Goal: Task Accomplishment & Management: Manage account settings

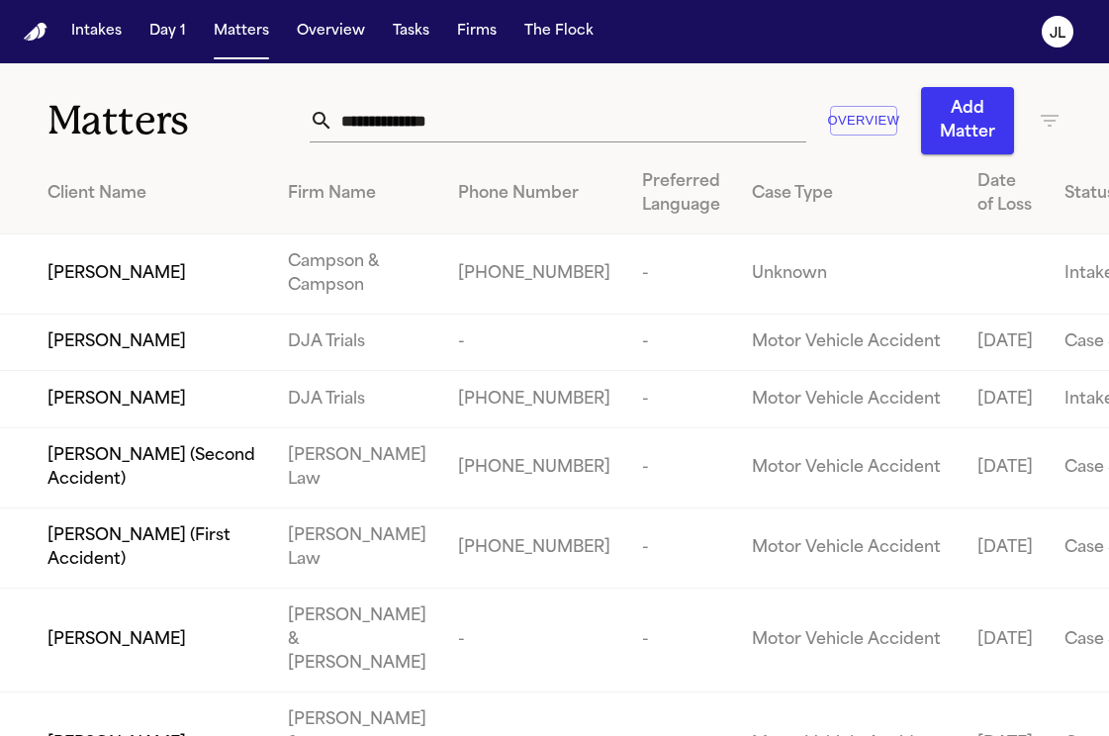
click at [402, 124] on input "text" at bounding box center [569, 121] width 473 height 44
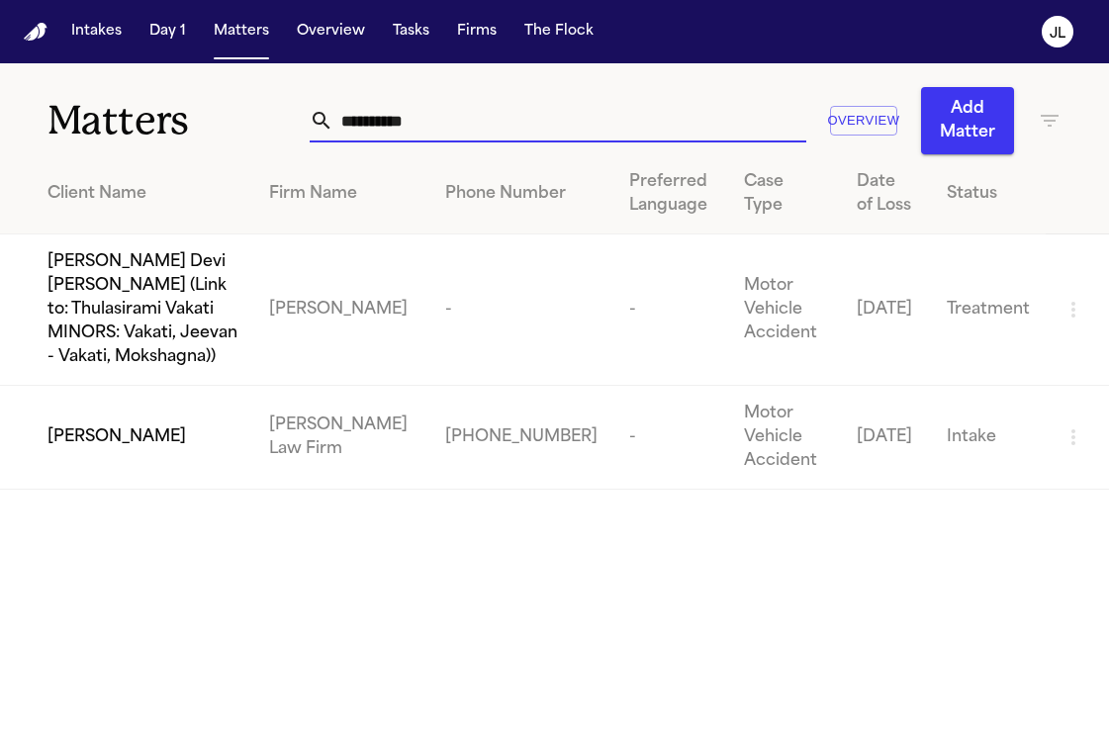
type input "**********"
click at [77, 425] on span "Silvia Jimenez" at bounding box center [116, 437] width 138 height 24
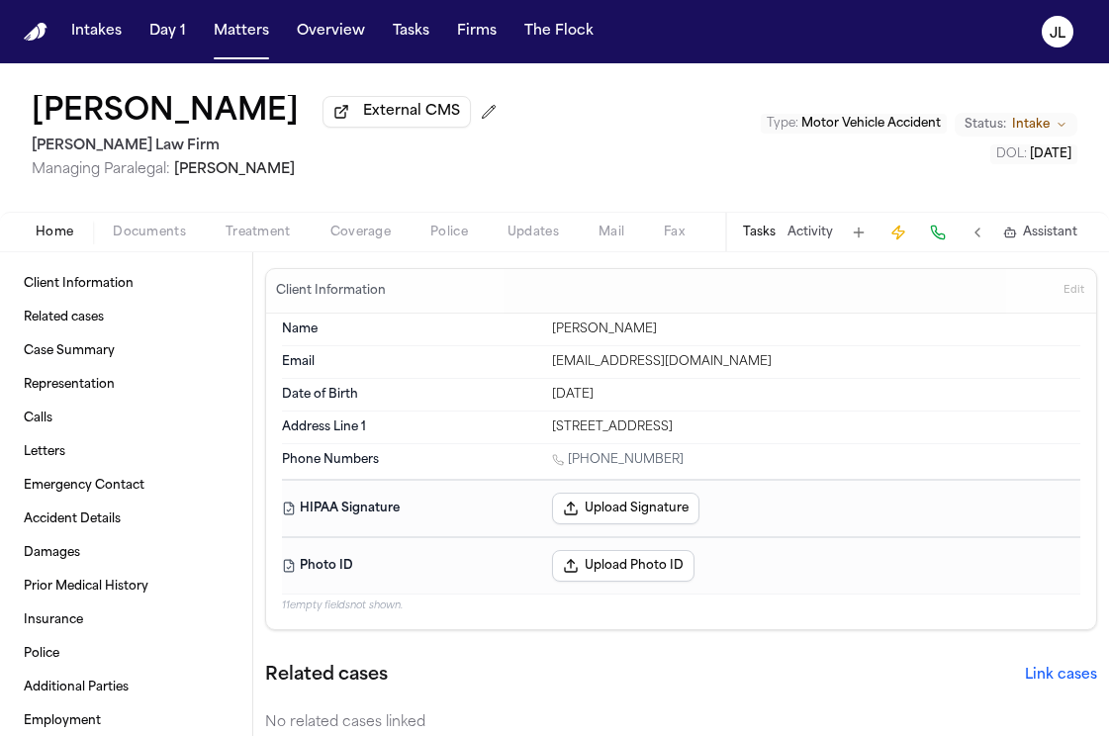
click at [357, 229] on span "Coverage" at bounding box center [360, 233] width 60 height 16
click at [58, 226] on button "Home" at bounding box center [54, 233] width 77 height 24
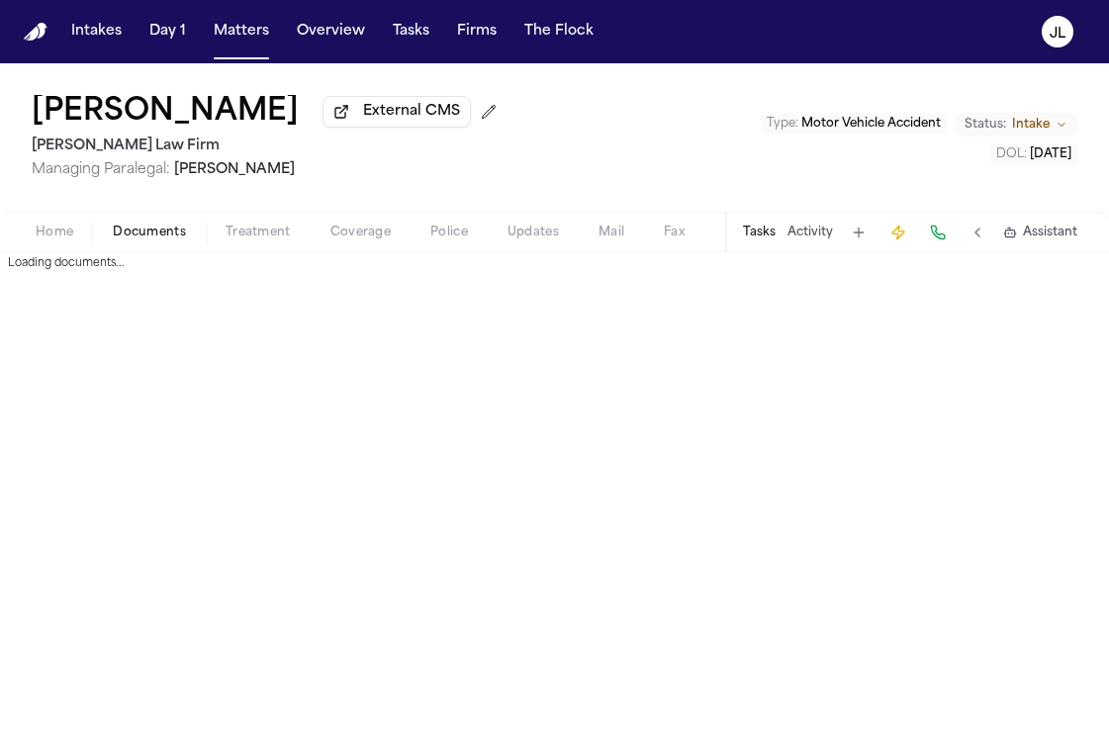
click at [126, 229] on span "Documents" at bounding box center [149, 233] width 73 height 16
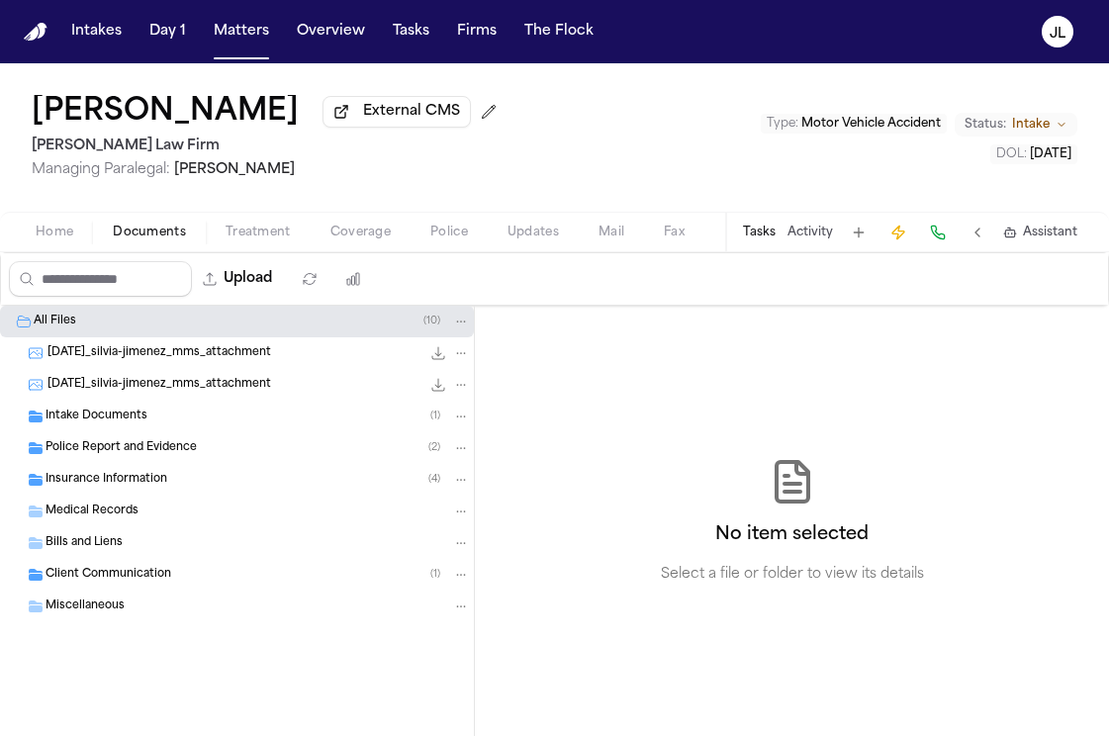
click at [146, 485] on span "Insurance Information" at bounding box center [106, 480] width 122 height 17
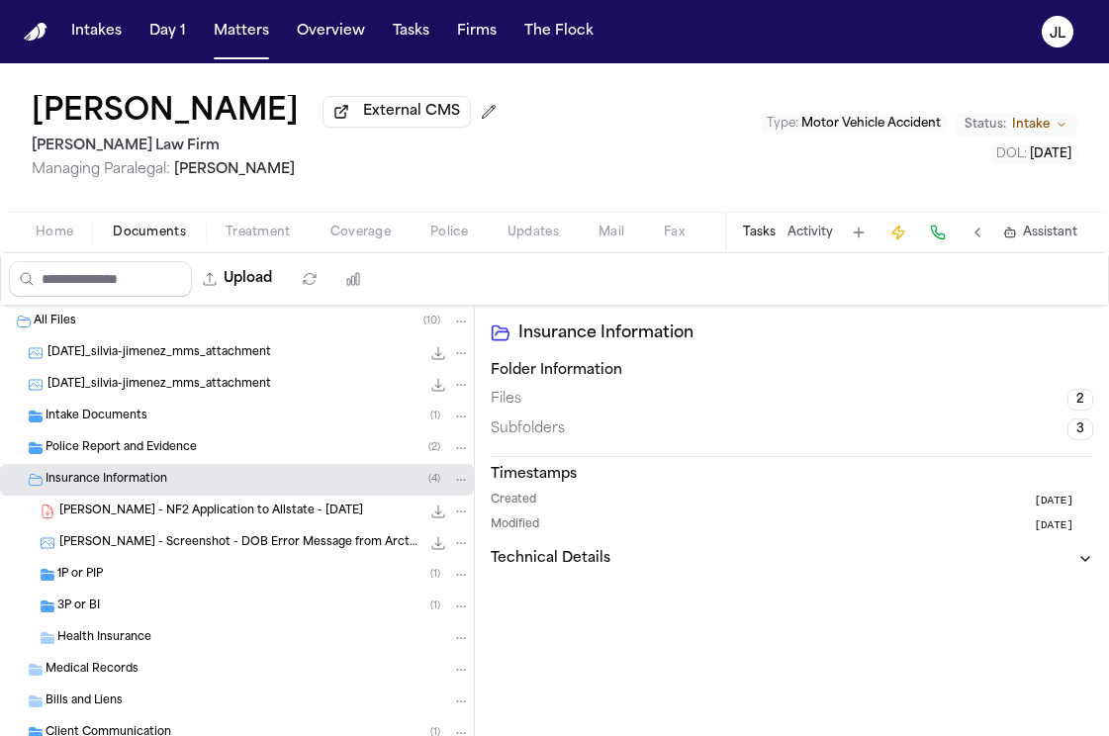
click at [139, 606] on div "3P or BI ( 1 )" at bounding box center [263, 606] width 412 height 18
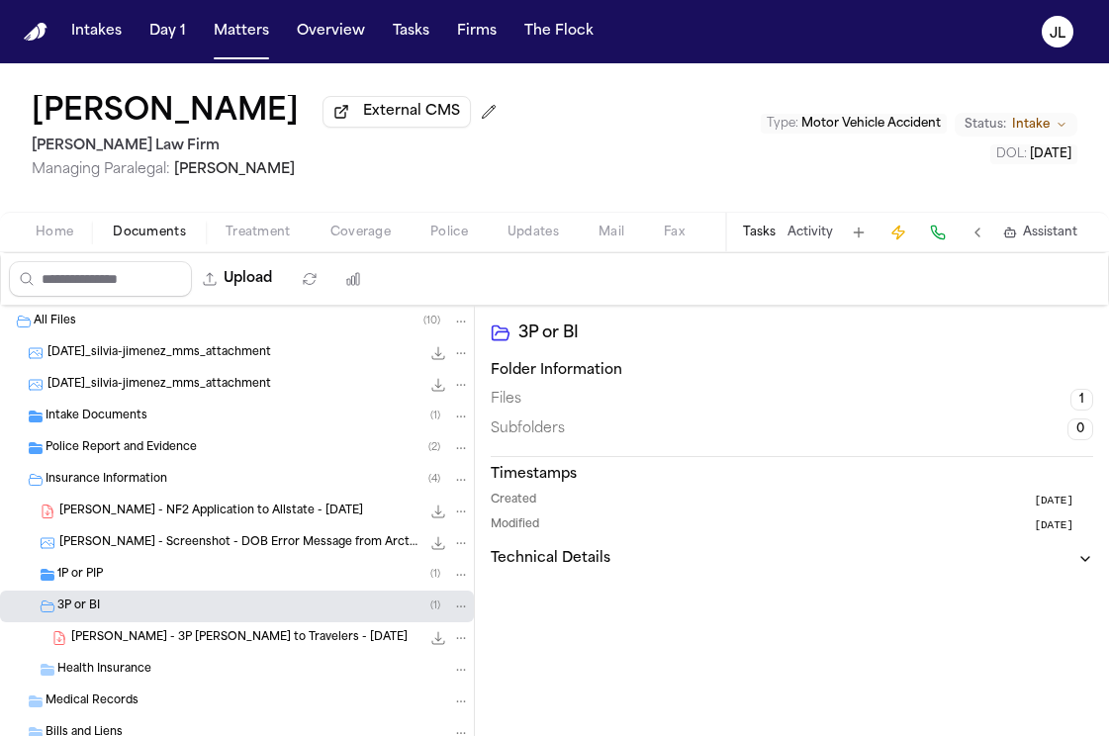
click at [138, 582] on div "1P or PIP ( 1 )" at bounding box center [263, 575] width 412 height 18
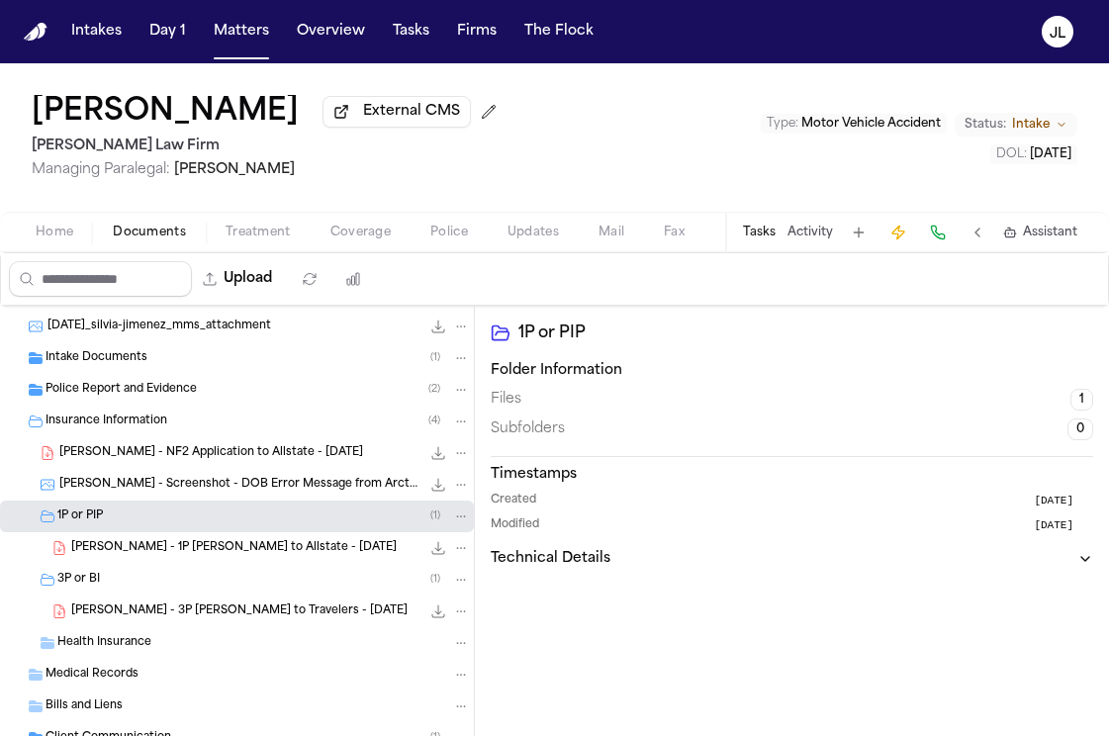
scroll to position [59, 0]
click at [155, 613] on span "S. Jimenez - 3P LOR to Travelers - 9.8.25" at bounding box center [239, 610] width 336 height 17
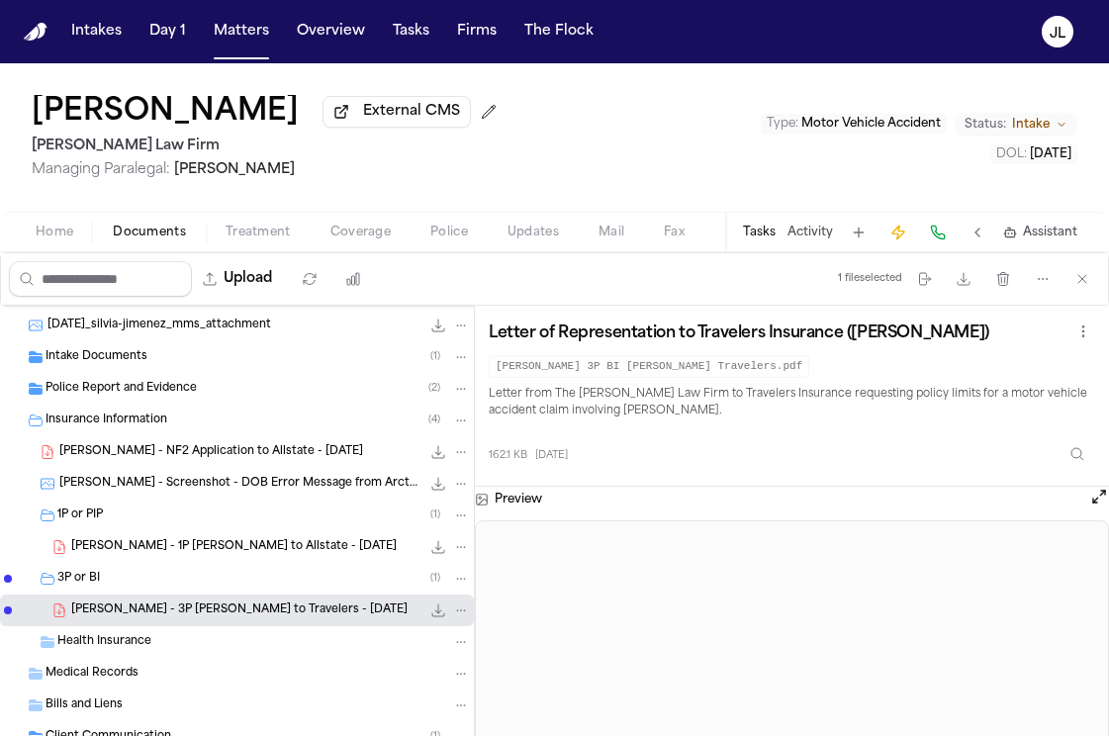
click at [443, 611] on icon "File: S. Jimenez - 3P LOR to Travelers - 9.8.25" at bounding box center [438, 610] width 16 height 16
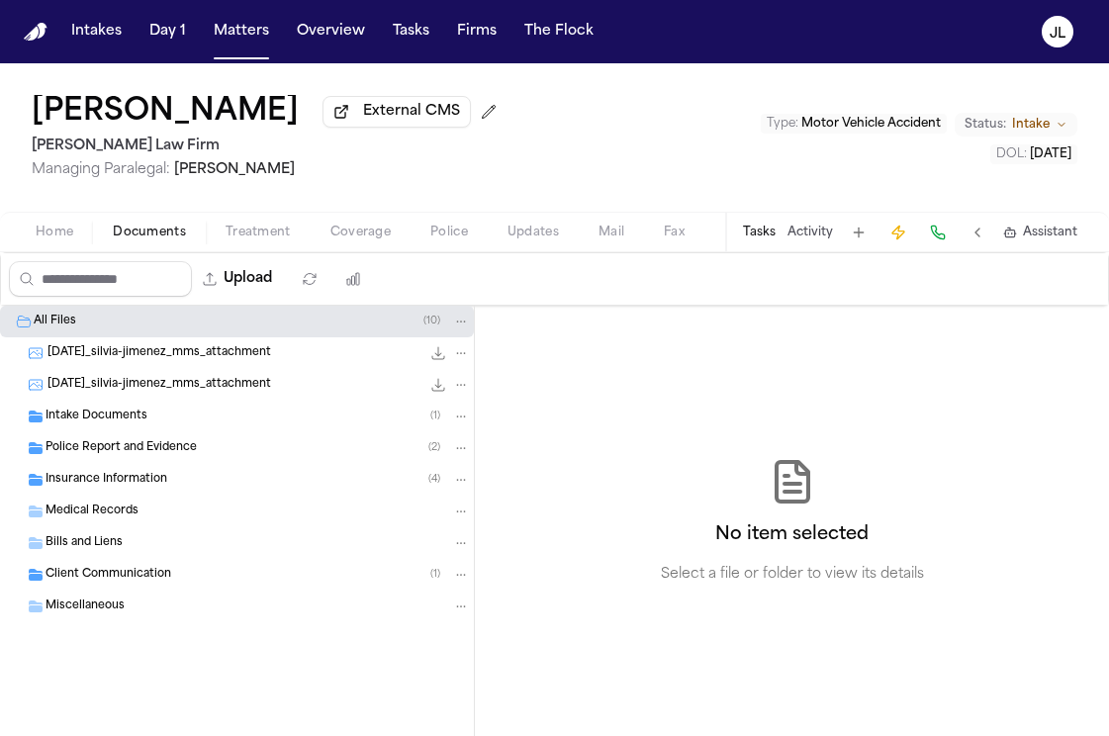
click at [211, 493] on div "Insurance Information ( 4 )" at bounding box center [237, 480] width 474 height 32
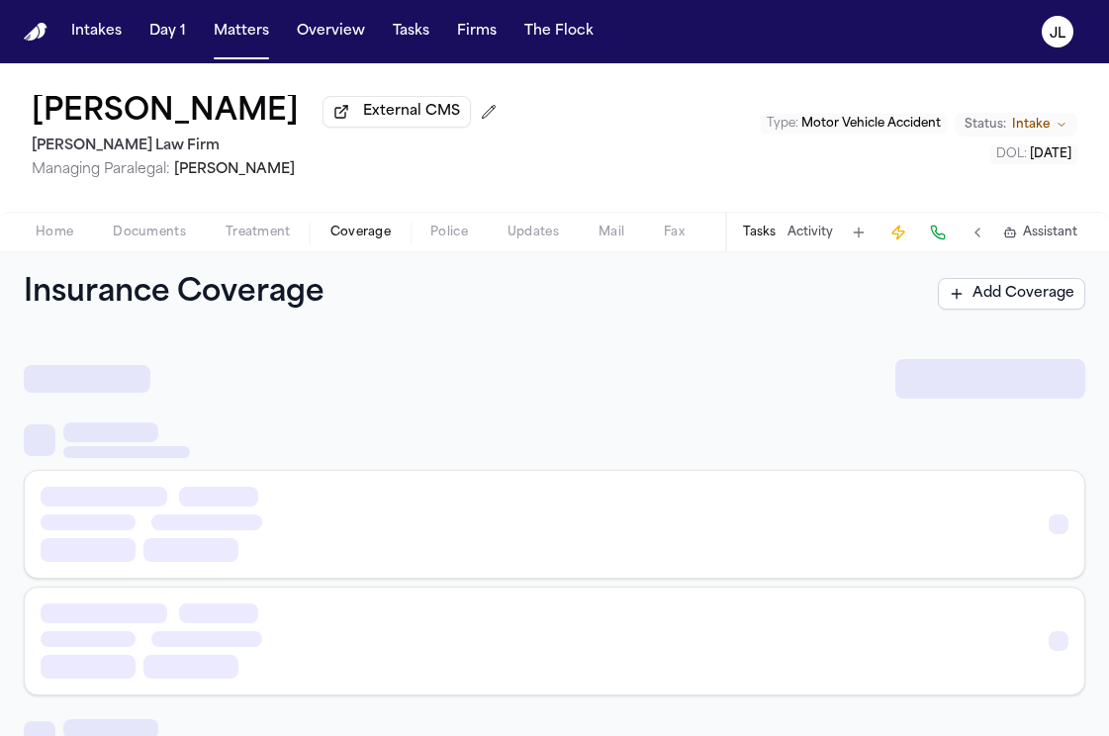
click at [343, 233] on span "Coverage" at bounding box center [360, 233] width 60 height 16
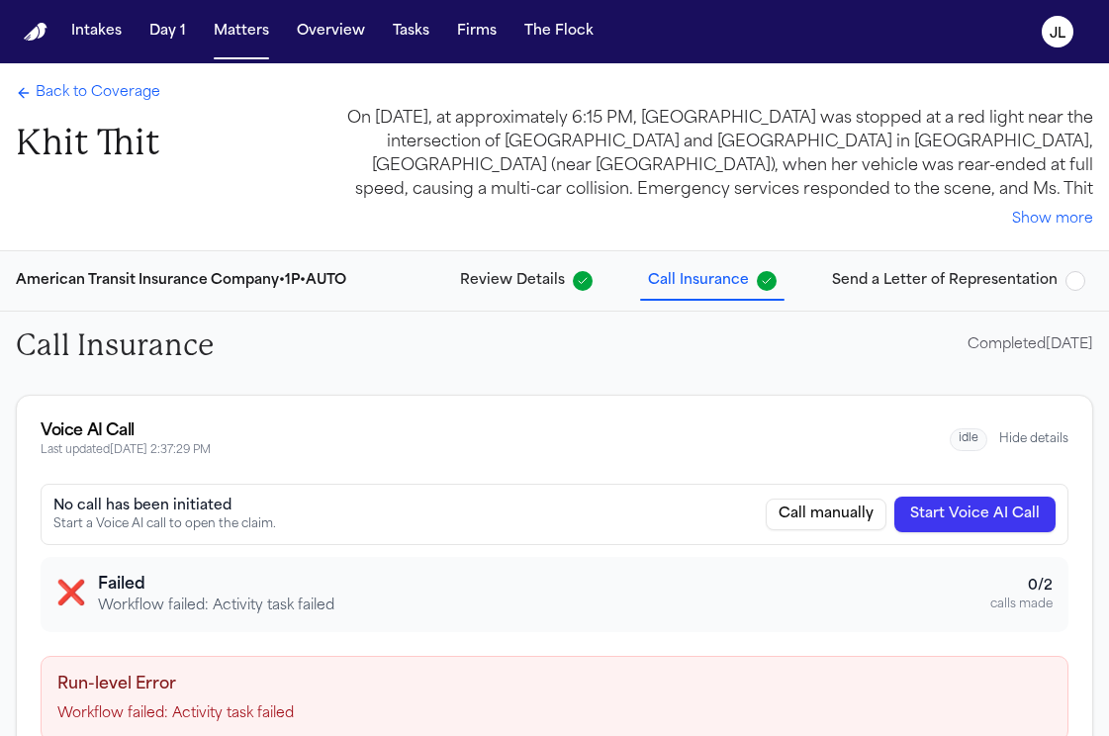
click at [140, 101] on span "Back to Coverage" at bounding box center [98, 93] width 125 height 20
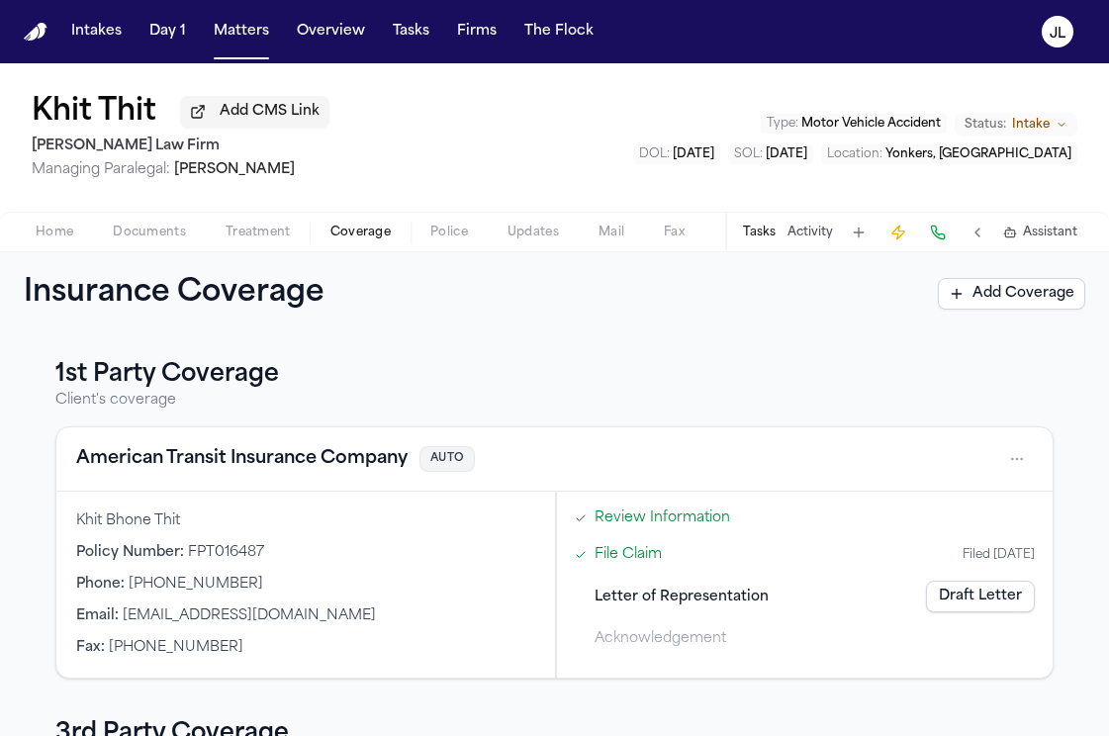
click at [66, 239] on span "Home" at bounding box center [55, 233] width 38 height 16
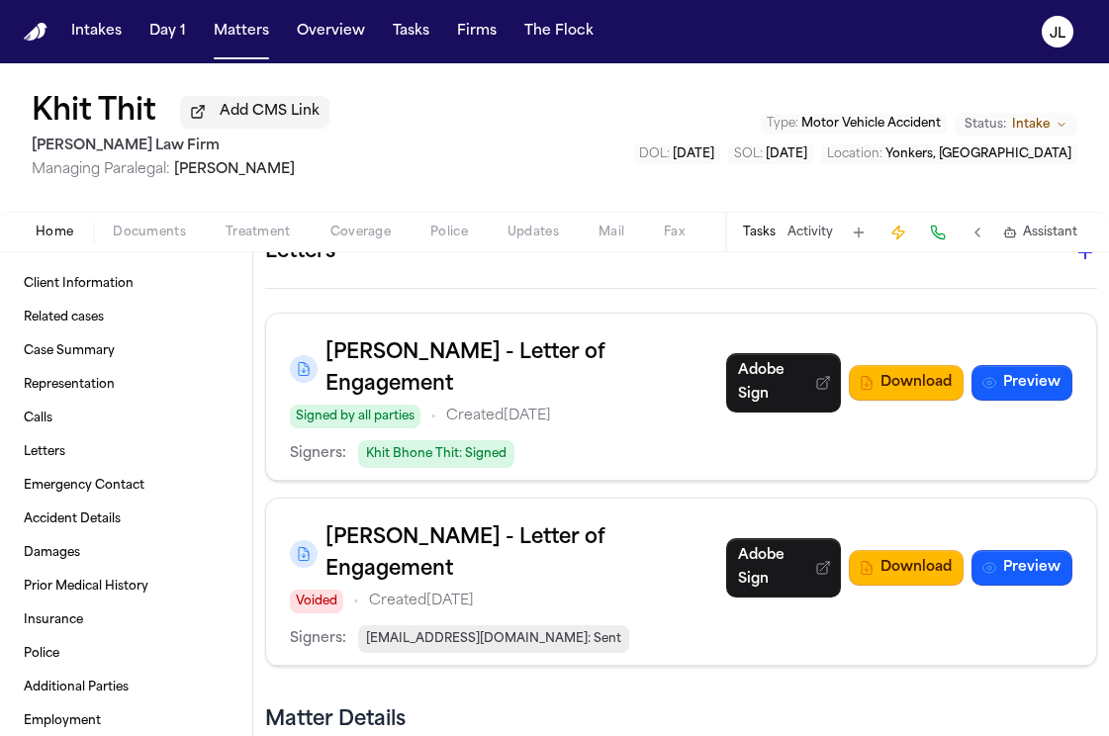
scroll to position [878, 0]
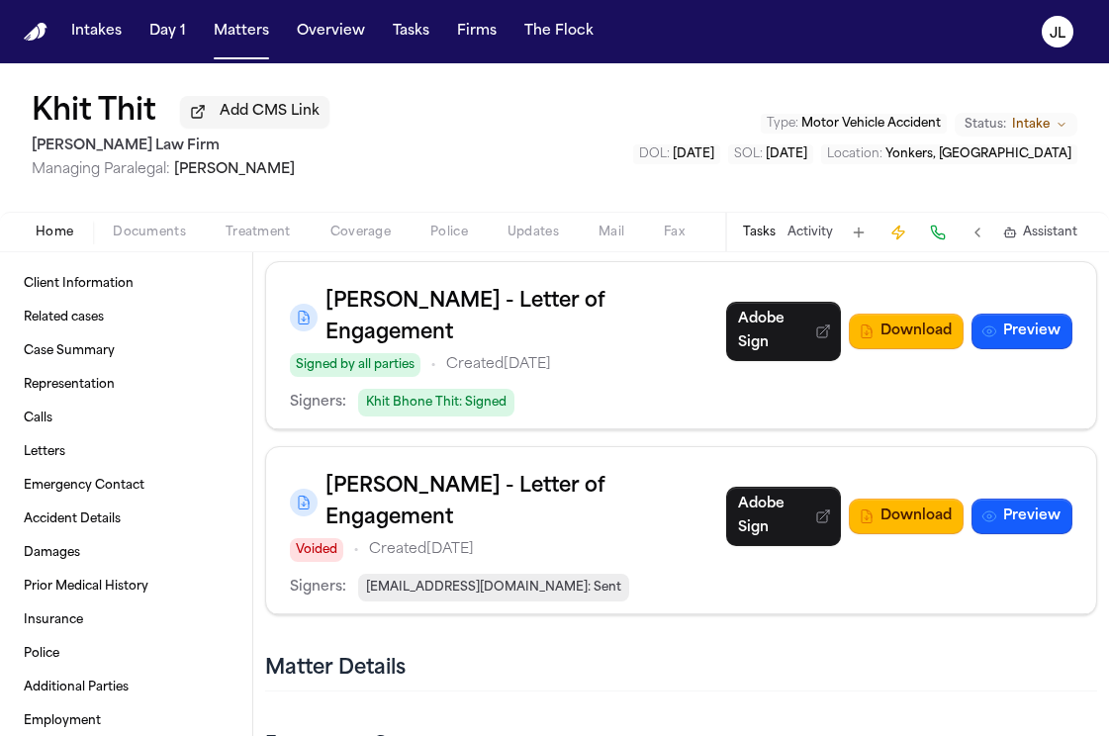
click at [142, 238] on span "Documents" at bounding box center [149, 233] width 73 height 16
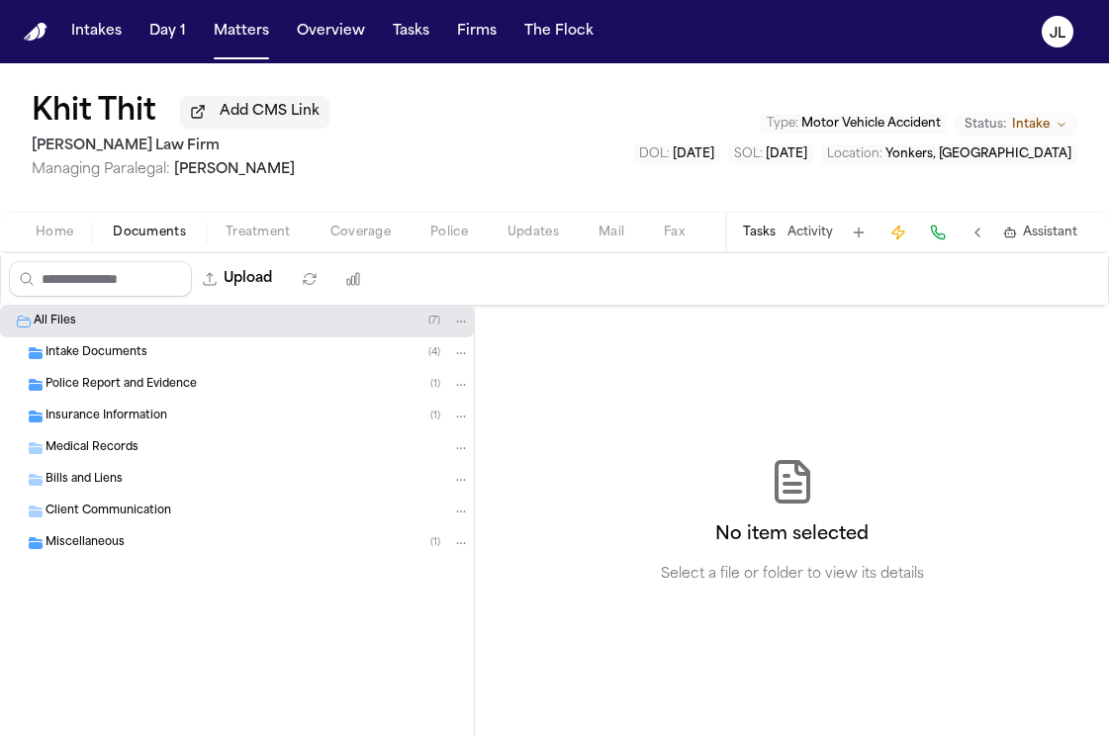
click at [129, 362] on span "Intake Documents" at bounding box center [96, 353] width 102 height 17
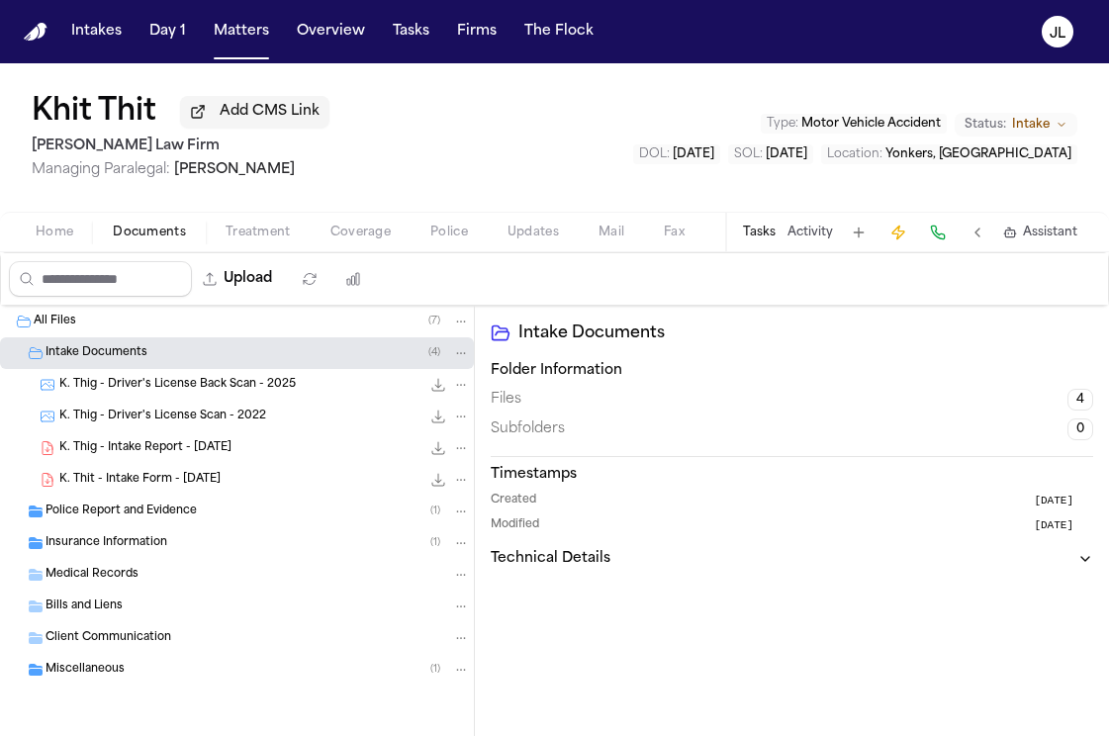
click at [149, 412] on span "K. Thig - Driver's License Scan - 2022" at bounding box center [162, 417] width 207 height 17
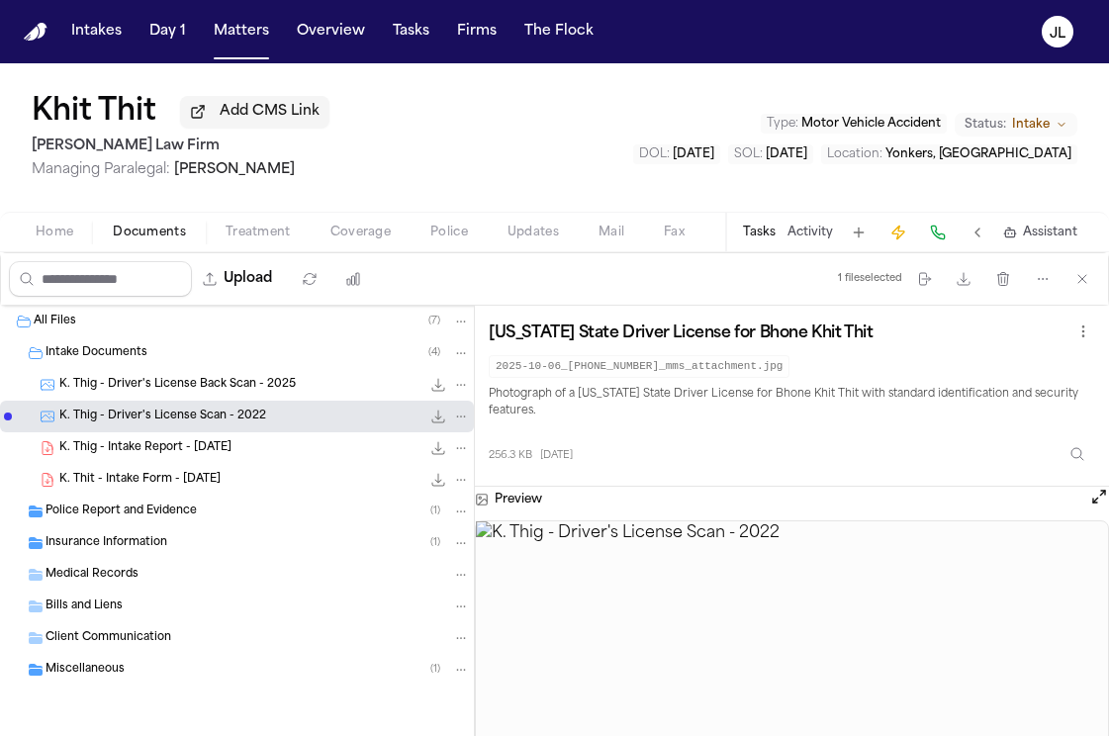
click at [154, 445] on span "K. Thig - Intake Report - 10.6.25" at bounding box center [145, 448] width 172 height 17
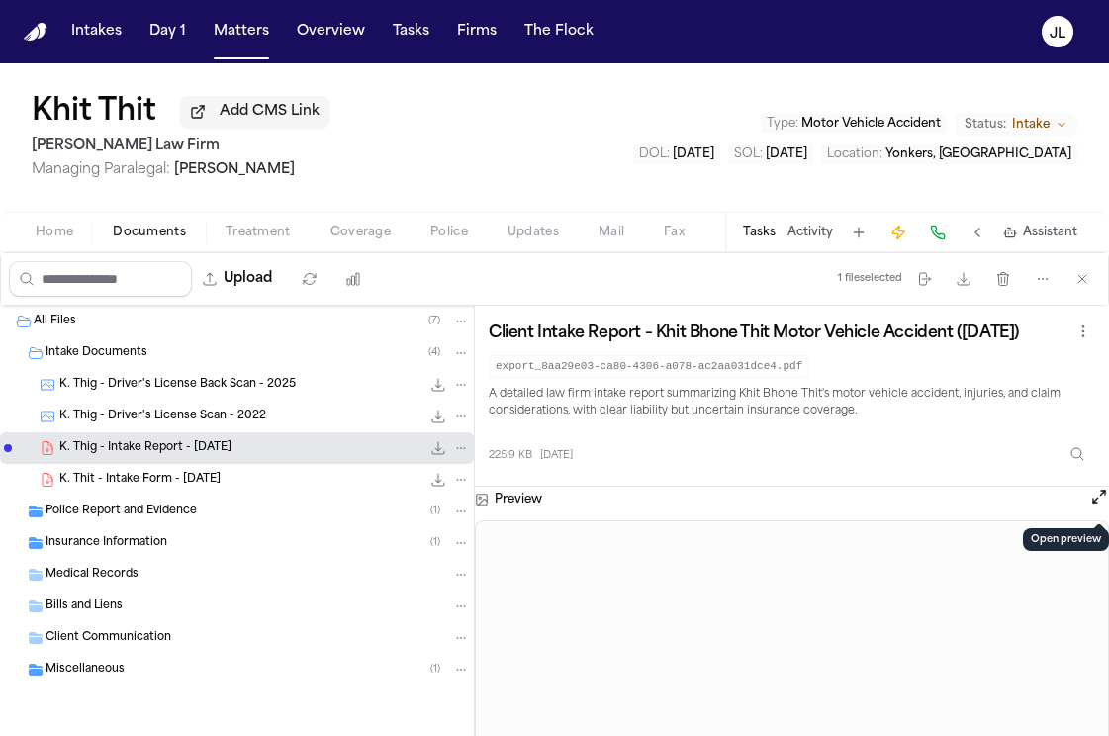
click at [1096, 500] on button "Open preview" at bounding box center [1099, 497] width 20 height 20
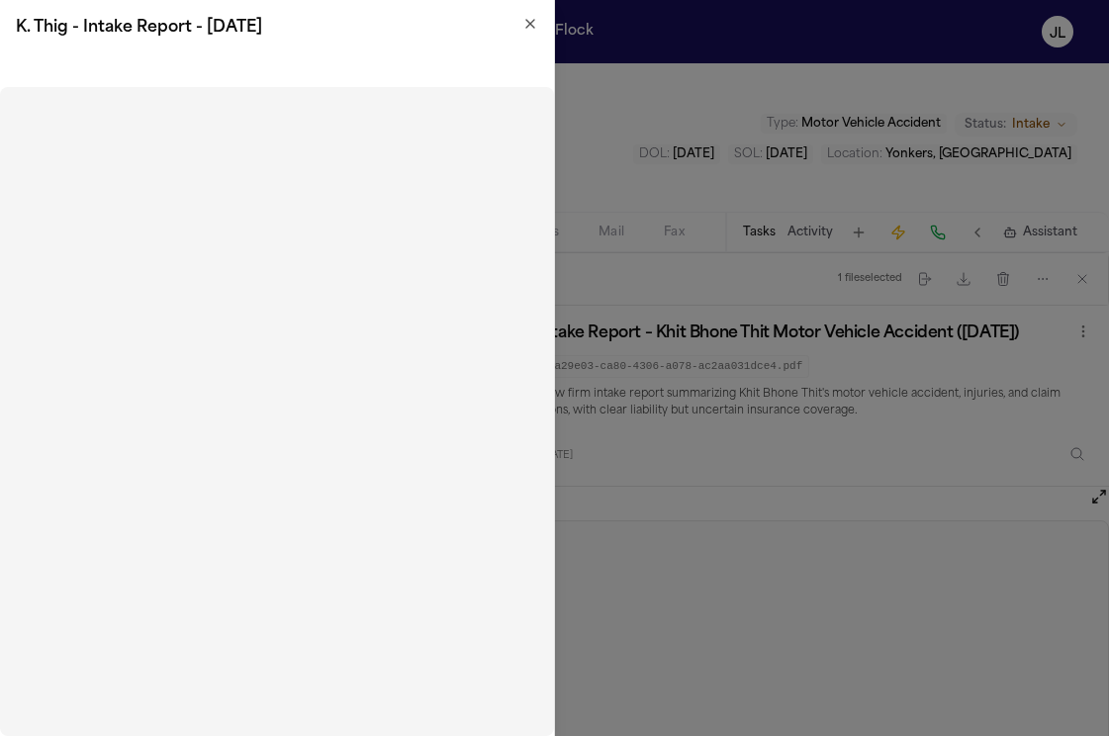
click at [540, 24] on div "K. Thig - Intake Report - 10.6.25" at bounding box center [277, 27] width 554 height 55
click at [536, 23] on icon "button" at bounding box center [530, 24] width 16 height 16
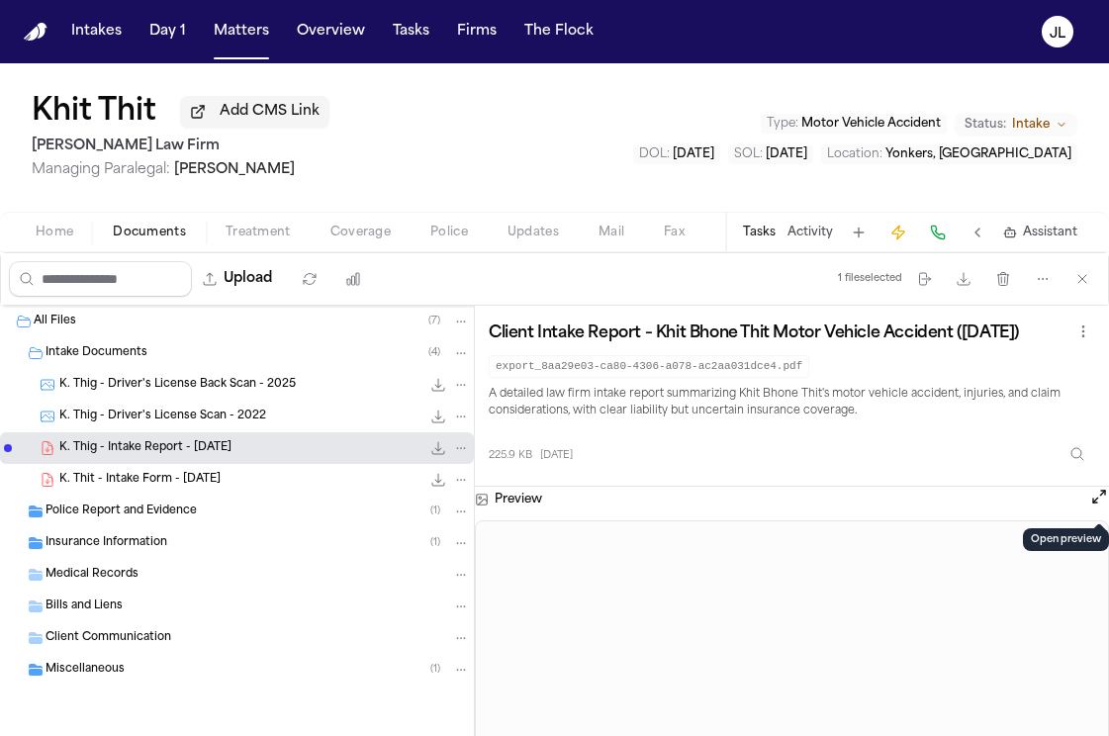
click at [49, 232] on span "Home" at bounding box center [55, 233] width 38 height 16
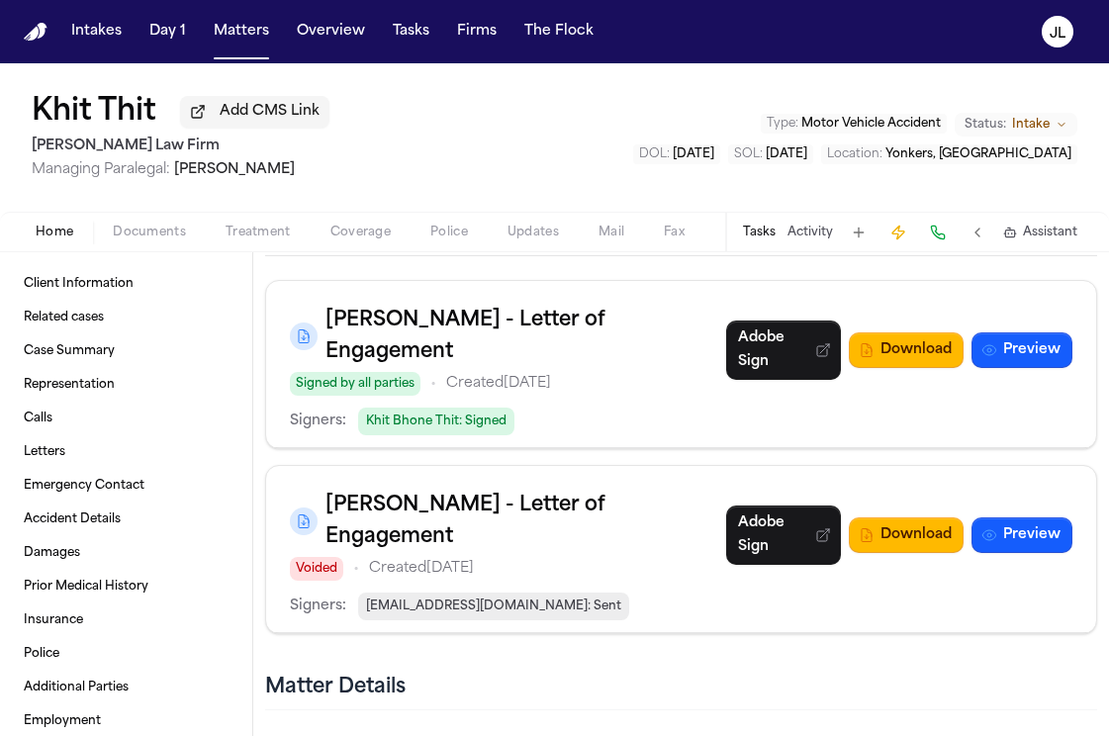
scroll to position [900, 0]
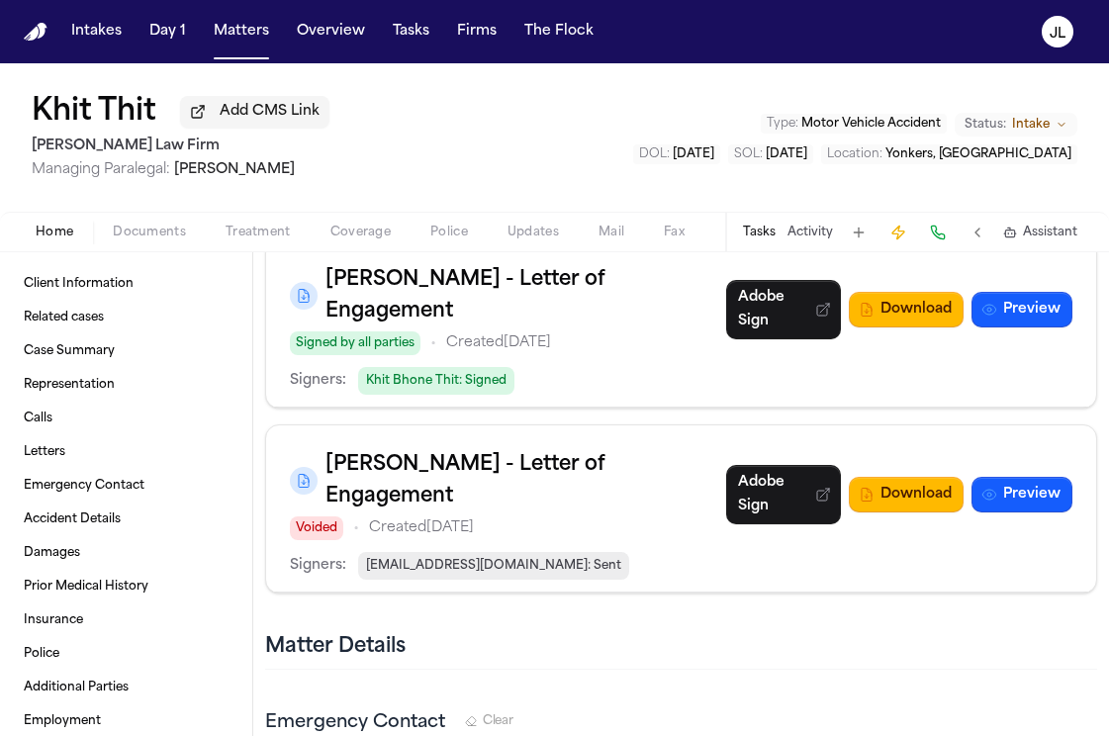
click at [264, 229] on span "Treatment" at bounding box center [258, 233] width 65 height 16
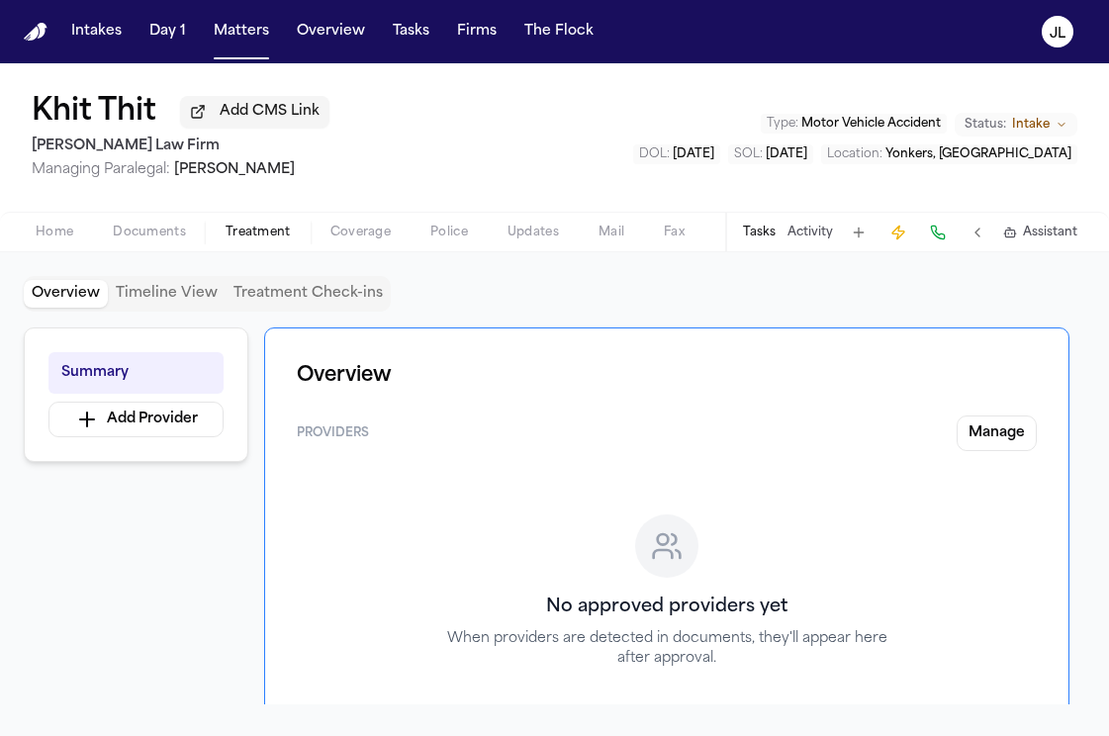
click at [349, 229] on span "Coverage" at bounding box center [360, 233] width 60 height 16
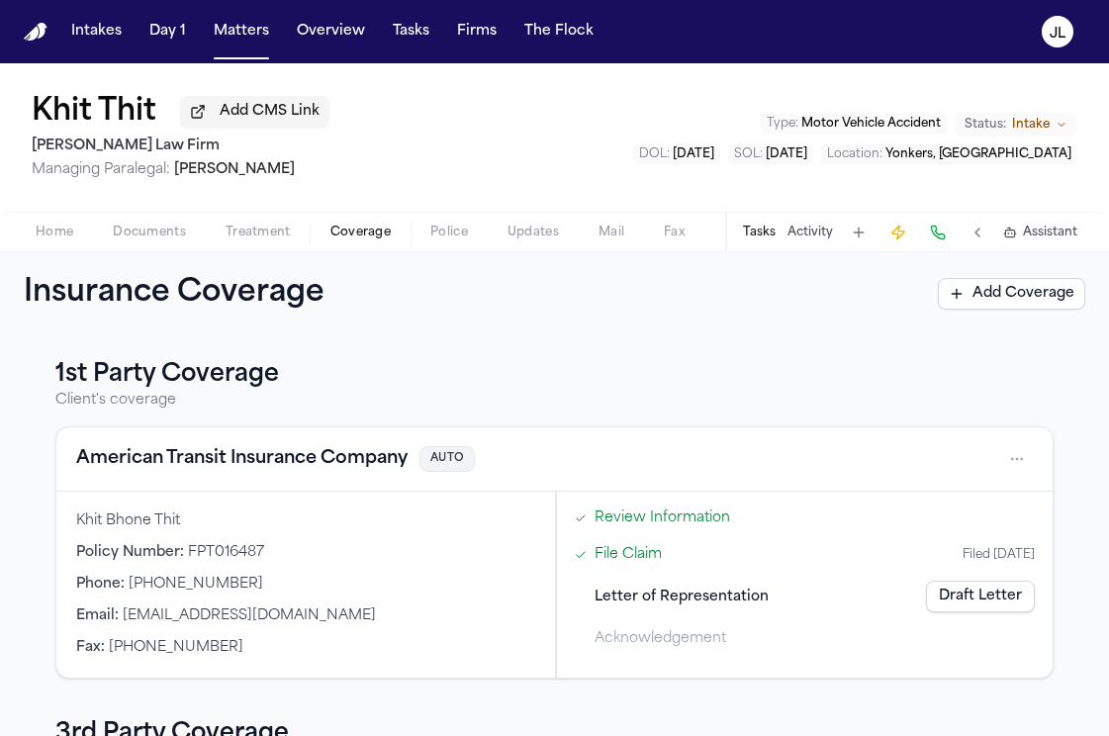
click at [253, 467] on button "American Transit Insurance Company" at bounding box center [241, 459] width 331 height 28
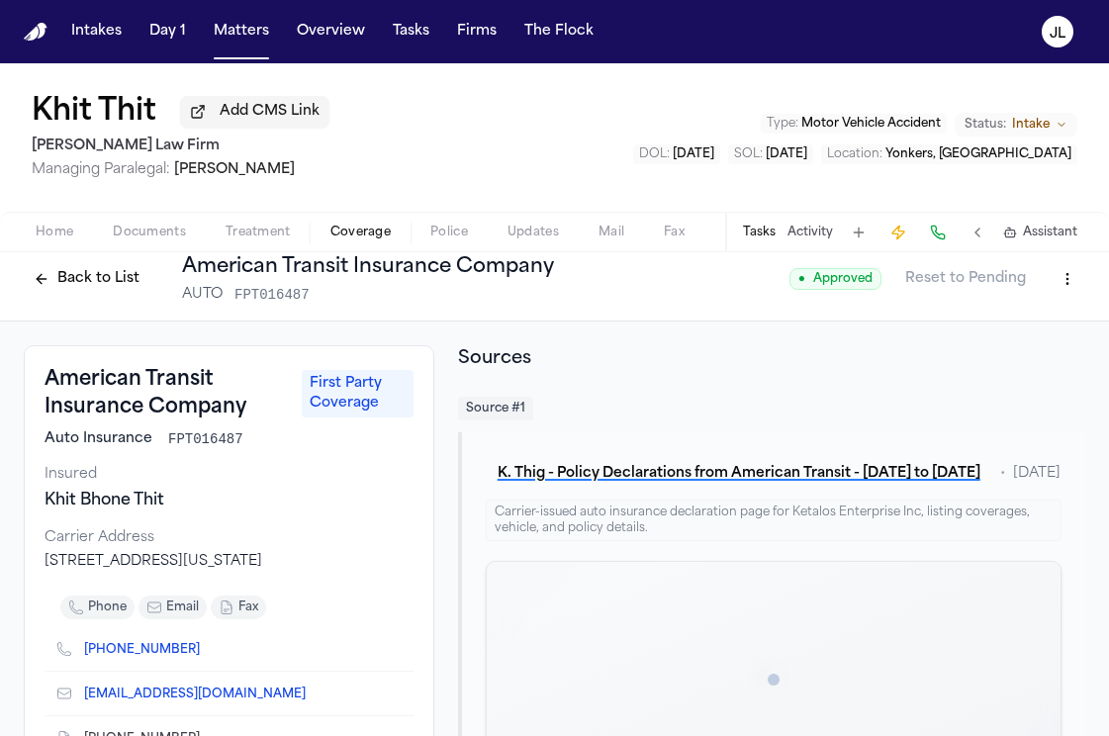
scroll to position [17, 0]
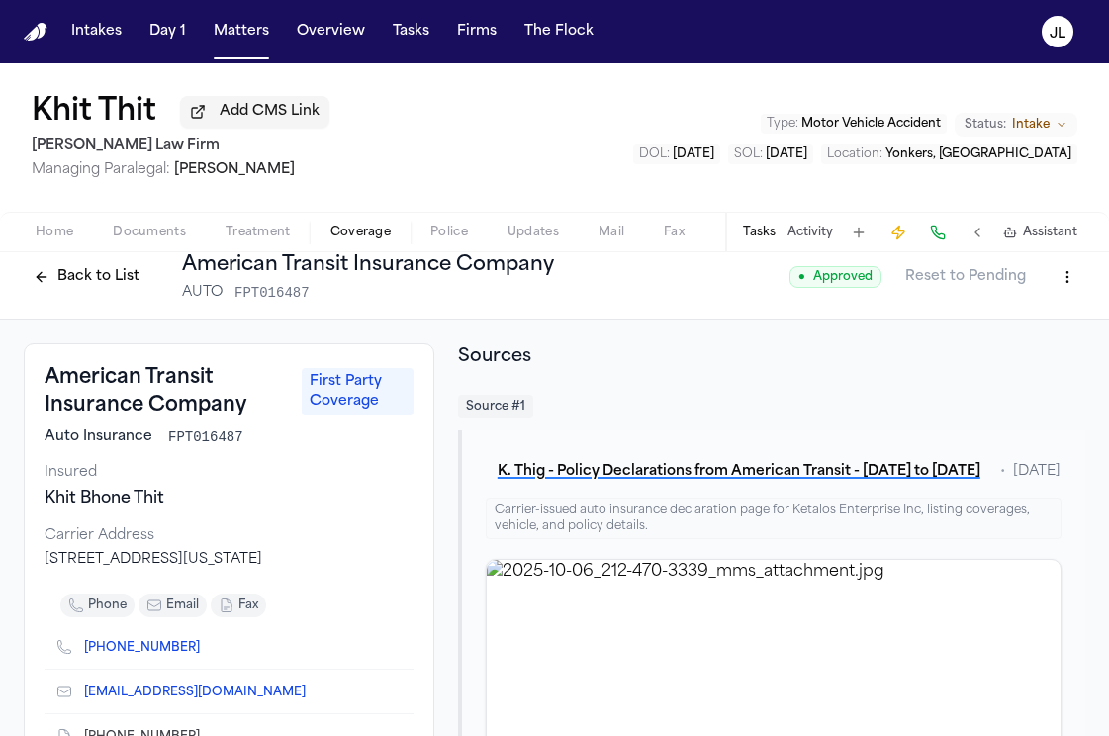
drag, startPoint x: 347, startPoint y: 568, endPoint x: 45, endPoint y: 556, distance: 302.9
click at [45, 555] on div "5 Broadway Freeport, New York State 11520" at bounding box center [229, 560] width 369 height 20
copy div "5 Broadway Freeport, New York State 11520"
click at [60, 283] on button "Back to List" at bounding box center [87, 277] width 126 height 32
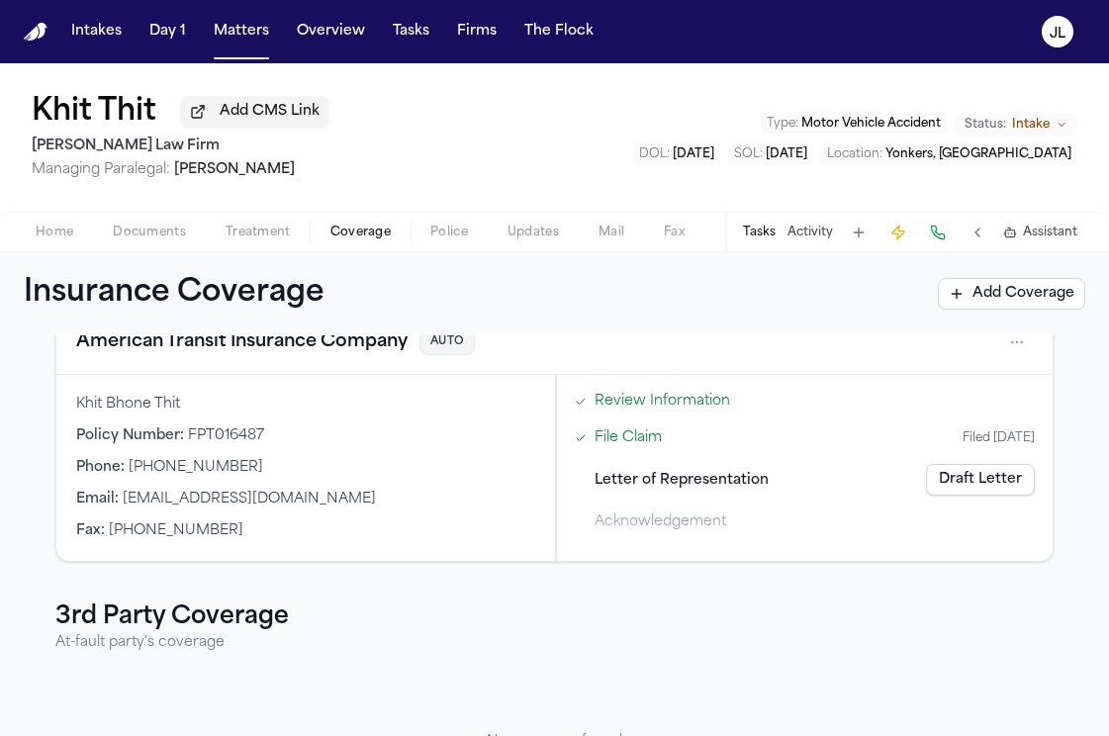
scroll to position [116, 0]
click at [247, 340] on button "American Transit Insurance Company" at bounding box center [241, 343] width 331 height 28
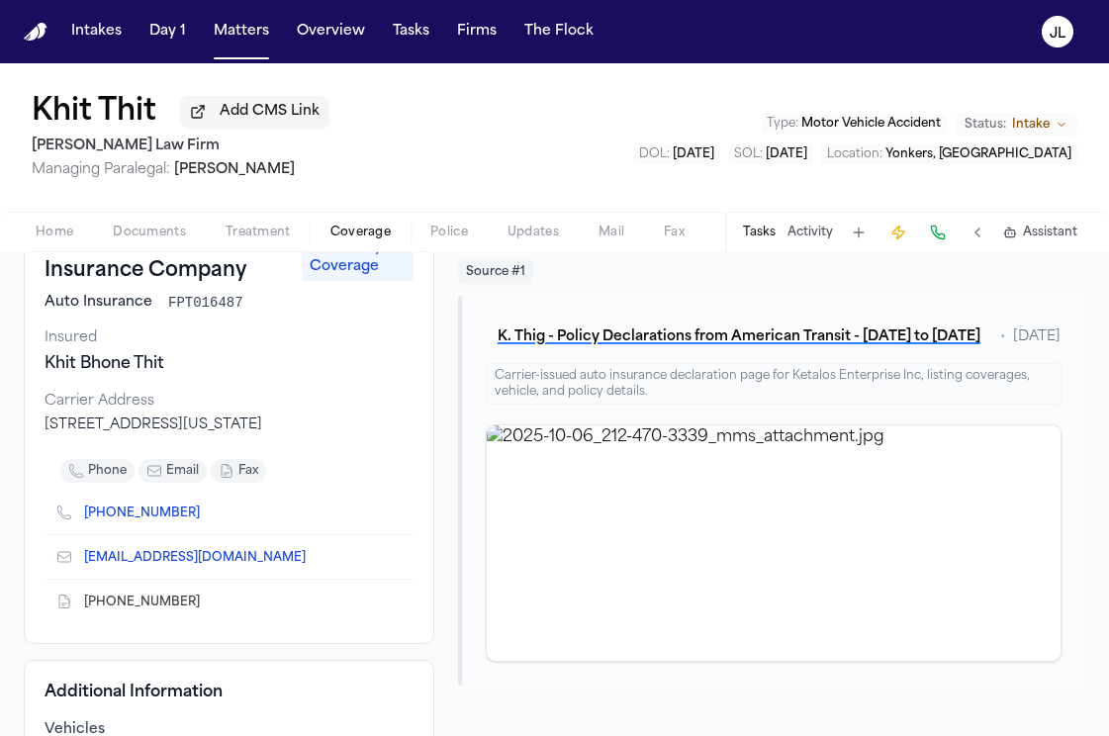
scroll to position [131, 0]
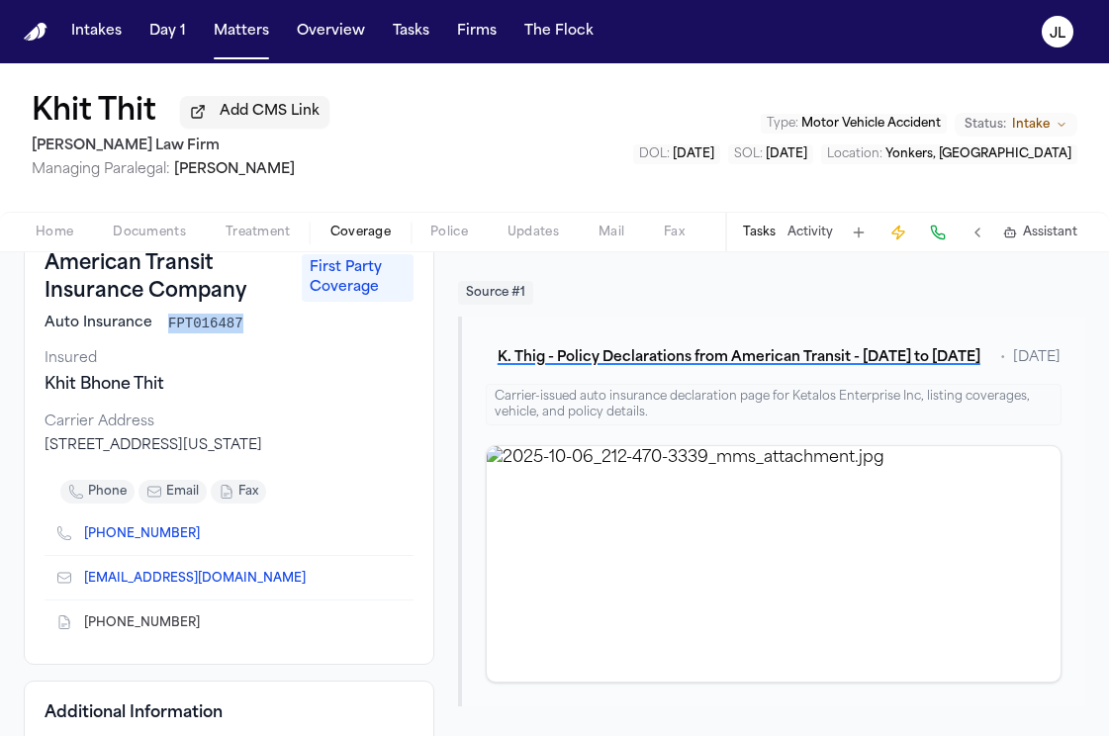
drag, startPoint x: 244, startPoint y: 329, endPoint x: 168, endPoint y: 328, distance: 76.2
click at [168, 328] on div "Auto Insurance FPT016487" at bounding box center [229, 324] width 369 height 20
copy span "FPT016487"
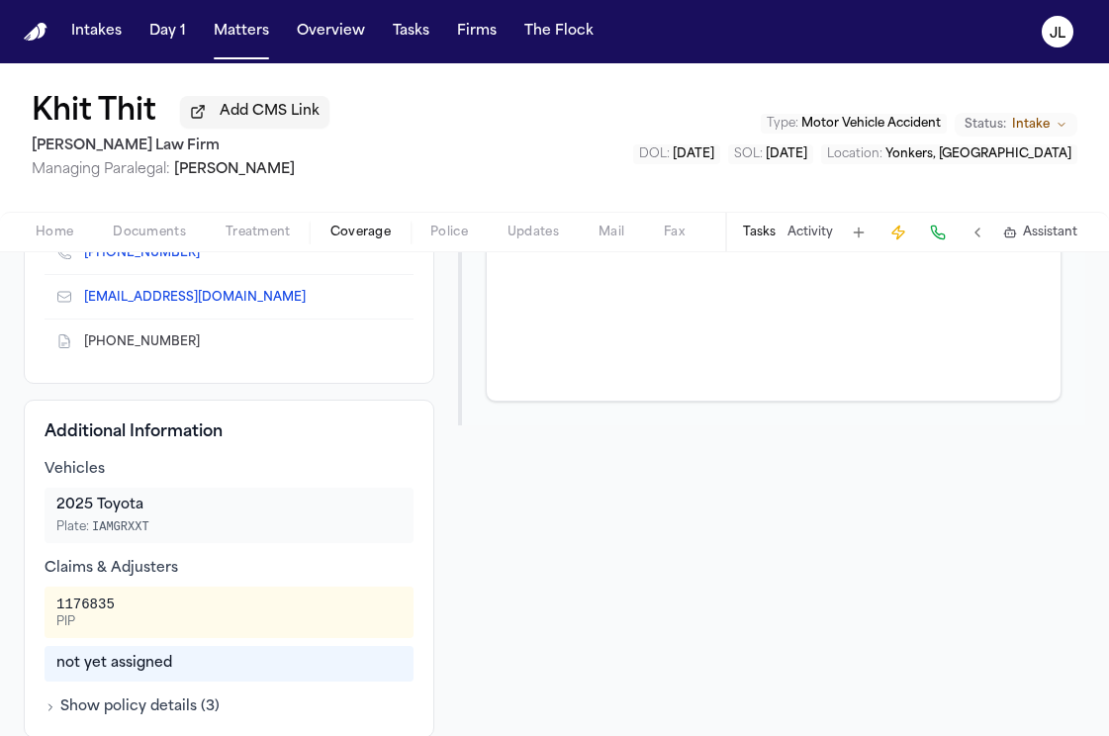
scroll to position [508, 0]
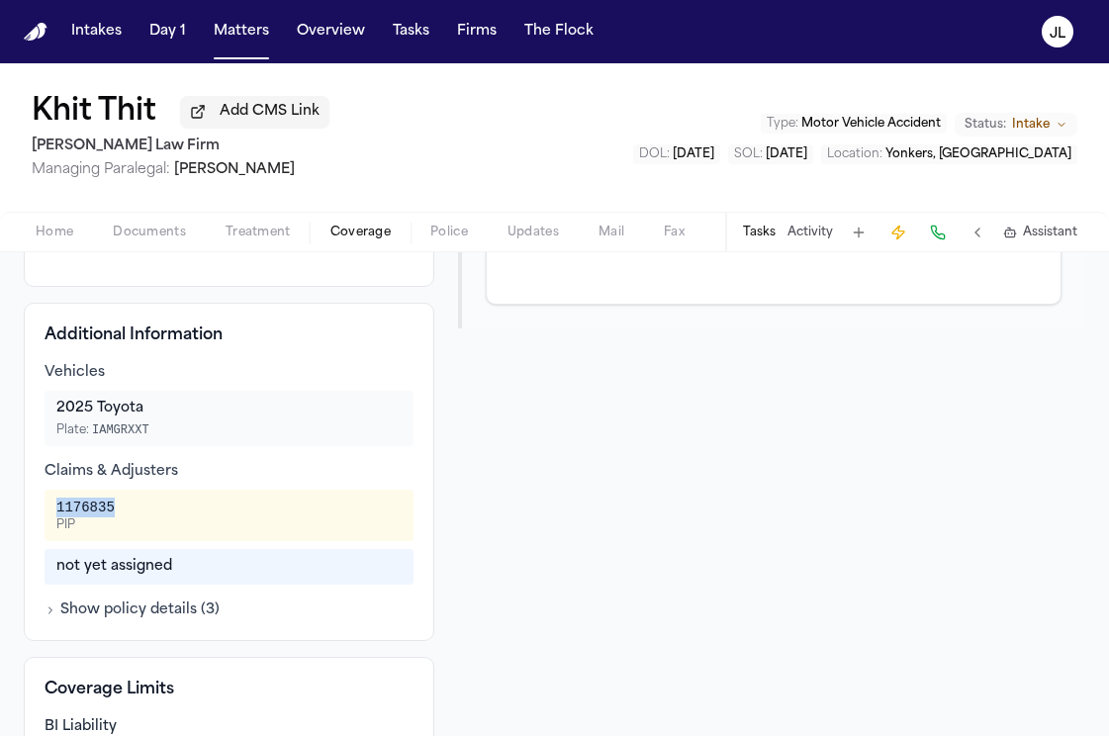
drag, startPoint x: 116, startPoint y: 504, endPoint x: 46, endPoint y: 506, distance: 69.3
click at [45, 505] on div "1176835 PIP" at bounding box center [229, 515] width 369 height 51
copy div "1176835"
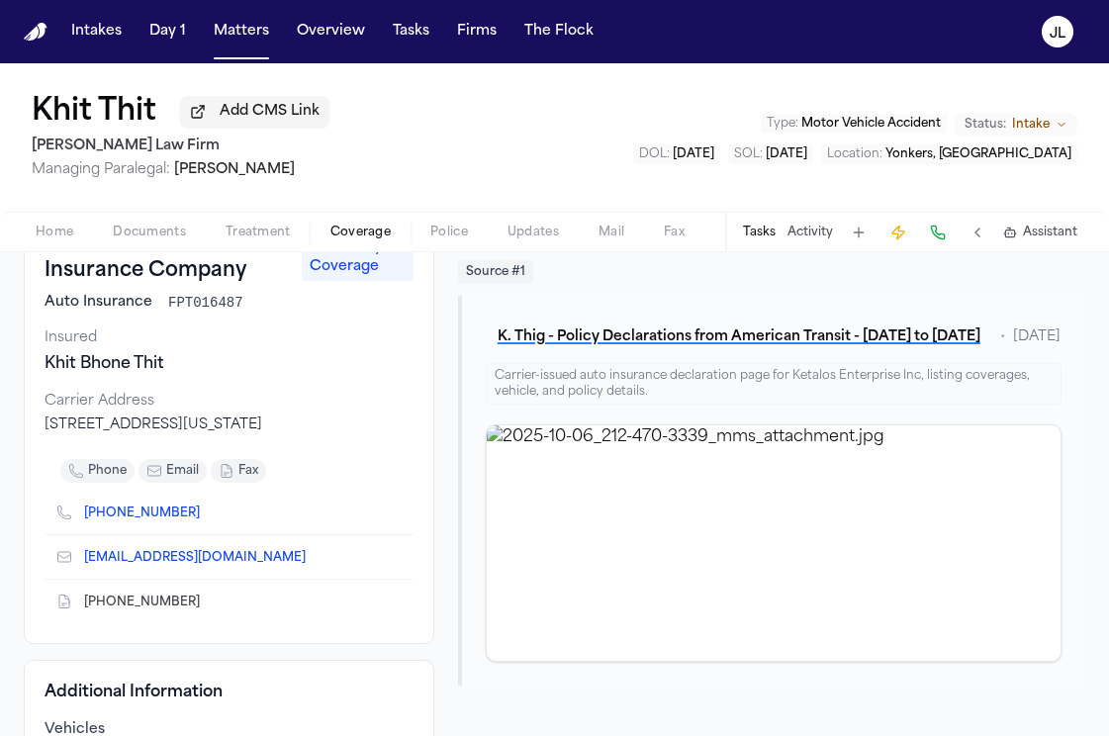
scroll to position [0, 0]
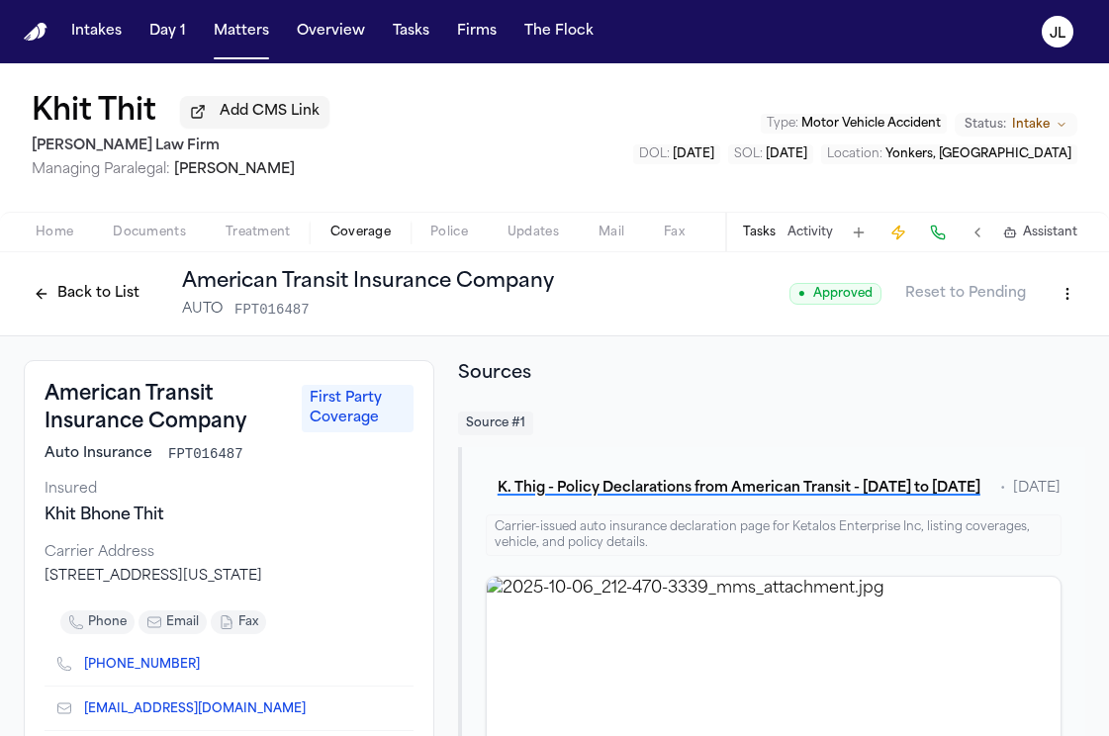
click at [61, 229] on span "Home" at bounding box center [55, 233] width 38 height 16
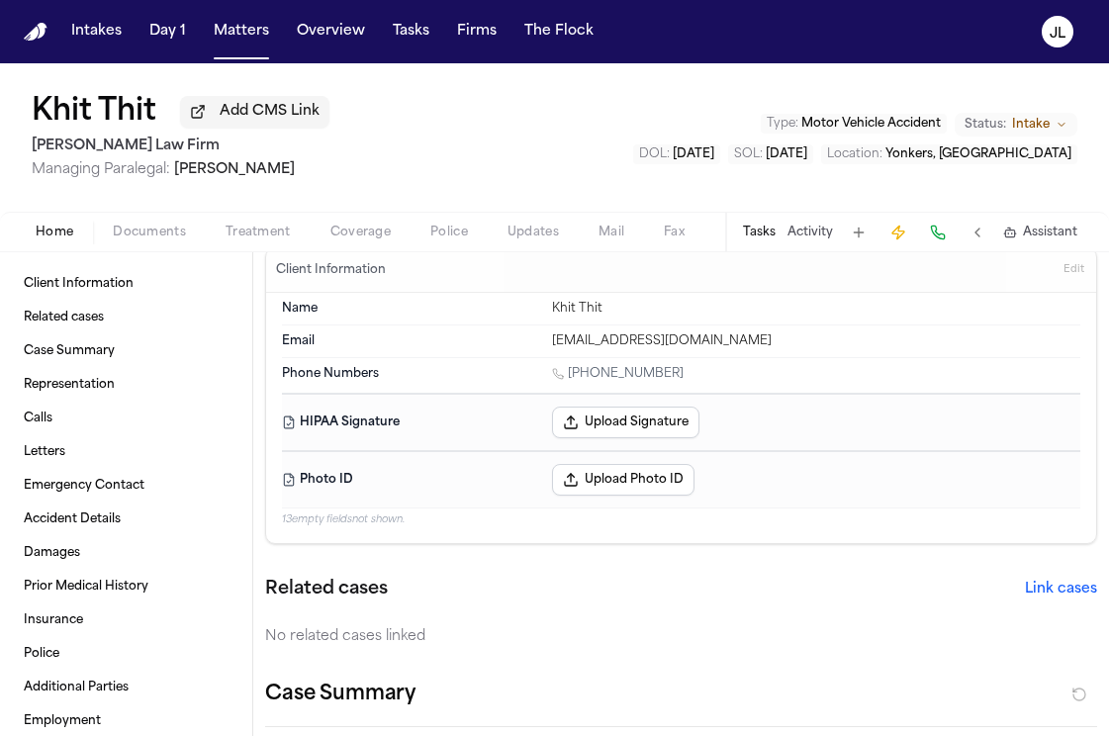
scroll to position [27, 0]
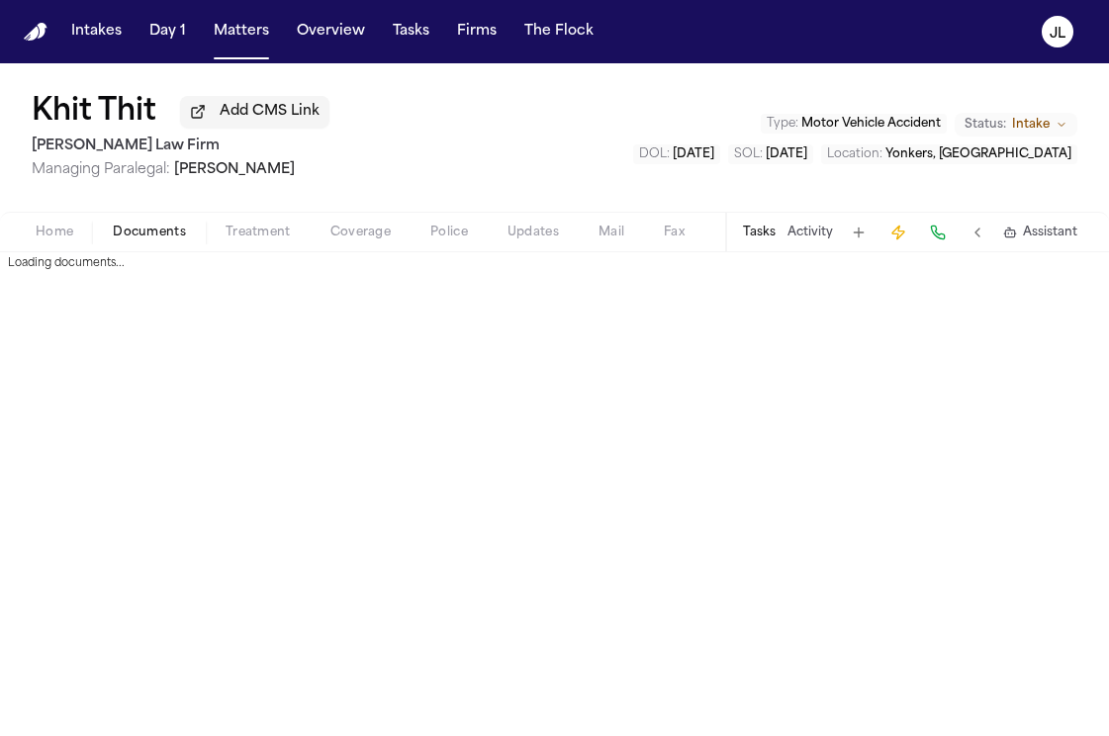
click at [140, 231] on span "Documents" at bounding box center [149, 233] width 73 height 16
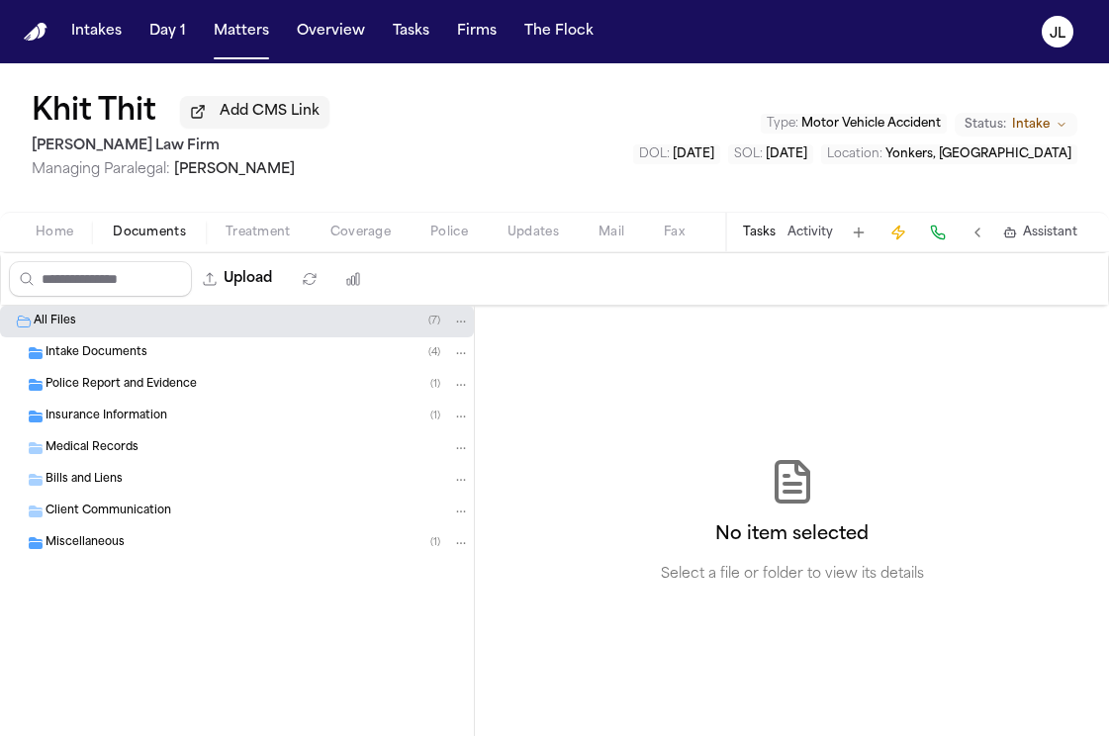
click at [124, 415] on span "Insurance Information" at bounding box center [106, 417] width 122 height 17
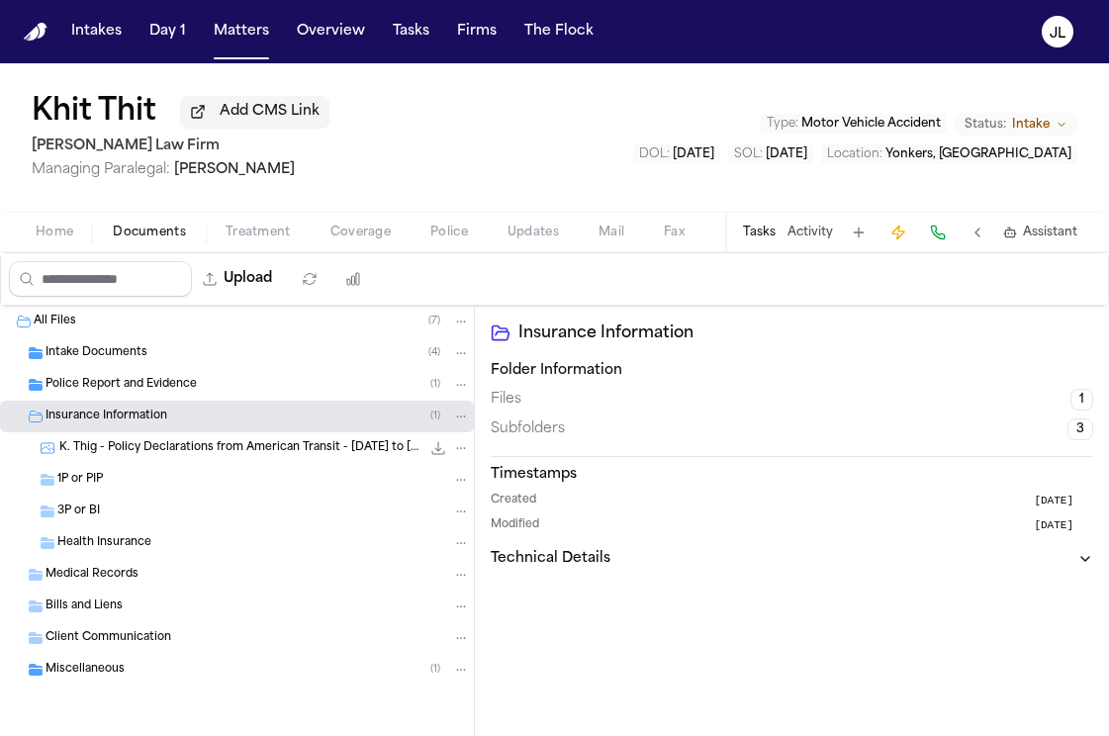
click at [128, 342] on div "Intake Documents ( 4 )" at bounding box center [237, 353] width 474 height 32
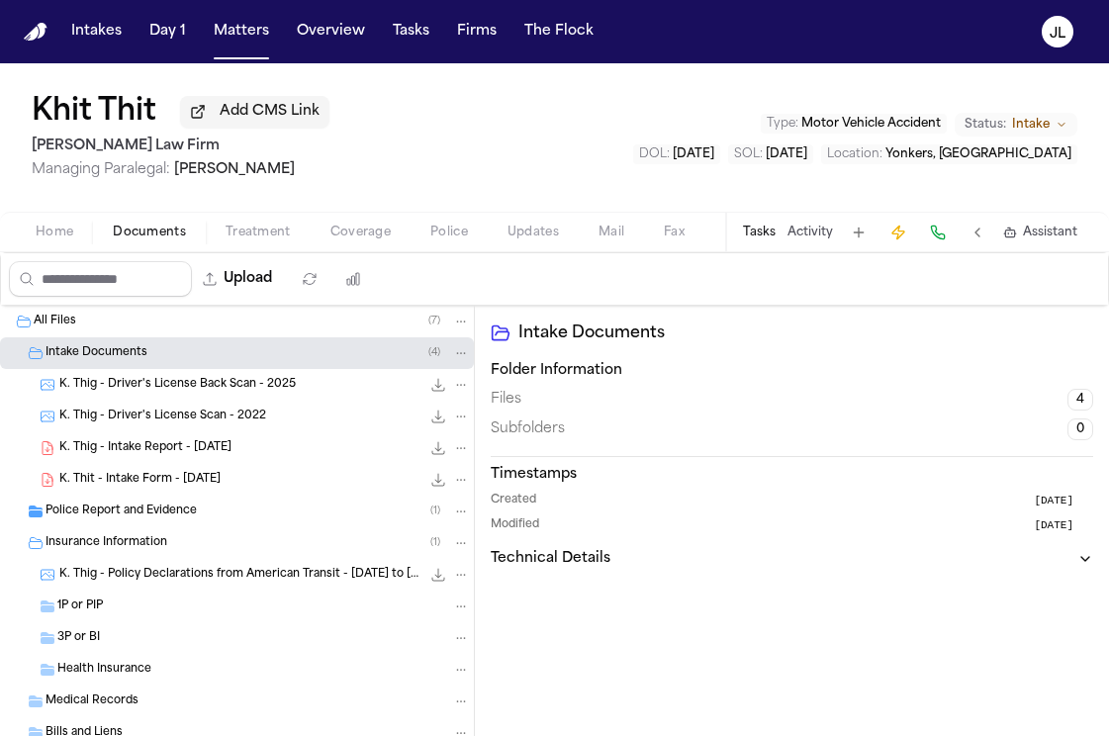
click at [145, 447] on span "K. Thig - Intake Report - 10.6.25" at bounding box center [145, 448] width 172 height 17
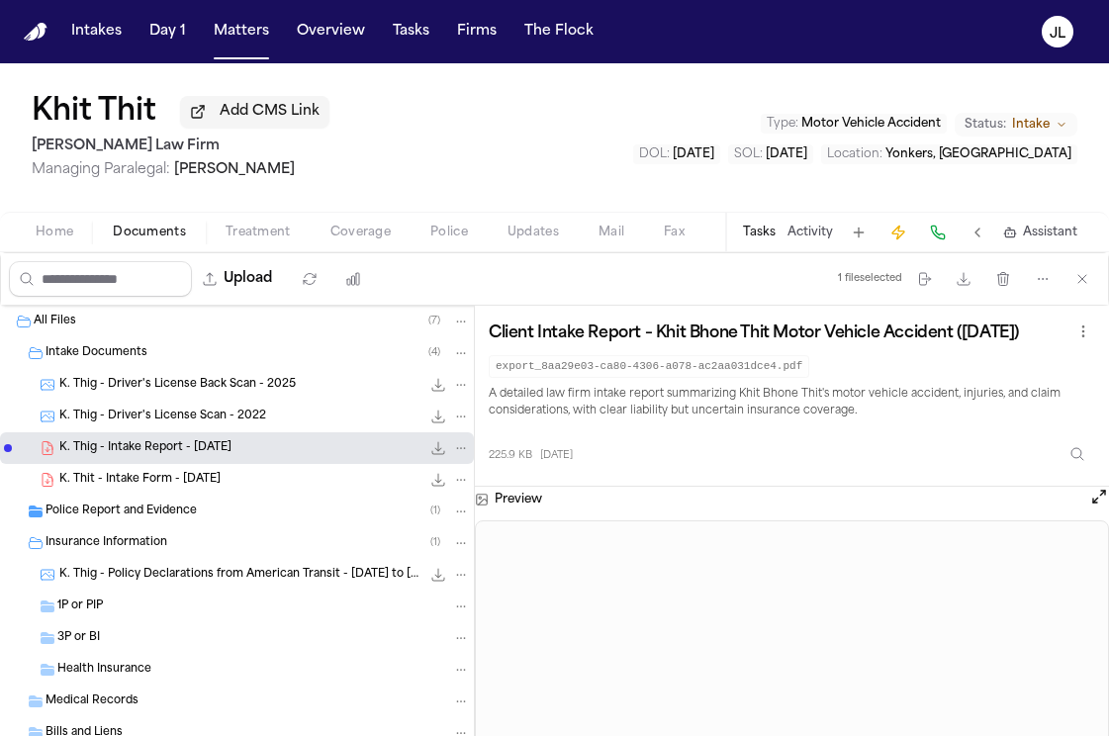
click at [64, 239] on span "Home" at bounding box center [55, 233] width 38 height 16
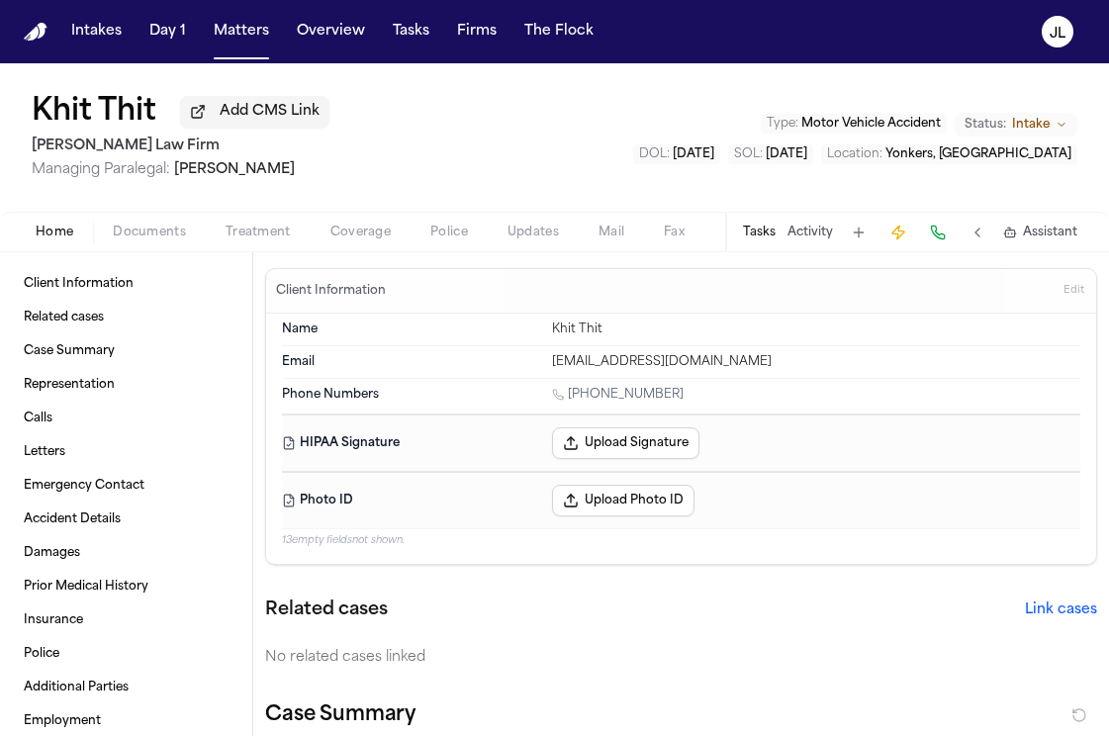
click at [147, 235] on span "Documents" at bounding box center [149, 233] width 73 height 16
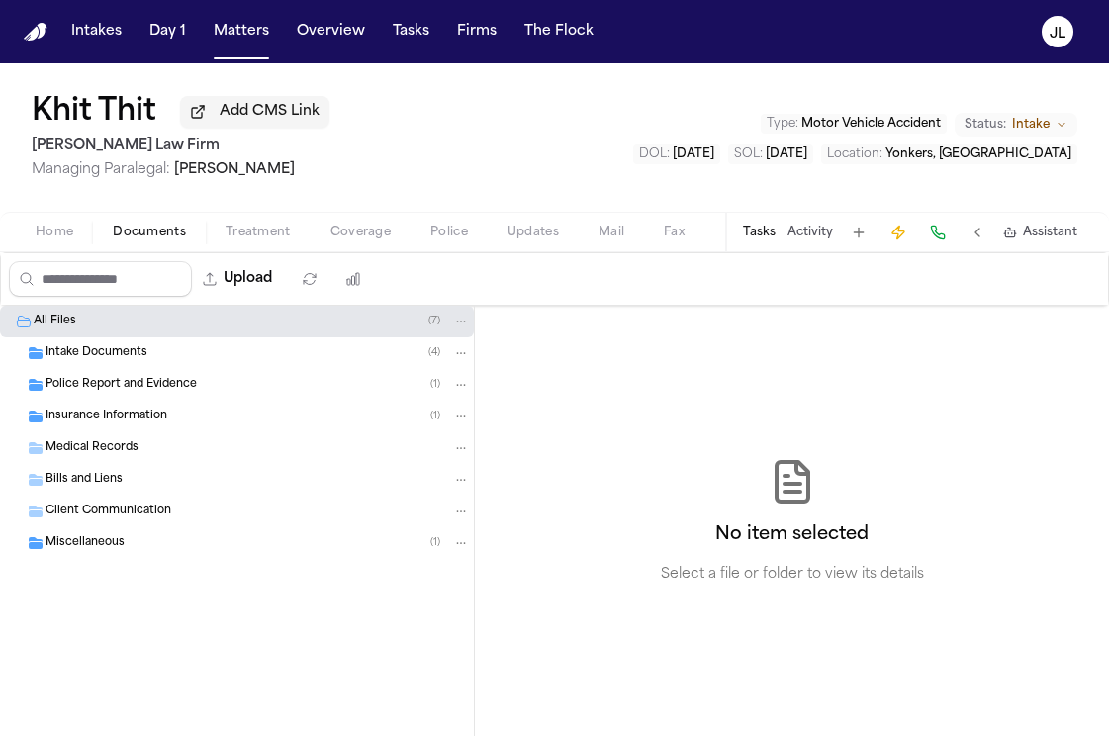
click at [115, 431] on div "Insurance Information ( 1 )" at bounding box center [237, 417] width 474 height 32
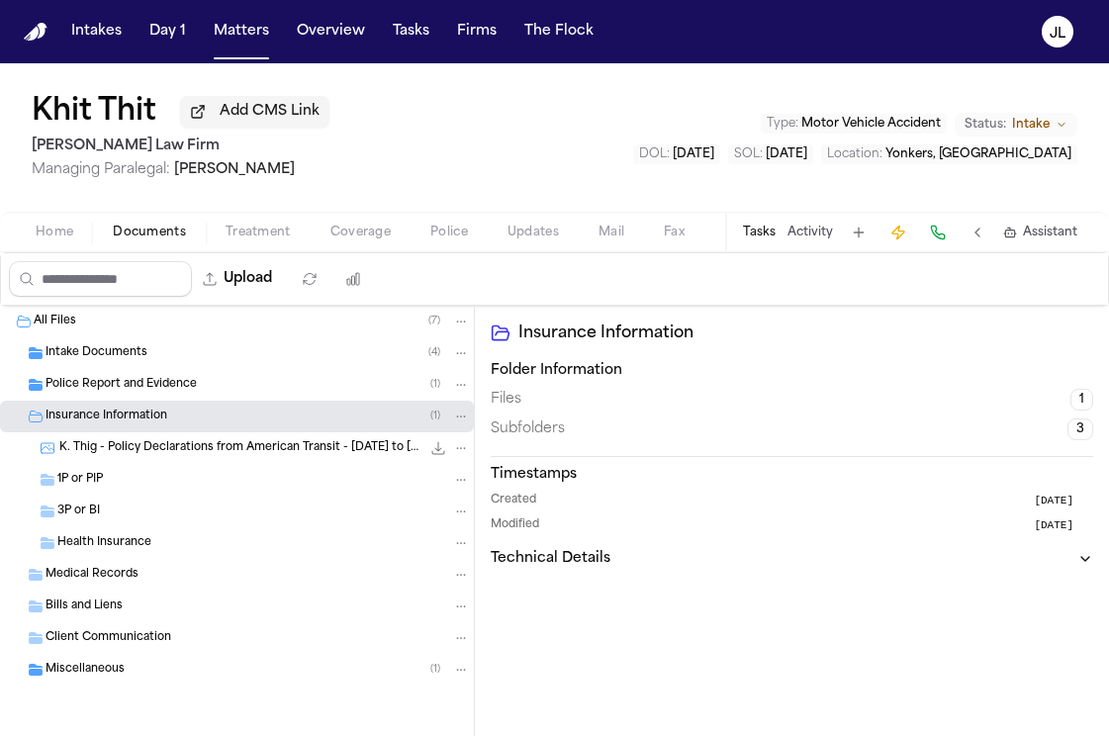
click at [127, 394] on span "Police Report and Evidence" at bounding box center [120, 385] width 151 height 17
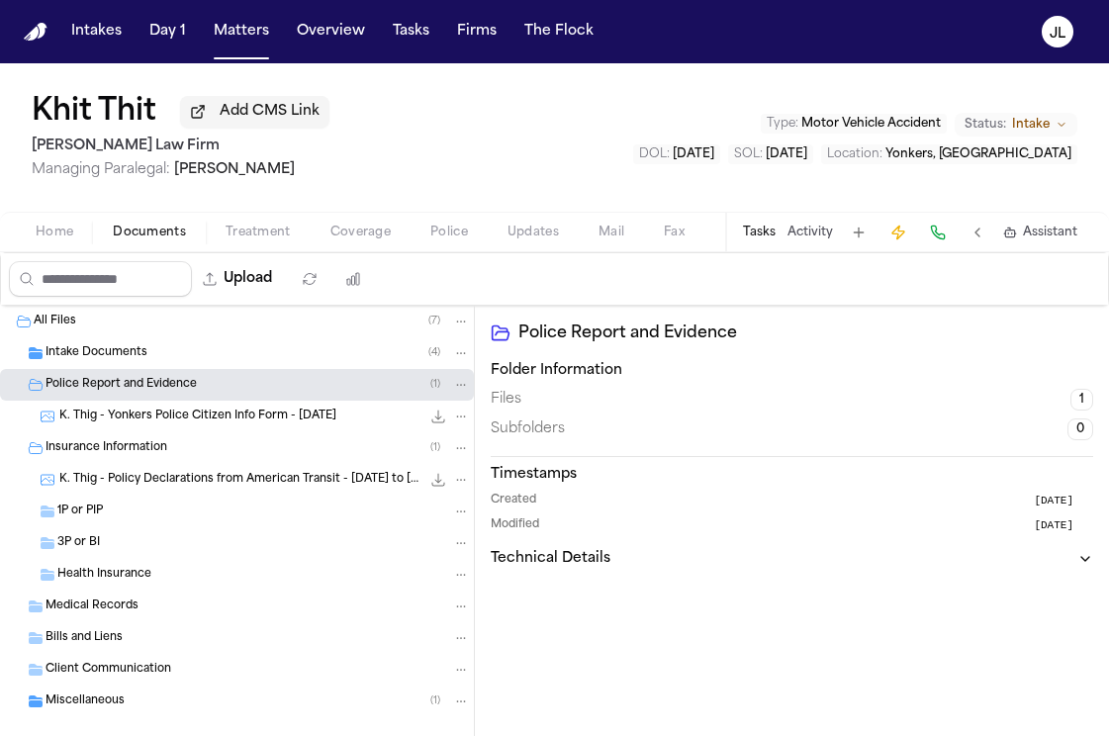
click at [131, 362] on span "Intake Documents" at bounding box center [96, 353] width 102 height 17
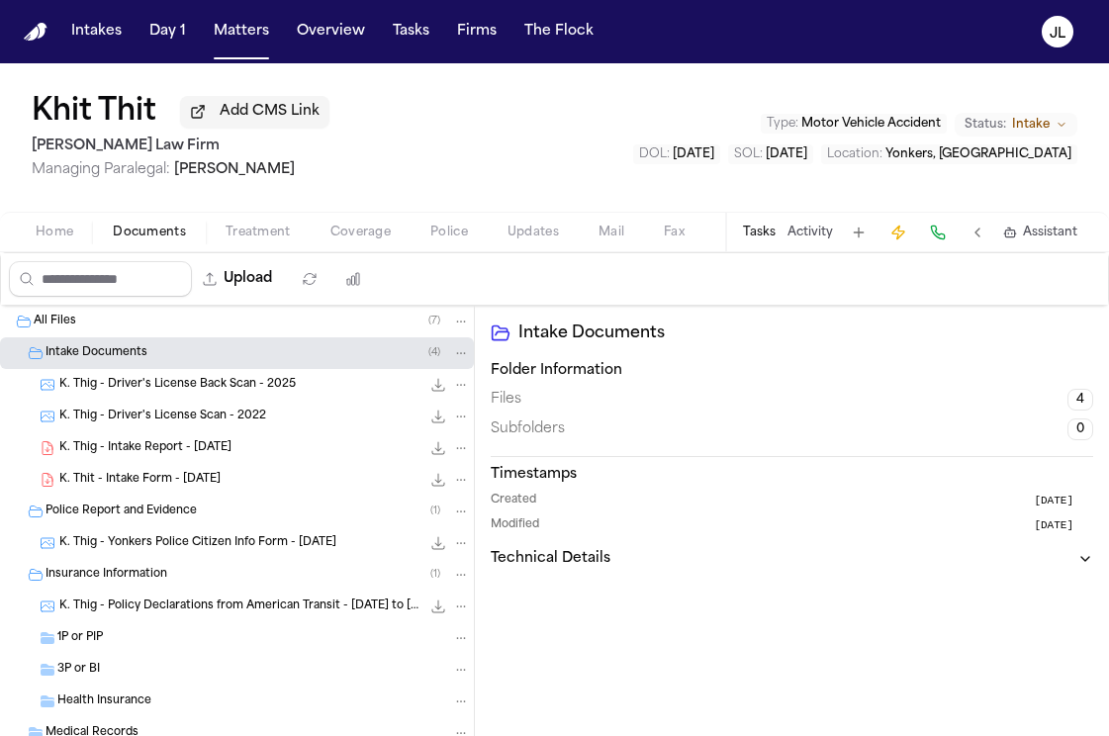
click at [148, 454] on span "K. Thig - Intake Report - 10.6.25" at bounding box center [145, 448] width 172 height 17
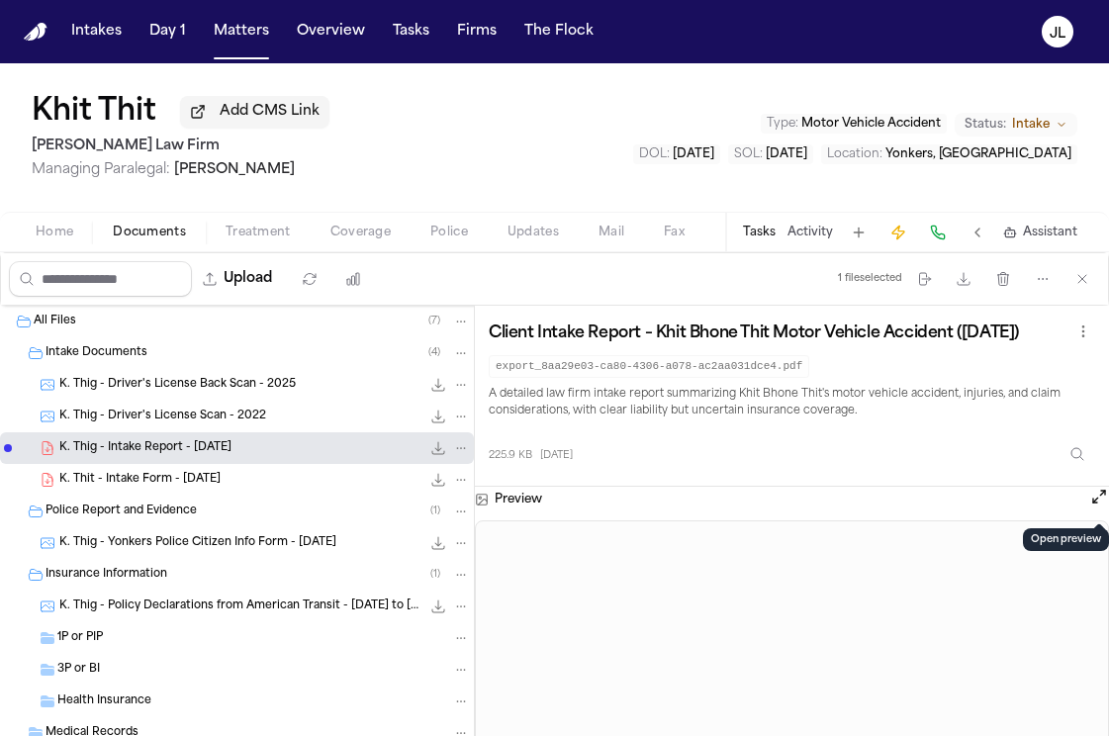
click at [1102, 506] on button "Open preview" at bounding box center [1099, 497] width 20 height 20
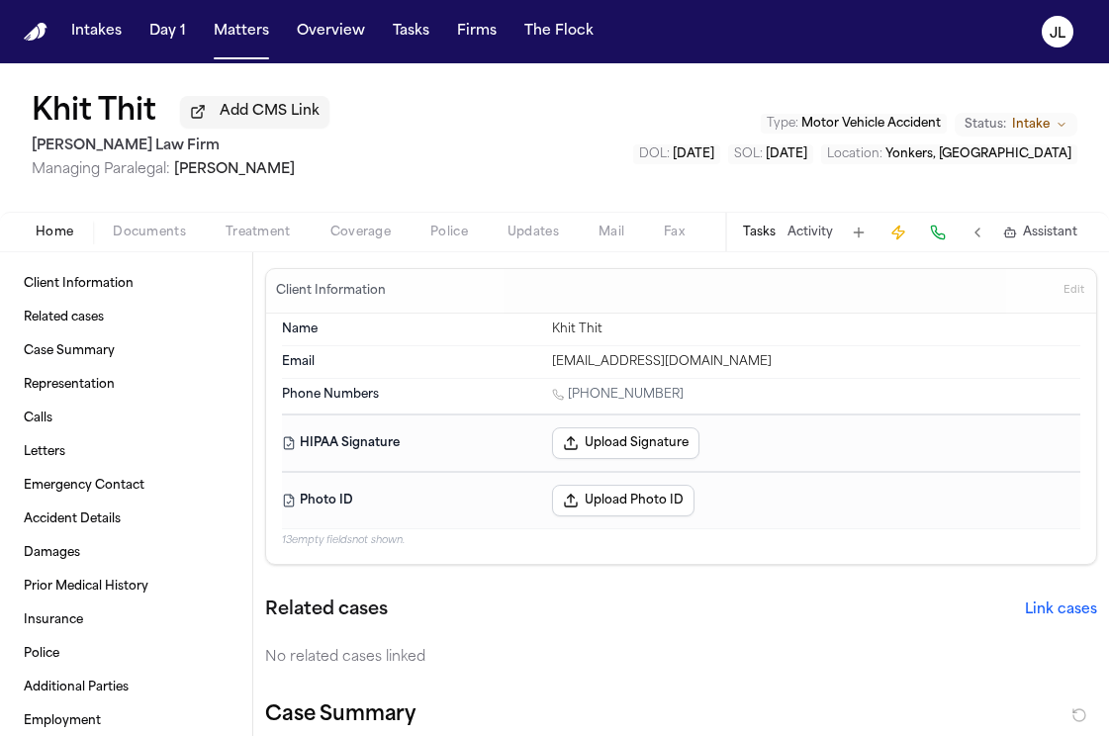
scroll to position [54, 0]
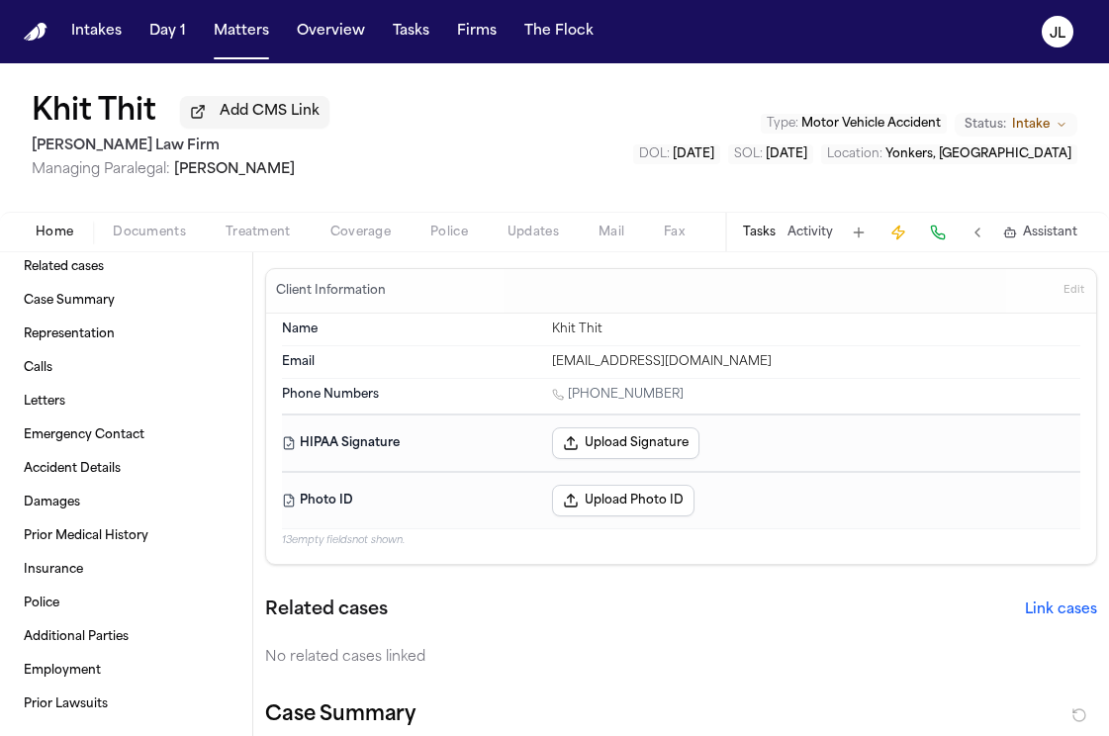
click at [177, 251] on div "Home Documents Treatment Coverage Police Updates Mail Fax Demand Workspaces Art…" at bounding box center [554, 232] width 1109 height 40
click at [170, 236] on span "Documents" at bounding box center [149, 233] width 73 height 16
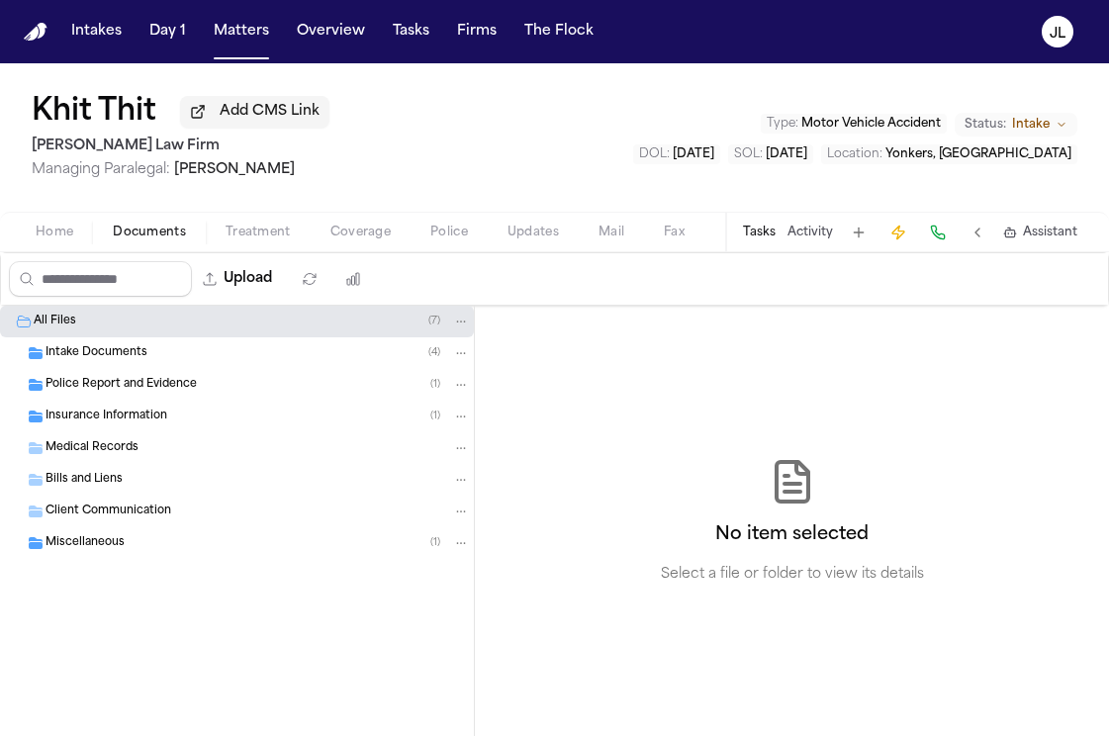
click at [76, 242] on button "Home" at bounding box center [54, 233] width 77 height 24
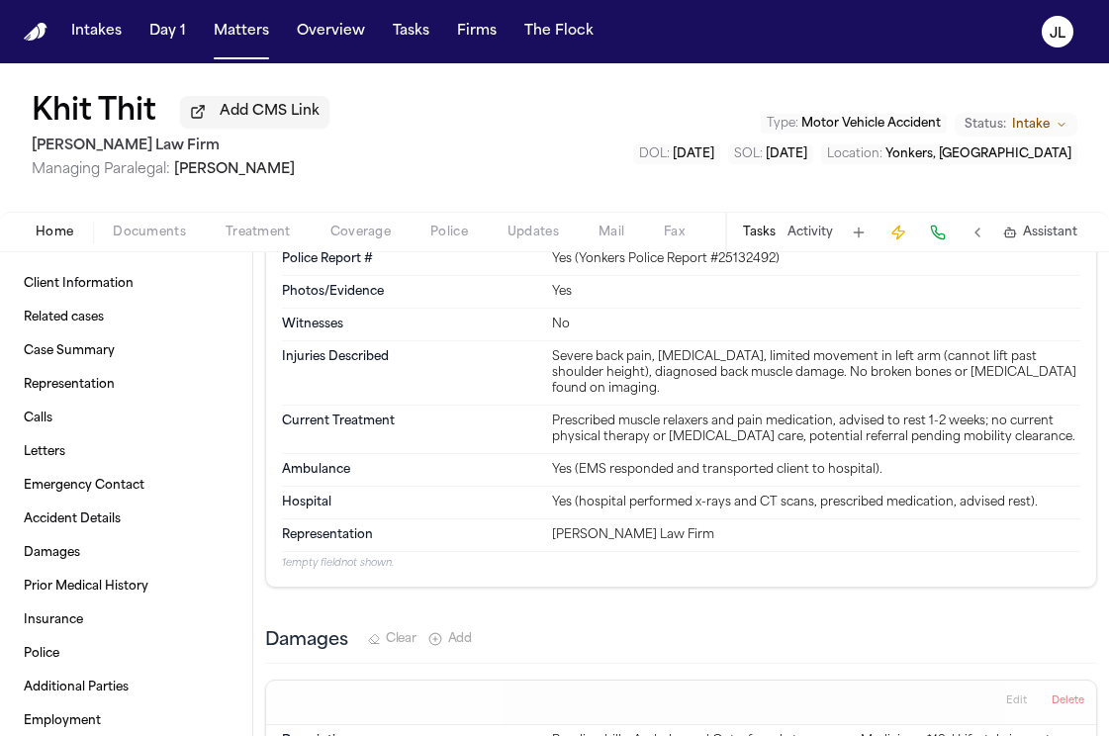
scroll to position [2051, 0]
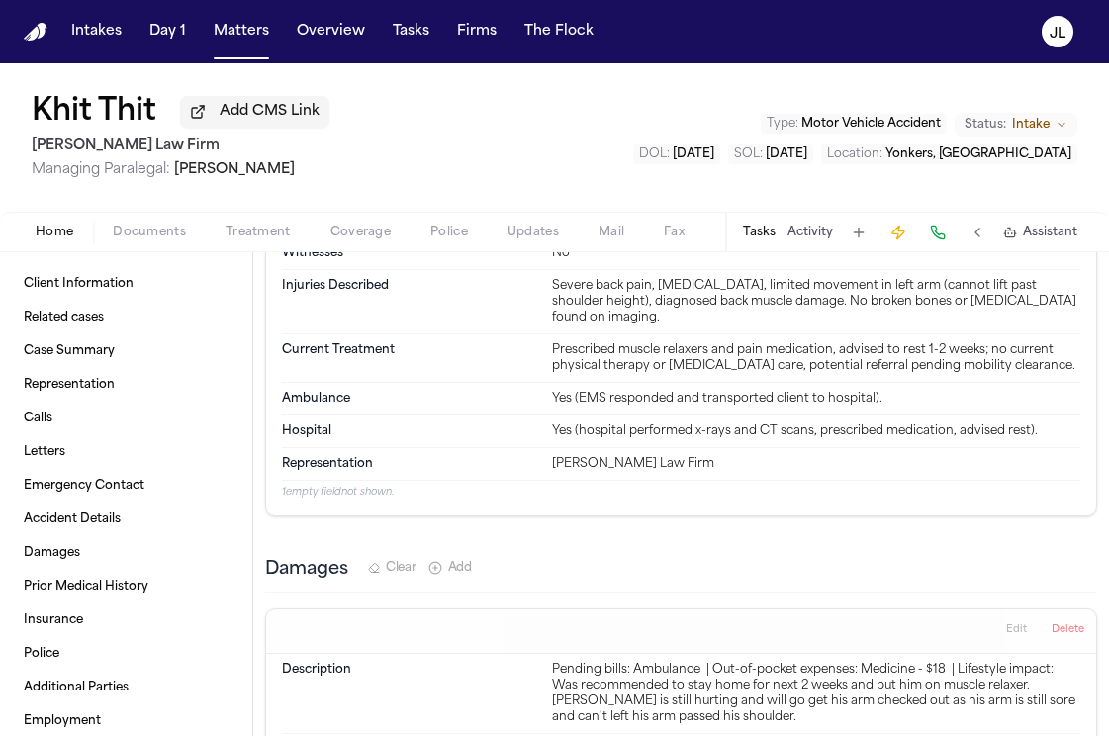
click at [171, 227] on span "Documents" at bounding box center [149, 233] width 73 height 16
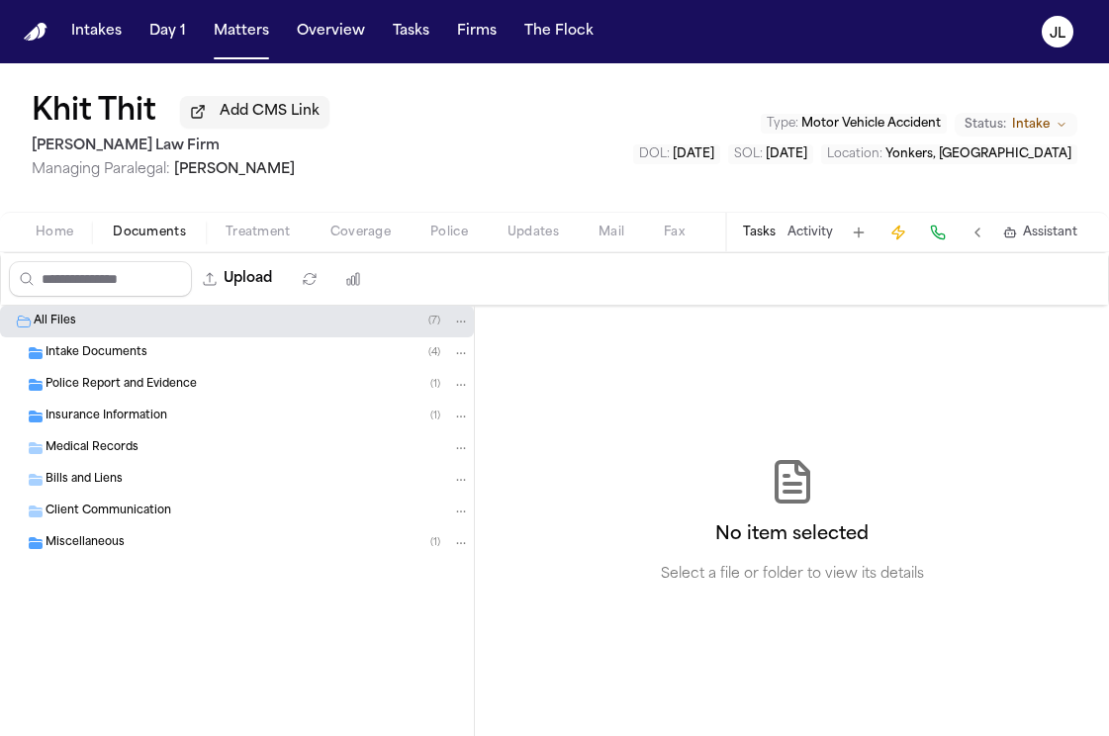
click at [143, 416] on span "Insurance Information" at bounding box center [106, 417] width 122 height 17
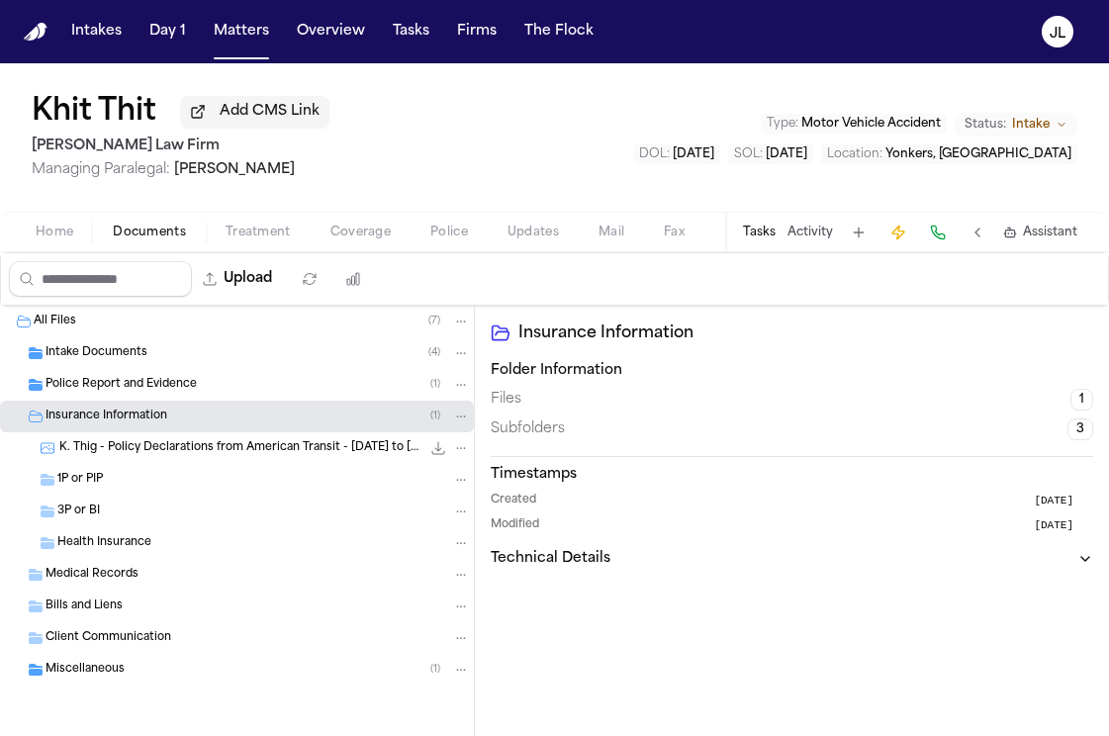
click at [135, 389] on span "Police Report and Evidence" at bounding box center [120, 385] width 151 height 17
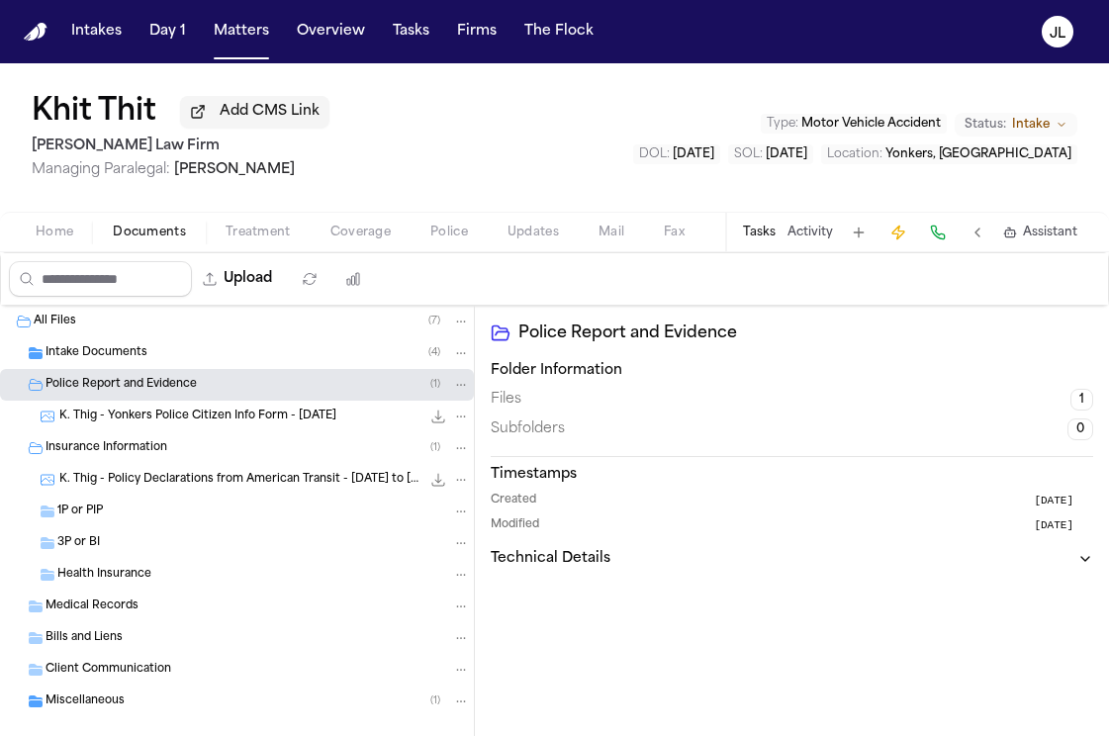
click at [134, 355] on span "Intake Documents" at bounding box center [96, 353] width 102 height 17
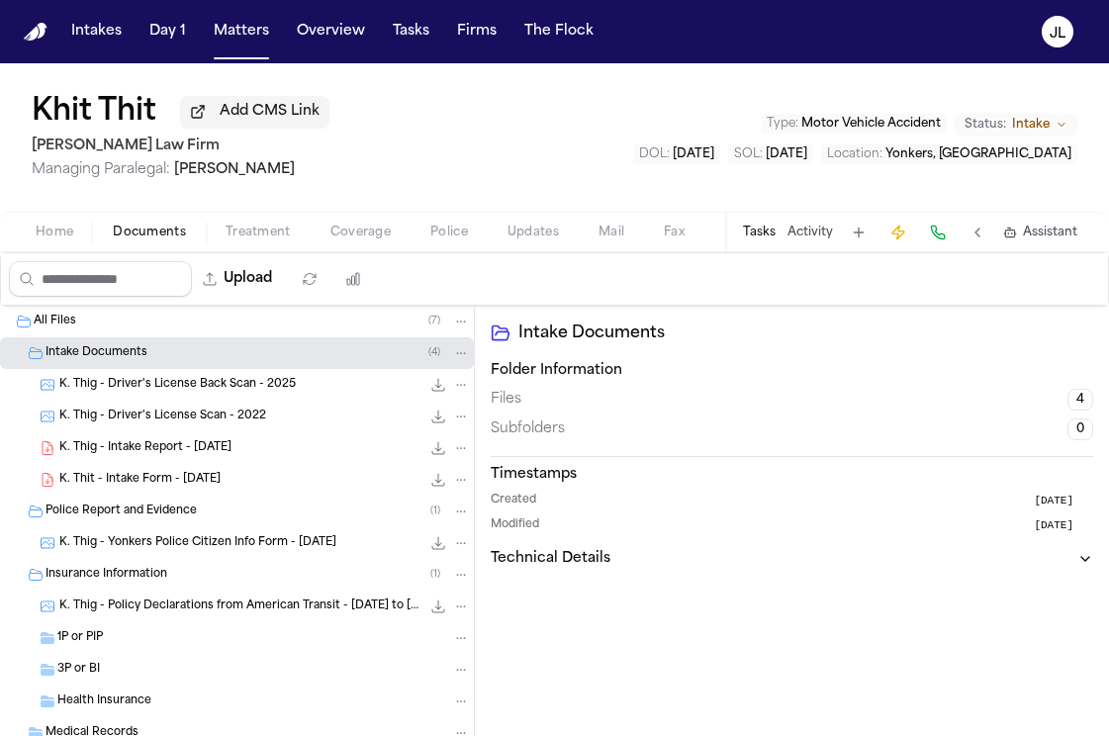
click at [147, 464] on div "K. Thig - Intake Report - 10.6.25 225.9 KB • PDF" at bounding box center [237, 448] width 474 height 32
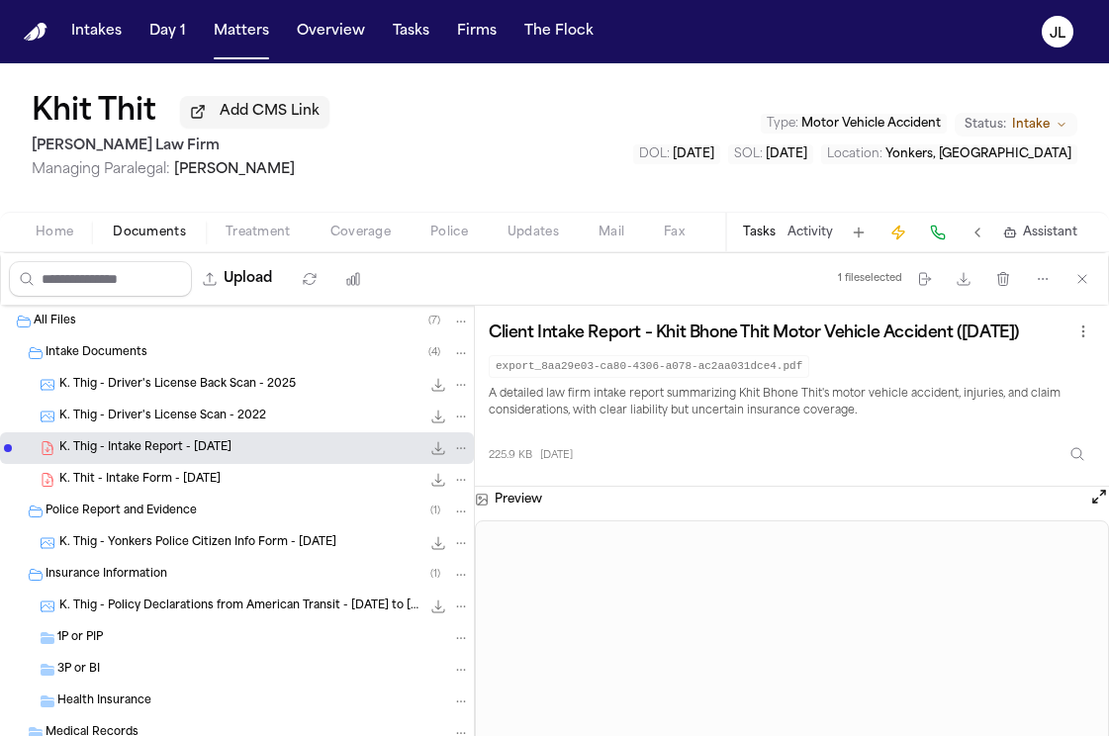
click at [178, 476] on span "K. Thit - Intake Form - 10.6.25" at bounding box center [139, 480] width 161 height 17
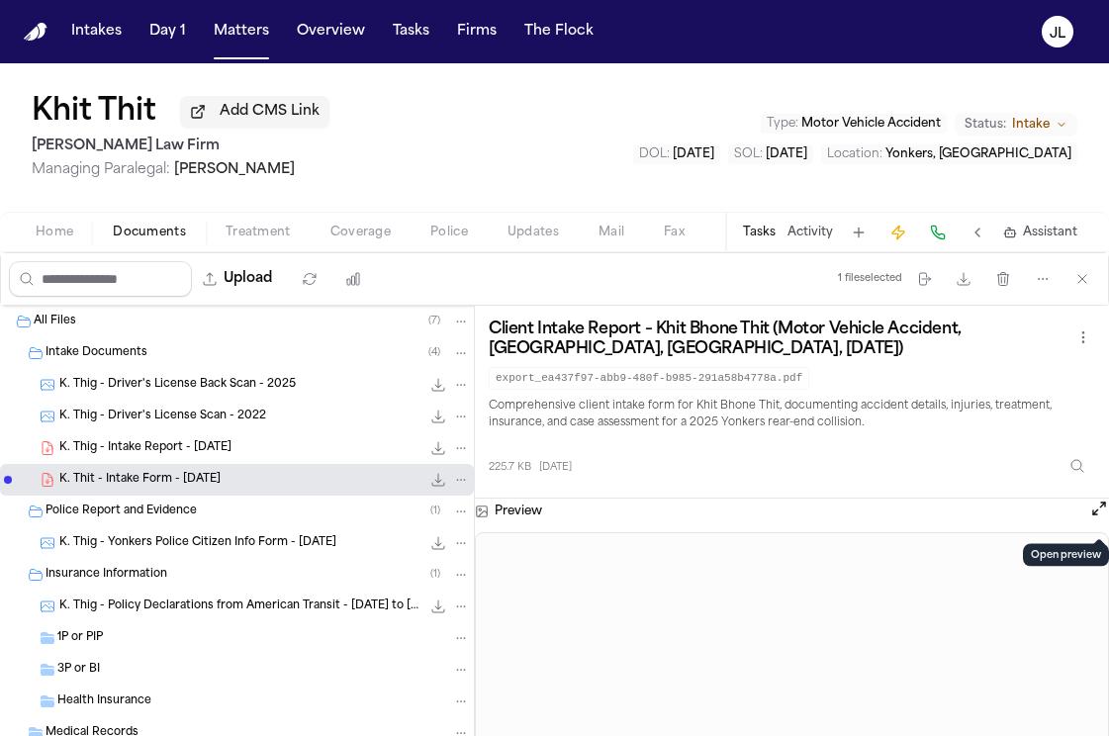
click at [1090, 518] on button "Open preview" at bounding box center [1099, 509] width 20 height 20
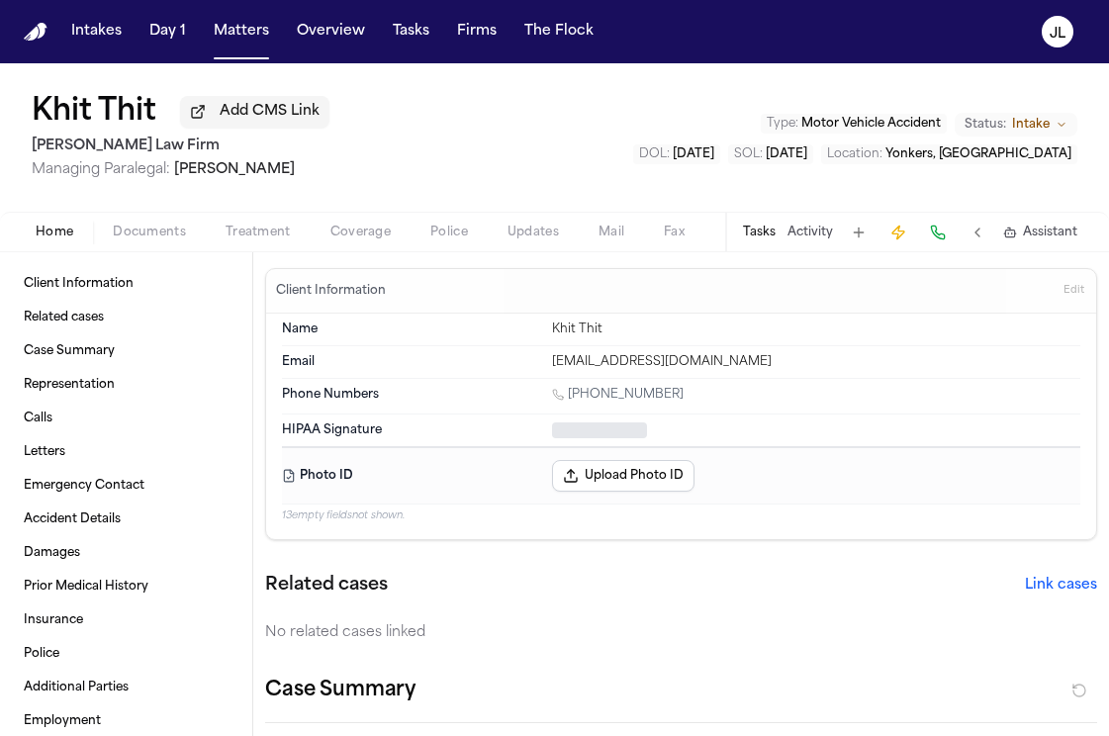
click at [75, 229] on button "Home" at bounding box center [54, 233] width 77 height 24
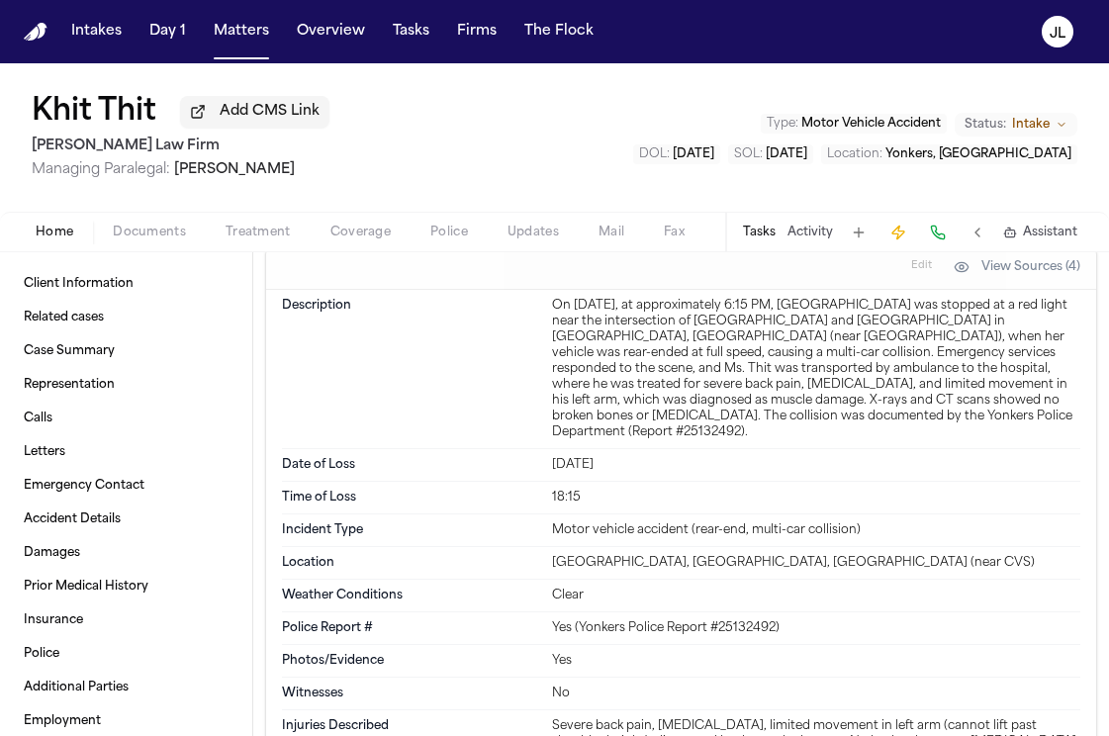
scroll to position [1604, 0]
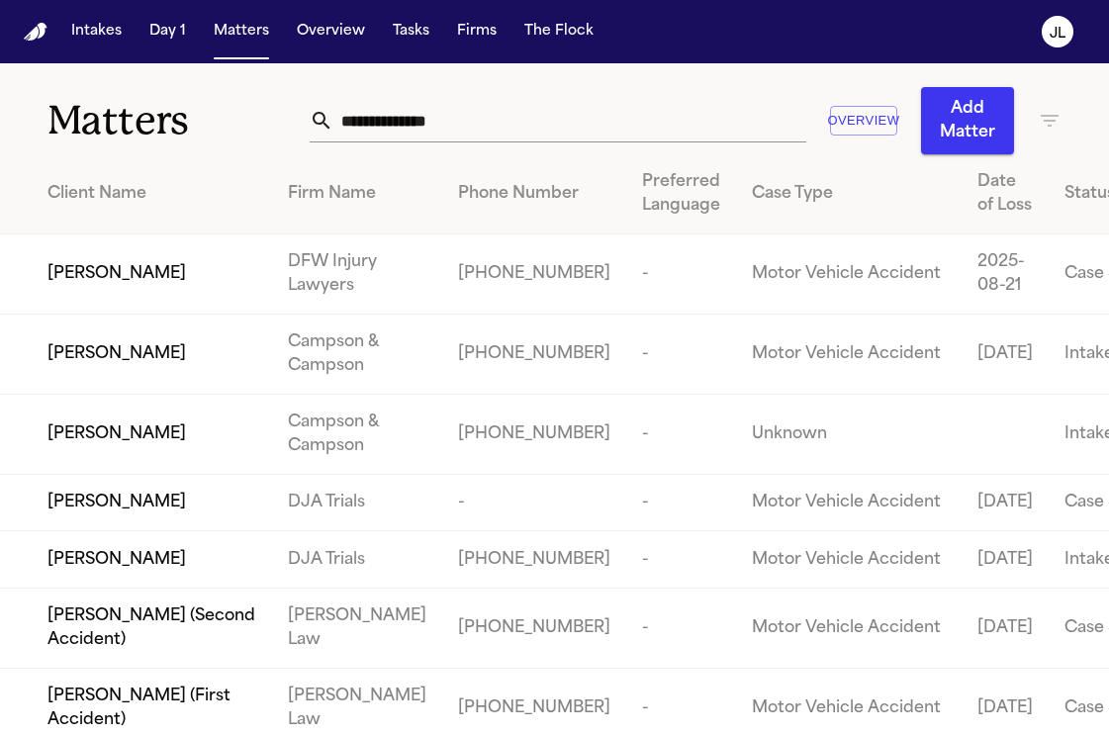
click at [333, 104] on input "text" at bounding box center [569, 121] width 473 height 44
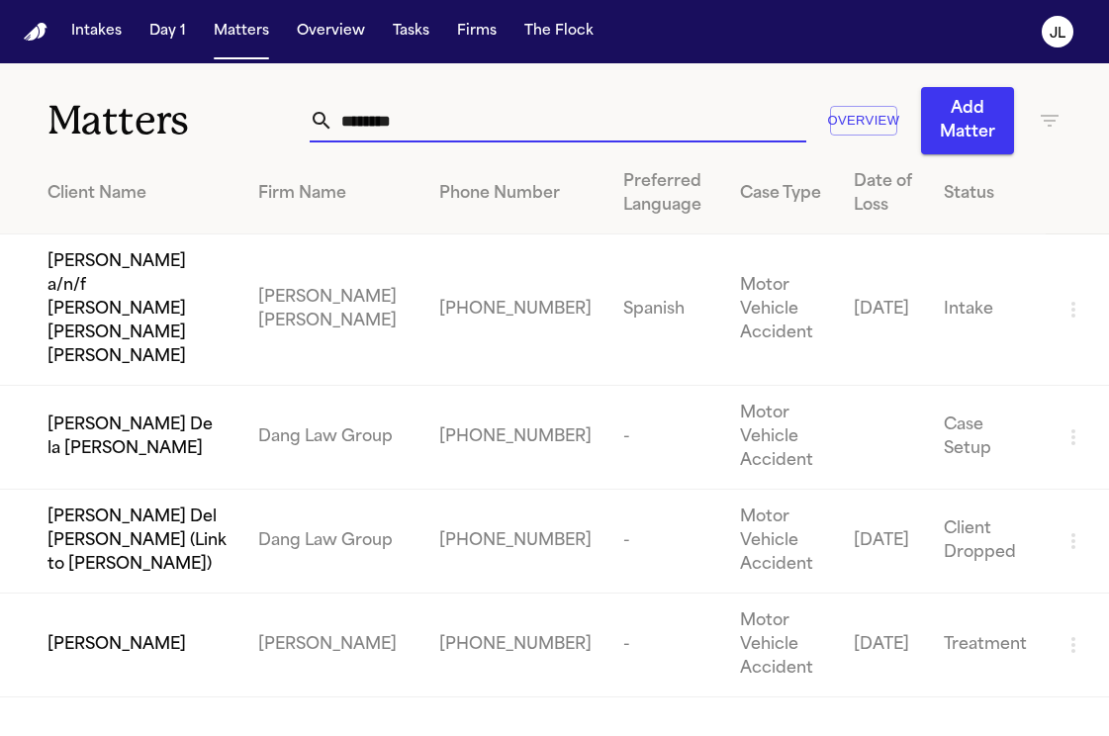
type input "********"
click at [116, 633] on span "Leo D Cruz" at bounding box center [116, 645] width 138 height 24
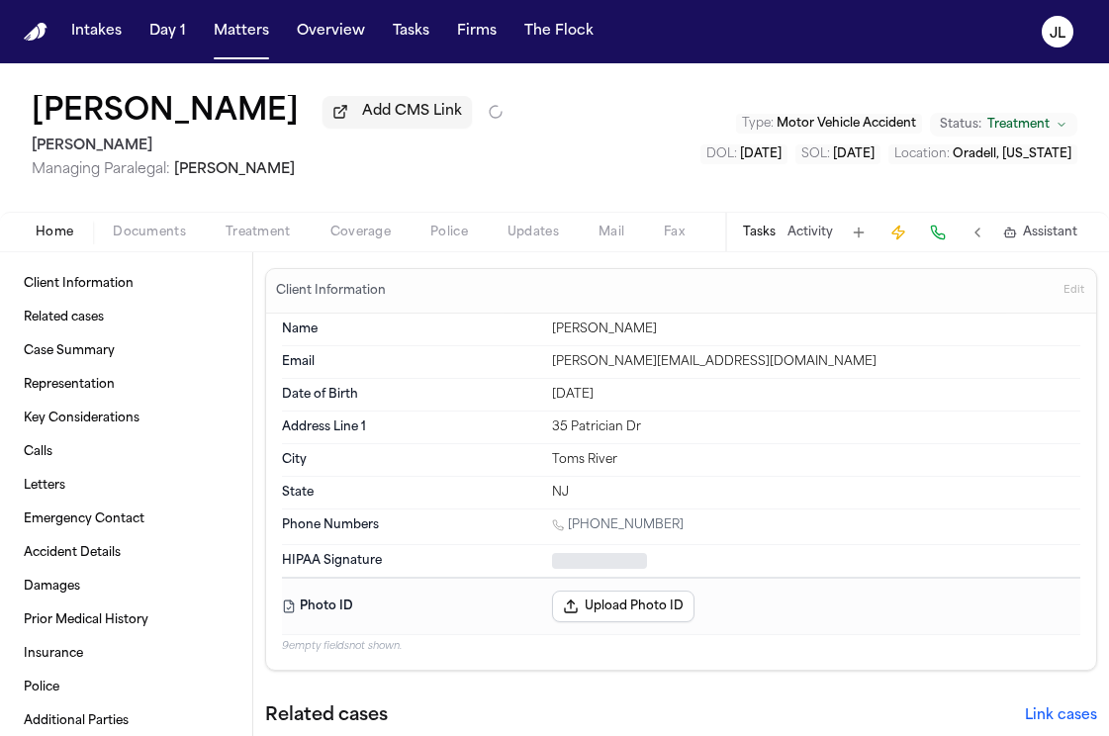
type textarea "*"
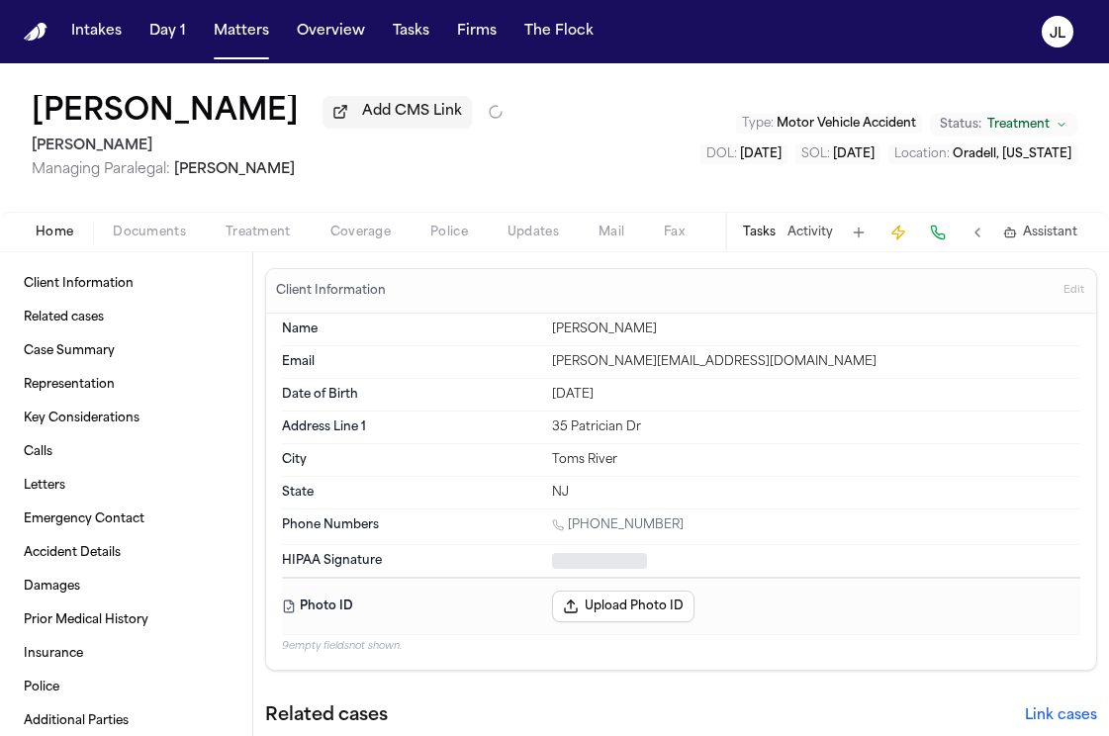
type textarea "*"
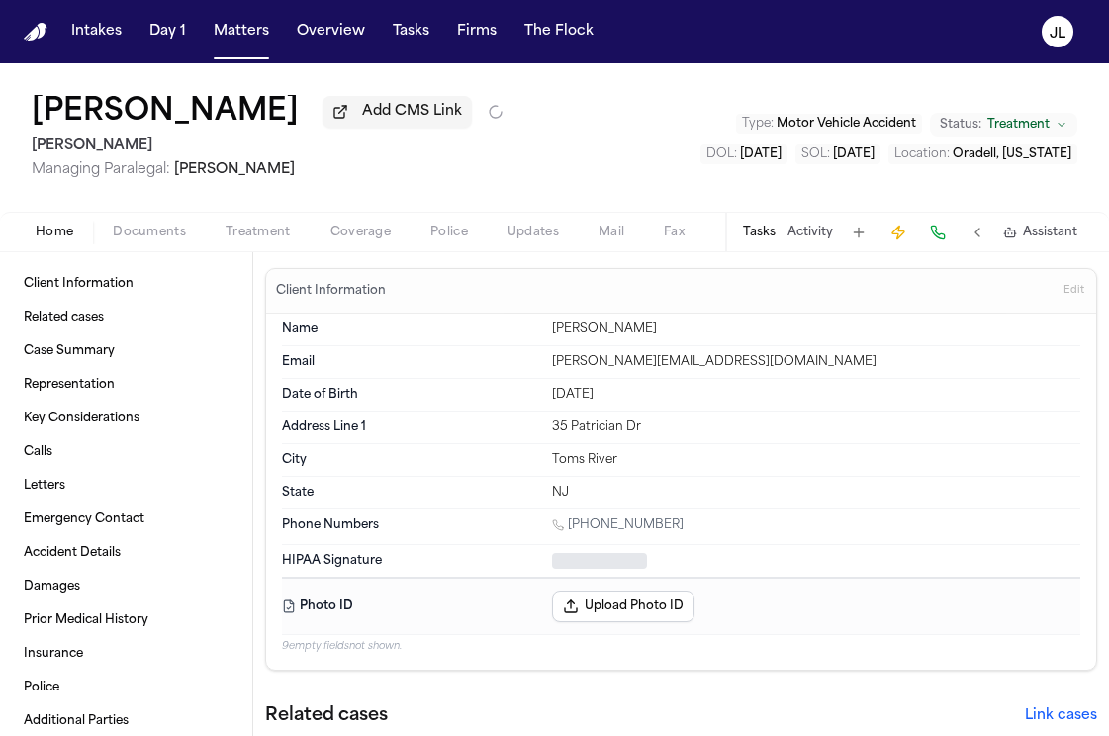
type textarea "*"
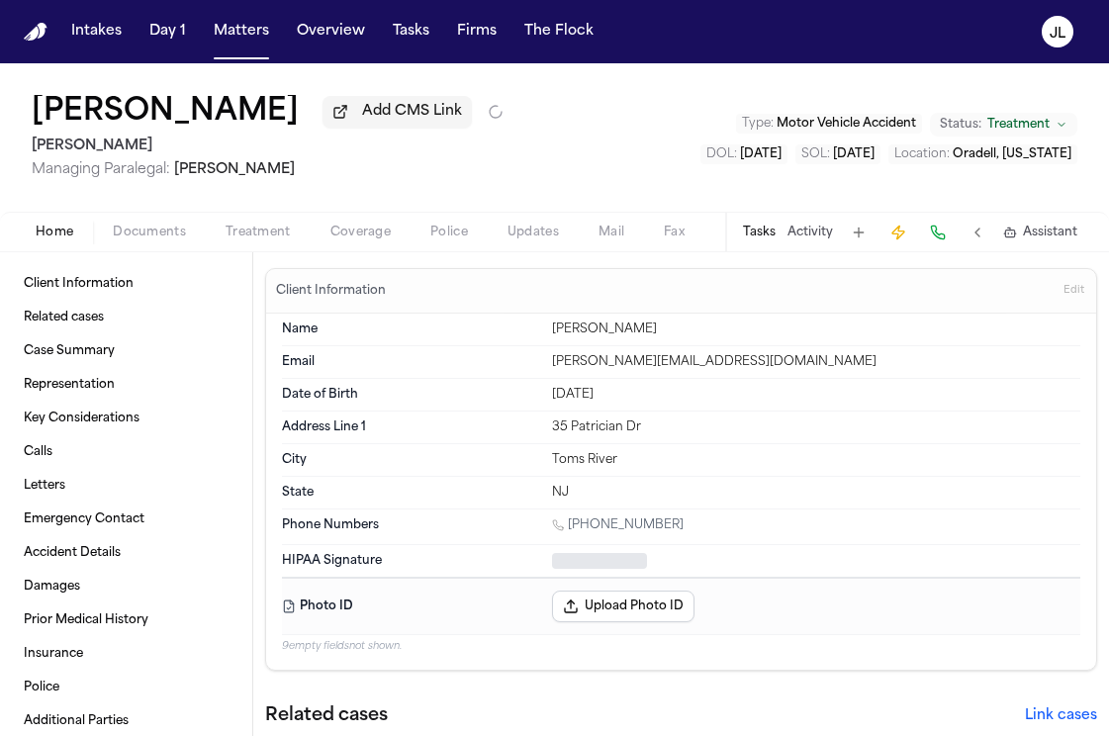
type textarea "*"
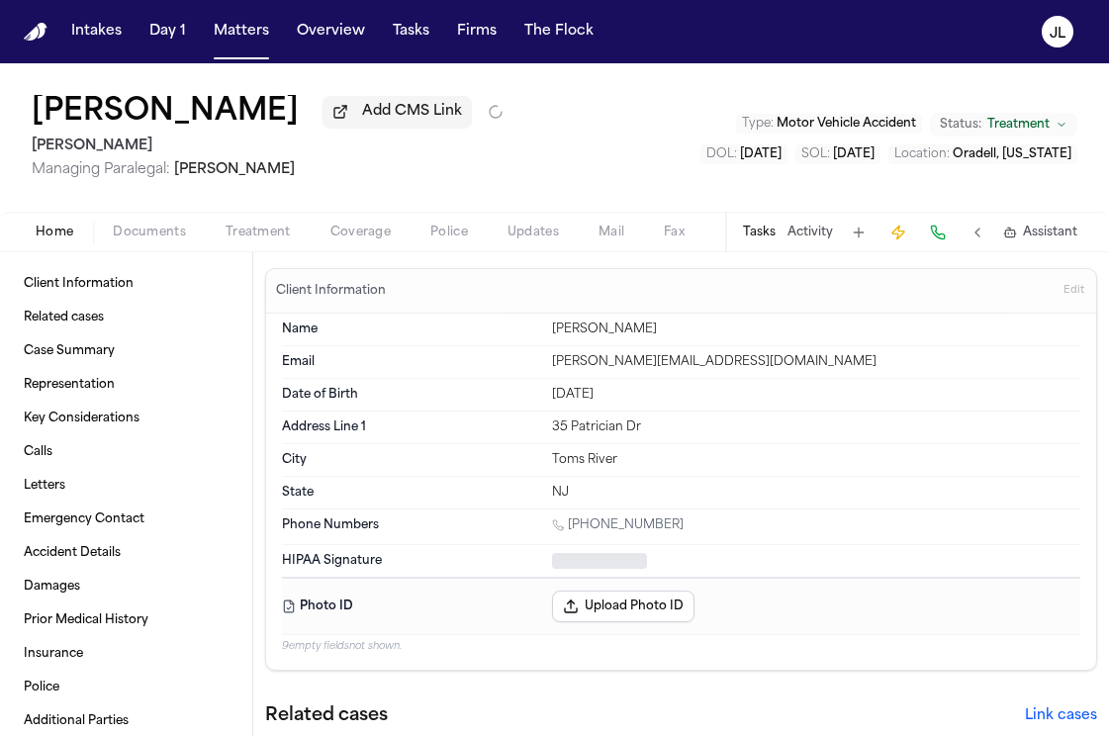
type textarea "*"
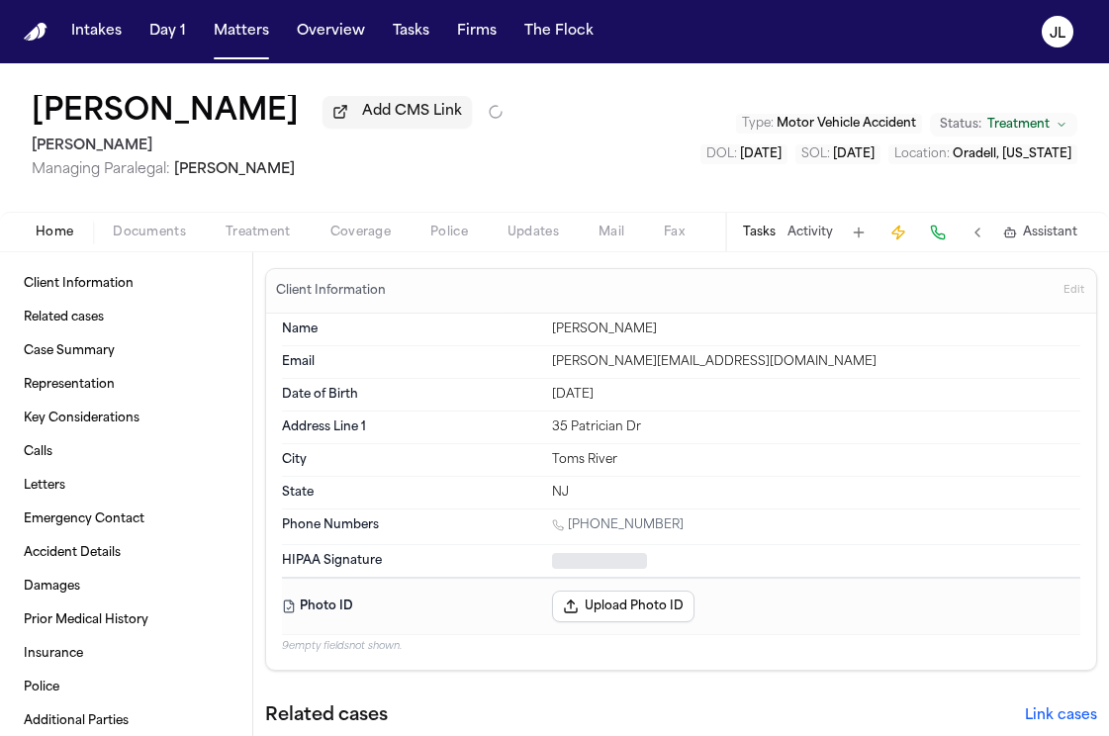
type textarea "*"
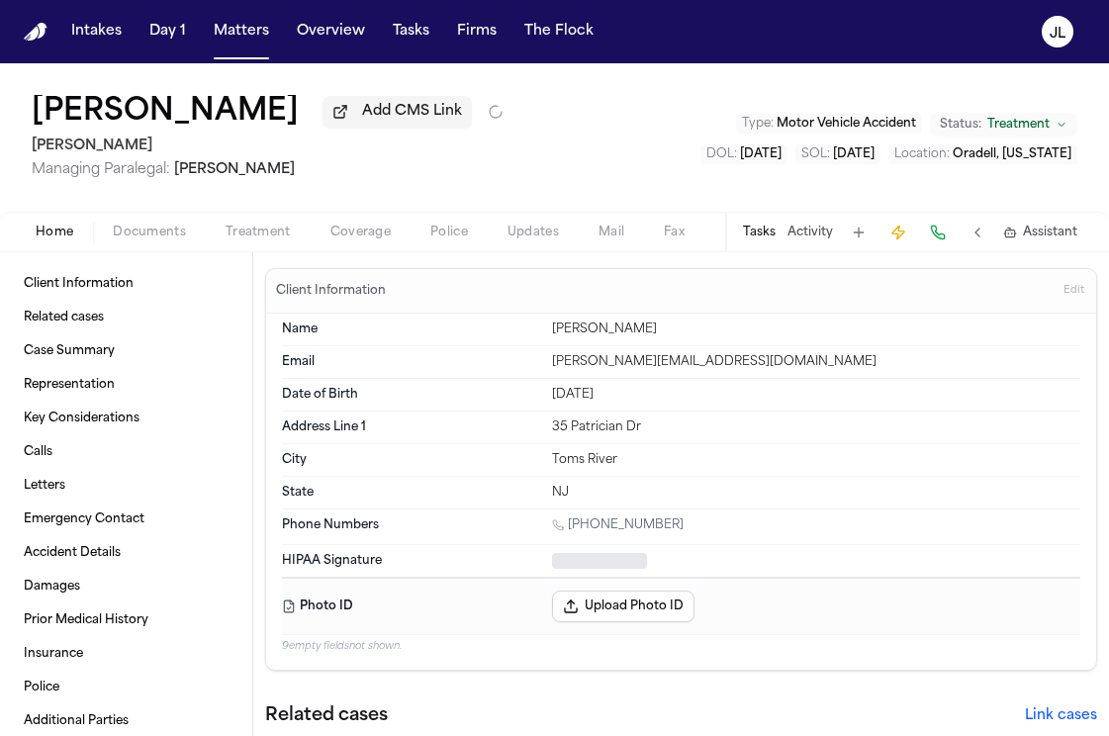
type textarea "*"
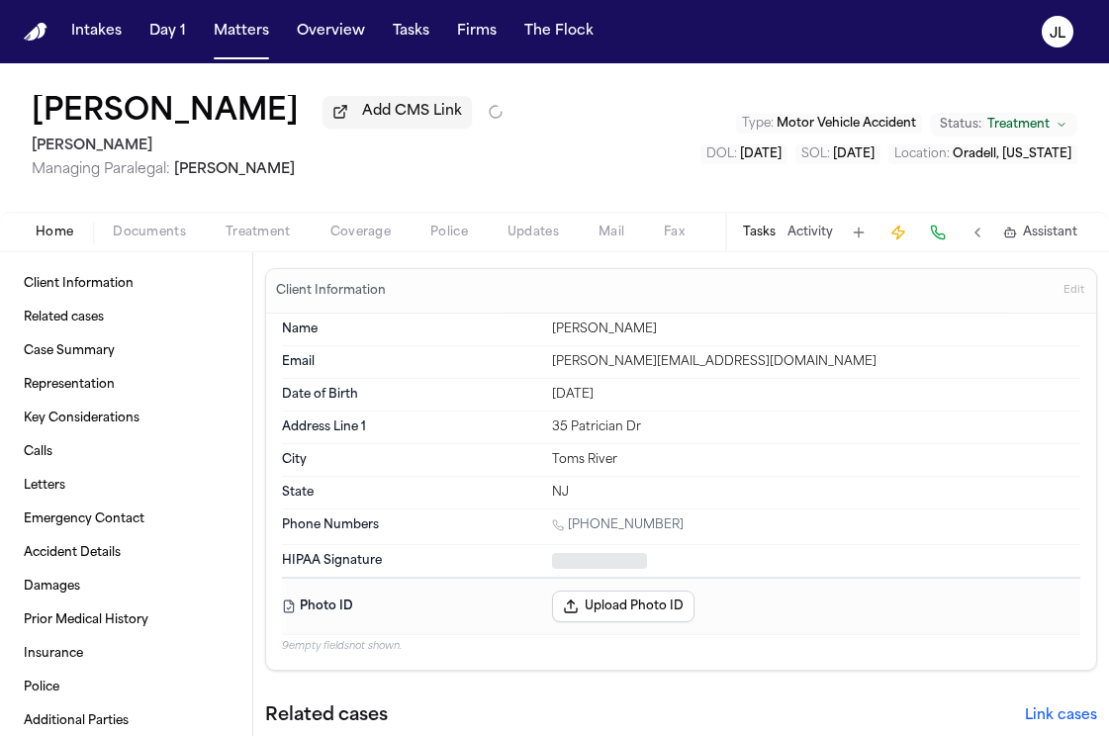
type textarea "*"
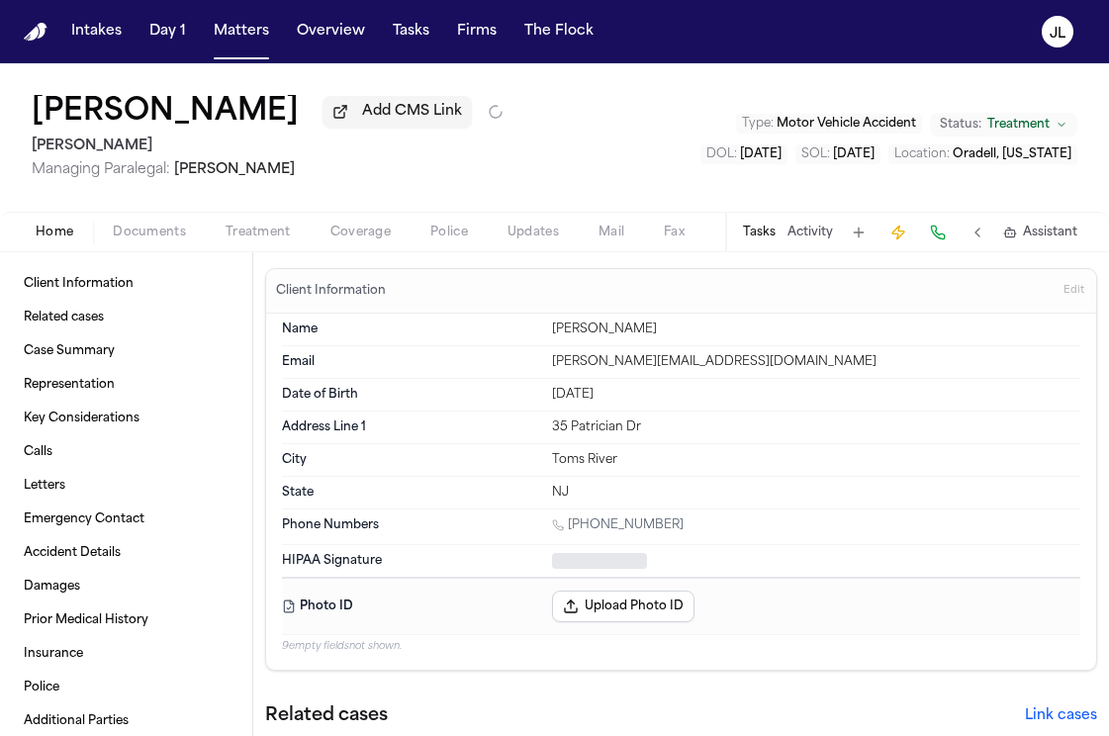
type textarea "*"
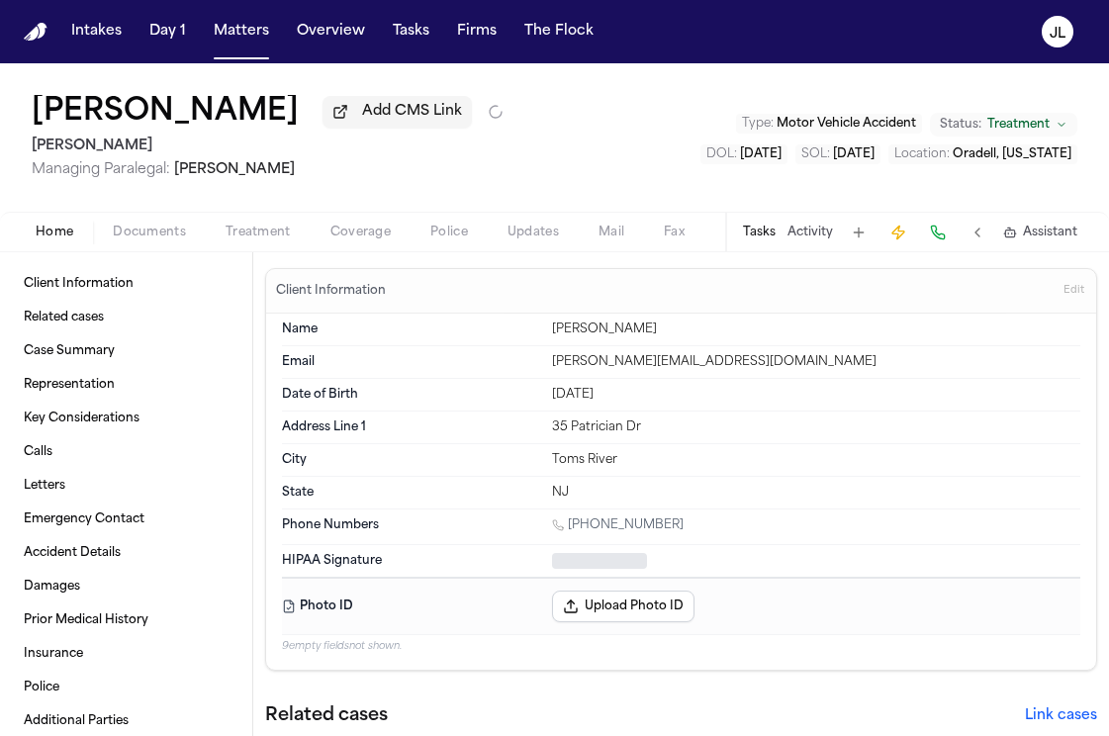
type textarea "*"
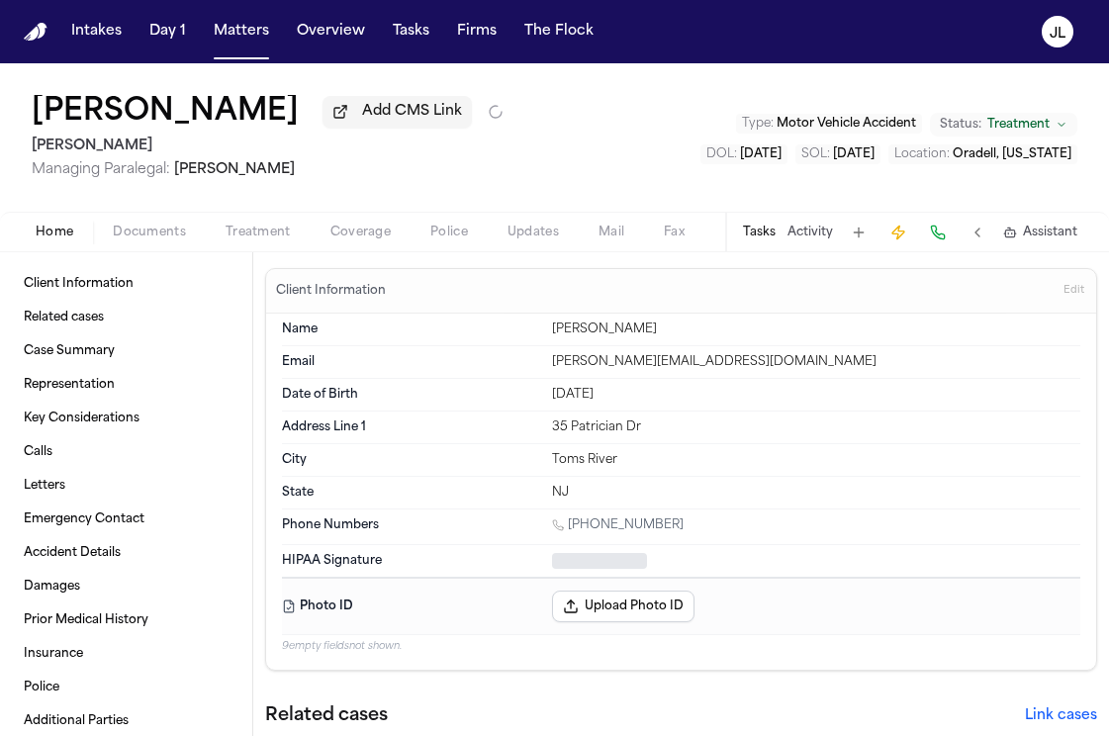
type textarea "*"
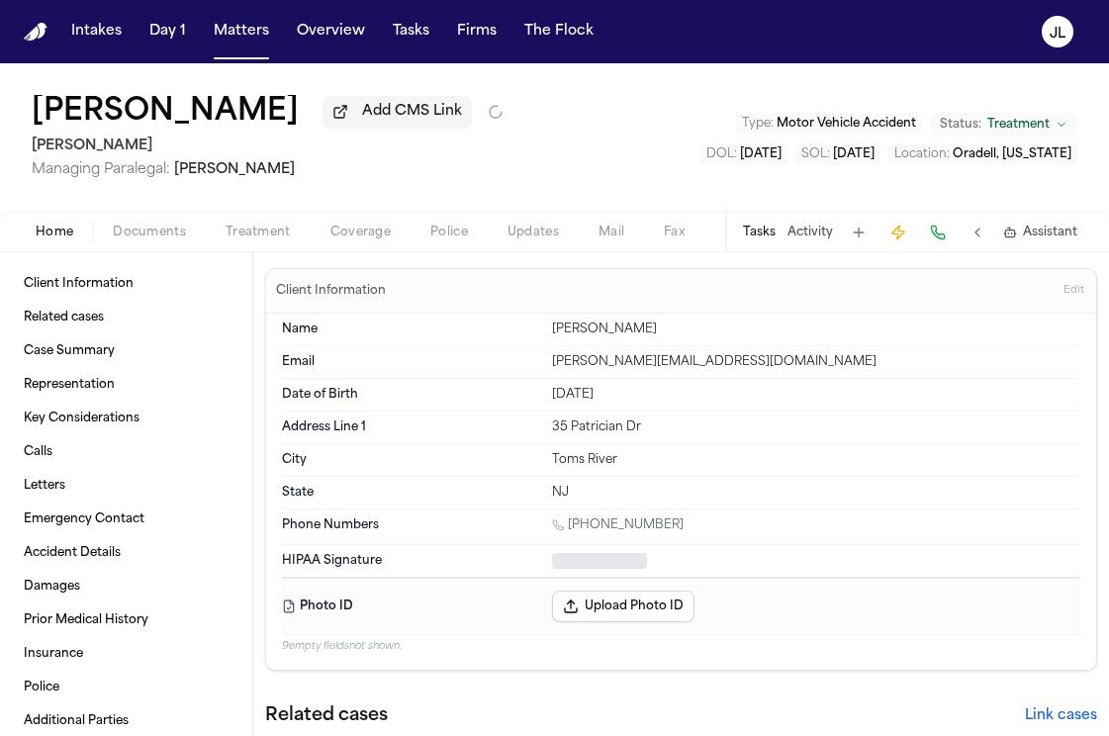
type textarea "*"
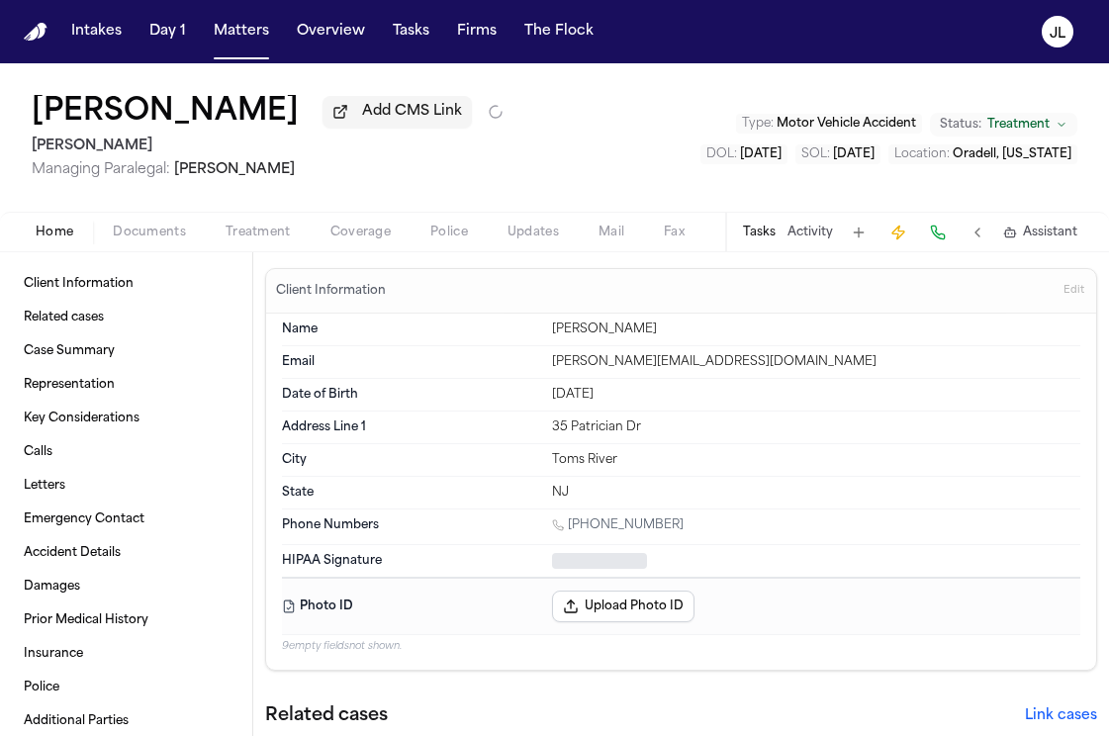
type textarea "*"
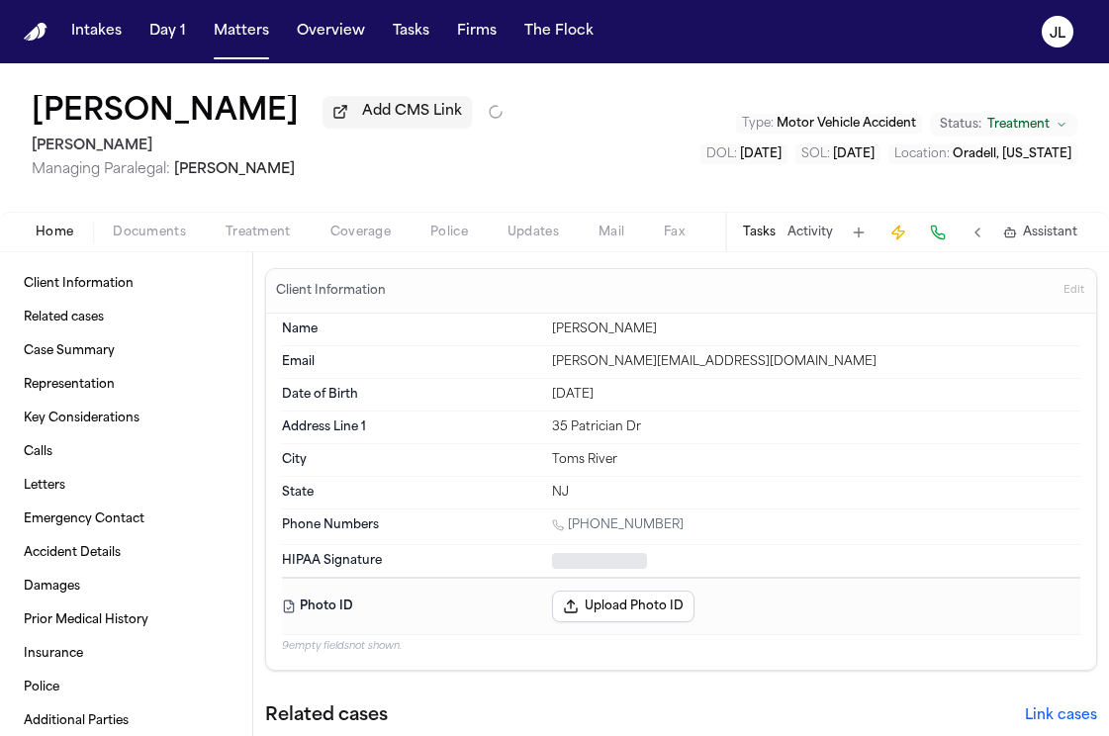
type textarea "*"
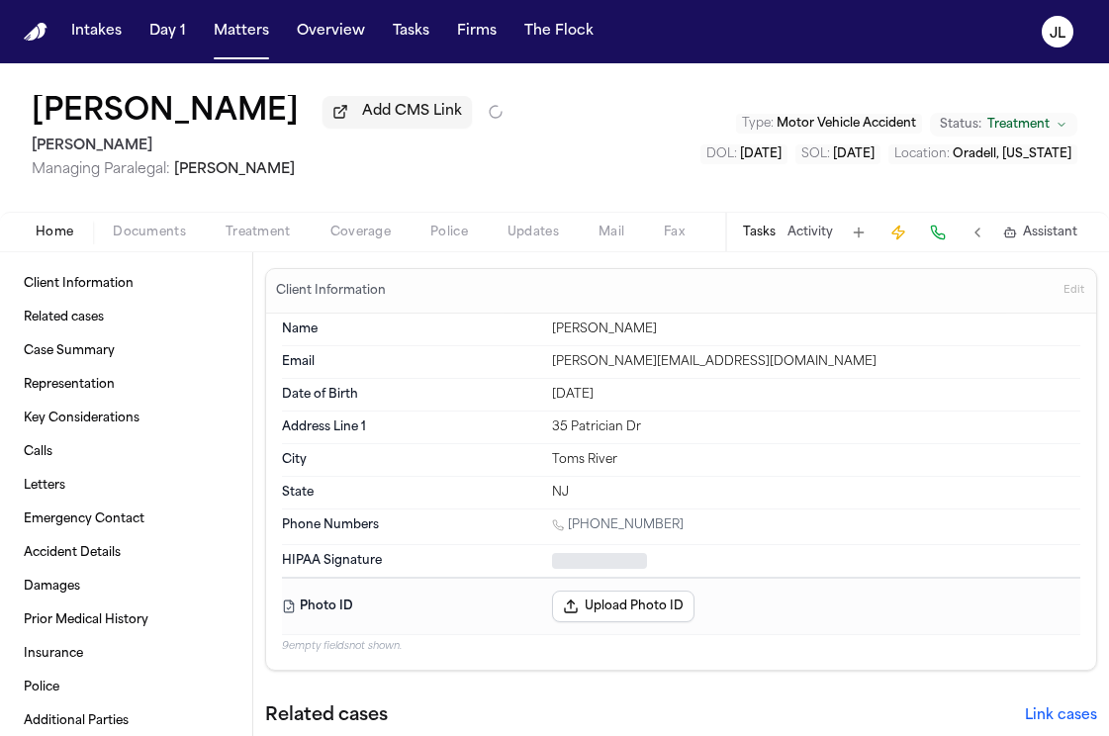
type textarea "*"
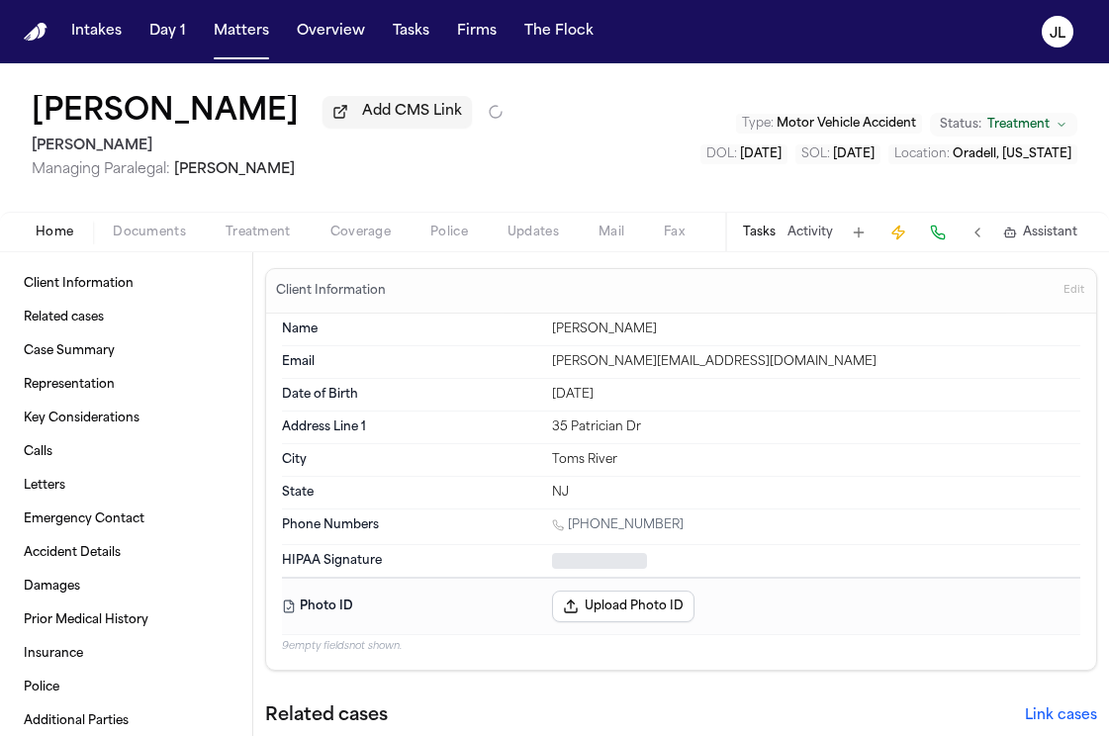
type textarea "*"
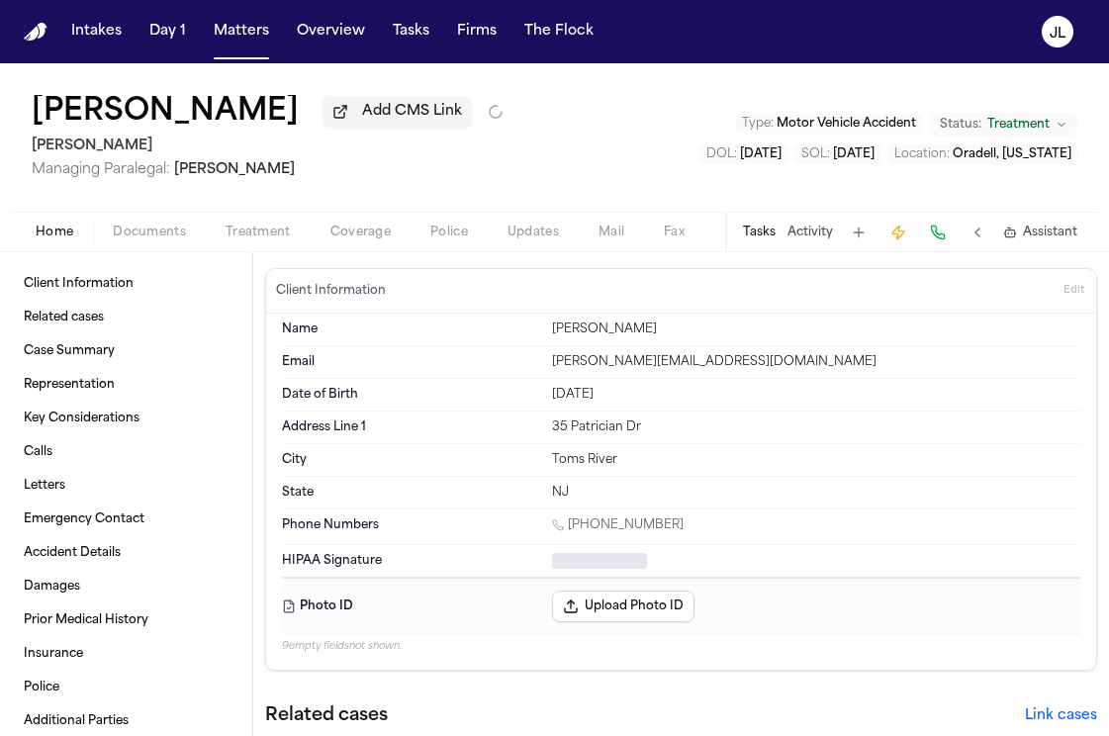
type textarea "*"
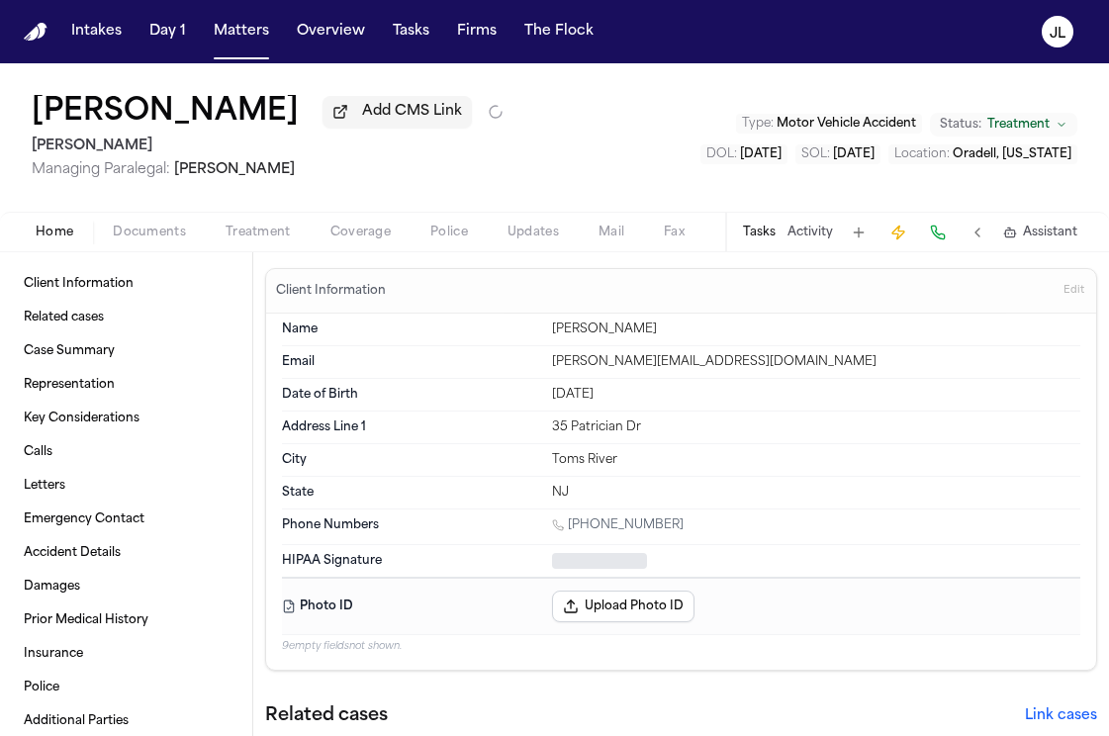
type textarea "*"
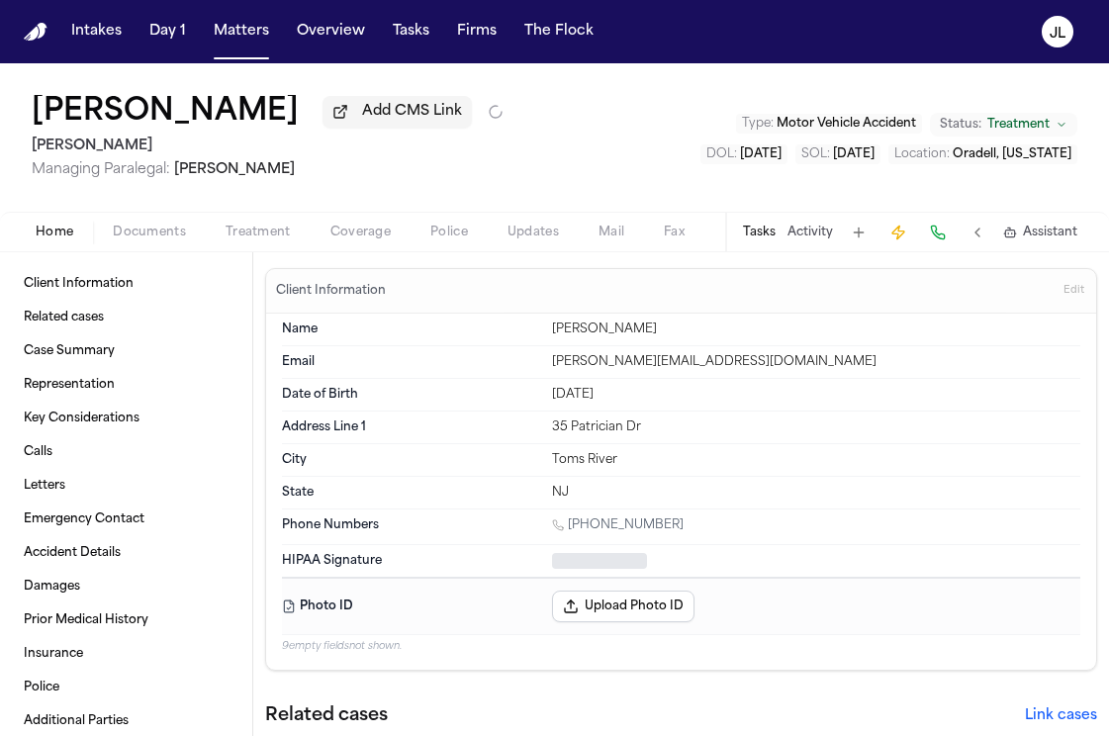
type textarea "*"
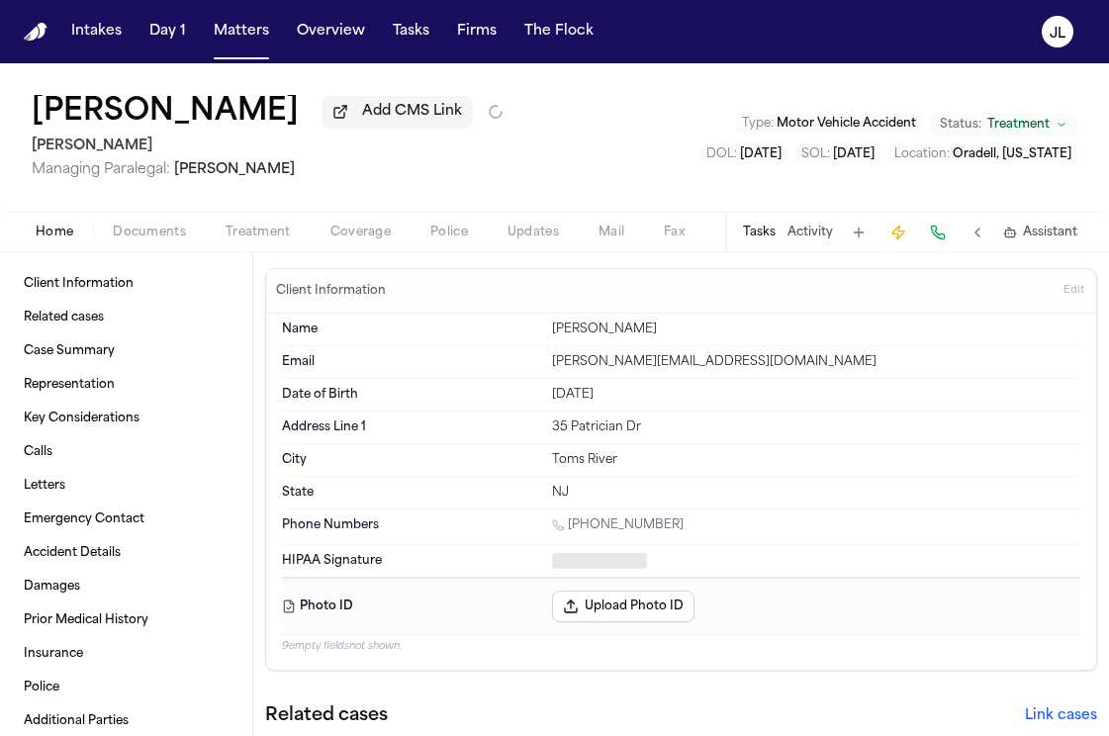
type textarea "*"
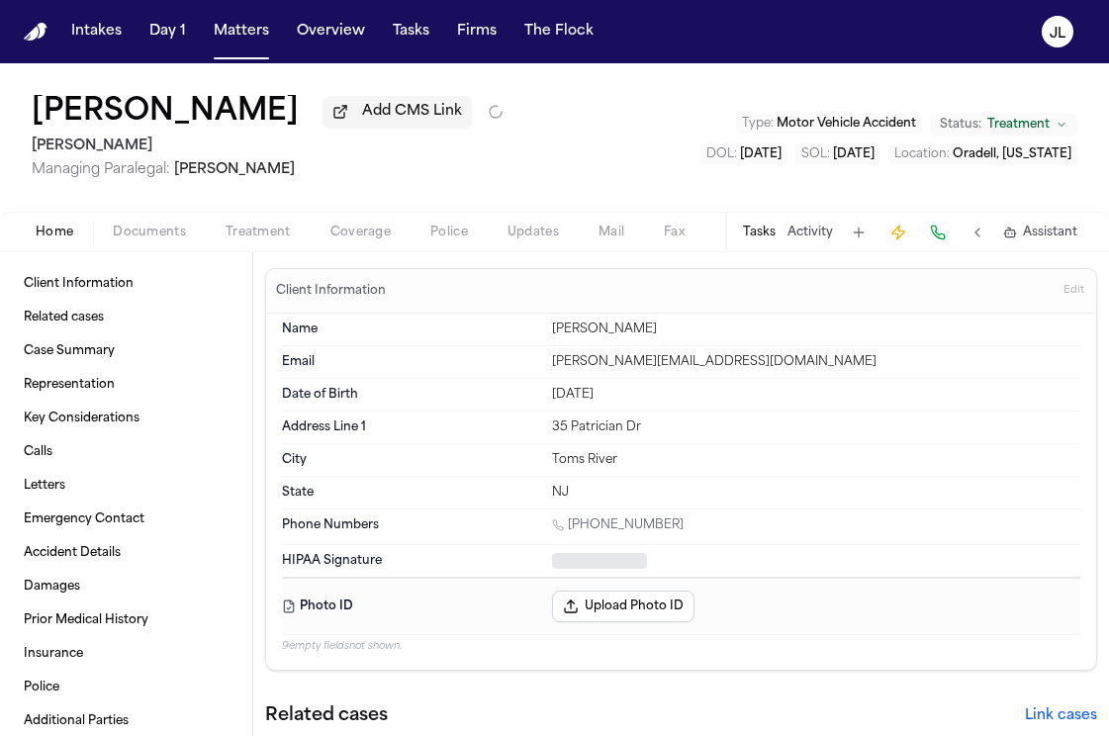
type textarea "*"
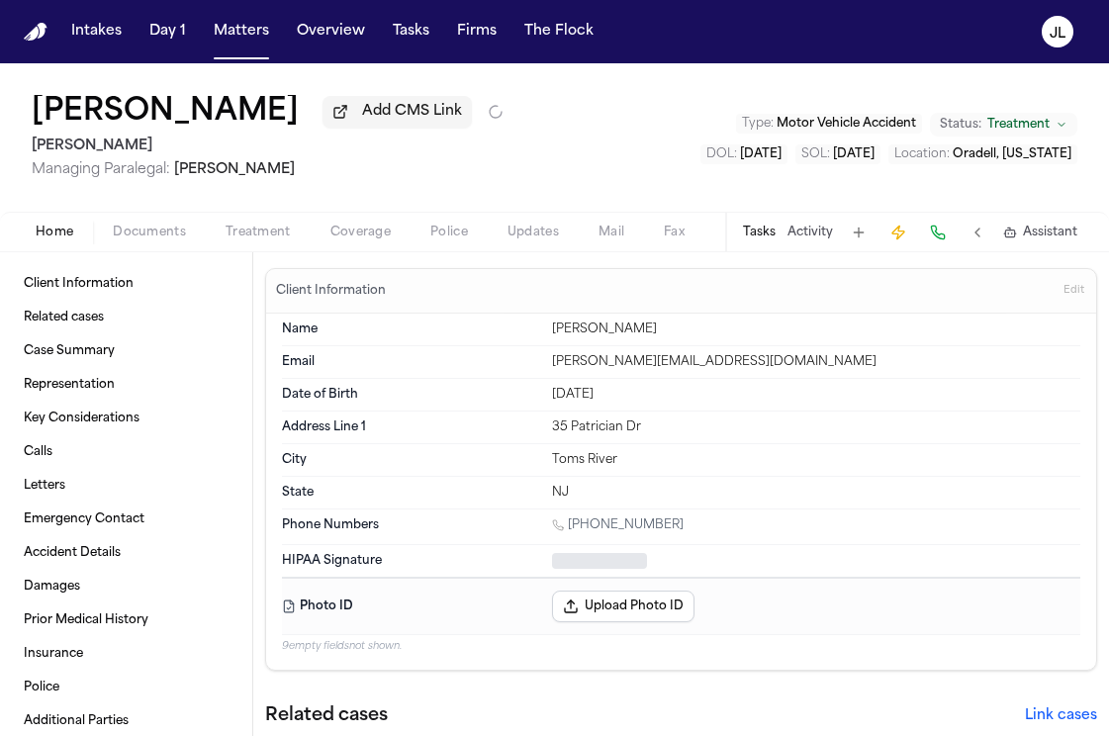
type textarea "*"
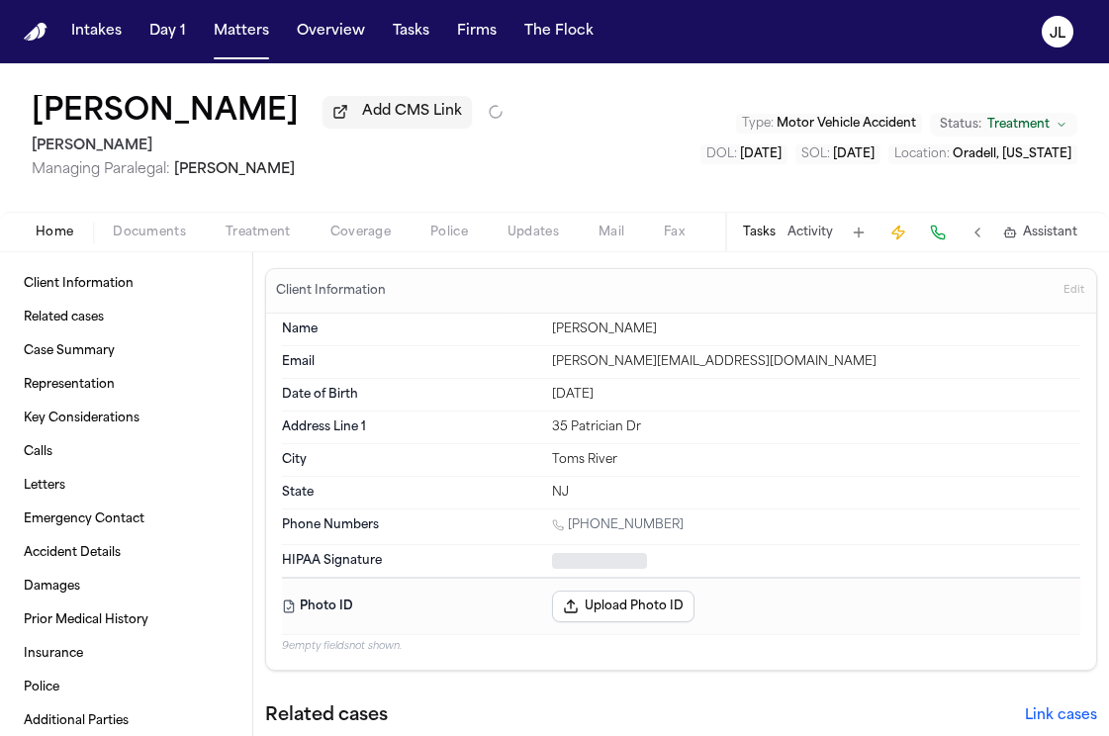
type textarea "*"
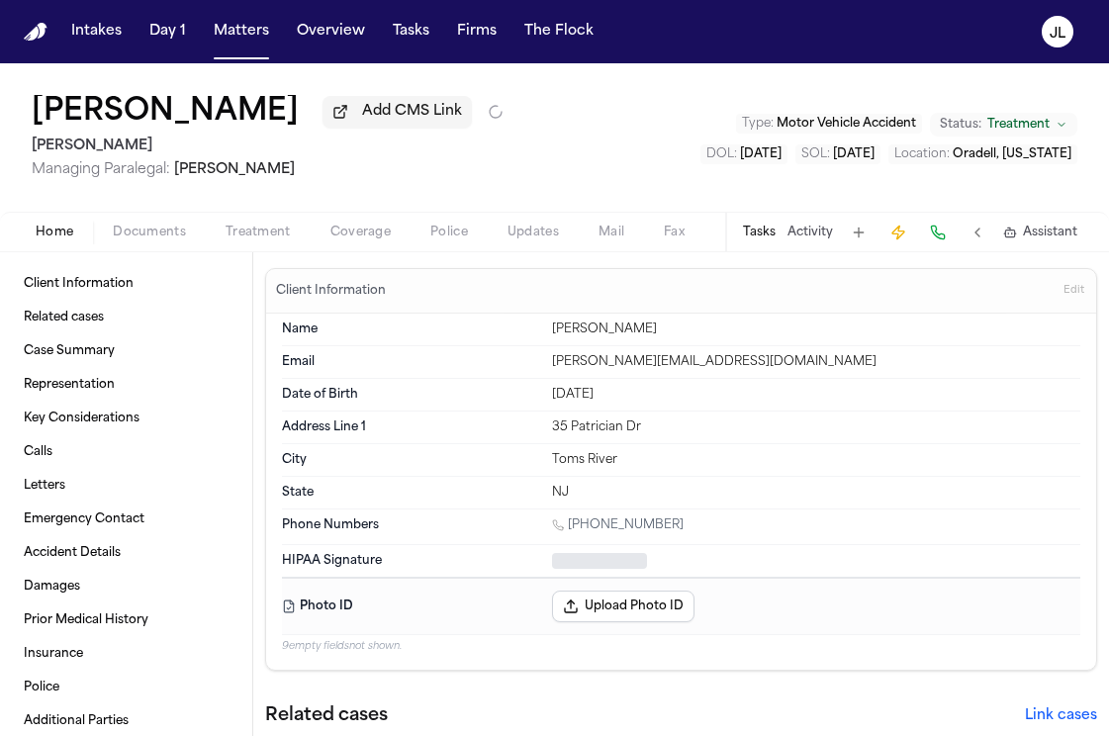
type textarea "*"
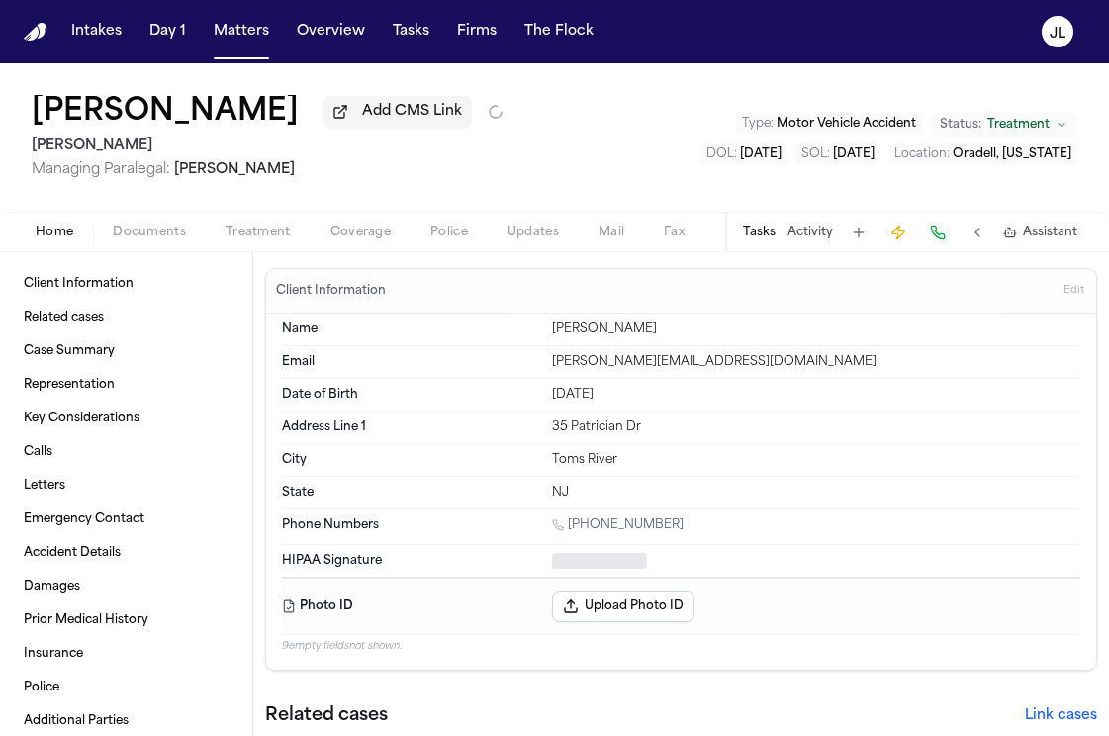
type textarea "*"
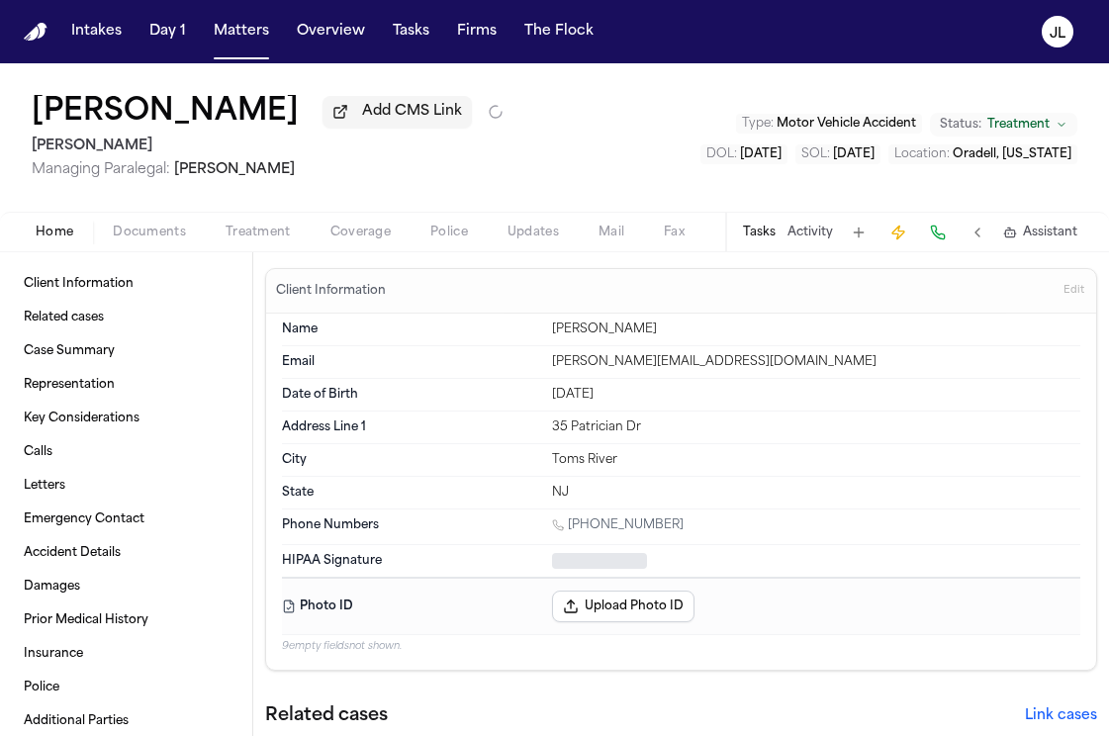
type textarea "*"
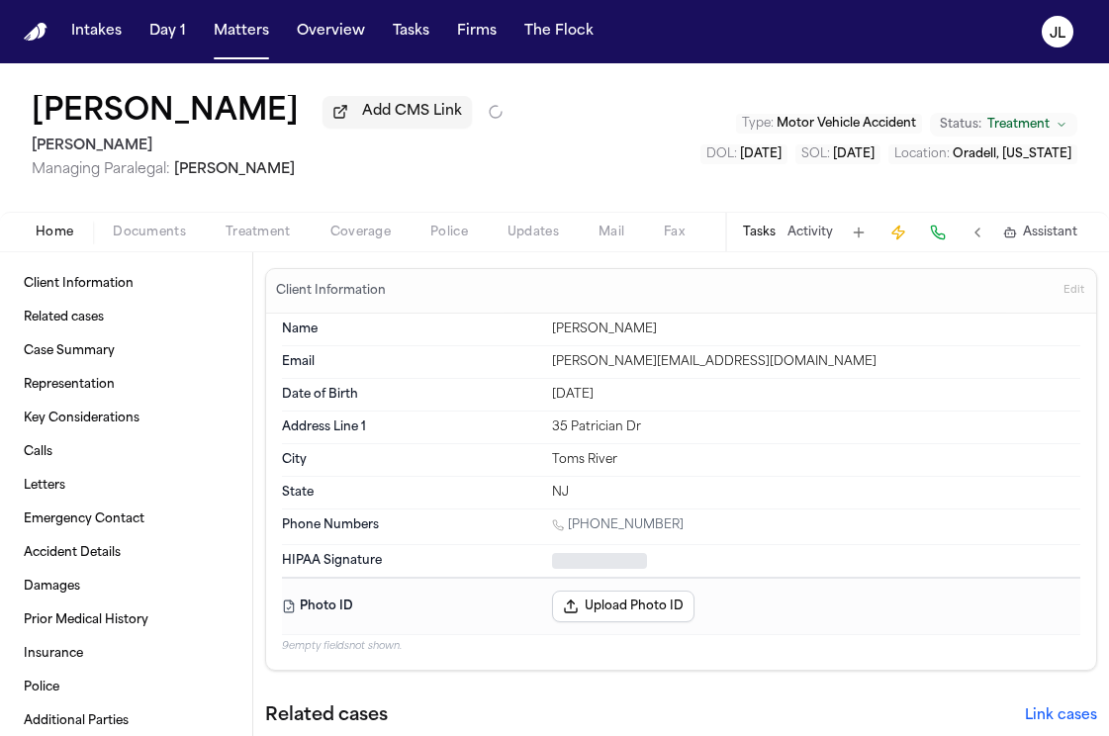
type textarea "*"
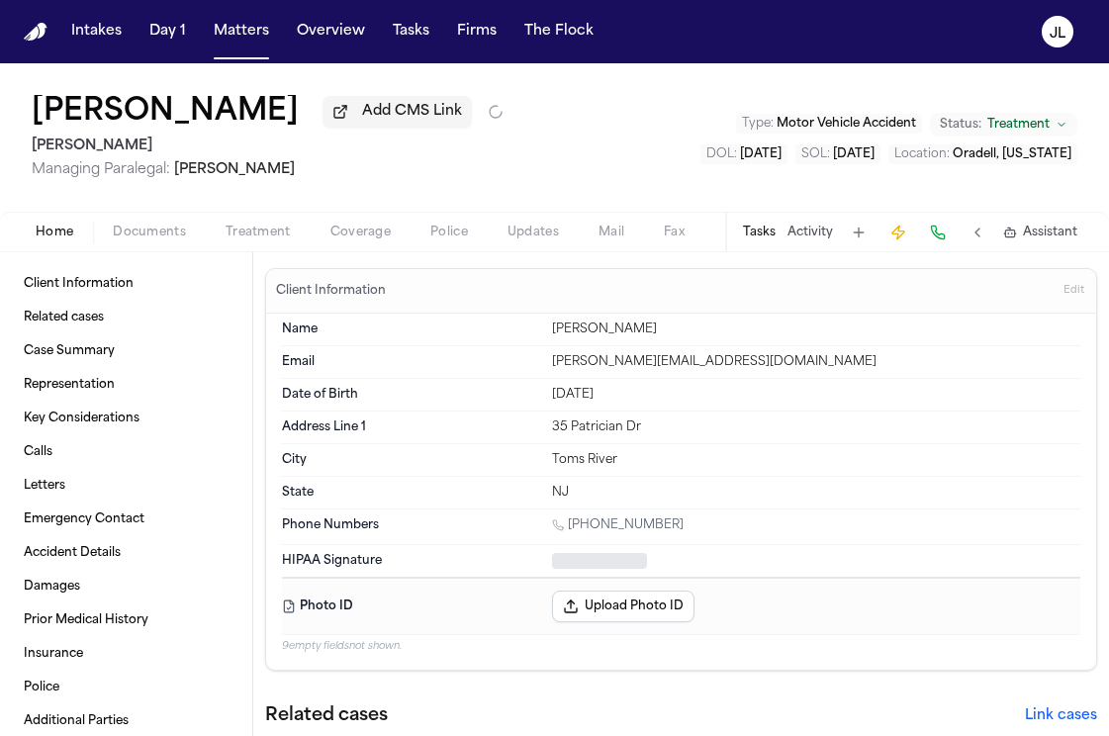
type textarea "*"
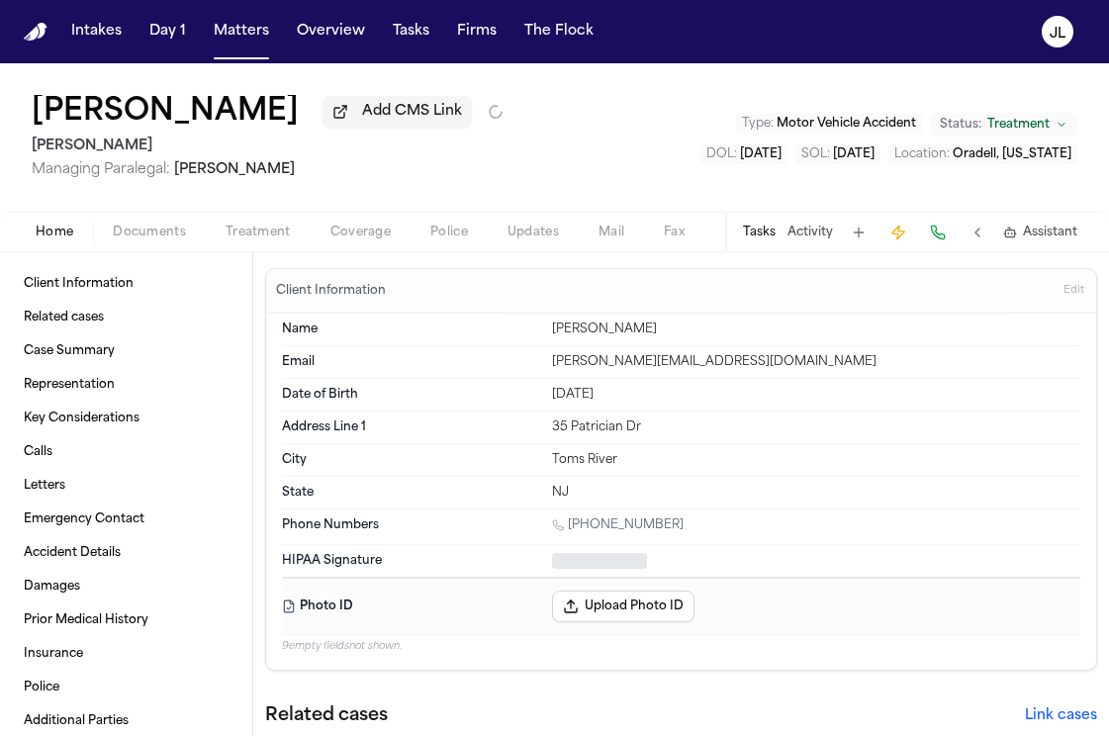
type textarea "*"
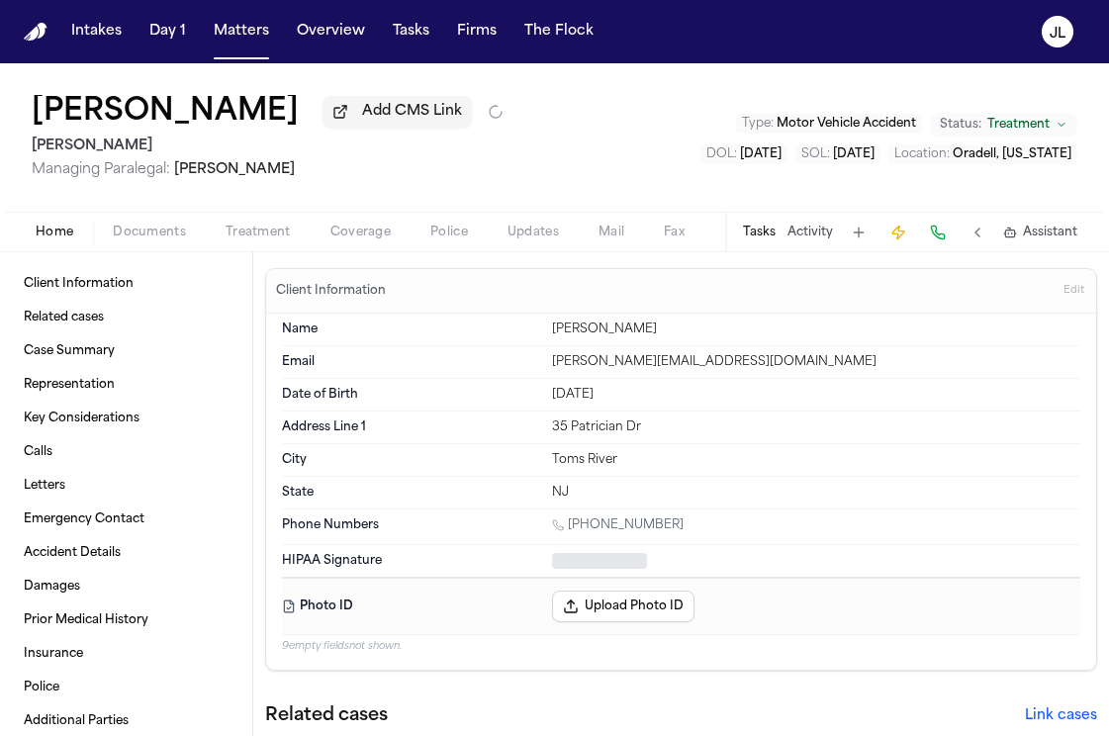
type textarea "*"
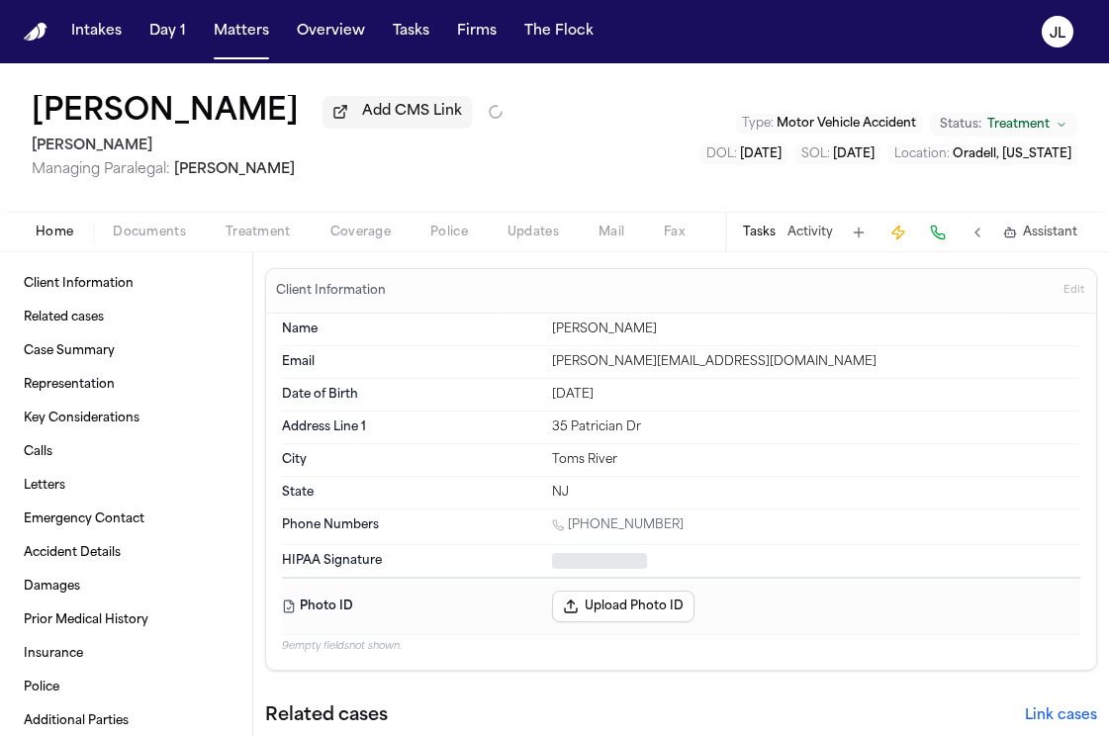
type textarea "*"
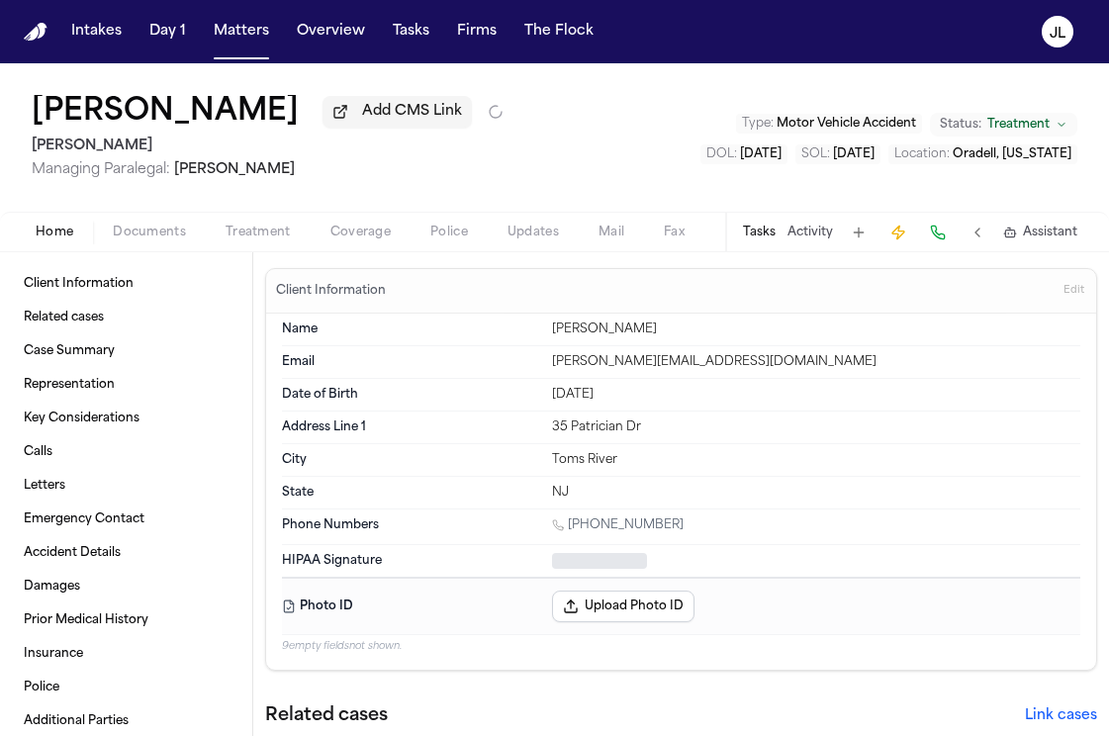
type textarea "*"
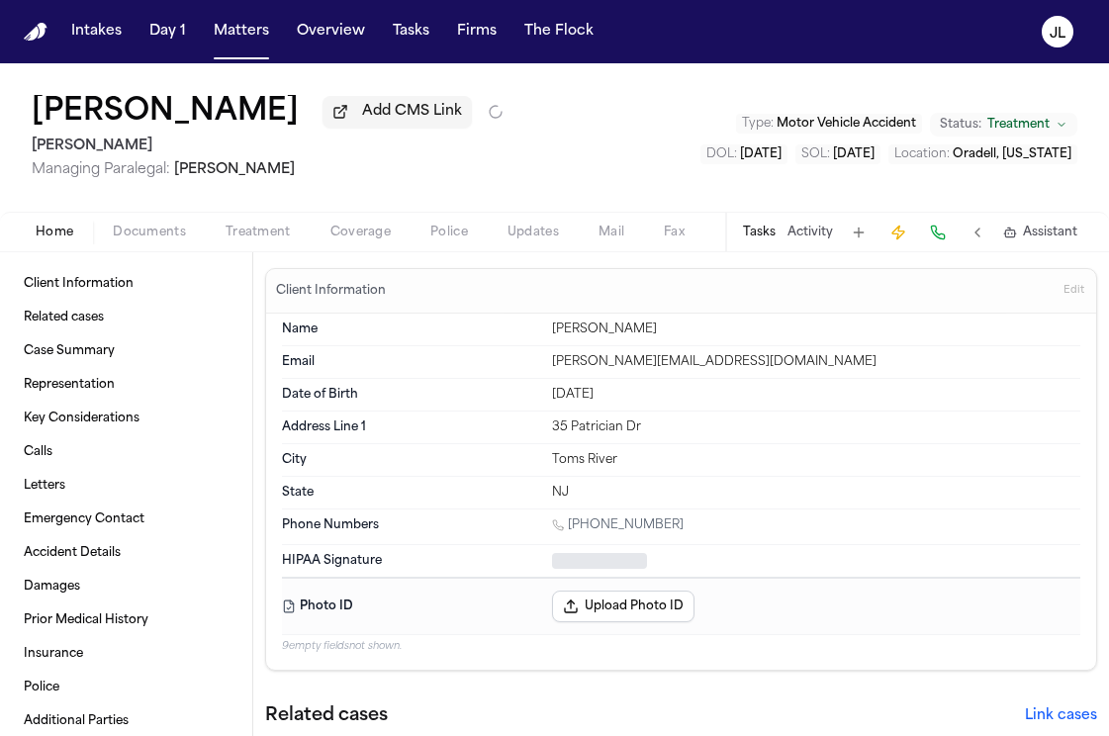
type textarea "*"
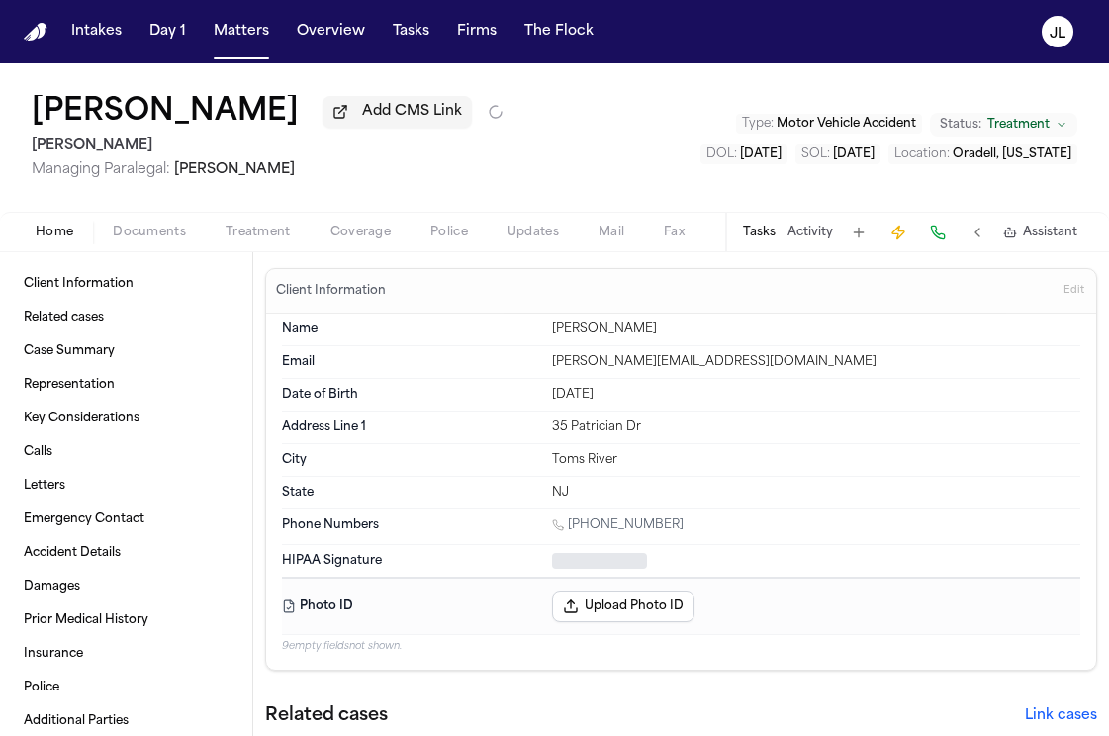
type textarea "*"
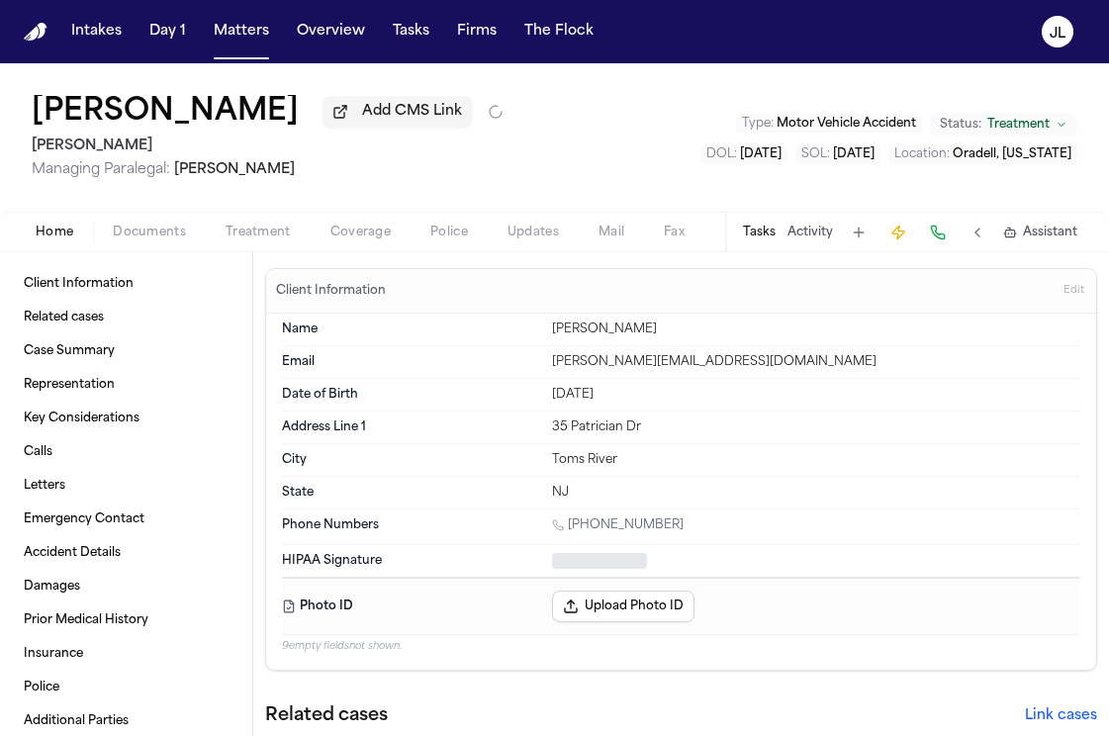
type textarea "*"
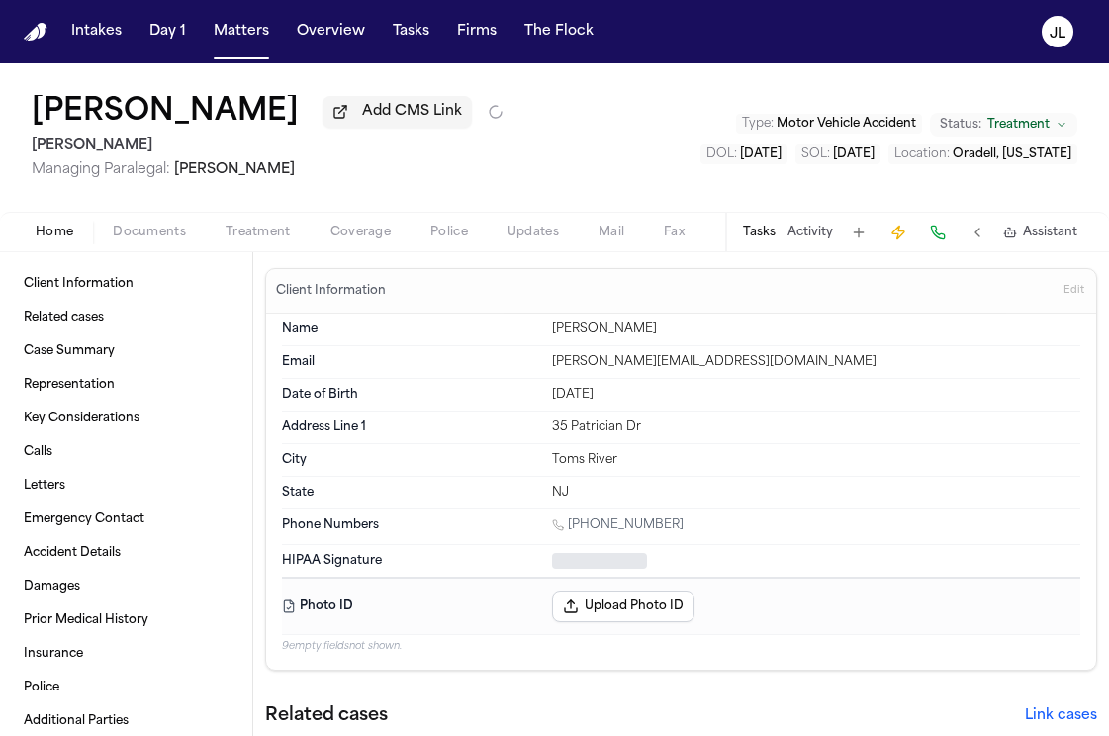
type textarea "*"
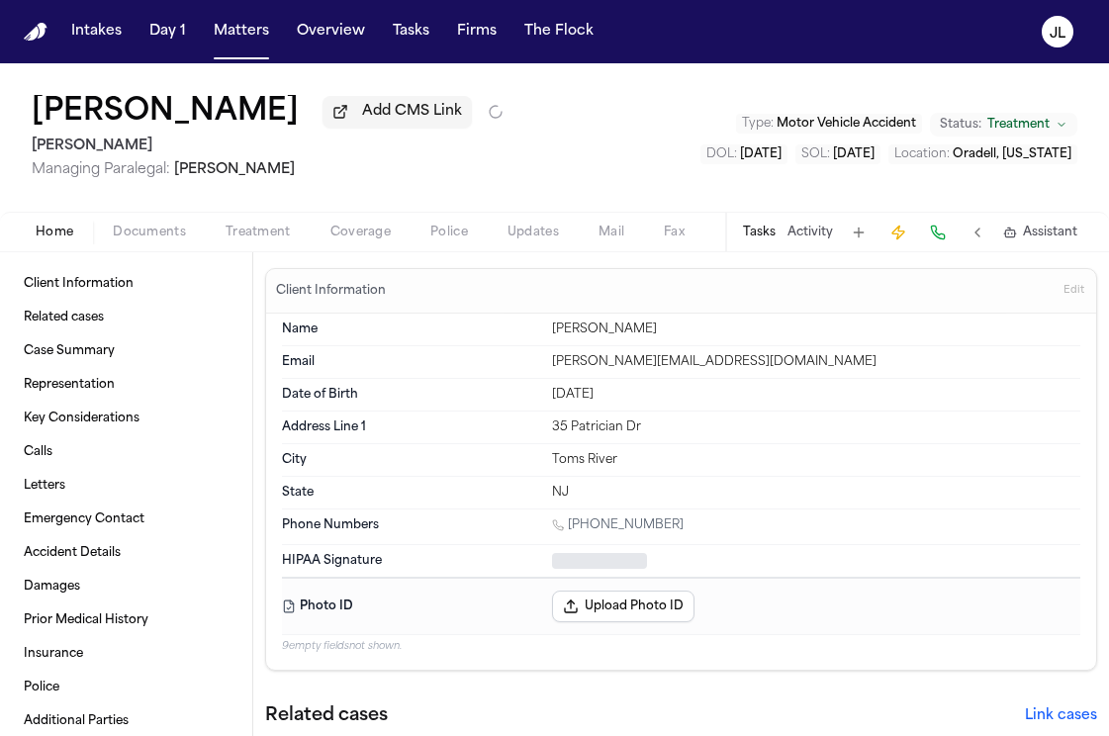
type textarea "*"
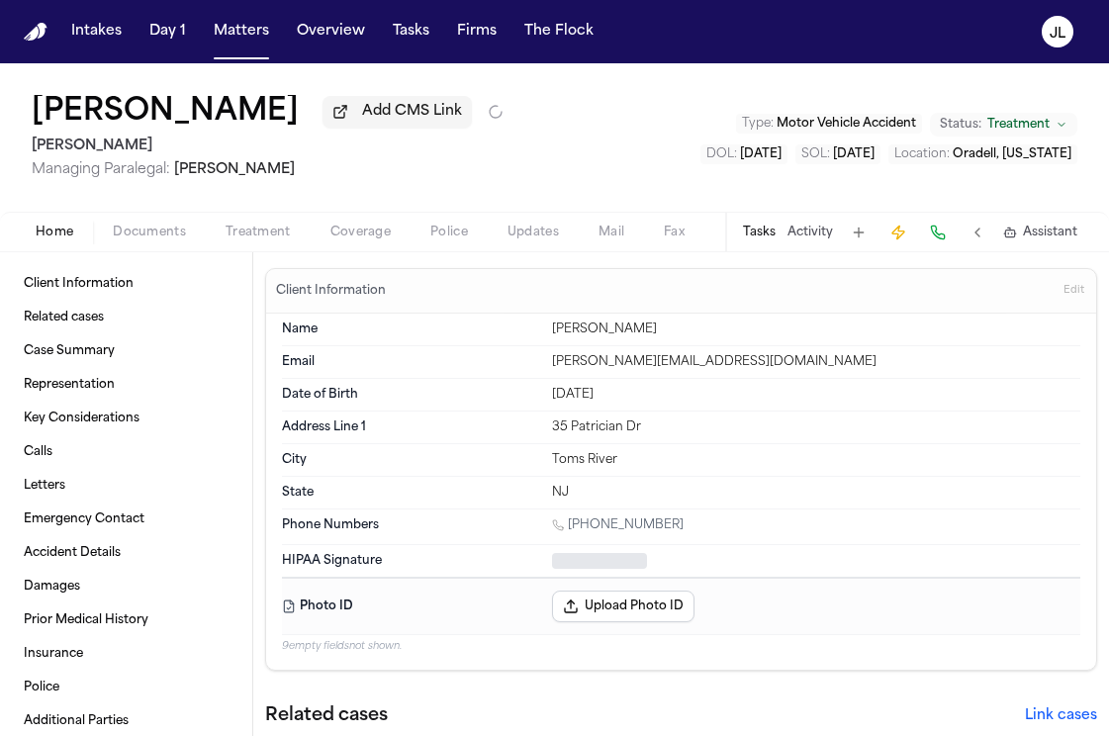
type textarea "*"
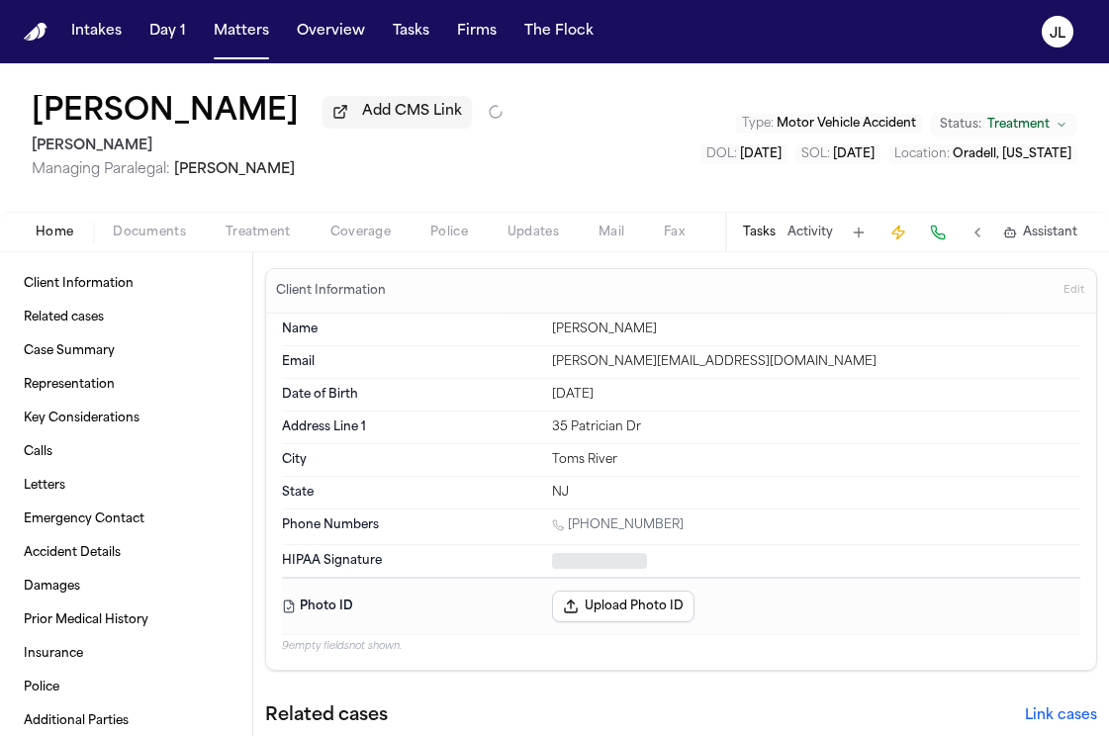
type textarea "*"
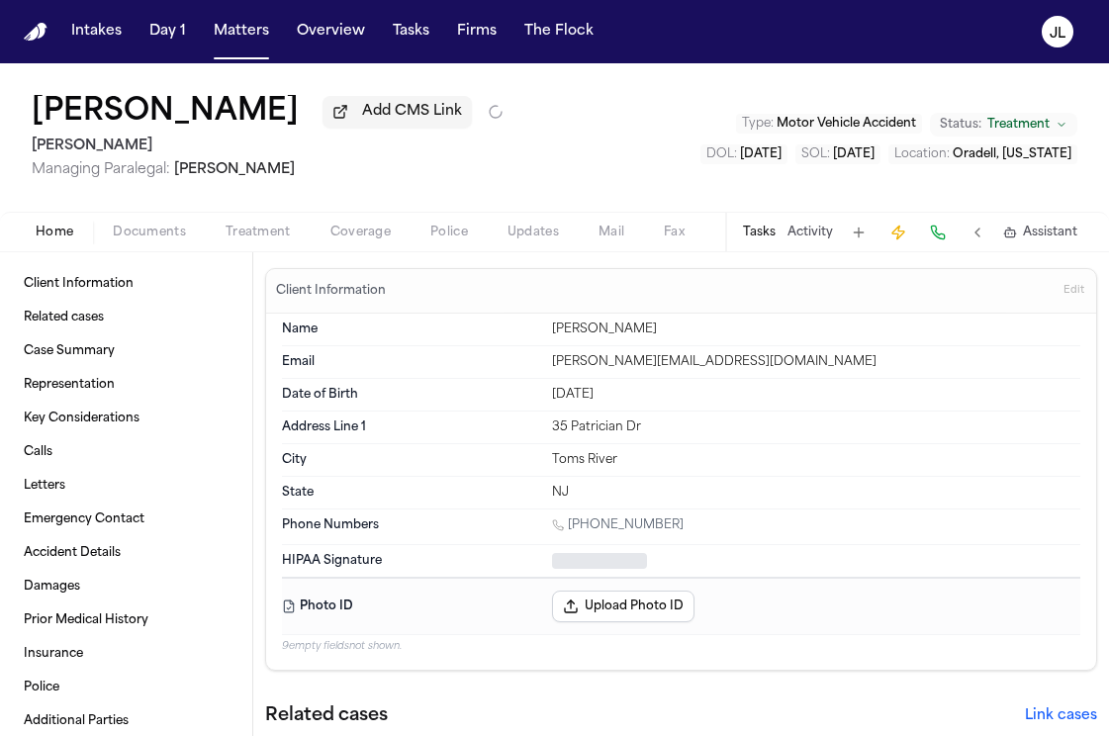
type textarea "*"
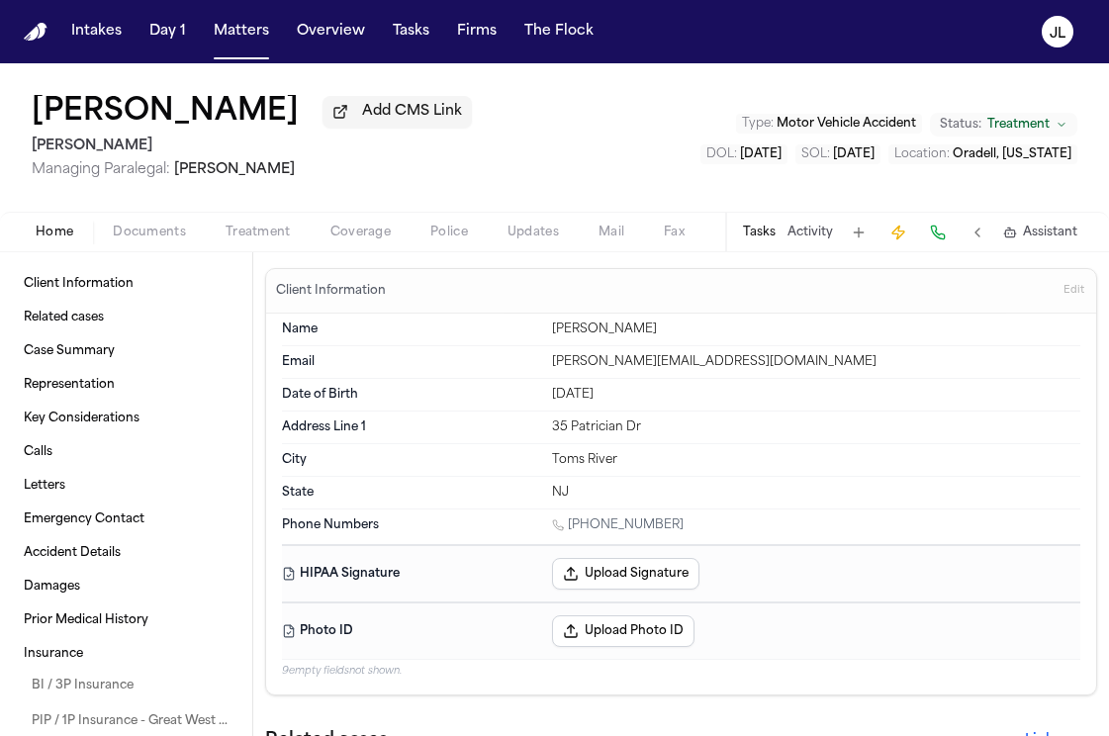
click at [369, 251] on div "Home Documents Treatment Coverage Police Updates Mail Fax Demand Workspaces Art…" at bounding box center [554, 232] width 1109 height 40
click at [360, 212] on div "Leo D Cruz Add CMS Link Mohamed K Ahmed Managing Paralegal: Jacqueline Maldonad…" at bounding box center [554, 137] width 1109 height 148
click at [362, 237] on span "Coverage" at bounding box center [360, 233] width 60 height 16
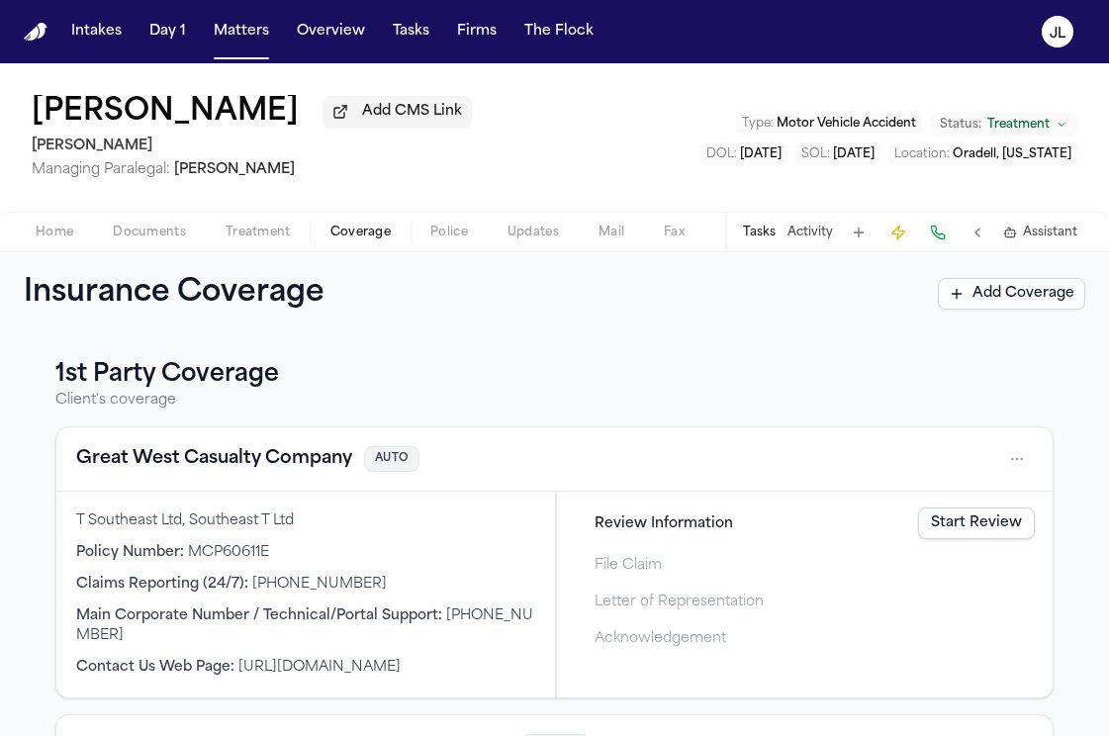
click at [221, 459] on button "Great West Casualty Company" at bounding box center [214, 459] width 276 height 28
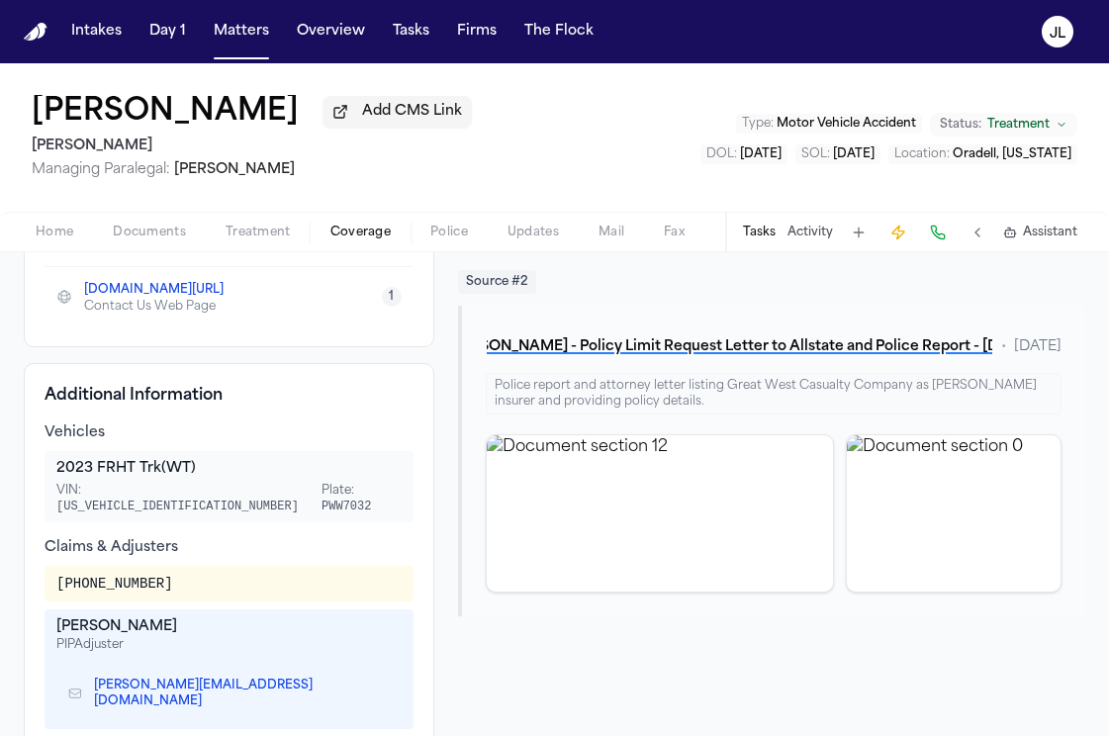
scroll to position [631, 0]
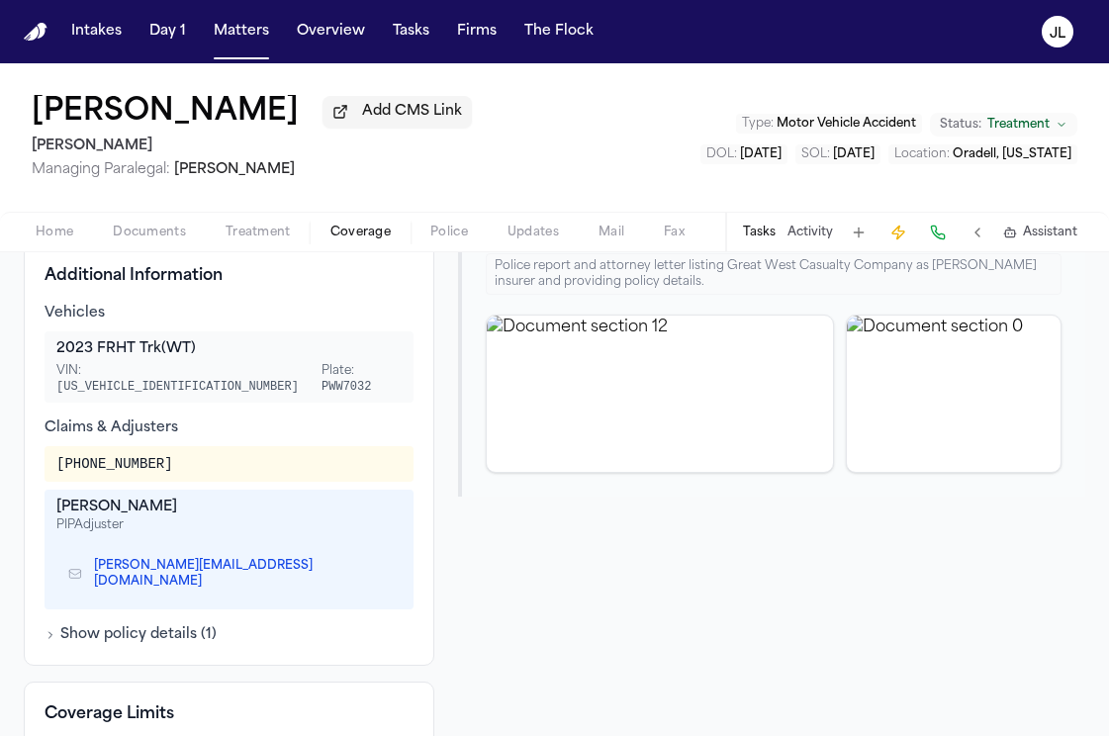
click at [197, 581] on link "p.sypek@gwccnet.com" at bounding box center [234, 574] width 280 height 32
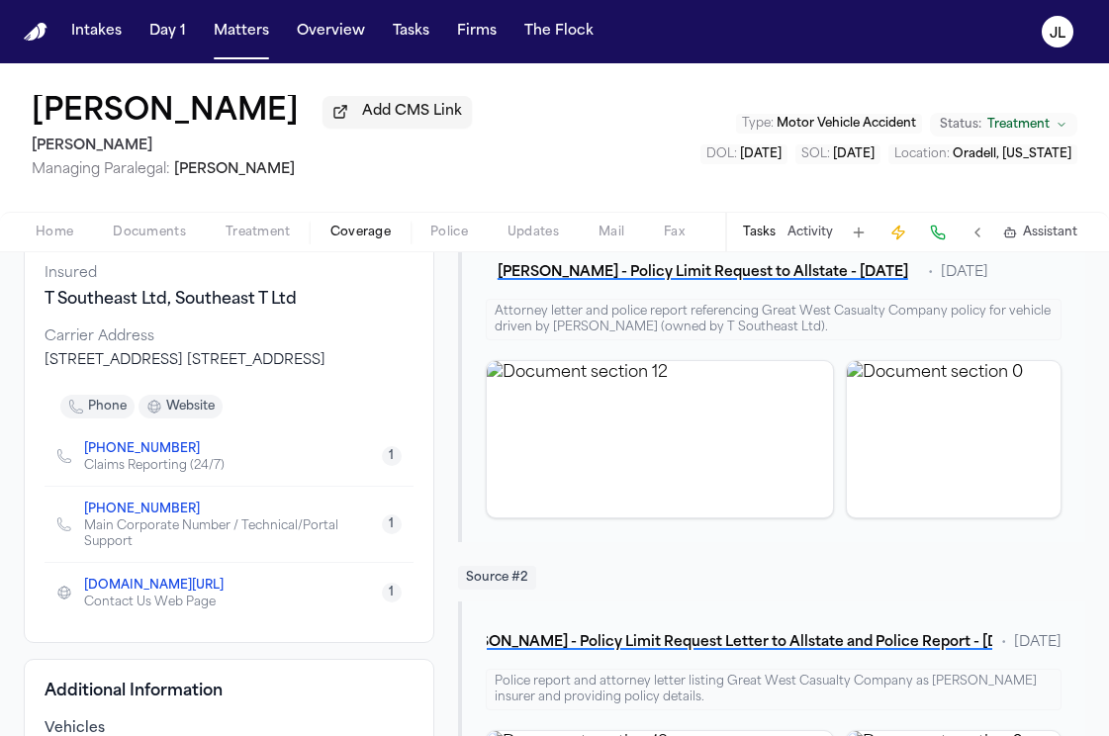
scroll to position [215, 0]
click at [204, 456] on icon "Copy to clipboard" at bounding box center [210, 450] width 12 height 12
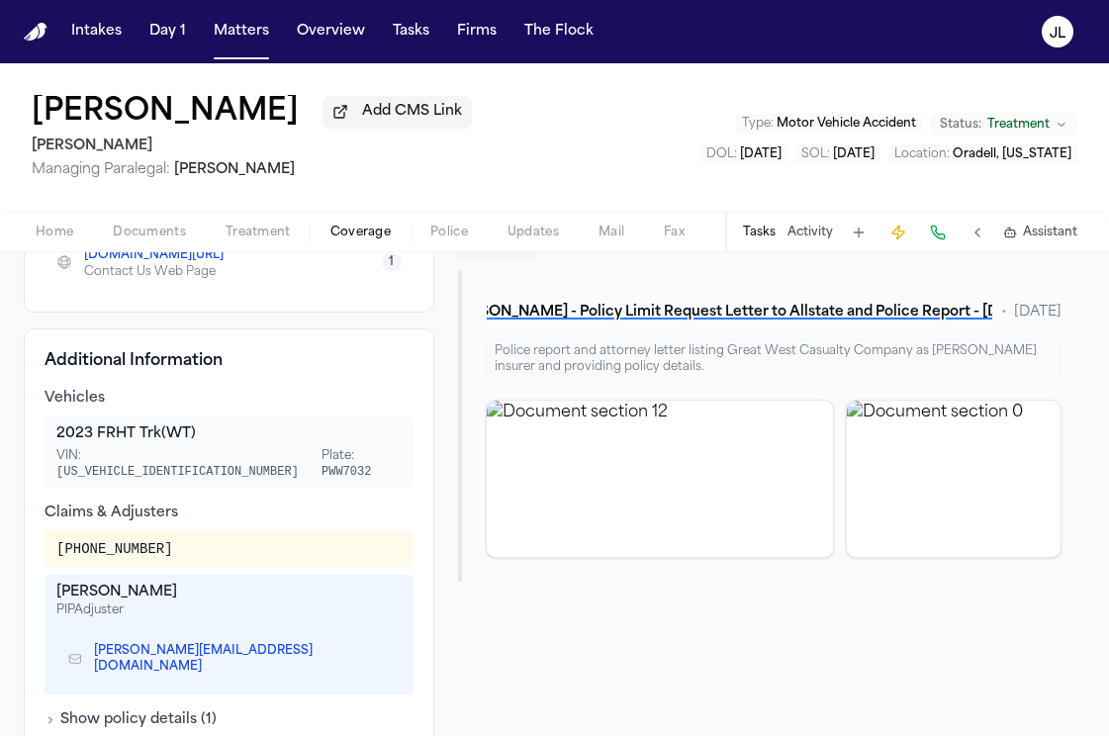
scroll to position [553, 0]
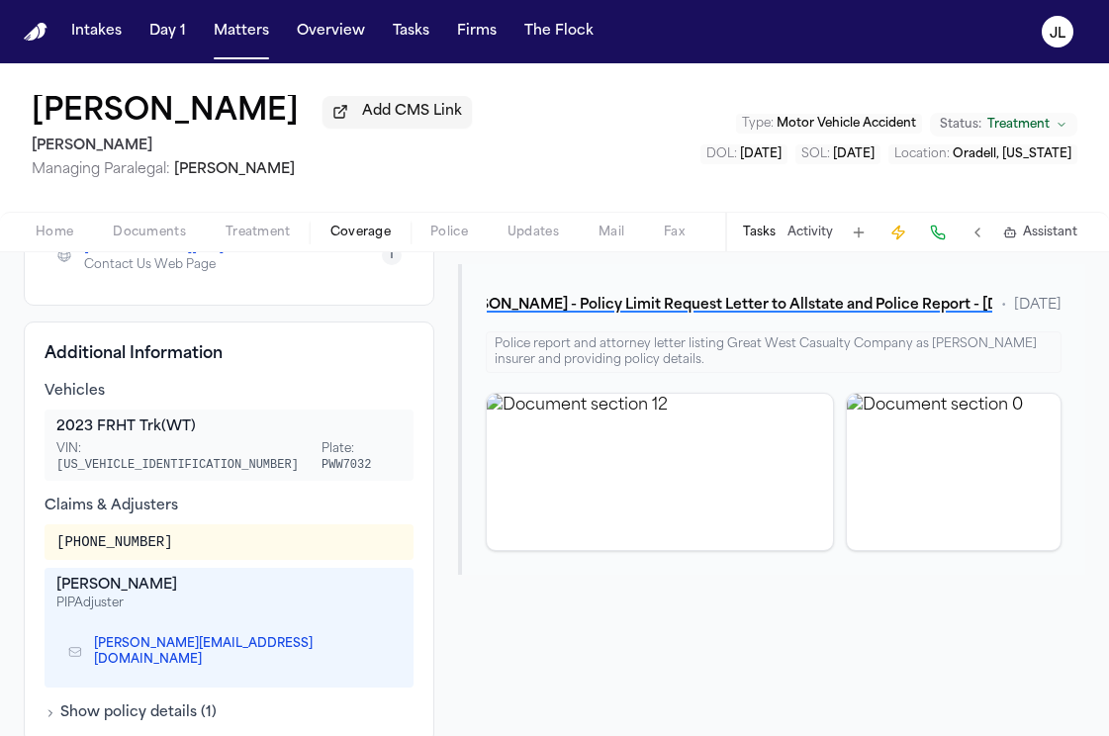
click at [929, 236] on button at bounding box center [938, 233] width 28 height 28
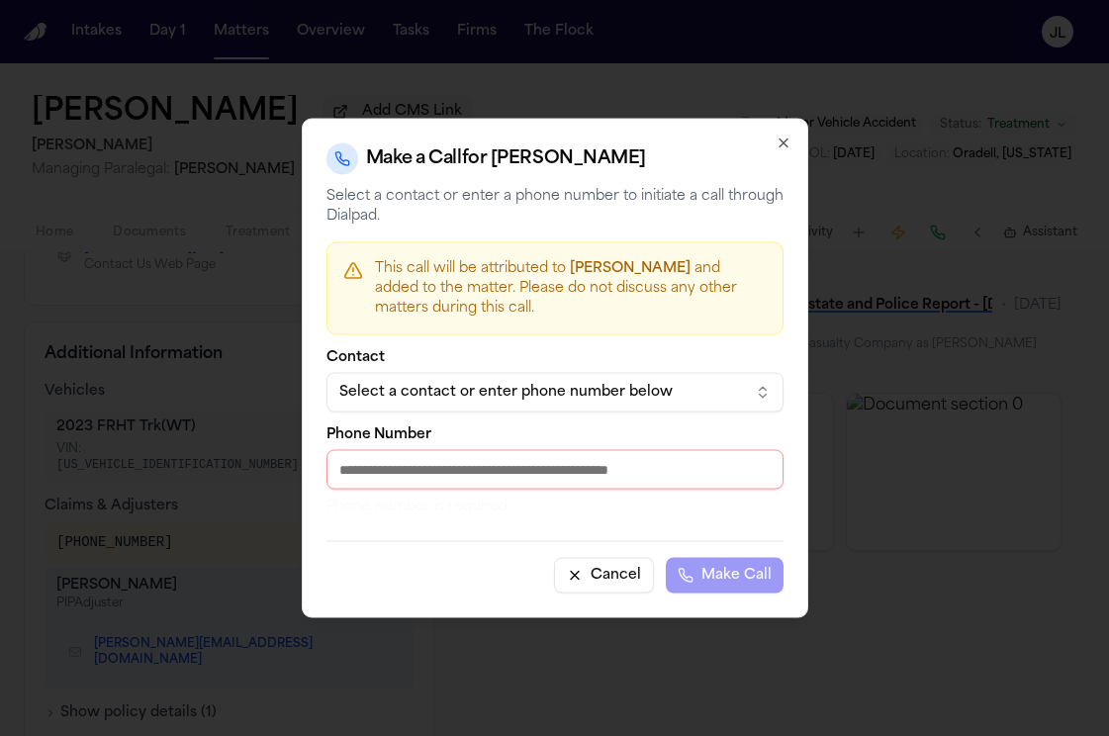
click at [490, 479] on input "Phone Number" at bounding box center [554, 470] width 457 height 40
paste input "**********"
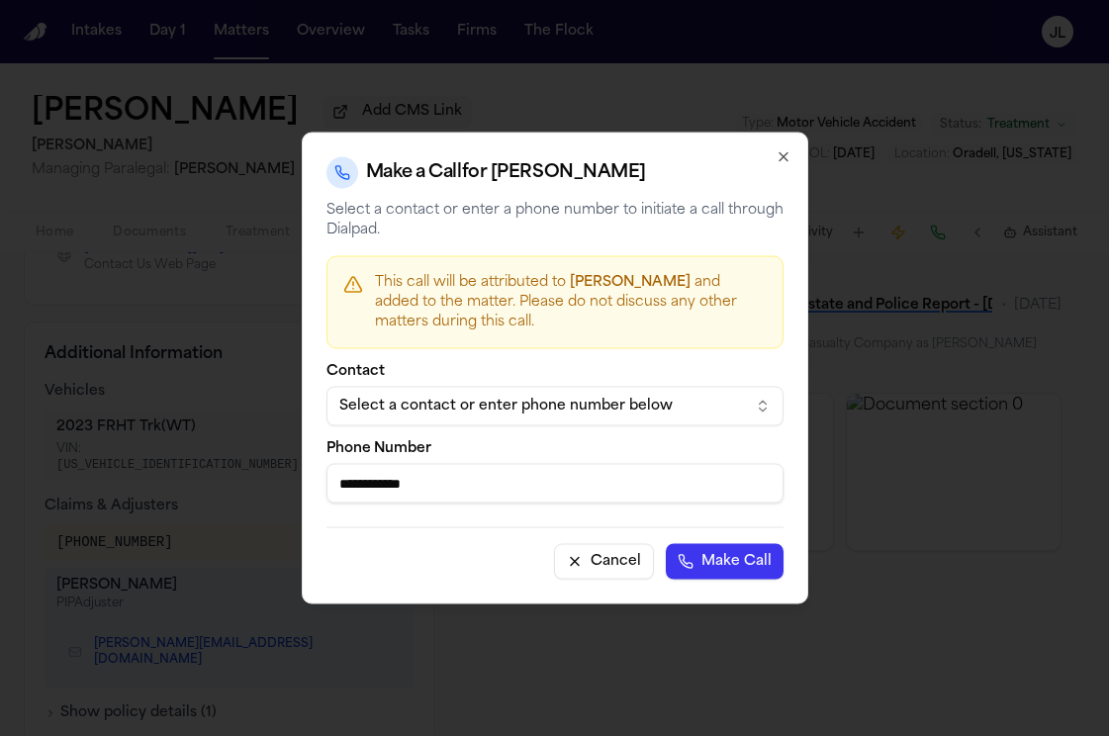
click at [666, 544] on button "Make Call" at bounding box center [725, 562] width 118 height 36
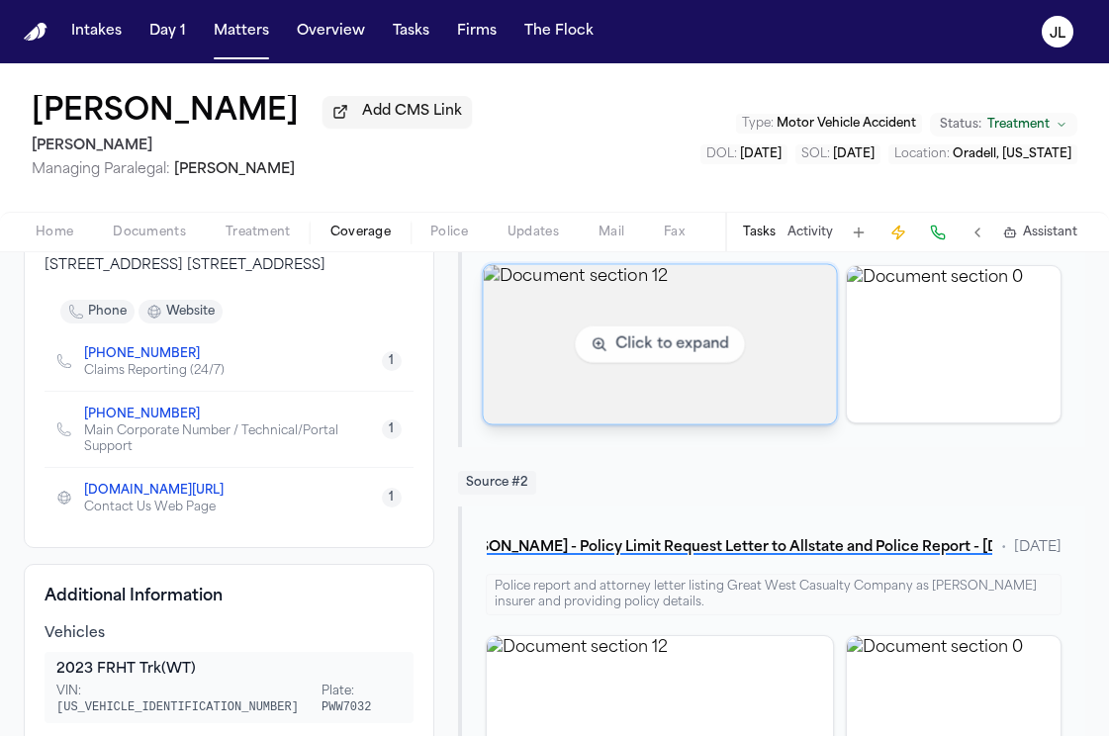
scroll to position [313, 0]
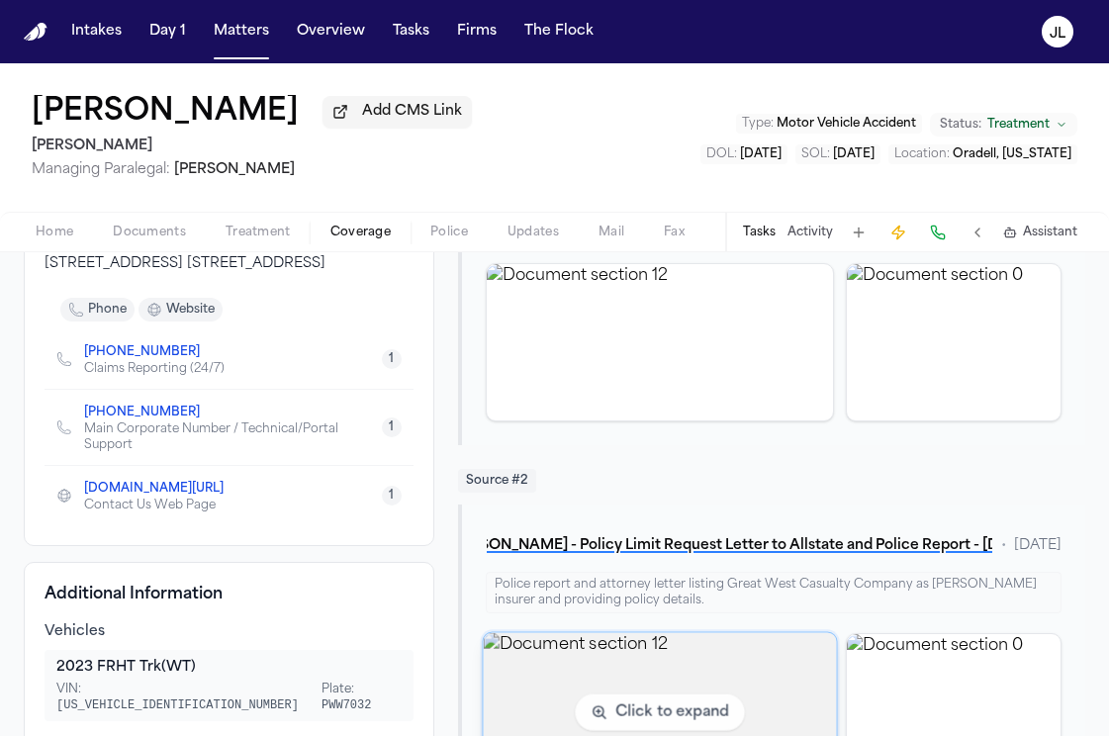
click at [655, 644] on img "View document section 12" at bounding box center [659, 711] width 353 height 159
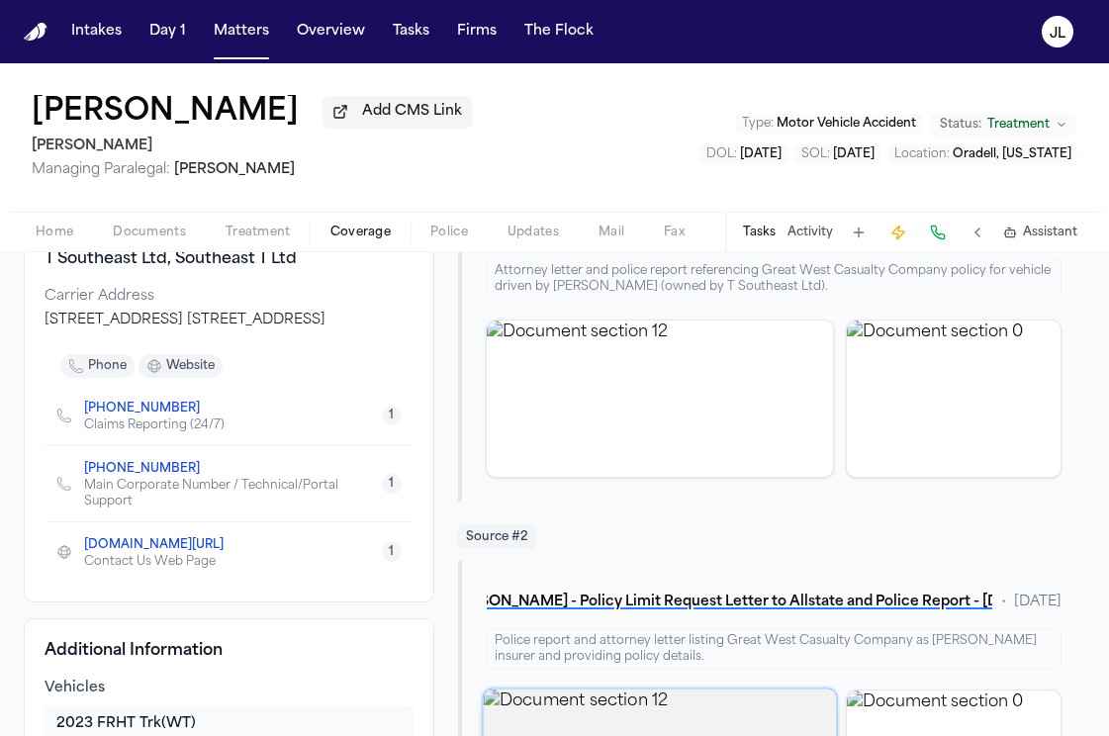
scroll to position [146, 0]
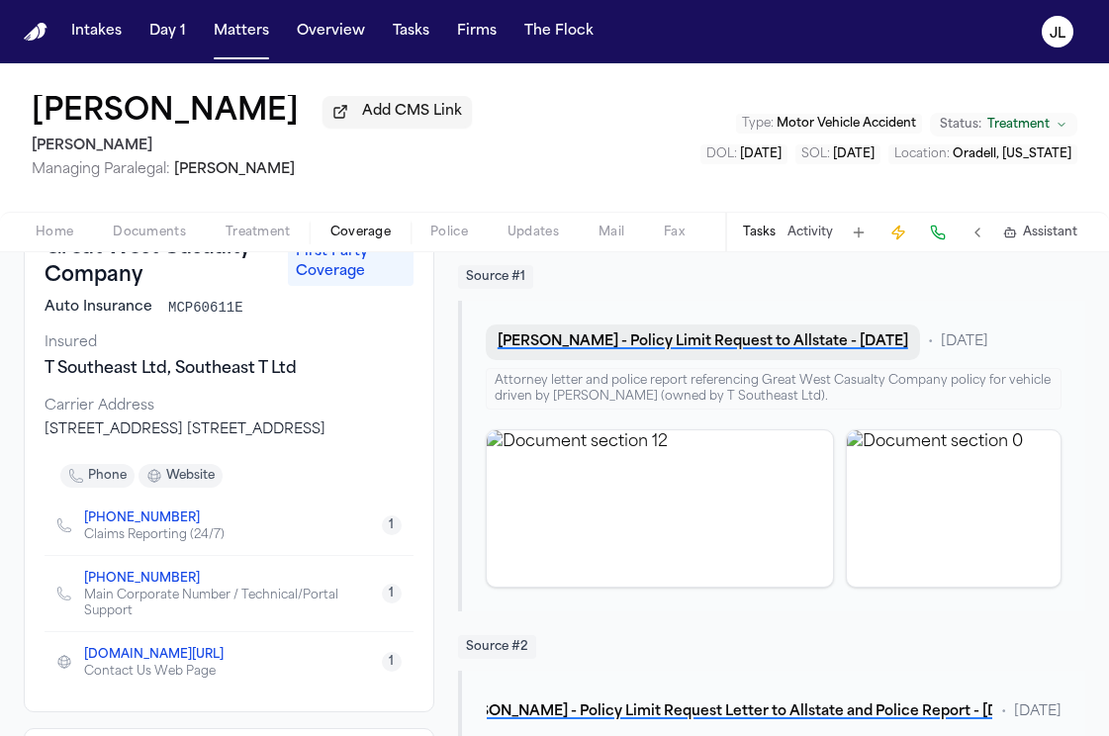
click at [741, 342] on button "L. Cruz - Policy Limit Request to Allstate - 7.10.25" at bounding box center [703, 342] width 434 height 36
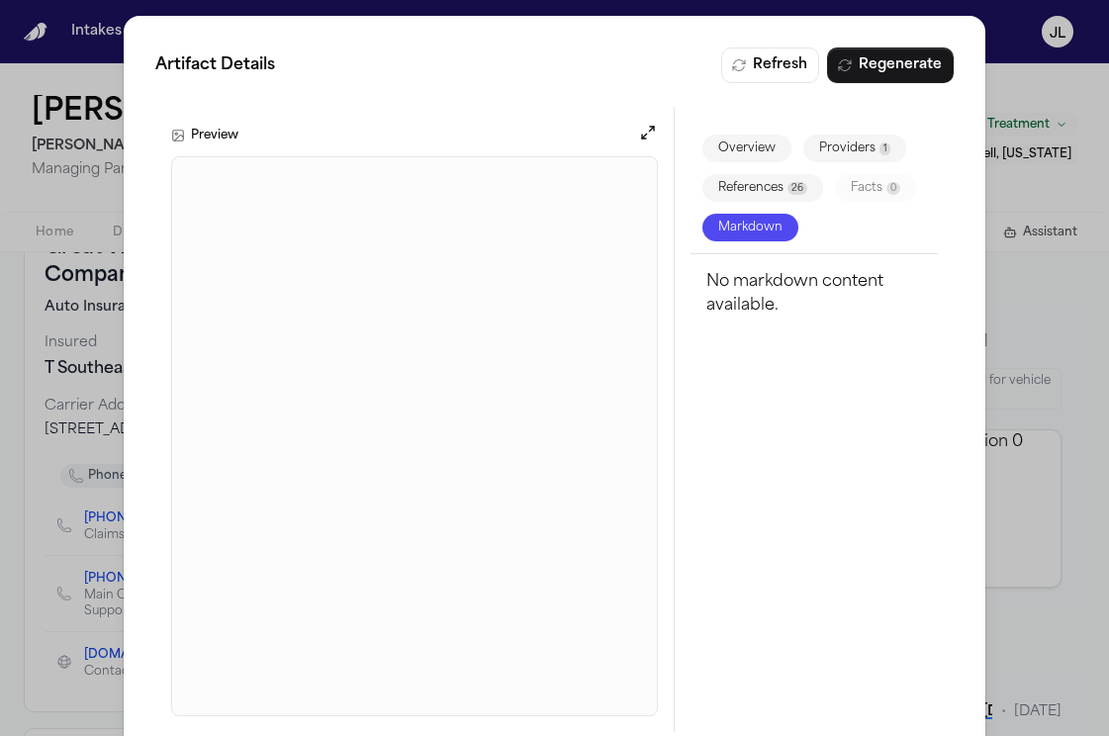
click at [1001, 167] on div "Artifact Details Refresh Regenerate Preview Overview Providers 1 References 26 …" at bounding box center [554, 389] width 1109 height 779
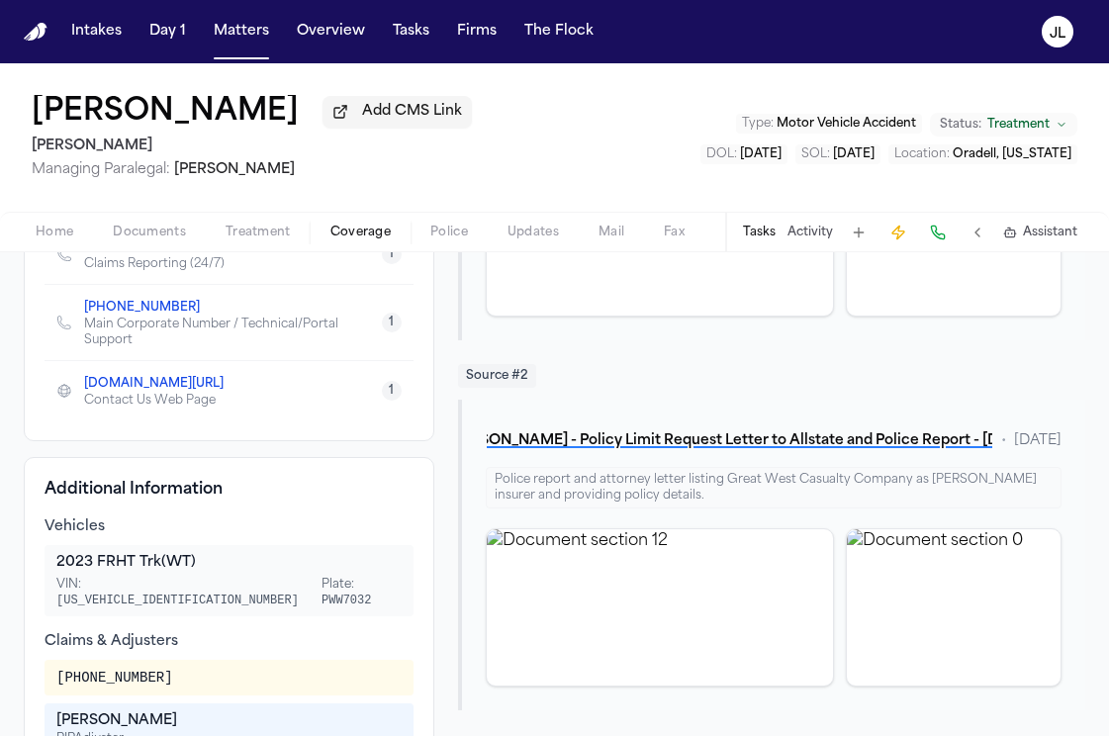
scroll to position [431, 0]
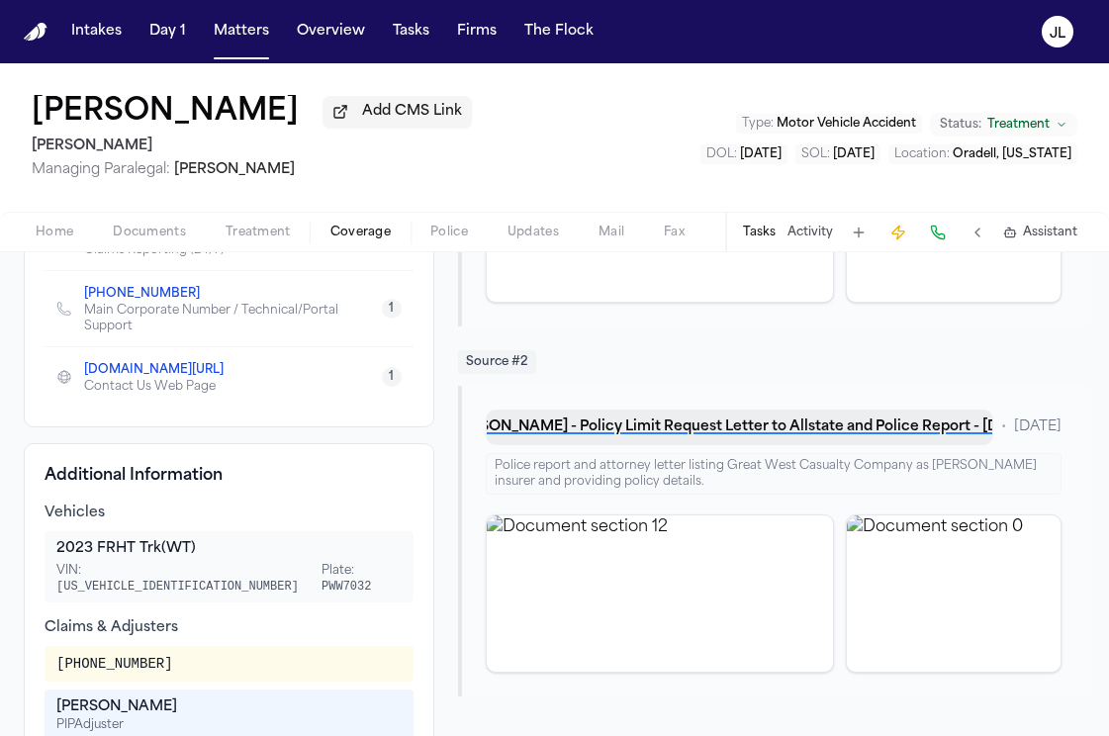
click at [686, 428] on button "L. Cruz - Policy Limit Request Letter to Allstate and Police Report - 7.10.25" at bounding box center [739, 427] width 507 height 36
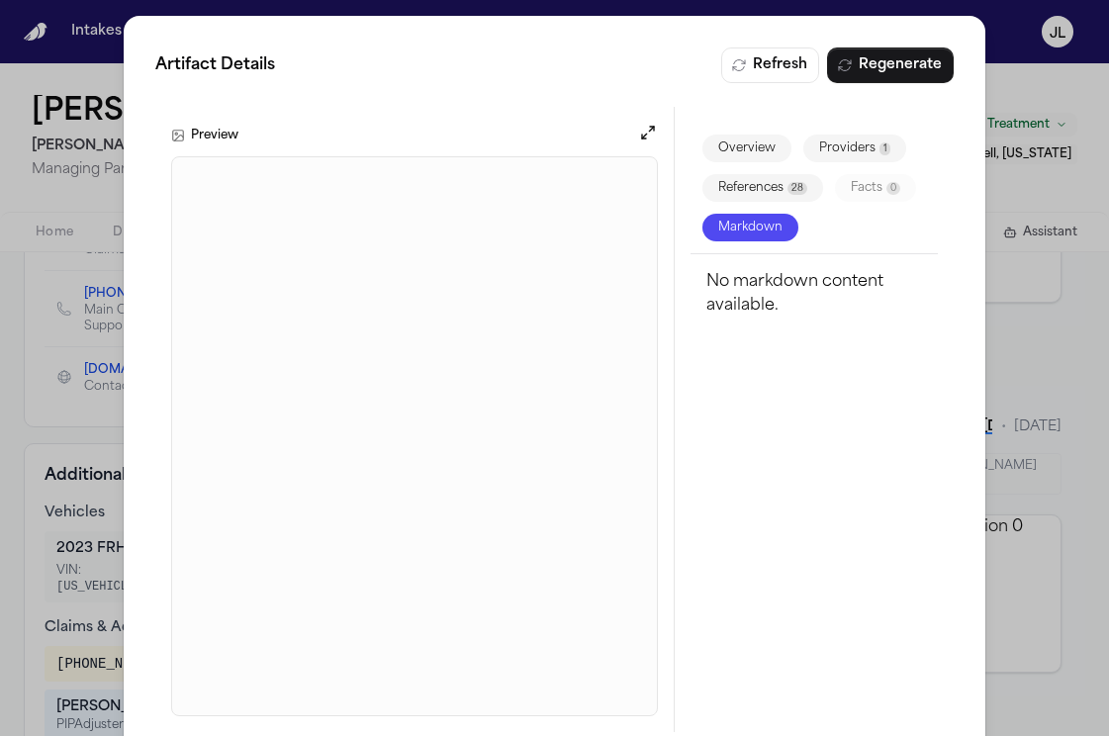
click at [1037, 403] on div "Artifact Details Refresh Regenerate Preview Overview Providers 1 References 28 …" at bounding box center [554, 389] width 1109 height 779
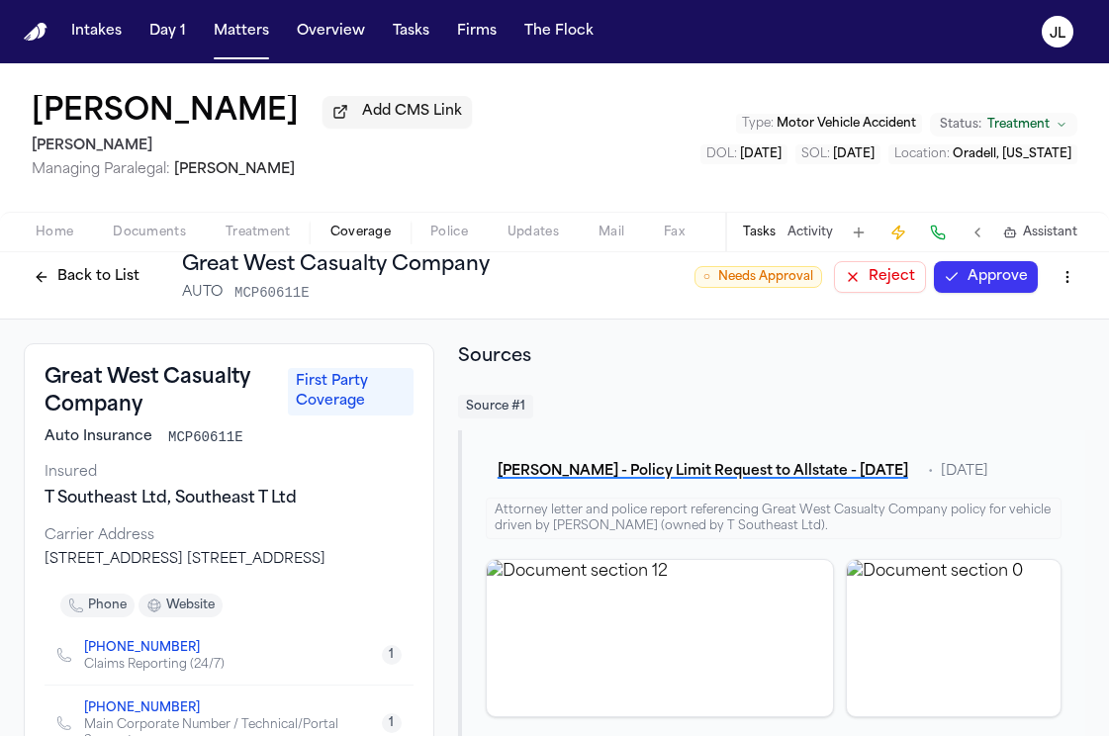
scroll to position [0, 0]
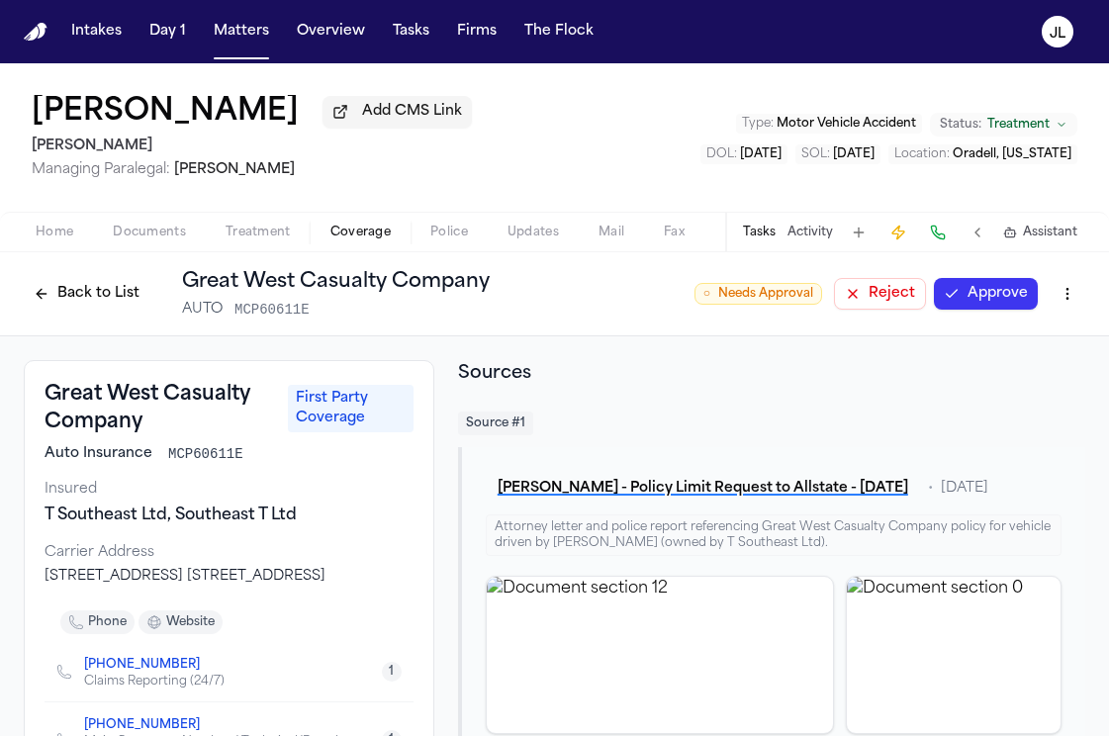
click at [110, 316] on div "Back to List Great West Casualty Company AUTO MCP60611E" at bounding box center [257, 293] width 466 height 51
click at [108, 310] on button "Back to List" at bounding box center [87, 294] width 126 height 32
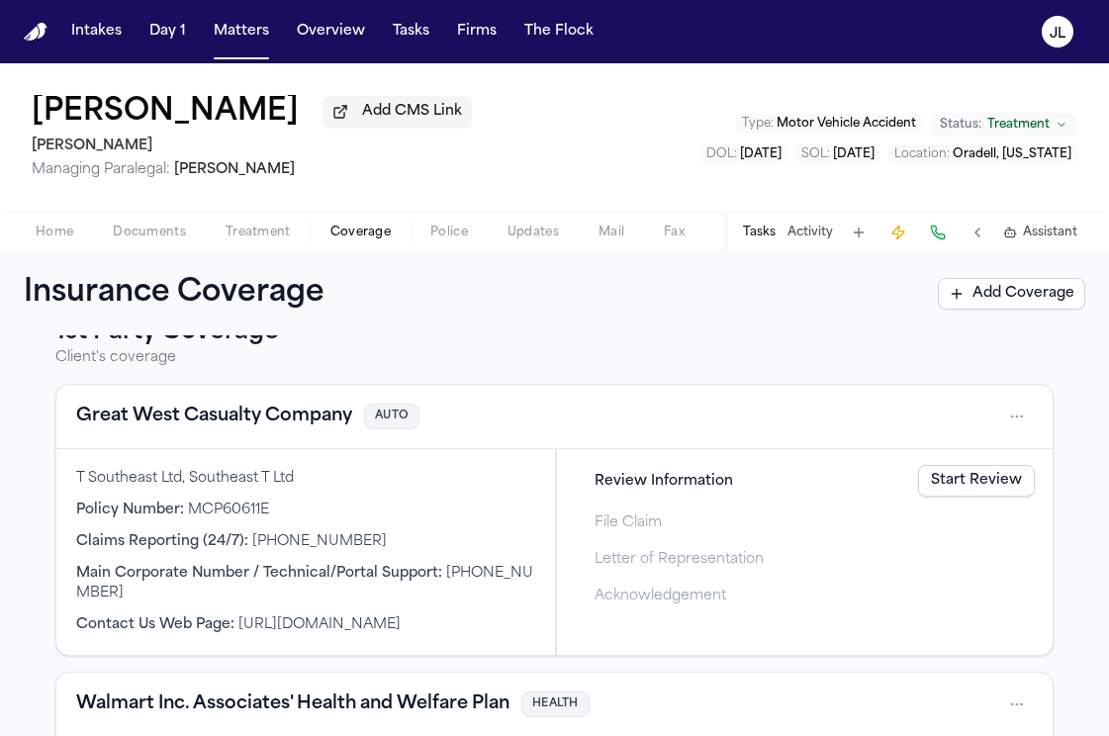
scroll to position [30, 0]
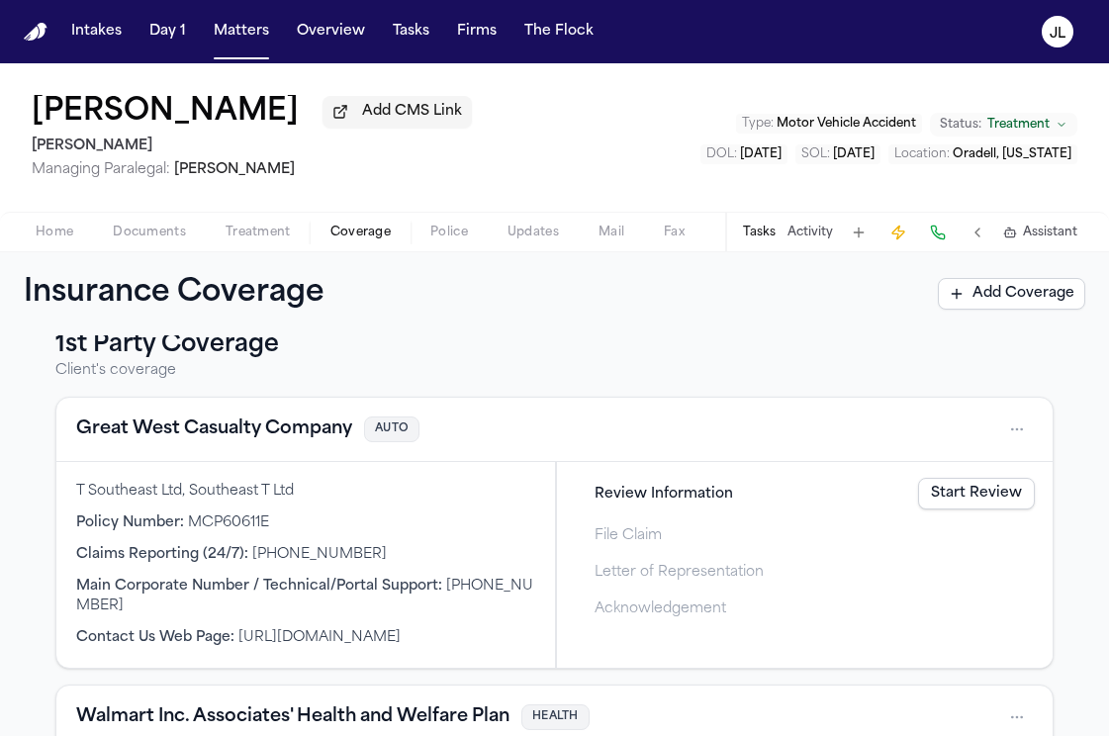
click at [181, 435] on button "Great West Casualty Company" at bounding box center [214, 429] width 276 height 28
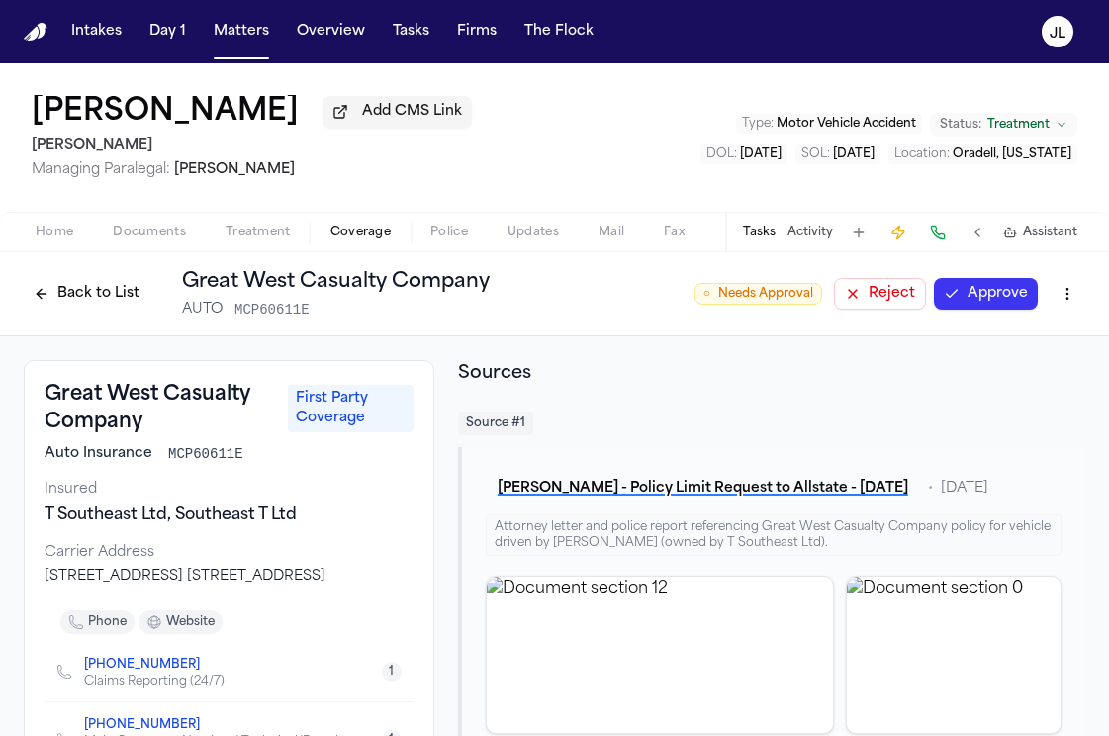
click at [61, 221] on div "Home Documents Treatment Coverage Police Updates Mail Fax Demand Workspaces Art…" at bounding box center [554, 232] width 1109 height 40
click at [57, 231] on span "Home" at bounding box center [55, 233] width 38 height 16
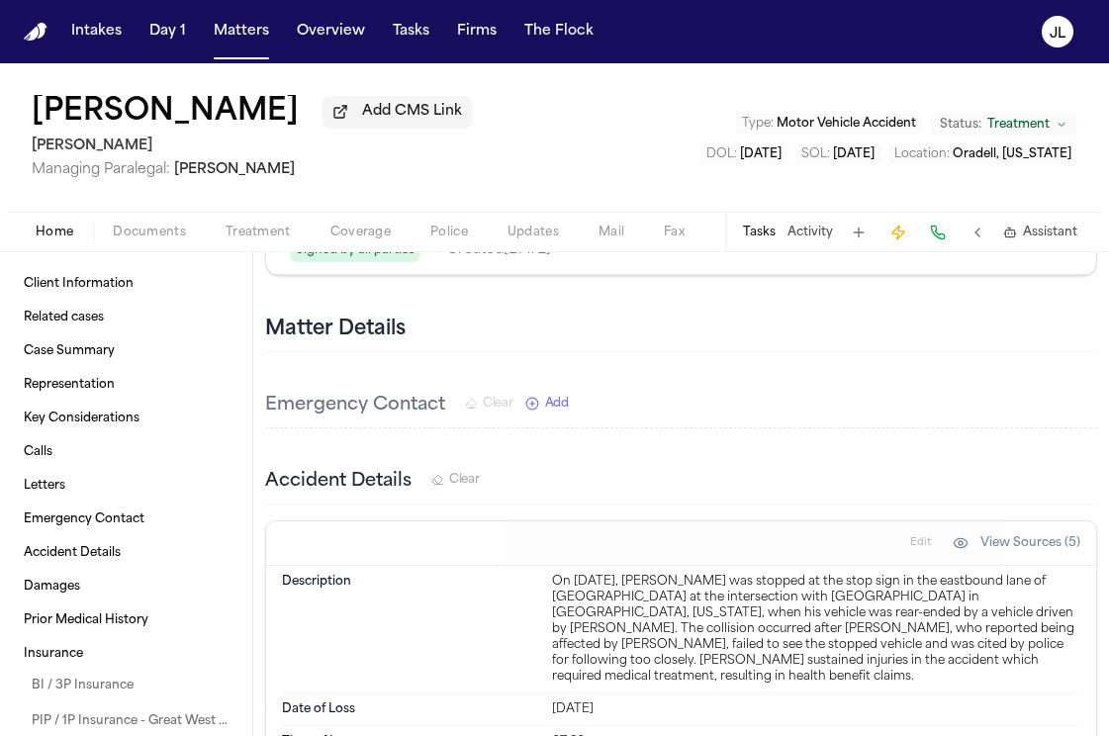
scroll to position [2311, 0]
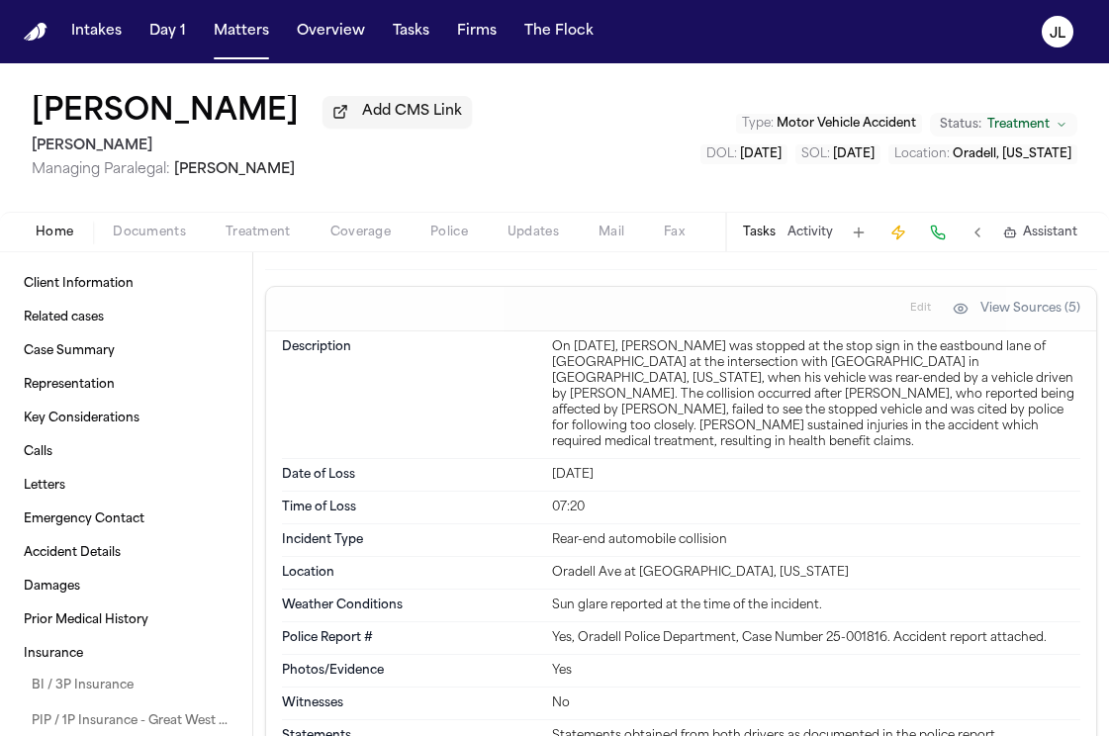
click at [360, 236] on span "Coverage" at bounding box center [360, 233] width 60 height 16
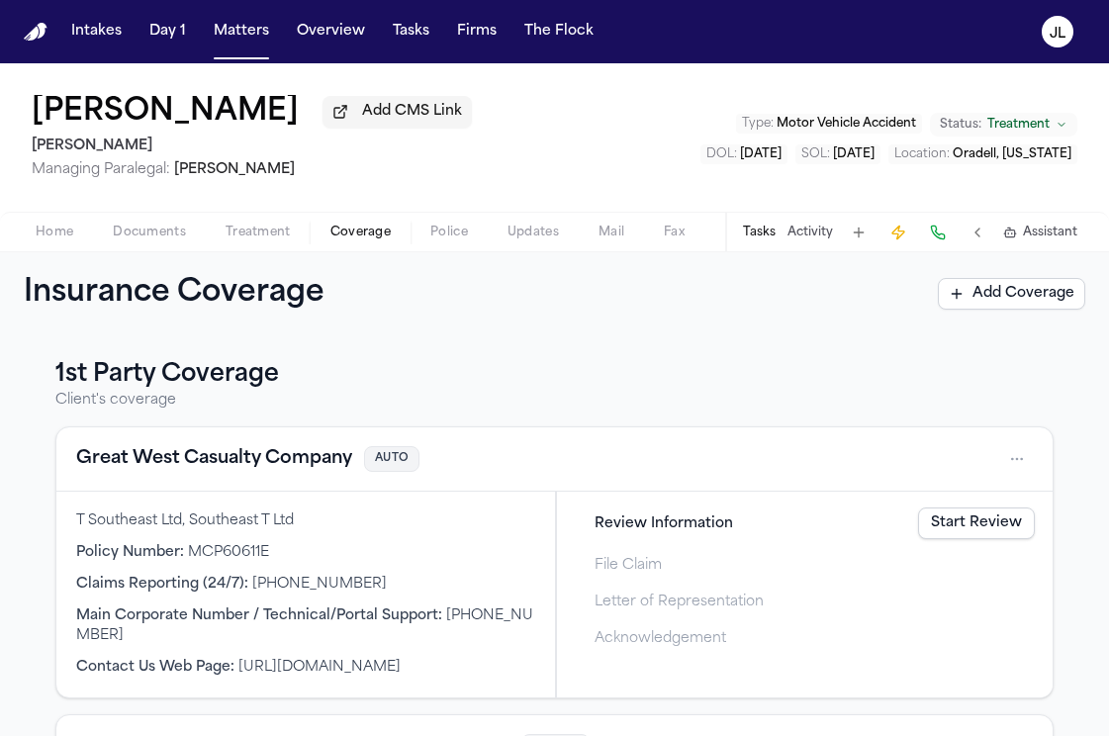
click at [231, 469] on button "Great West Casualty Company" at bounding box center [214, 459] width 276 height 28
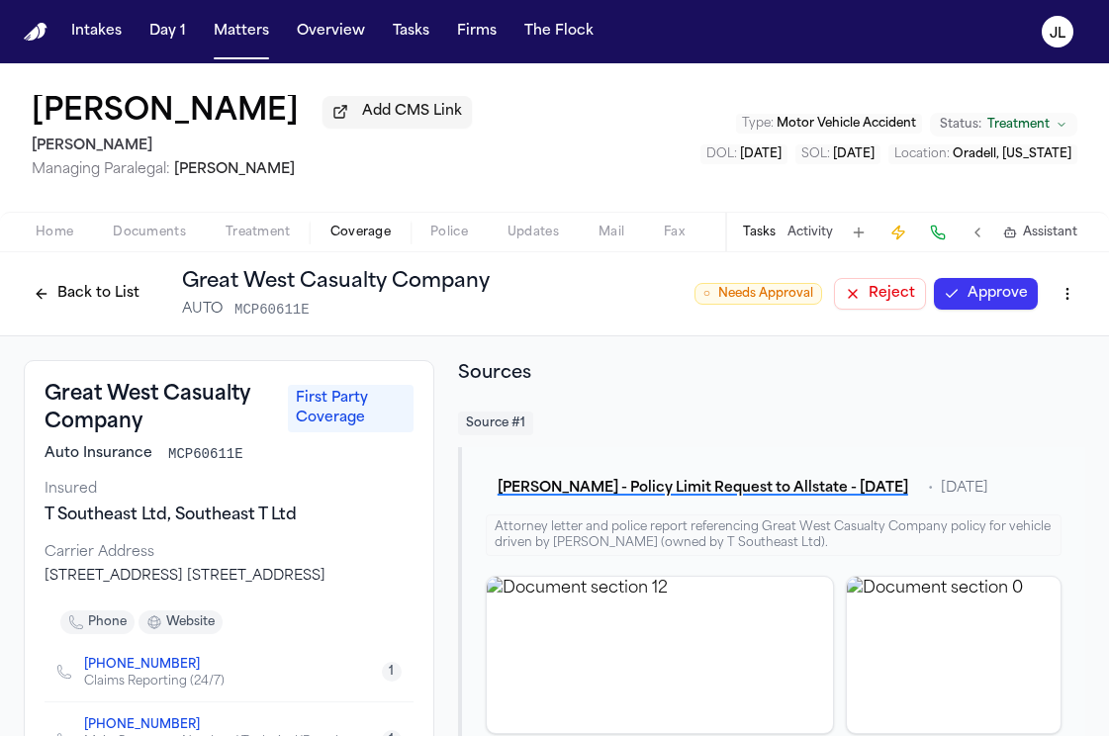
click at [981, 303] on button "Approve" at bounding box center [986, 294] width 104 height 32
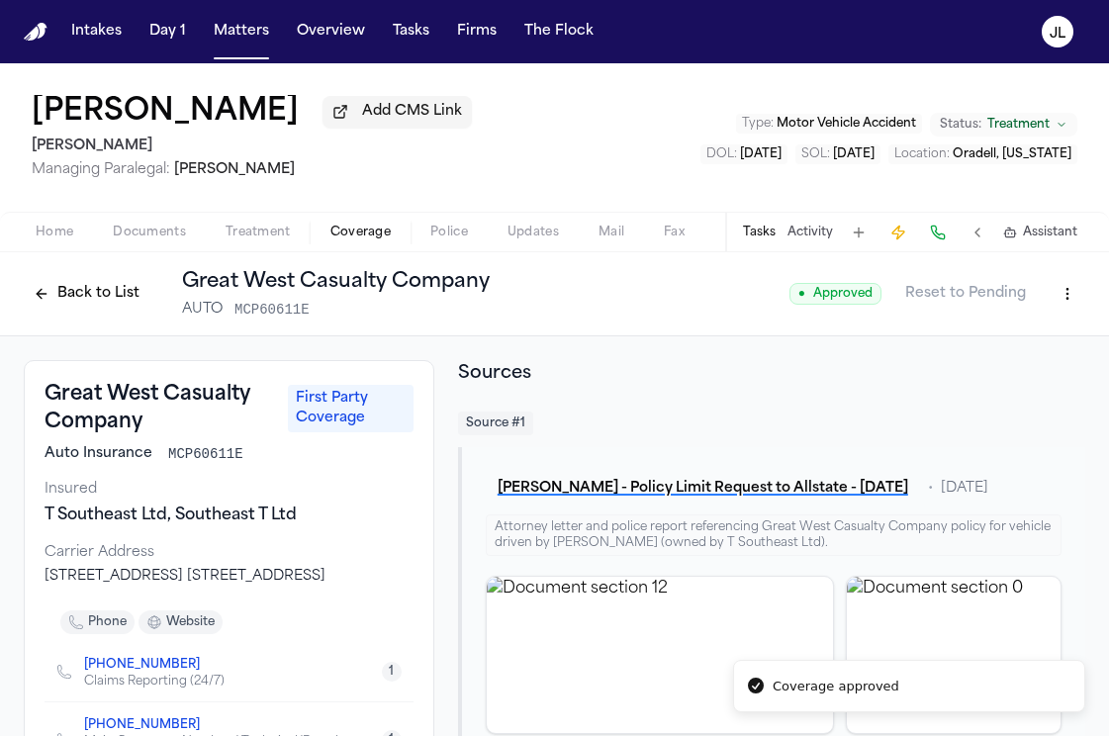
click at [1064, 305] on html "Coverage approved Intakes Day 1 Matters Overview Tasks Firms The Flock JL Leo D…" at bounding box center [554, 368] width 1109 height 736
click at [1006, 339] on div "Edit Coverage" at bounding box center [999, 341] width 166 height 32
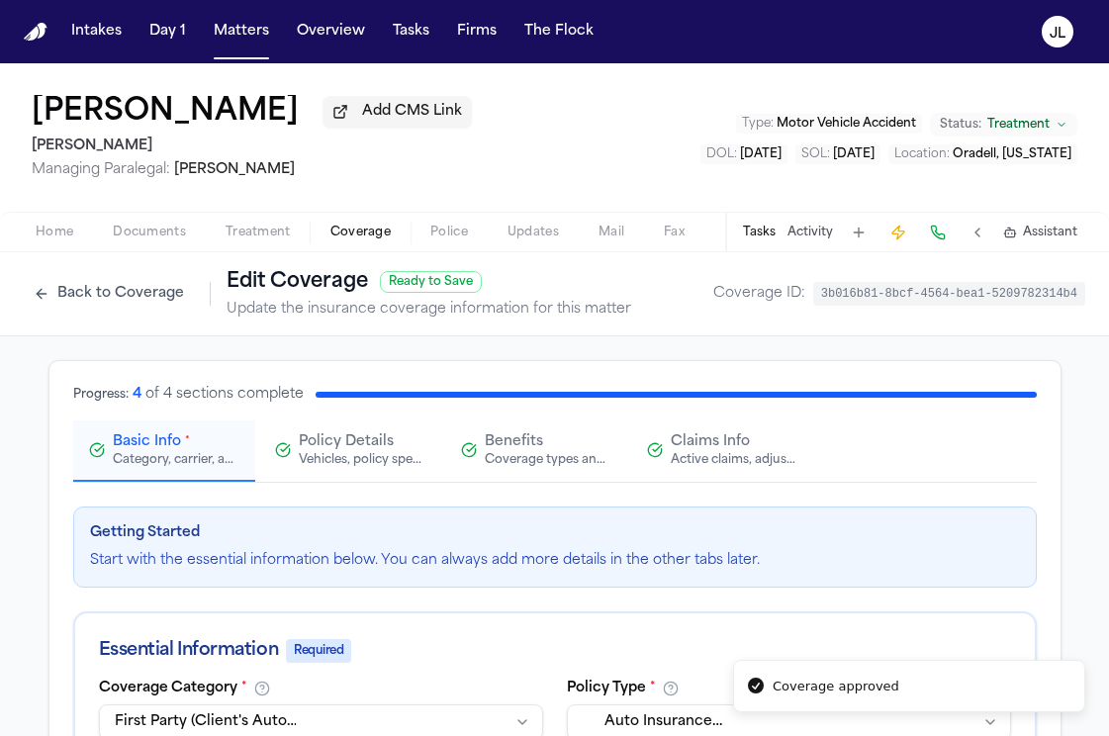
click at [694, 473] on button "Claims Info Active claims, adjusters, and subrogation details" at bounding box center [722, 450] width 182 height 61
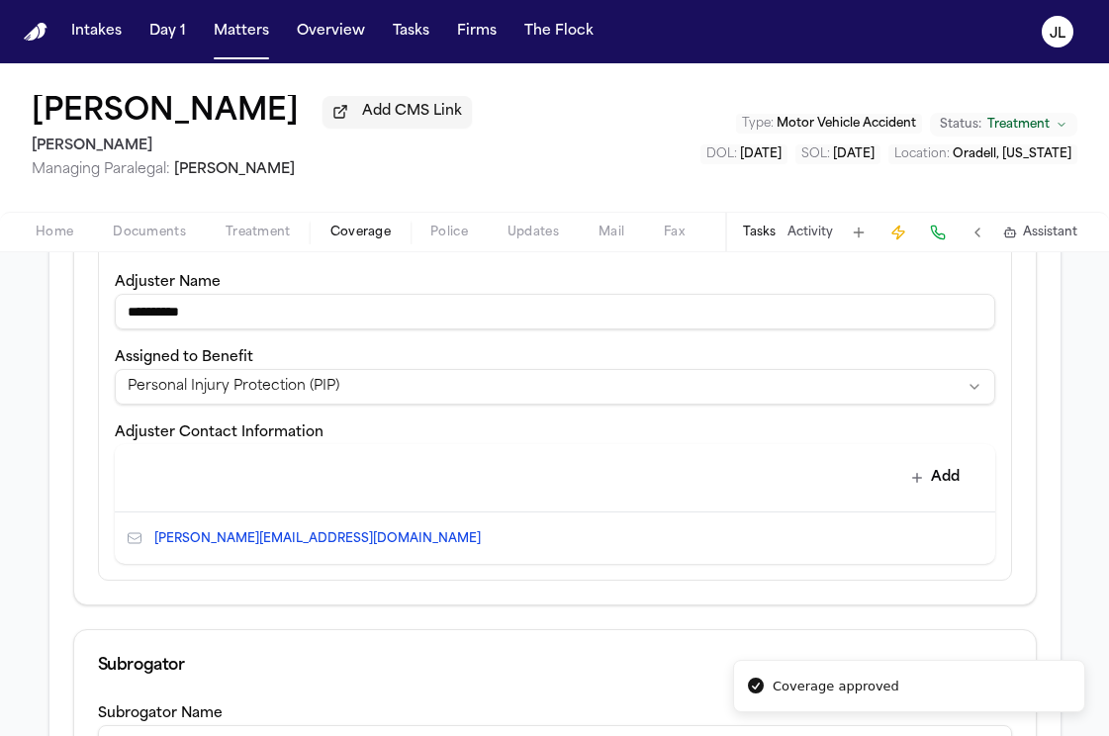
scroll to position [660, 0]
click at [923, 476] on icon "button" at bounding box center [917, 476] width 16 height 16
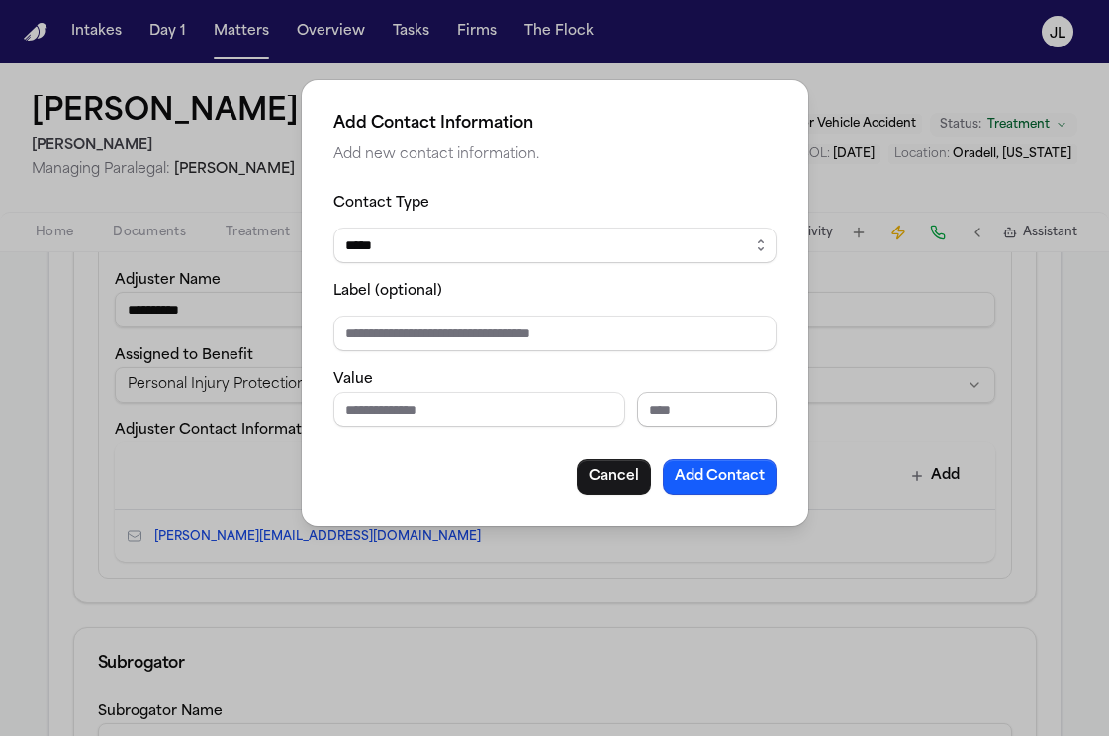
click at [700, 421] on input "Extension" at bounding box center [705, 410] width 139 height 36
click at [739, 473] on button "Add Contact" at bounding box center [720, 477] width 114 height 36
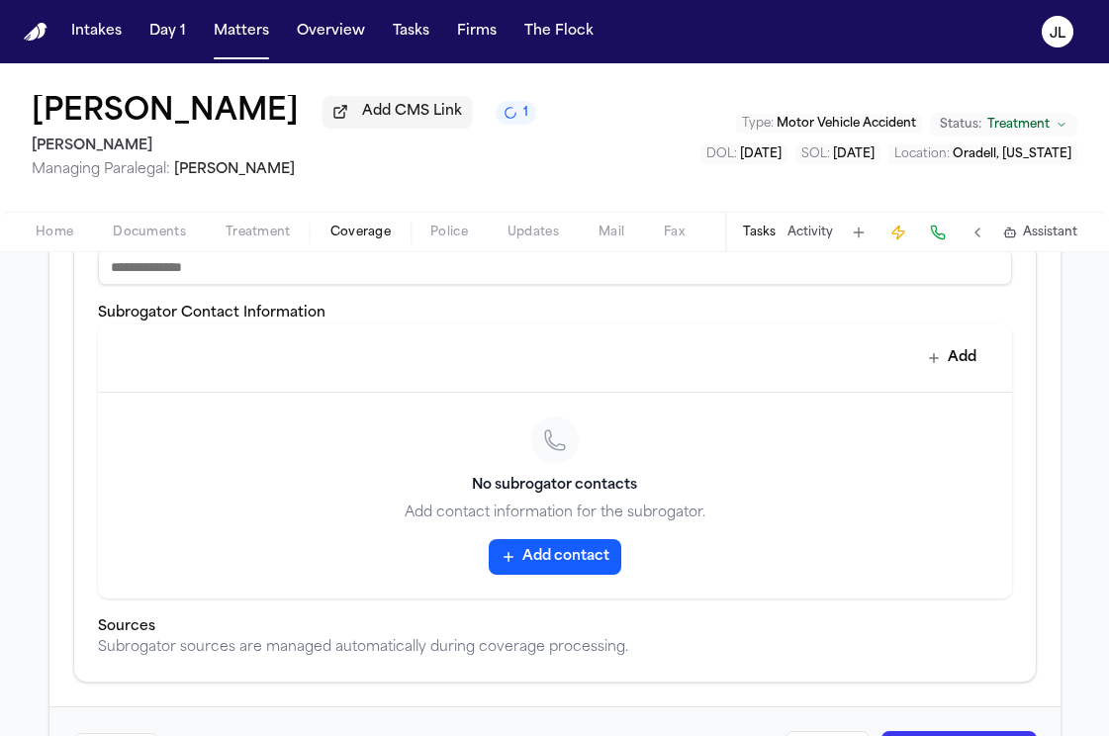
scroll to position [1310, 0]
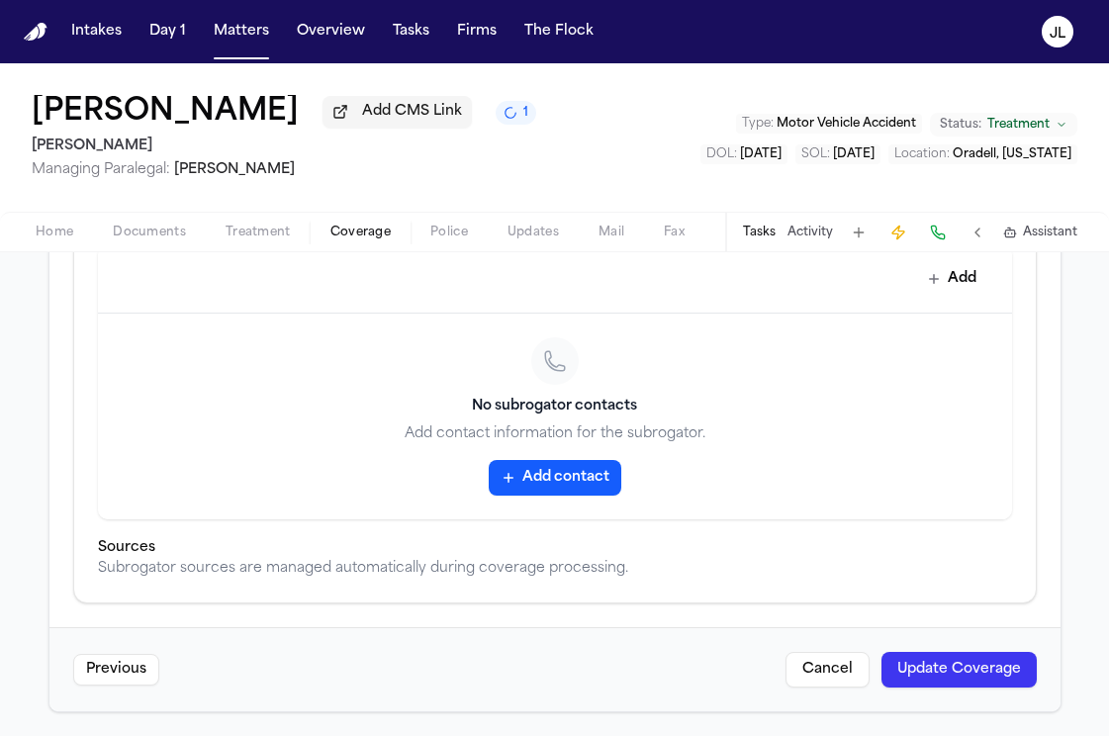
click at [936, 669] on button "Update Coverage" at bounding box center [958, 670] width 155 height 36
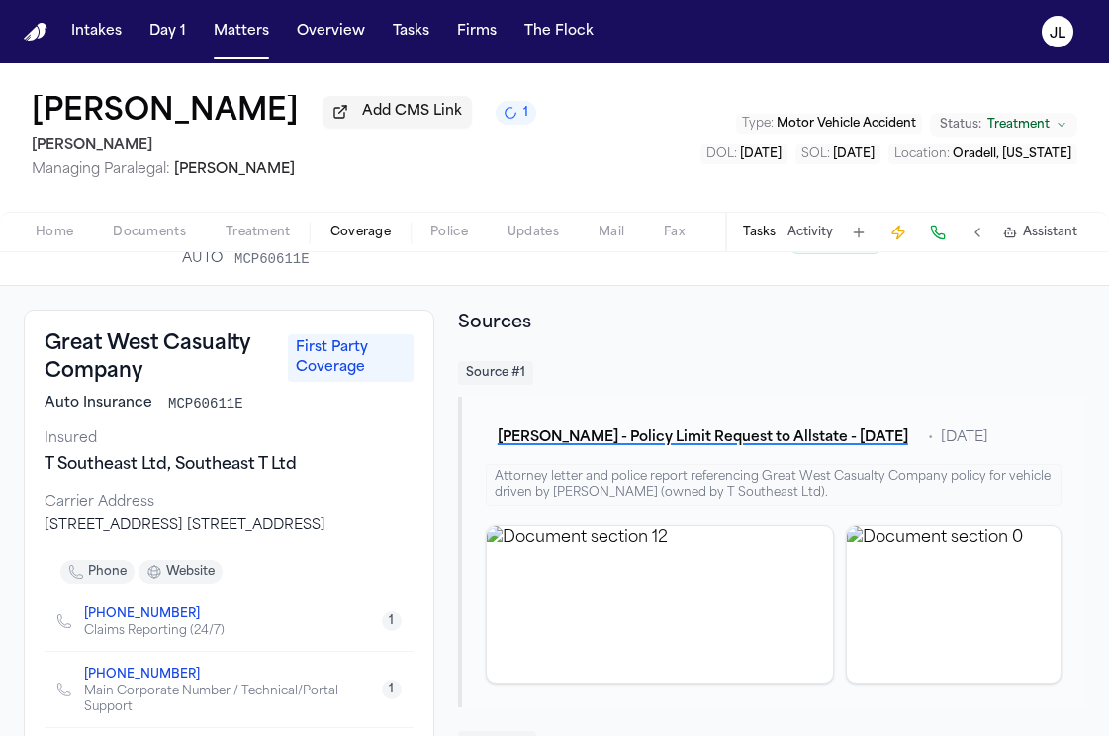
scroll to position [34, 0]
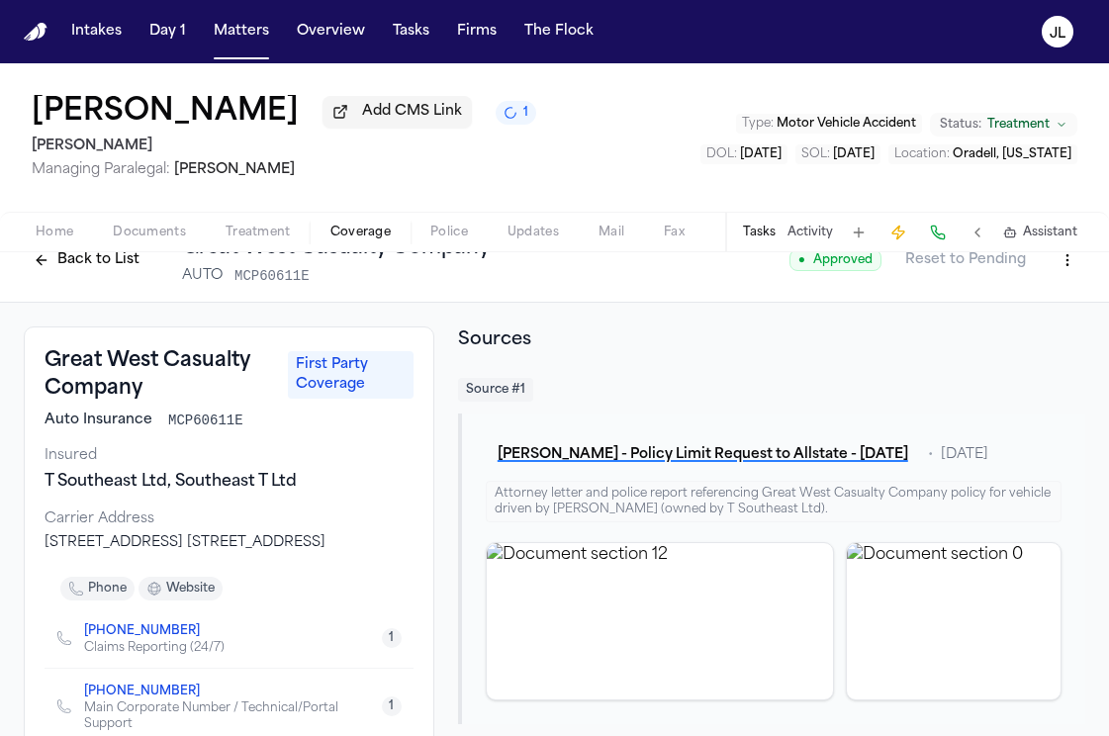
click at [753, 249] on div "Tasks Activity Assistant" at bounding box center [909, 232] width 368 height 39
click at [754, 247] on div "Tasks Activity Assistant" at bounding box center [909, 232] width 368 height 39
click at [754, 245] on div "Tasks Activity Assistant" at bounding box center [909, 232] width 368 height 39
click at [758, 225] on div "Tasks Activity Assistant" at bounding box center [909, 232] width 368 height 39
click at [758, 240] on button "Tasks" at bounding box center [759, 233] width 33 height 16
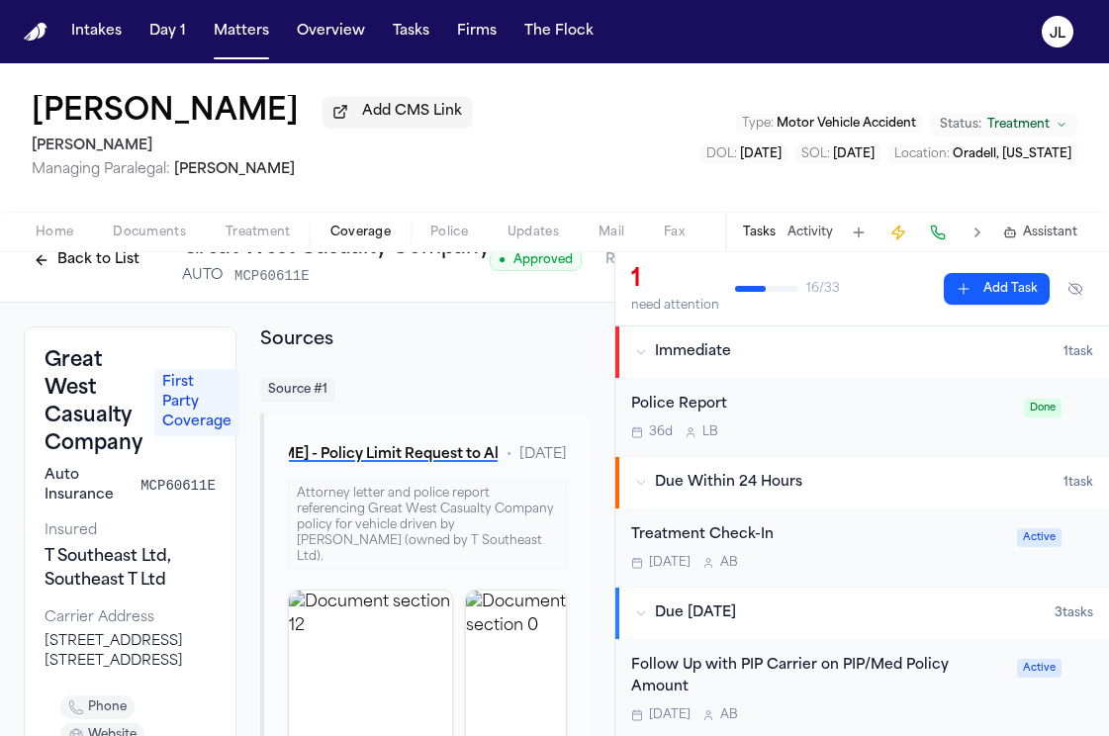
click at [1027, 304] on button "Add Task" at bounding box center [997, 289] width 106 height 32
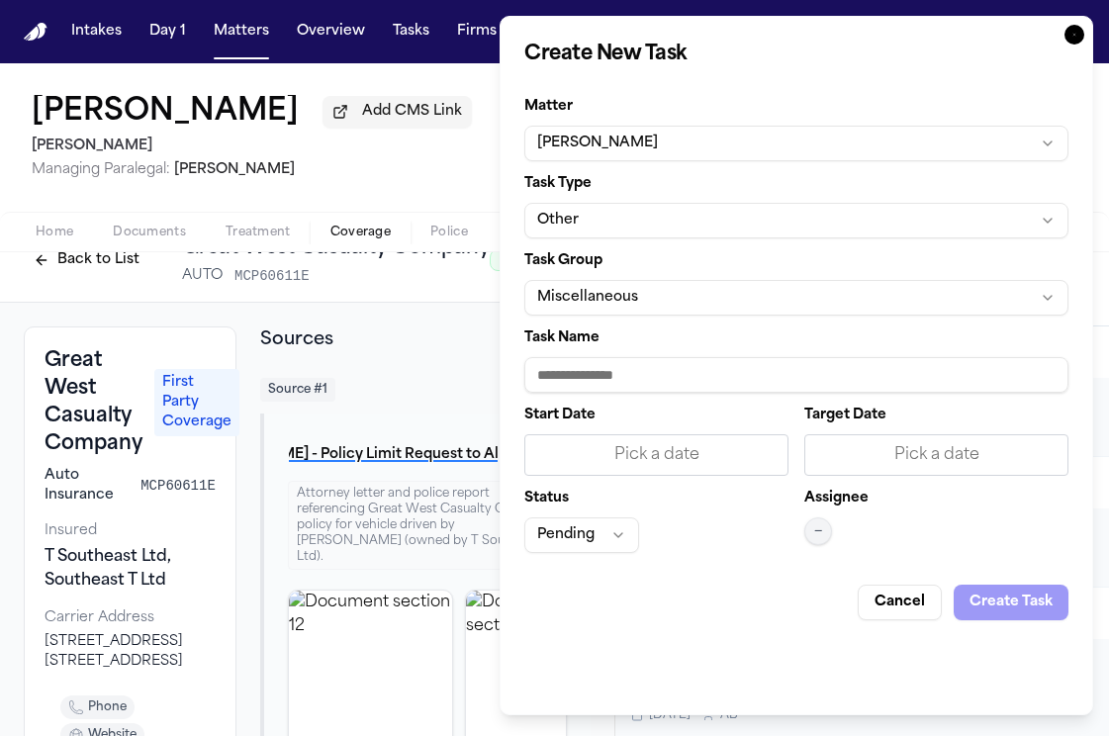
click at [1078, 39] on icon "button" at bounding box center [1074, 35] width 20 height 20
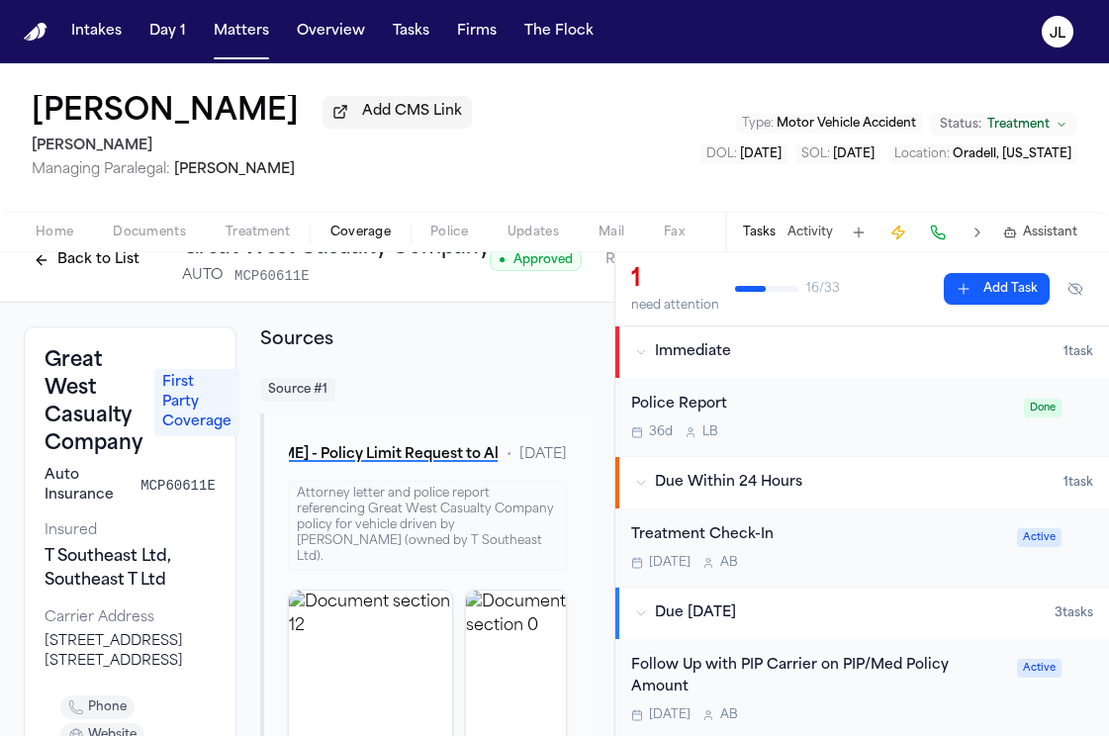
click at [805, 234] on button "Activity" at bounding box center [809, 233] width 45 height 16
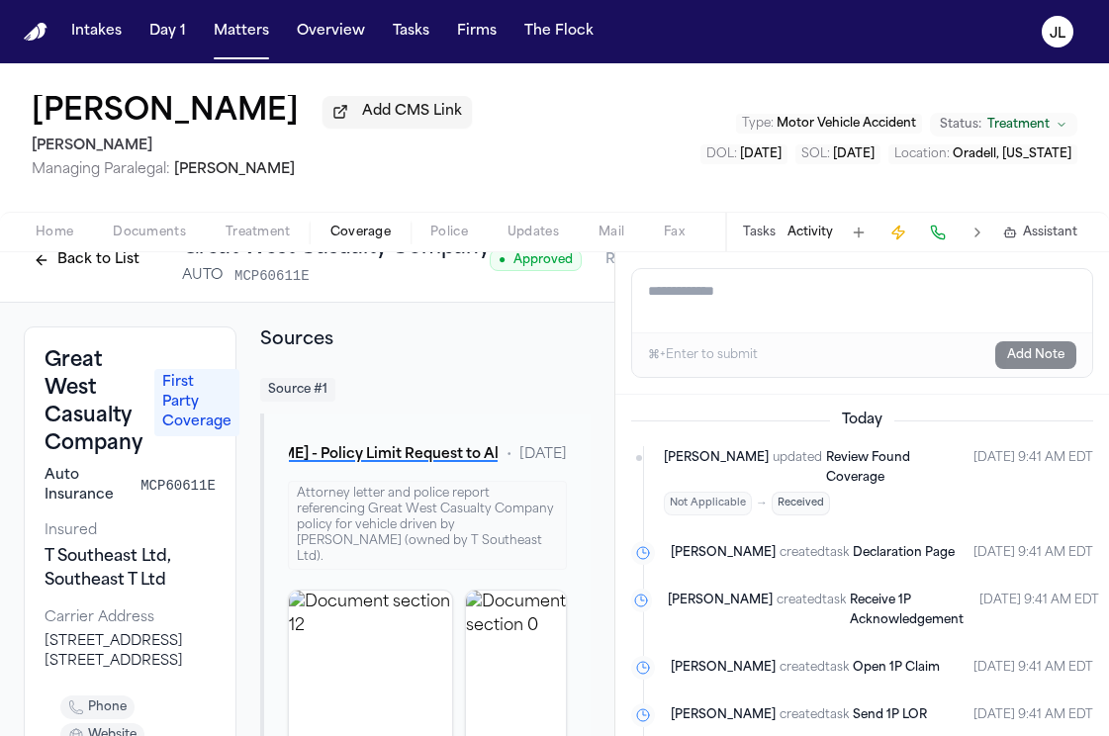
click at [768, 304] on textarea "Add a note to this matter" at bounding box center [862, 300] width 460 height 63
click at [1037, 360] on button "Add Note" at bounding box center [1035, 355] width 81 height 28
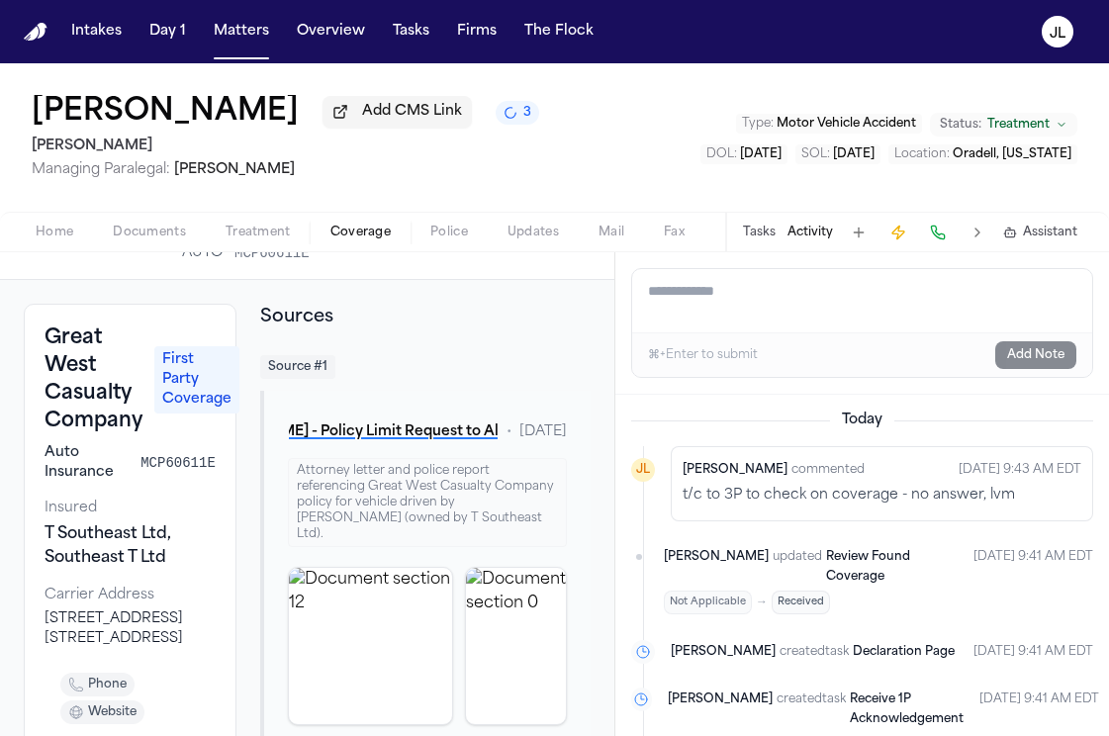
scroll to position [0, 0]
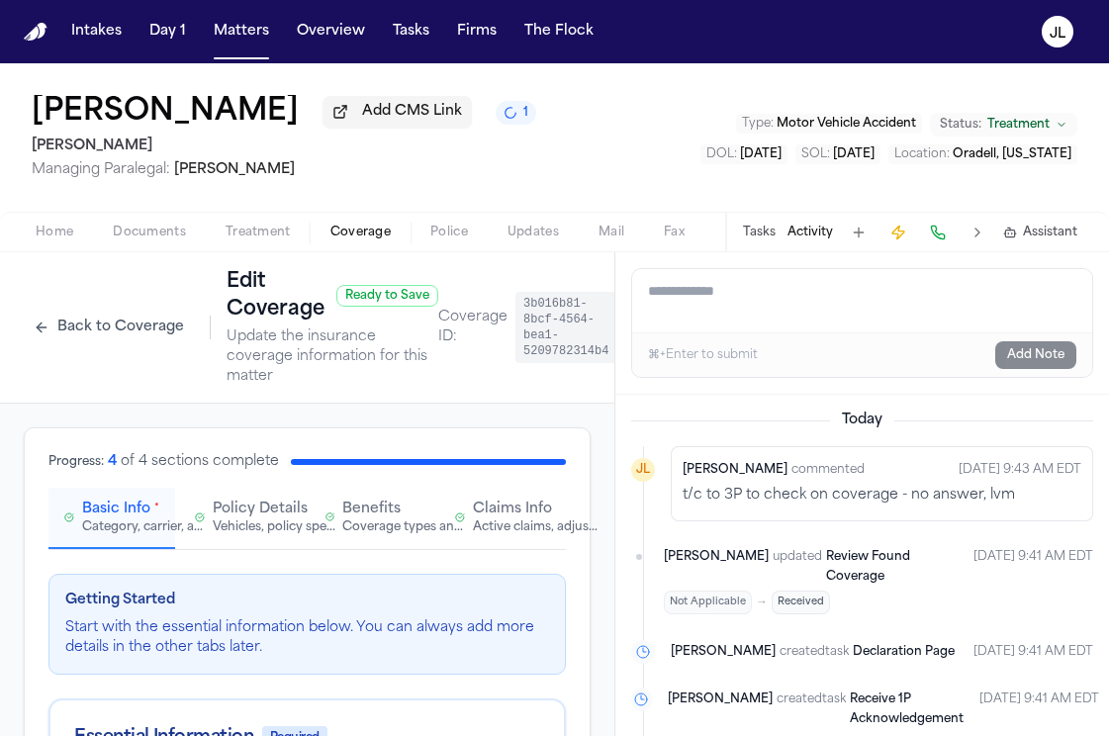
click at [100, 316] on button "Back to Coverage" at bounding box center [109, 328] width 170 height 32
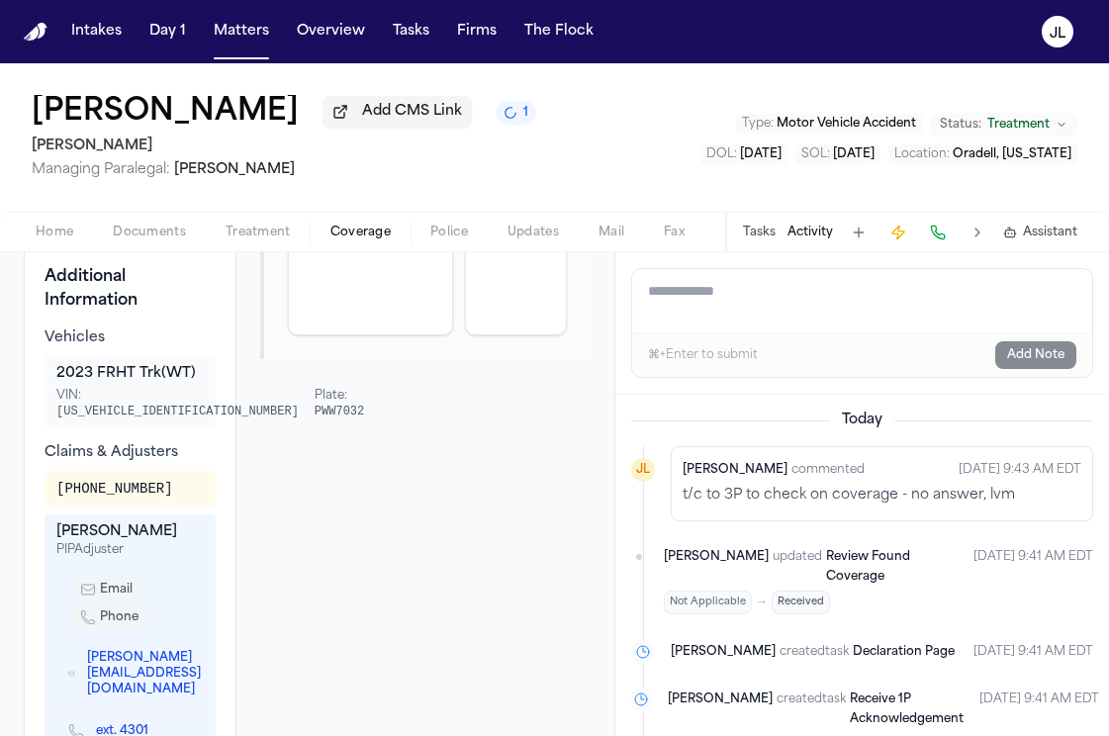
scroll to position [855, 0]
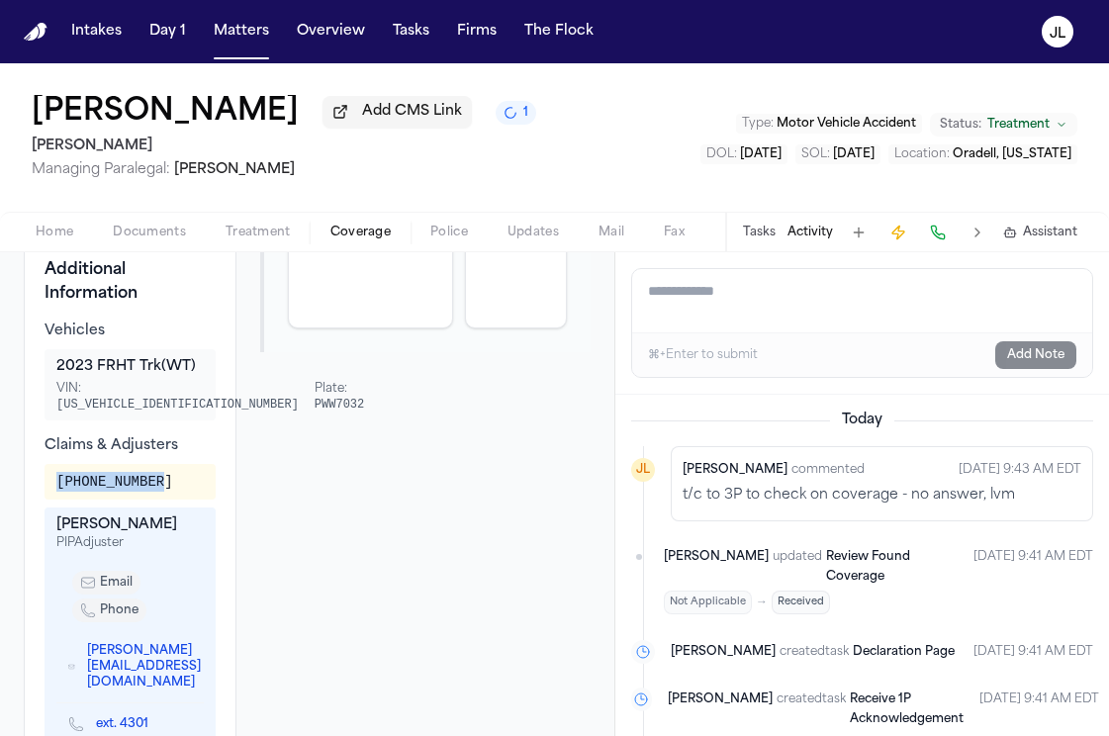
drag, startPoint x: 166, startPoint y: 502, endPoint x: 44, endPoint y: 503, distance: 122.7
click at [43, 503] on div "Additional Information Vehicles 2023 FRHT Trk (WT) VIN: 3AKJC5DV3PDUH9809 Plate…" at bounding box center [130, 532] width 213 height 591
copy div "025-03-003868"
click at [1028, 505] on p "t/c to 3P to check on coverage - no answer, lvm" at bounding box center [881, 496] width 399 height 20
click at [728, 468] on span "Julie Lopez" at bounding box center [734, 470] width 105 height 20
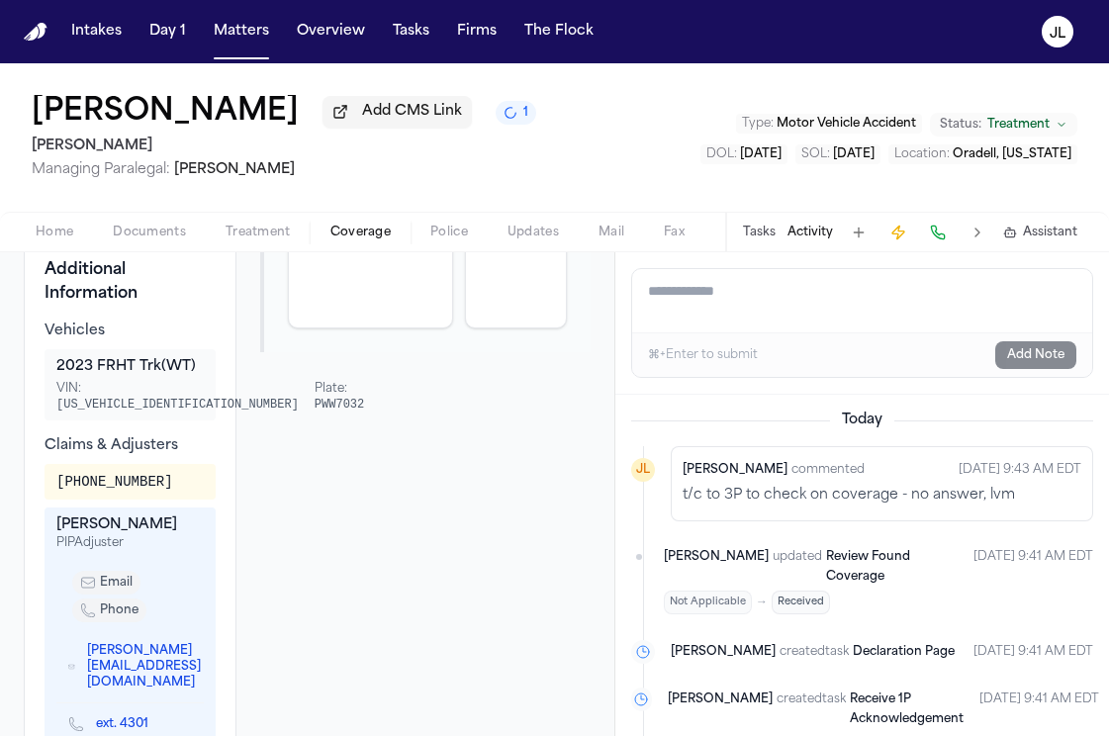
click at [672, 484] on div "Julie Lopez commented Oct 8, 2025 9:43 AM EDT t/c to 3P to check on coverage - …" at bounding box center [882, 483] width 422 height 75
drag, startPoint x: 968, startPoint y: 496, endPoint x: 946, endPoint y: 495, distance: 22.8
click at [955, 495] on p "t/c to 3P to check on coverage - no answer, lvm" at bounding box center [881, 496] width 399 height 20
click at [946, 494] on p "t/c to 3P to check on coverage - no answer, lvm" at bounding box center [881, 496] width 399 height 20
click at [714, 302] on textarea "Add a note to this matter" at bounding box center [862, 300] width 460 height 63
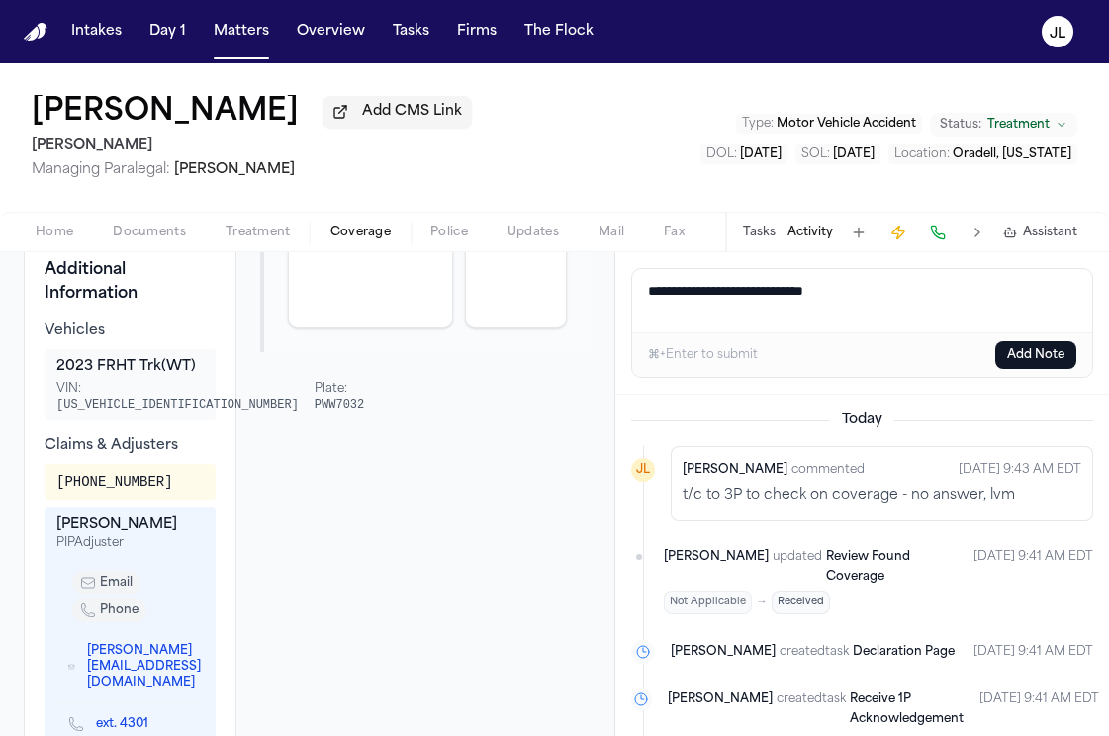
click at [73, 238] on button "Home" at bounding box center [54, 233] width 77 height 24
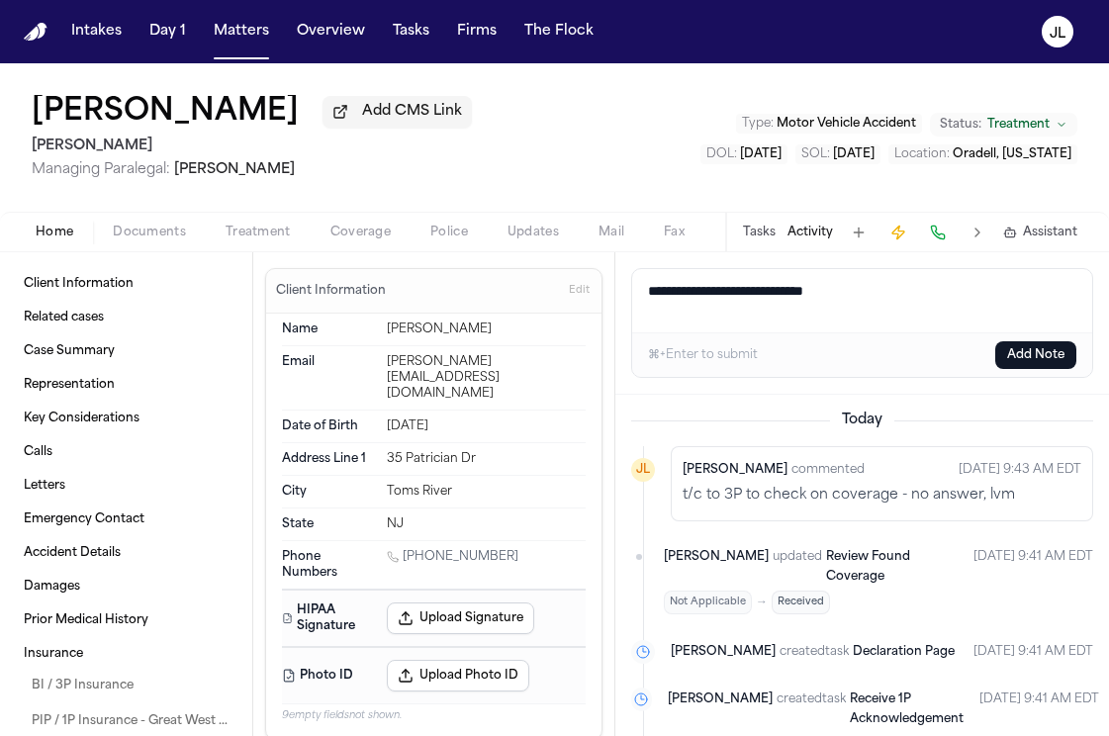
click at [167, 240] on span "Documents" at bounding box center [149, 233] width 73 height 16
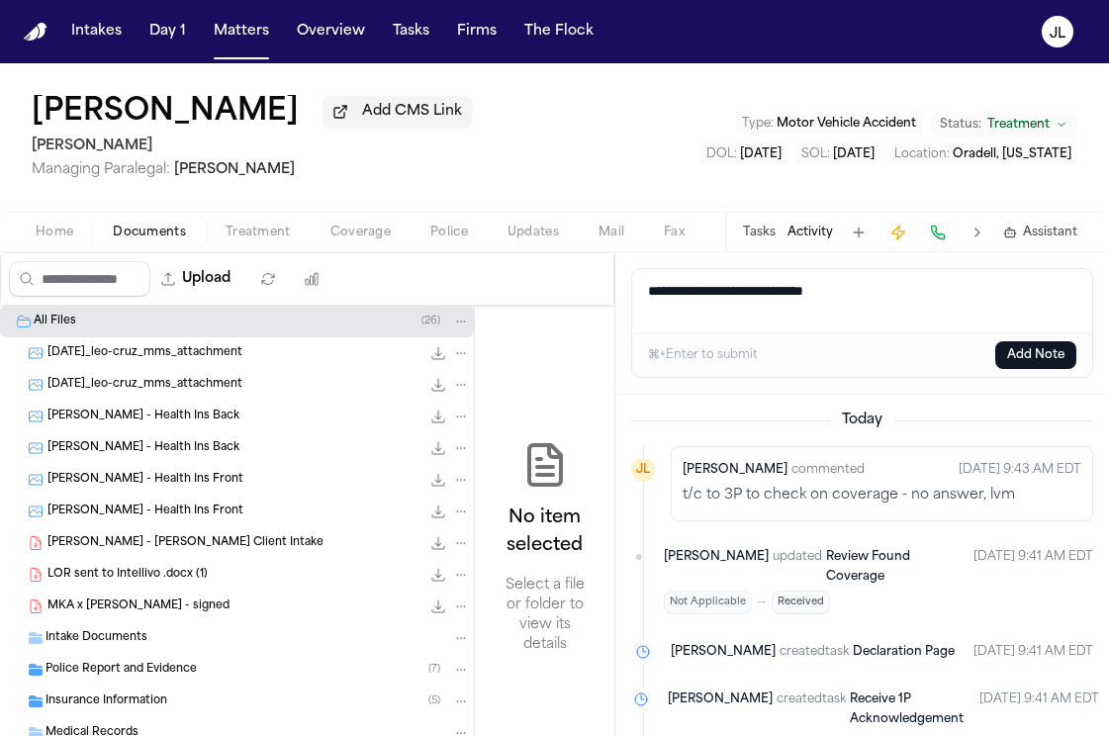
click at [374, 237] on span "Coverage" at bounding box center [360, 233] width 60 height 16
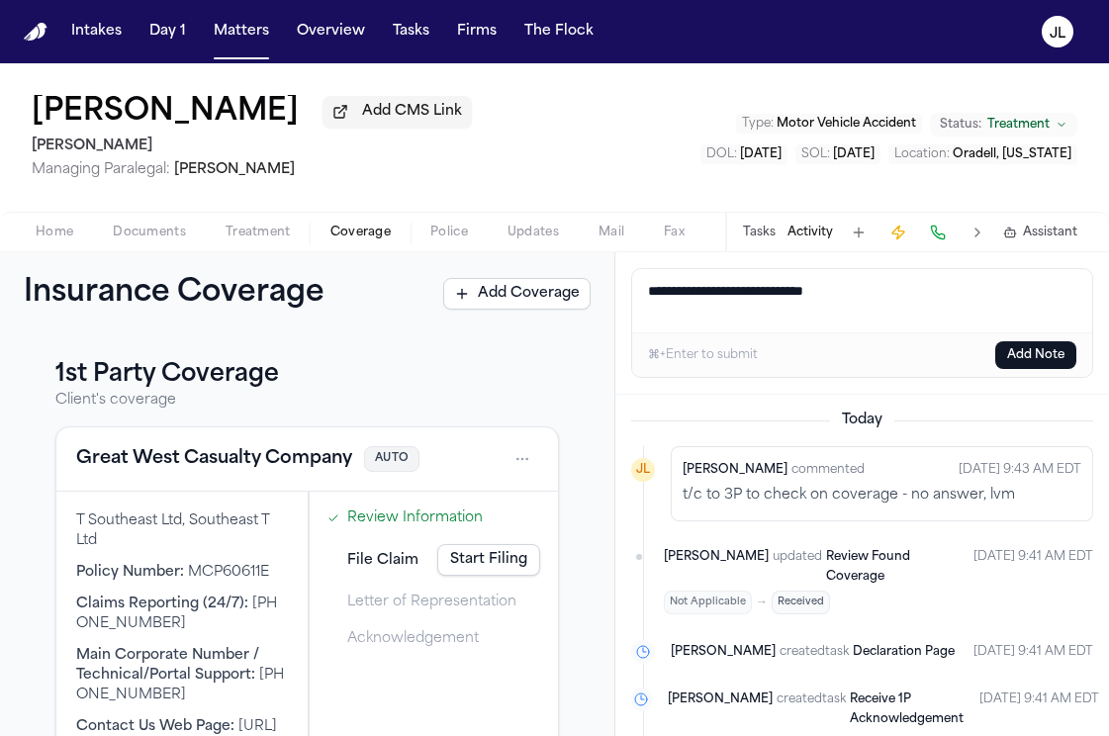
click at [183, 465] on button "Great West Casualty Company" at bounding box center [214, 459] width 276 height 28
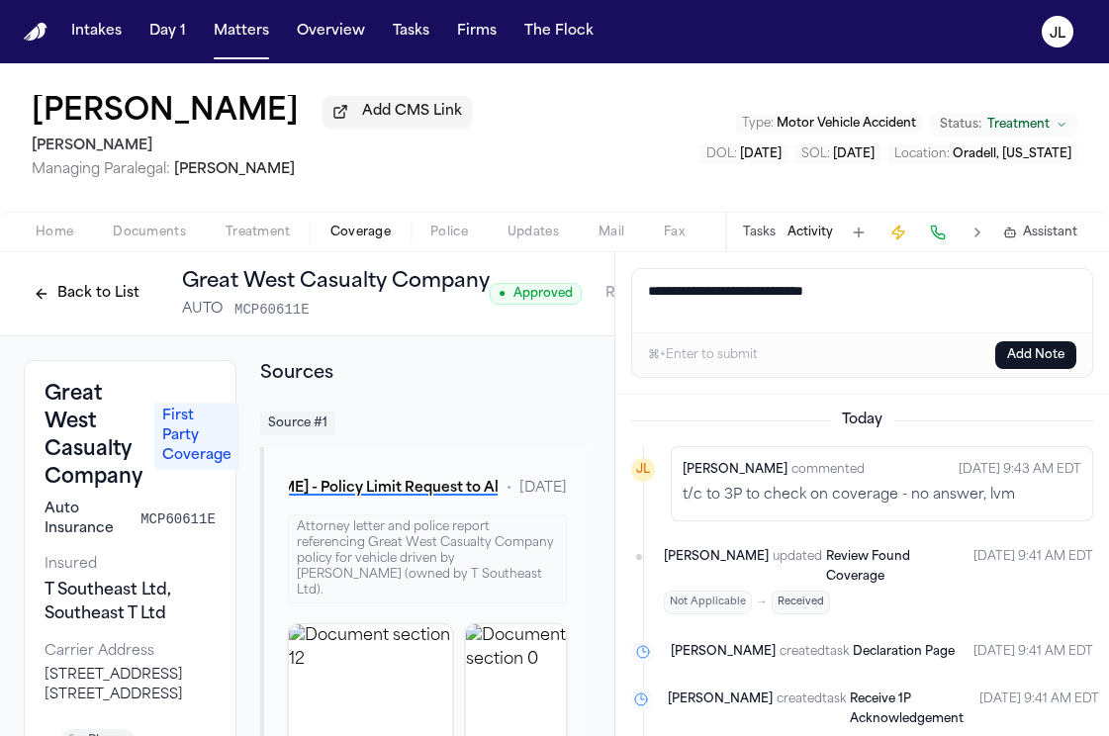
click at [115, 302] on button "Back to List" at bounding box center [87, 294] width 126 height 32
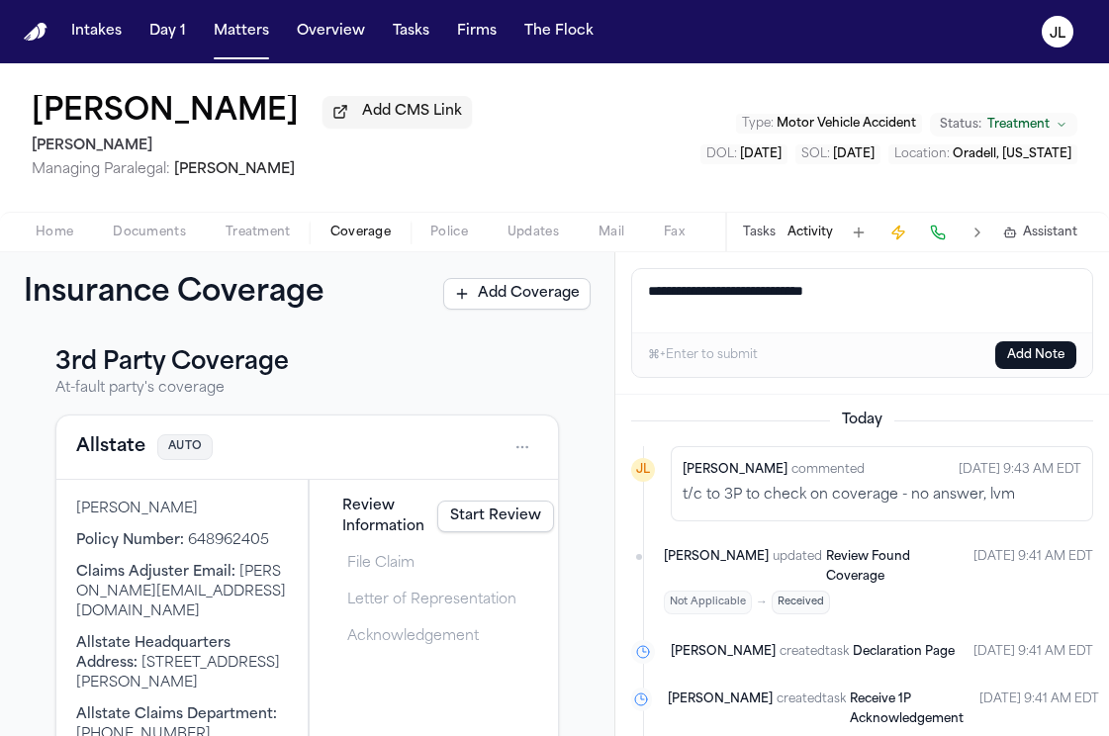
scroll to position [712, 0]
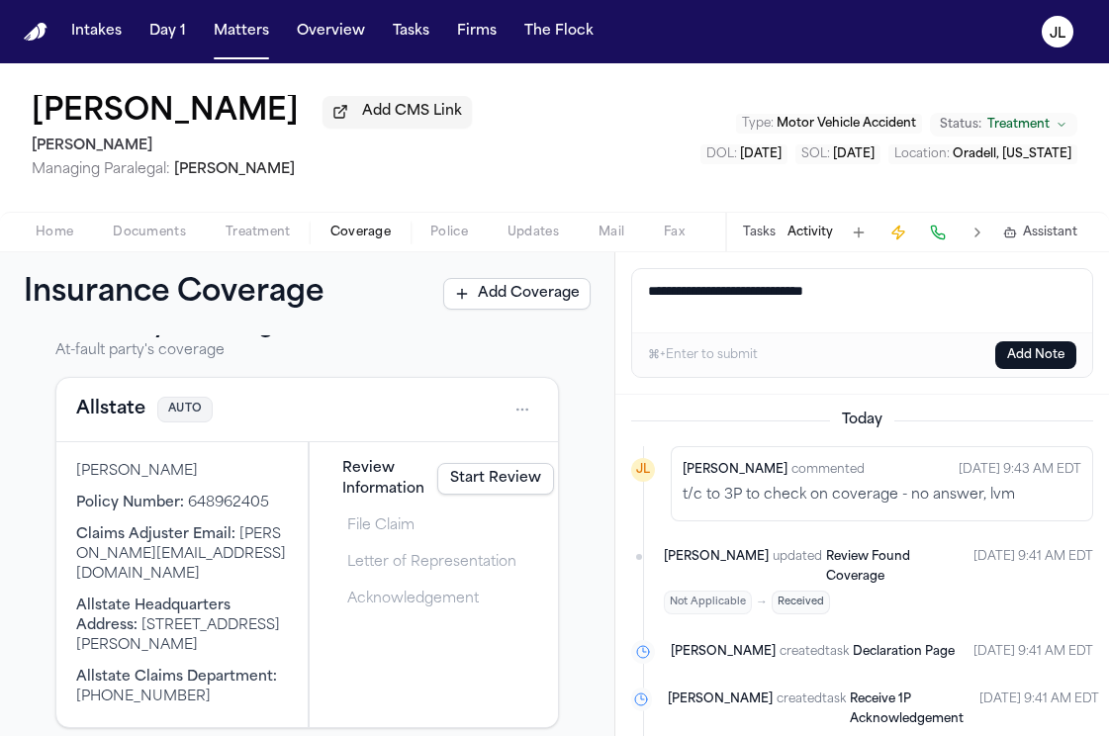
click at [980, 482] on time "Oct 8, 2025 9:43 AM EDT" at bounding box center [1019, 470] width 123 height 24
click at [875, 308] on textarea "**********" at bounding box center [862, 300] width 460 height 63
click at [933, 292] on textarea "**********" at bounding box center [862, 300] width 460 height 63
click at [1052, 364] on button "Add Note" at bounding box center [1035, 355] width 81 height 28
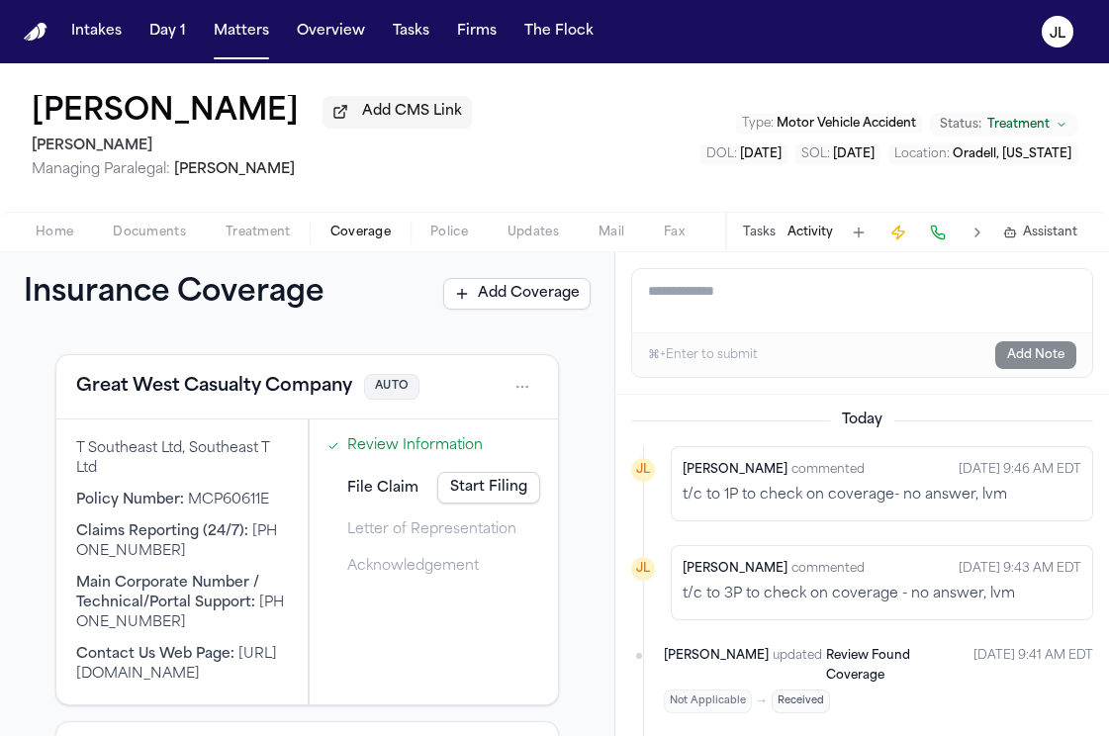
scroll to position [0, 0]
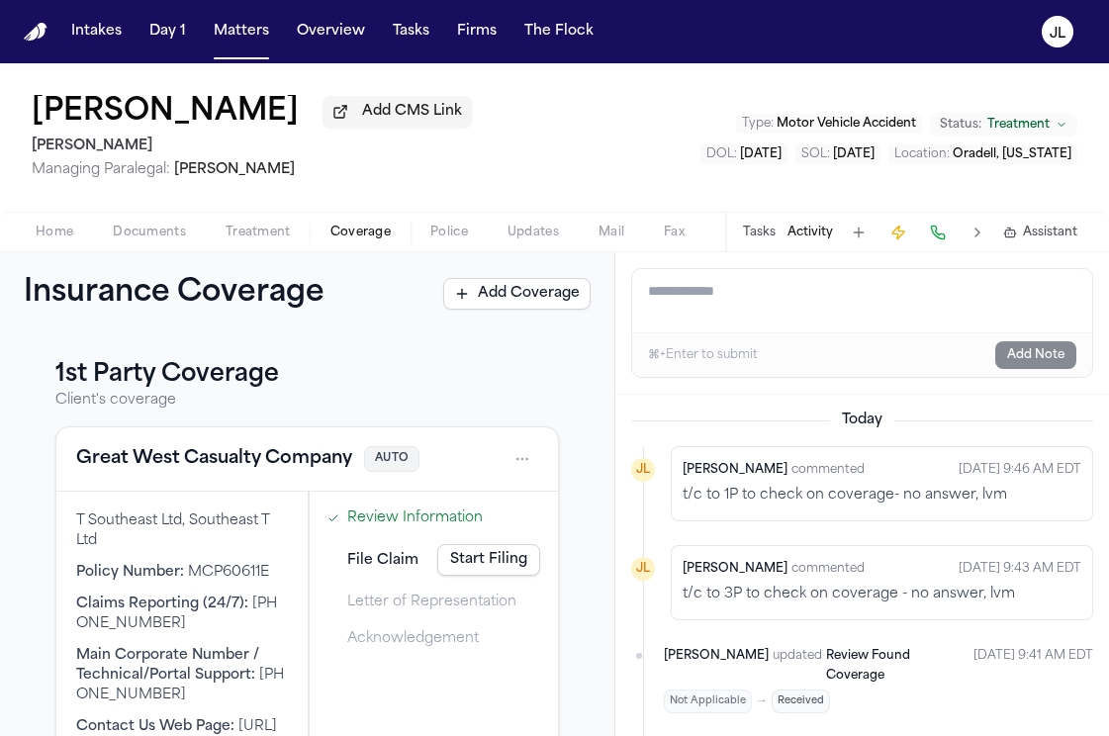
click at [203, 456] on button "Great West Casualty Company" at bounding box center [214, 459] width 276 height 28
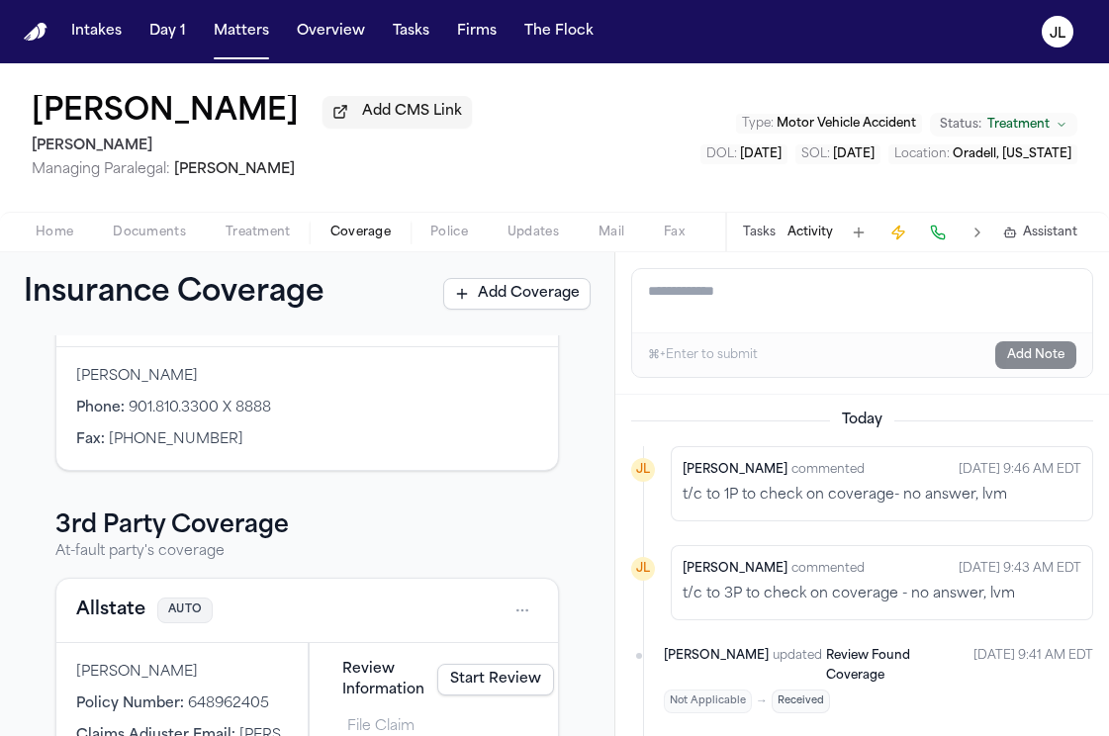
scroll to position [514, 0]
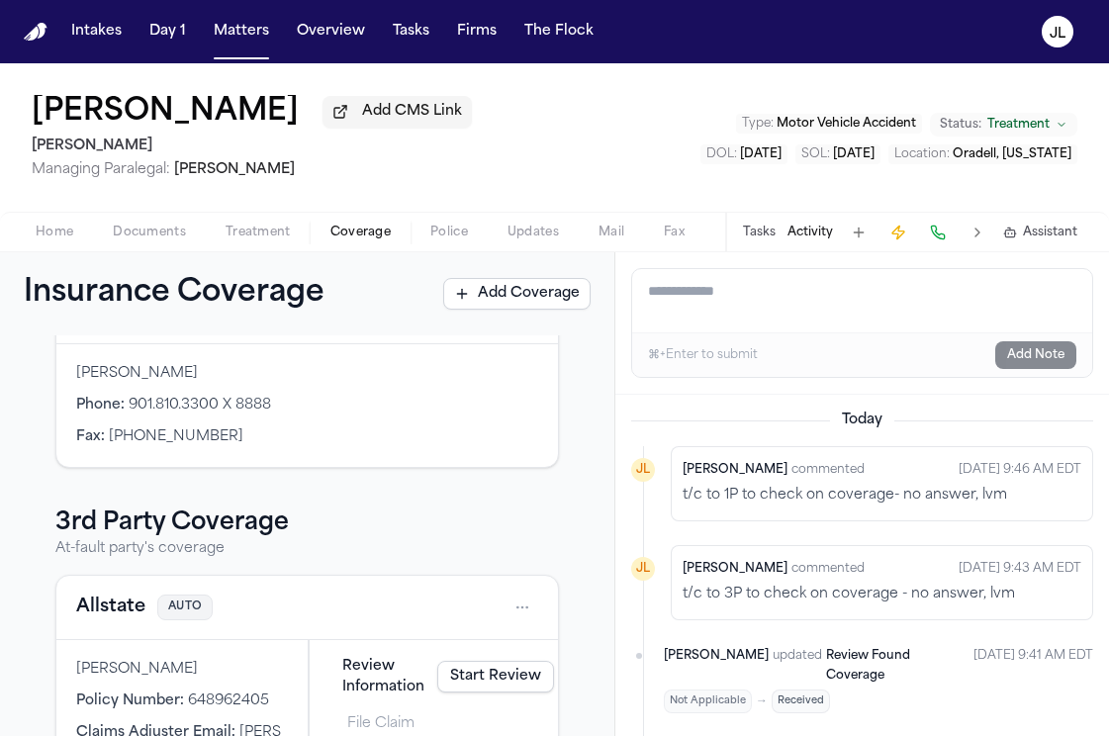
click at [137, 605] on button "Allstate" at bounding box center [110, 607] width 69 height 28
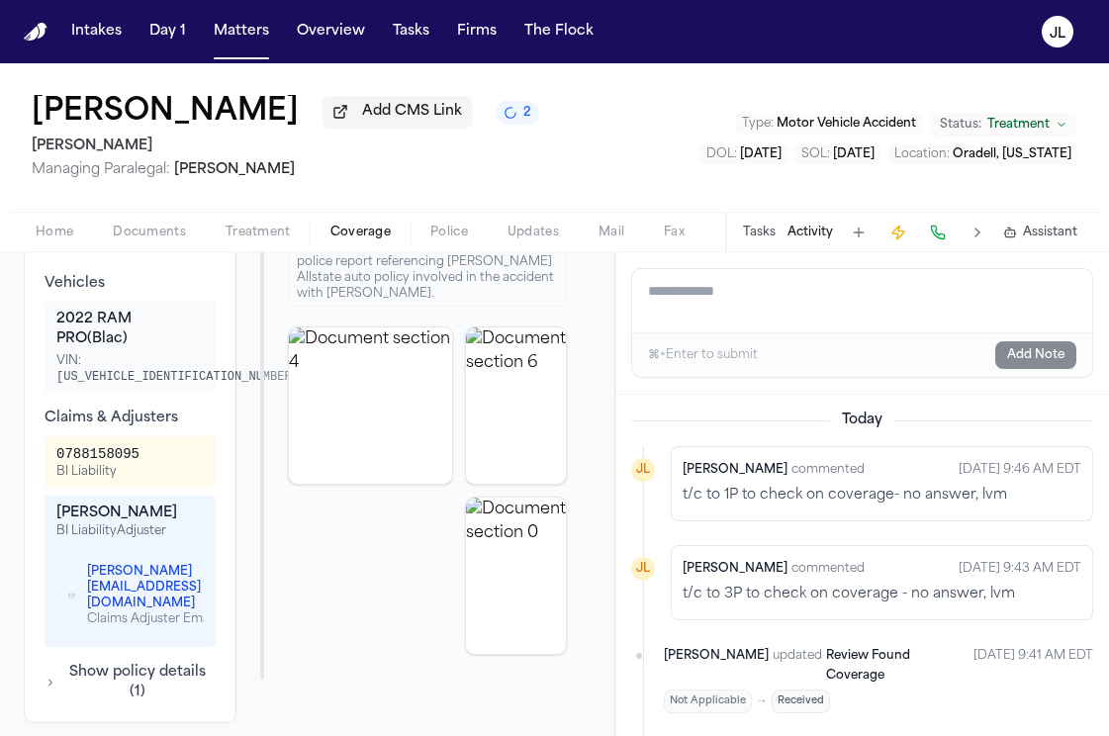
scroll to position [876, 0]
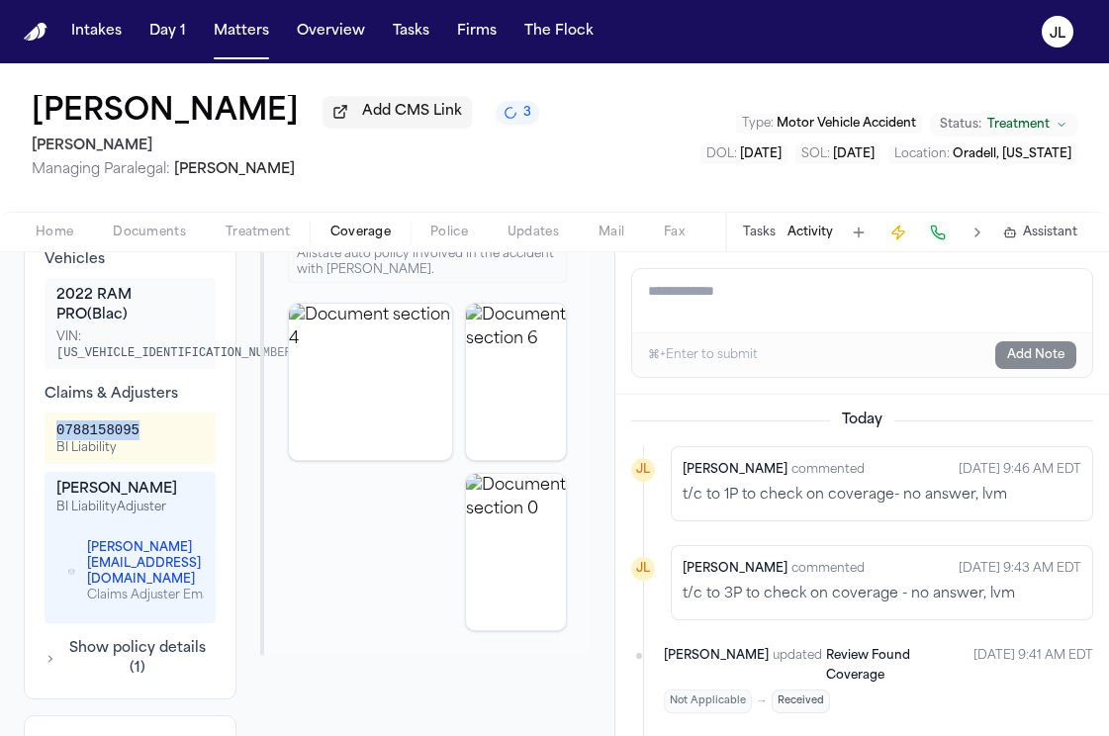
drag, startPoint x: 153, startPoint y: 438, endPoint x: 50, endPoint y: 439, distance: 102.9
click at [49, 439] on div "0788158095 BI Liability" at bounding box center [130, 437] width 171 height 51
copy div "0788158095"
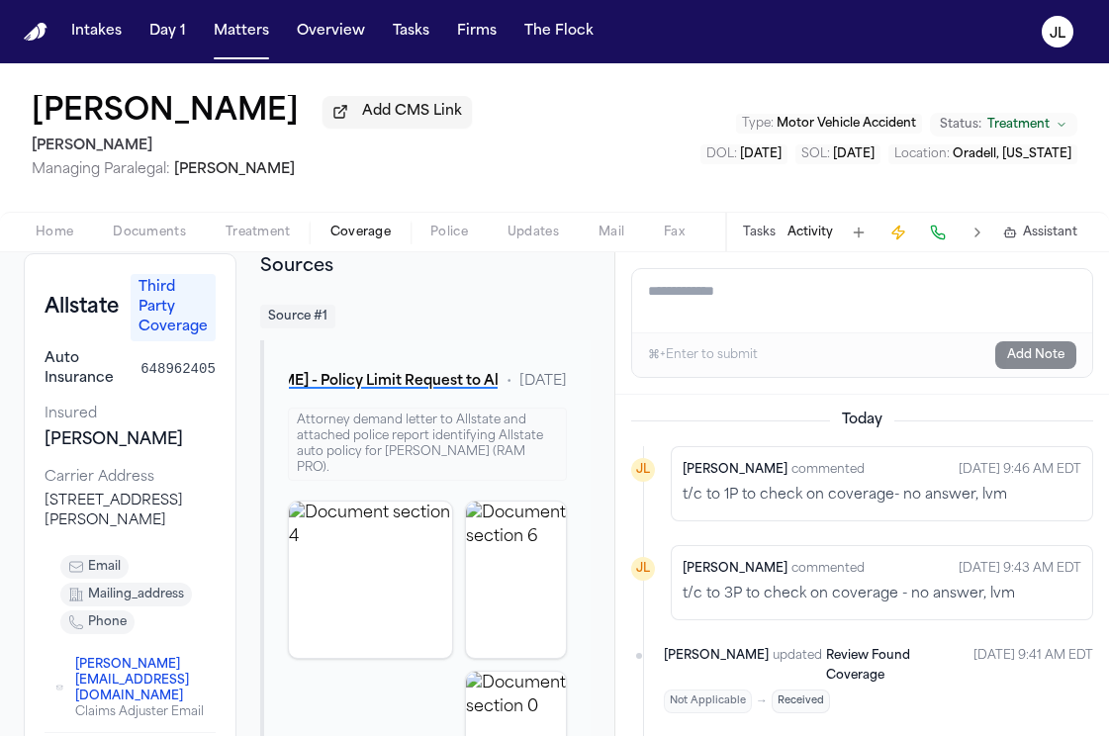
scroll to position [0, 0]
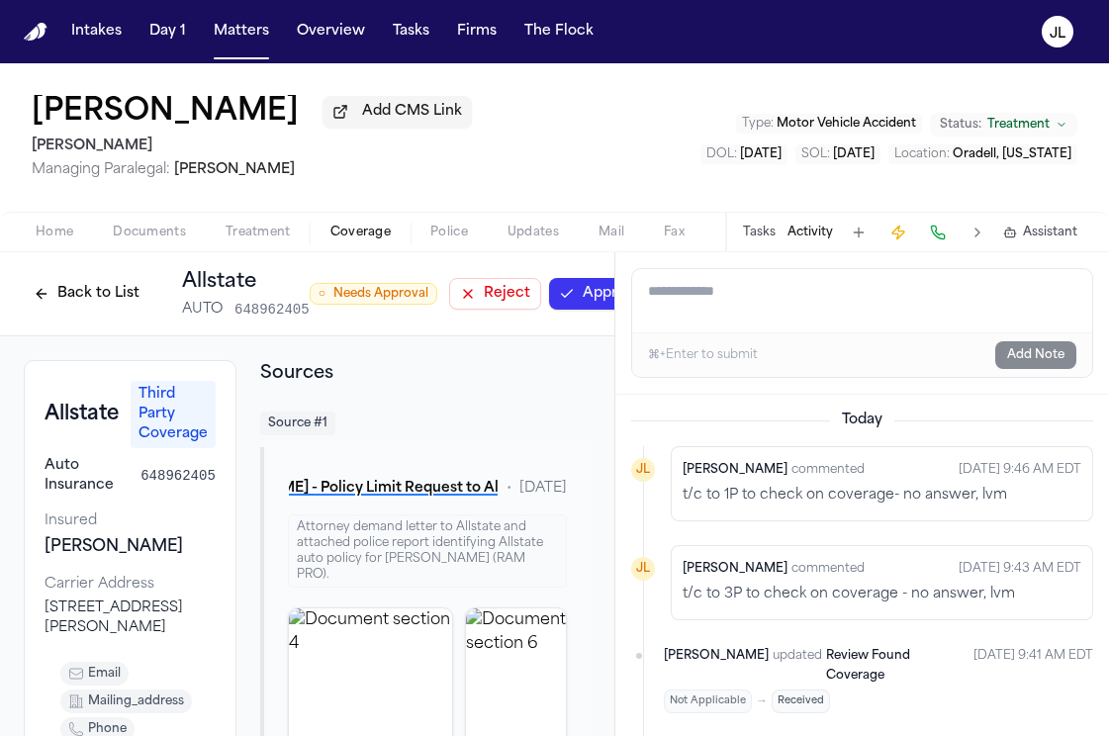
click at [598, 298] on button "Approve" at bounding box center [601, 294] width 104 height 32
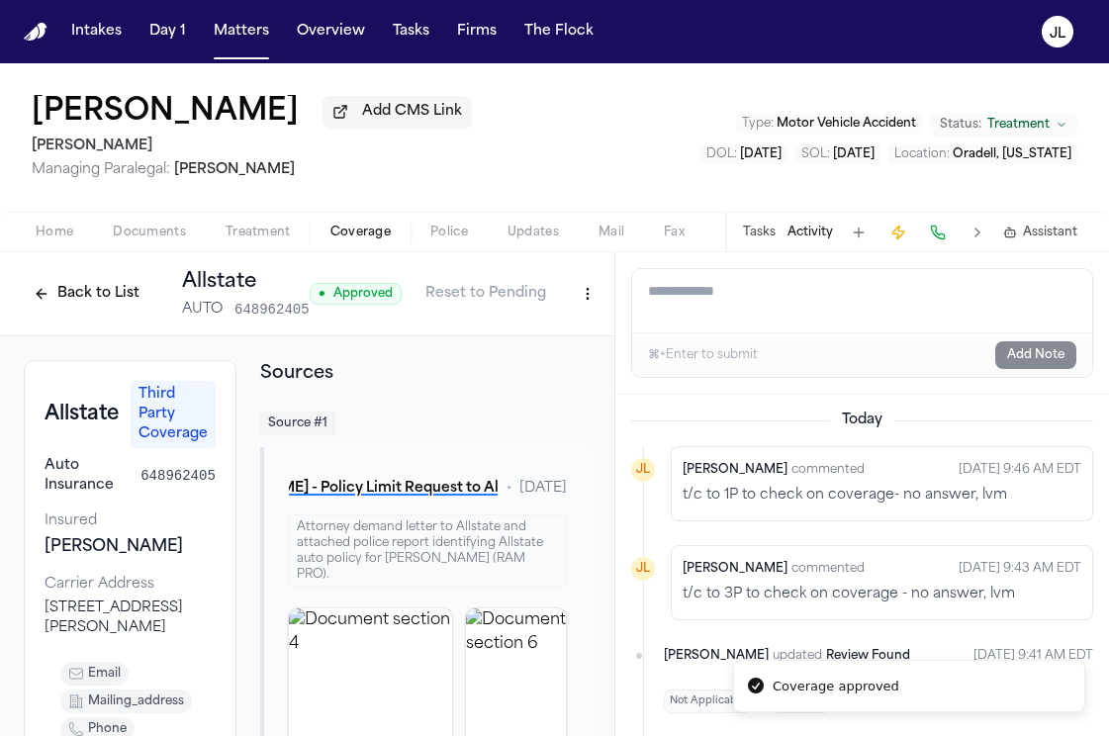
click at [115, 308] on button "Back to List" at bounding box center [87, 294] width 126 height 32
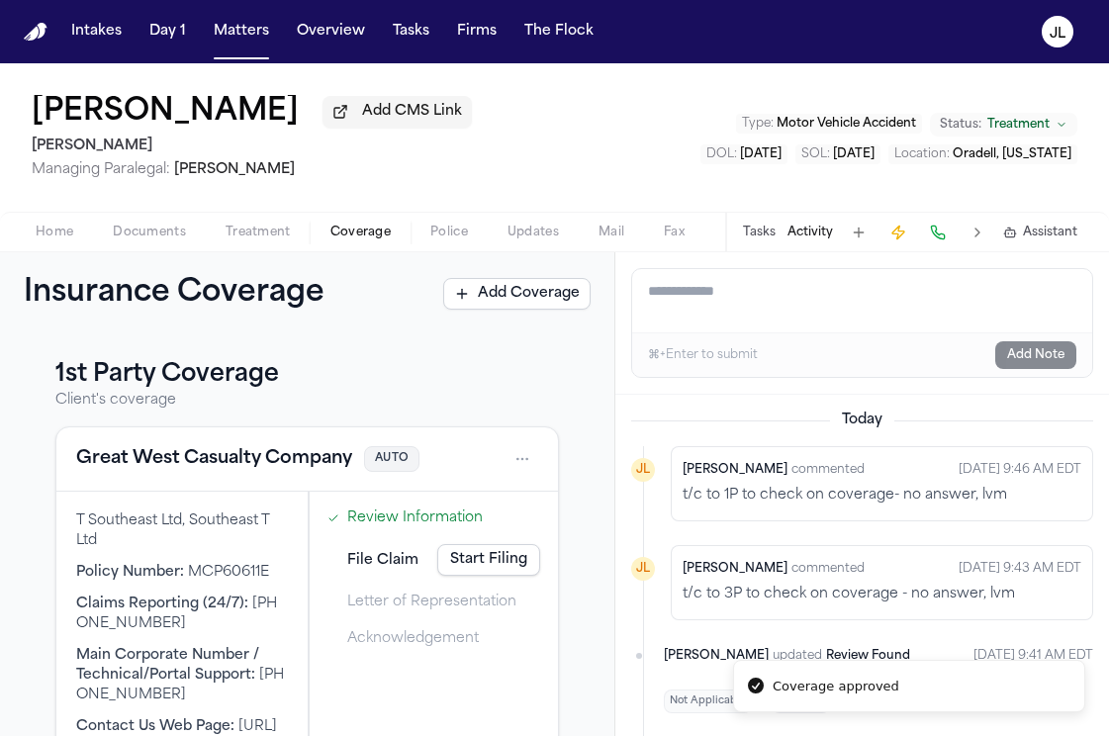
click at [224, 473] on button "Great West Casualty Company" at bounding box center [214, 459] width 276 height 28
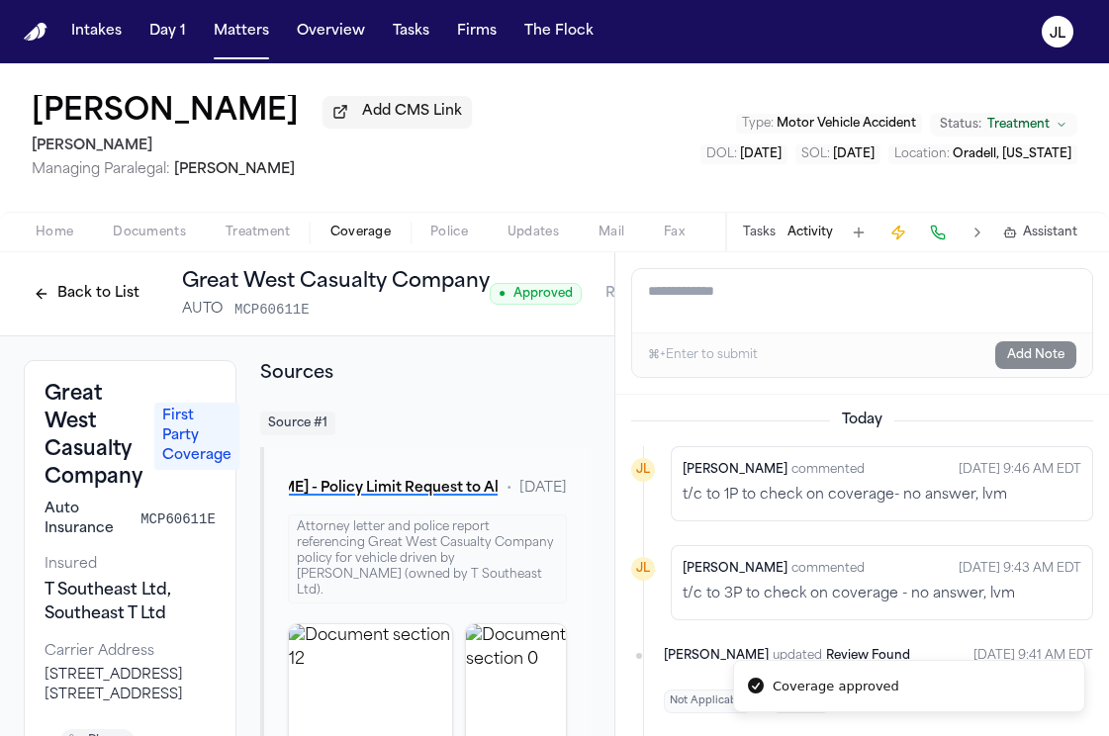
click at [116, 279] on div "Back to List Great West Casualty Company AUTO MCP60611E" at bounding box center [257, 293] width 466 height 51
click at [116, 290] on button "Back to List" at bounding box center [87, 294] width 126 height 32
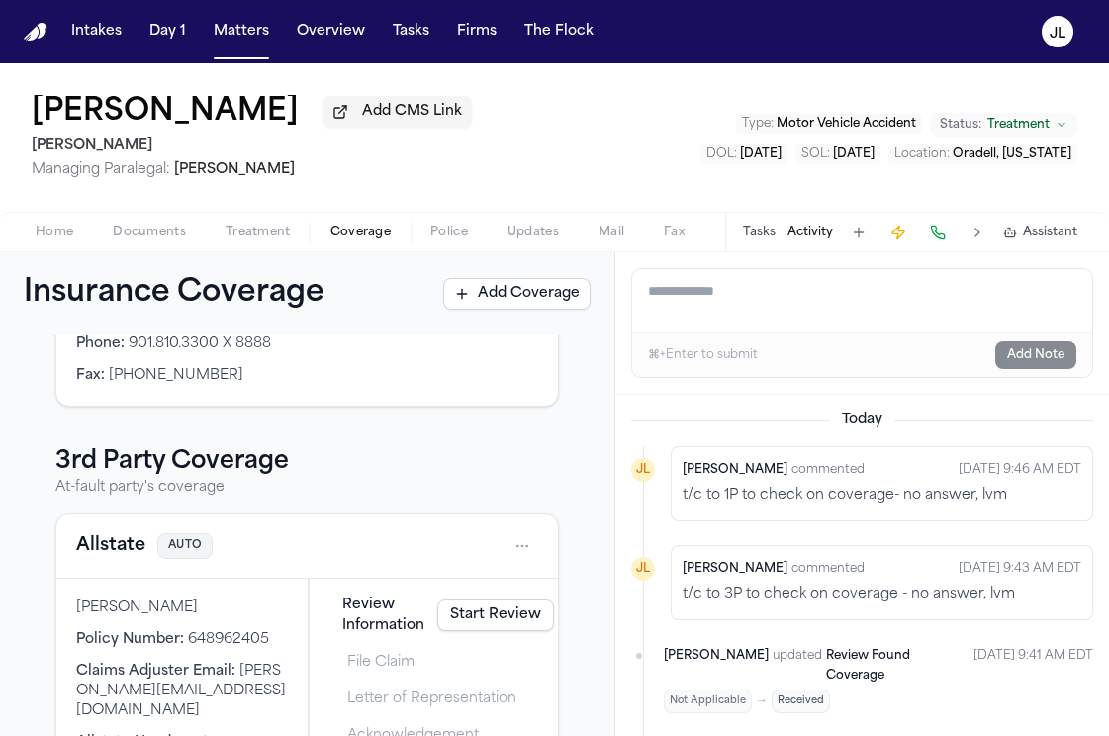
scroll to position [712, 0]
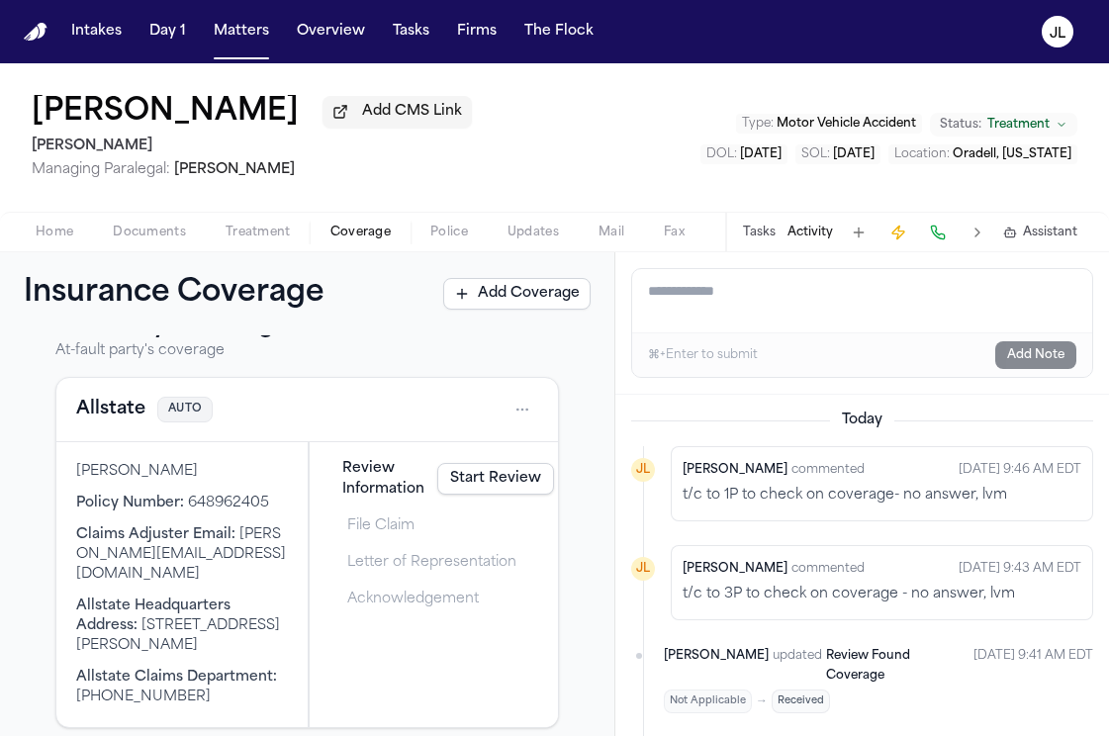
click at [113, 409] on button "Allstate" at bounding box center [110, 410] width 69 height 28
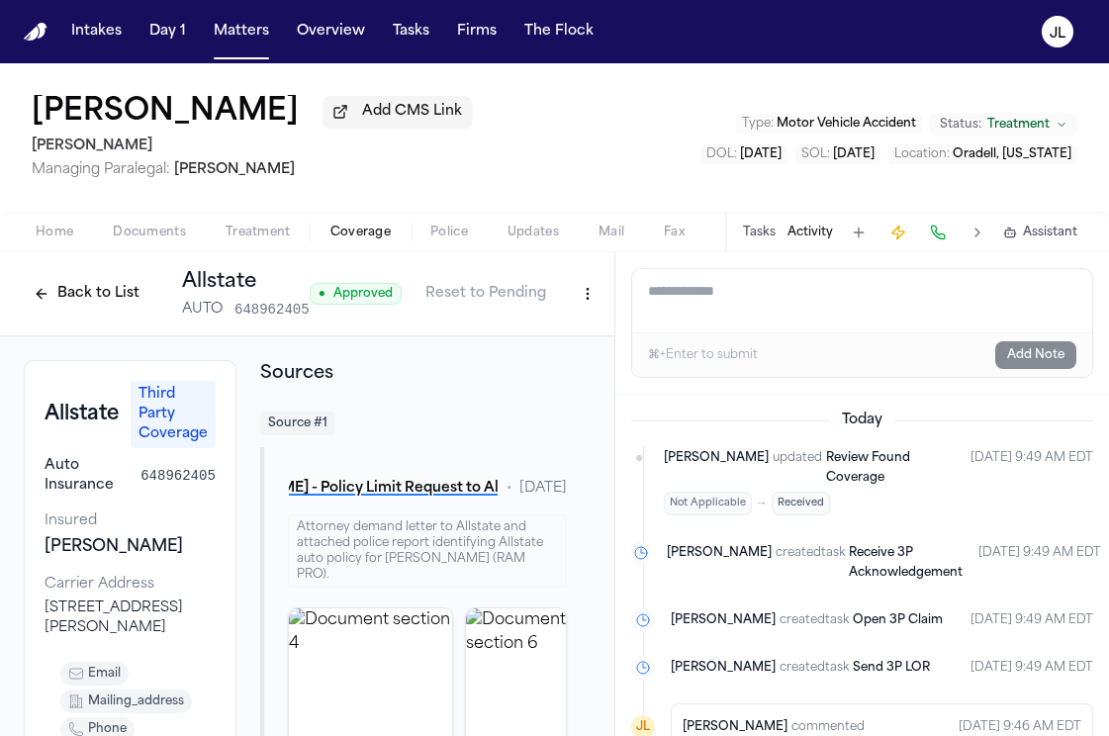
click at [111, 288] on button "Back to List" at bounding box center [87, 294] width 126 height 32
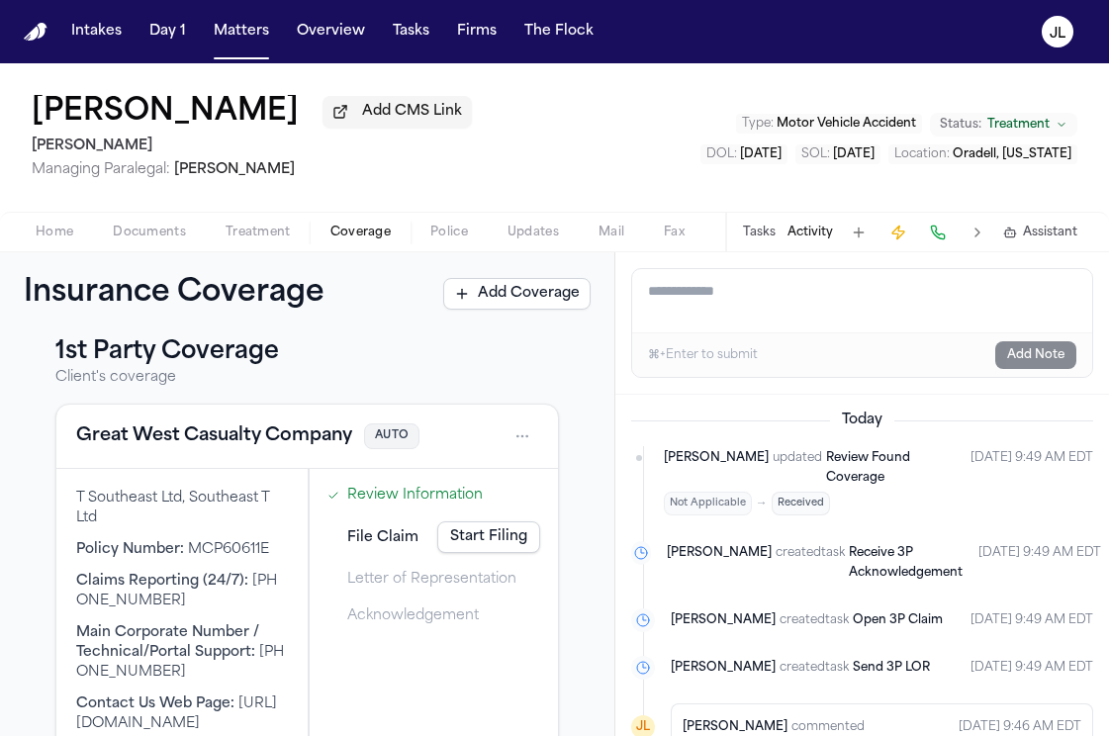
scroll to position [24, 0]
click at [500, 529] on link "Start Filing" at bounding box center [488, 536] width 103 height 32
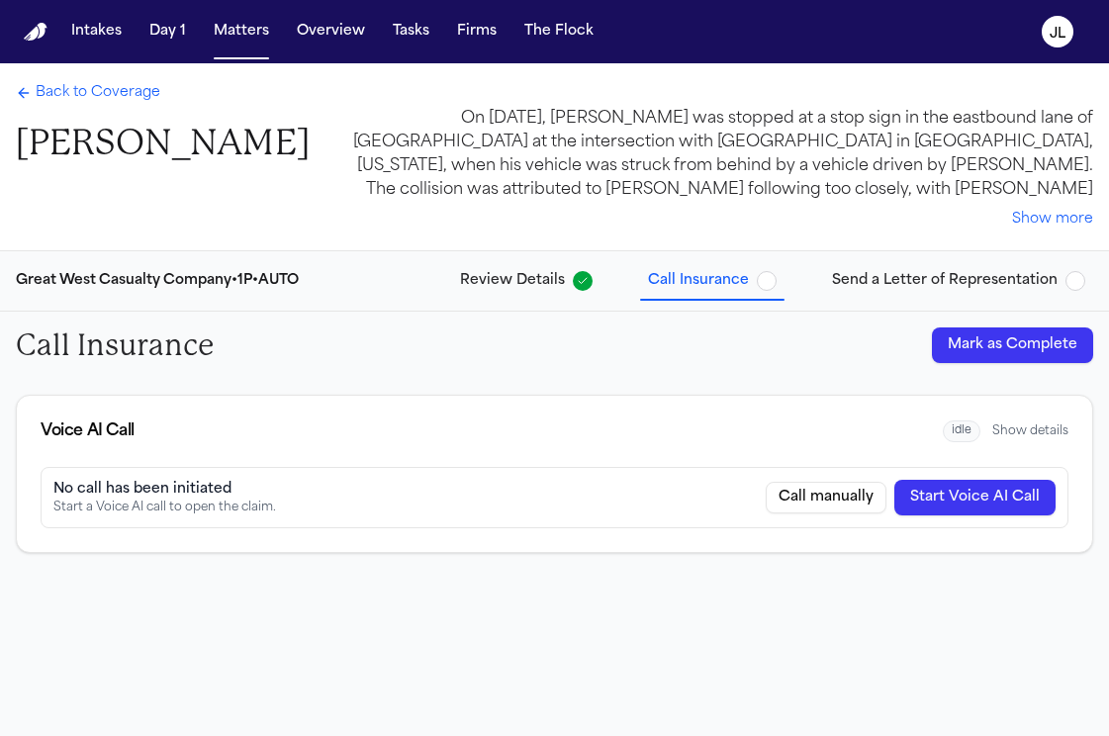
click at [1062, 341] on button "Mark as Complete" at bounding box center [1012, 345] width 161 height 36
click at [1000, 295] on button "Send a Letter of Representation" at bounding box center [958, 281] width 269 height 36
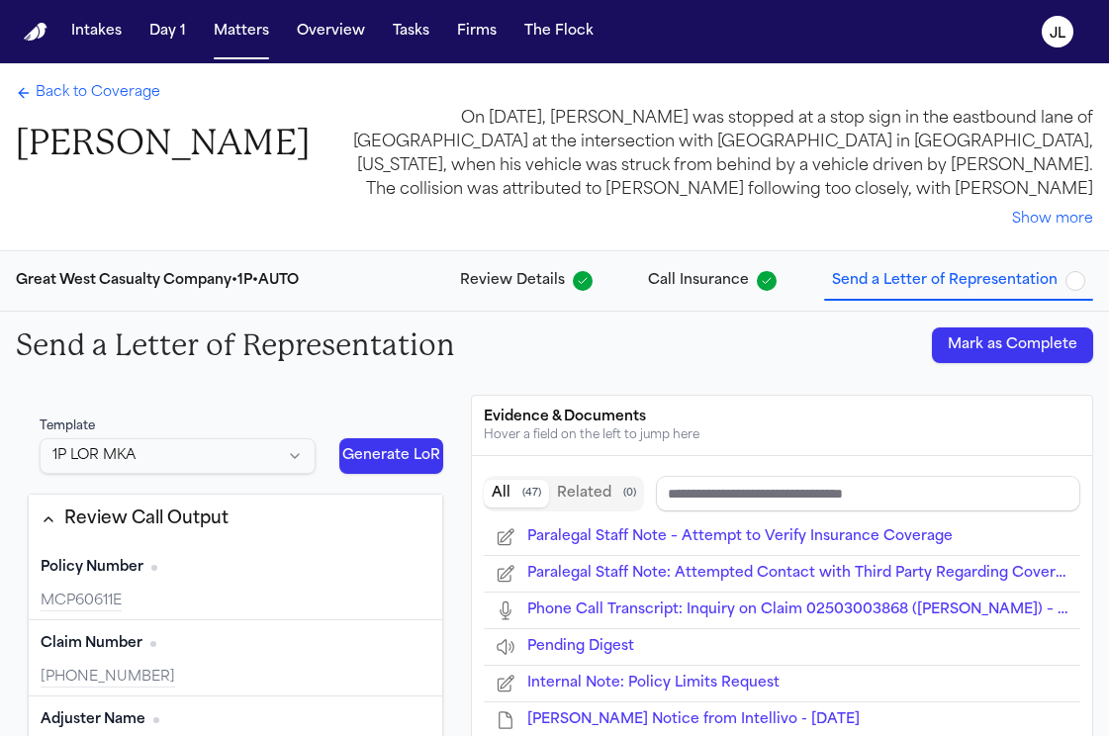
click at [994, 333] on button "Mark as Complete" at bounding box center [1012, 345] width 161 height 36
click at [55, 84] on span "Back to Coverage" at bounding box center [98, 93] width 125 height 20
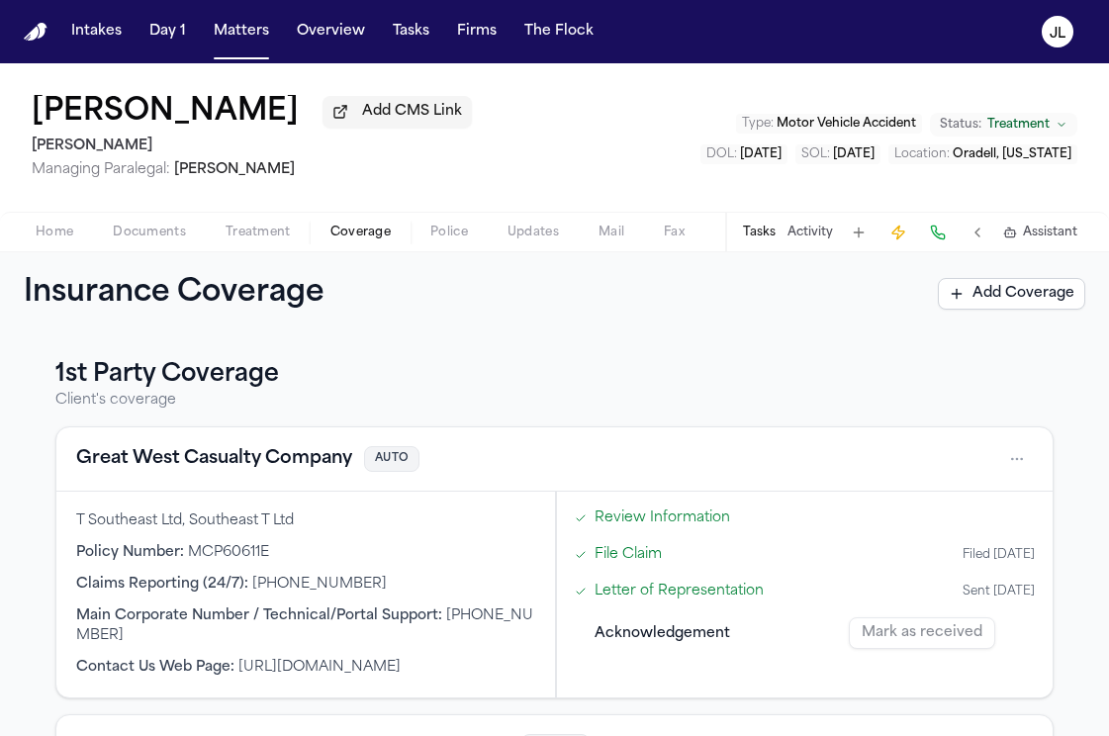
click at [243, 487] on div "Great West Casualty Company AUTO" at bounding box center [554, 459] width 996 height 64
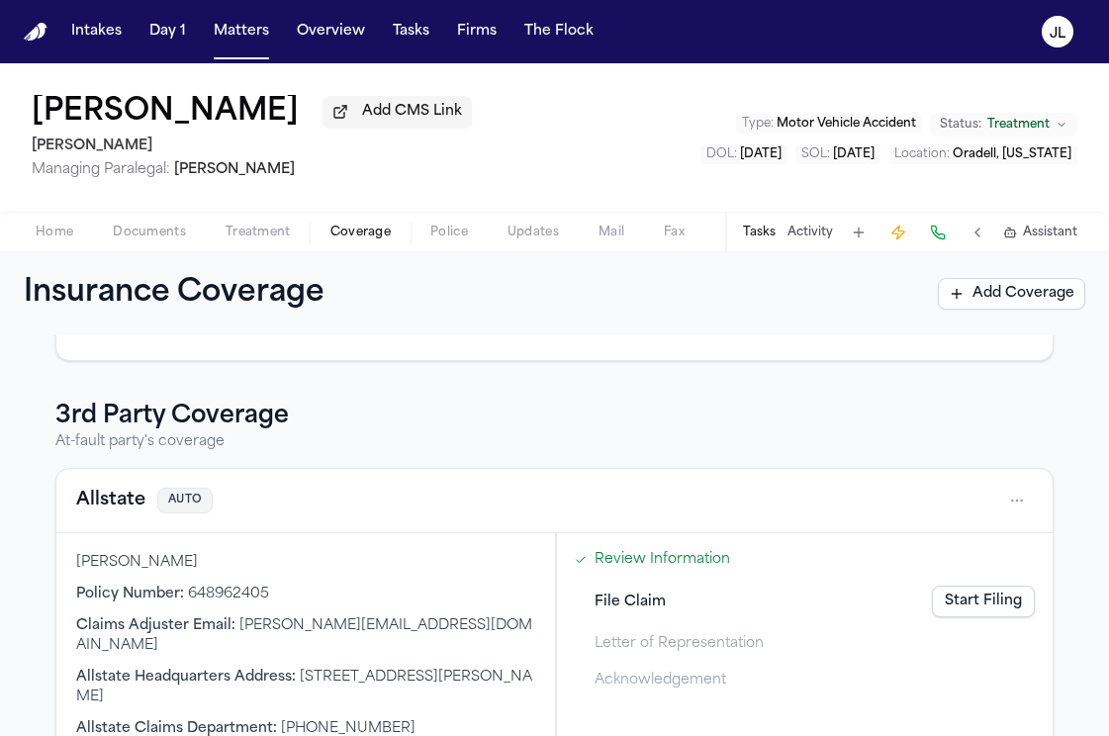
click at [142, 522] on div "Allstate AUTO" at bounding box center [554, 501] width 996 height 64
click at [127, 512] on button "Allstate" at bounding box center [110, 501] width 69 height 28
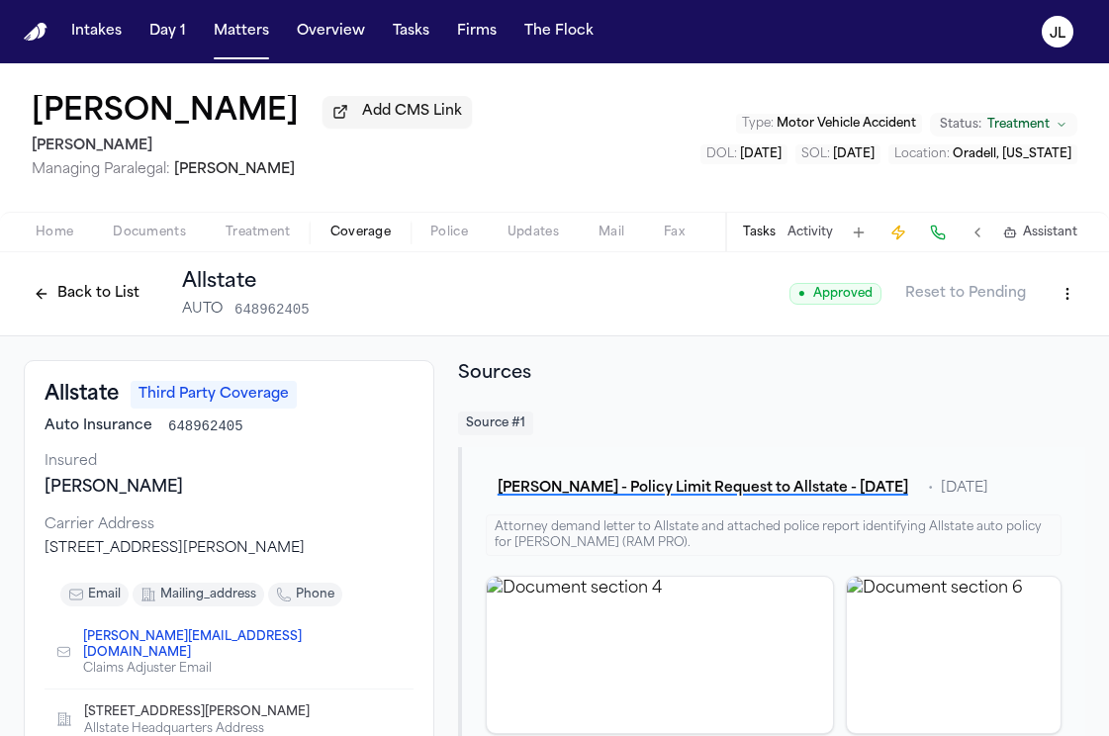
click at [104, 298] on button "Back to List" at bounding box center [87, 294] width 126 height 32
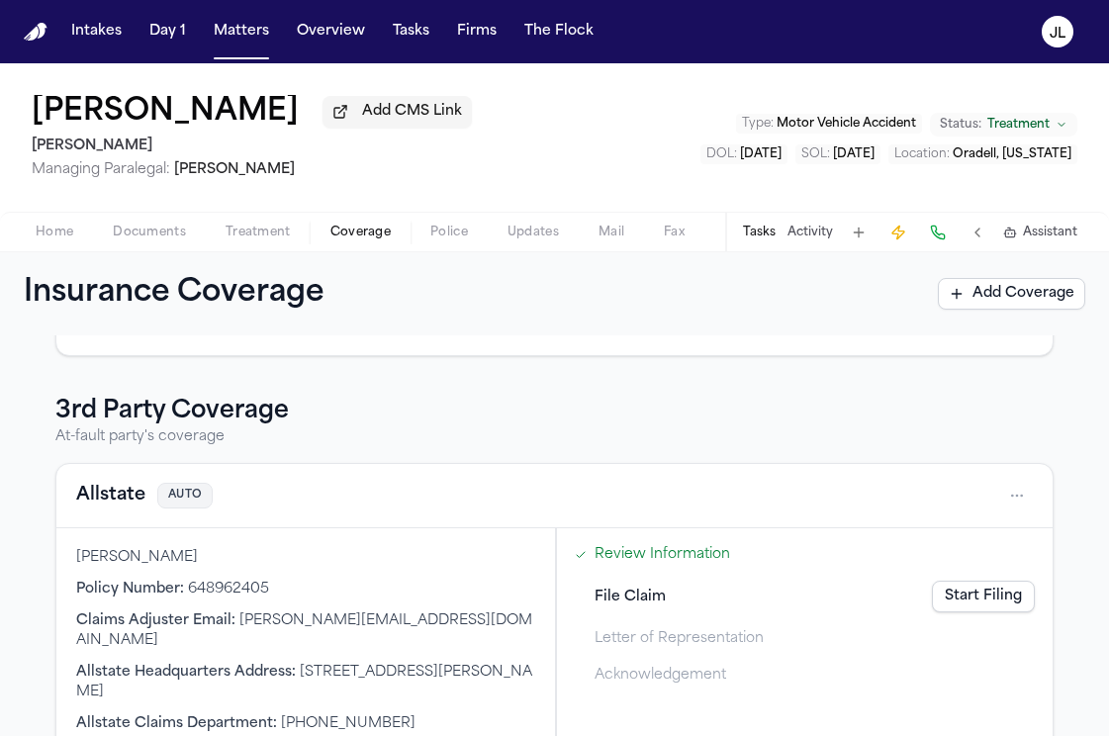
scroll to position [574, 0]
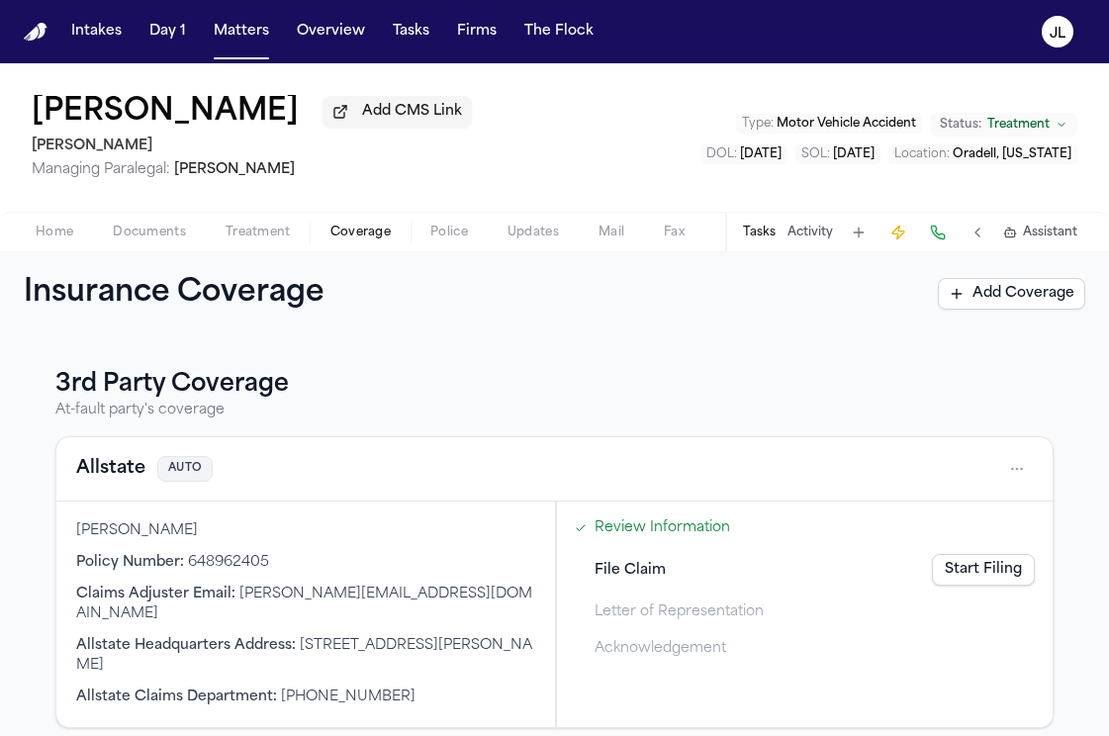
click at [946, 577] on link "Start Filing" at bounding box center [983, 570] width 103 height 32
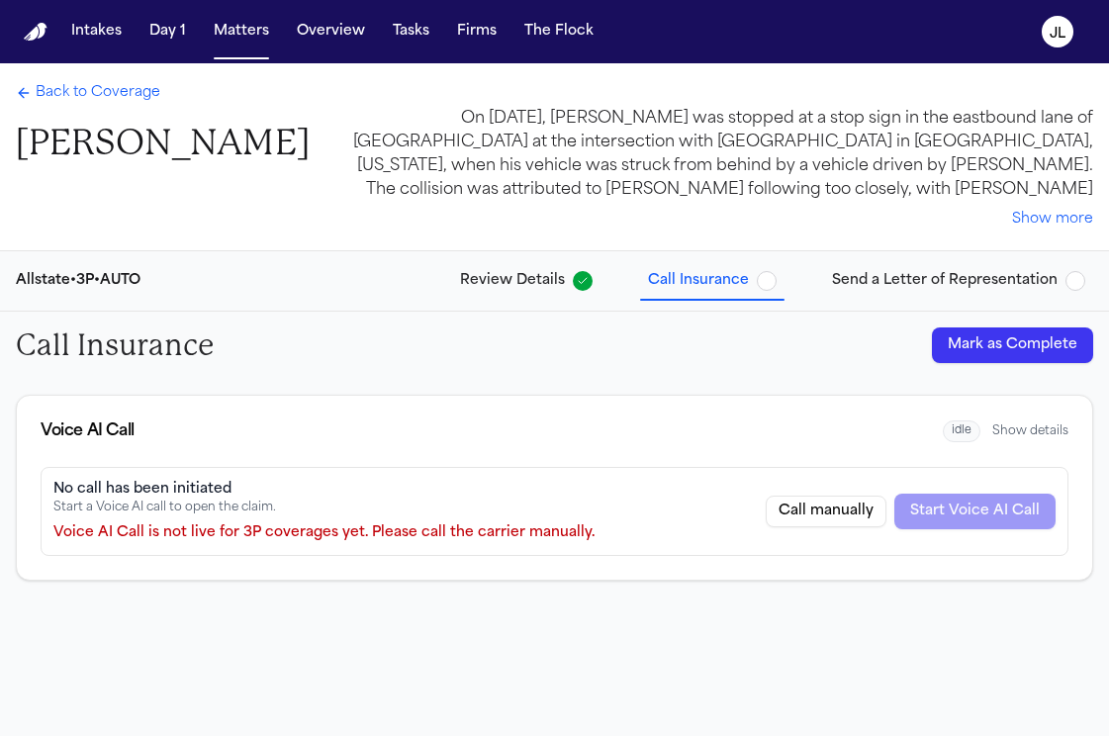
click at [1030, 330] on button "Mark as Complete" at bounding box center [1012, 345] width 161 height 36
click at [1012, 297] on button "Send a Letter of Representation" at bounding box center [958, 281] width 269 height 36
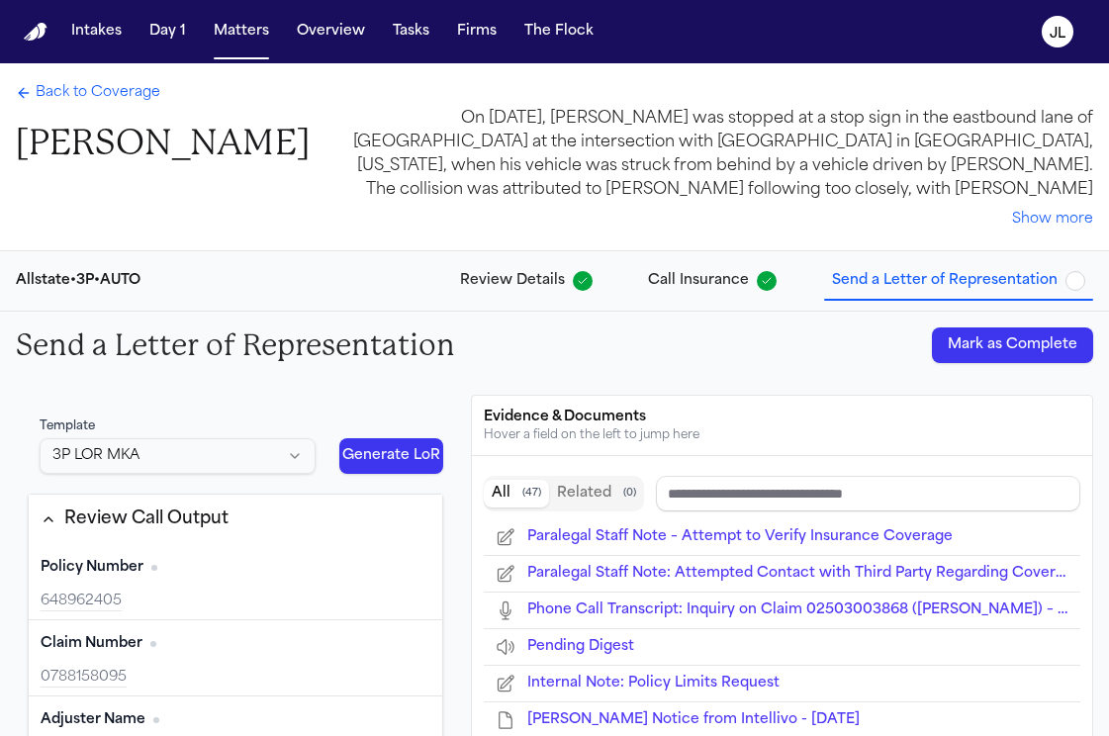
click at [997, 345] on button "Mark as Complete" at bounding box center [1012, 345] width 161 height 36
click at [32, 97] on link "Back to Coverage" at bounding box center [88, 93] width 144 height 20
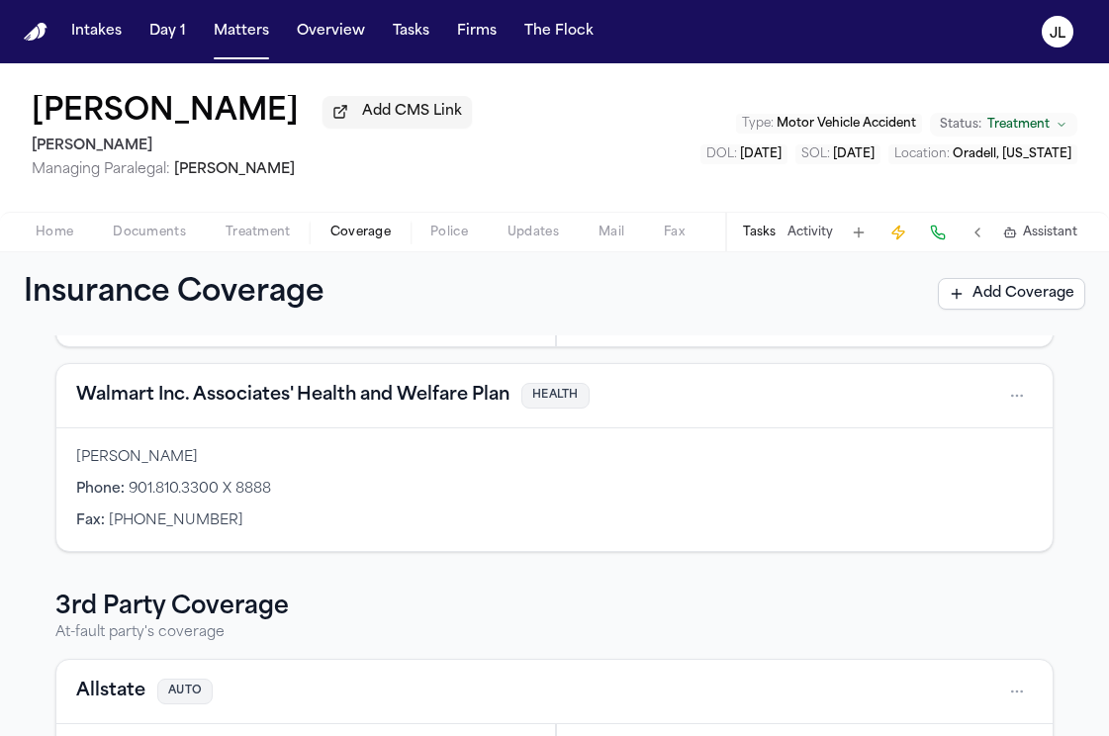
scroll to position [574, 0]
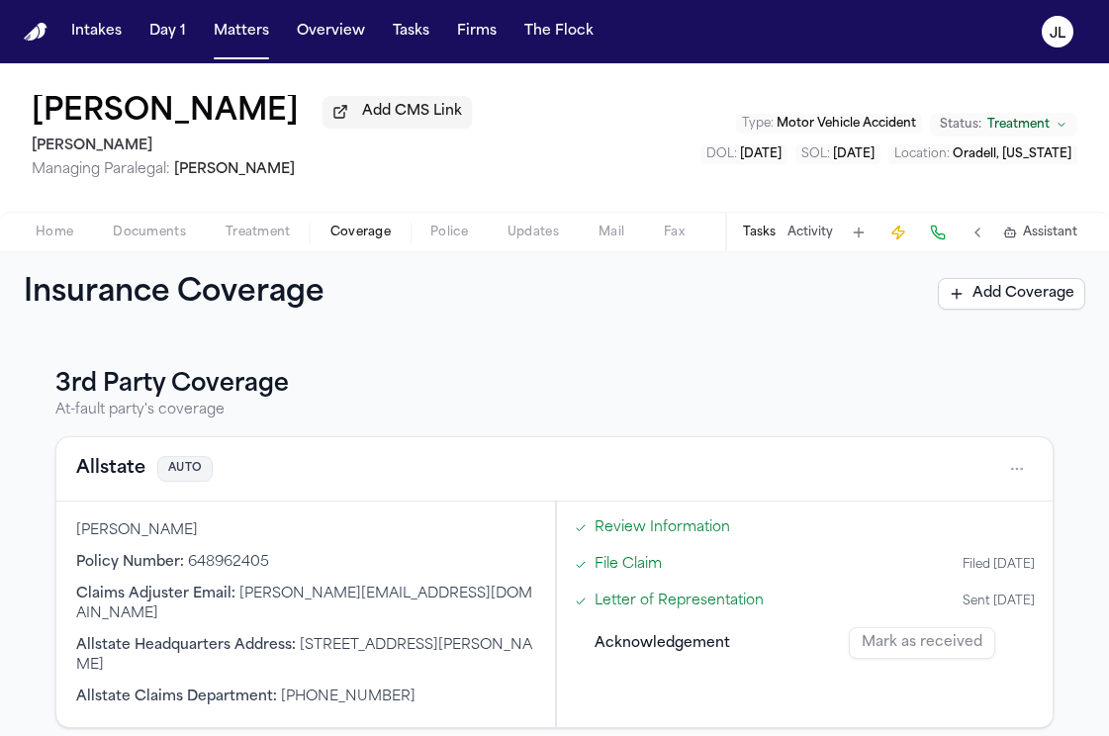
click at [126, 483] on button "Allstate" at bounding box center [110, 469] width 69 height 28
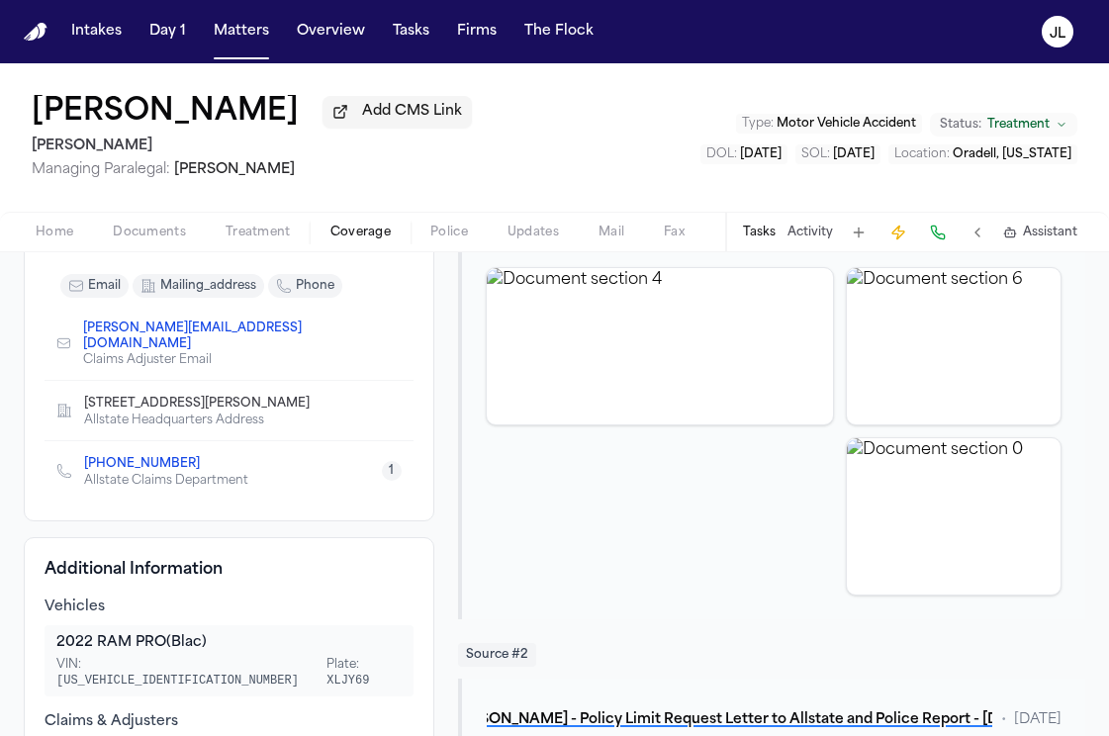
scroll to position [296, 0]
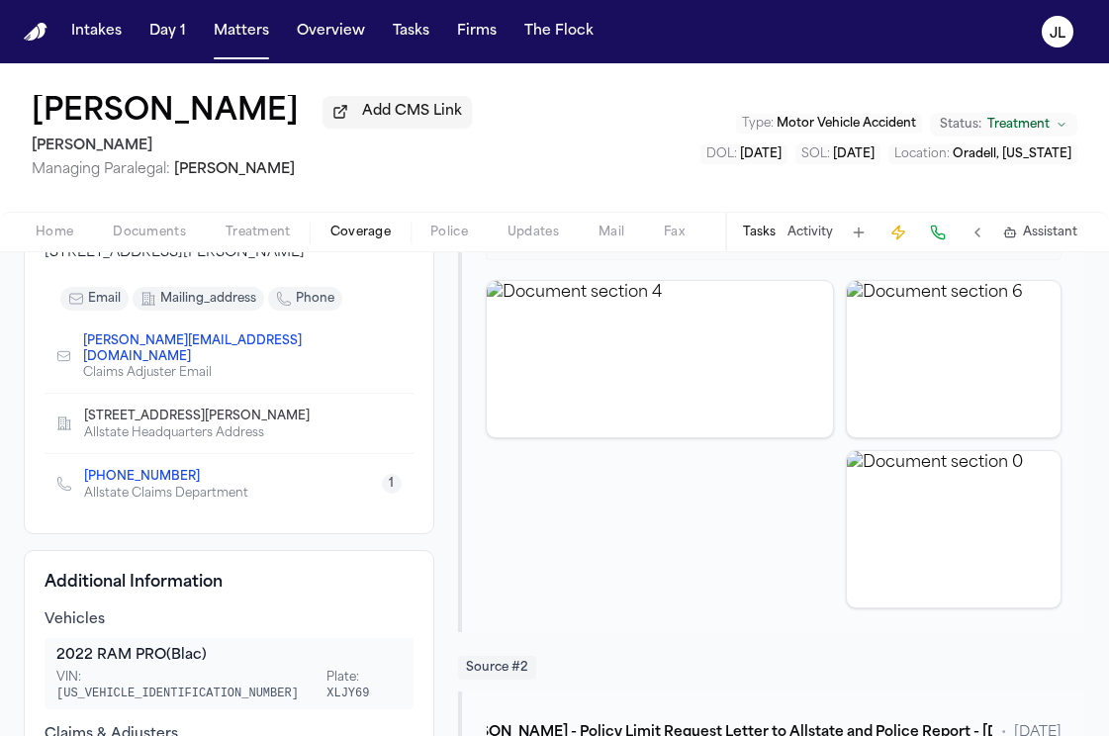
click at [204, 471] on icon "Copy to clipboard" at bounding box center [210, 477] width 12 height 12
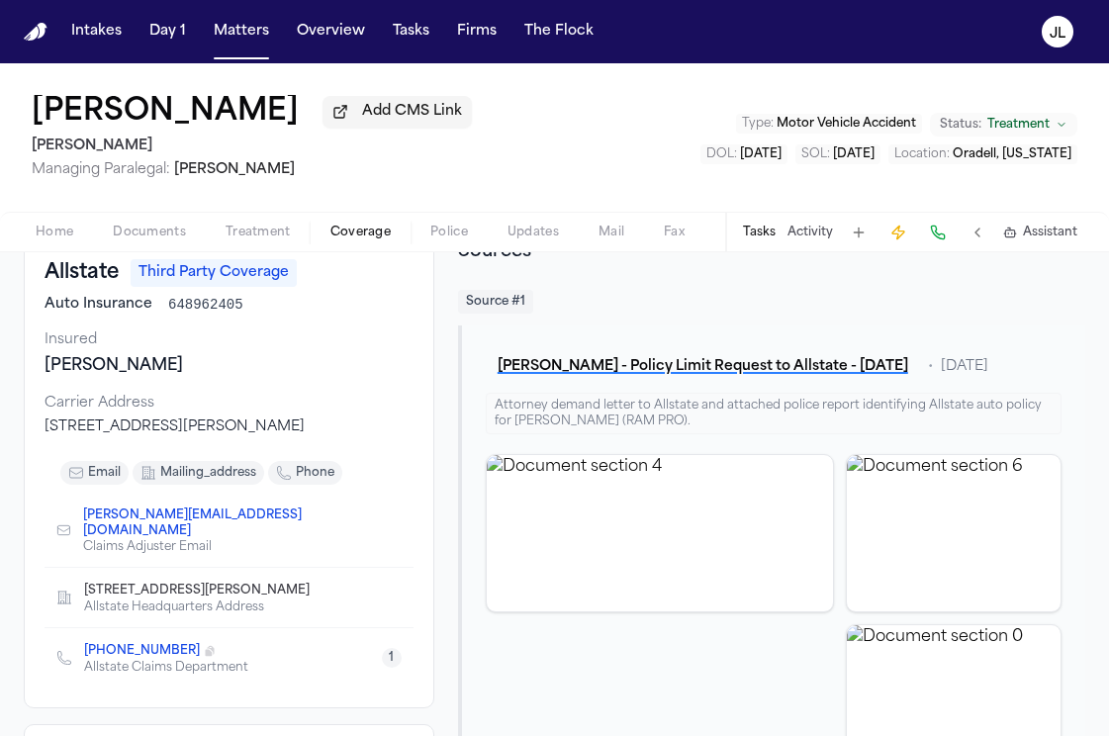
scroll to position [0, 0]
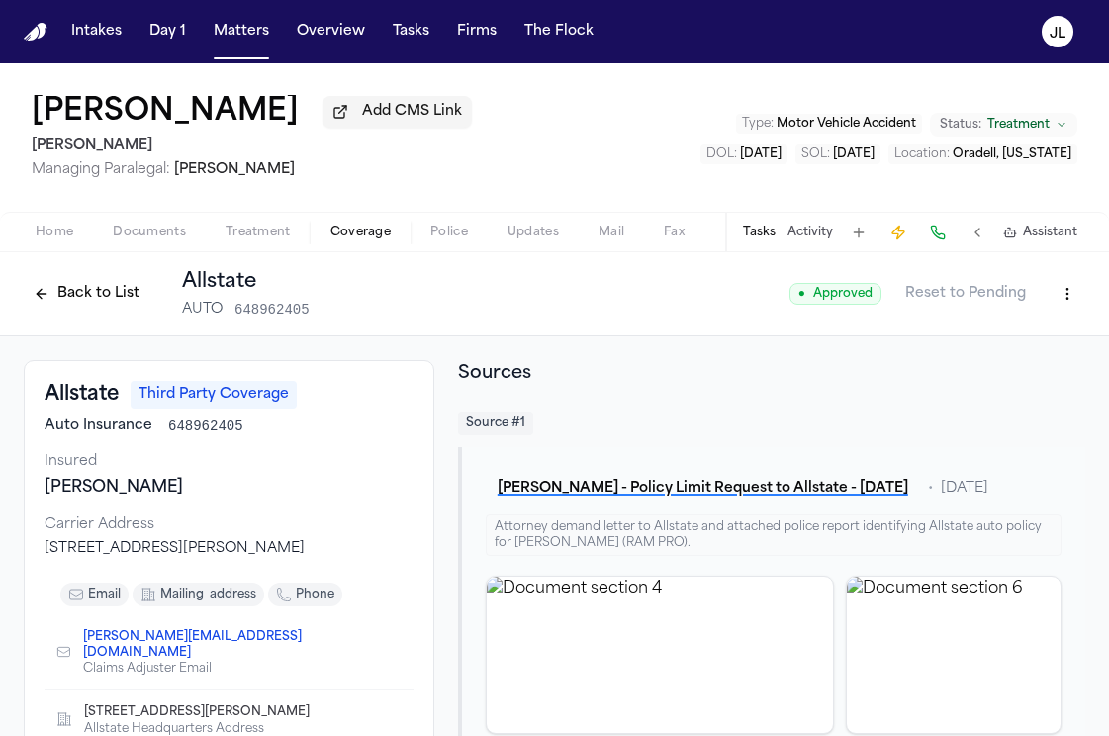
click at [946, 245] on button at bounding box center [938, 233] width 28 height 28
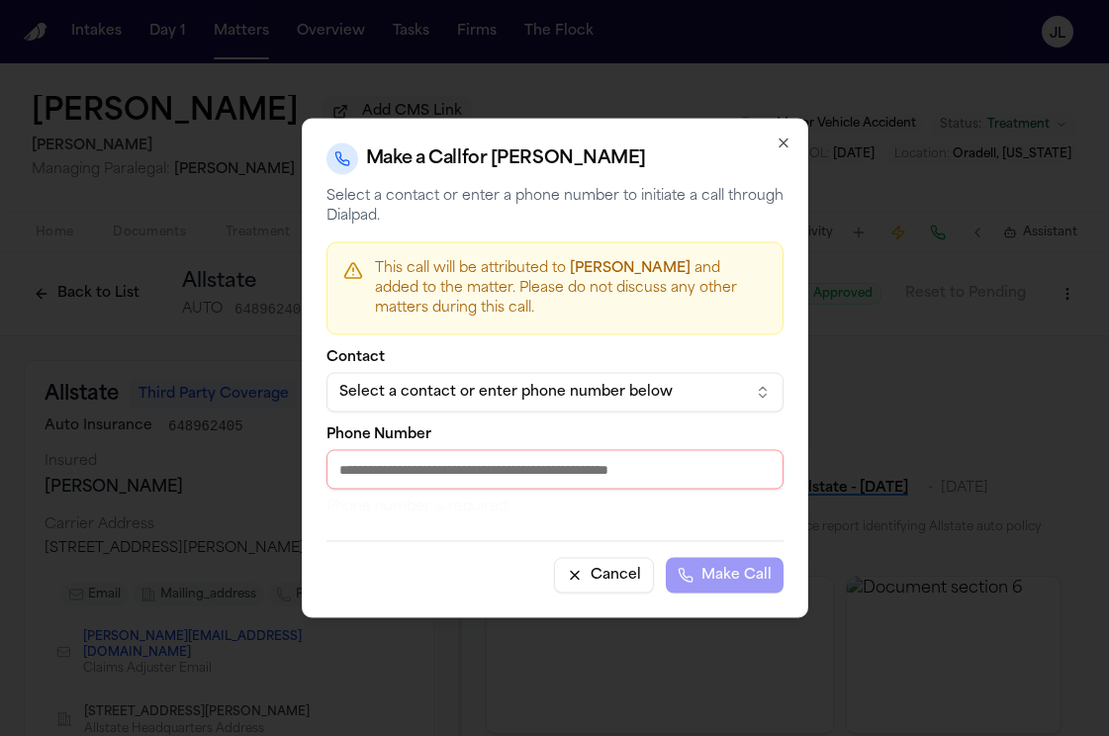
click at [543, 483] on input "Phone Number" at bounding box center [554, 470] width 457 height 40
paste input "**********"
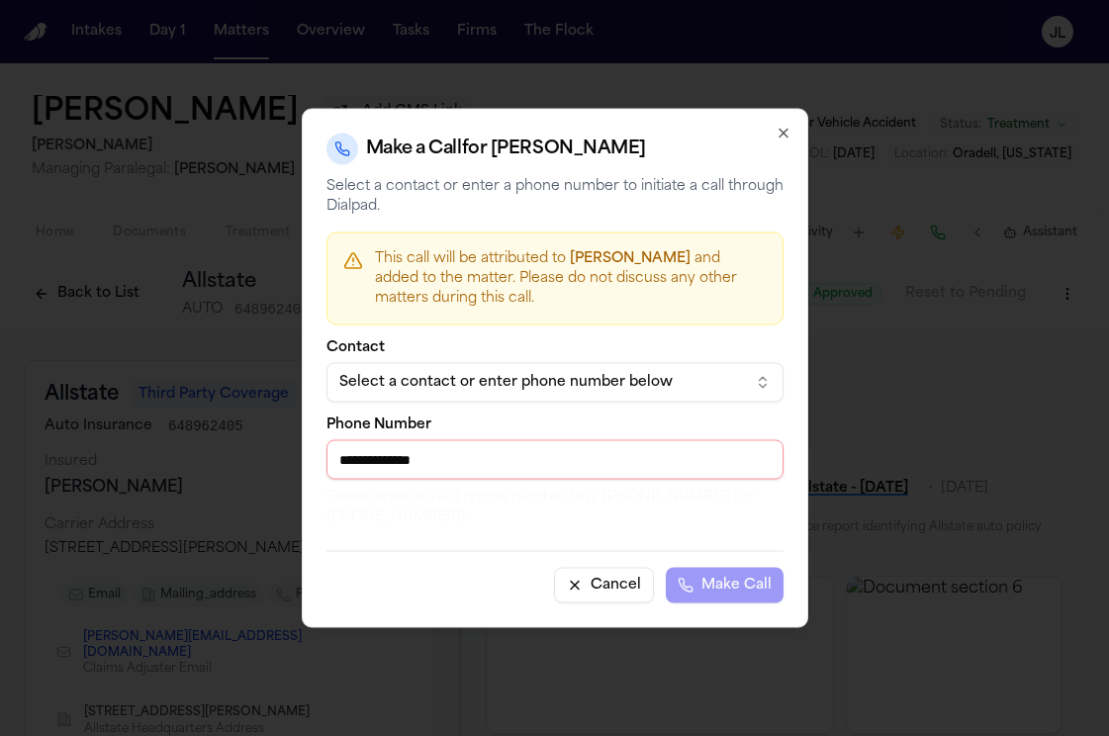
click at [356, 461] on input "**********" at bounding box center [554, 460] width 457 height 40
drag, startPoint x: 350, startPoint y: 461, endPoint x: 328, endPoint y: 461, distance: 21.8
click at [330, 461] on input "**********" at bounding box center [554, 460] width 457 height 40
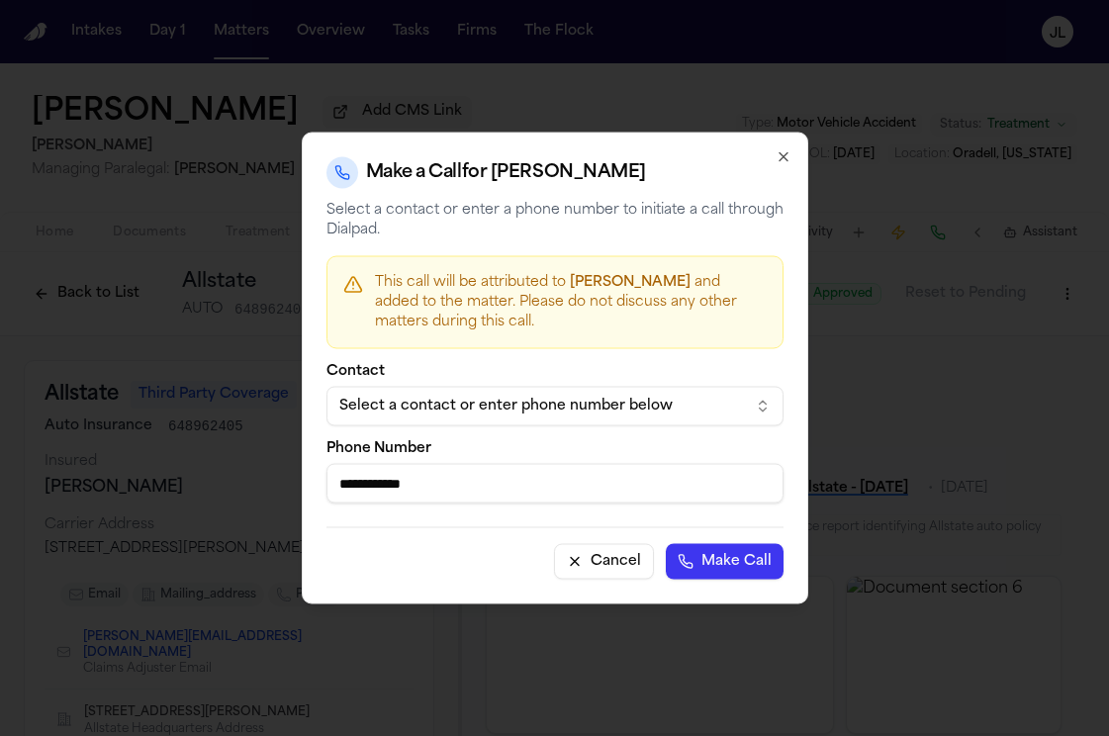
click at [666, 544] on button "Make Call" at bounding box center [725, 562] width 118 height 36
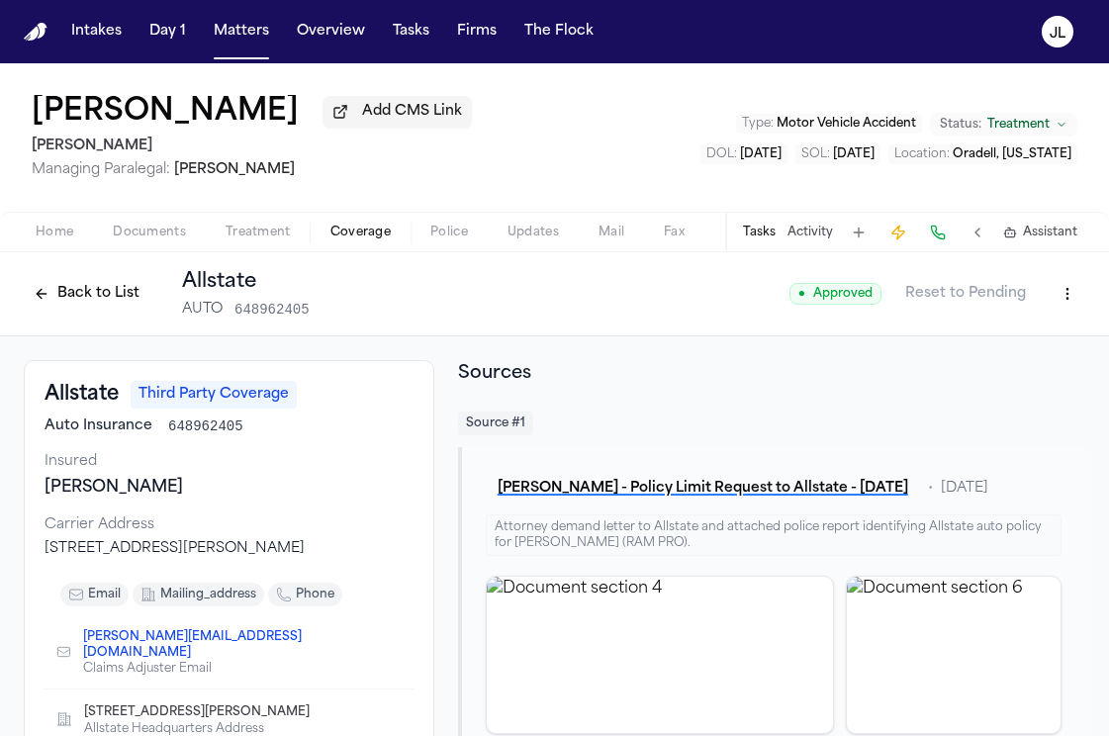
click at [1048, 312] on div "● Approved Reset to Pending" at bounding box center [937, 294] width 296 height 36
click at [1055, 311] on html "Intakes Day 1 Matters Overview Tasks Firms The Flock JL Leo D Cruz Add CMS Link…" at bounding box center [554, 368] width 1109 height 736
click at [988, 337] on div "Edit Coverage" at bounding box center [999, 341] width 166 height 32
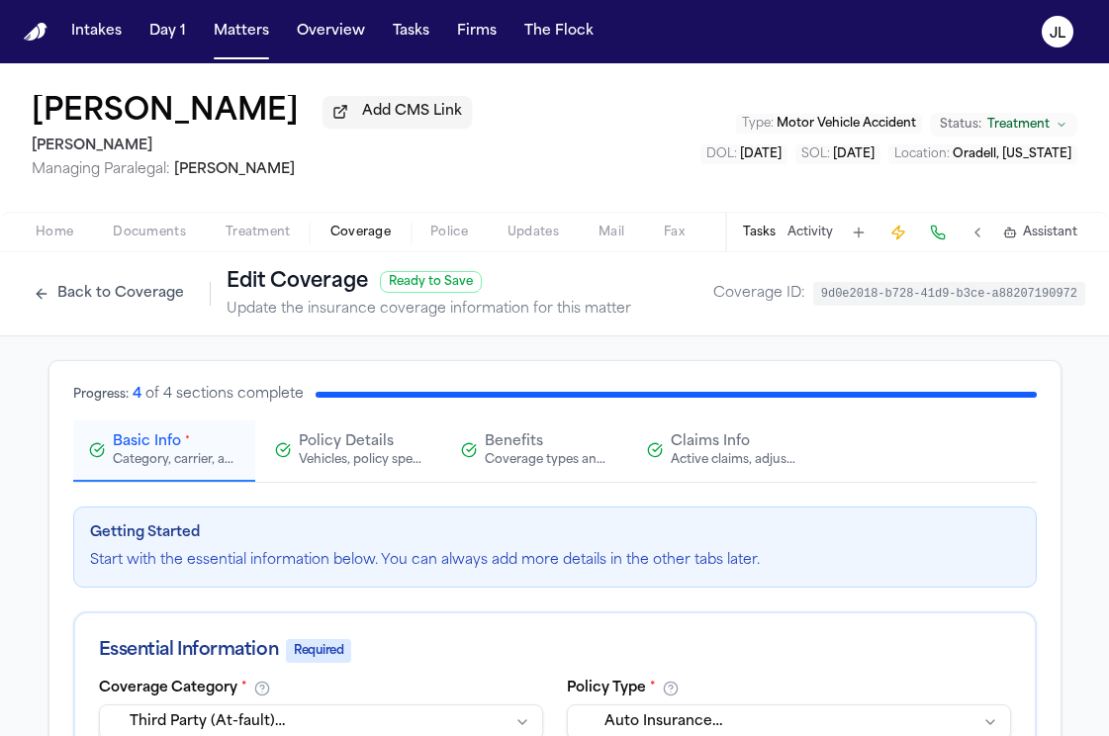
click at [658, 463] on div "Claims Info Active claims, adjusters, and subrogation details" at bounding box center [722, 450] width 150 height 36
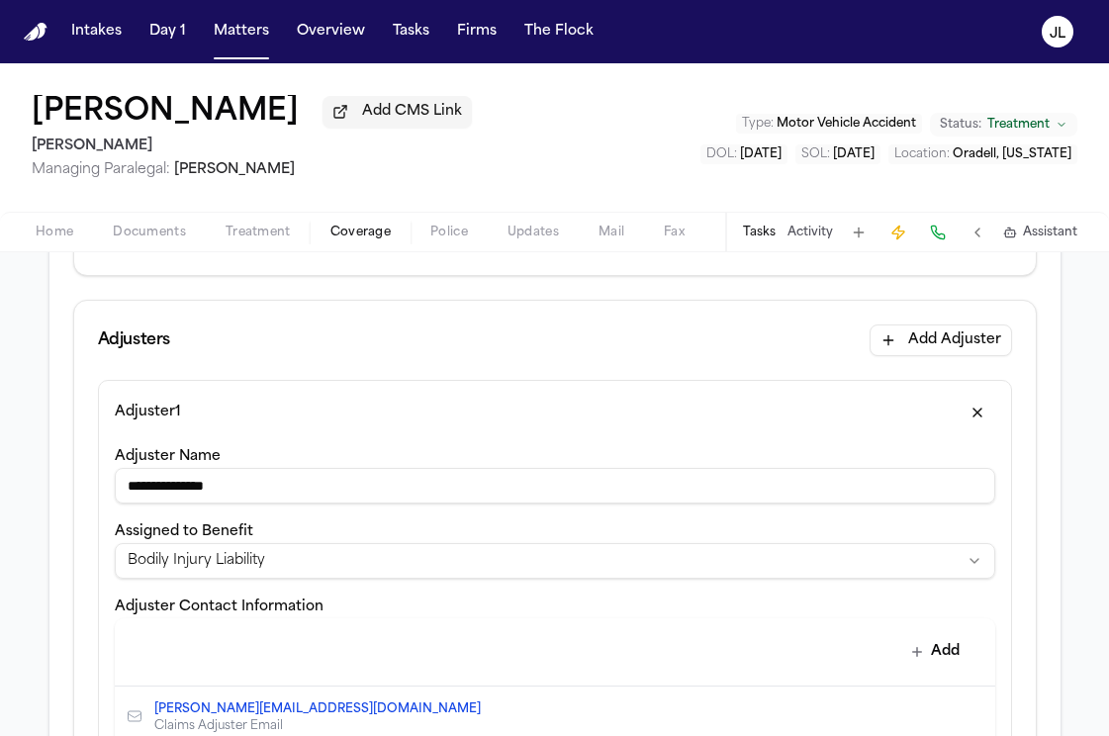
scroll to position [517, 0]
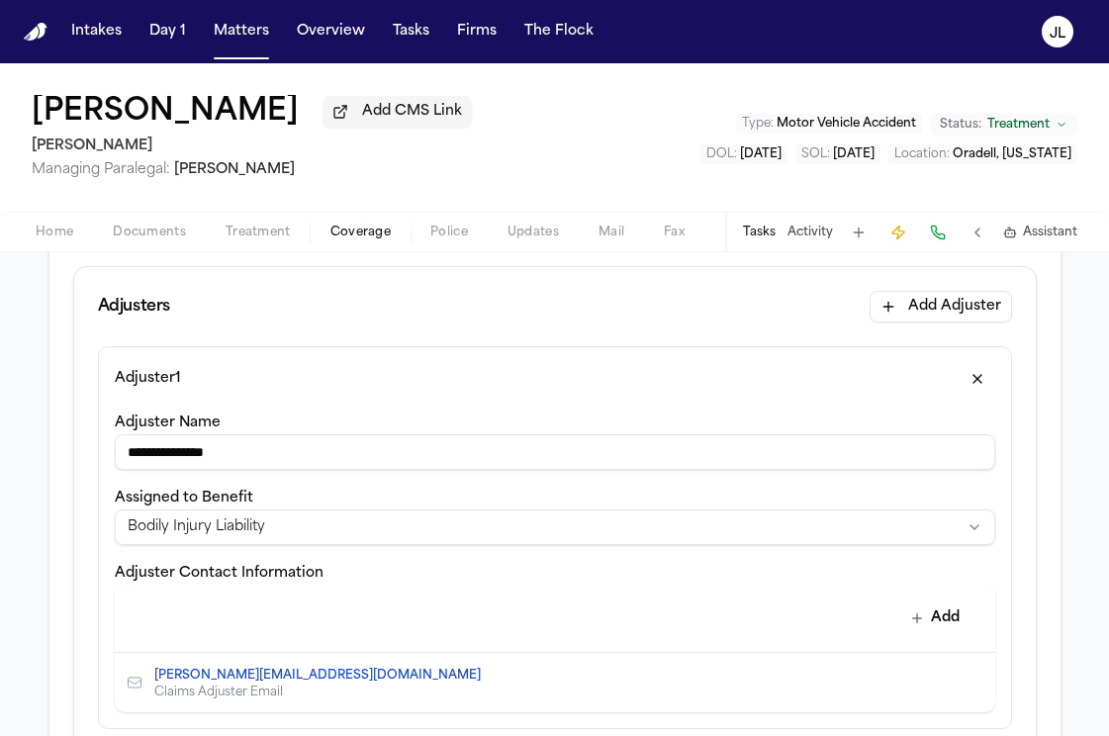
drag, startPoint x: 321, startPoint y: 459, endPoint x: 62, endPoint y: 442, distance: 259.7
click at [62, 444] on div "**********" at bounding box center [554, 629] width 1011 height 1571
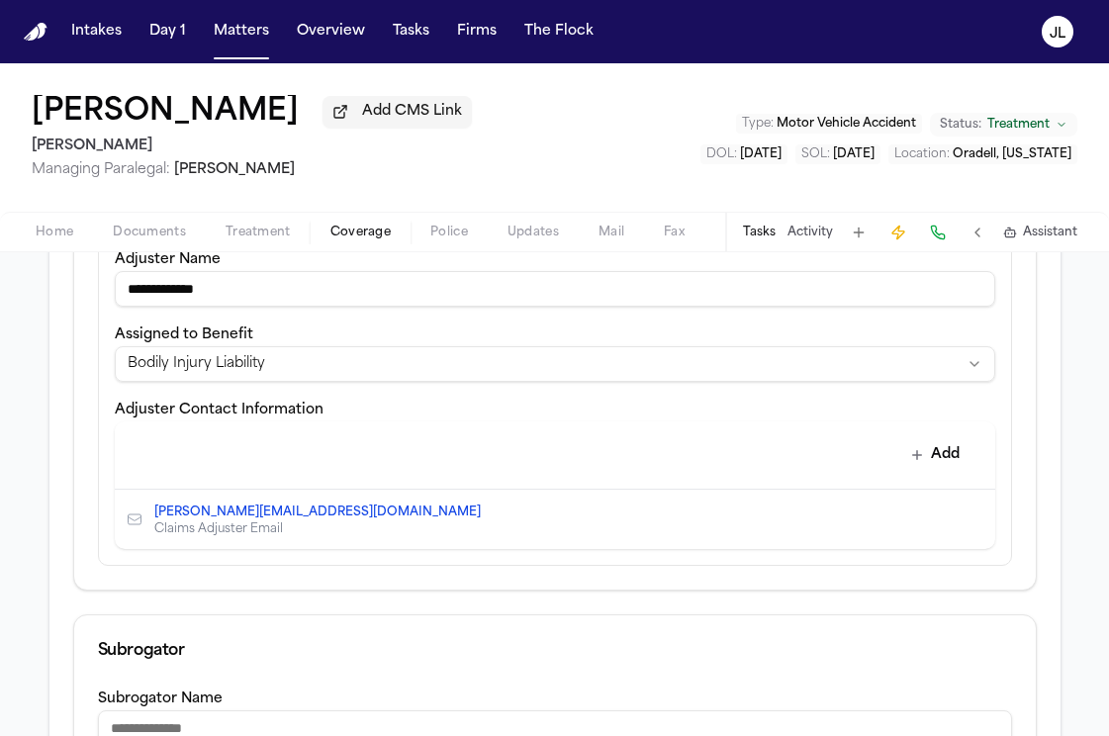
scroll to position [683, 0]
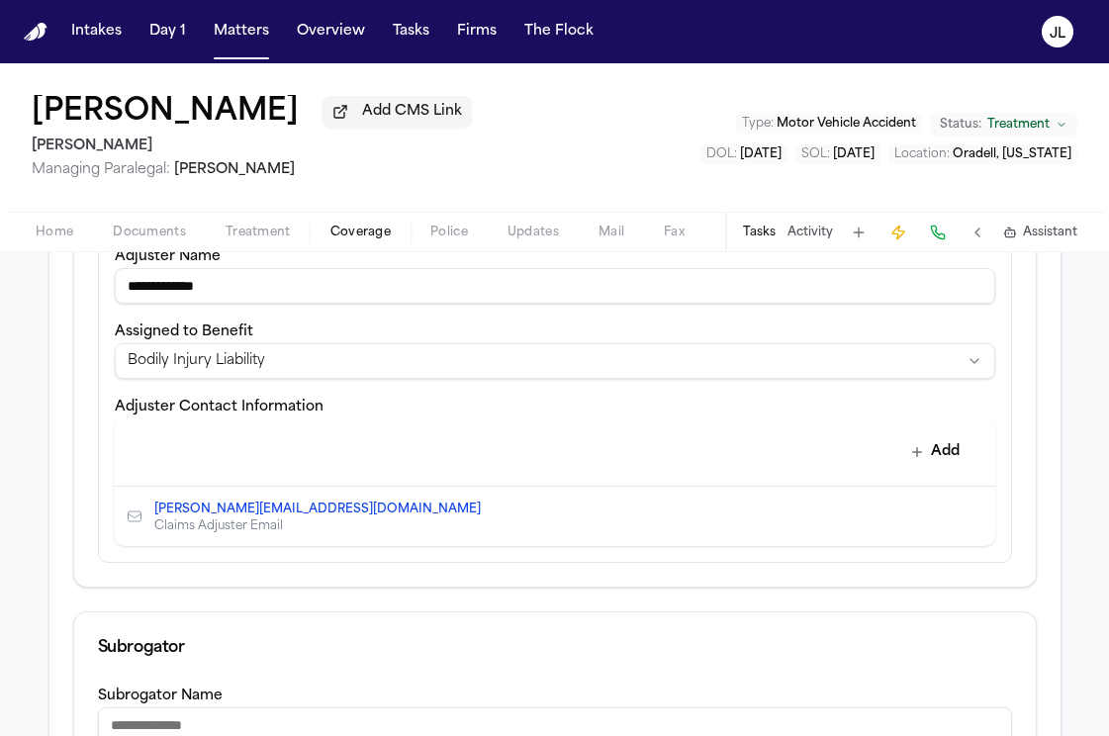
click at [973, 523] on icon "Delete contact" at bounding box center [969, 516] width 14 height 14
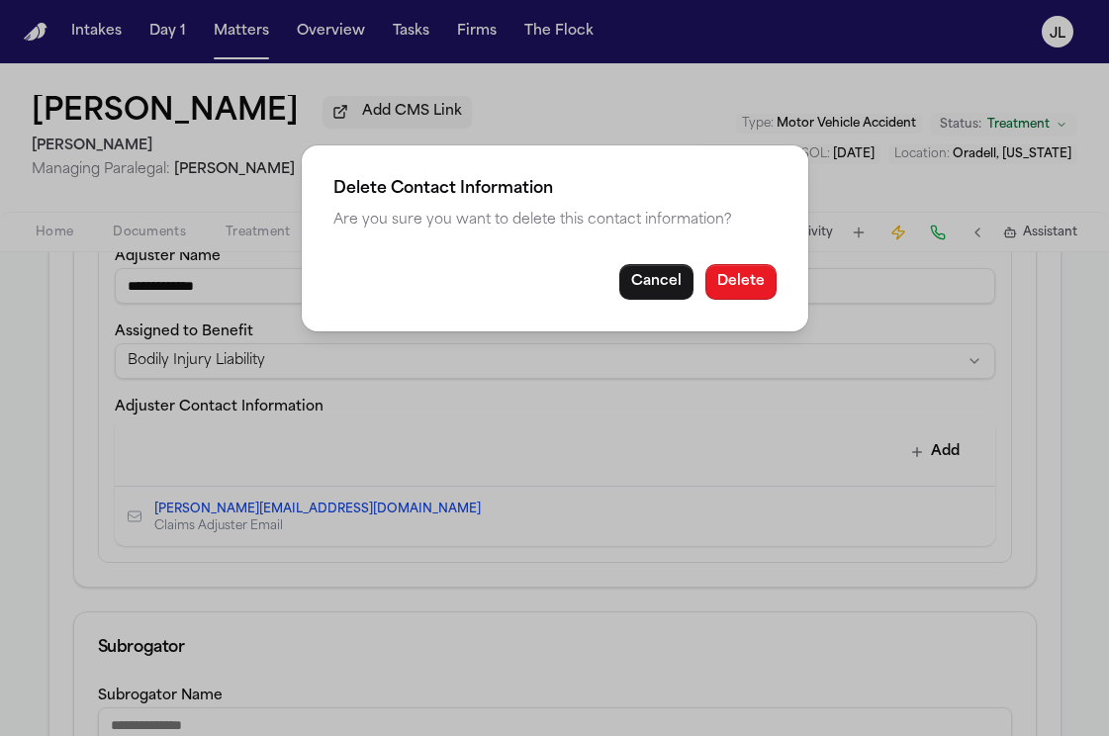
click at [735, 273] on button "Delete" at bounding box center [740, 282] width 71 height 36
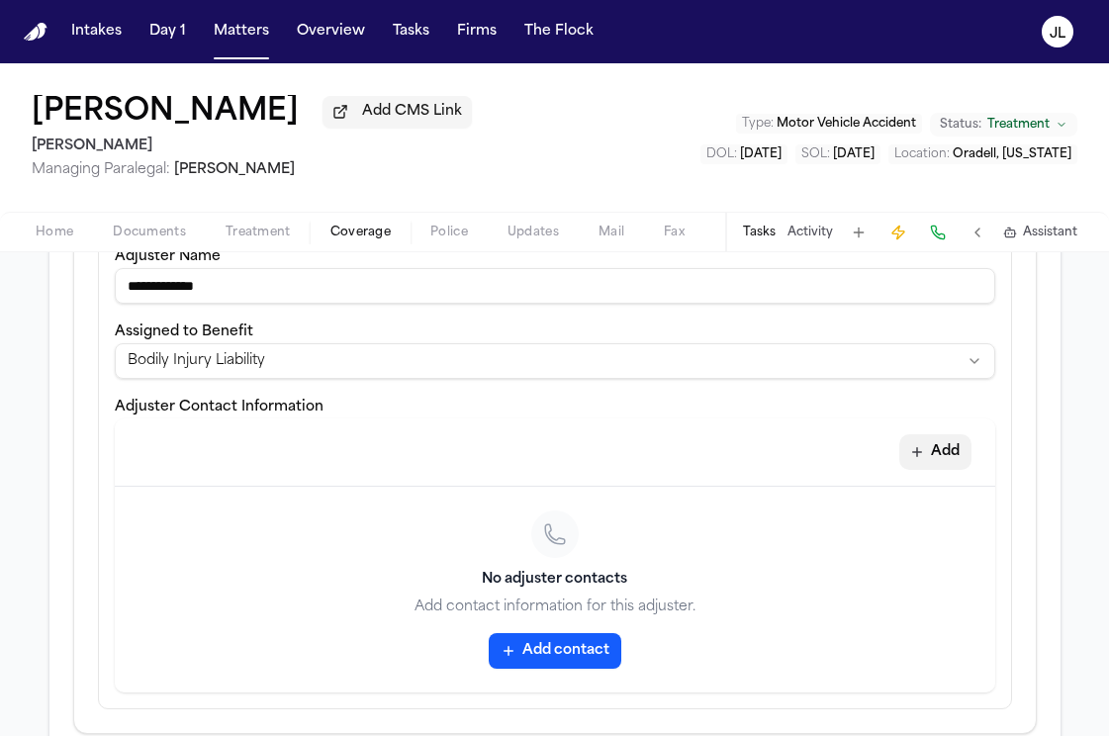
click at [960, 456] on button "Add" at bounding box center [935, 452] width 72 height 36
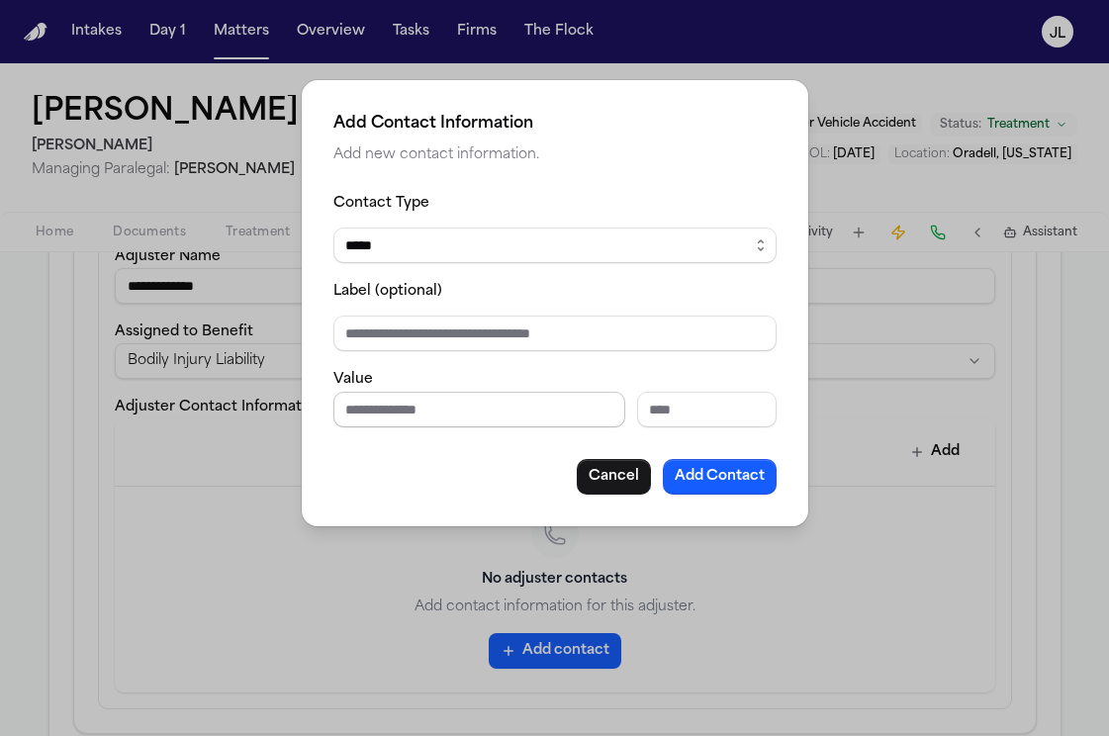
click at [504, 402] on input "Phone number" at bounding box center [479, 410] width 292 height 36
click at [745, 466] on button "Add Contact" at bounding box center [720, 477] width 114 height 36
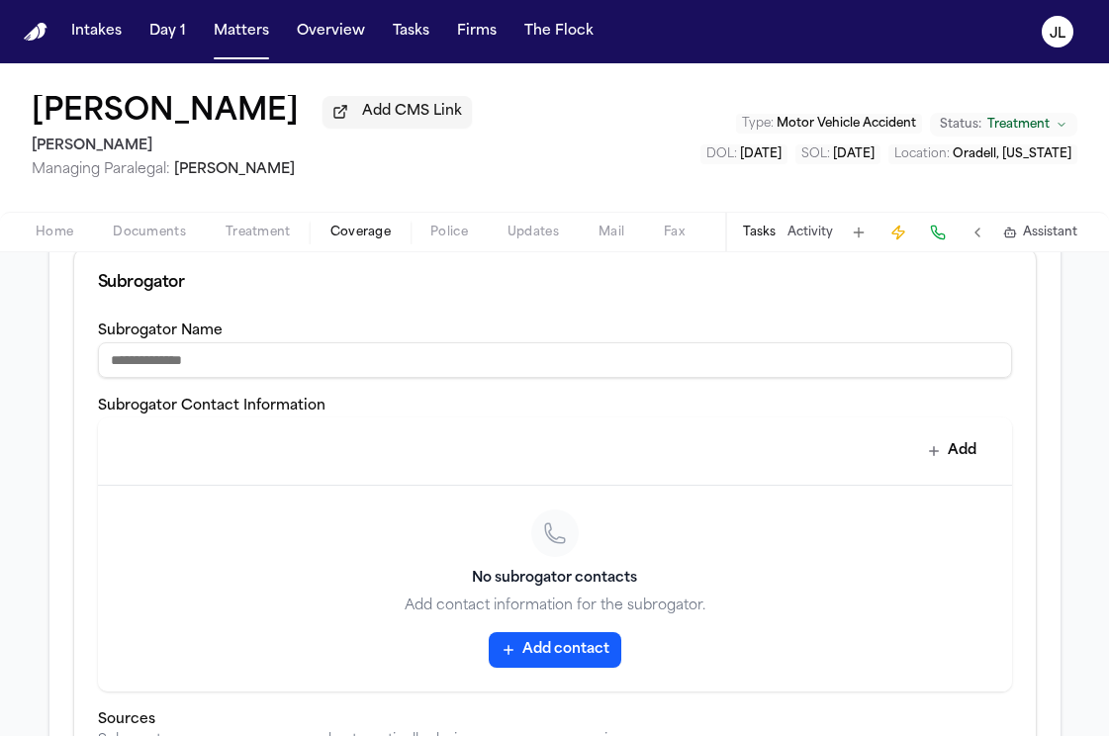
scroll to position [1217, 0]
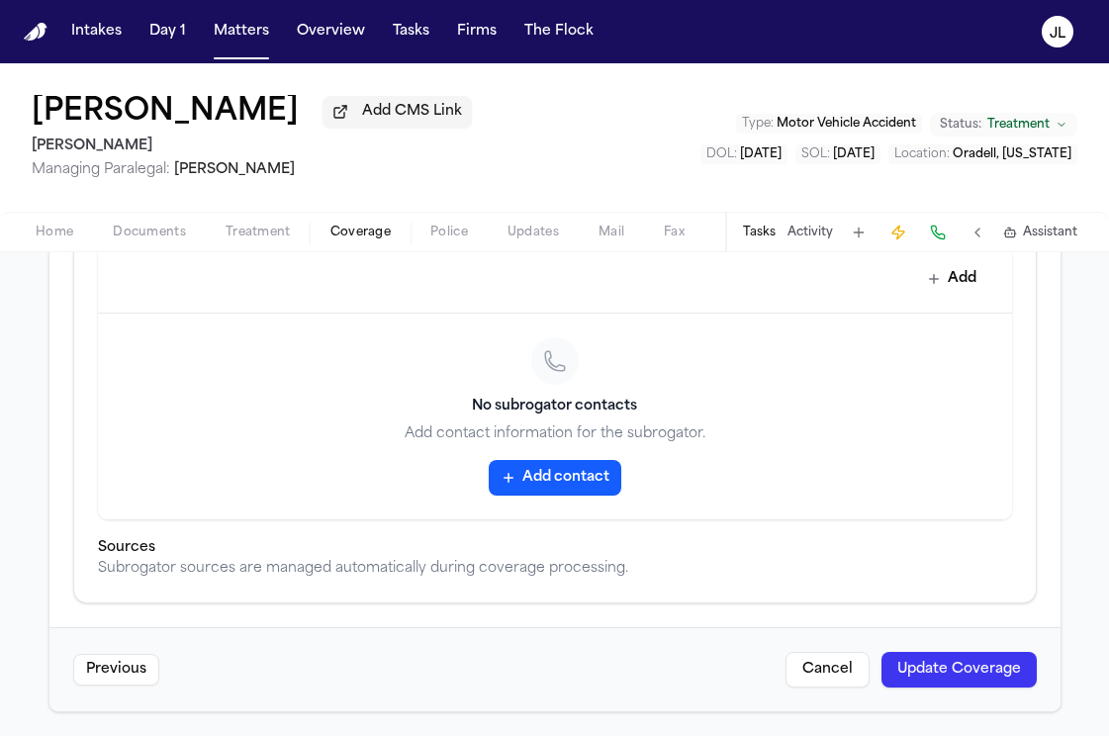
click at [969, 682] on button "Update Coverage" at bounding box center [958, 670] width 155 height 36
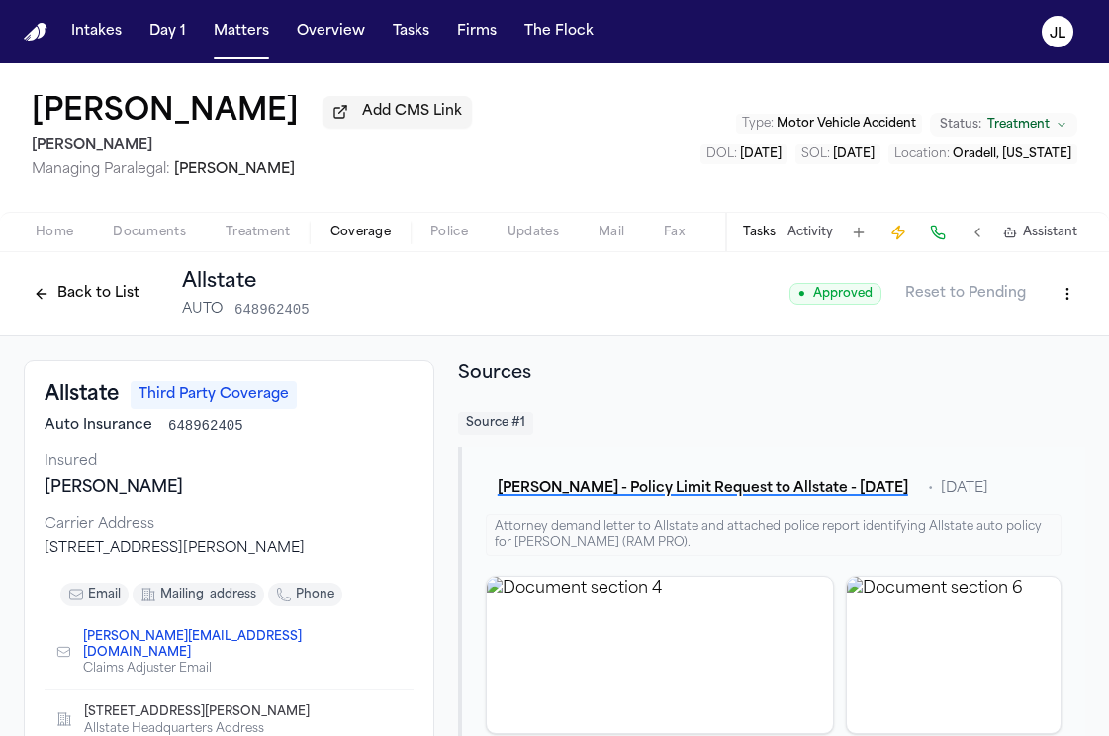
click at [93, 290] on button "Back to List" at bounding box center [87, 294] width 126 height 32
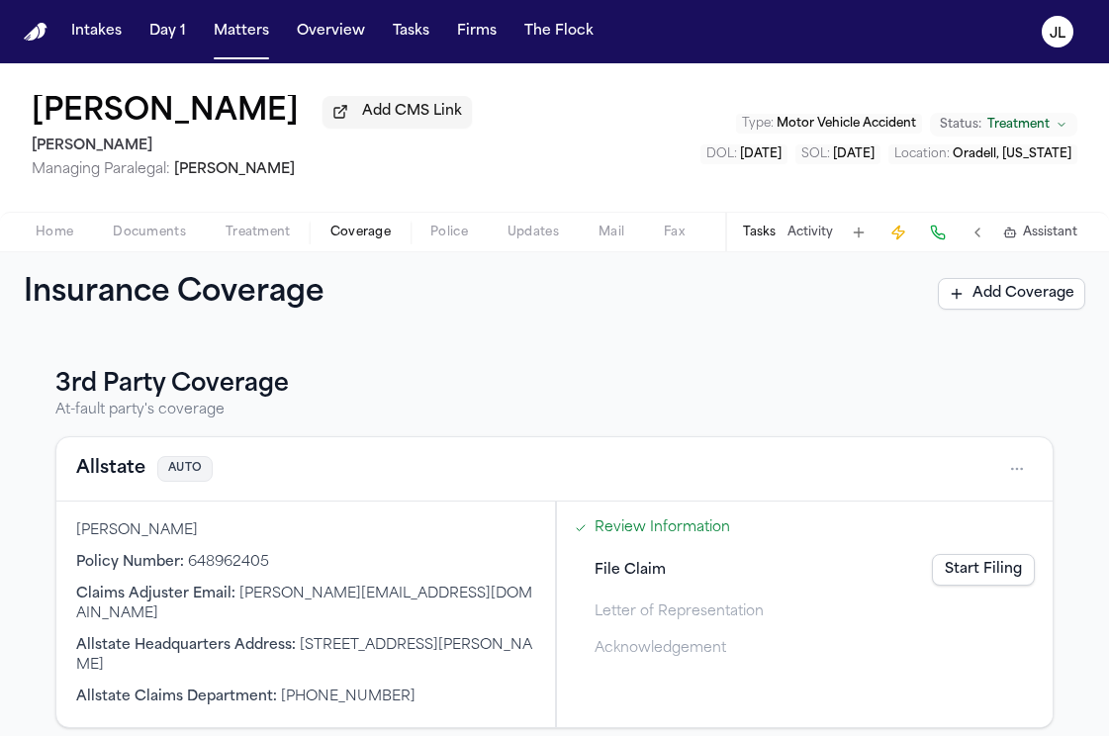
scroll to position [559, 0]
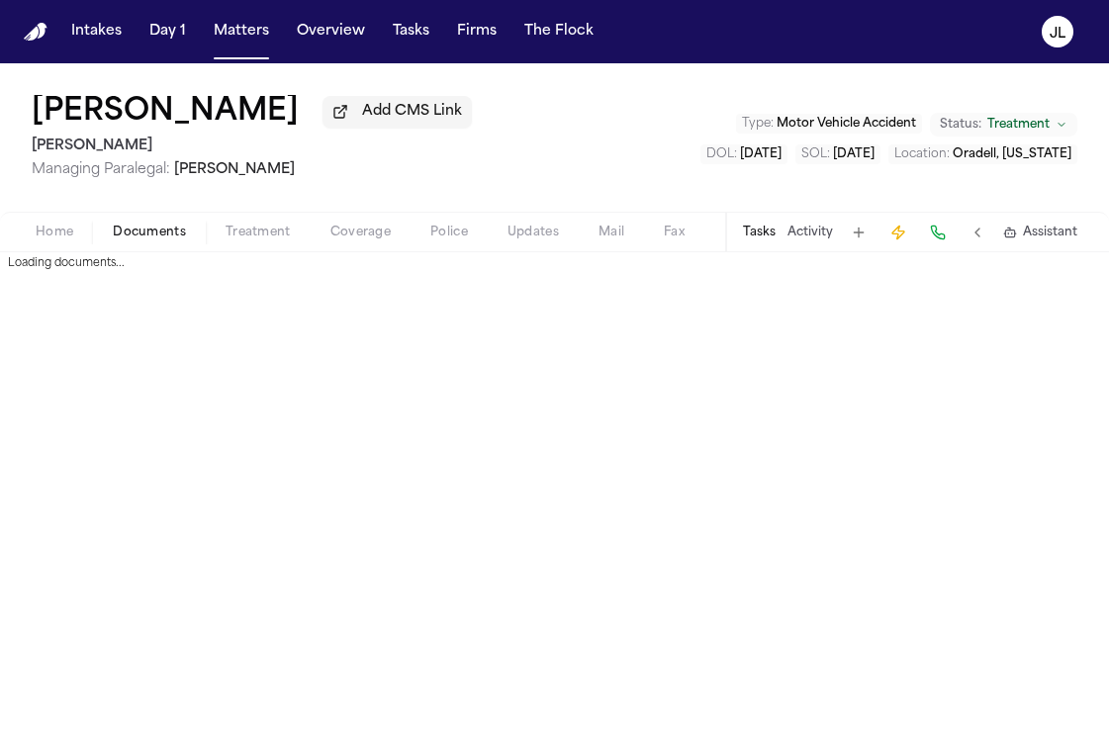
click at [142, 244] on span "button" at bounding box center [149, 243] width 97 height 2
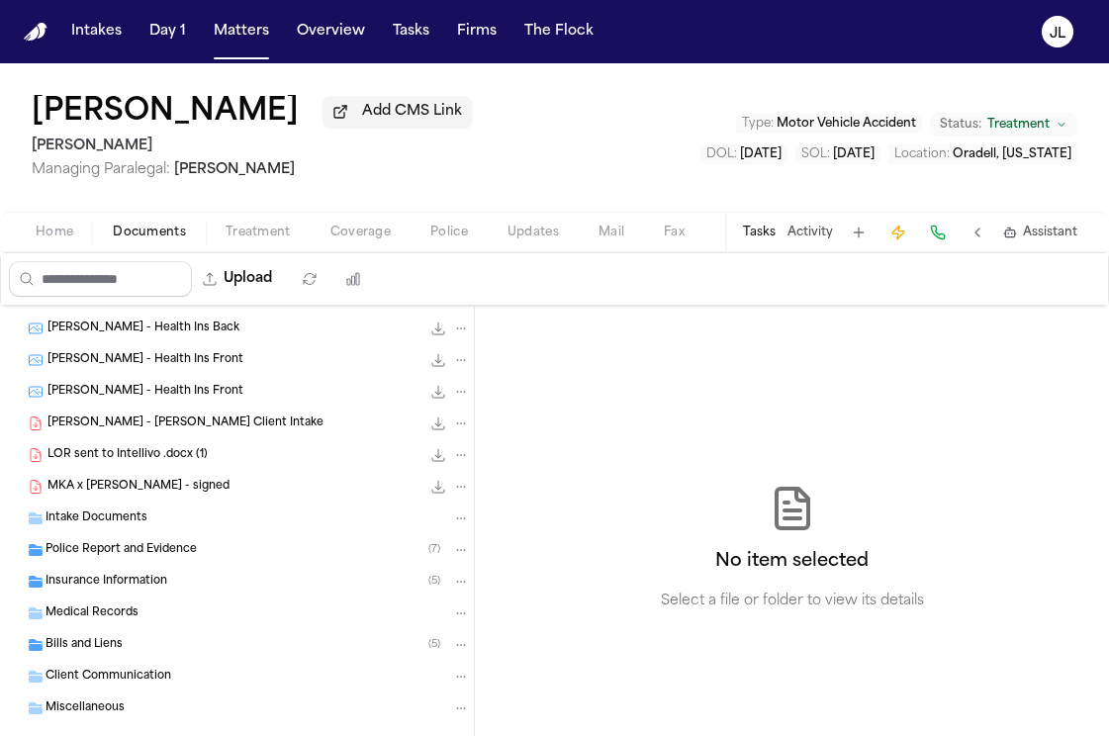
scroll to position [157, 0]
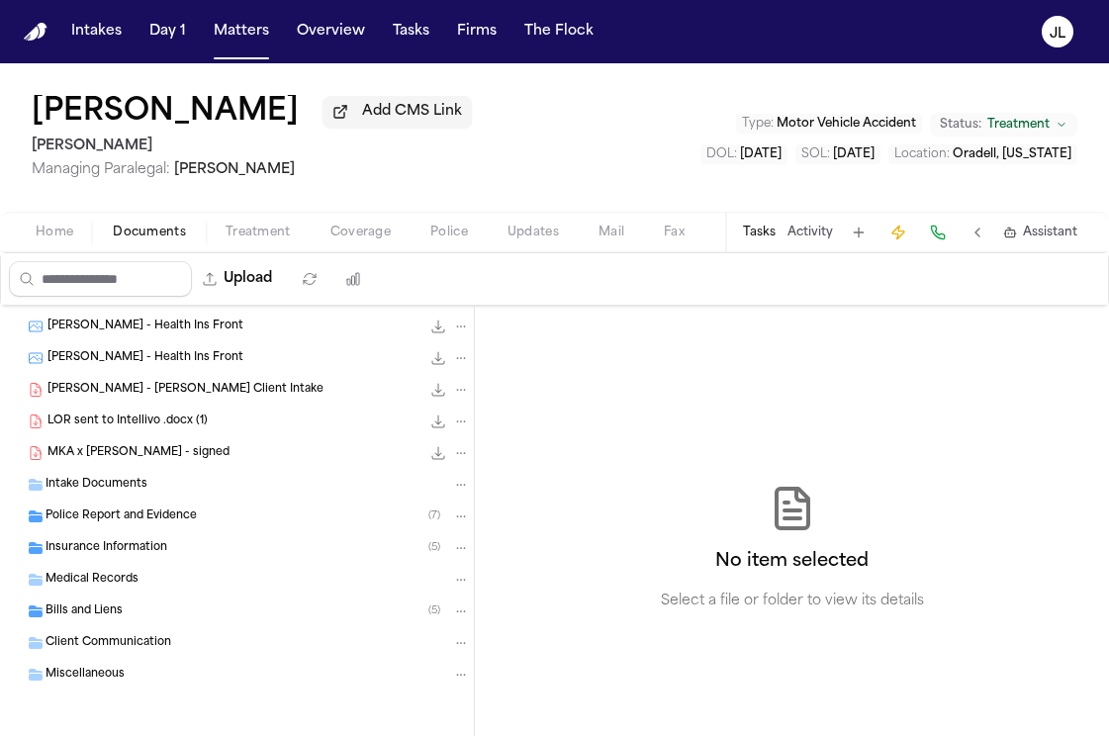
click at [97, 536] on div "Insurance Information ( 5 )" at bounding box center [237, 548] width 474 height 32
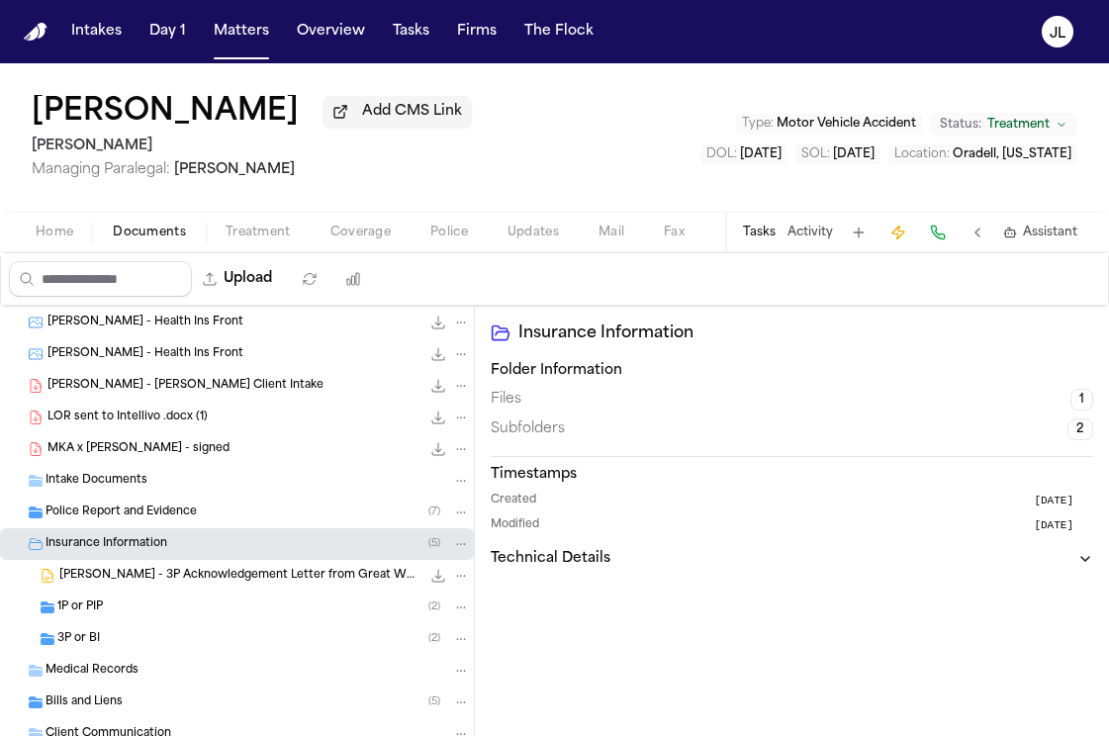
click at [89, 598] on div "1P or PIP ( 2 )" at bounding box center [237, 607] width 474 height 32
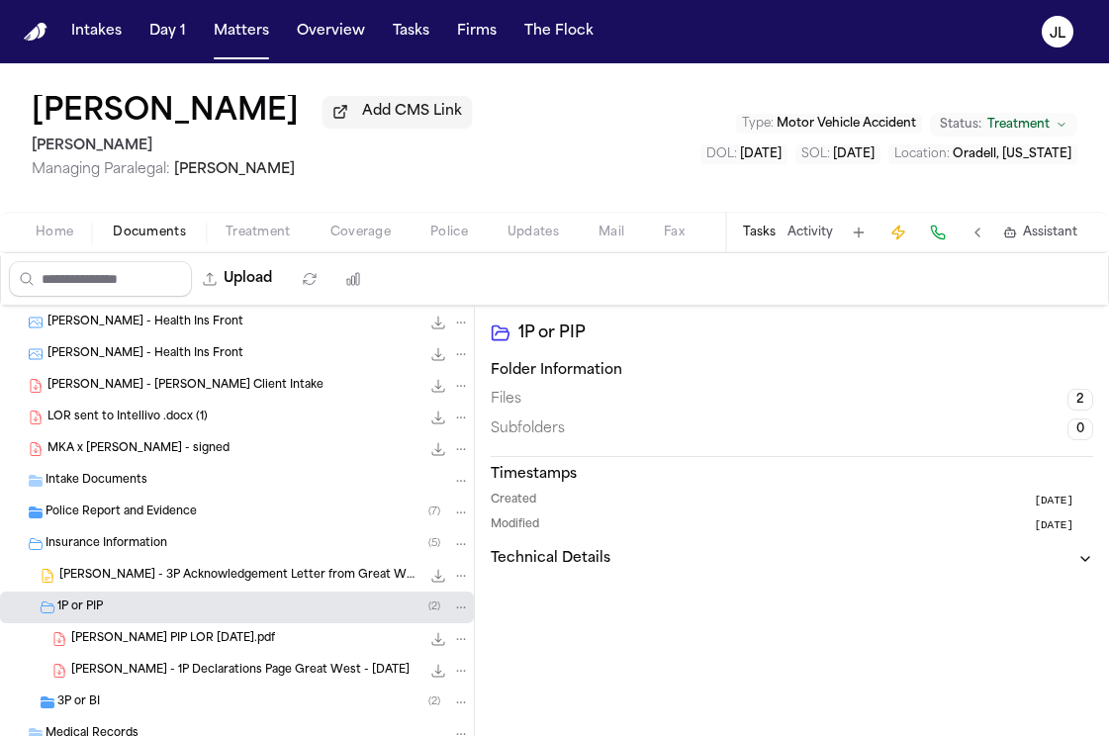
scroll to position [238, 0]
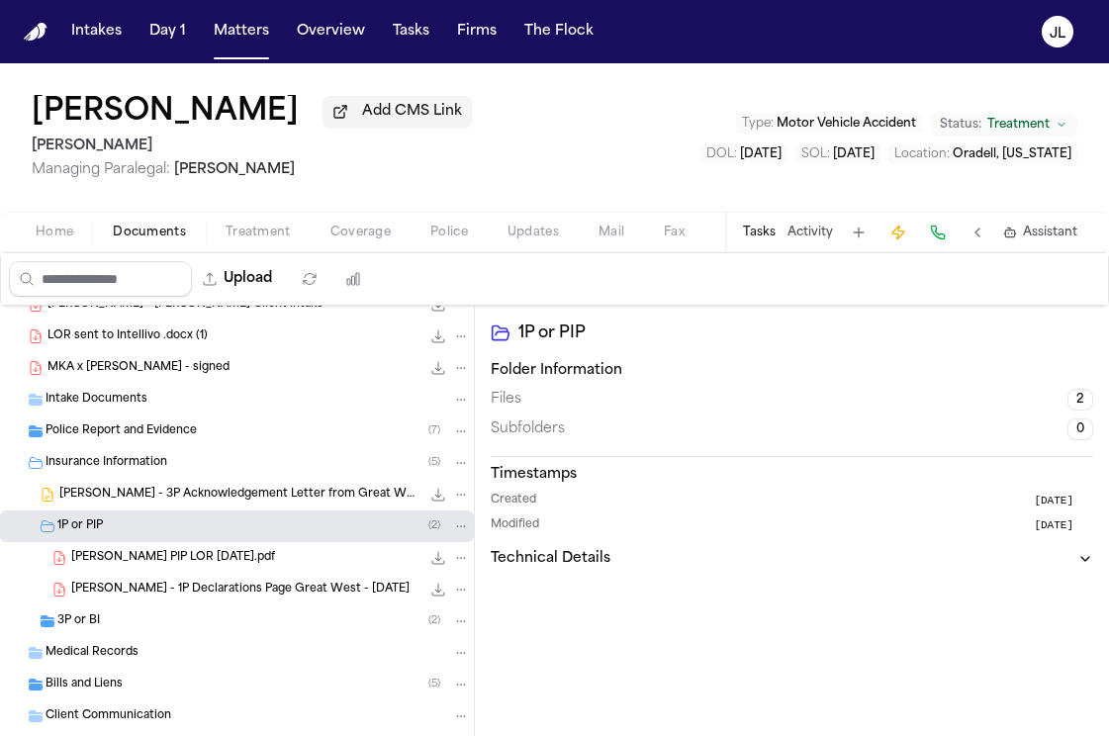
click at [83, 624] on span "3P or BI" at bounding box center [78, 621] width 43 height 17
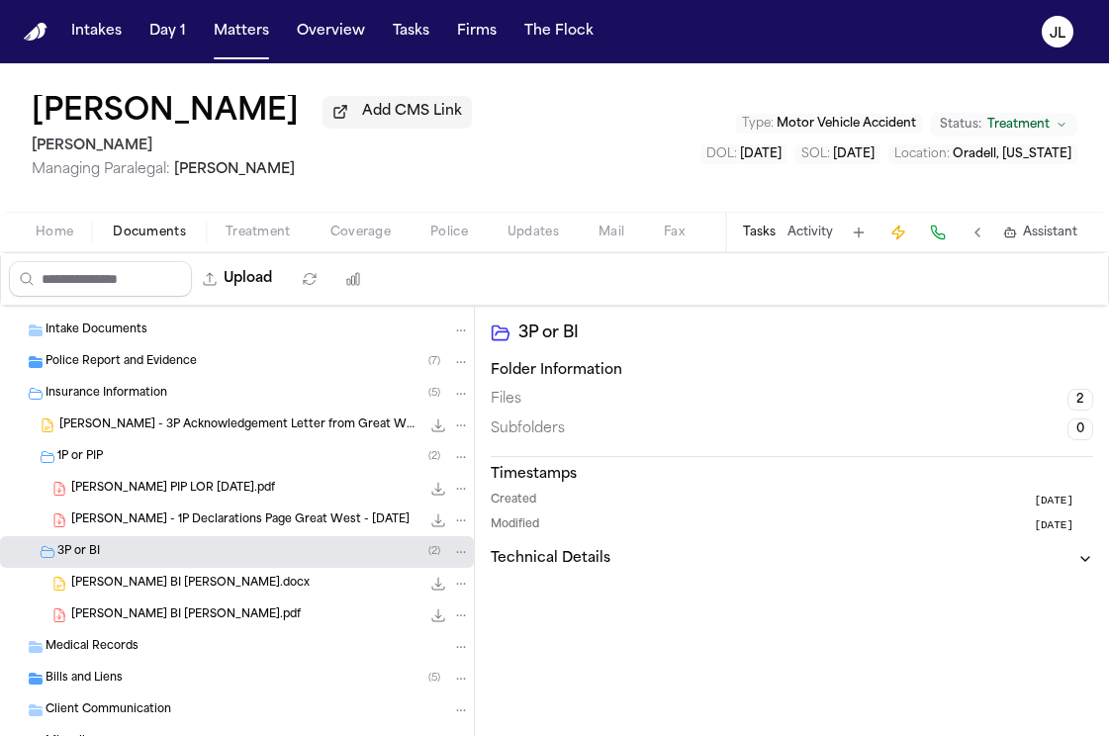
scroll to position [312, 0]
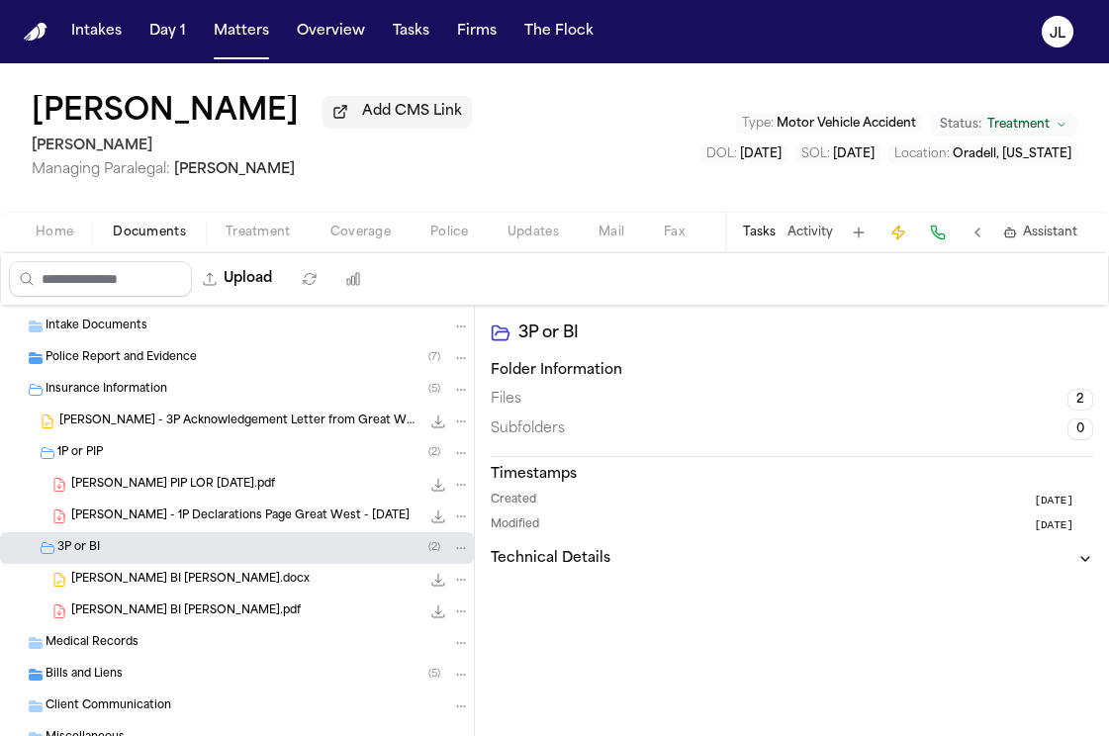
click at [348, 231] on span "Coverage" at bounding box center [360, 233] width 60 height 16
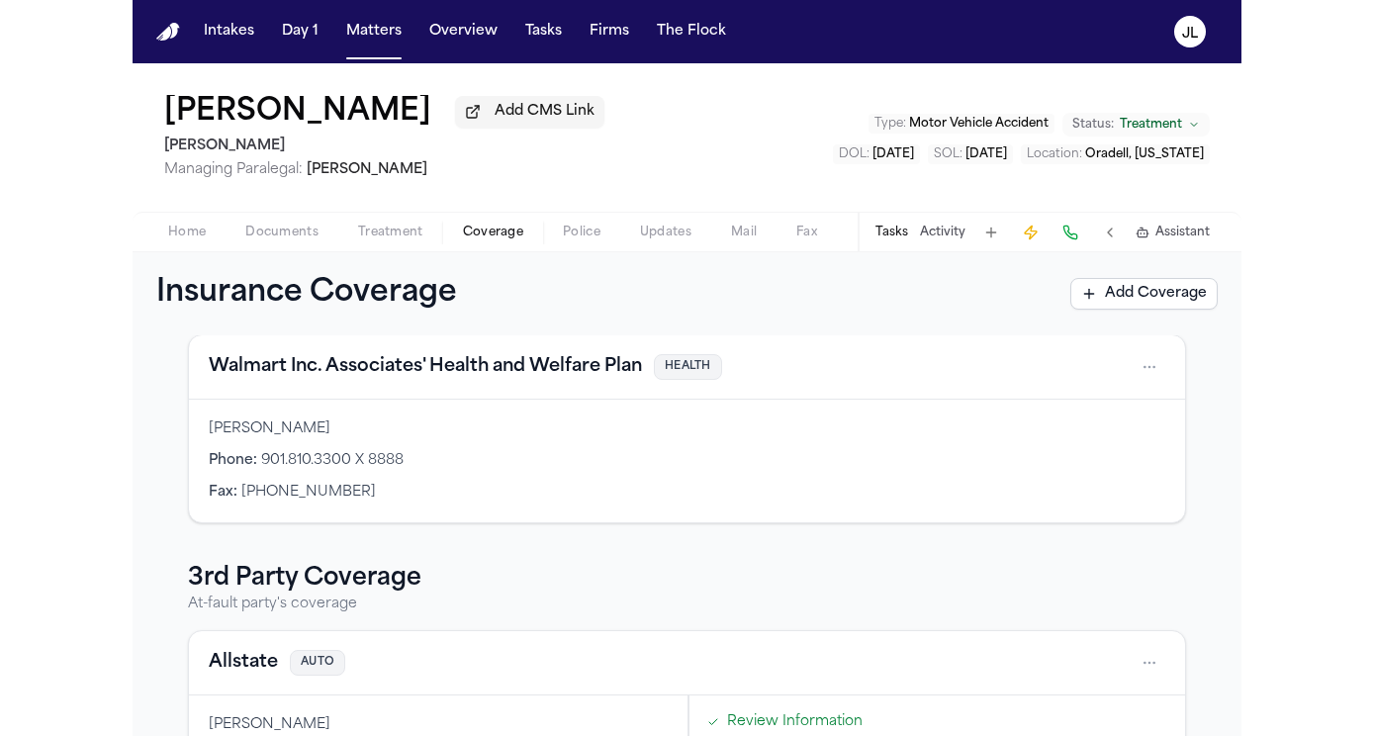
scroll to position [574, 0]
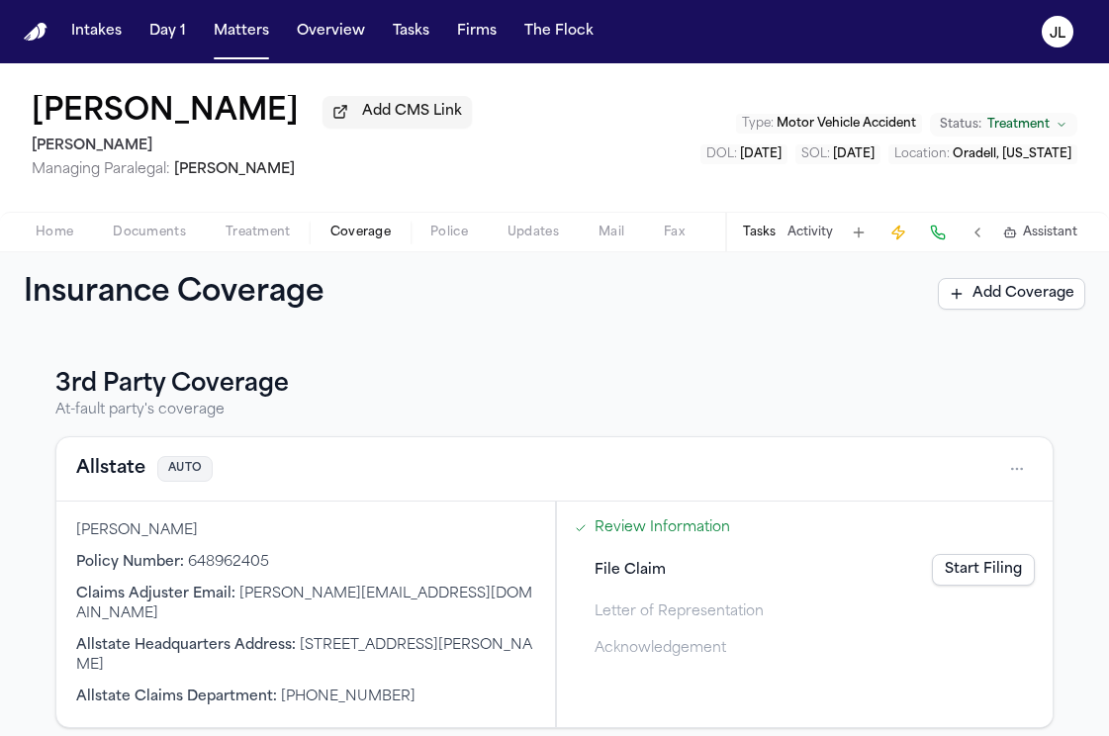
click at [124, 477] on button "Allstate" at bounding box center [110, 469] width 69 height 28
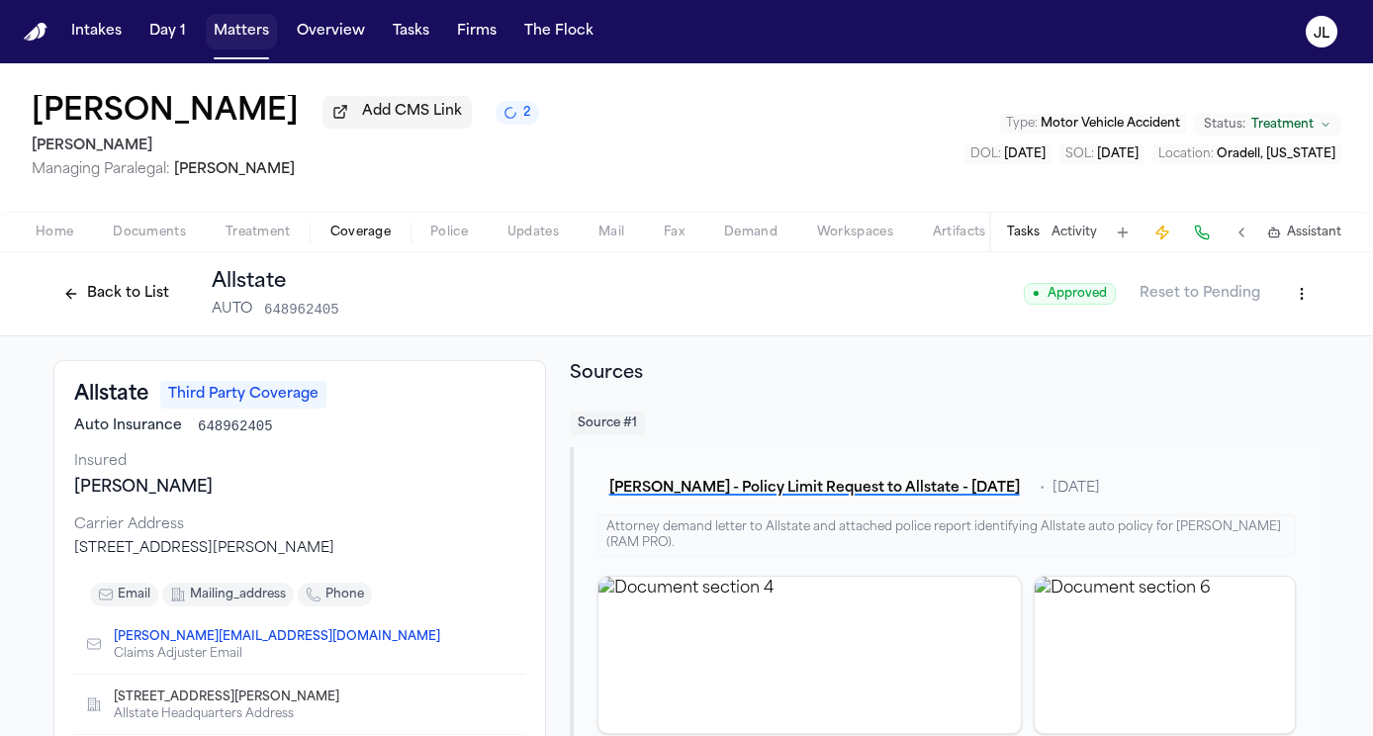
click at [248, 34] on button "Matters" at bounding box center [241, 32] width 71 height 36
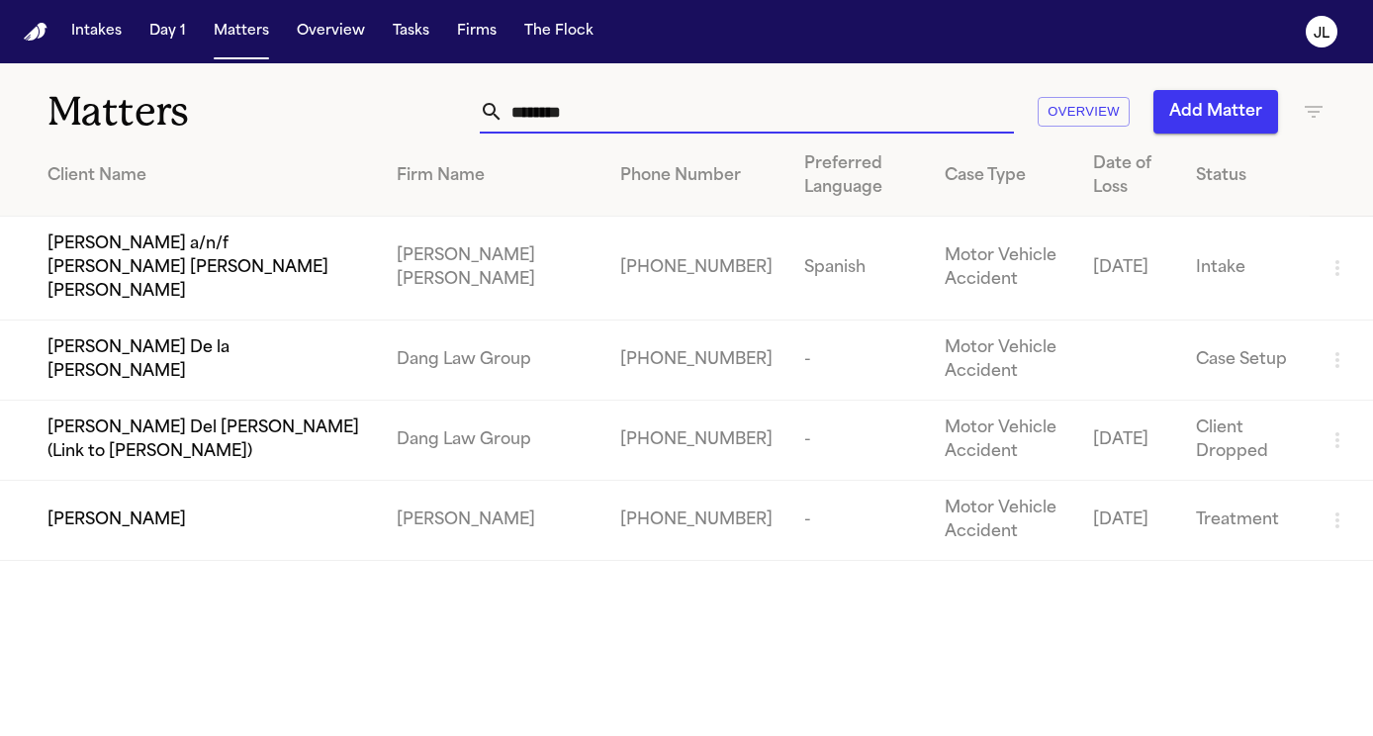
drag, startPoint x: 604, startPoint y: 113, endPoint x: 435, endPoint y: 113, distance: 169.1
click at [435, 113] on div "******** Overview Add Matter" at bounding box center [862, 112] width 928 height 44
paste input "********"
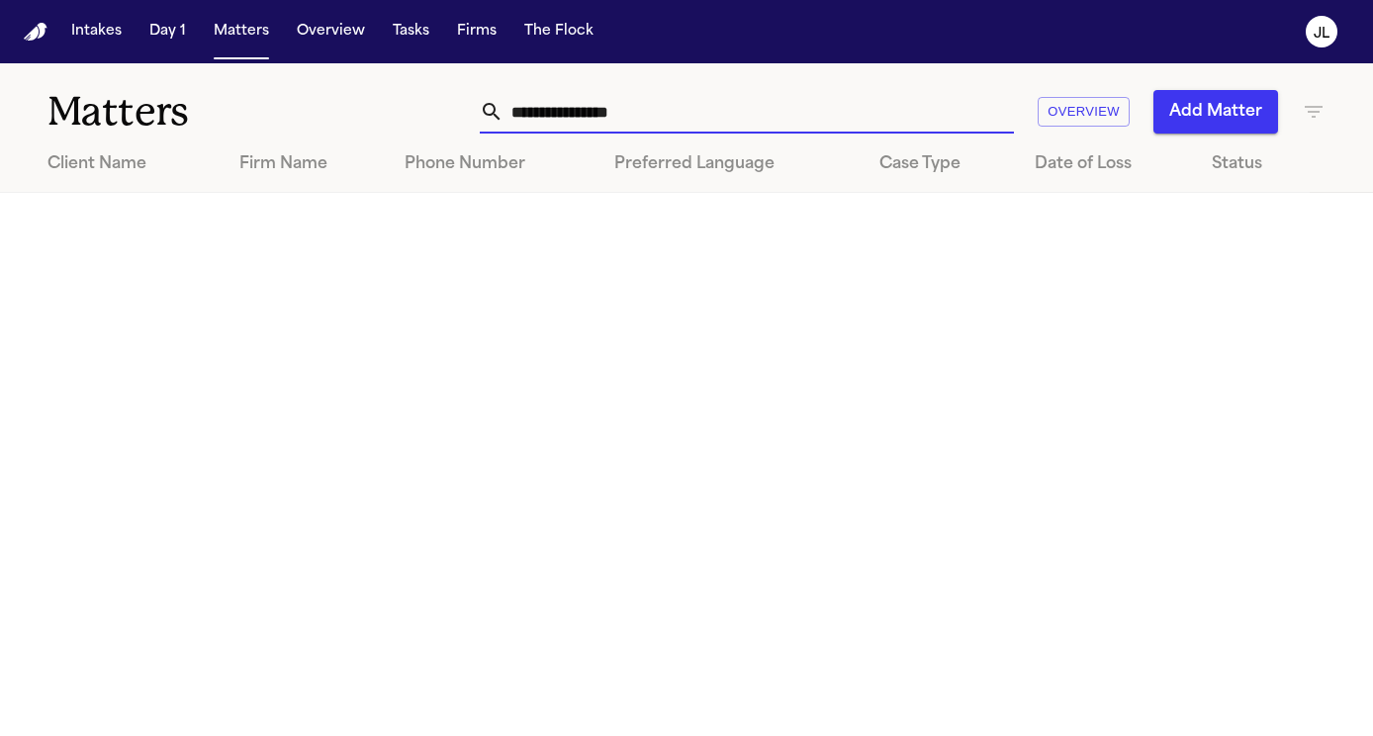
click at [510, 113] on input "**********" at bounding box center [758, 112] width 510 height 44
click at [704, 109] on input "**********" at bounding box center [758, 112] width 510 height 44
click at [714, 118] on input "**********" at bounding box center [758, 112] width 510 height 44
drag, startPoint x: 714, startPoint y: 118, endPoint x: 390, endPoint y: 105, distance: 324.7
click at [398, 105] on div "**********" at bounding box center [862, 112] width 928 height 44
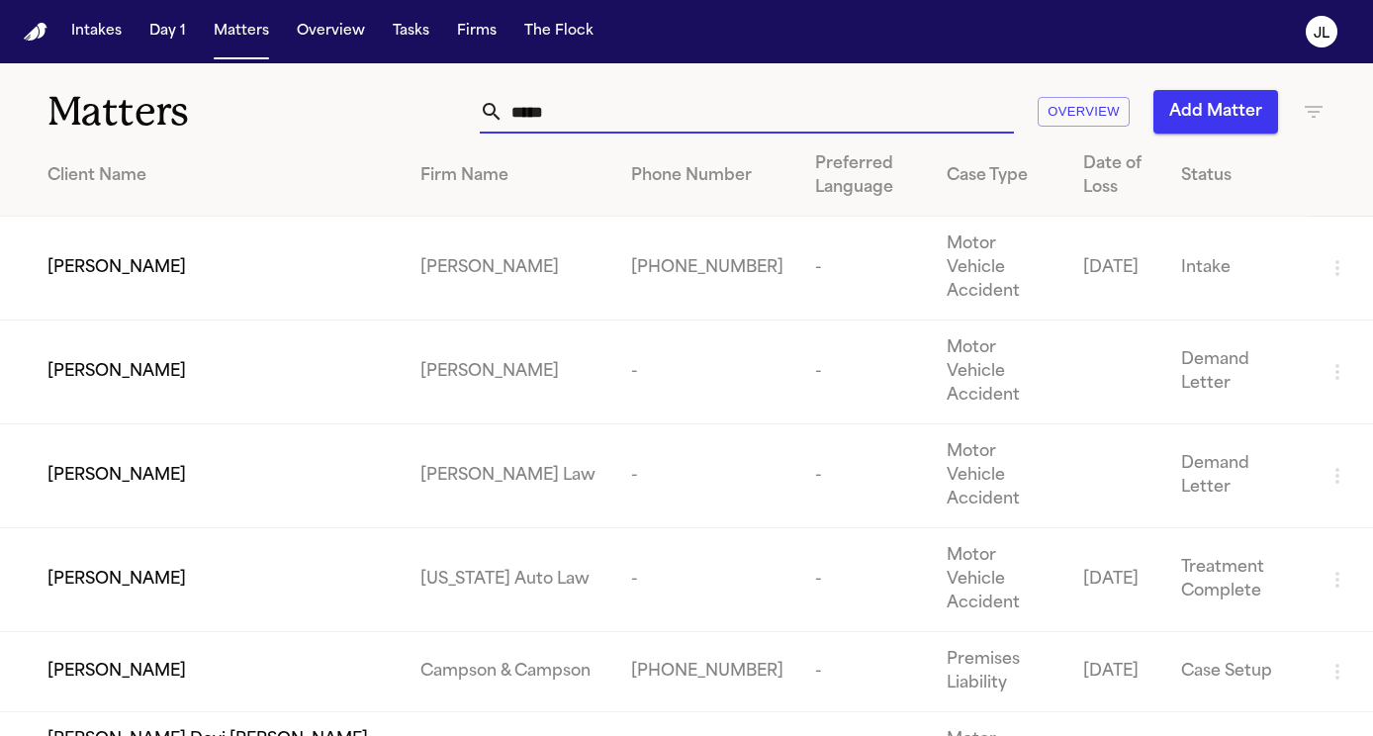
click at [511, 106] on input "*****" at bounding box center [758, 112] width 510 height 44
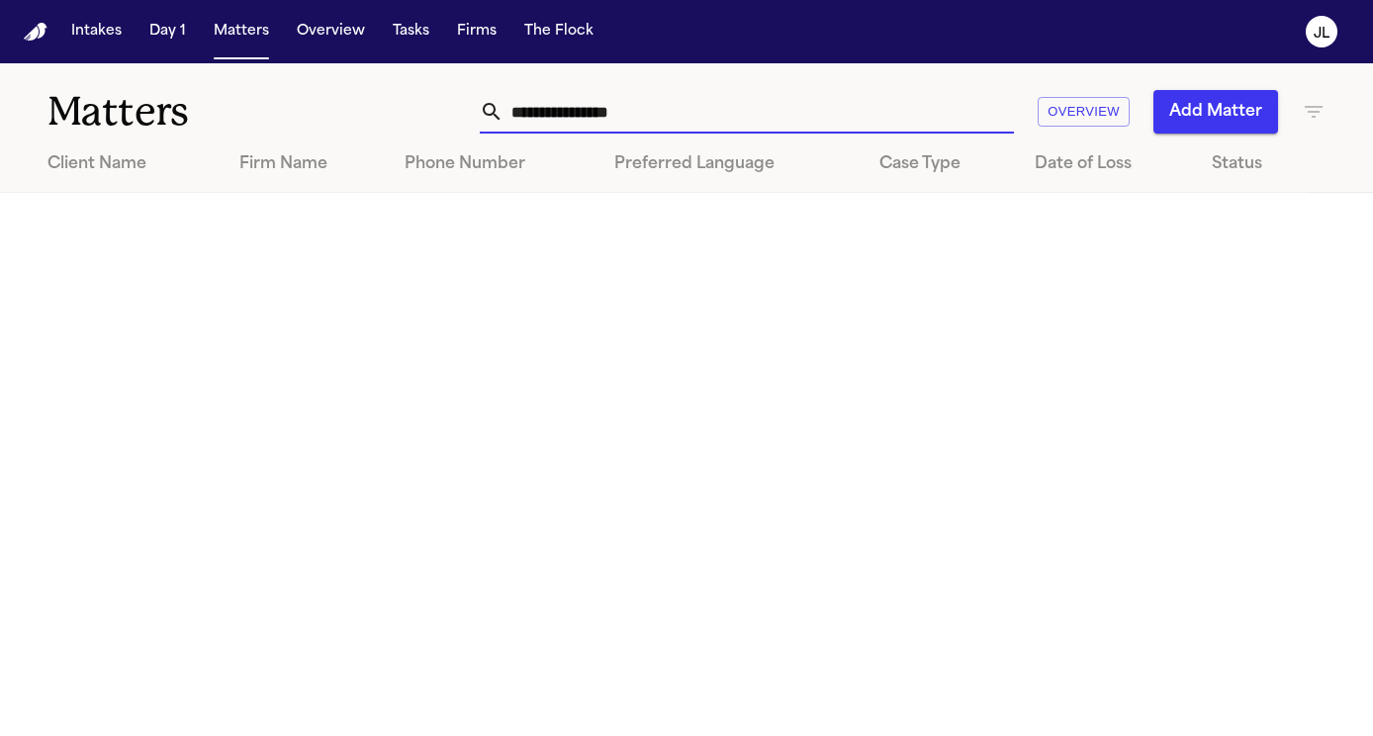
drag, startPoint x: 665, startPoint y: 115, endPoint x: 479, endPoint y: 115, distance: 186.0
click at [479, 115] on div "**********" at bounding box center [862, 112] width 928 height 44
paste input "text"
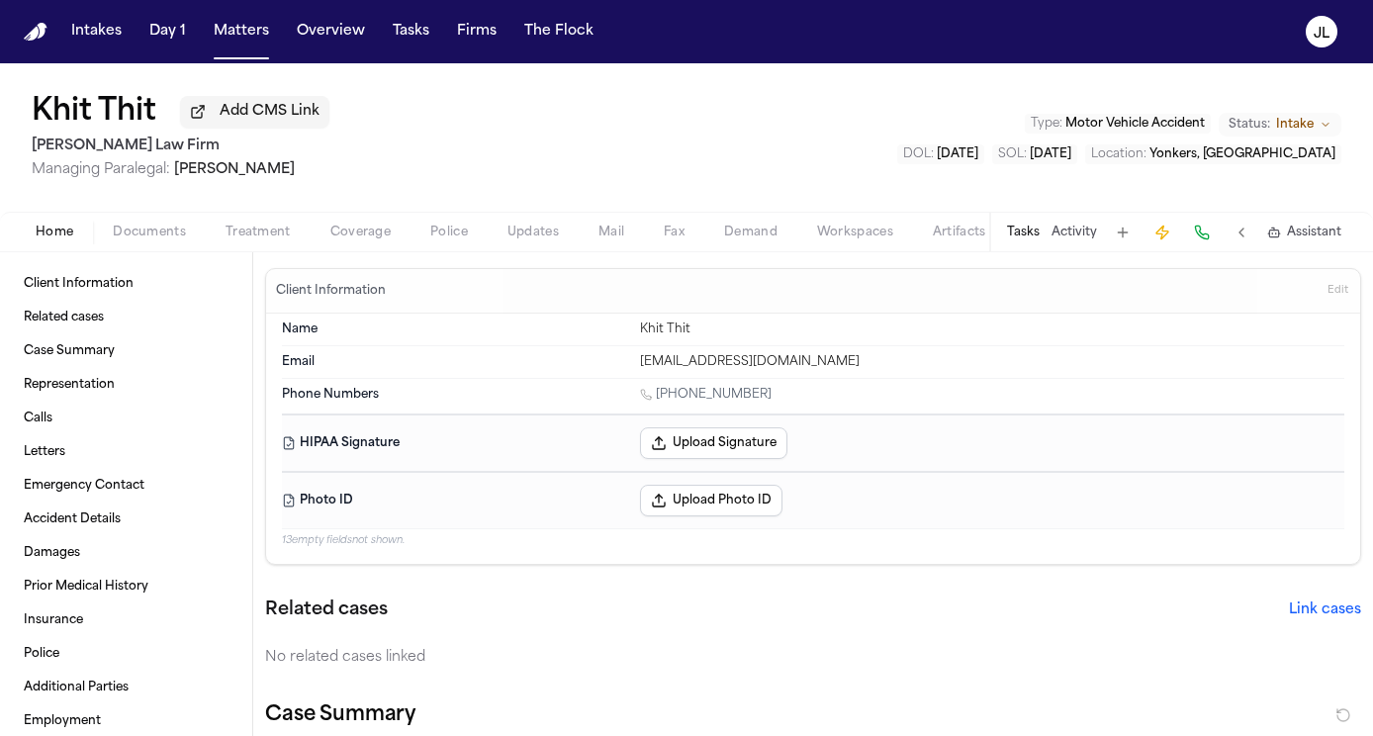
scroll to position [1604, 0]
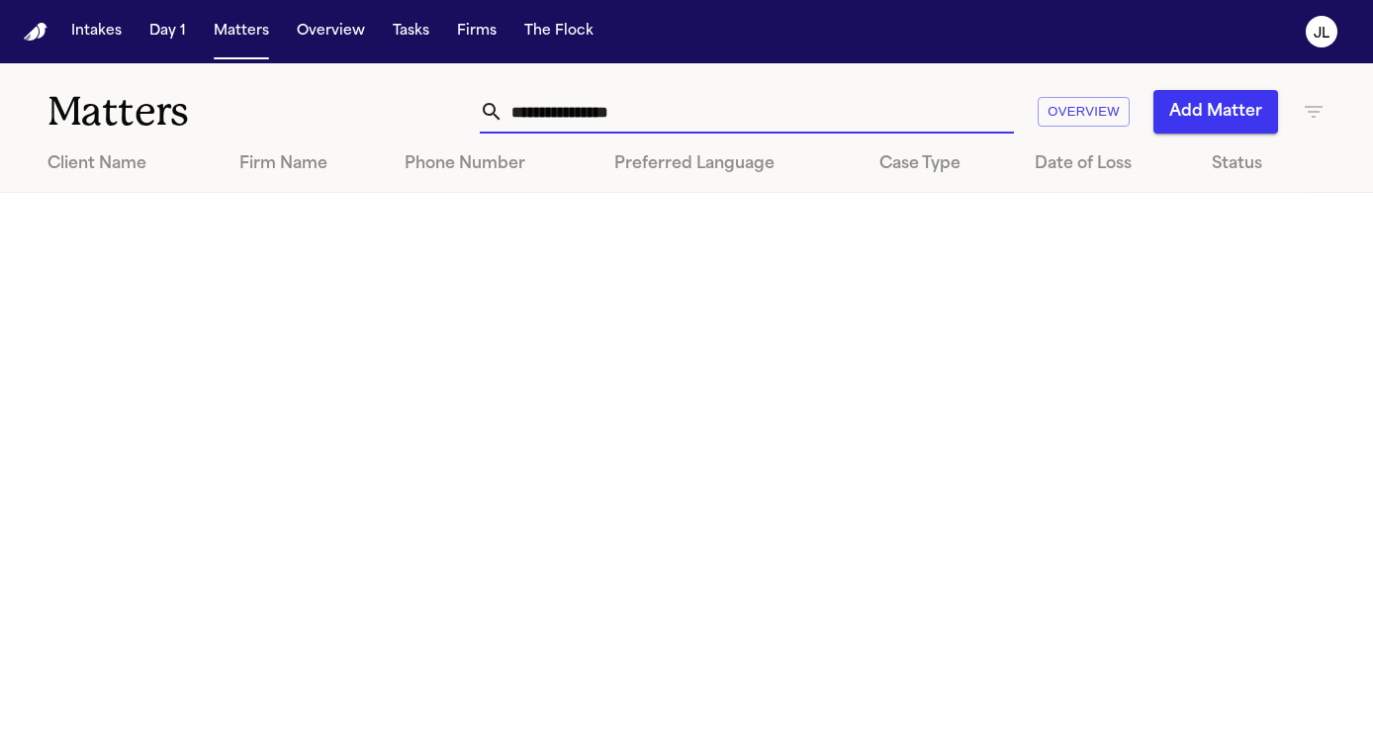
drag, startPoint x: 672, startPoint y: 123, endPoint x: 513, endPoint y: 122, distance: 158.3
click at [513, 122] on input "**********" at bounding box center [758, 112] width 510 height 44
paste input "text"
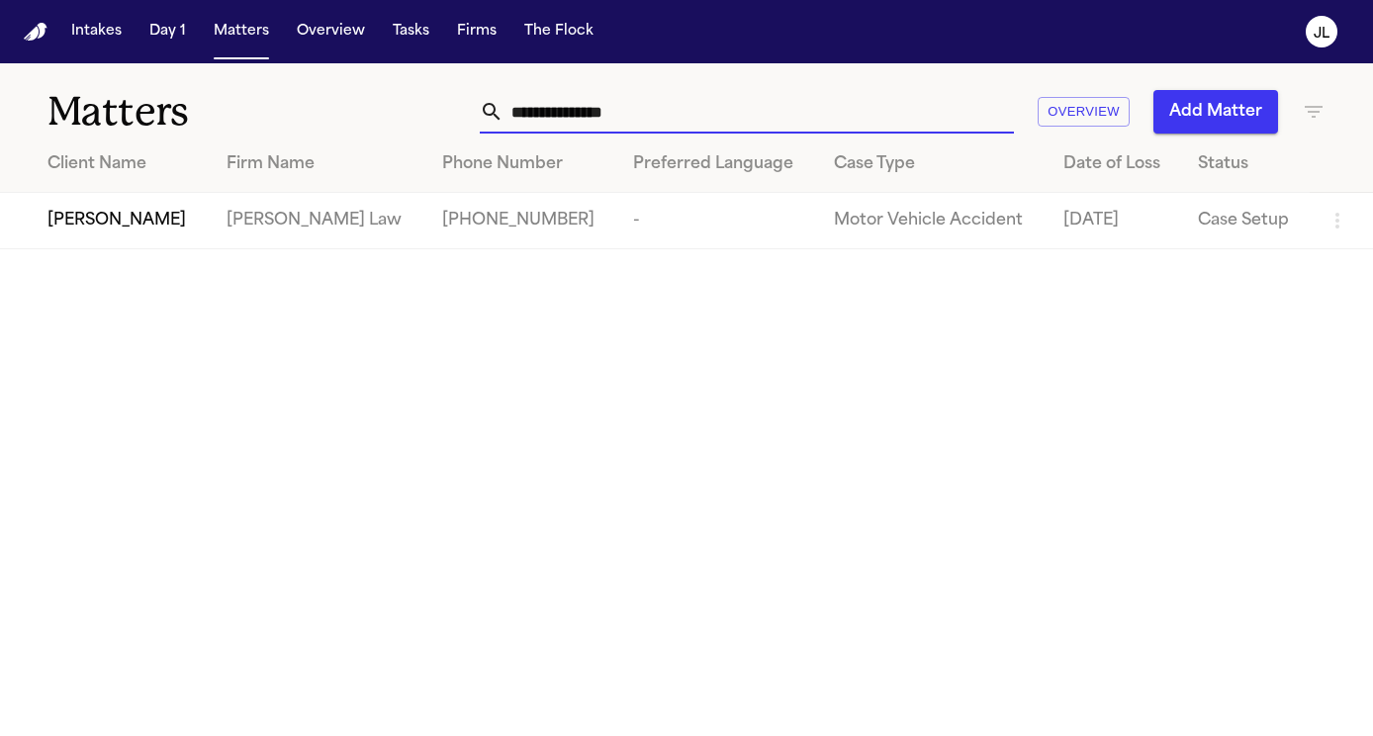
type input "**********"
click at [143, 227] on span "[PERSON_NAME]" at bounding box center [116, 221] width 138 height 24
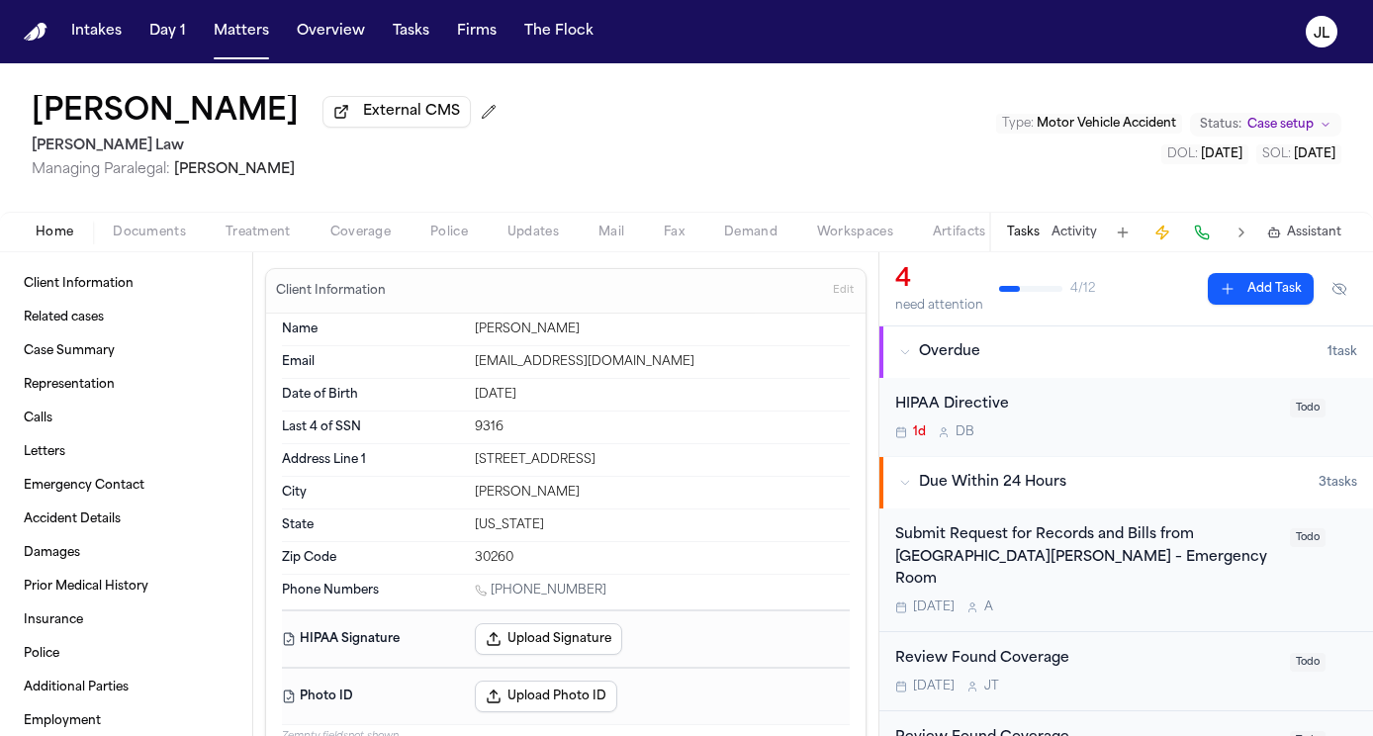
click at [389, 240] on span "Coverage" at bounding box center [360, 233] width 60 height 16
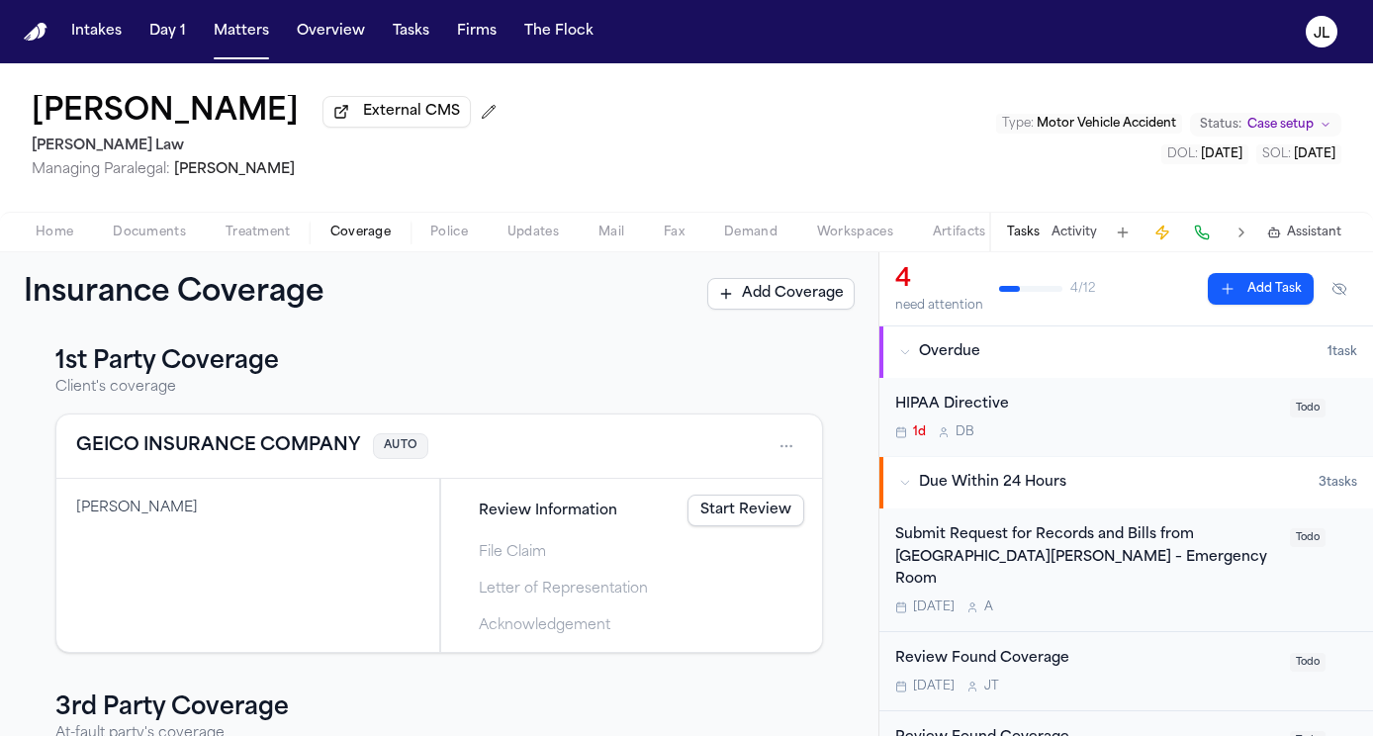
scroll to position [8, 0]
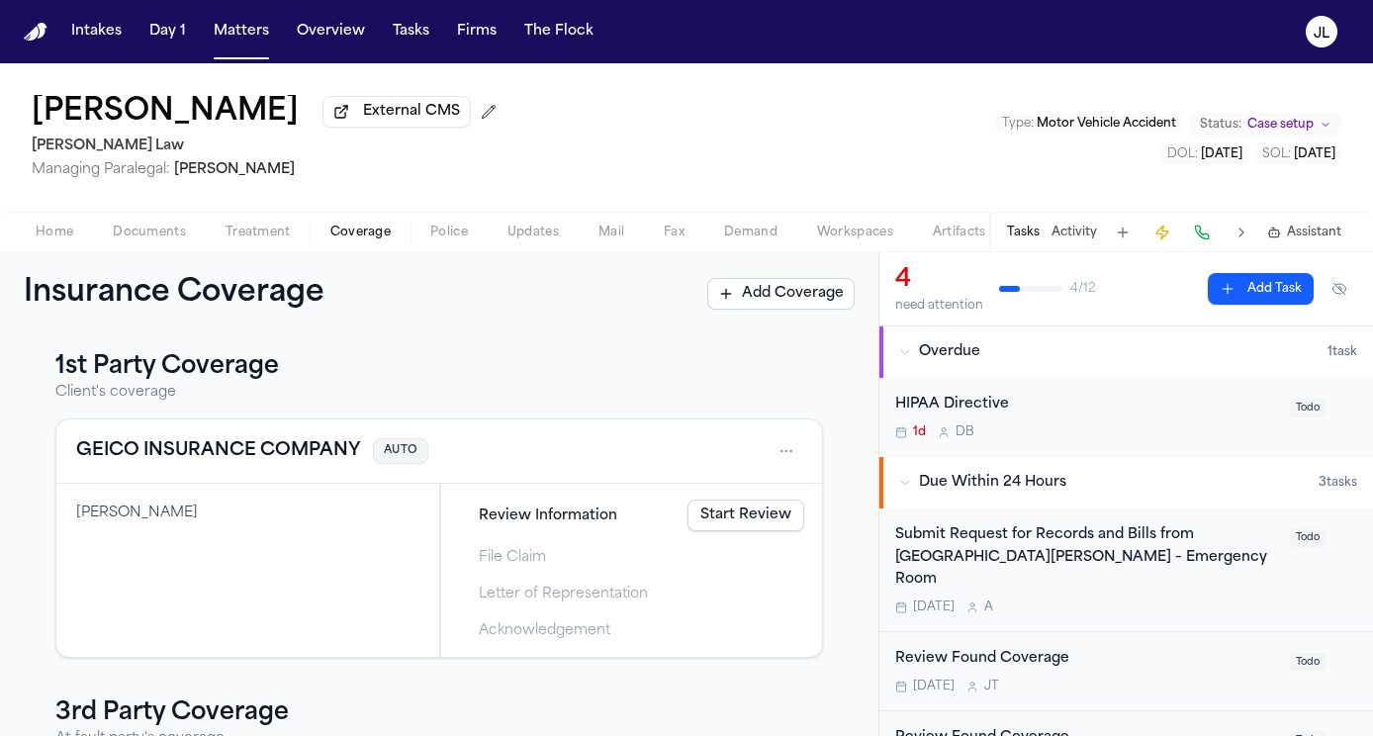
click at [316, 454] on button "GEICO INSURANCE COMPANY" at bounding box center [218, 451] width 285 height 28
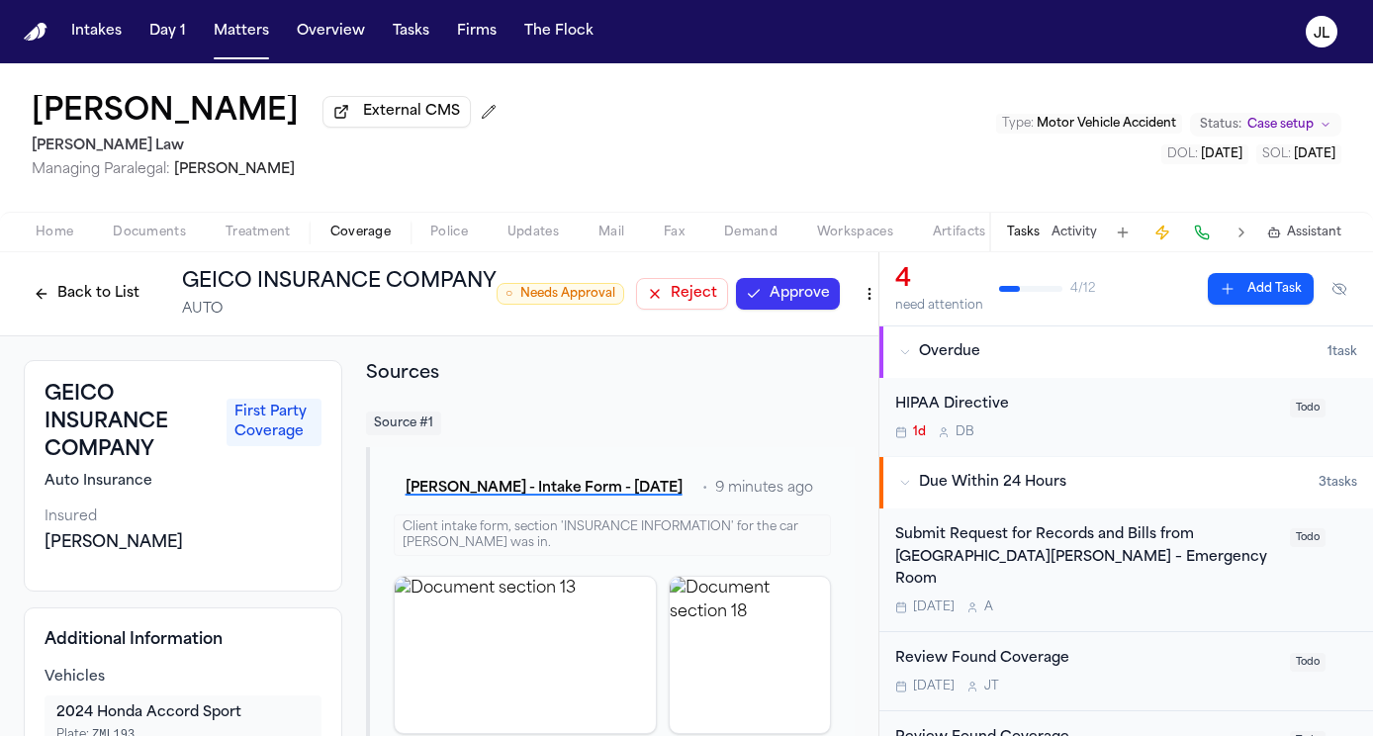
click at [103, 299] on button "Back to List" at bounding box center [87, 294] width 126 height 32
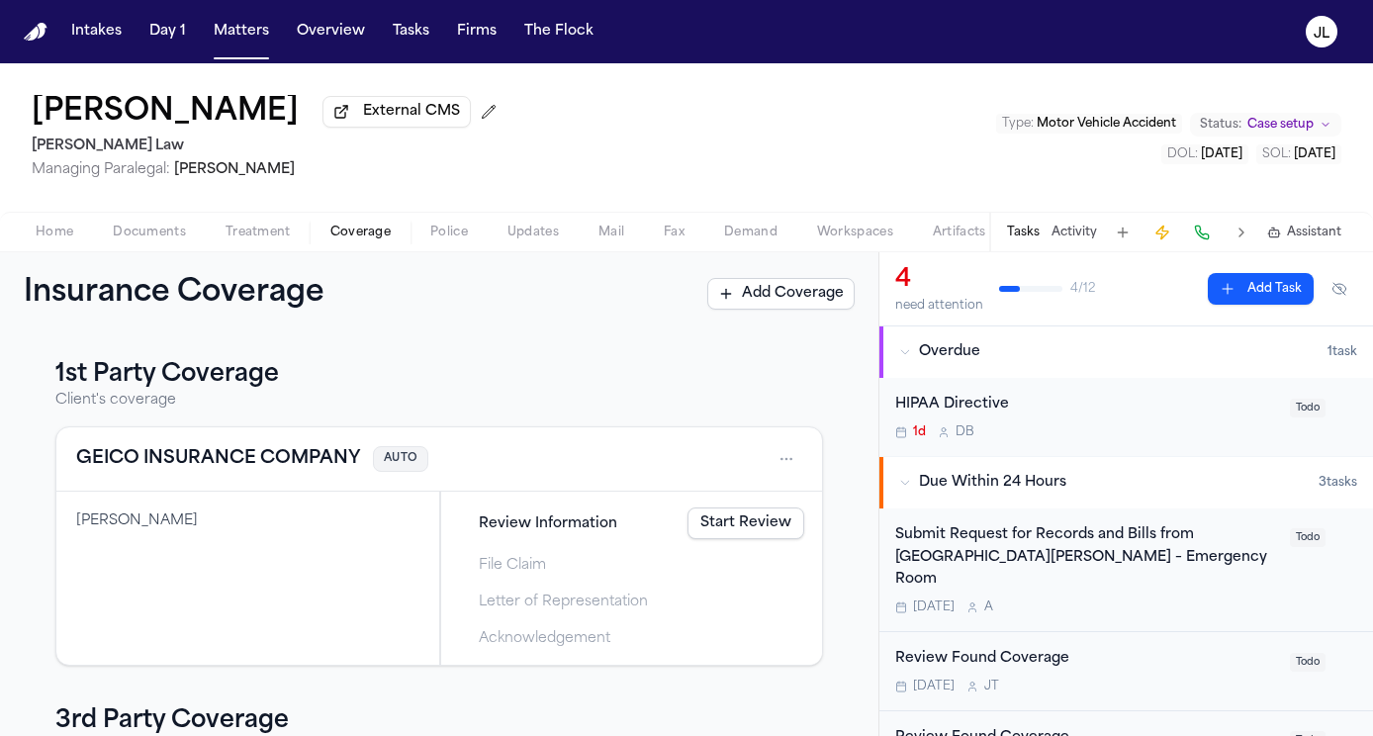
scroll to position [304, 0]
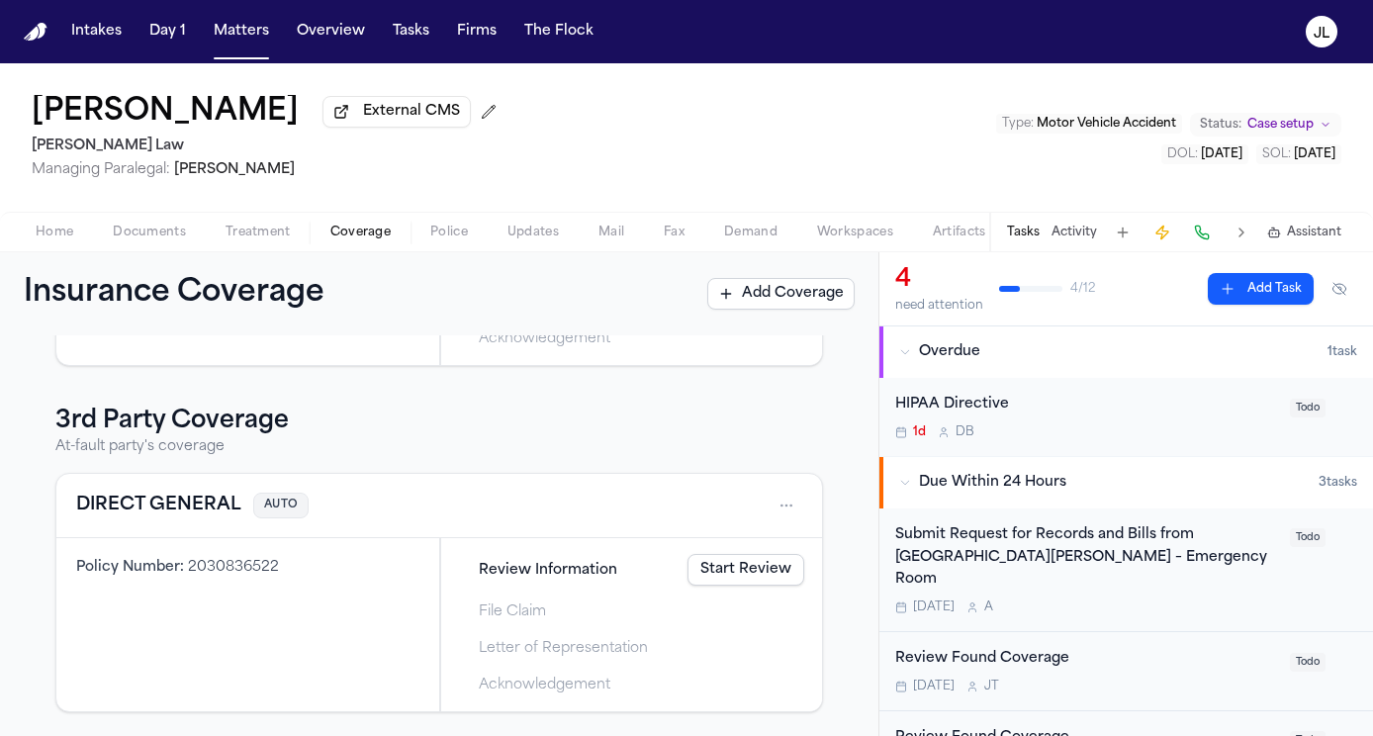
click at [187, 515] on button "DIRECT GENERAL" at bounding box center [158, 506] width 165 height 28
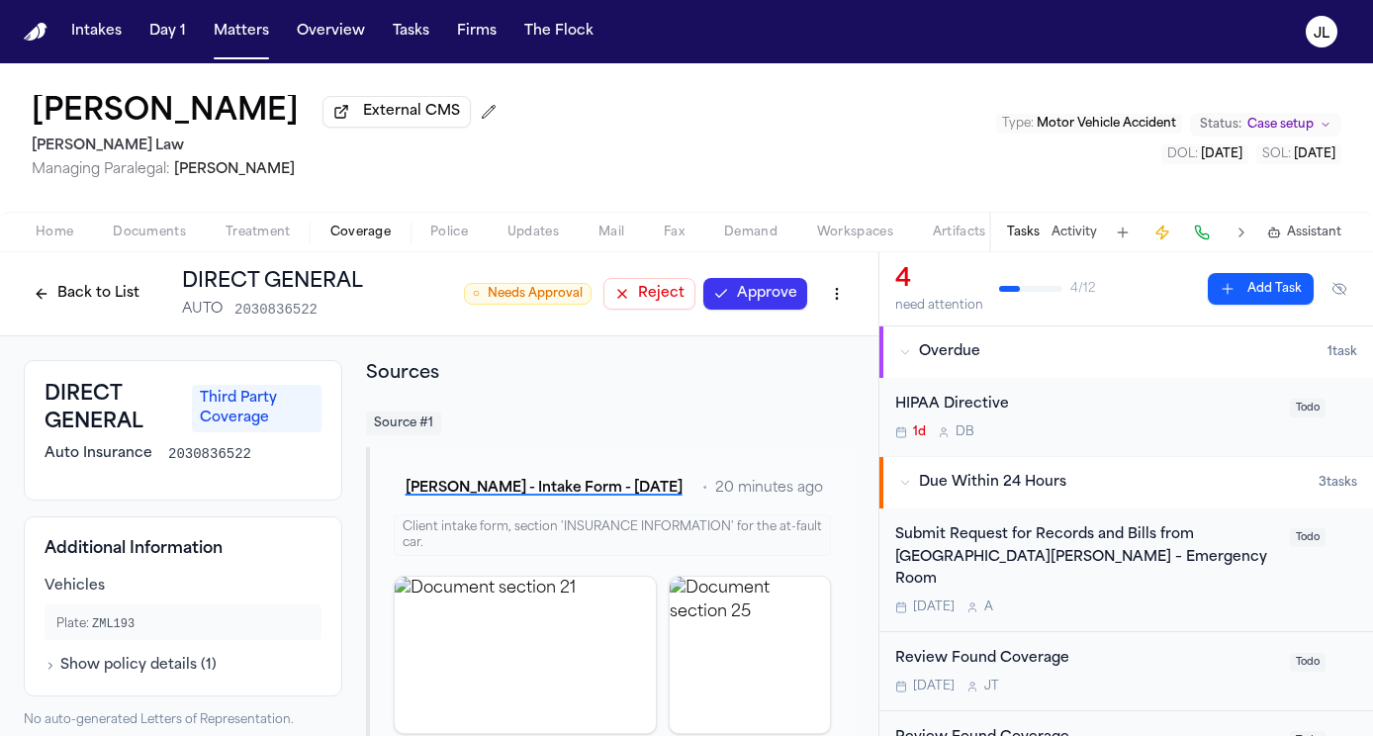
click at [769, 310] on button "Approve" at bounding box center [755, 294] width 104 height 32
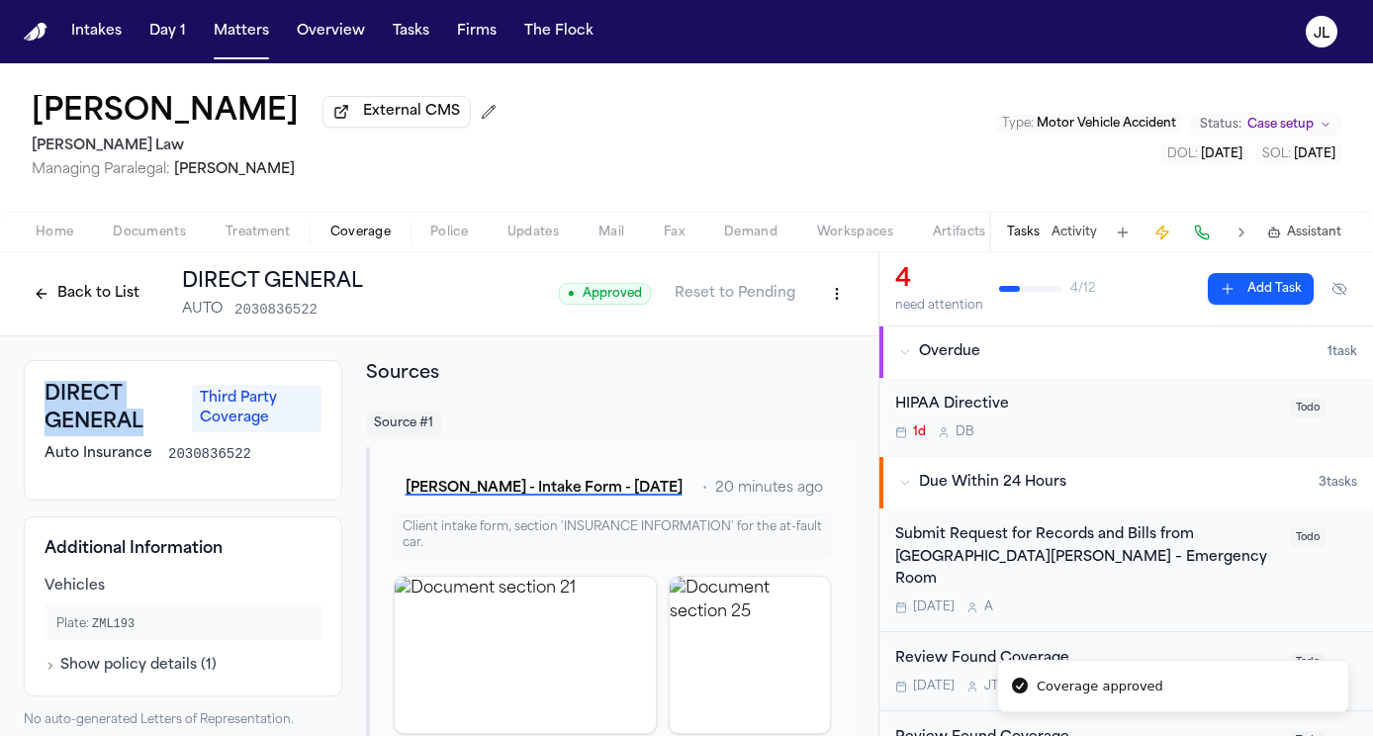
drag, startPoint x: 141, startPoint y: 440, endPoint x: 42, endPoint y: 399, distance: 108.2
click at [41, 399] on div "DIRECT GENERAL Third Party Coverage Auto Insurance 2030836522" at bounding box center [183, 430] width 318 height 140
copy h3 "DIRECT GENERAL"
click at [1207, 239] on button at bounding box center [1202, 233] width 28 height 28
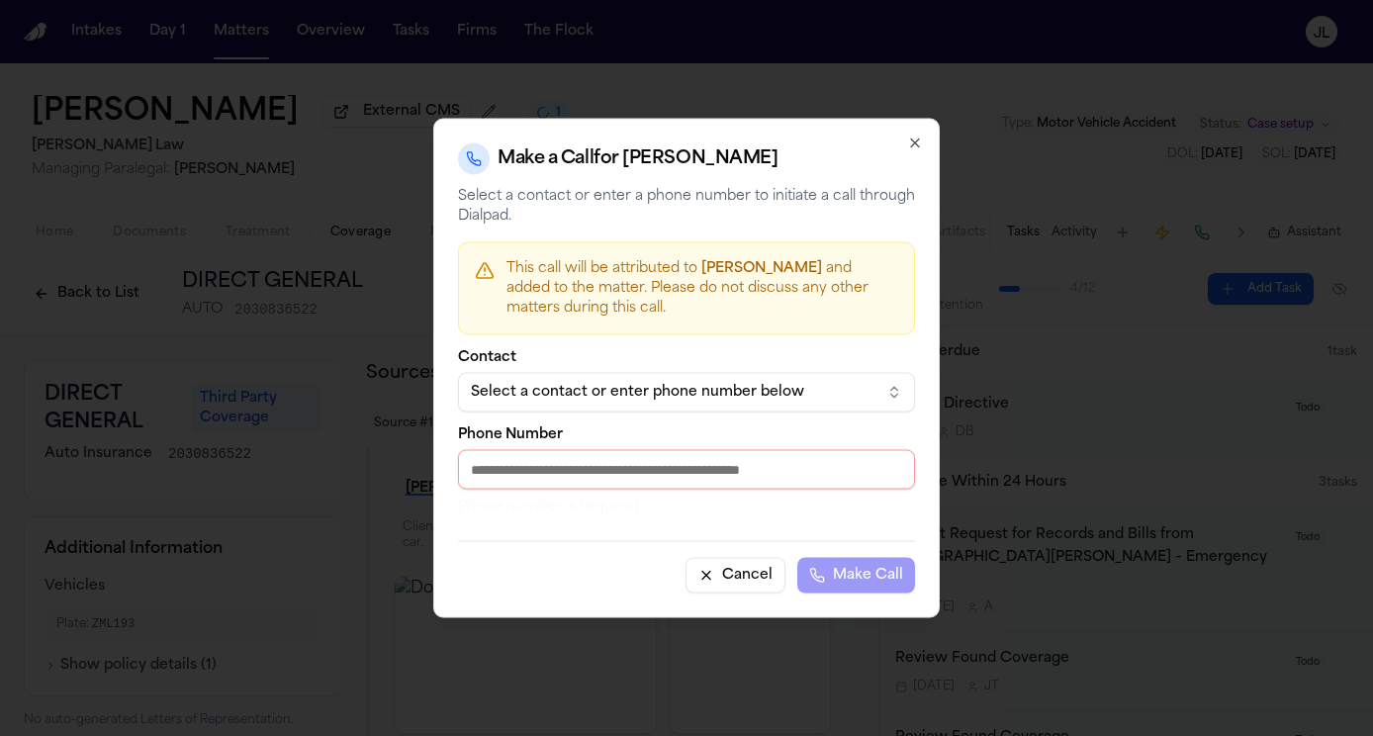
paste input "**********"
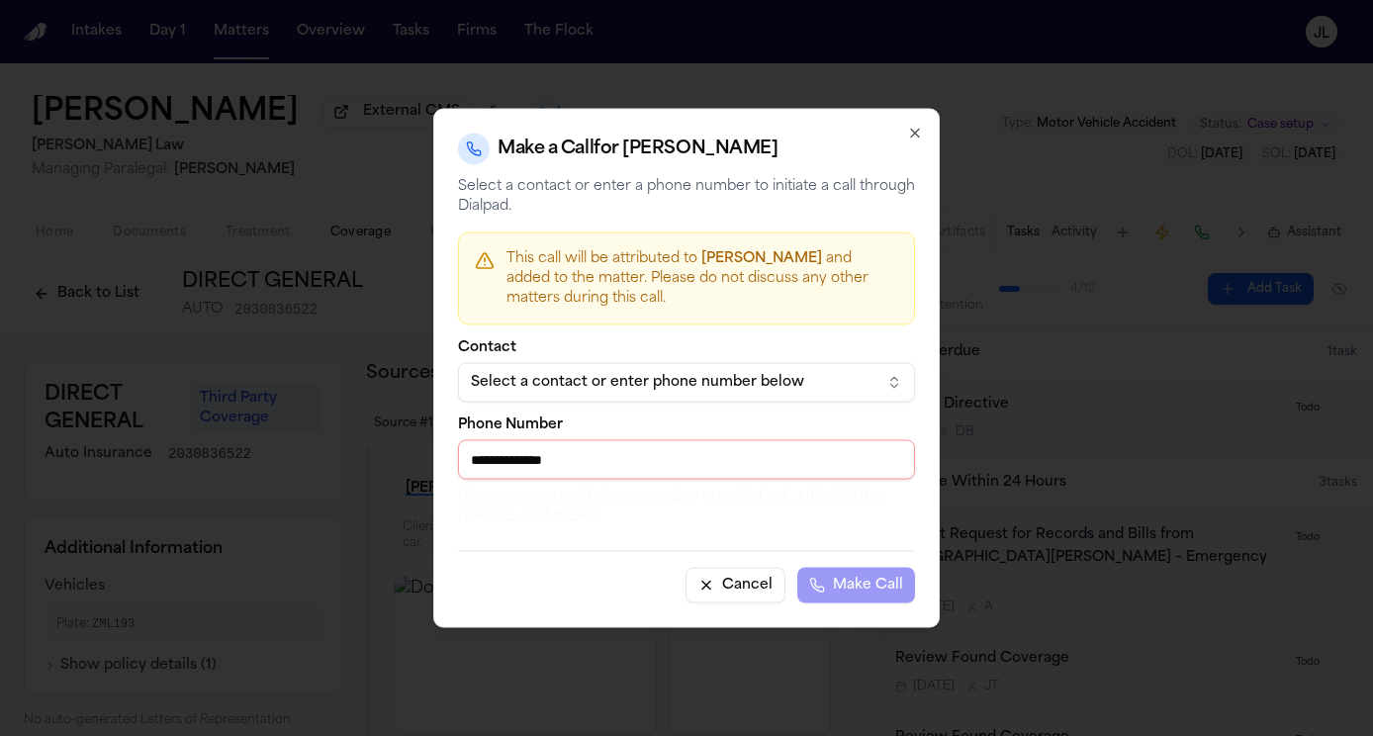
click at [485, 467] on input "**********" at bounding box center [686, 460] width 457 height 40
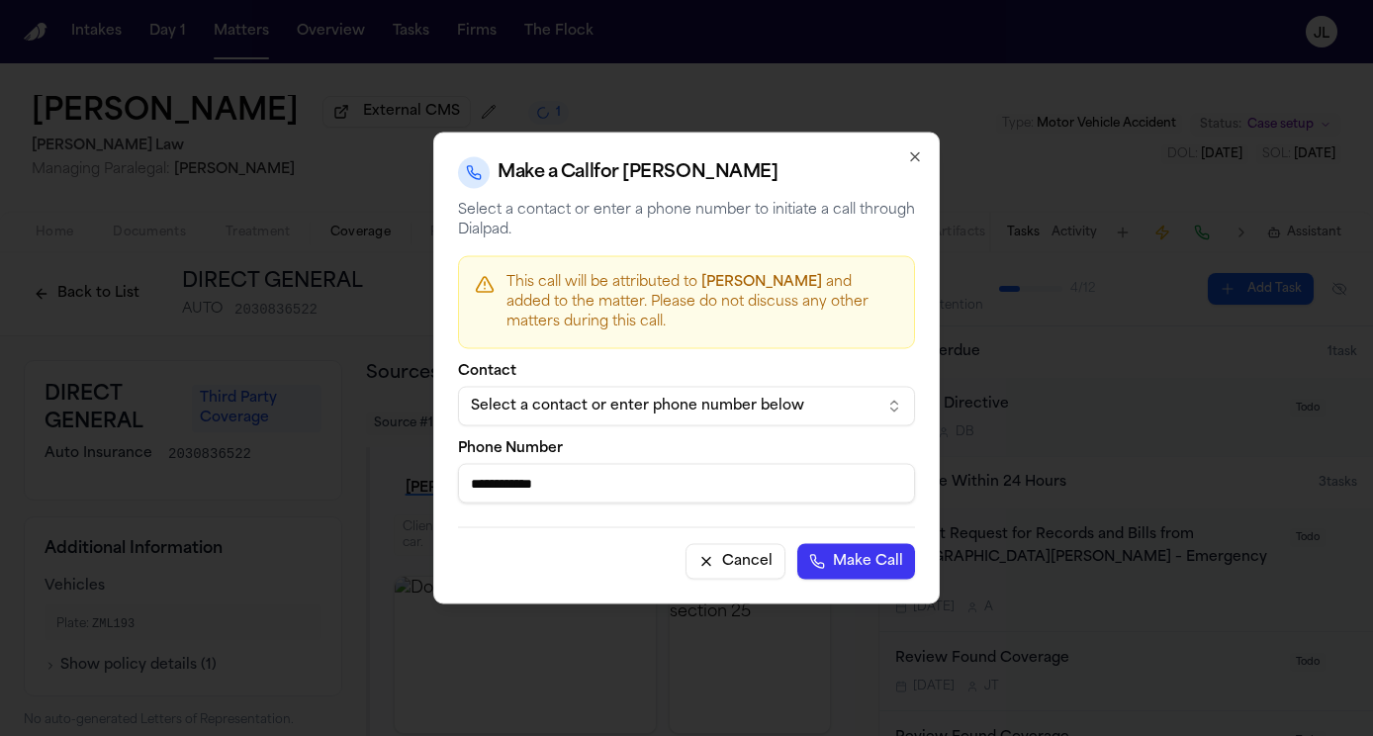
type input "**********"
click at [797, 544] on button "Make Call" at bounding box center [856, 562] width 118 height 36
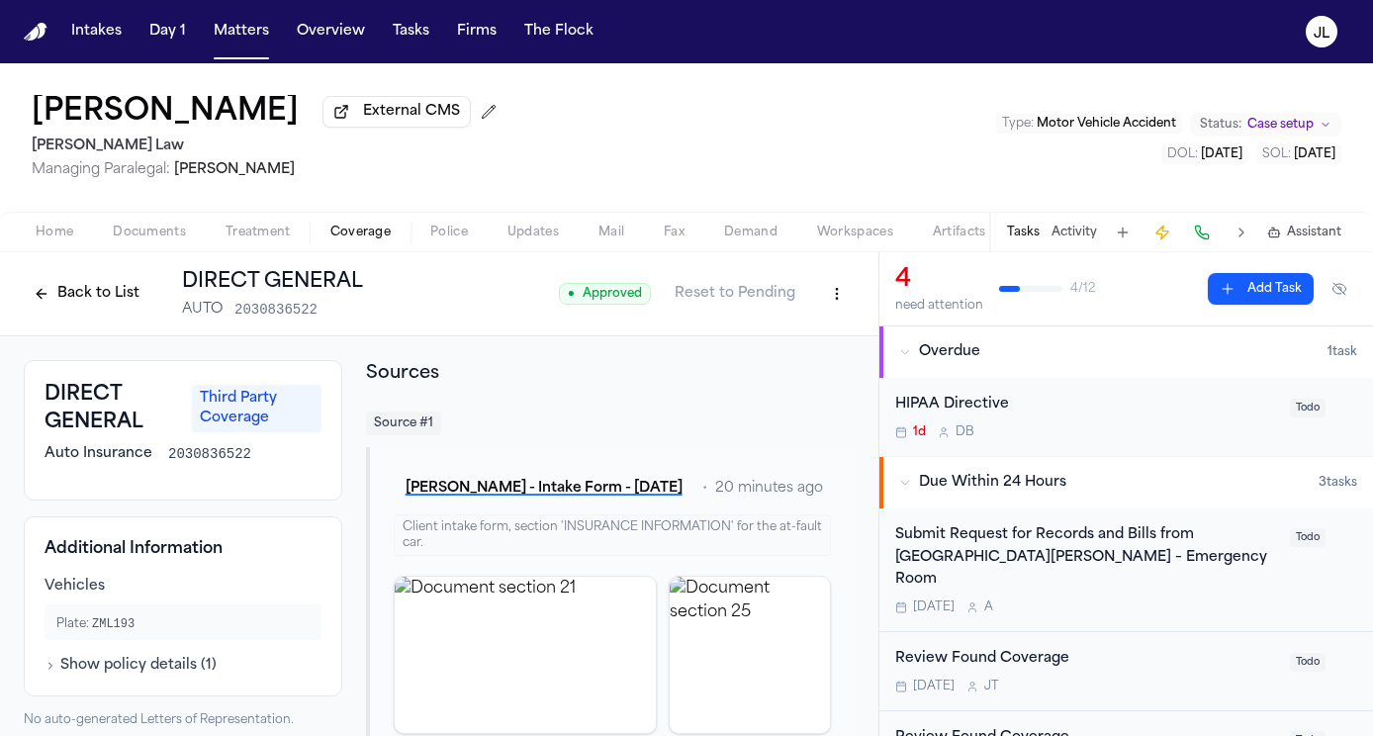
click at [835, 297] on html "Intakes Day 1 Matters Overview Tasks Firms The [PERSON_NAME] [PERSON_NAME] Exte…" at bounding box center [686, 368] width 1373 height 736
click at [771, 337] on div "Edit Coverage" at bounding box center [768, 341] width 166 height 32
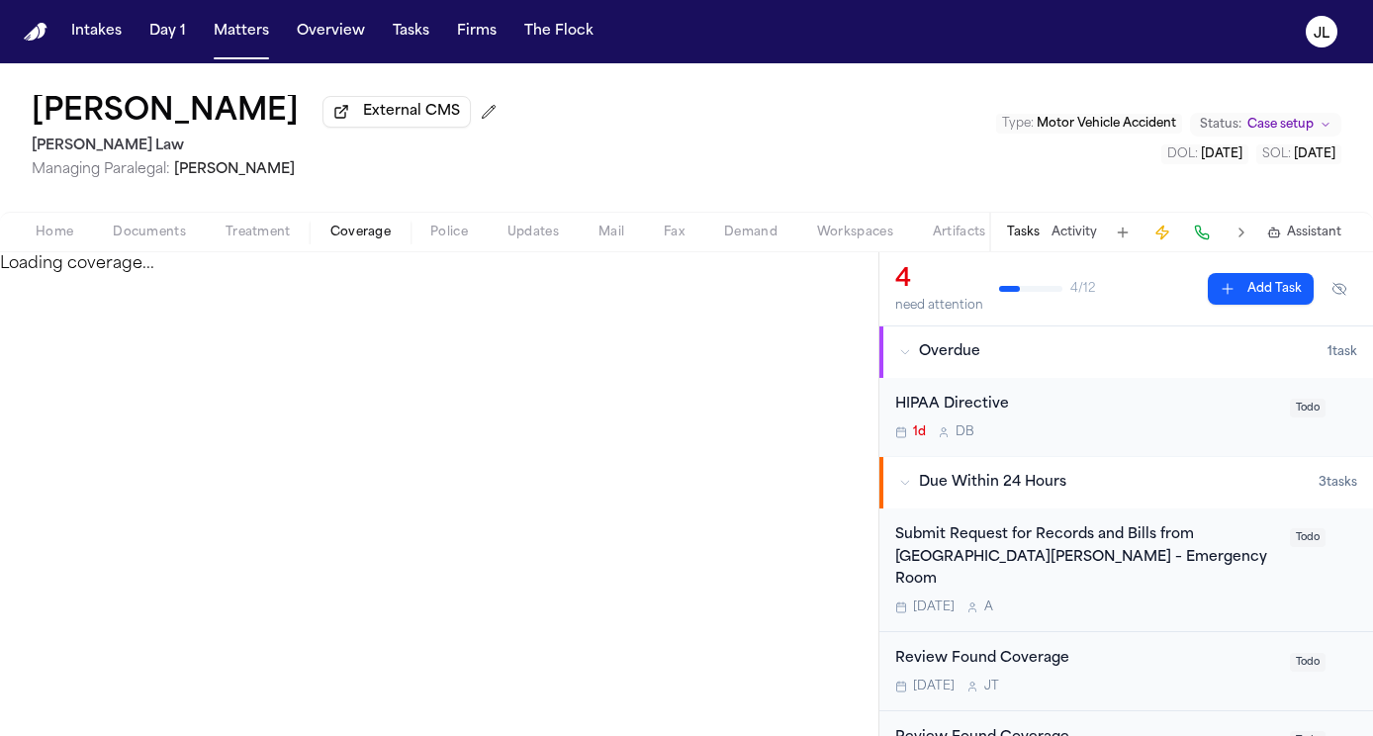
select select "**********"
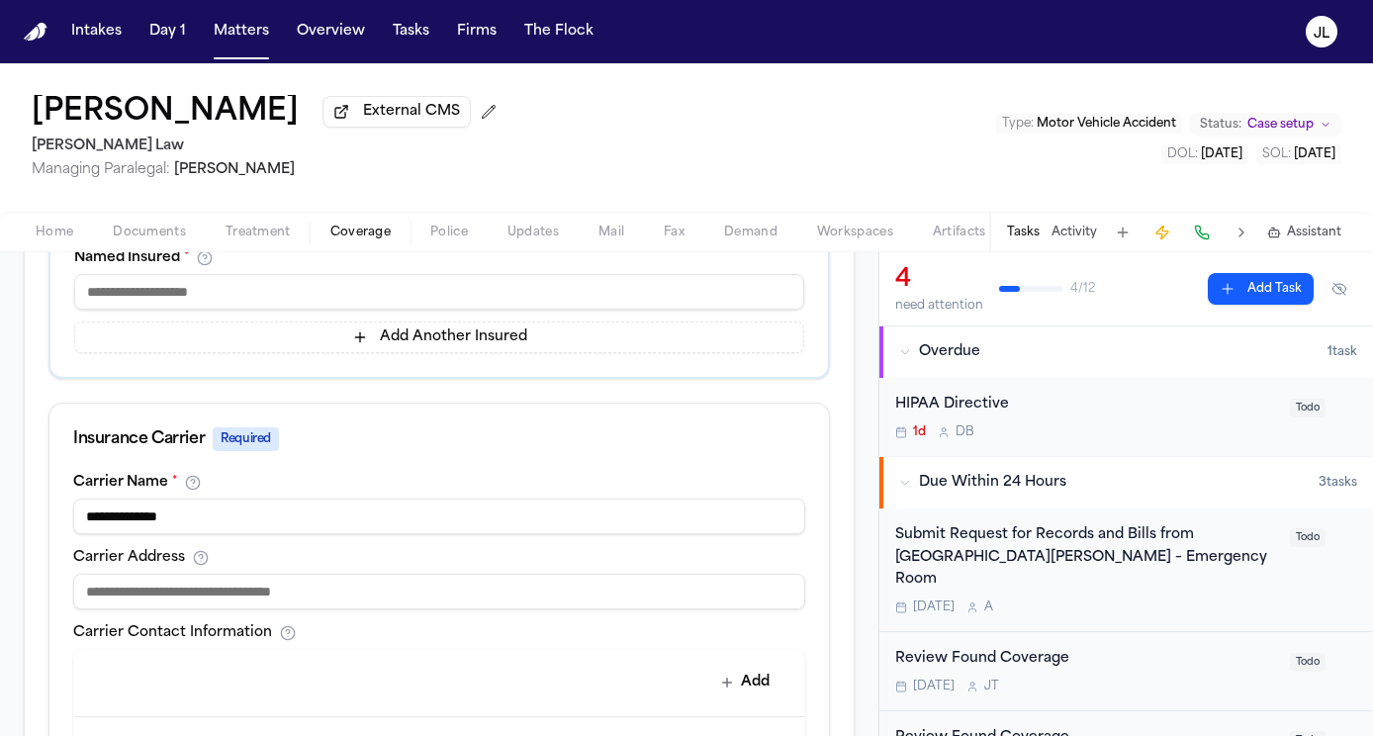
scroll to position [543, 0]
click at [234, 597] on input at bounding box center [439, 590] width 732 height 36
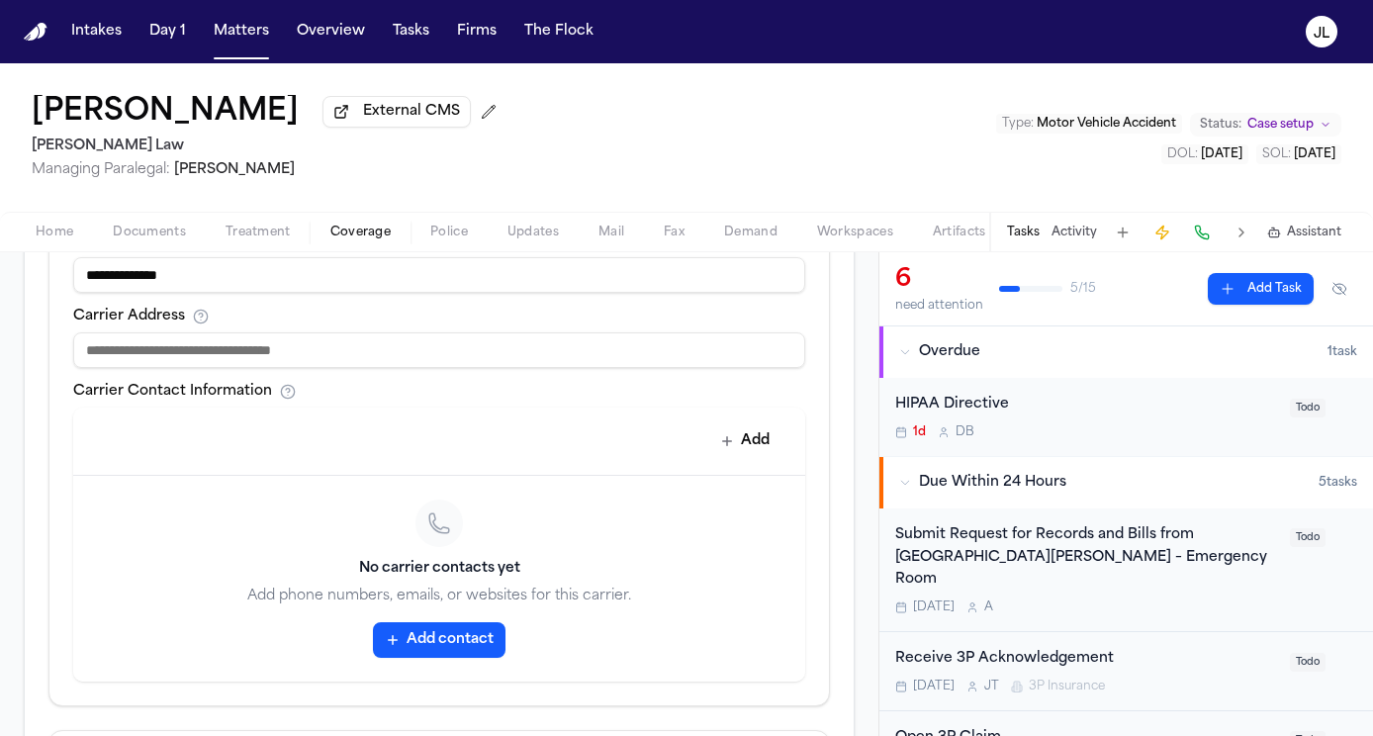
scroll to position [797, 0]
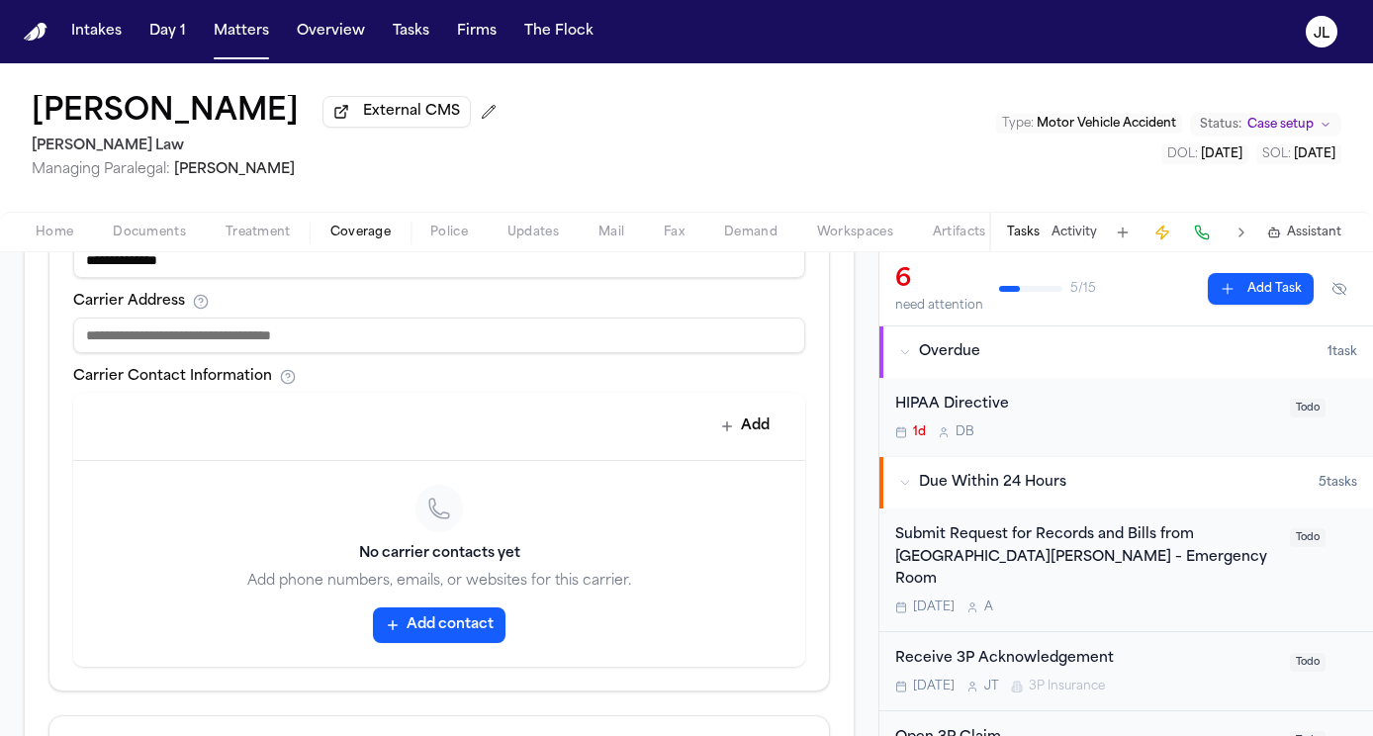
click at [450, 631] on button "Add contact" at bounding box center [439, 625] width 133 height 36
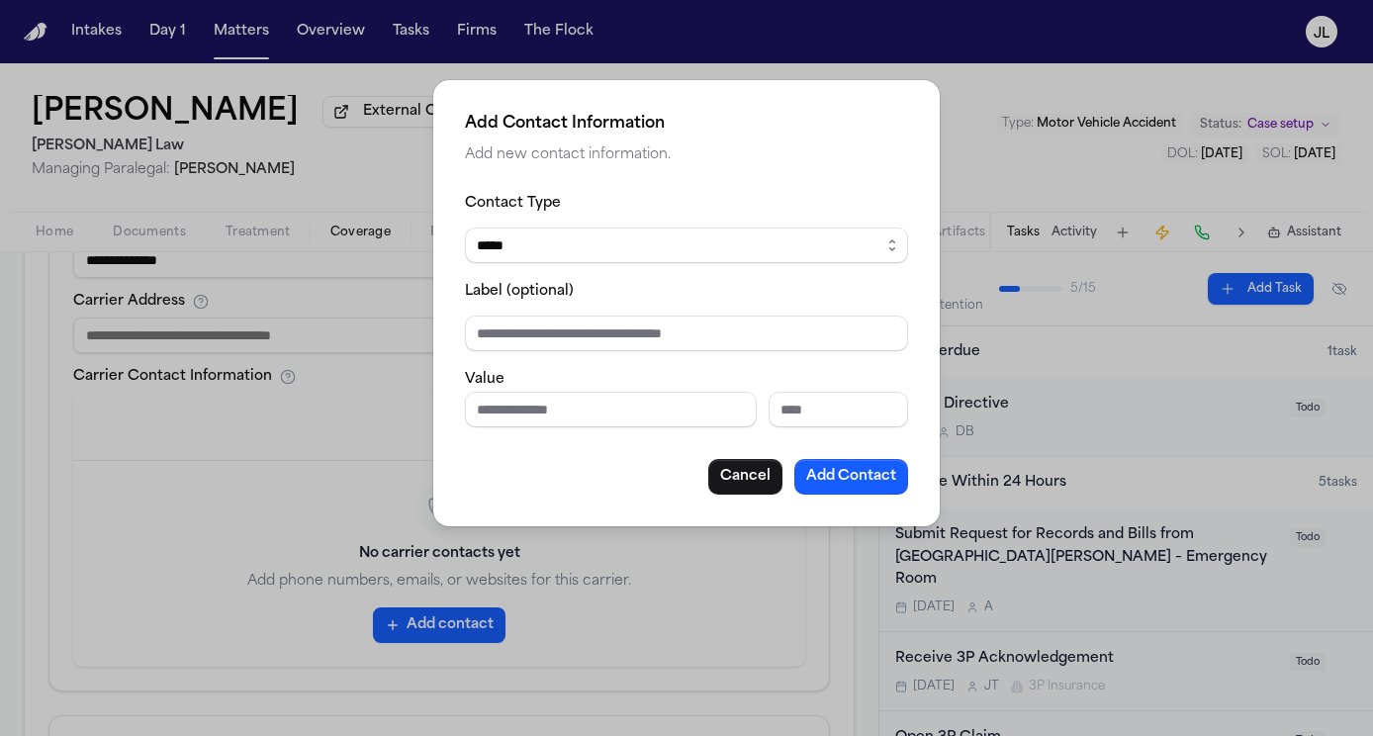
click at [548, 409] on input "Phone number" at bounding box center [611, 410] width 292 height 36
type input "**********"
click at [557, 235] on select "***** ***** ******* *** *****" at bounding box center [686, 245] width 443 height 36
select select "***"
click at [465, 227] on select "***** ***** ******* *** *****" at bounding box center [686, 245] width 443 height 36
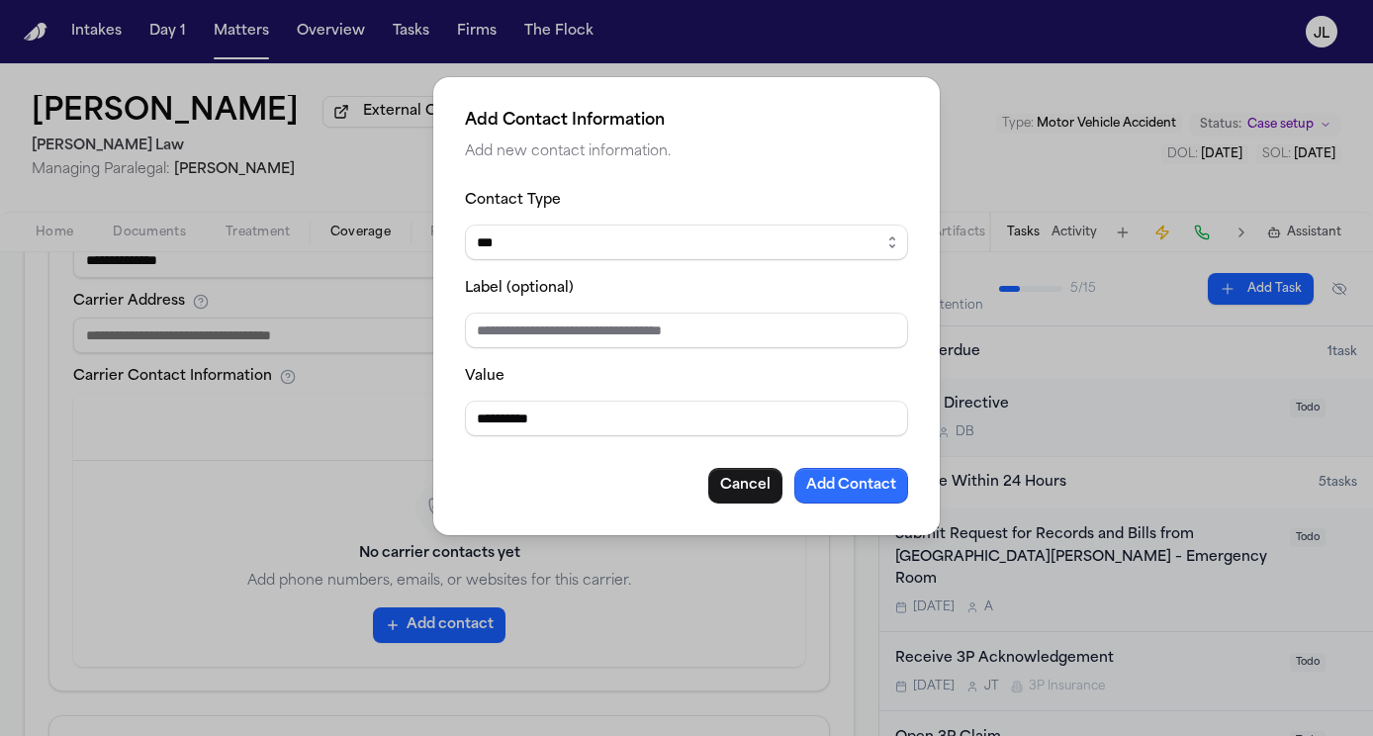
click at [845, 485] on button "Add Contact" at bounding box center [851, 486] width 114 height 36
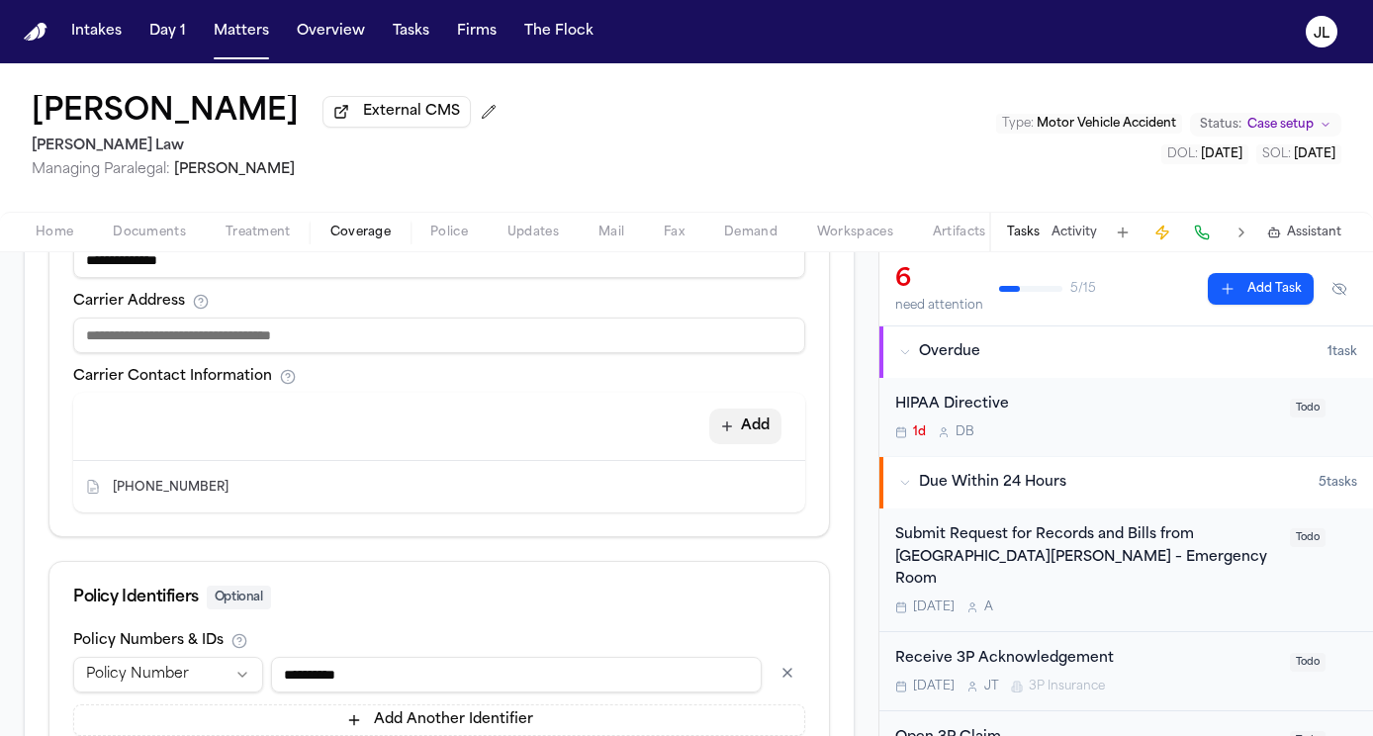
click at [758, 421] on button "Add" at bounding box center [745, 427] width 72 height 36
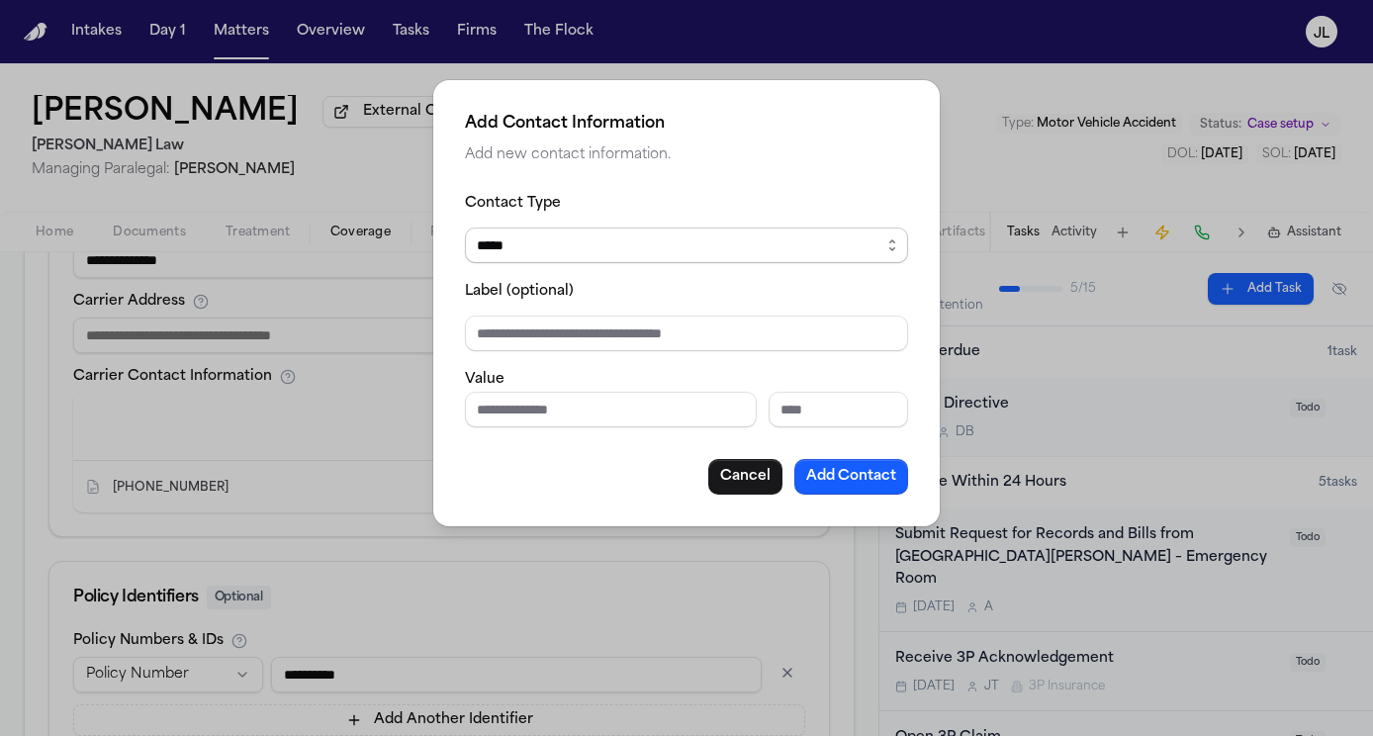
click at [572, 235] on select "***** ***** ******* *** *****" at bounding box center [686, 245] width 443 height 36
select select "*****"
click at [465, 227] on select "***** ***** ******* *** *****" at bounding box center [686, 245] width 443 height 36
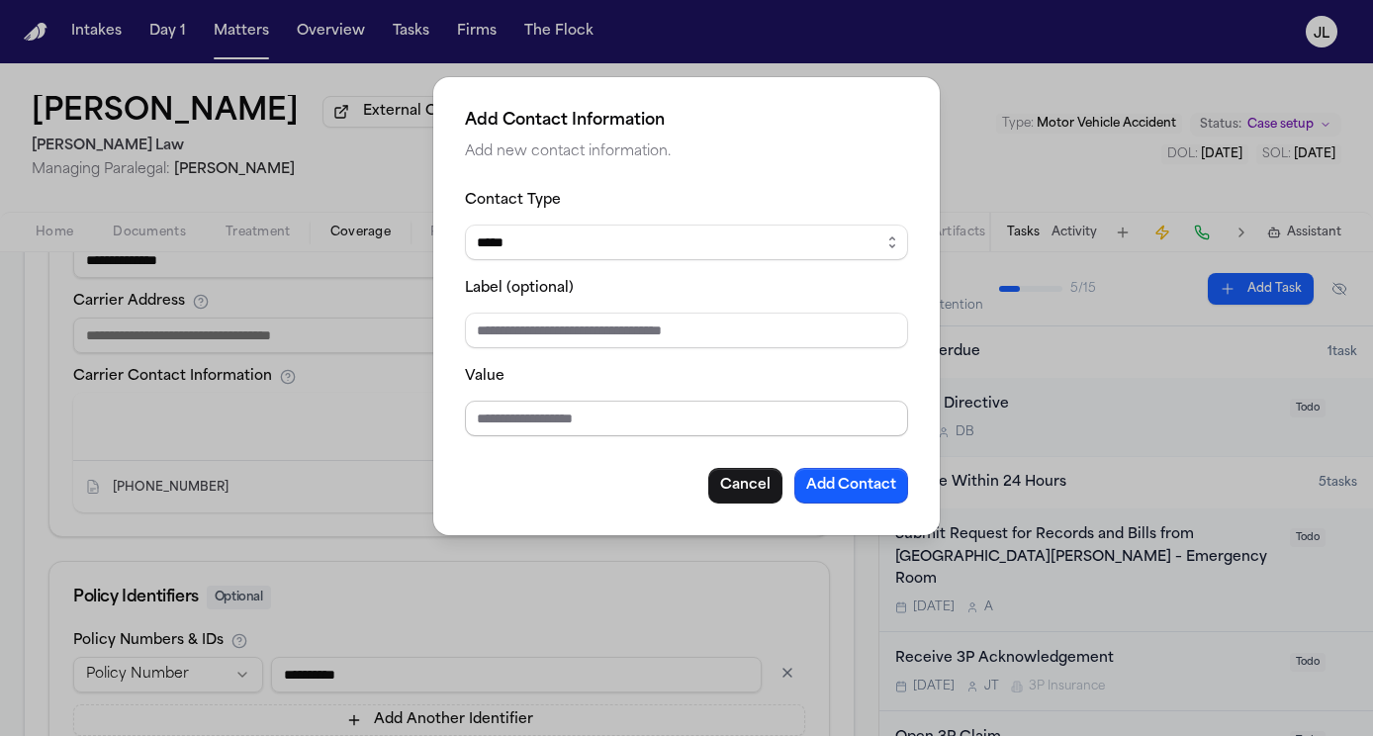
click at [520, 434] on input "Value" at bounding box center [686, 419] width 443 height 36
type input "**********"
click at [862, 484] on button "Add Contact" at bounding box center [851, 486] width 114 height 36
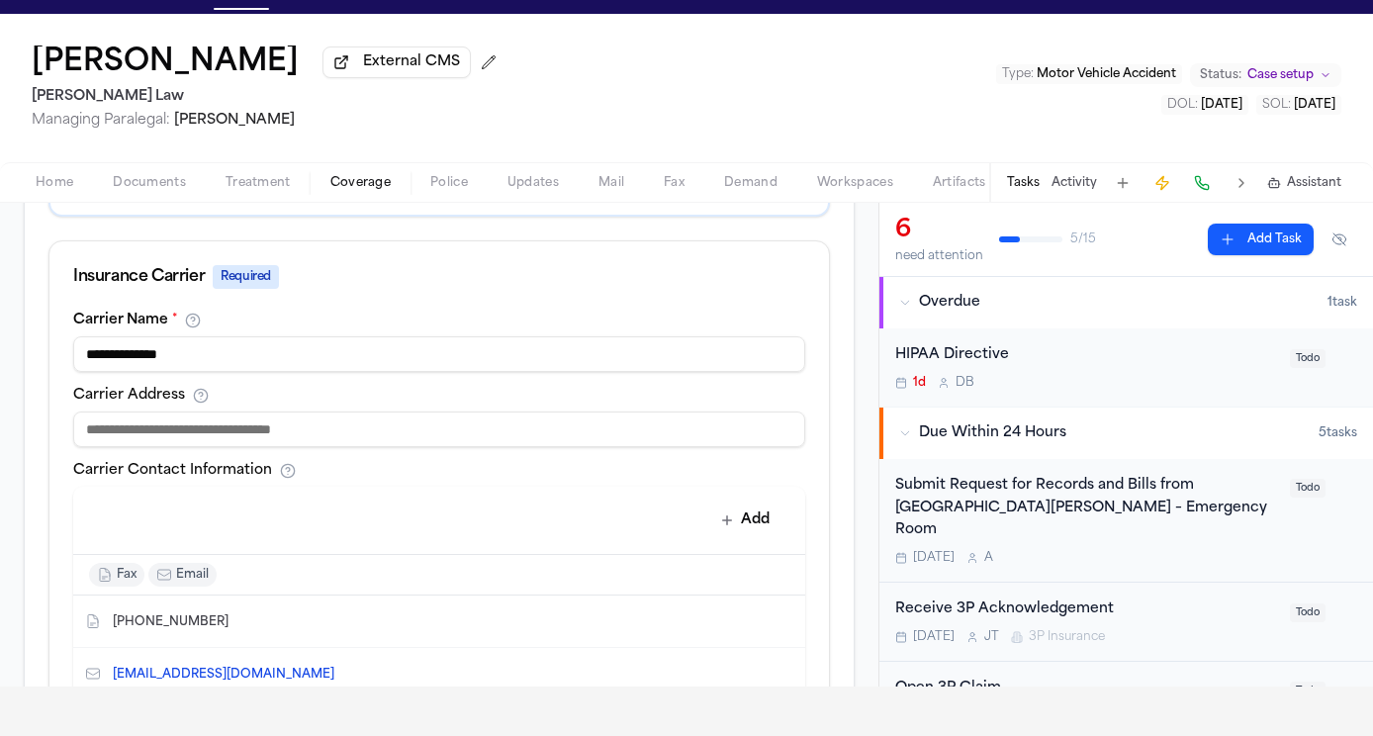
scroll to position [630, 0]
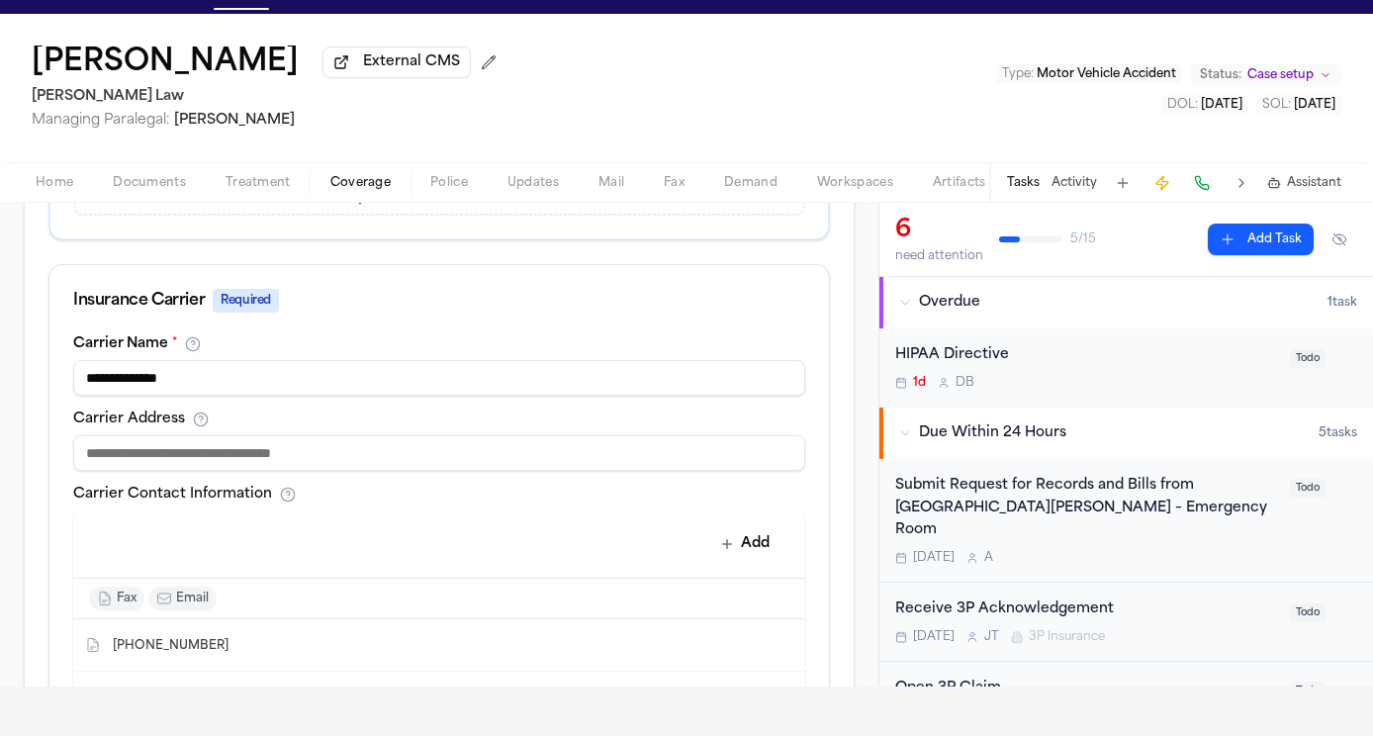
click at [225, 465] on input at bounding box center [439, 453] width 732 height 36
type input "*"
click at [354, 465] on input "**********" at bounding box center [439, 453] width 732 height 36
paste input "**********"
type input "**********"
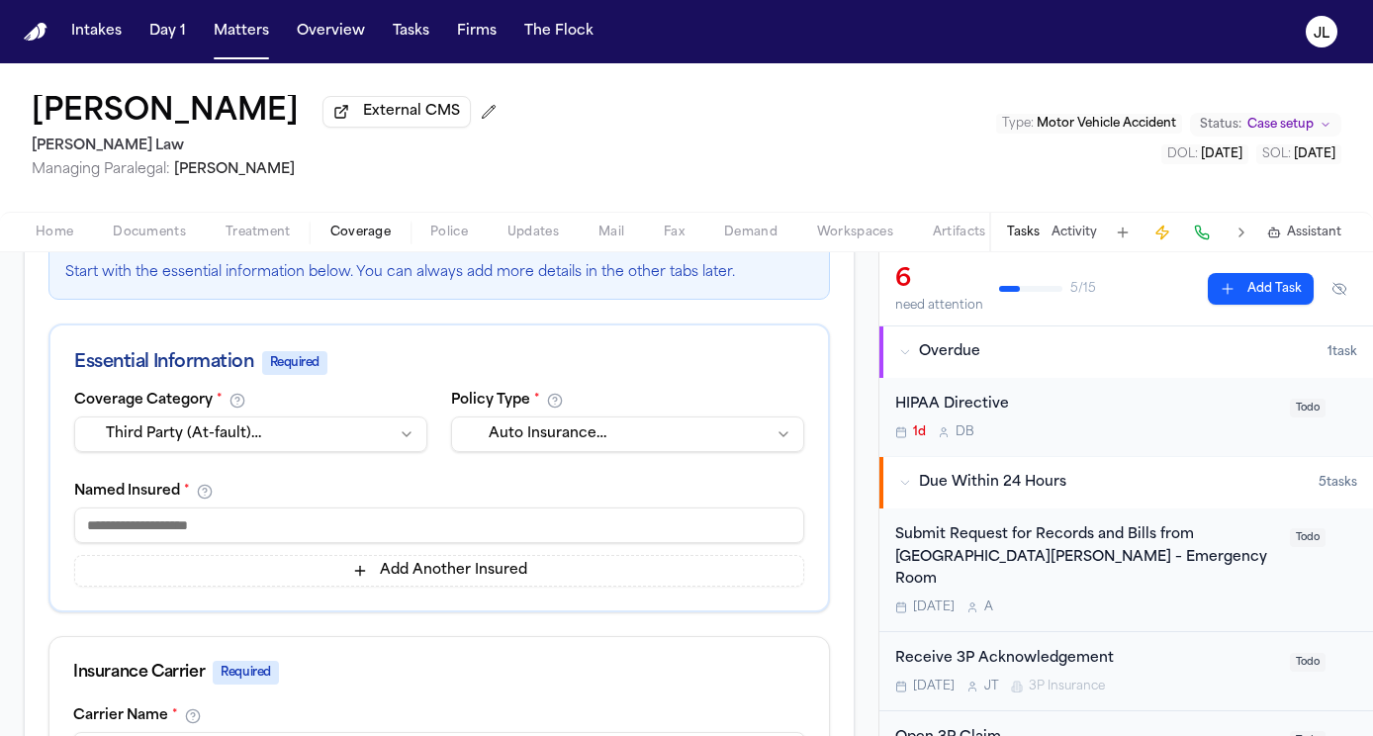
scroll to position [285, 0]
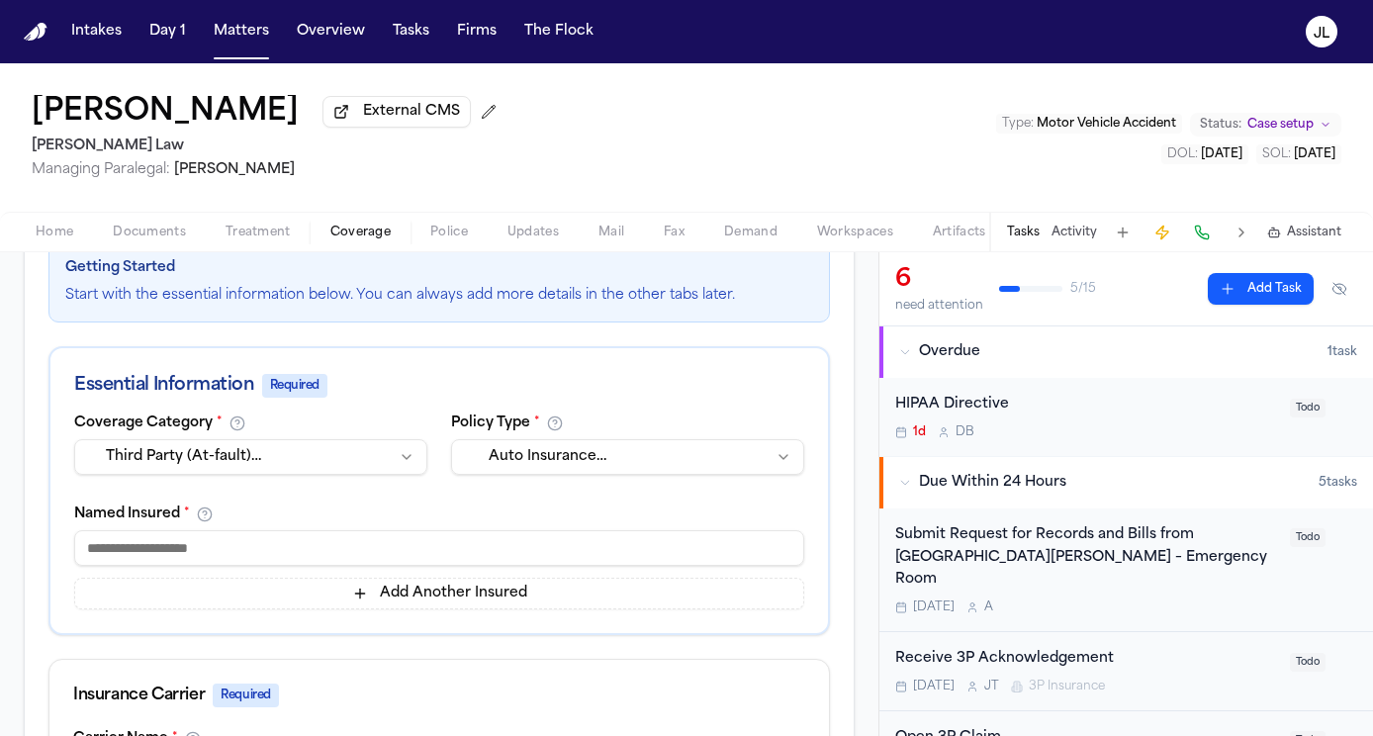
click at [328, 543] on input at bounding box center [439, 548] width 730 height 36
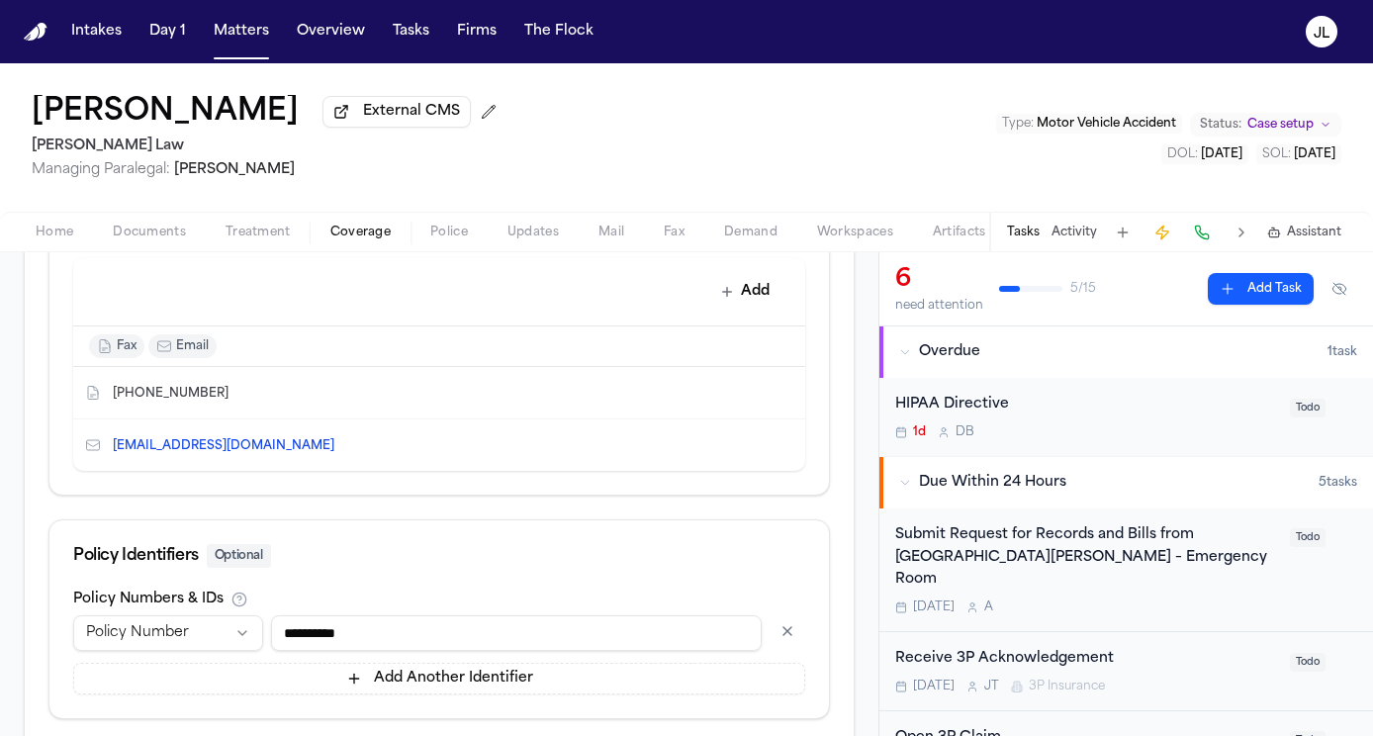
scroll to position [1044, 0]
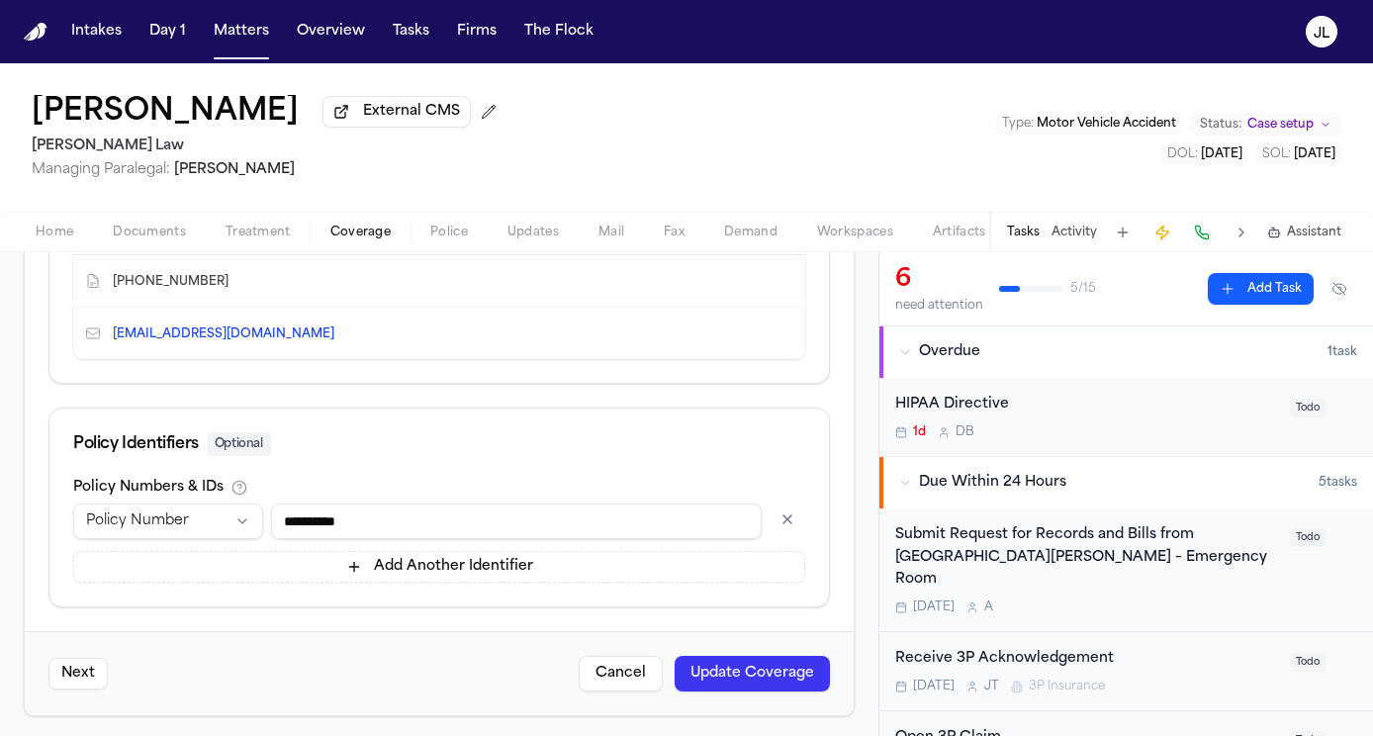
type input "**"
click at [743, 650] on div "Next Cancel Update Coverage" at bounding box center [439, 673] width 829 height 84
click at [743, 666] on button "Update Coverage" at bounding box center [752, 674] width 155 height 36
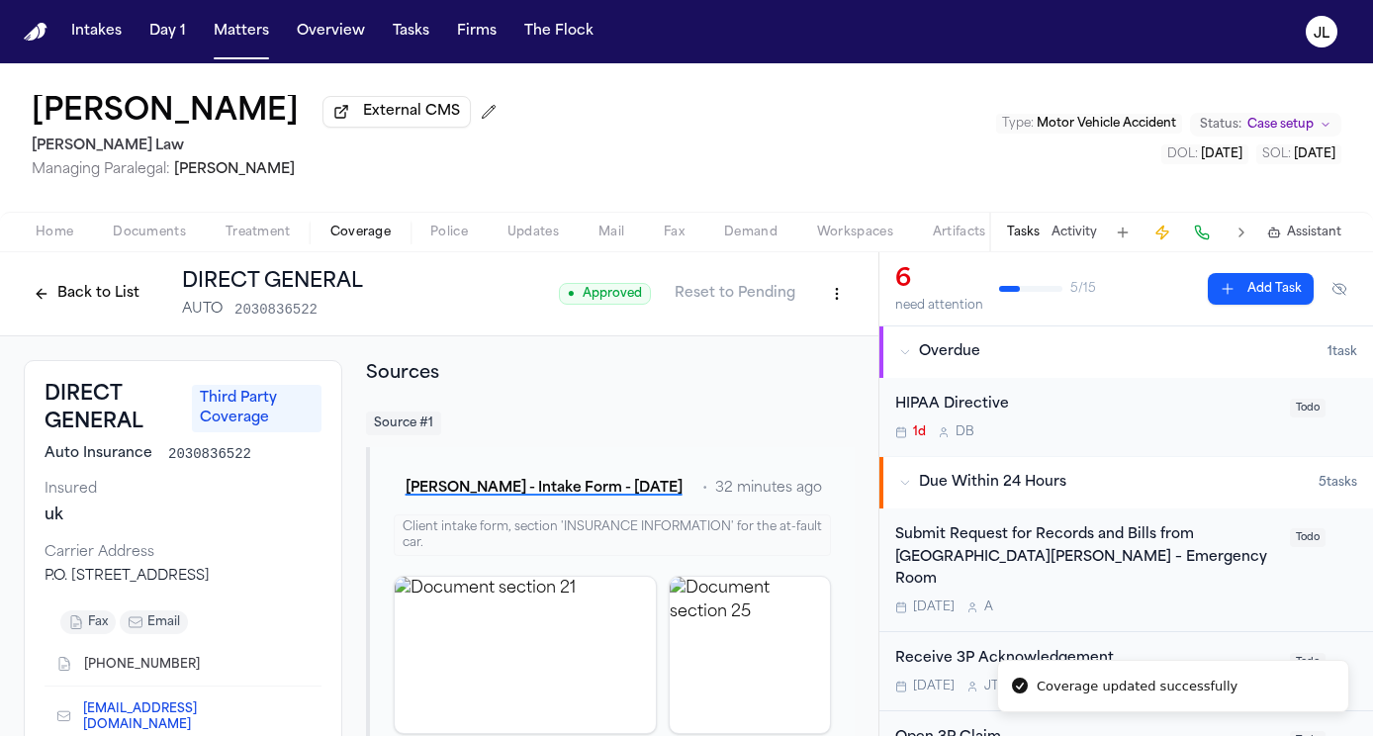
click at [62, 298] on button "Back to List" at bounding box center [87, 294] width 126 height 32
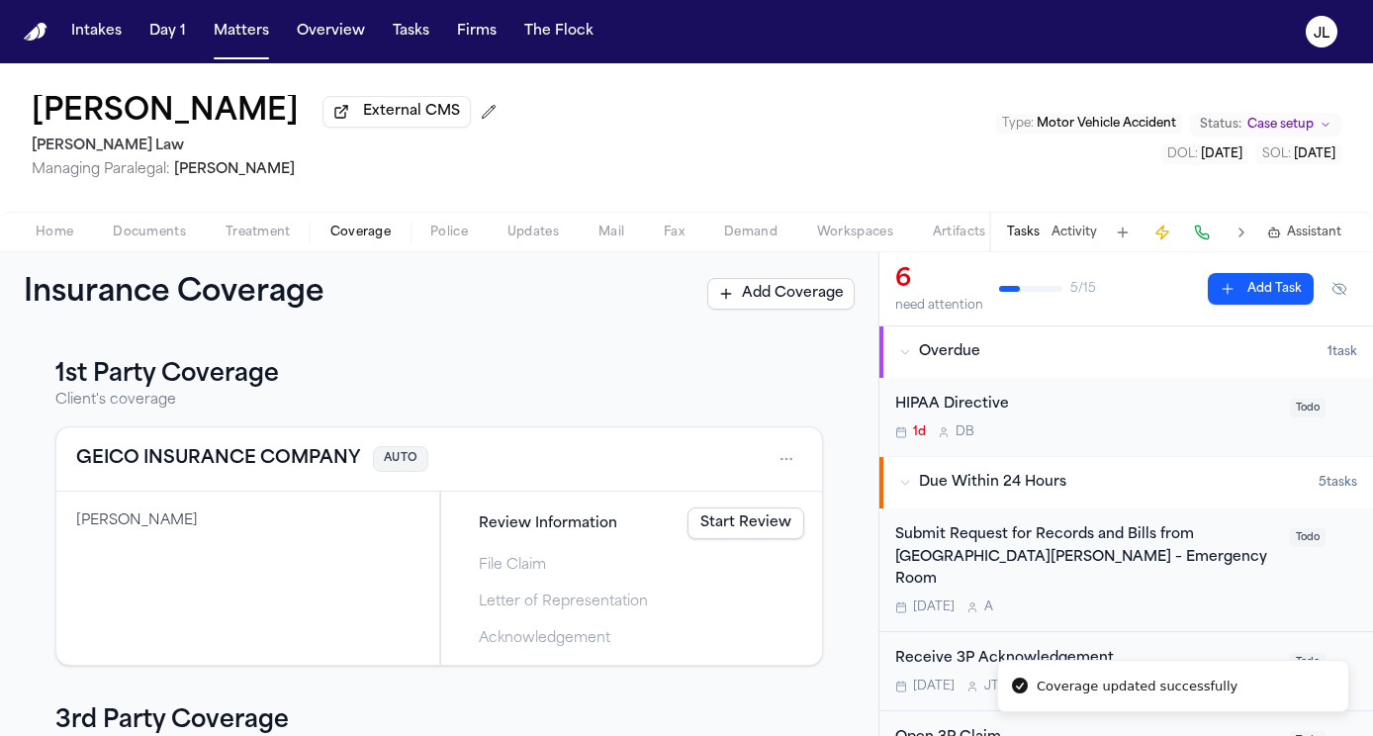
click at [63, 244] on button "Home" at bounding box center [54, 233] width 77 height 24
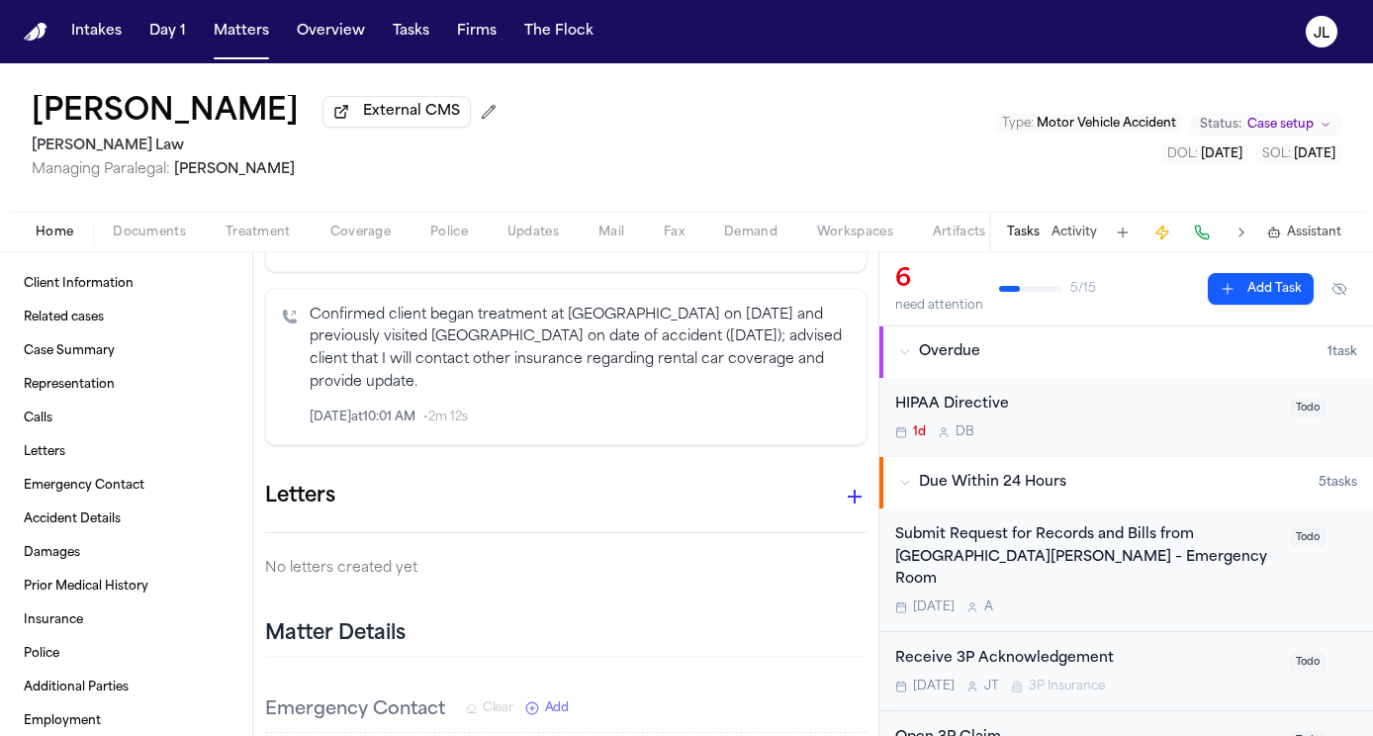
scroll to position [999, 0]
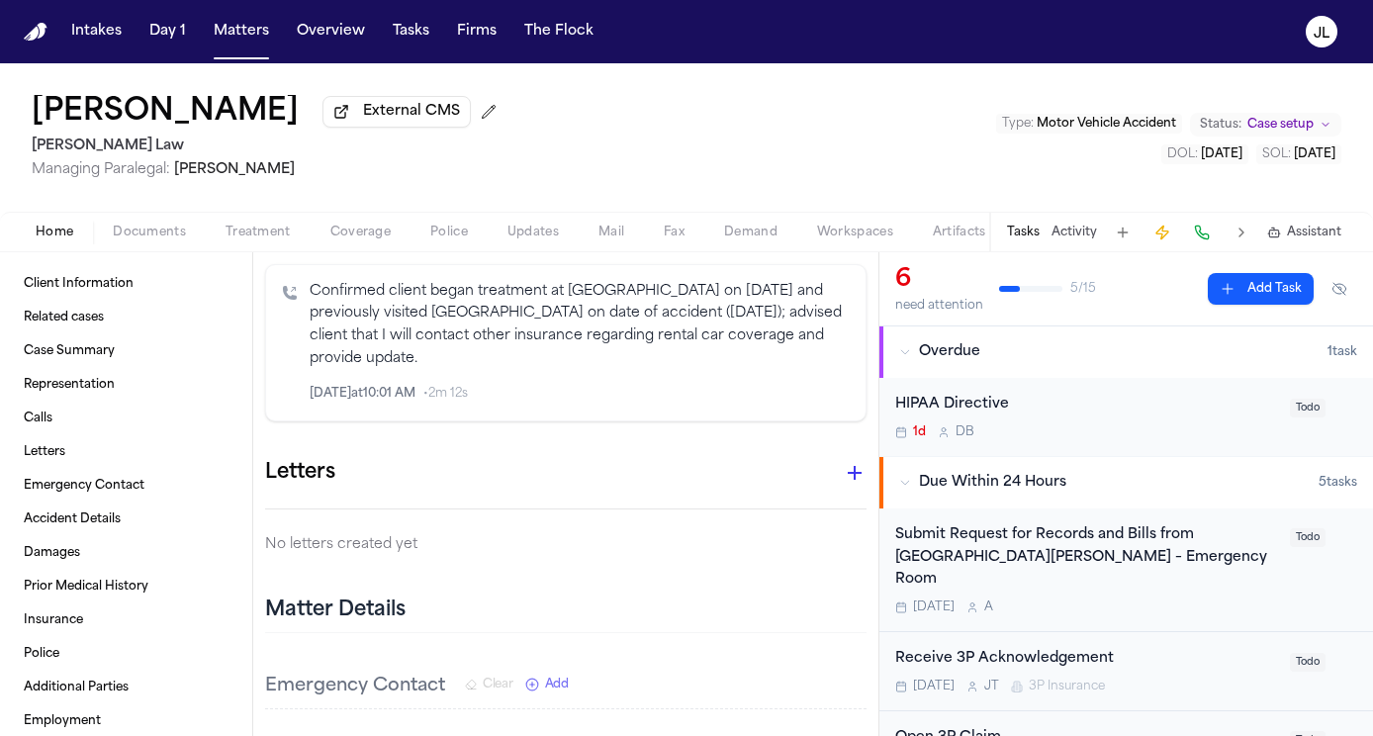
click at [858, 466] on icon "button" at bounding box center [855, 473] width 14 height 14
click at [856, 427] on div at bounding box center [686, 368] width 1373 height 736
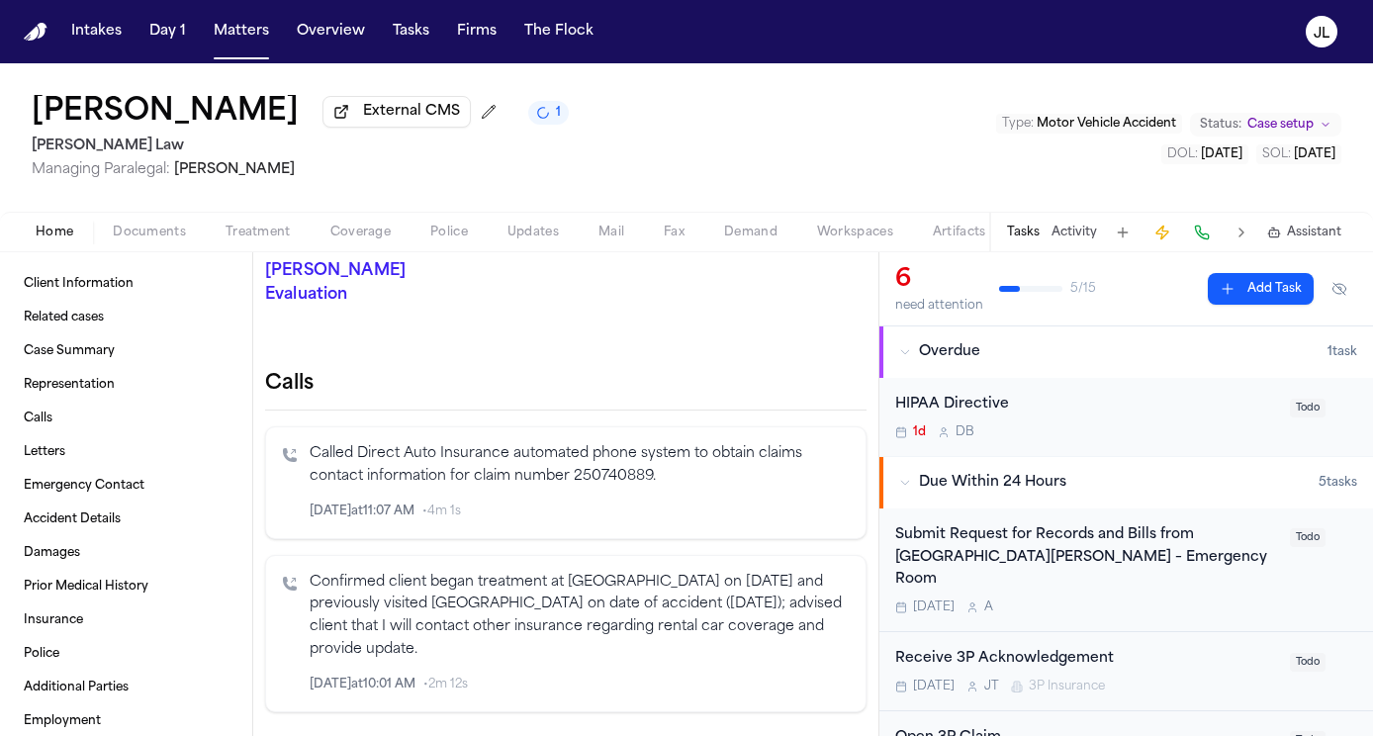
scroll to position [712, 0]
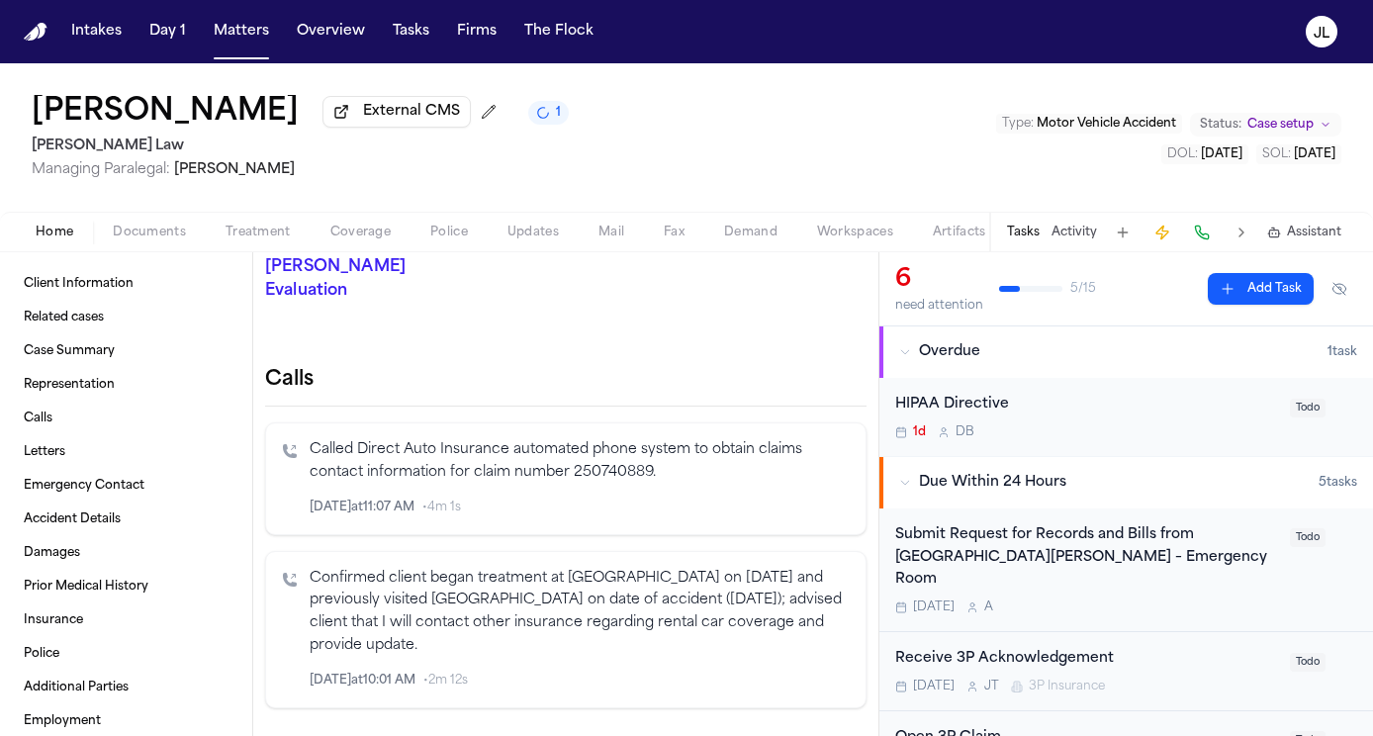
click at [353, 231] on span "Coverage" at bounding box center [360, 233] width 60 height 16
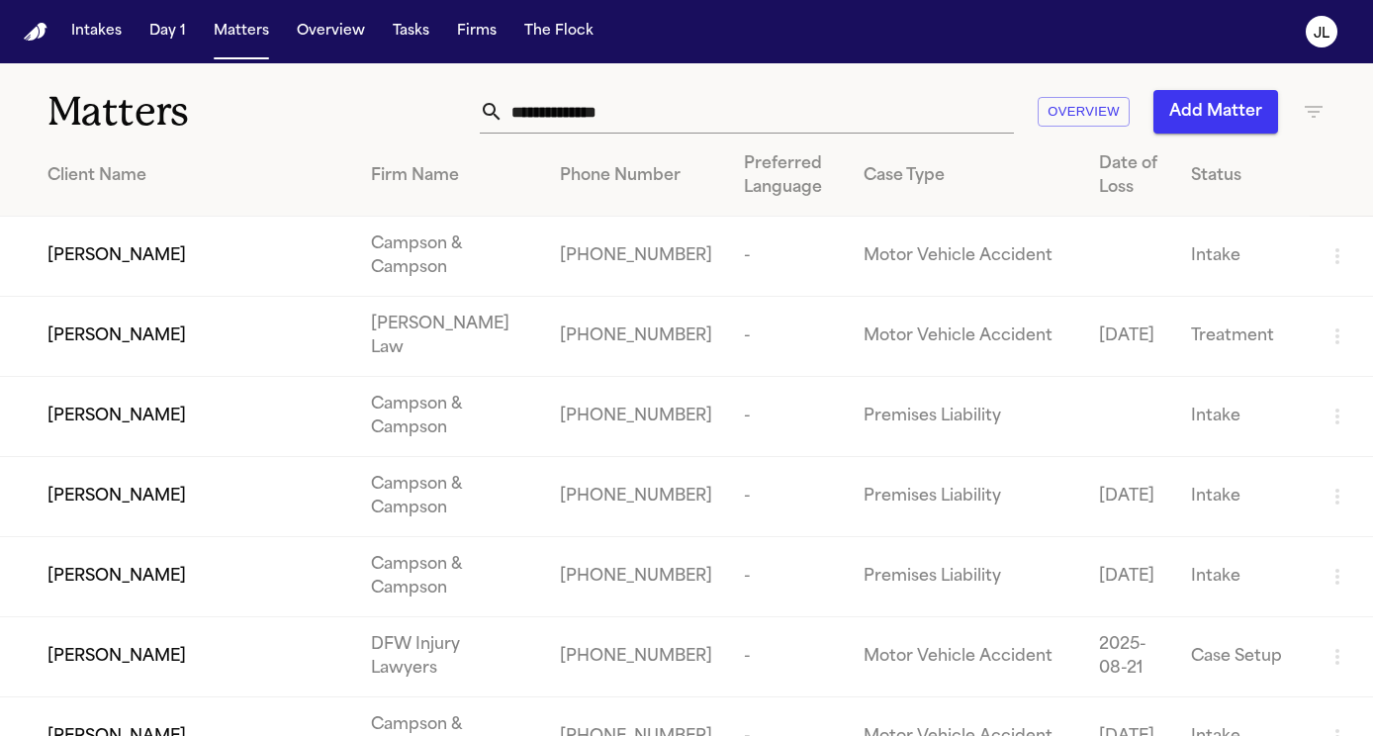
click at [516, 111] on input "text" at bounding box center [758, 112] width 510 height 44
paste input "**********"
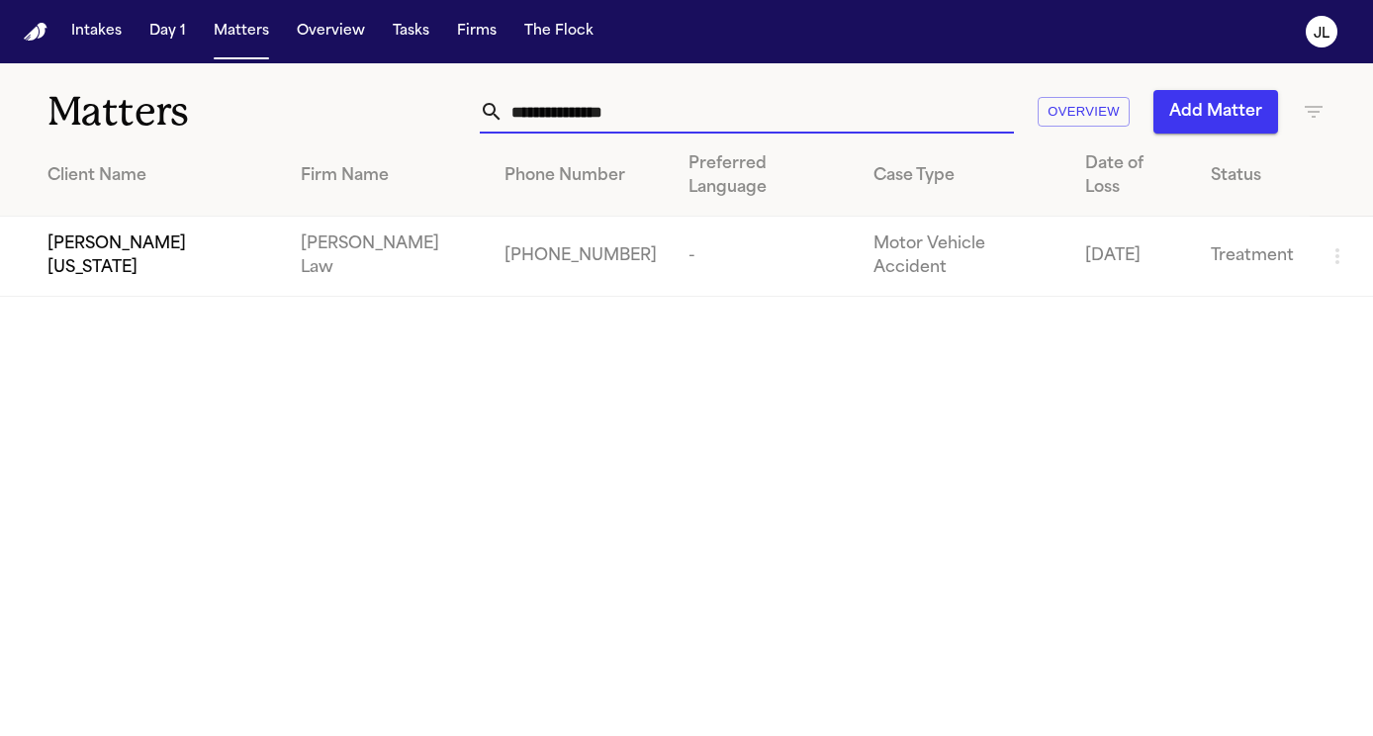
type input "**********"
click at [123, 232] on span "[PERSON_NAME][US_STATE]" at bounding box center [158, 255] width 222 height 47
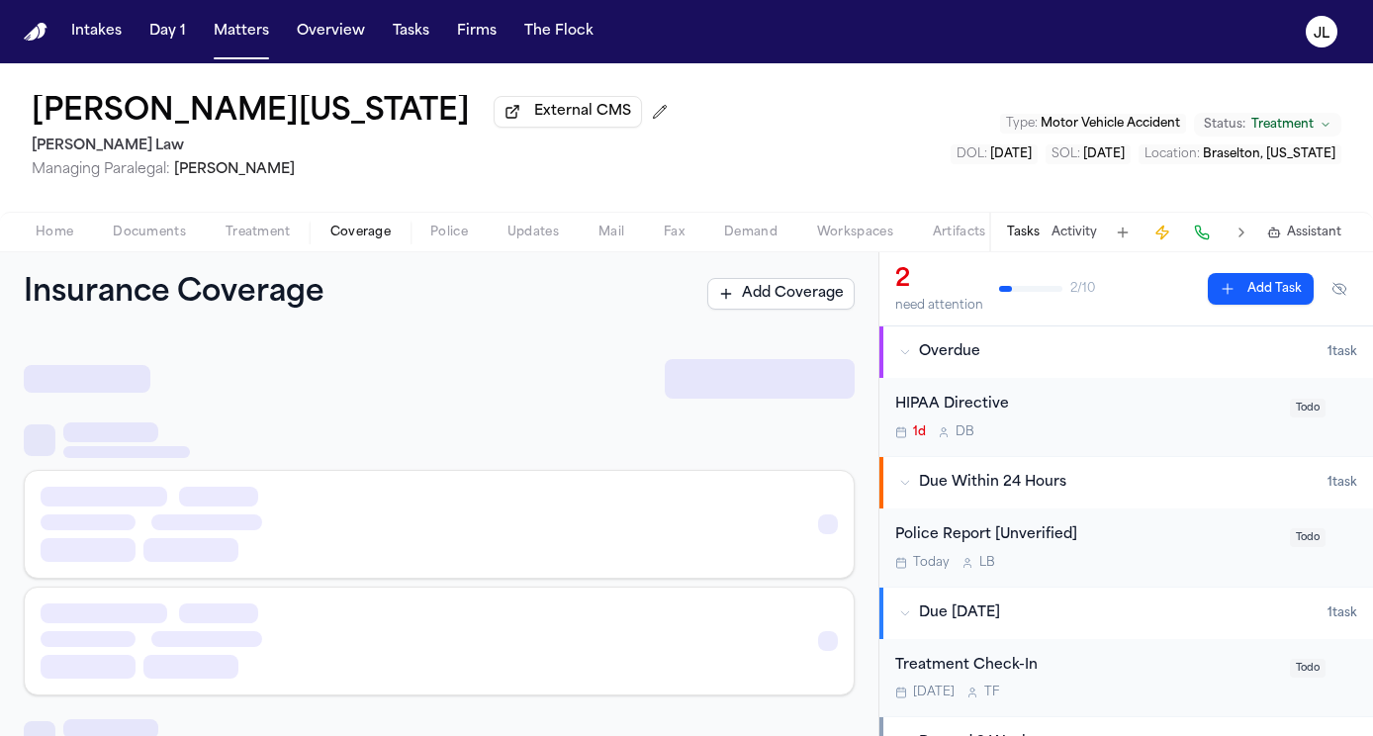
click at [377, 237] on span "Coverage" at bounding box center [360, 233] width 60 height 16
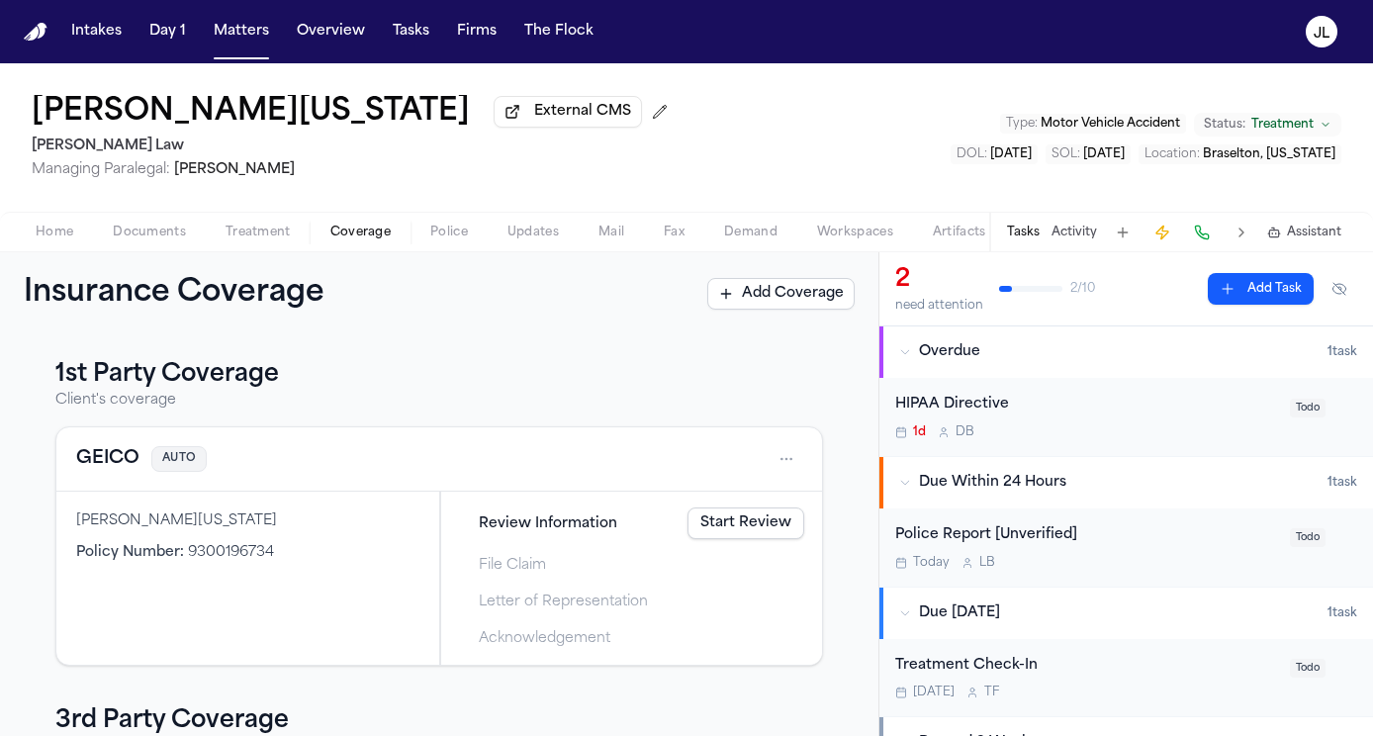
click at [114, 472] on button "GEICO" at bounding box center [107, 459] width 63 height 28
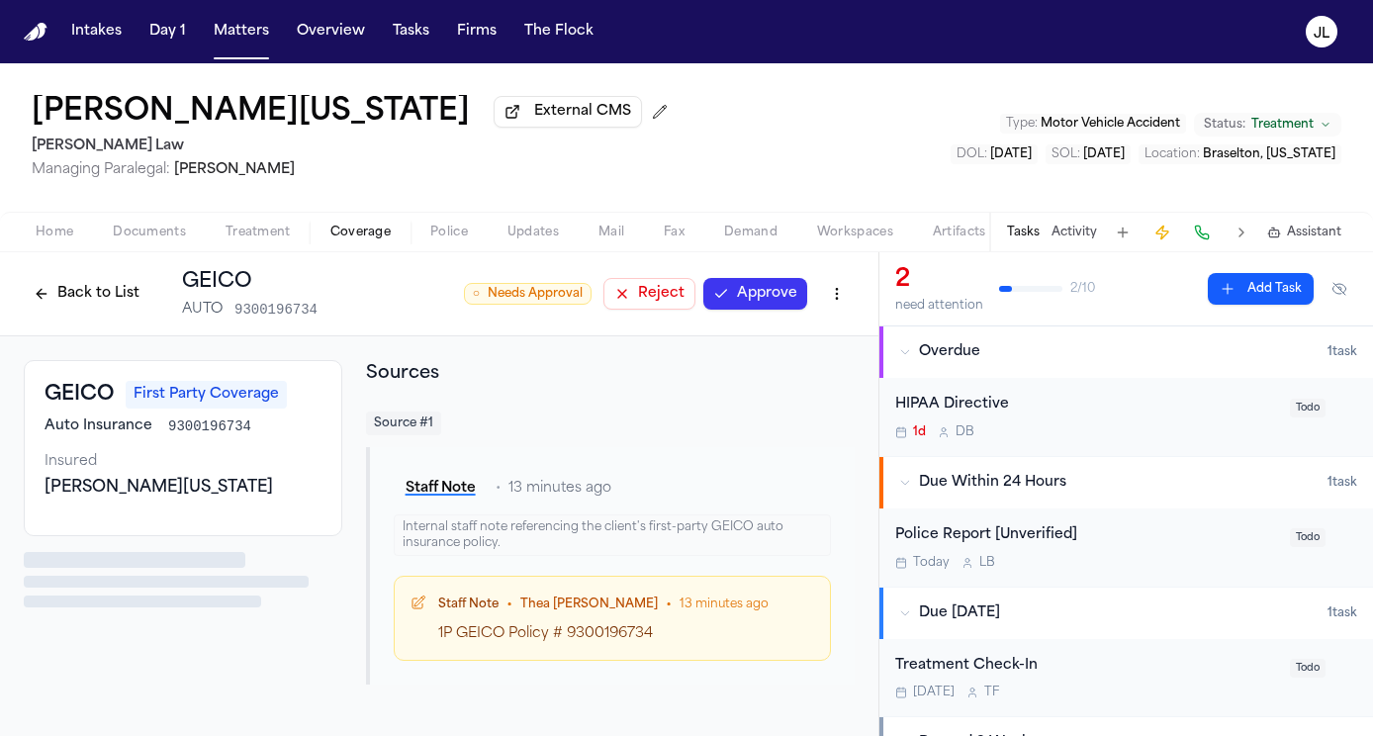
click at [784, 310] on button "Approve" at bounding box center [755, 294] width 104 height 32
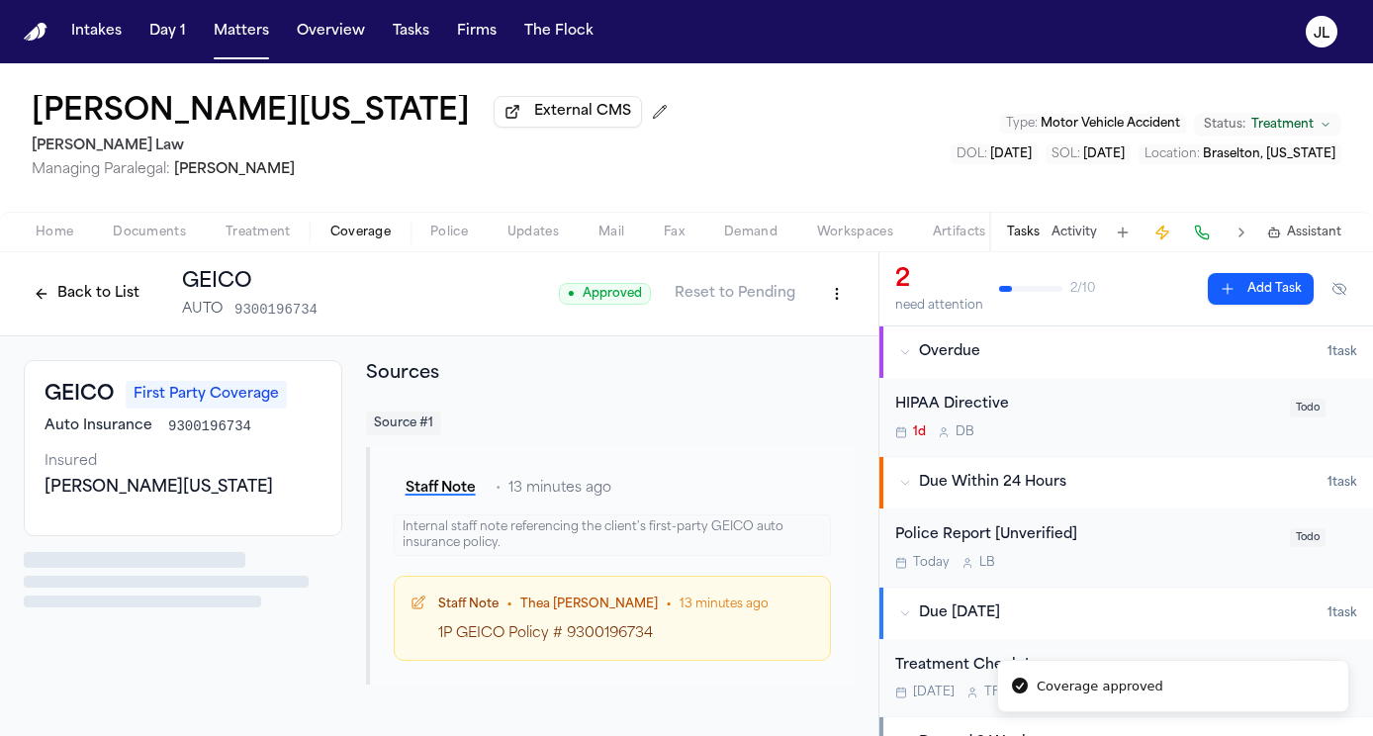
click at [1210, 234] on button at bounding box center [1202, 233] width 28 height 28
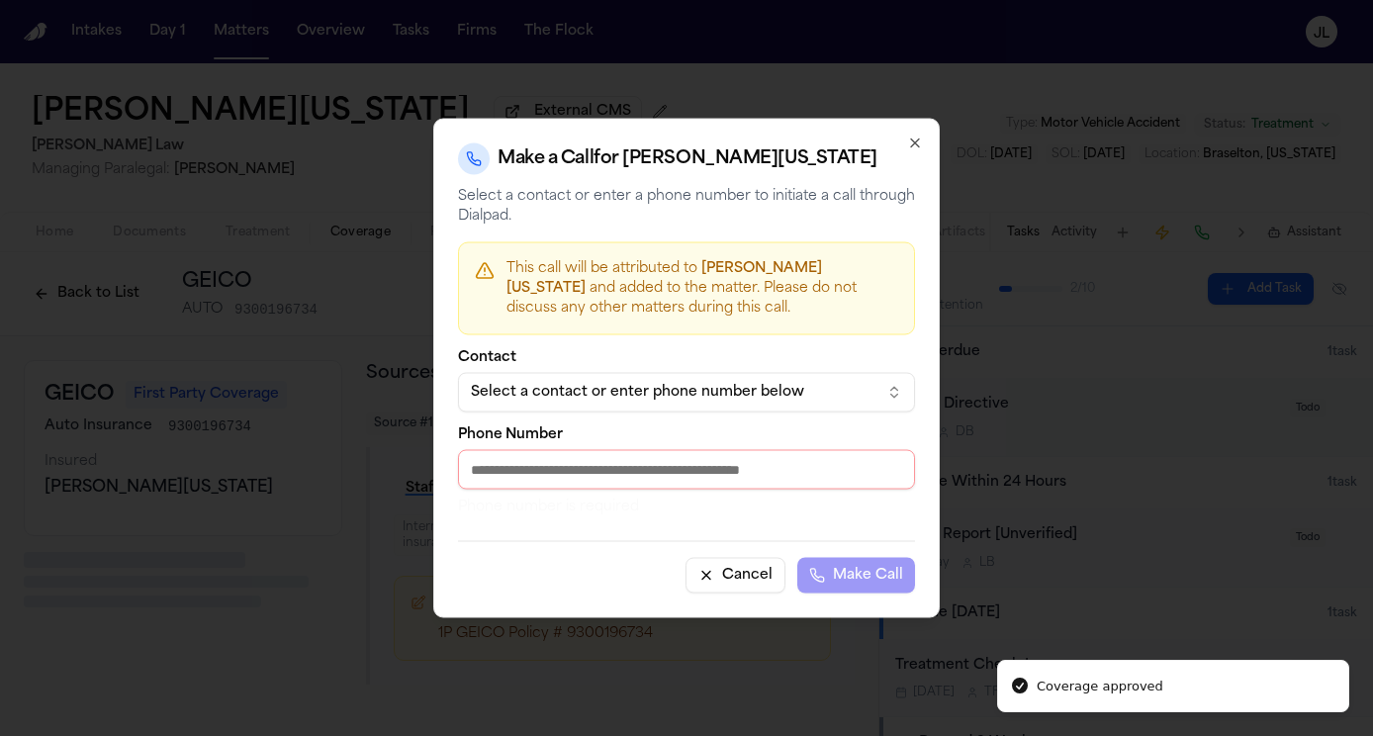
click at [634, 389] on div "Select a contact or enter phone number below" at bounding box center [671, 393] width 400 height 20
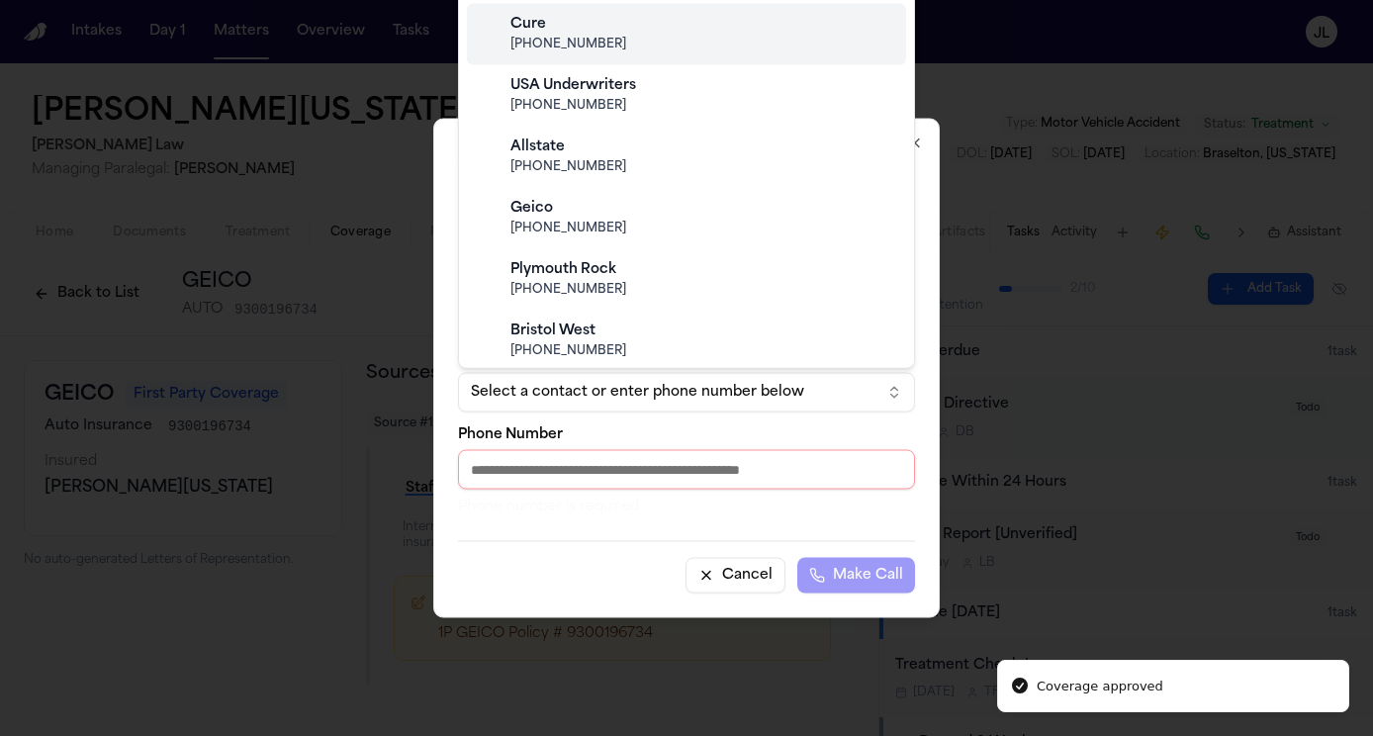
scroll to position [295, 0]
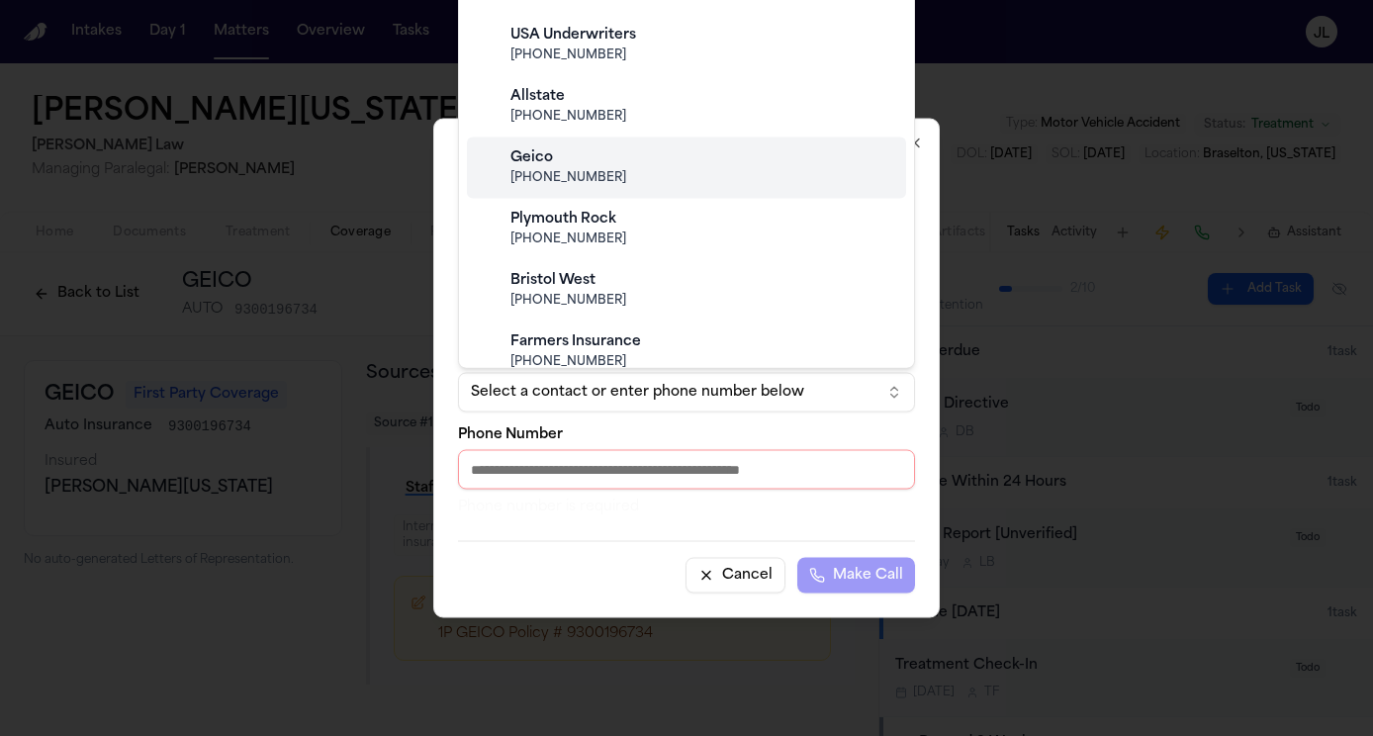
click at [594, 178] on span "(800) 841-3000" at bounding box center [702, 179] width 384 height 16
type input "**********"
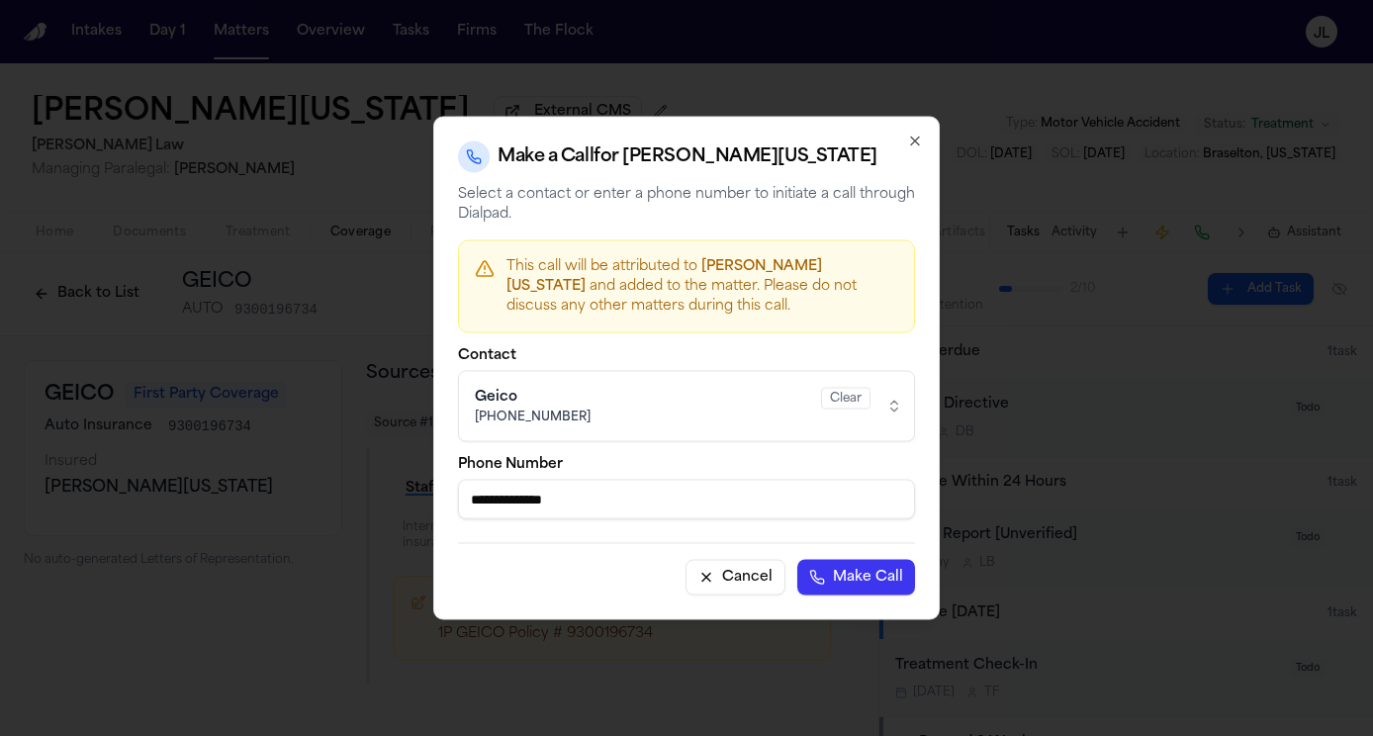
drag, startPoint x: 618, startPoint y: 492, endPoint x: 420, endPoint y: 507, distance: 198.5
click at [420, 507] on body "Intakes Day 1 Matters Overview Tasks Firms The Flock JL Todd Washington Externa…" at bounding box center [686, 368] width 1373 height 736
click at [912, 148] on icon "button" at bounding box center [915, 142] width 16 height 16
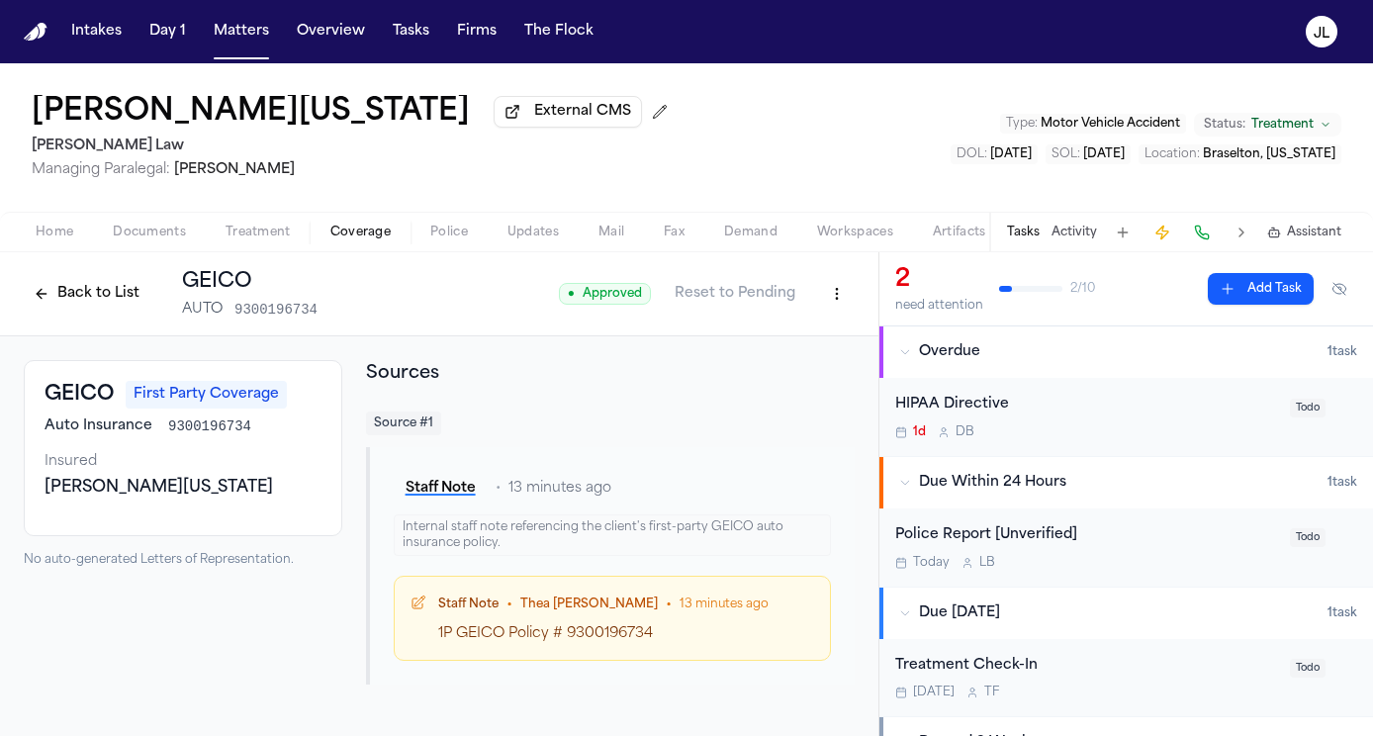
click at [823, 295] on html "Intakes Day 1 Matters Overview Tasks Firms The Flock JL Todd Washington Externa…" at bounding box center [686, 368] width 1373 height 736
click at [122, 281] on html "Intakes Day 1 Matters Overview Tasks Firms The Flock JL Todd Washington Externa…" at bounding box center [686, 368] width 1373 height 736
click at [122, 289] on button "Back to List" at bounding box center [87, 294] width 126 height 32
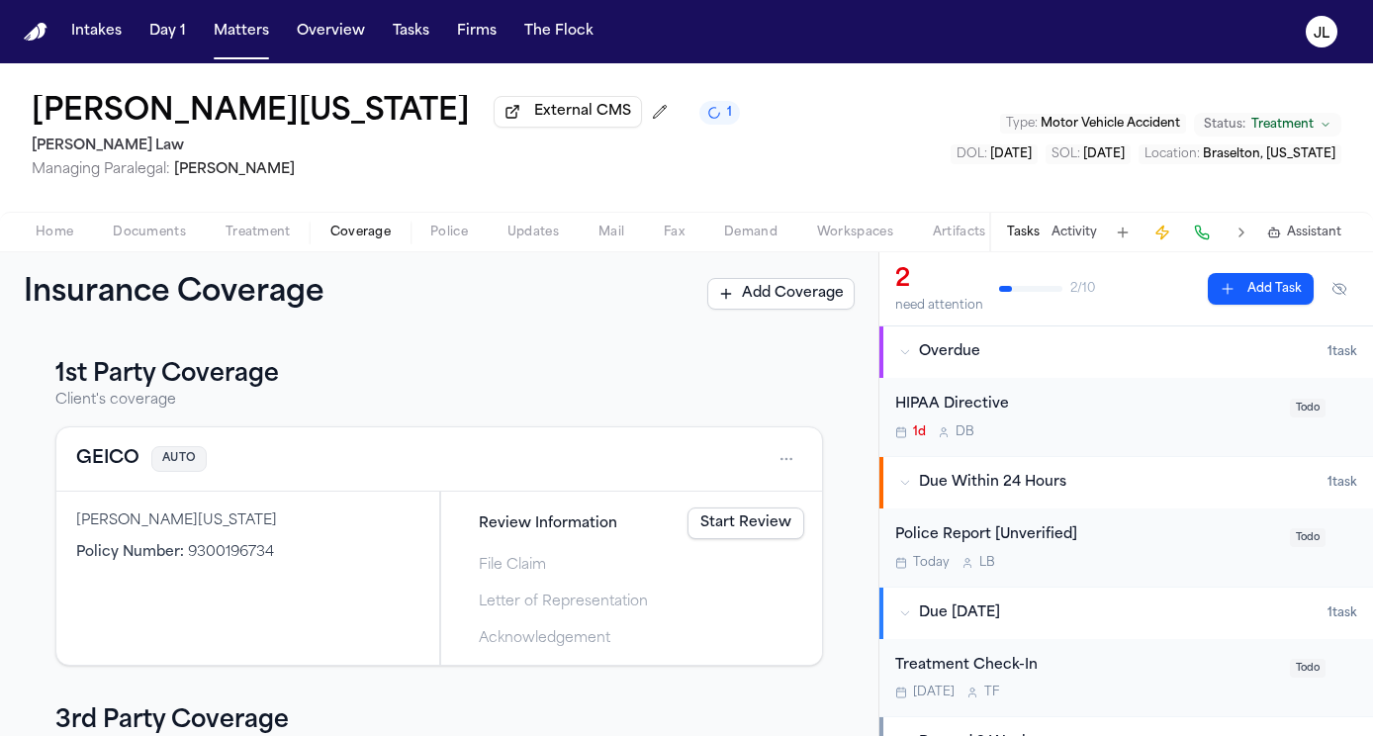
click at [764, 534] on link "Start Review" at bounding box center [745, 523] width 117 height 32
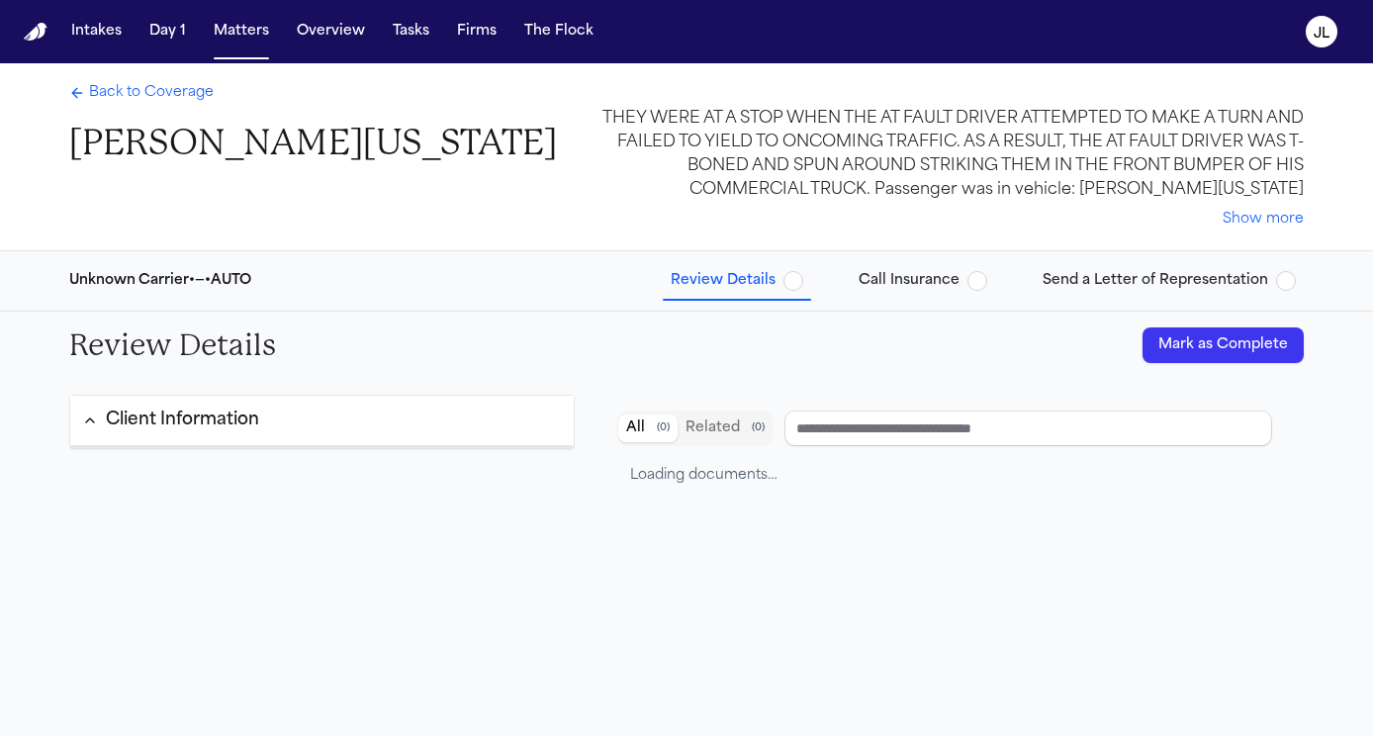
type input "*****"
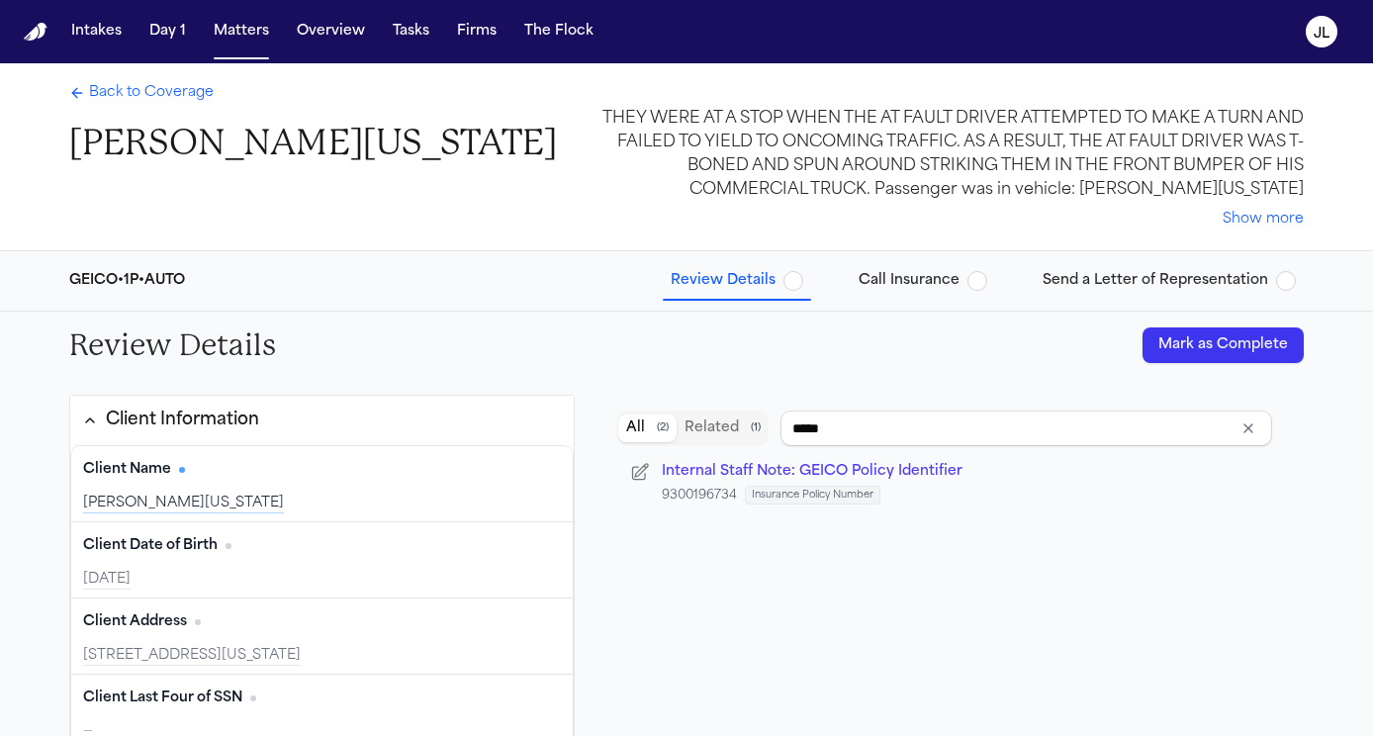
click at [1181, 348] on button "Mark as Complete" at bounding box center [1222, 345] width 161 height 36
click at [889, 288] on span "Call Insurance" at bounding box center [909, 281] width 101 height 20
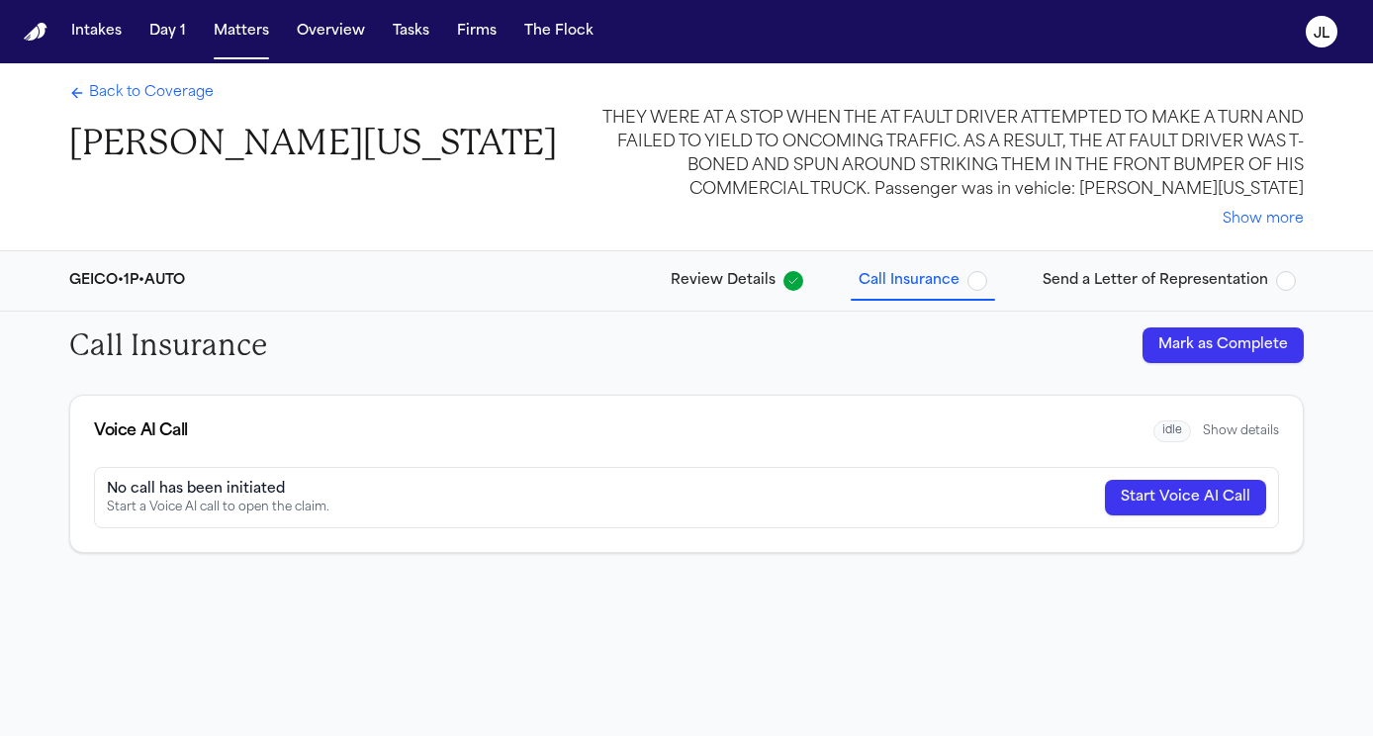
click at [705, 272] on span "Review Details" at bounding box center [723, 281] width 105 height 20
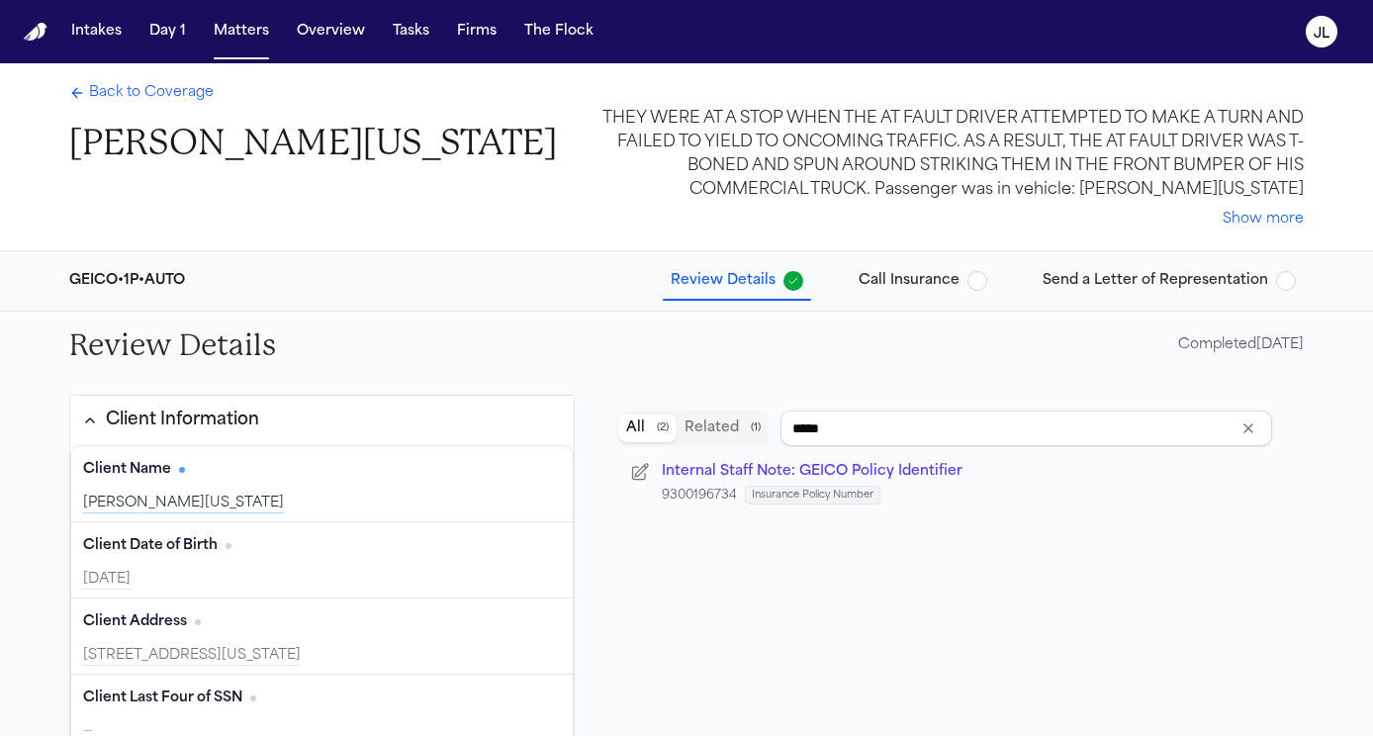
click at [145, 88] on span "Back to Coverage" at bounding box center [151, 93] width 125 height 20
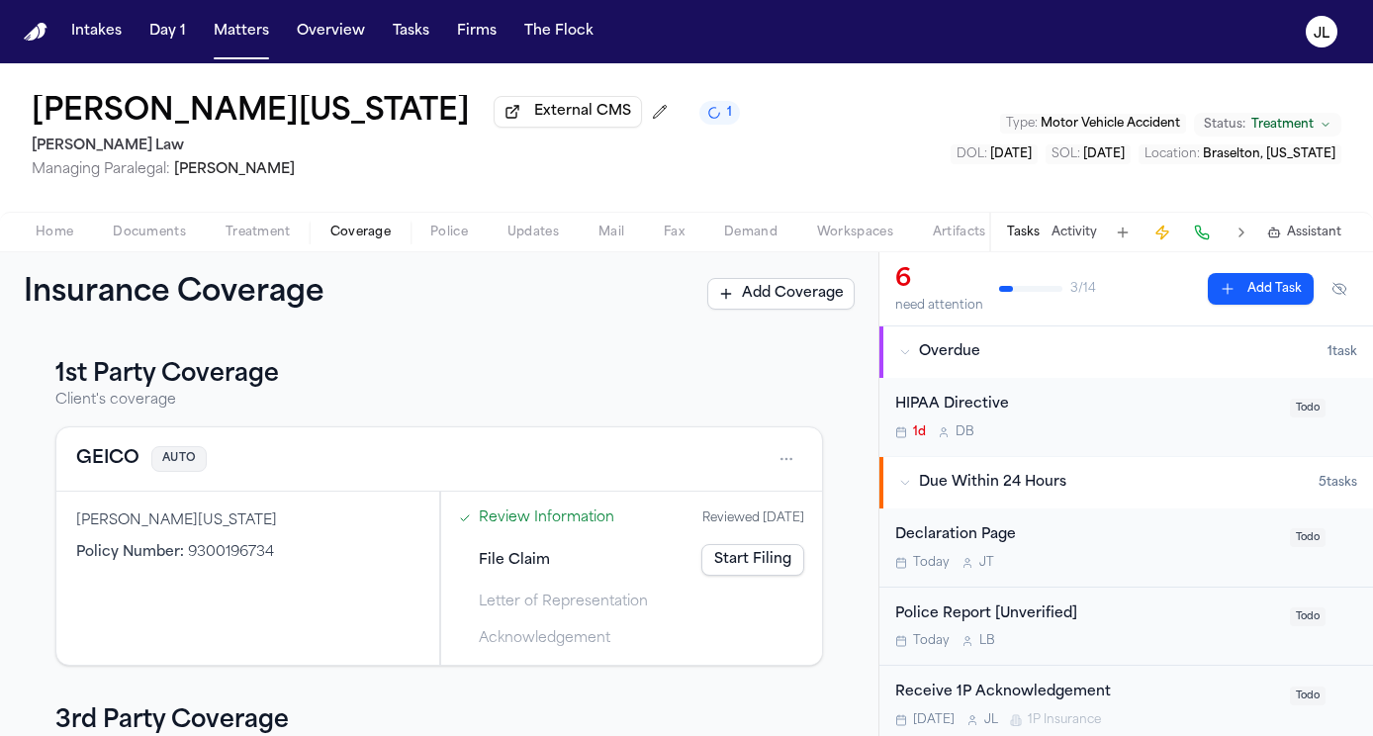
click at [59, 232] on span "Home" at bounding box center [55, 233] width 38 height 16
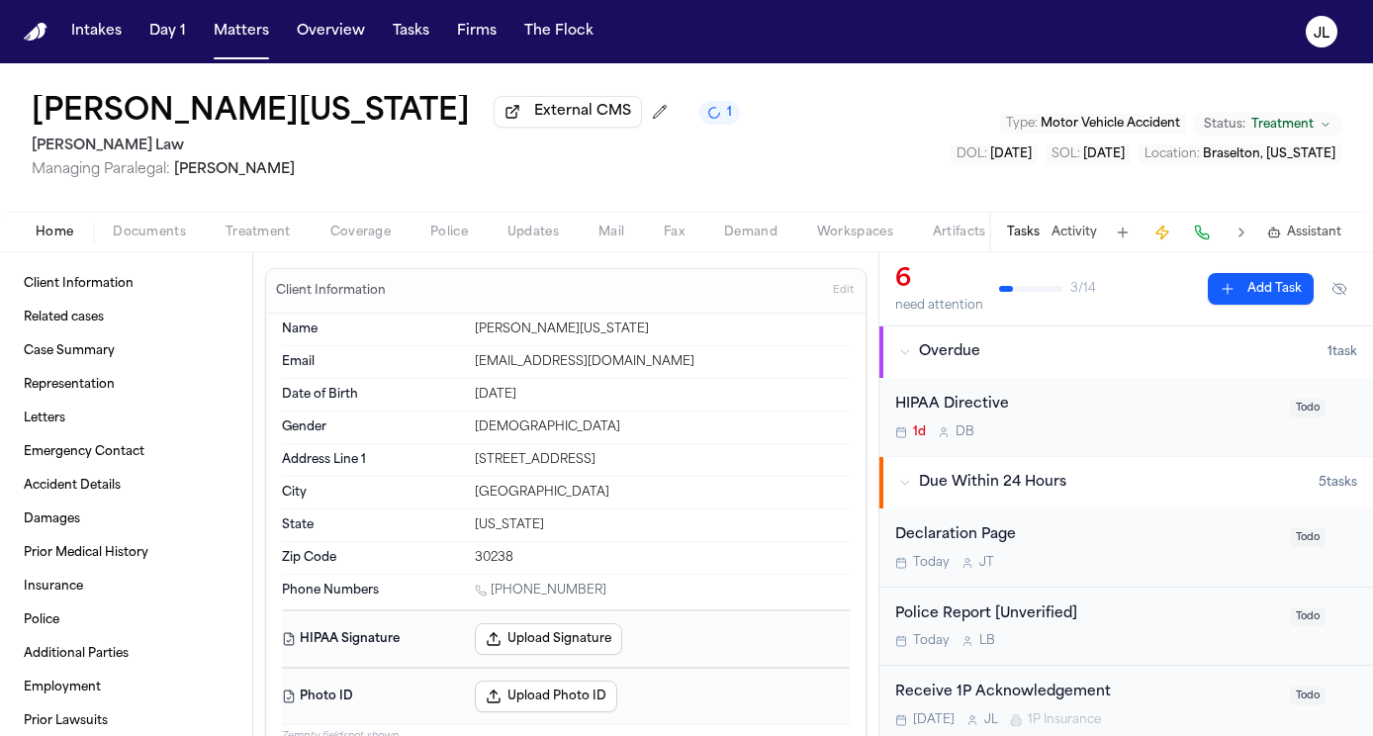
click at [394, 238] on button "Coverage" at bounding box center [361, 233] width 100 height 24
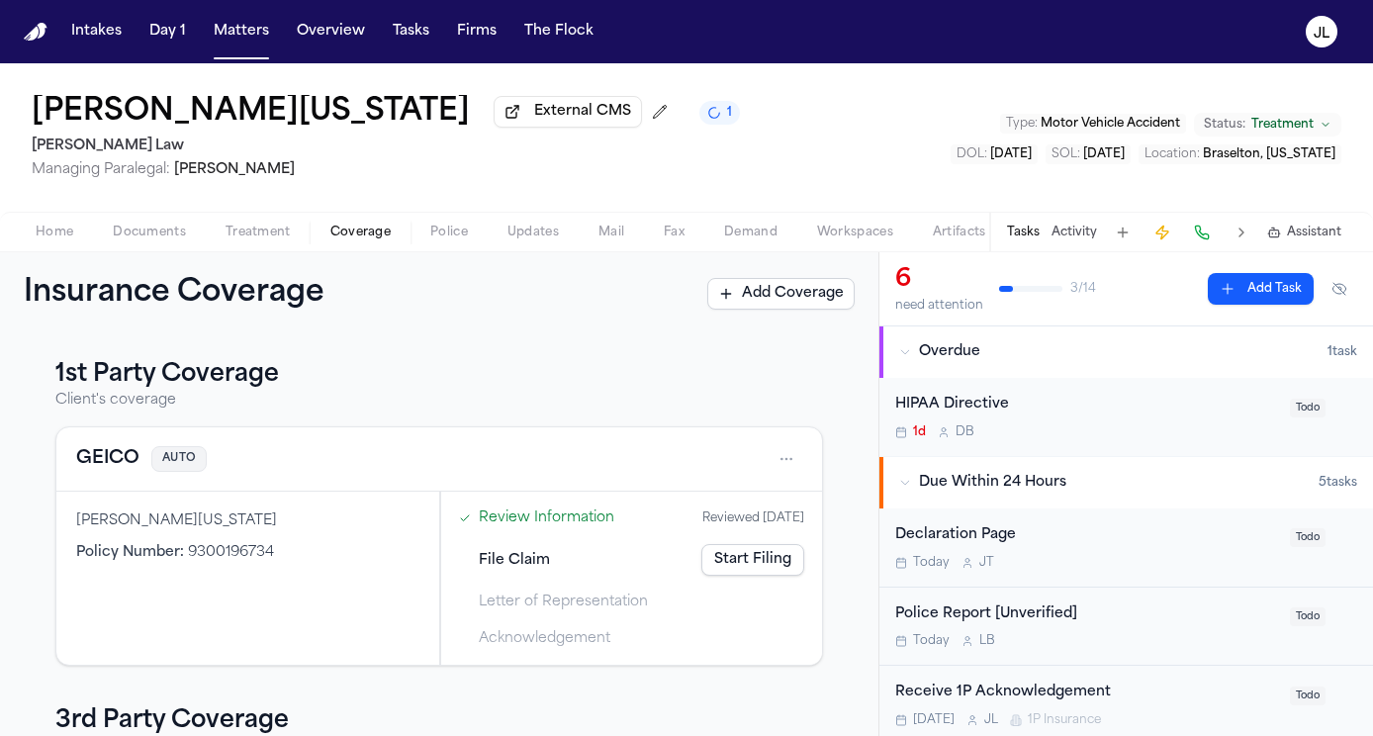
click at [127, 472] on button "GEICO" at bounding box center [107, 459] width 63 height 28
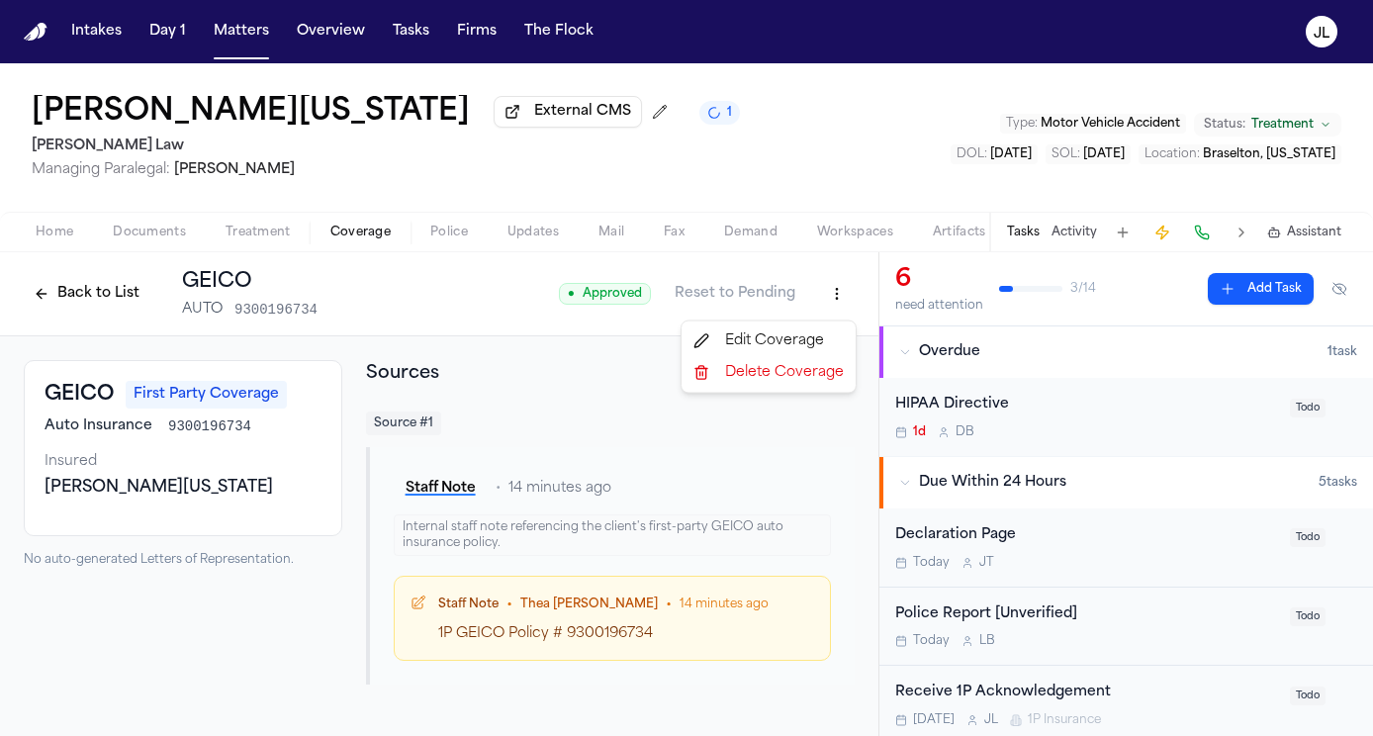
click at [843, 301] on html "Intakes Day 1 Matters Overview Tasks Firms The Flock JL Todd Washington Externa…" at bounding box center [686, 368] width 1373 height 736
click at [803, 335] on div "Edit Coverage" at bounding box center [768, 341] width 166 height 32
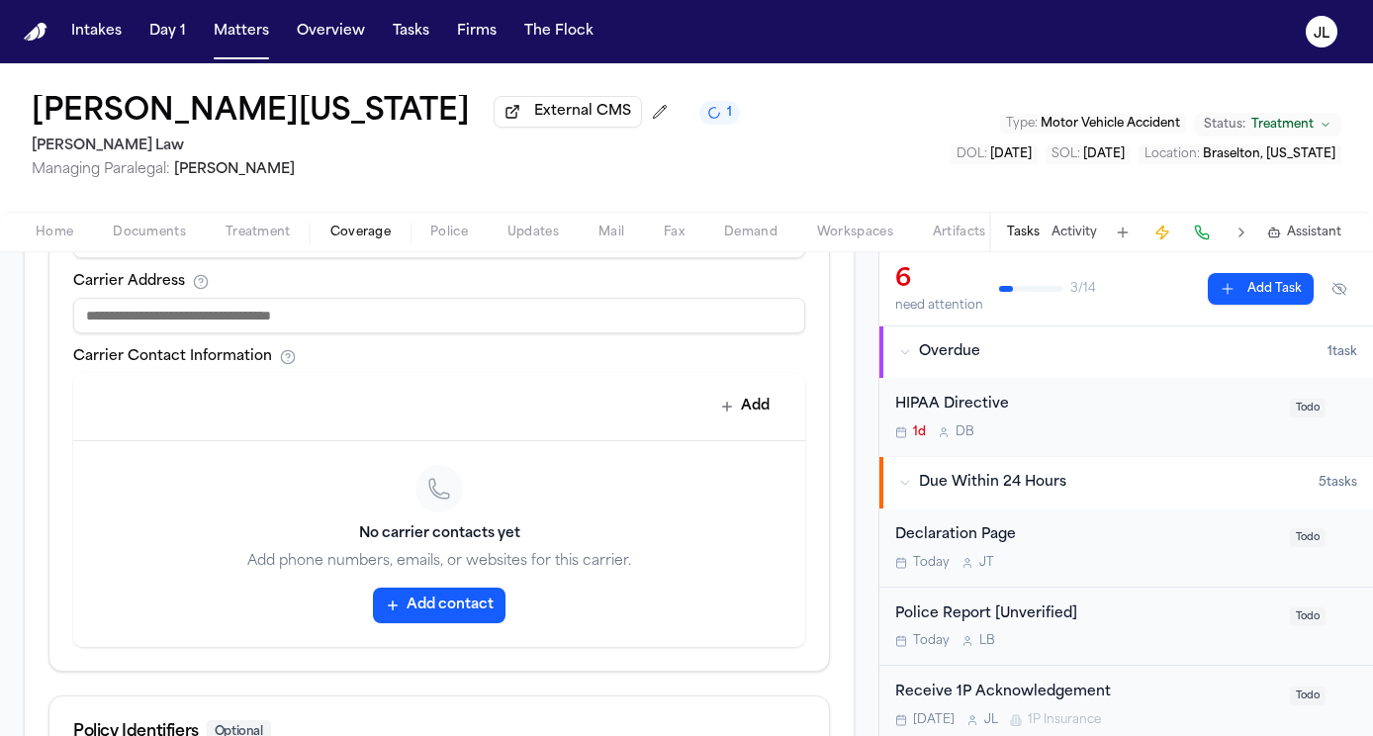
scroll to position [833, 0]
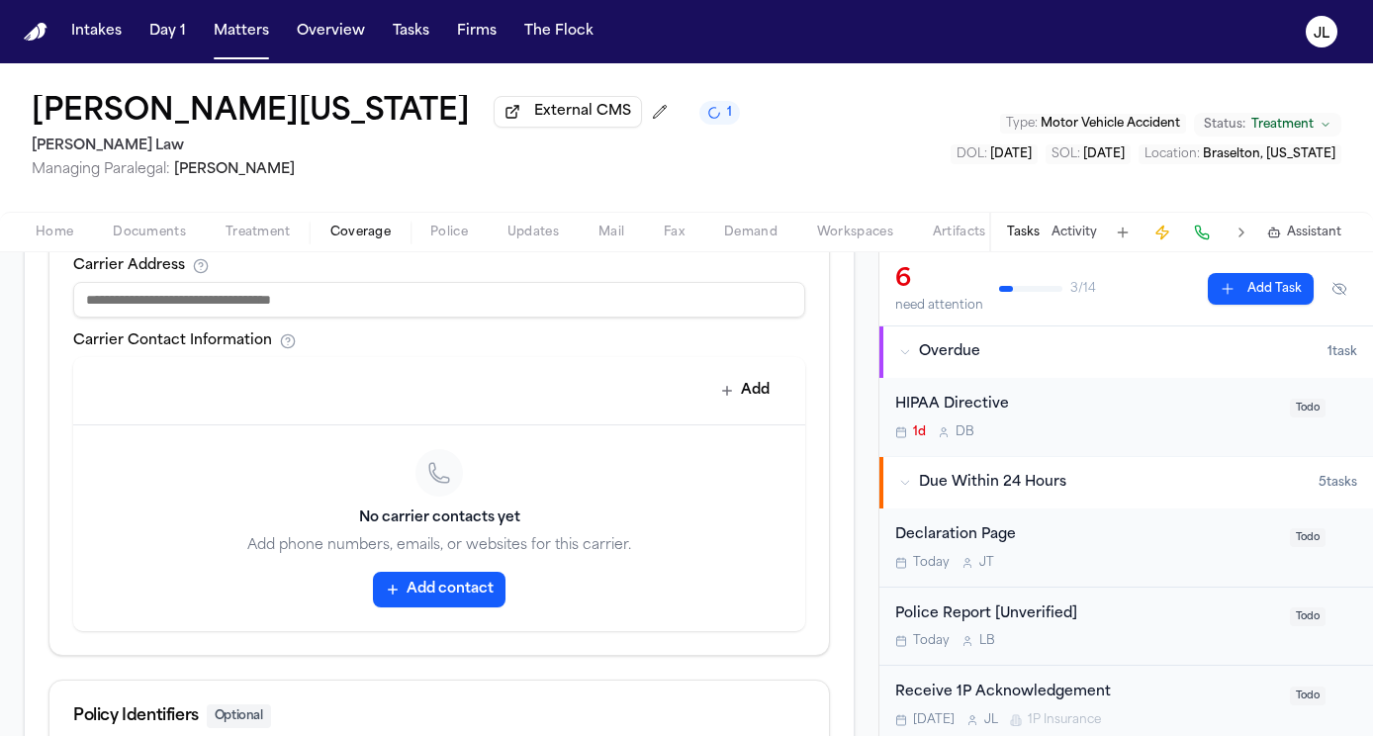
click at [425, 583] on button "Add contact" at bounding box center [439, 590] width 133 height 36
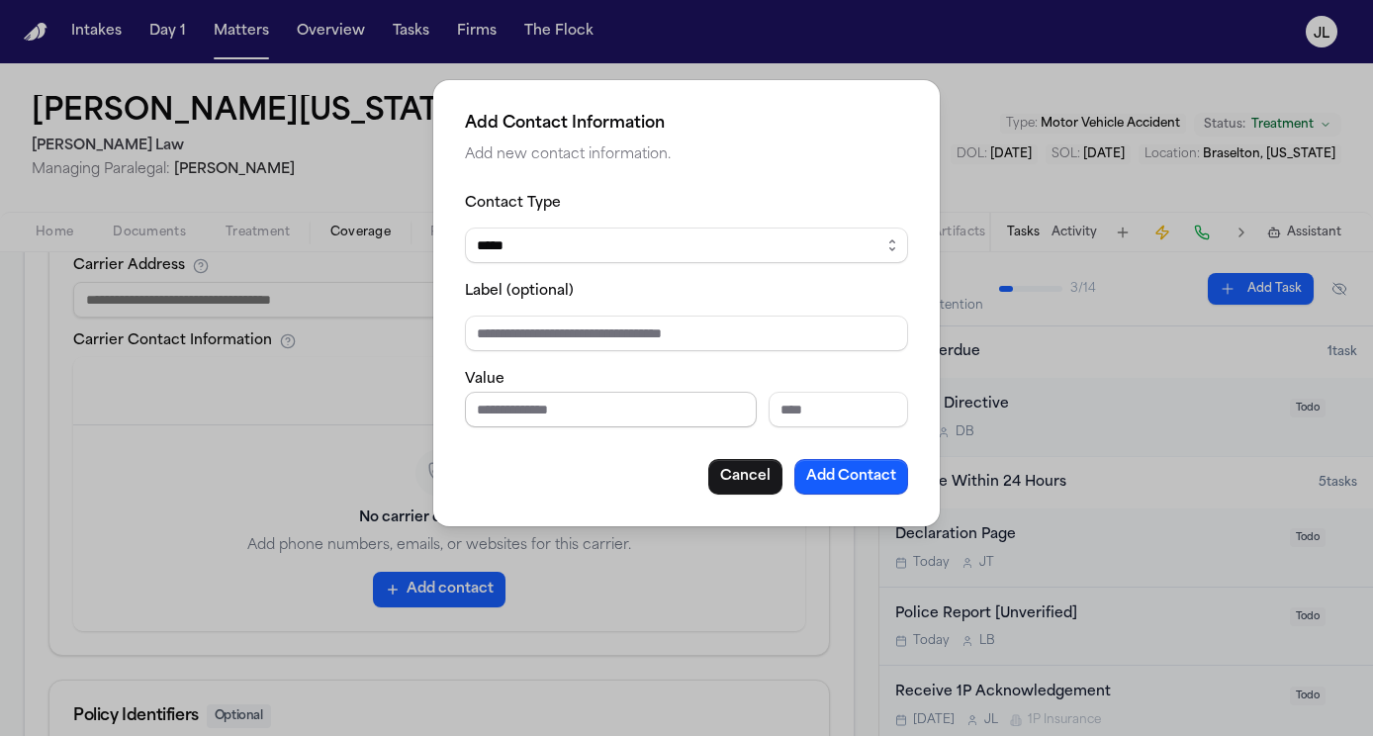
click at [540, 418] on input "Phone number" at bounding box center [611, 410] width 292 height 36
paste input "**********"
type input "**********"
click at [885, 483] on button "Add Contact" at bounding box center [851, 477] width 114 height 36
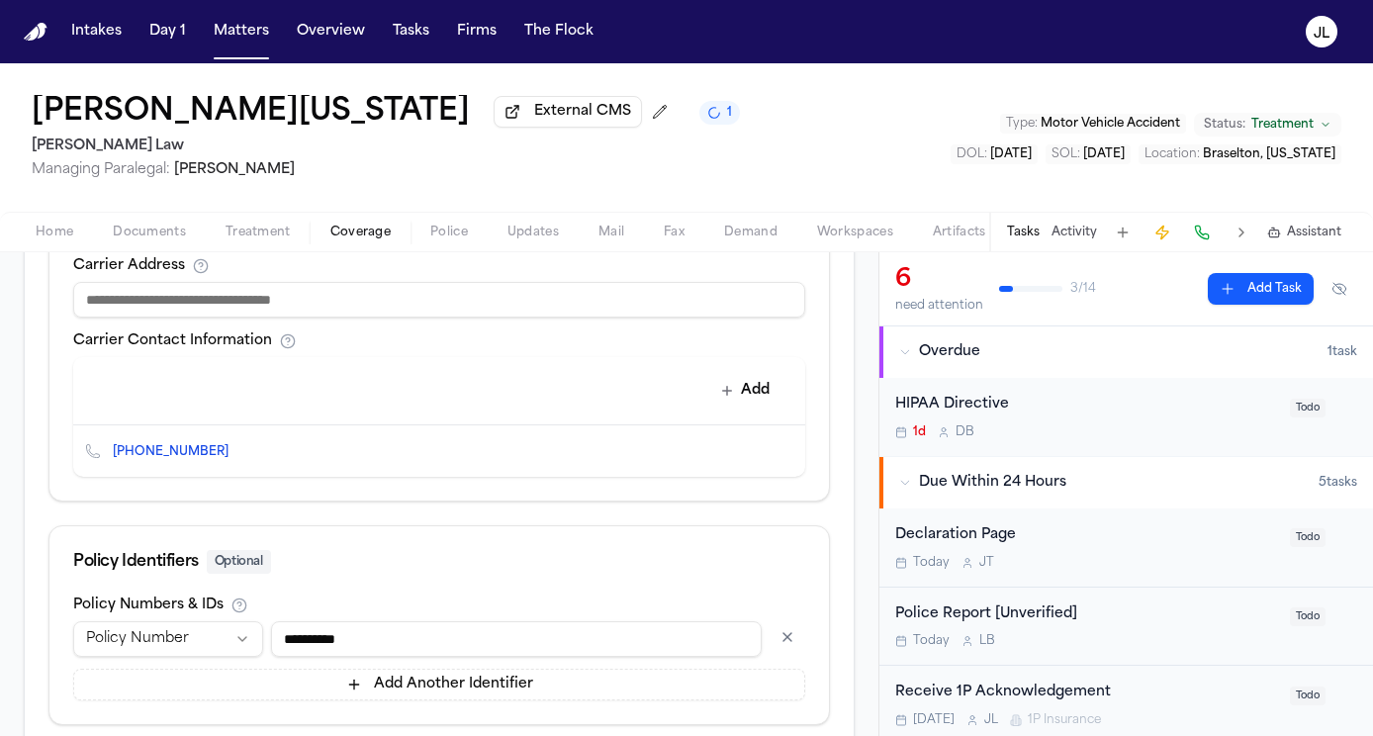
scroll to position [958, 0]
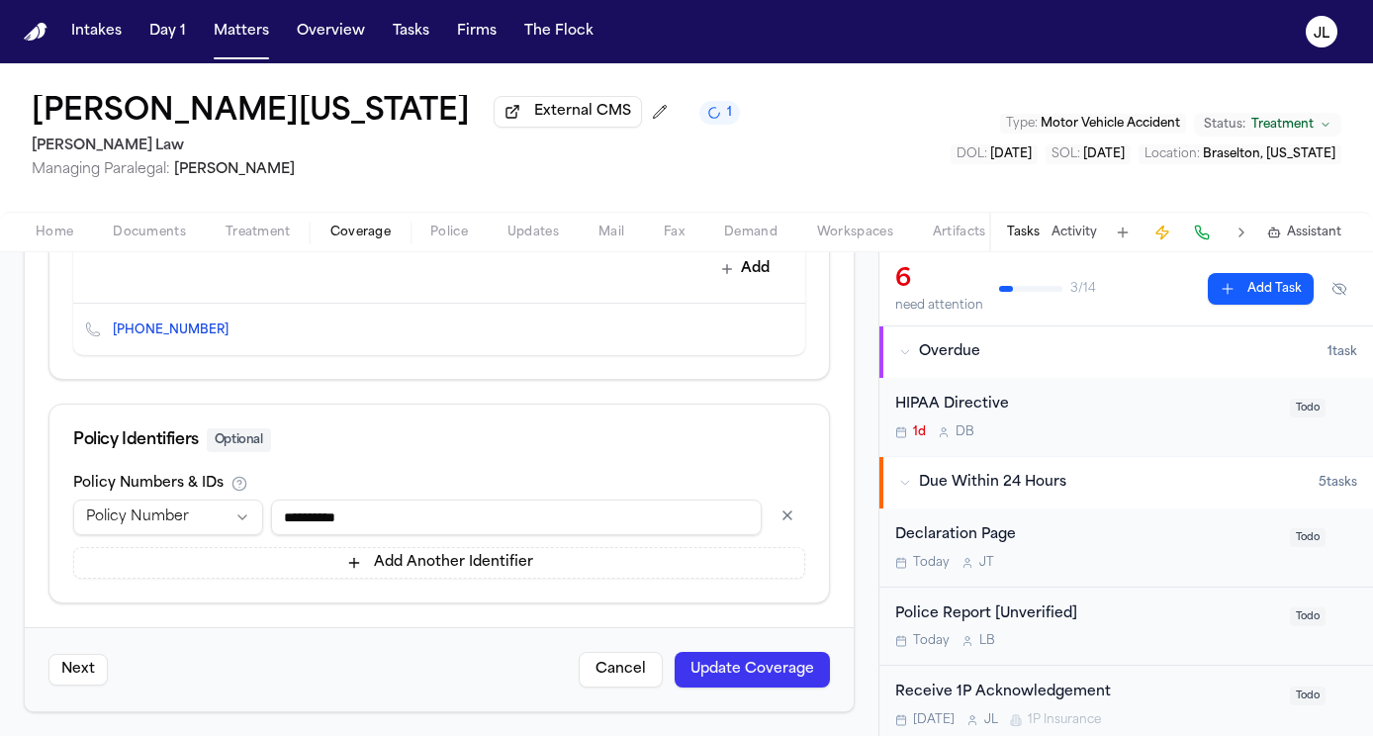
click at [784, 649] on div "Next Cancel Update Coverage" at bounding box center [439, 669] width 829 height 84
click at [789, 663] on button "Update Coverage" at bounding box center [752, 670] width 155 height 36
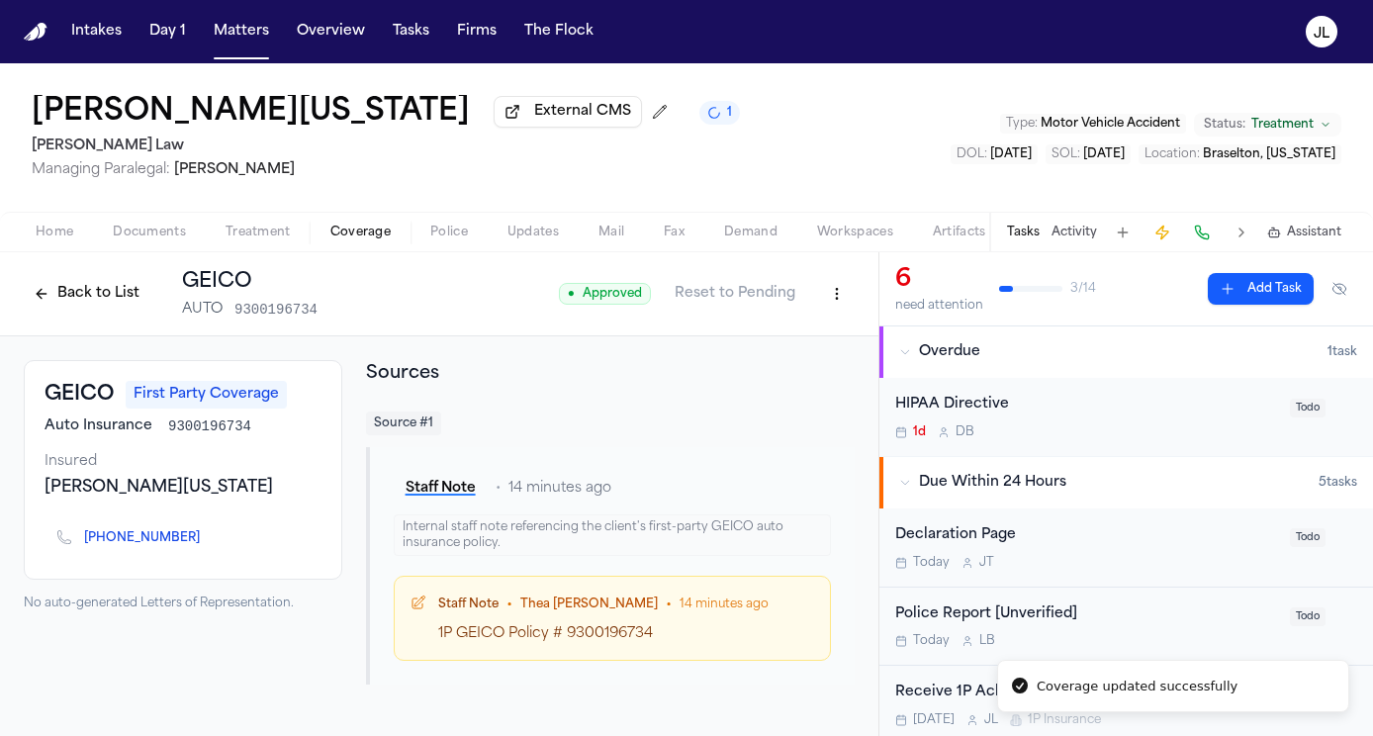
click at [91, 304] on button "Back to List" at bounding box center [87, 294] width 126 height 32
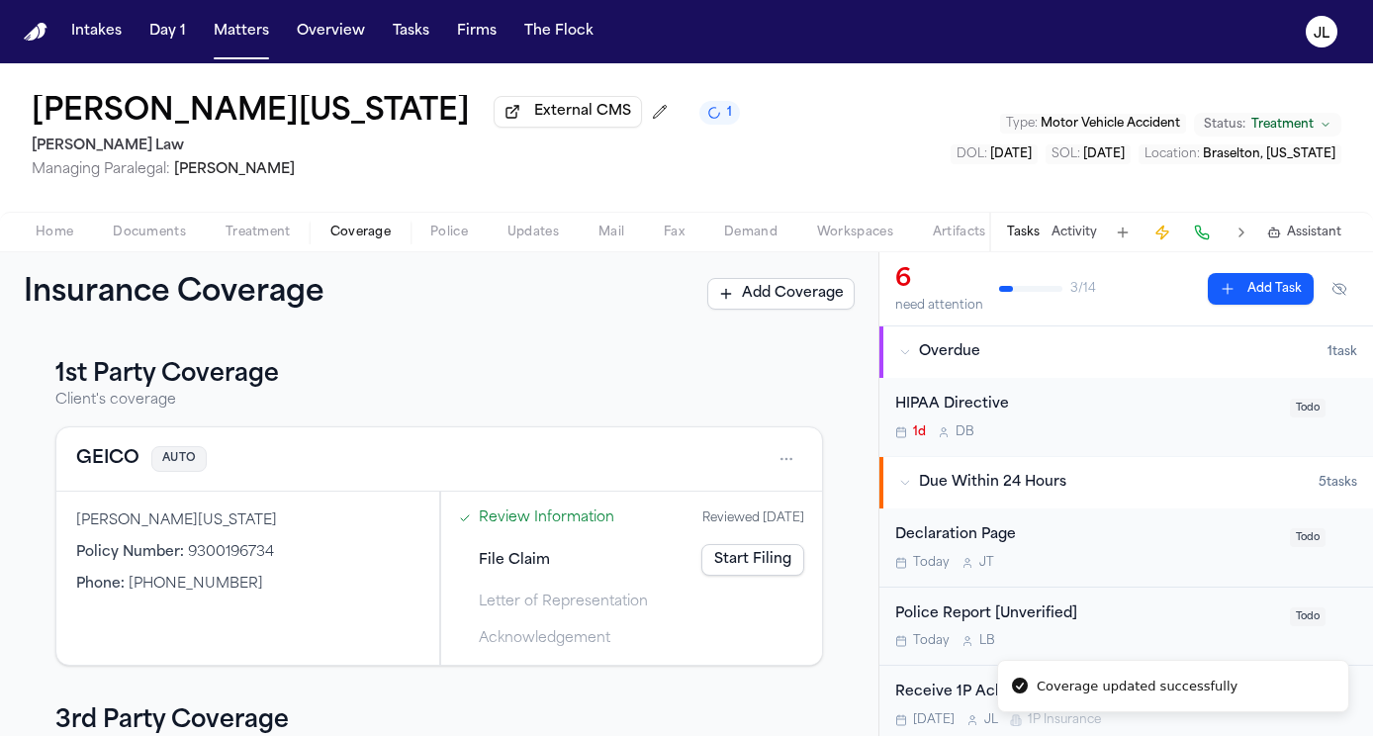
click at [774, 576] on link "Start Filing" at bounding box center [752, 560] width 103 height 32
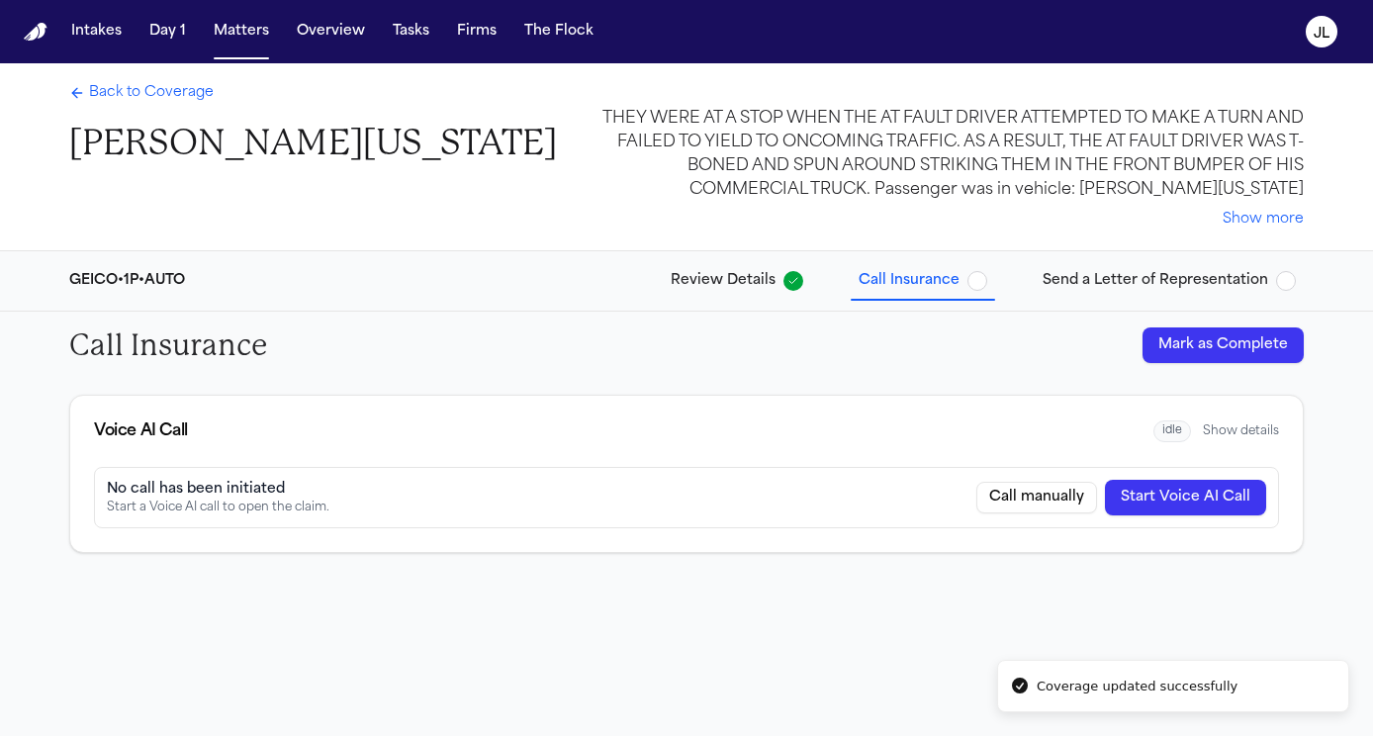
click at [1164, 500] on button "Start Voice AI Call" at bounding box center [1185, 498] width 161 height 36
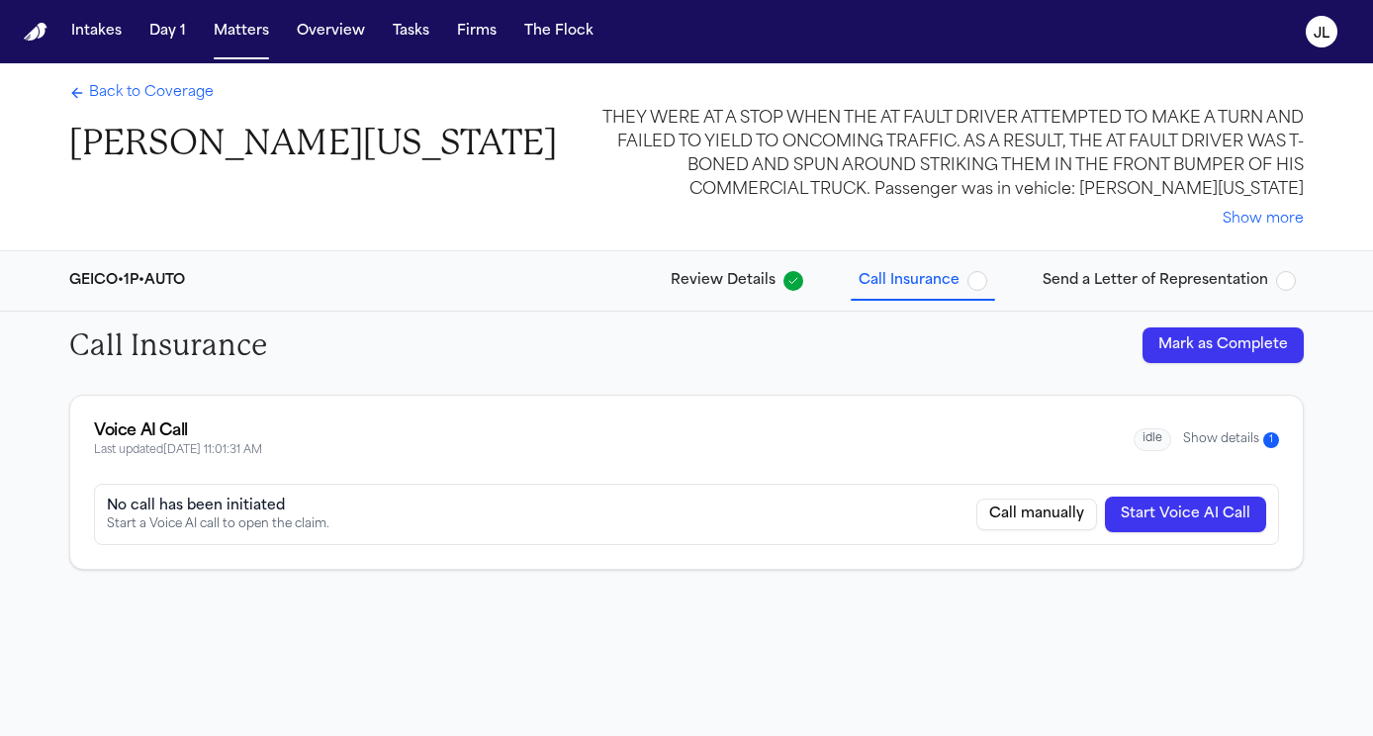
click at [1207, 445] on button "Show details 1" at bounding box center [1231, 439] width 96 height 17
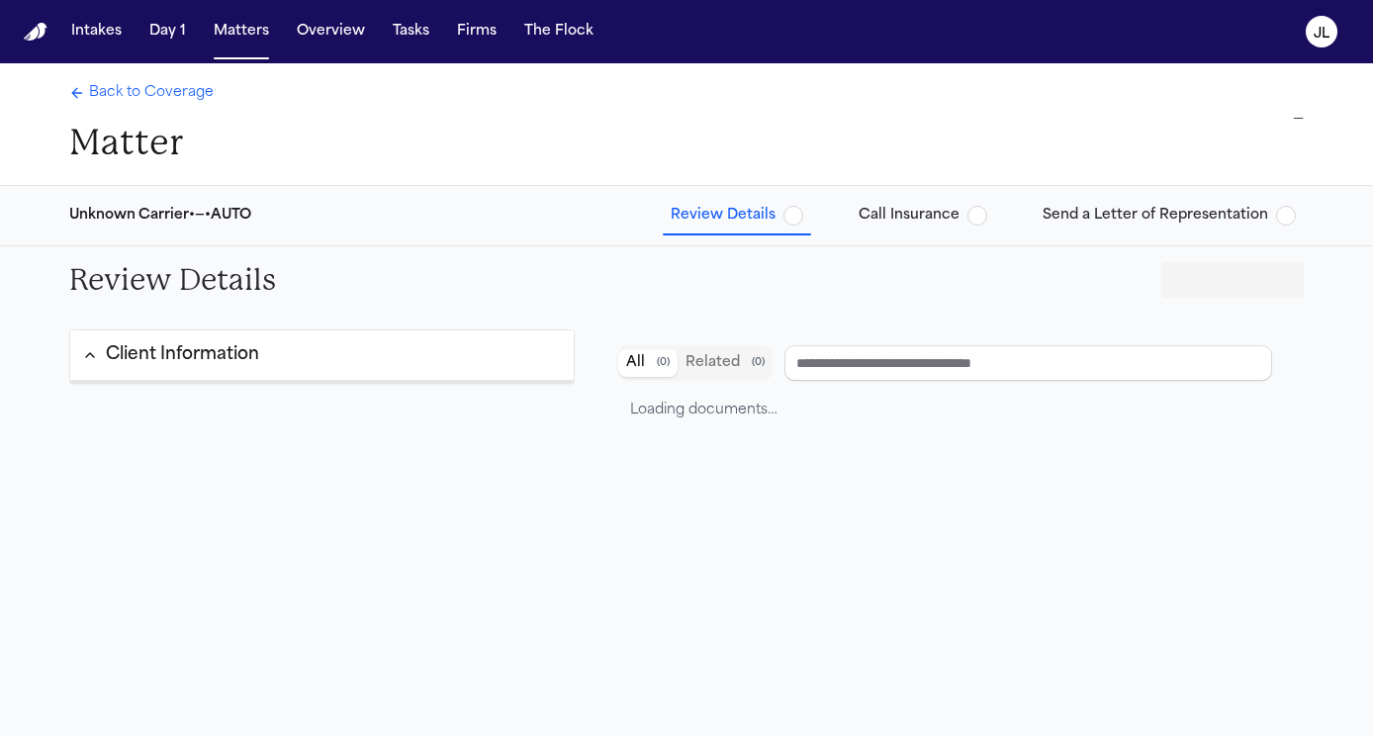
type input "**********"
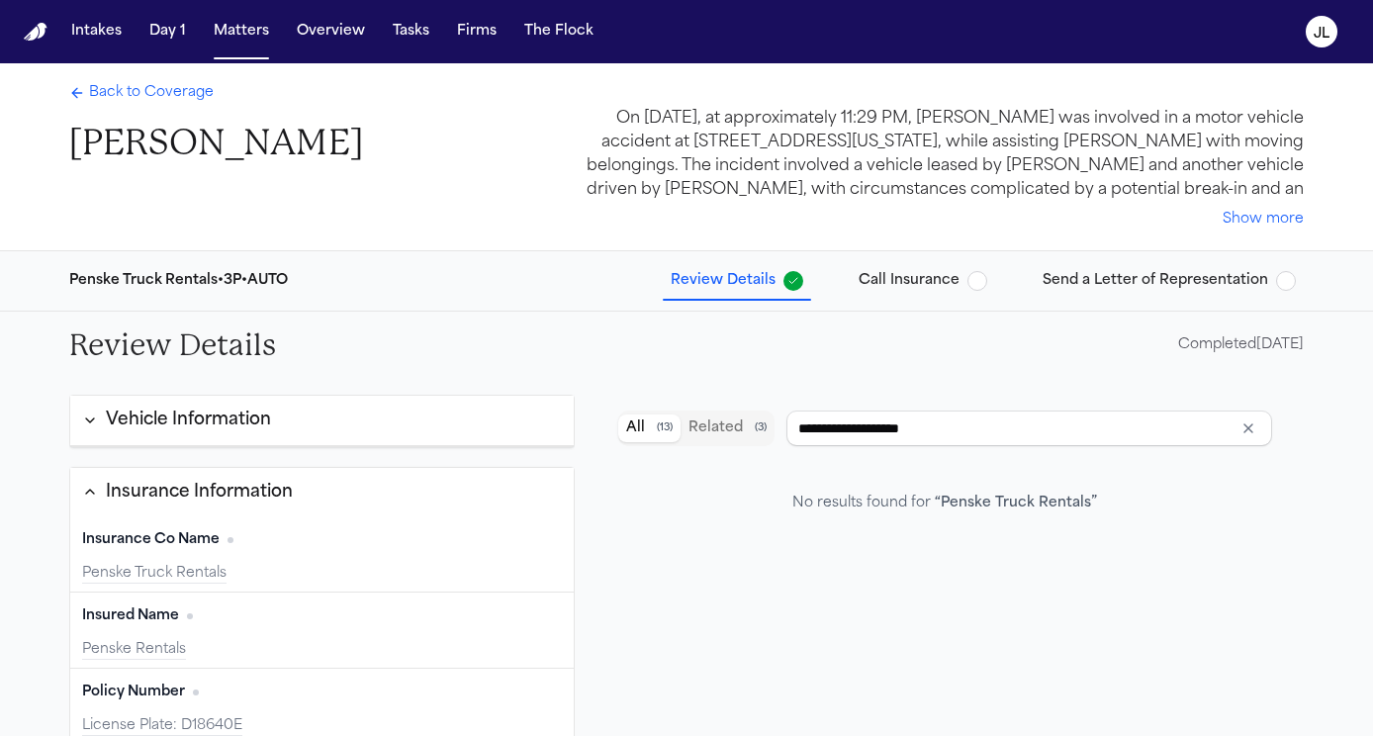
click at [161, 96] on span "Back to Coverage" at bounding box center [151, 93] width 125 height 20
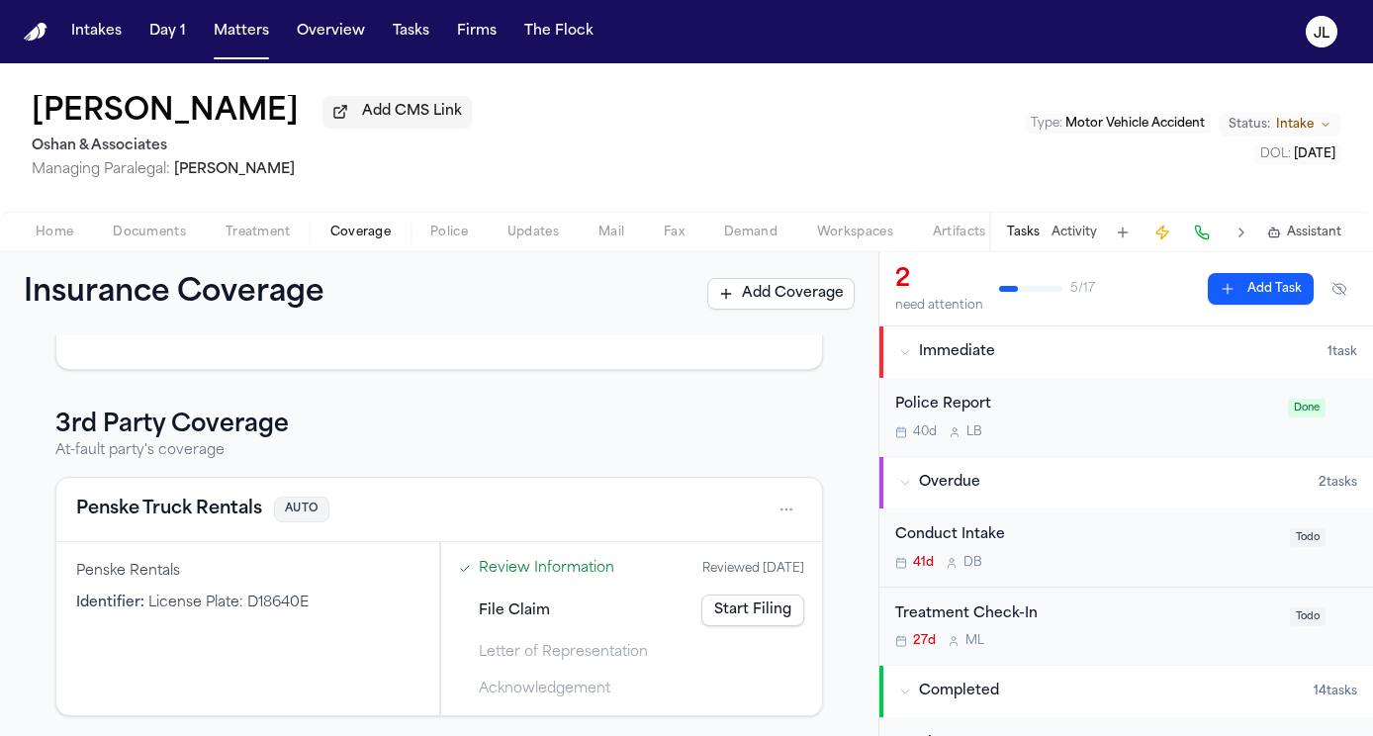
scroll to position [425, 0]
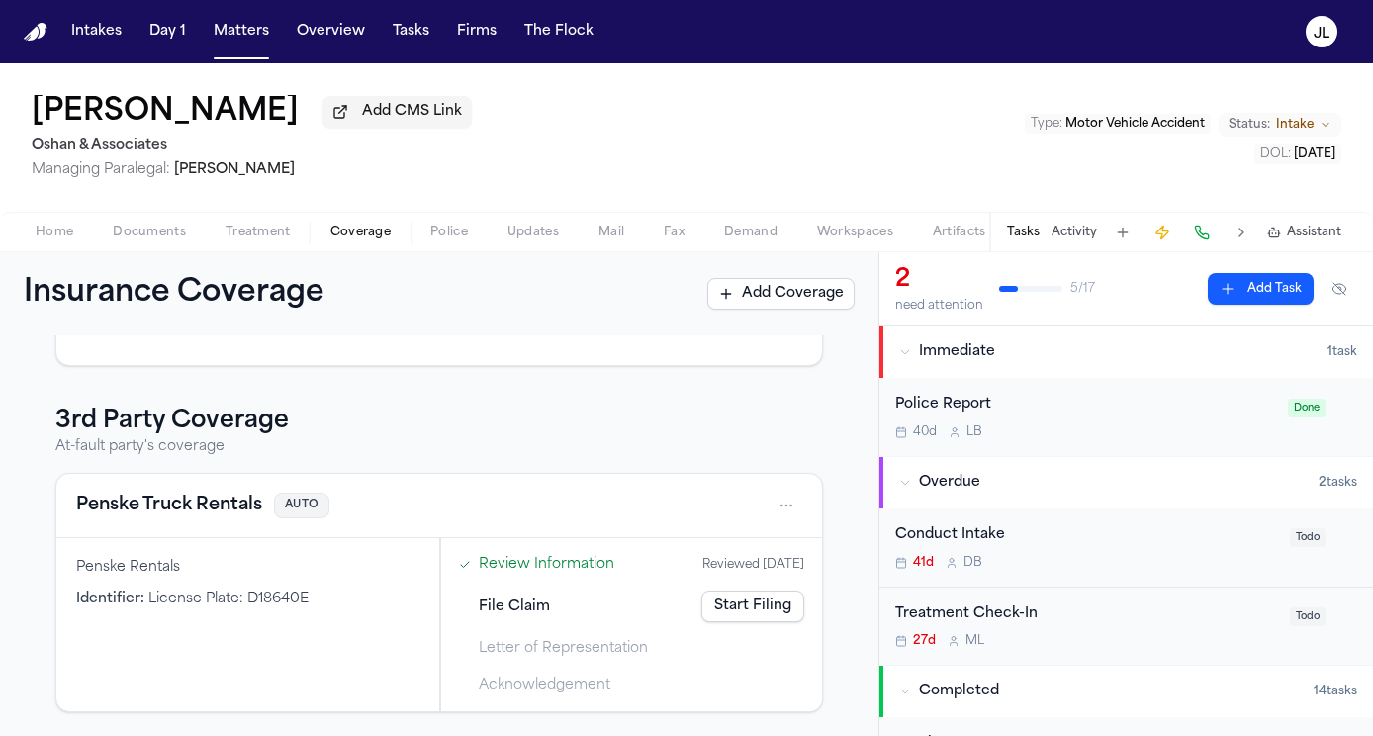
click at [178, 503] on button "Penske Truck Rentals" at bounding box center [169, 506] width 186 height 28
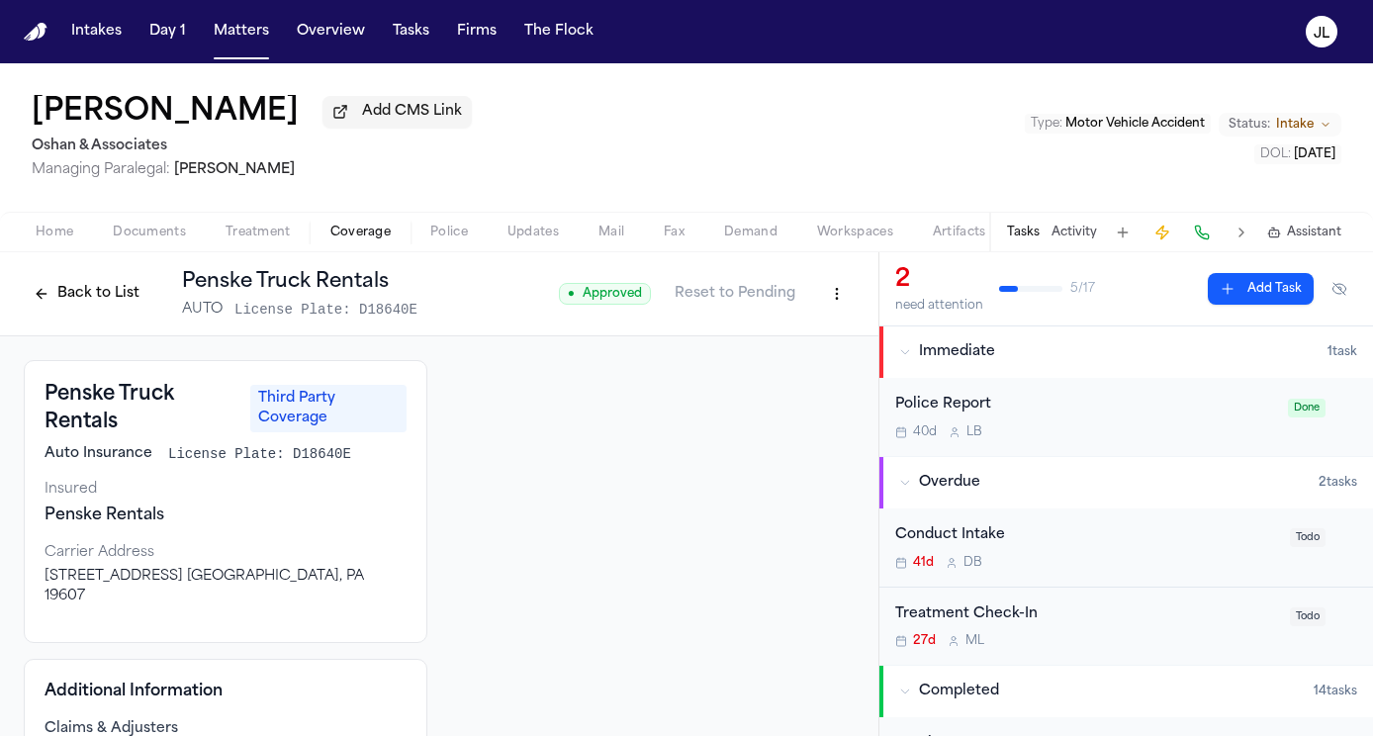
click at [90, 307] on button "Back to List" at bounding box center [87, 294] width 126 height 32
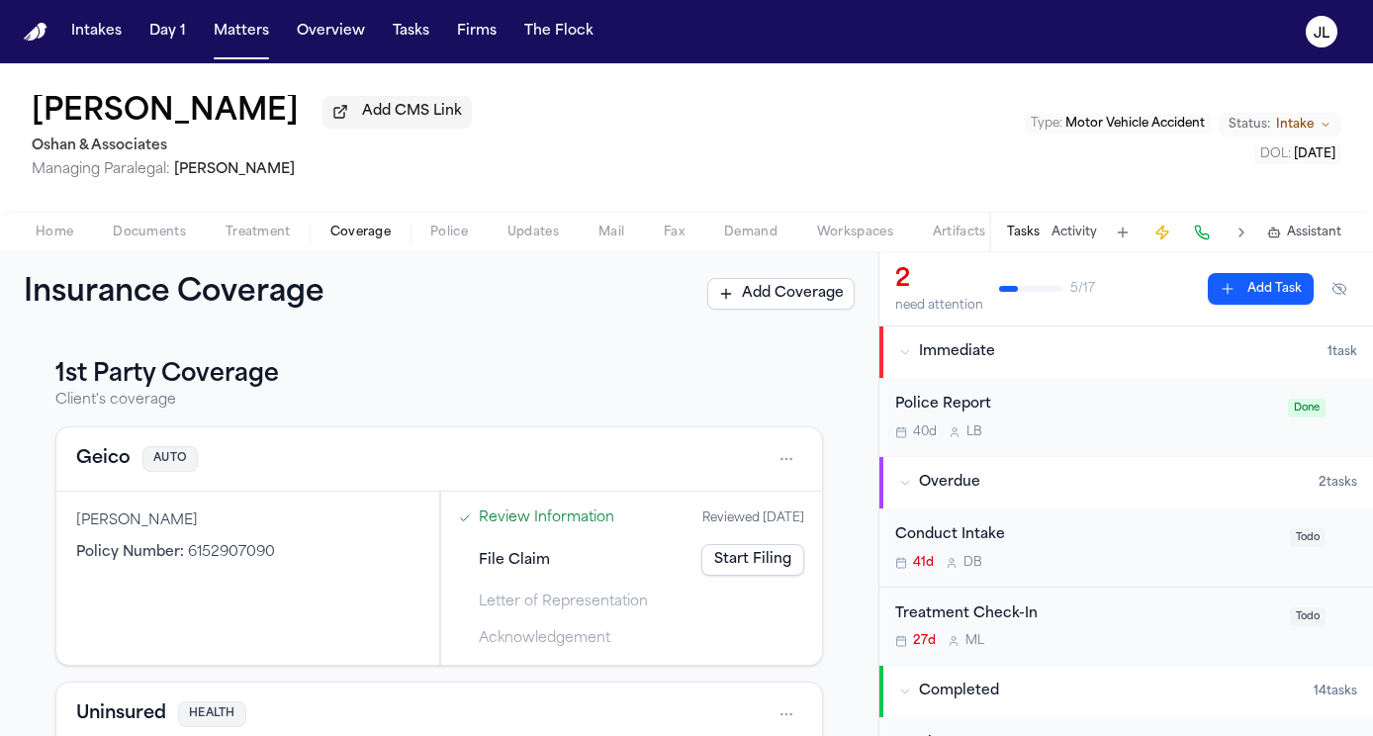
scroll to position [14, 0]
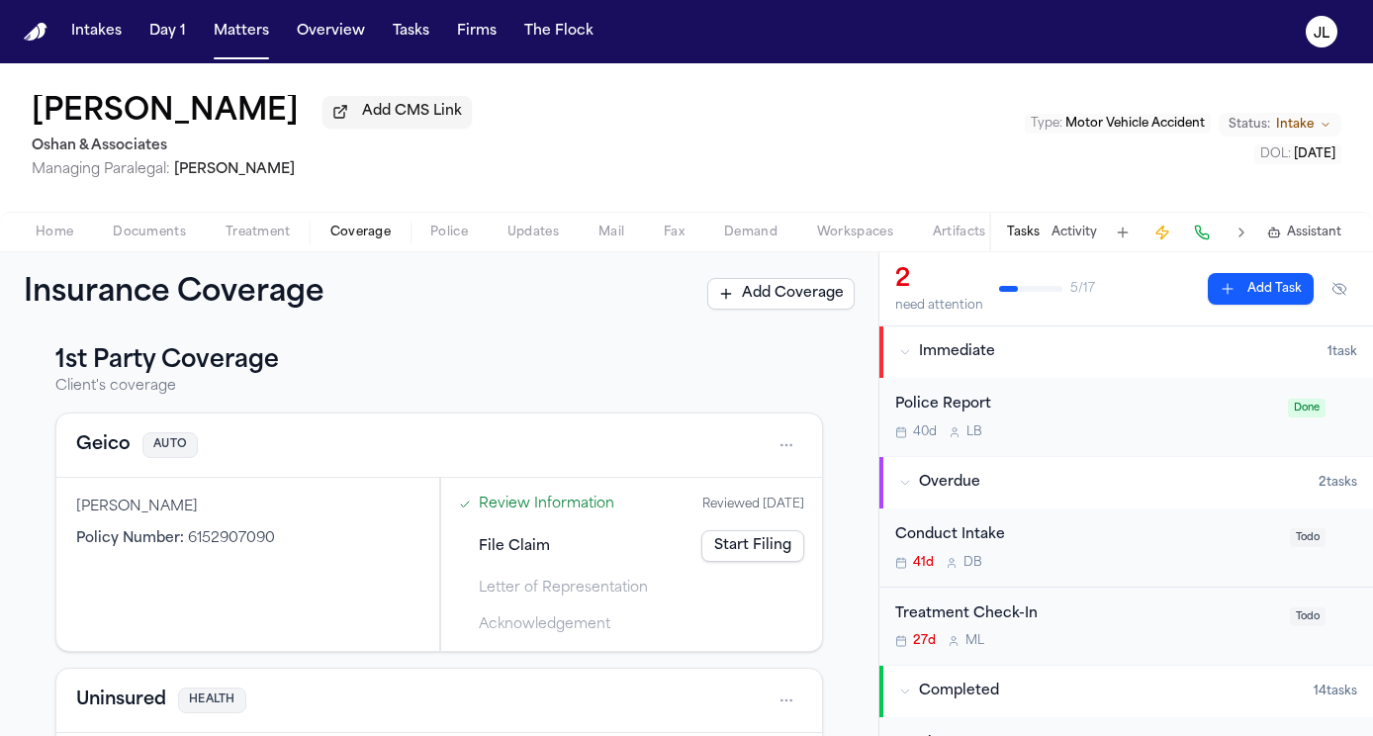
click at [67, 230] on span "Home" at bounding box center [55, 233] width 38 height 16
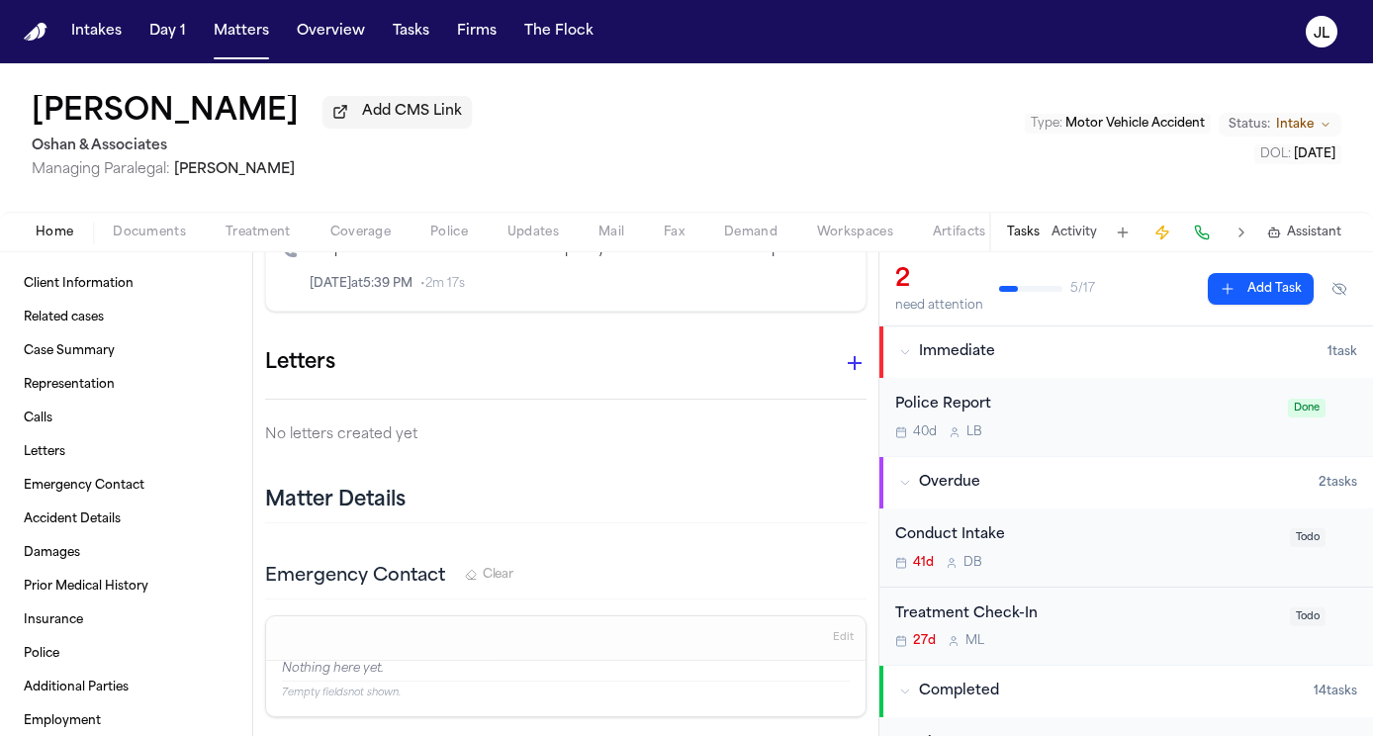
scroll to position [820, 0]
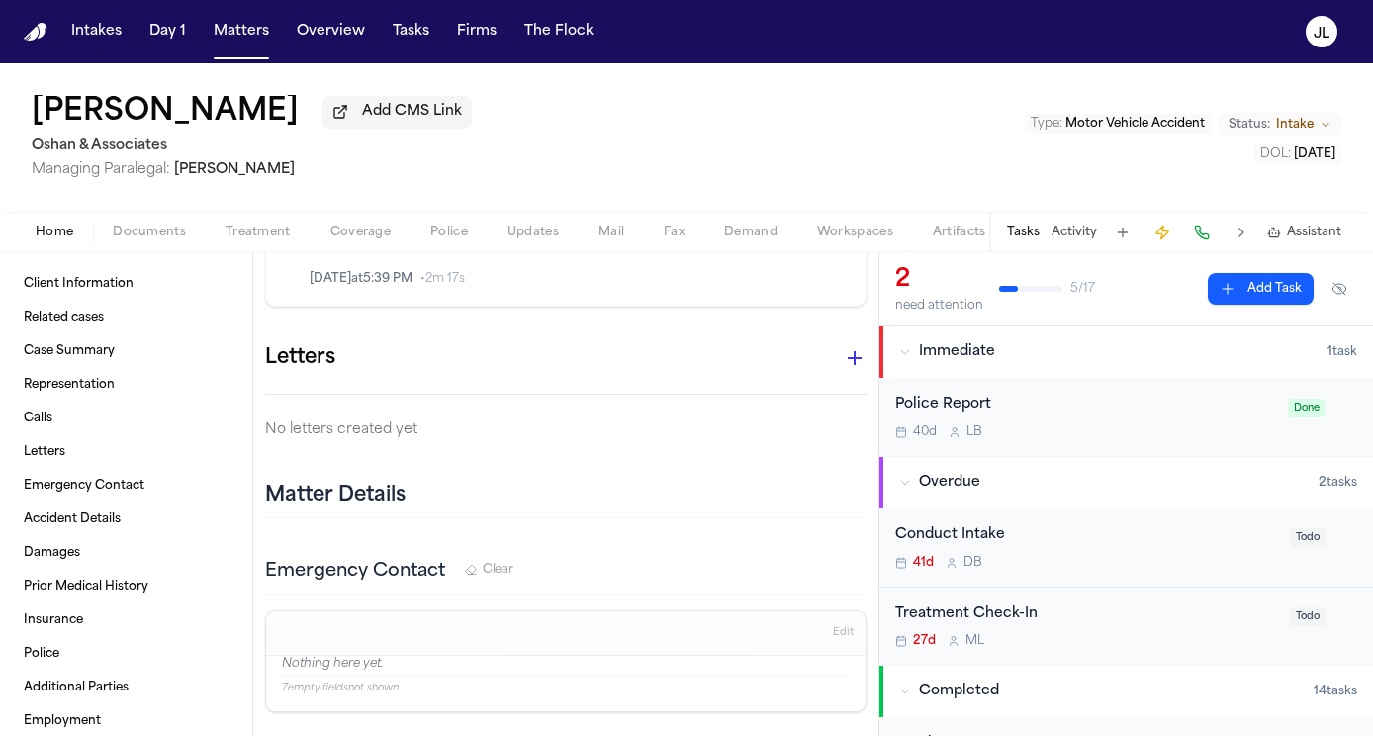
click at [854, 346] on icon "button" at bounding box center [855, 358] width 24 height 24
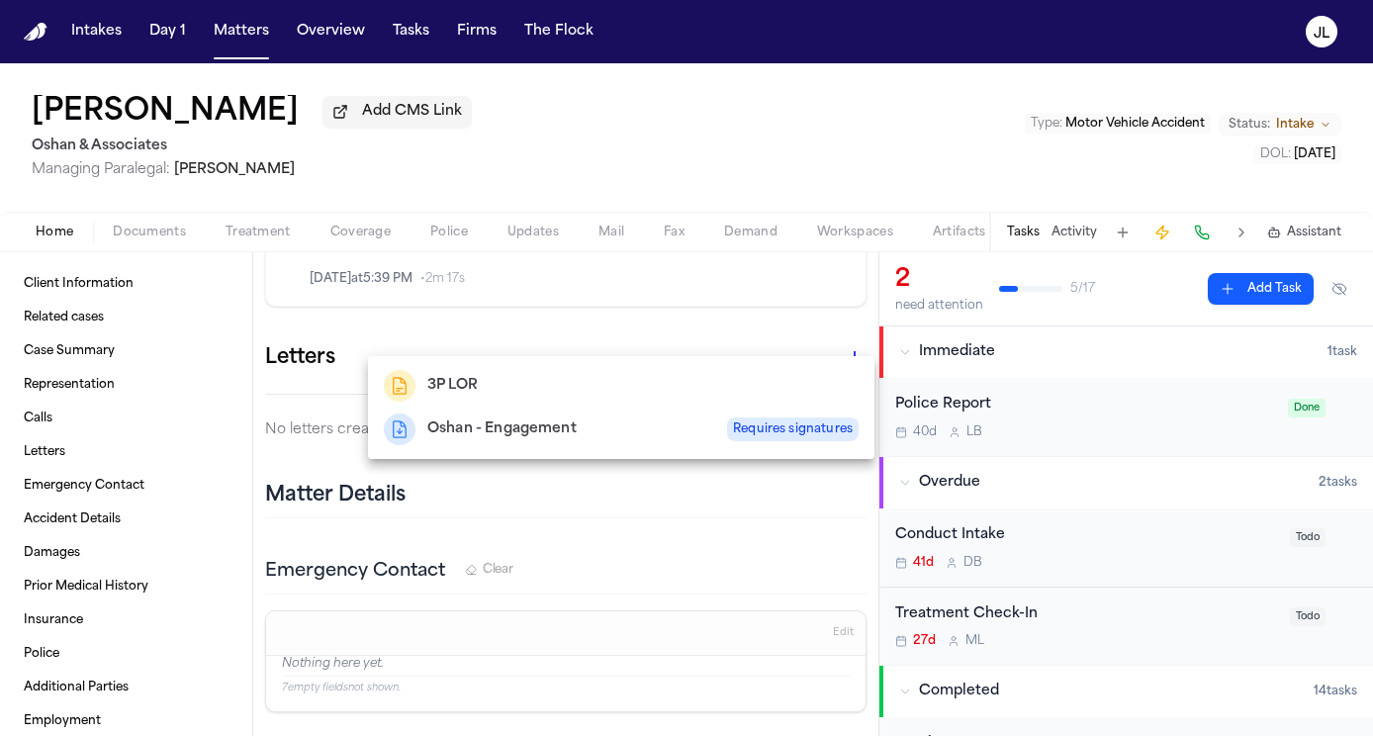
click at [363, 242] on div at bounding box center [686, 368] width 1373 height 736
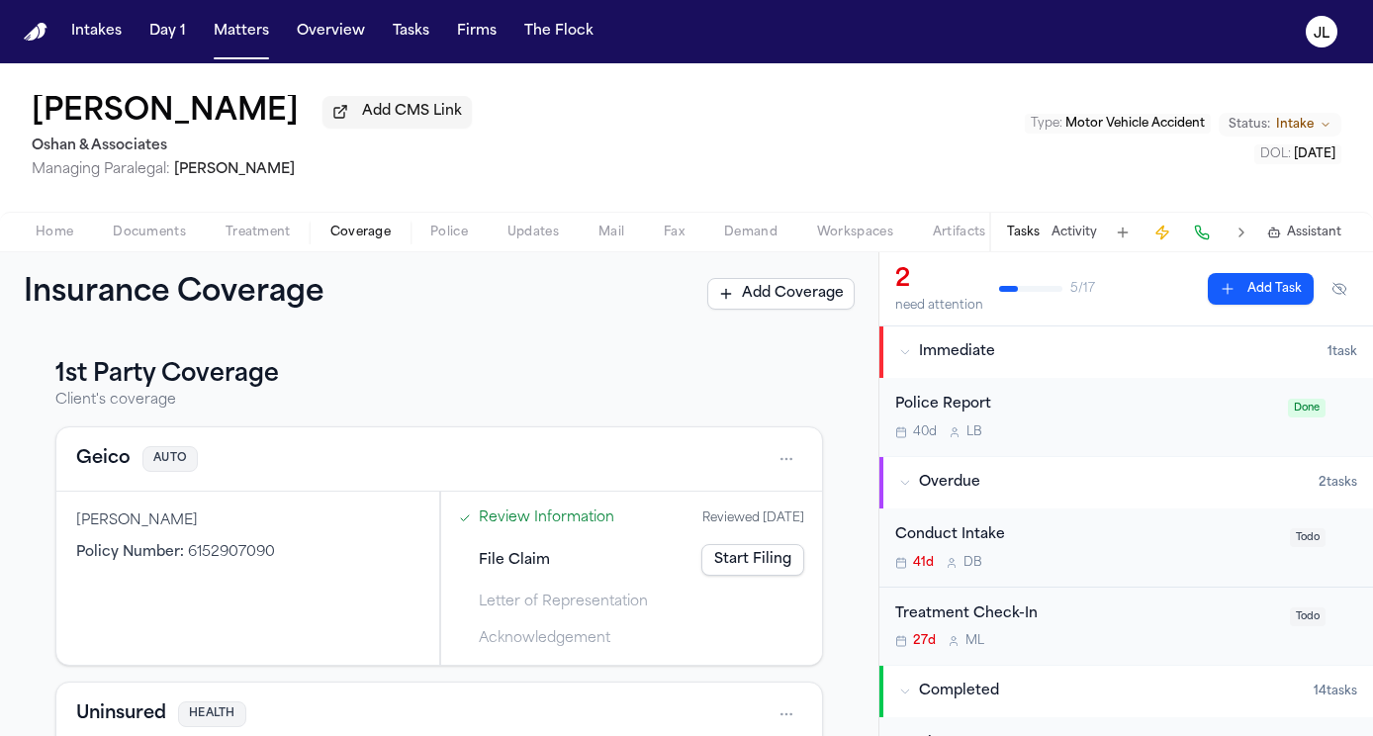
click at [361, 230] on span "Coverage" at bounding box center [360, 233] width 60 height 16
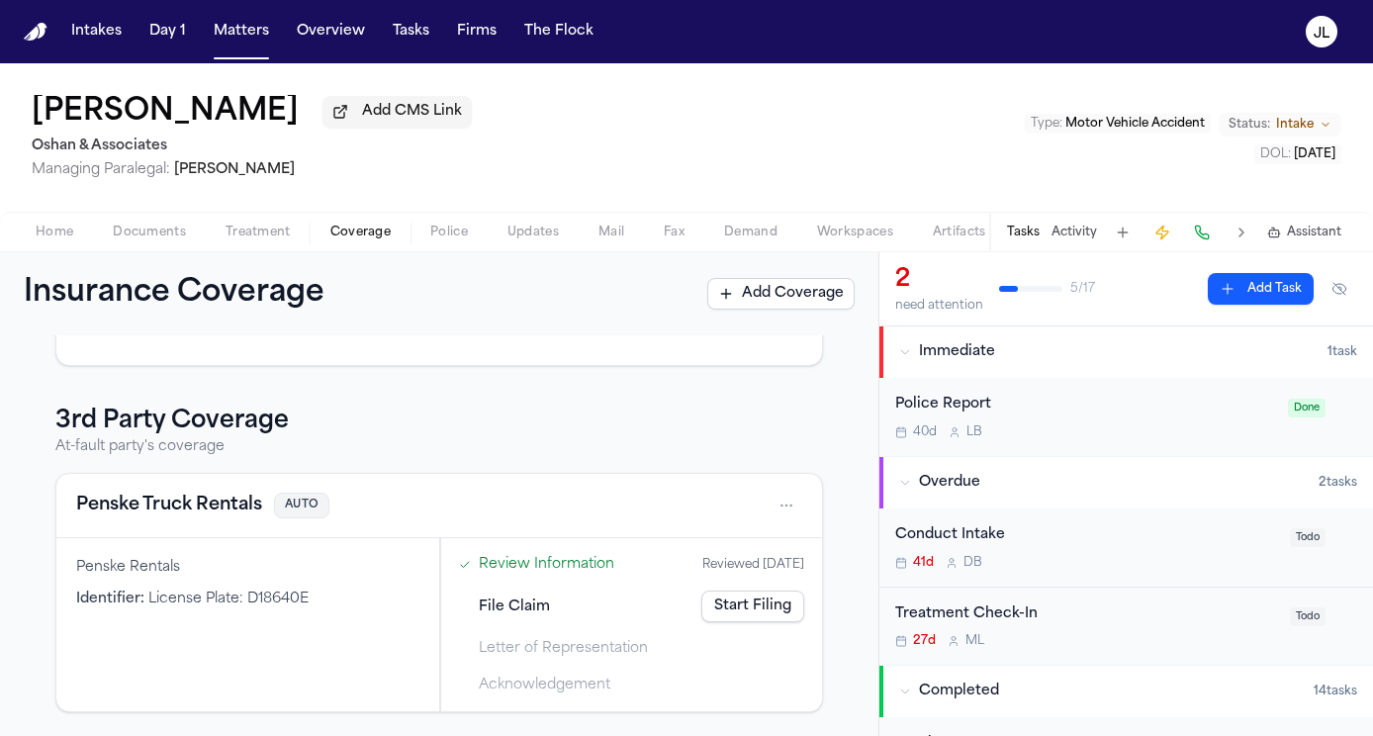
scroll to position [425, 0]
click at [211, 512] on button "Penske Truck Rentals" at bounding box center [169, 506] width 186 height 28
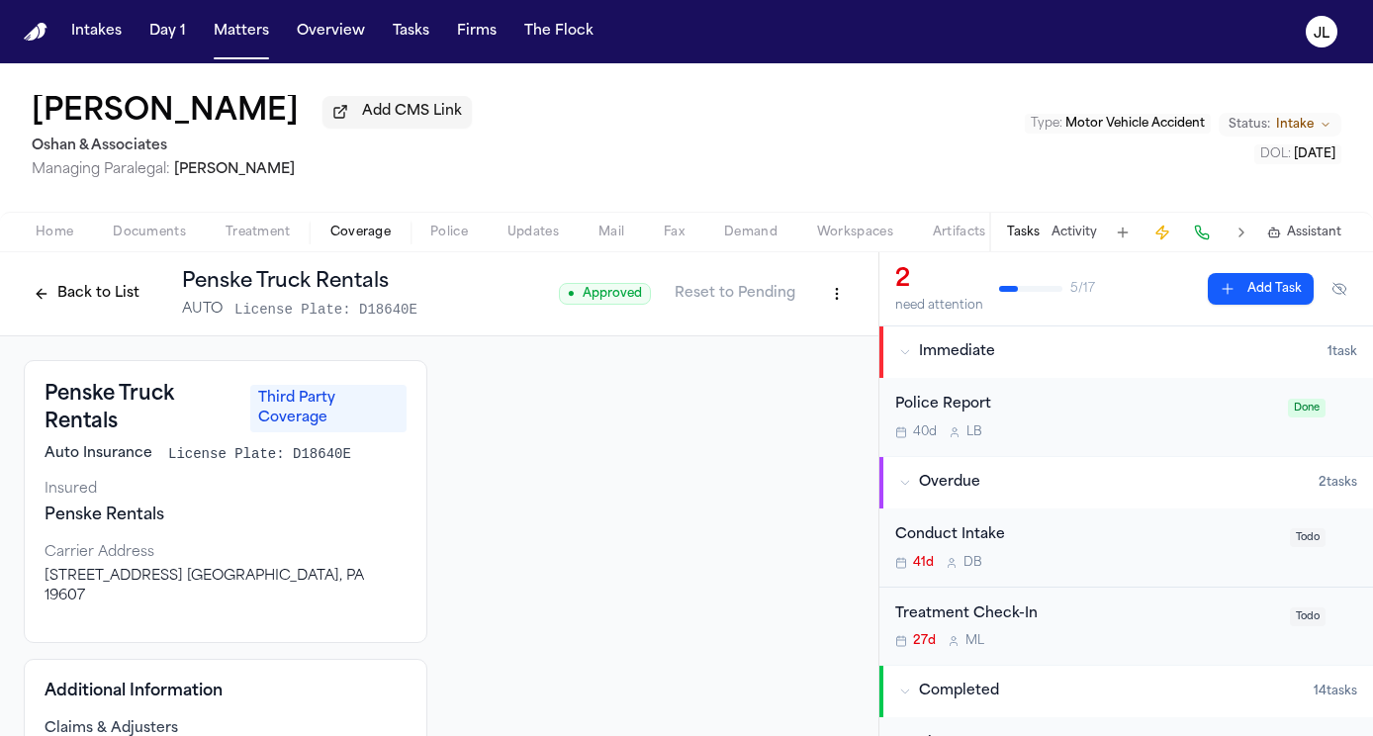
click at [64, 298] on button "Back to List" at bounding box center [87, 294] width 126 height 32
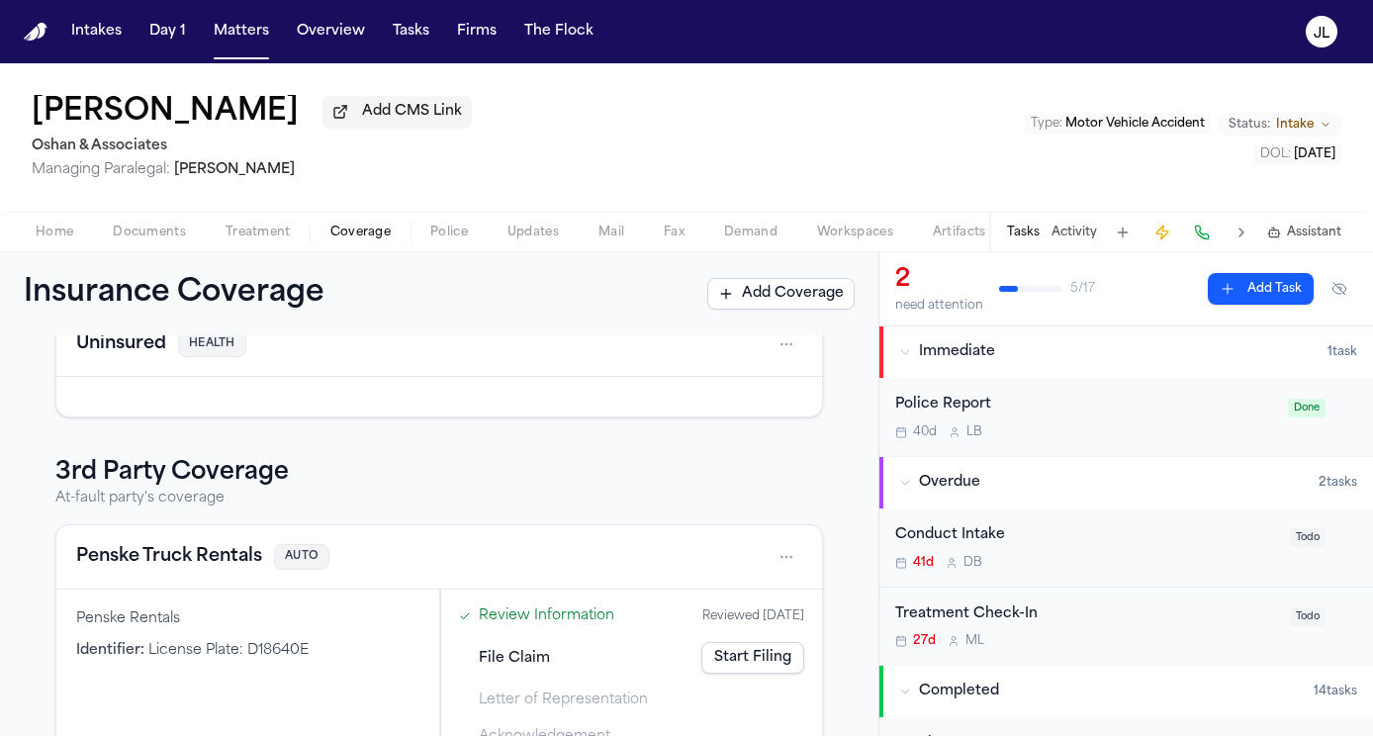
scroll to position [375, 0]
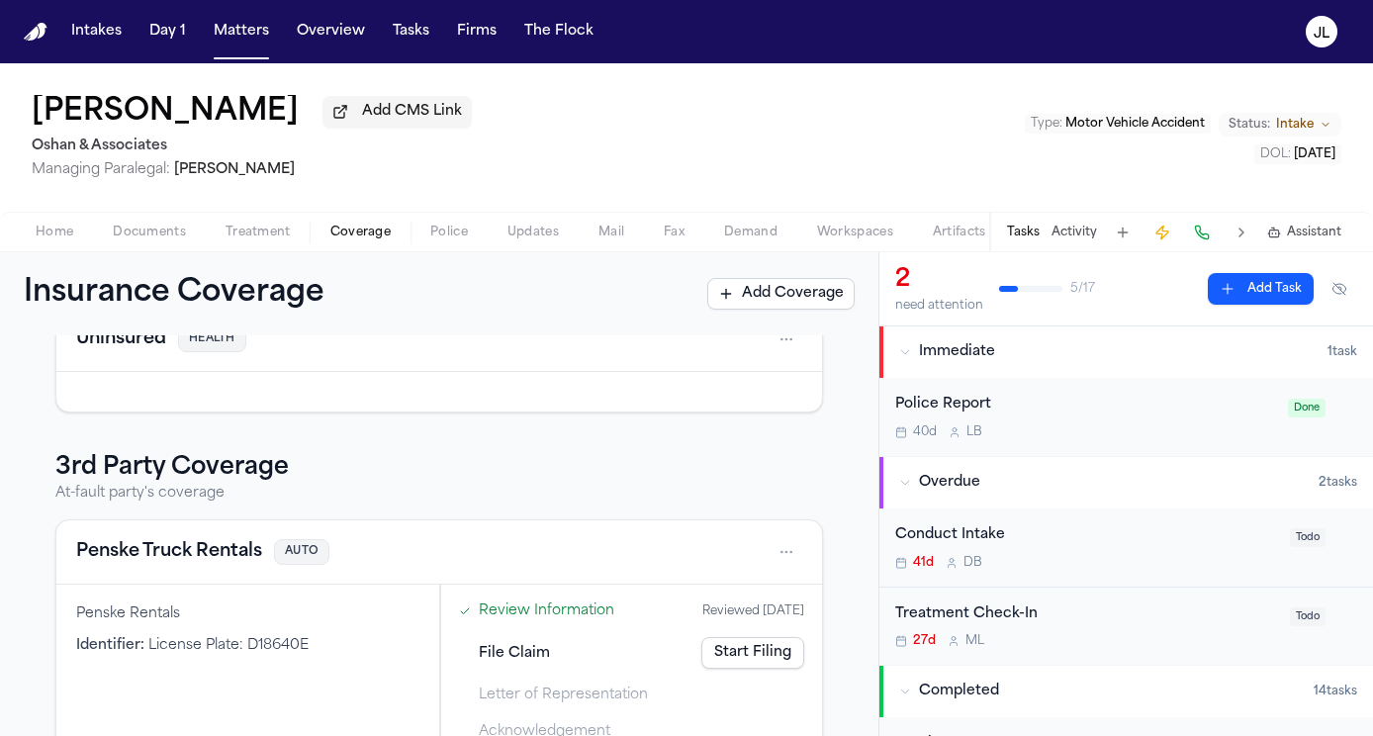
click at [161, 554] on button "Penske Truck Rentals" at bounding box center [169, 552] width 186 height 28
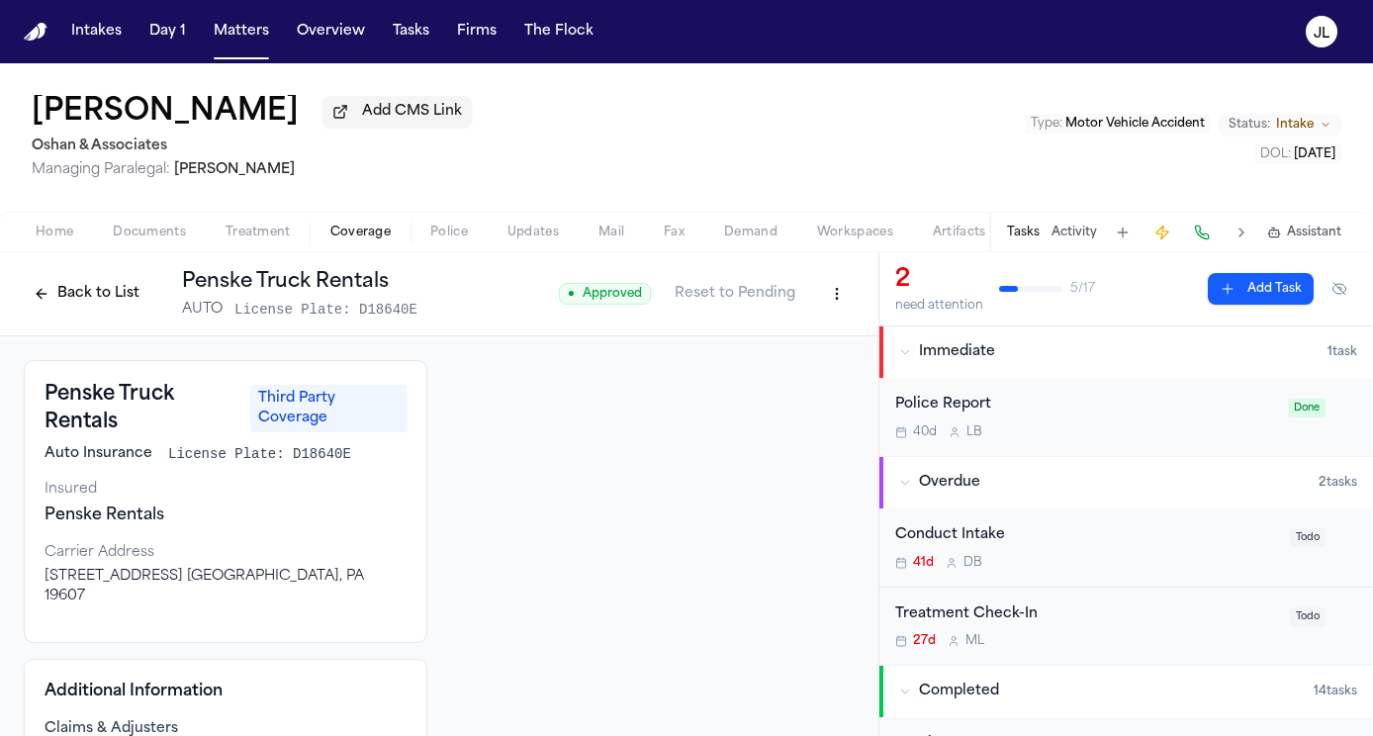
click at [104, 292] on button "Back to List" at bounding box center [87, 294] width 126 height 32
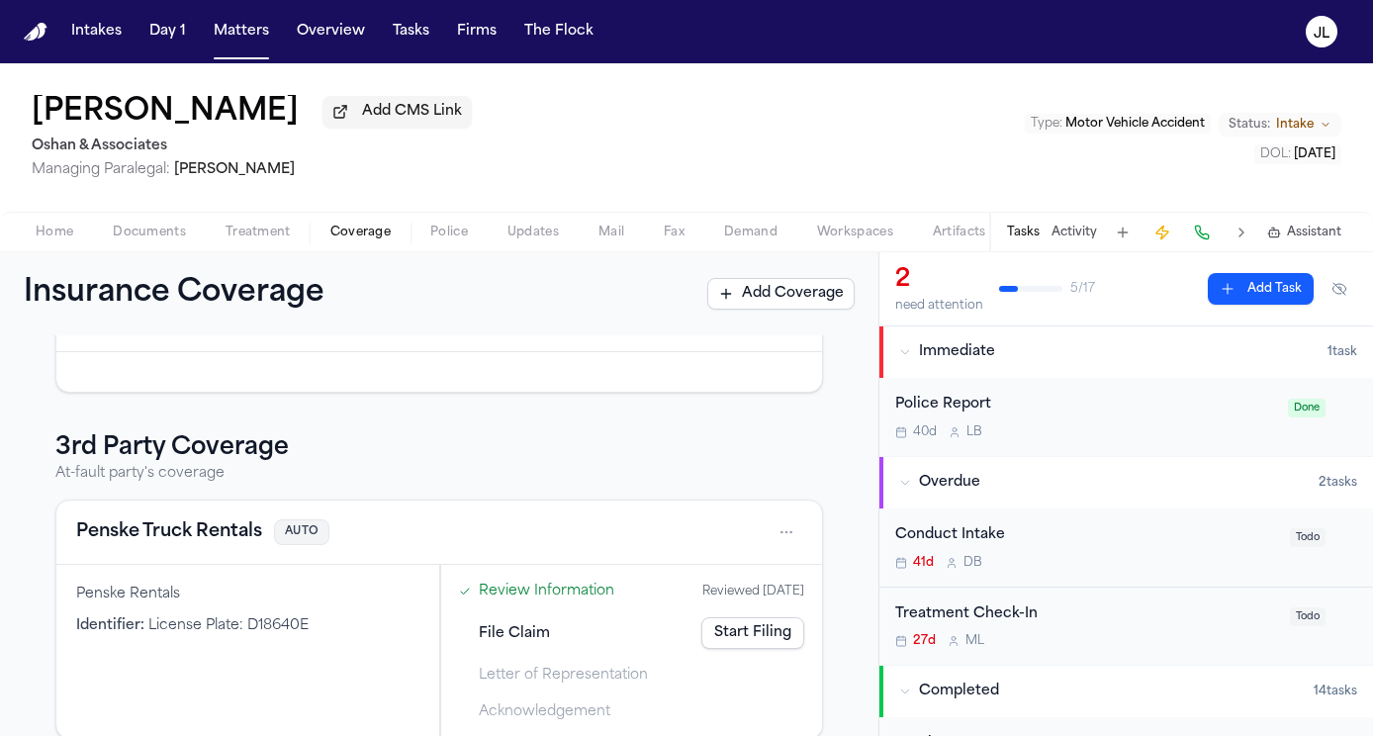
scroll to position [425, 0]
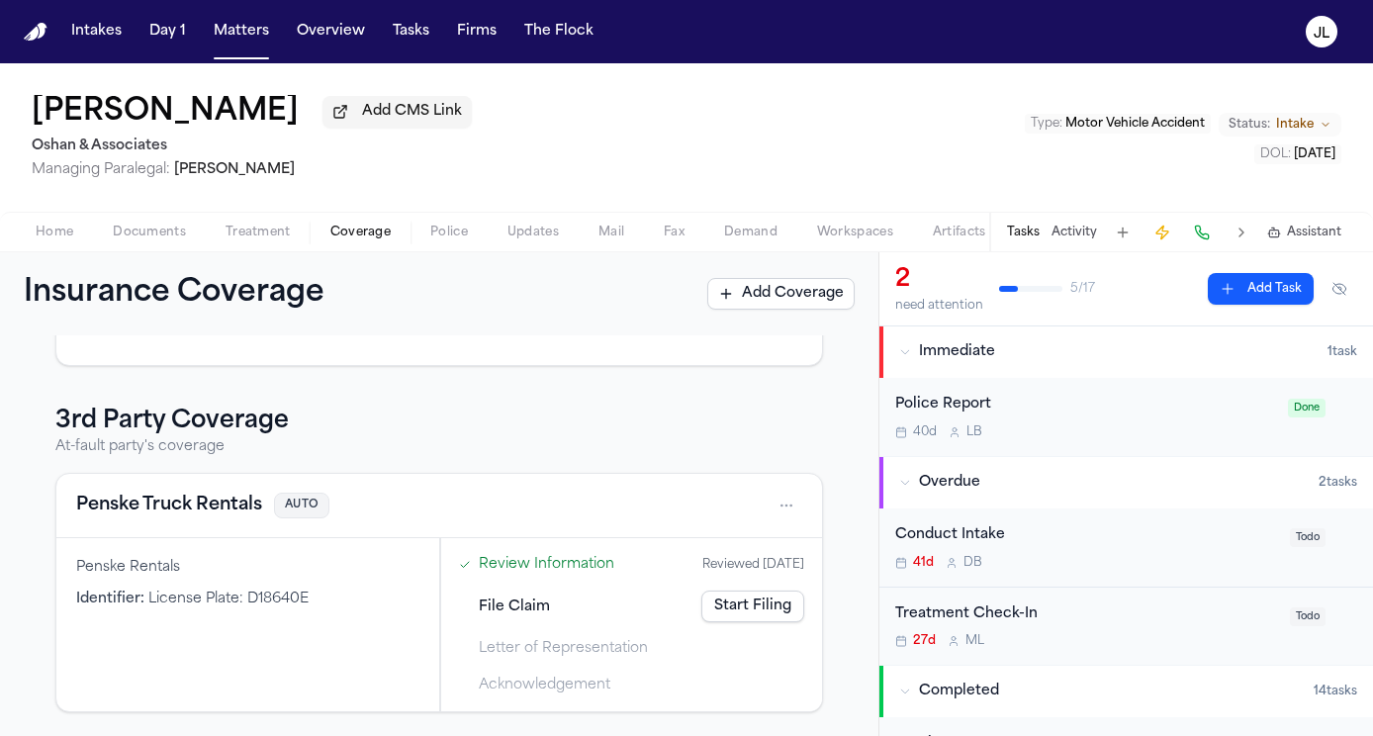
click at [210, 513] on button "Penske Truck Rentals" at bounding box center [169, 506] width 186 height 28
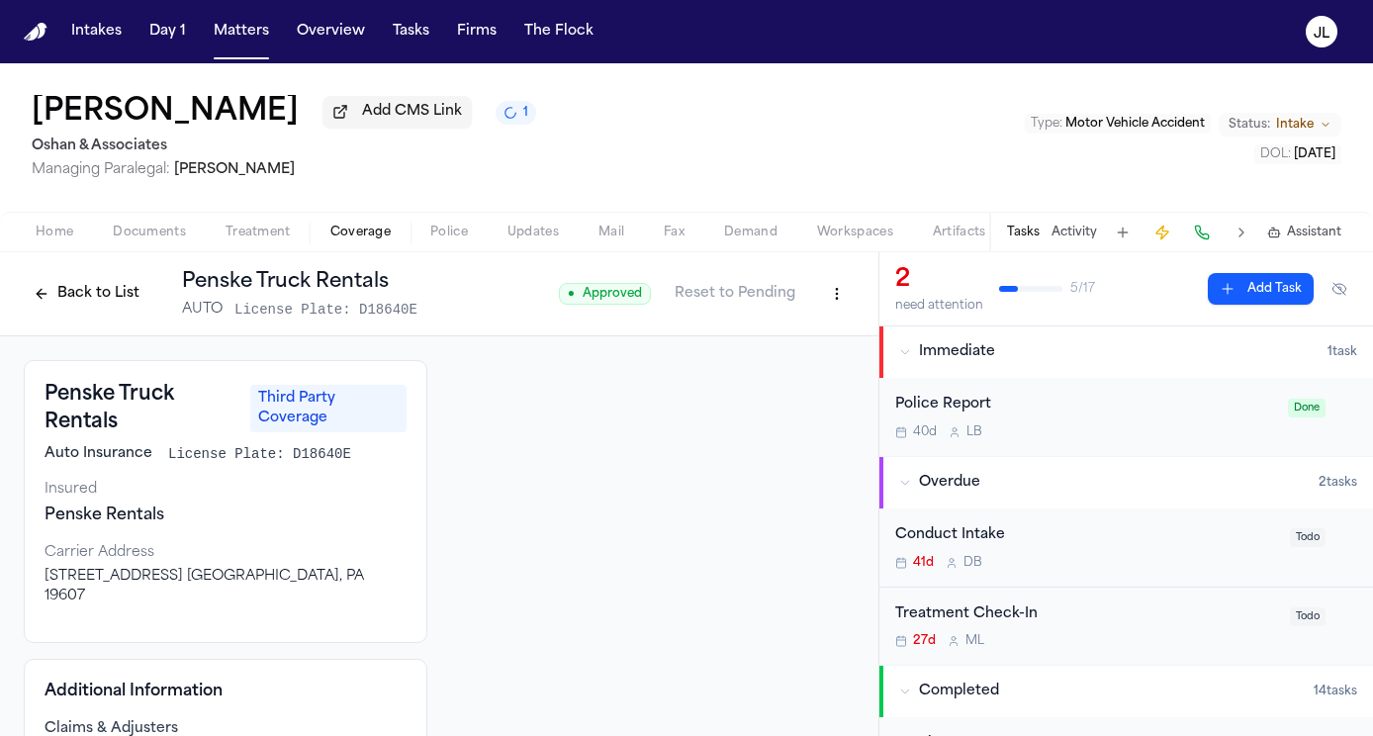
click at [59, 227] on span "Home" at bounding box center [55, 233] width 38 height 16
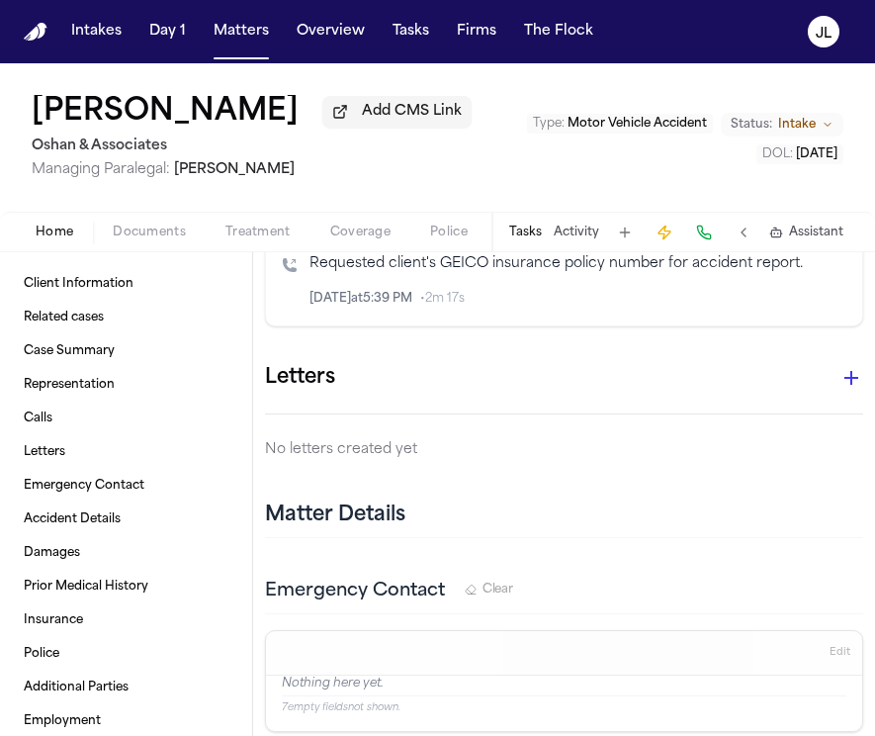
scroll to position [776, 0]
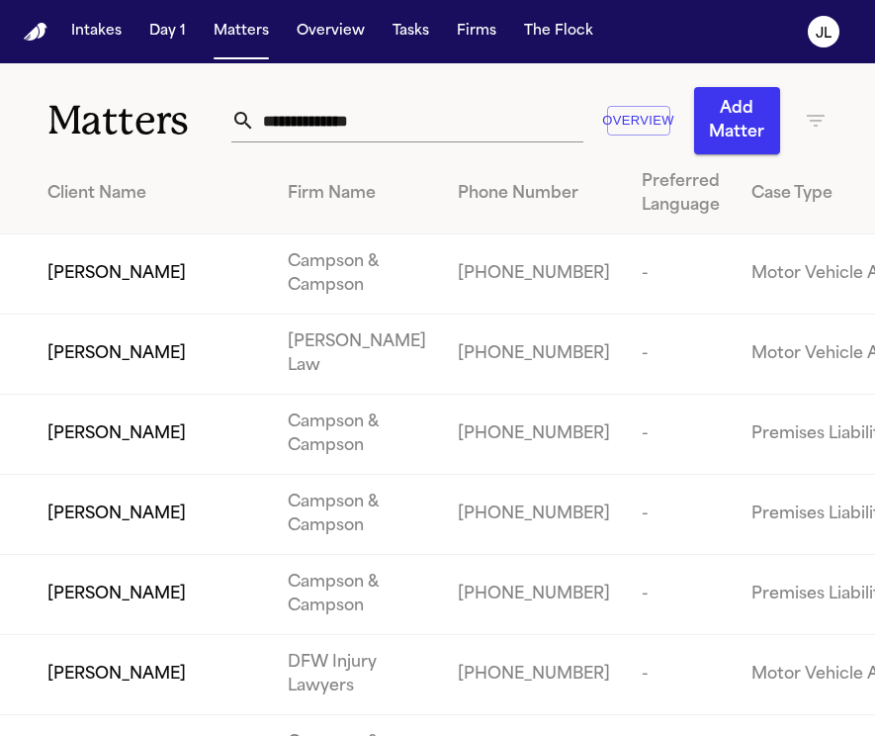
click at [379, 120] on input "text" at bounding box center [418, 121] width 327 height 44
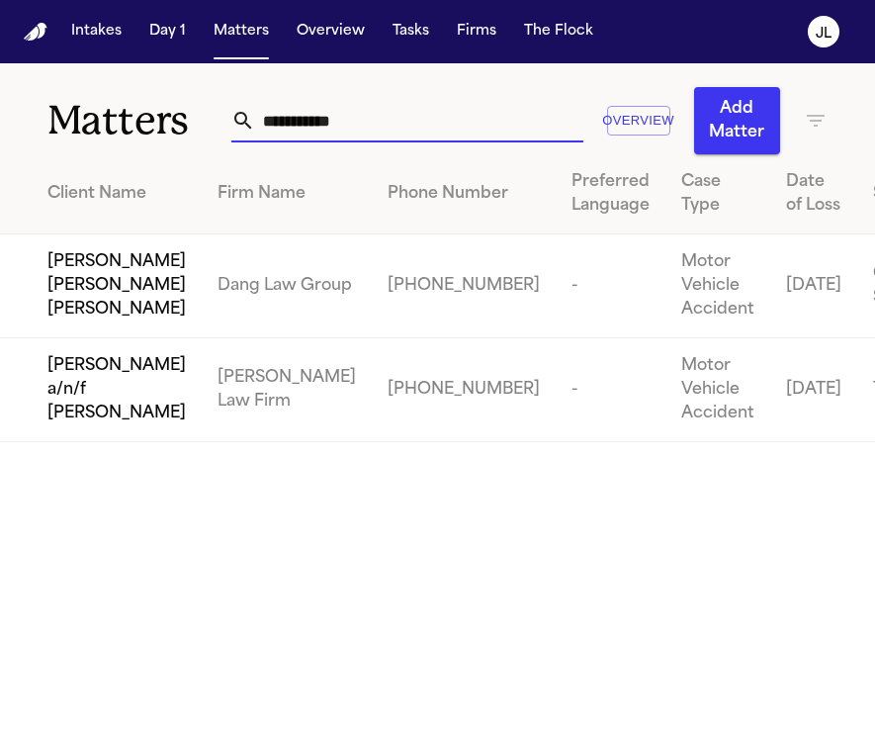
type input "**********"
click at [60, 425] on span "Juan Carlos Becerra a/n/f Gabriella Becerra Perez" at bounding box center [116, 389] width 138 height 71
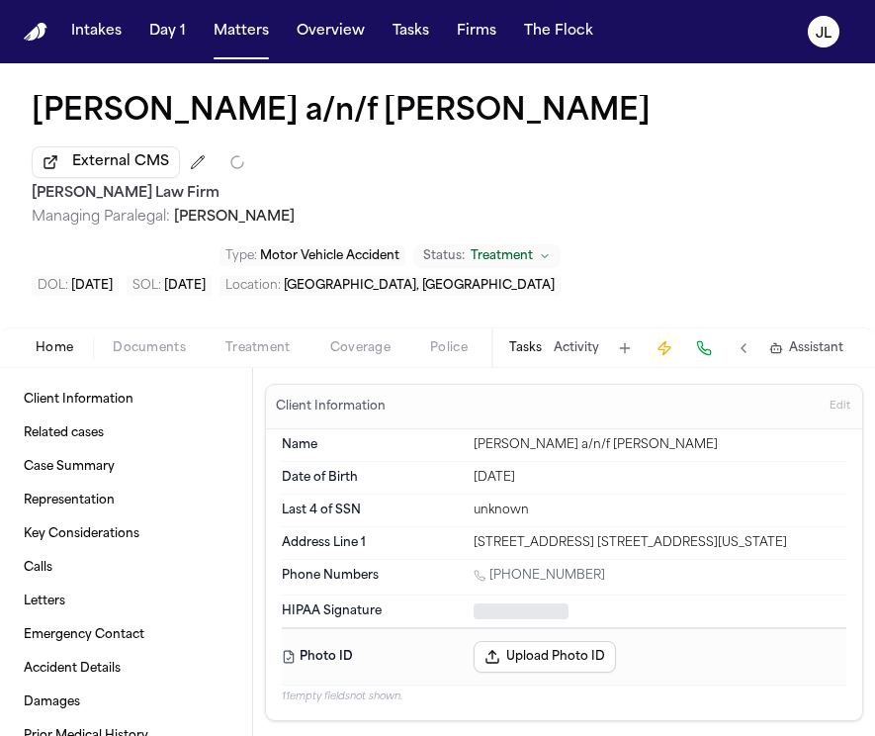
type textarea "*"
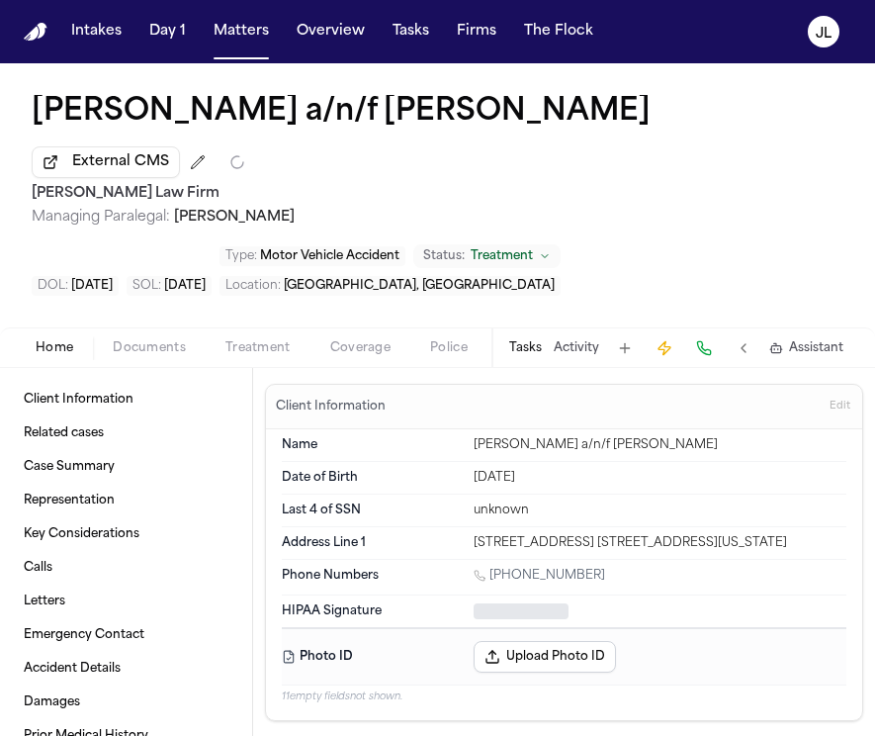
type textarea "*"
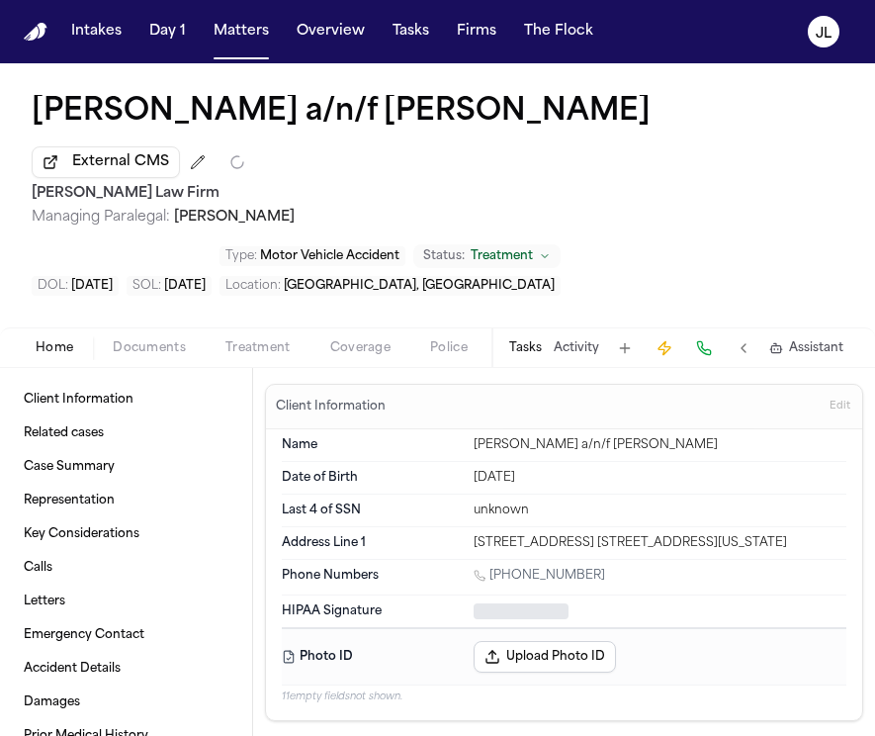
type textarea "*"
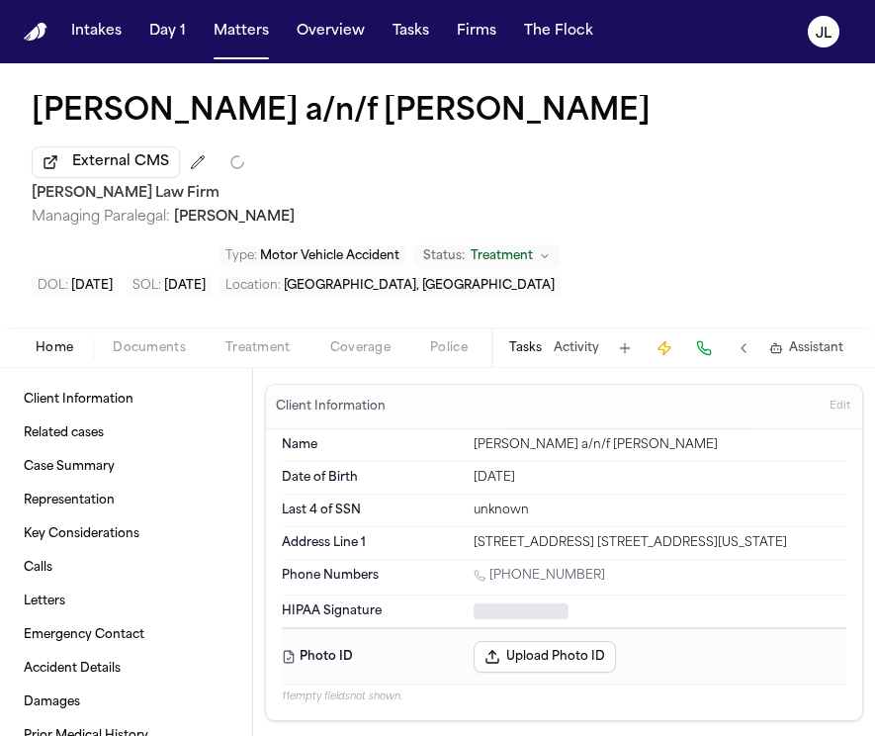
type textarea "*"
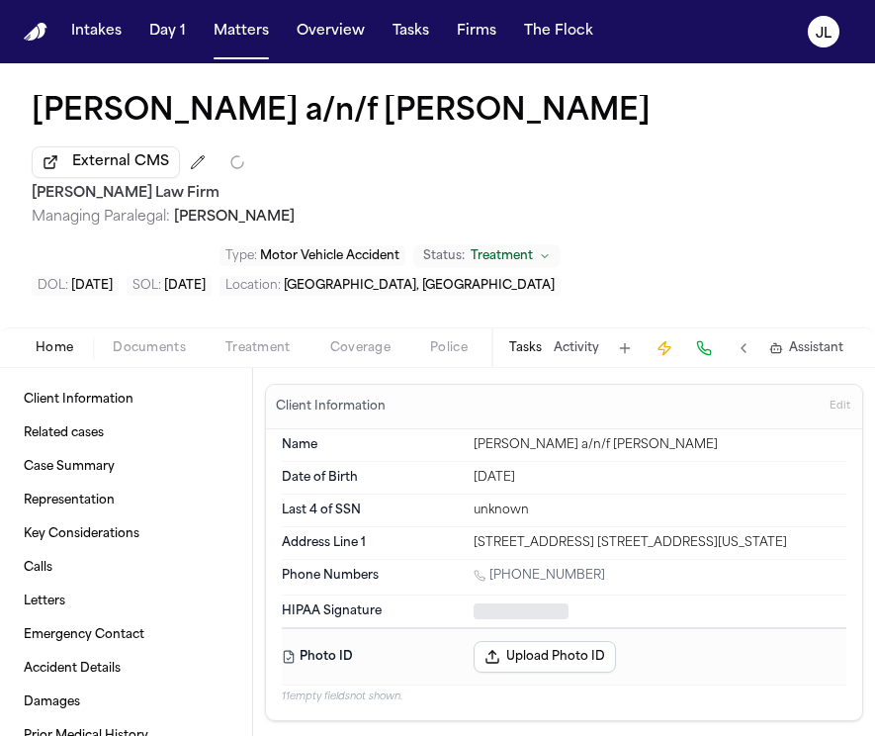
type textarea "*"
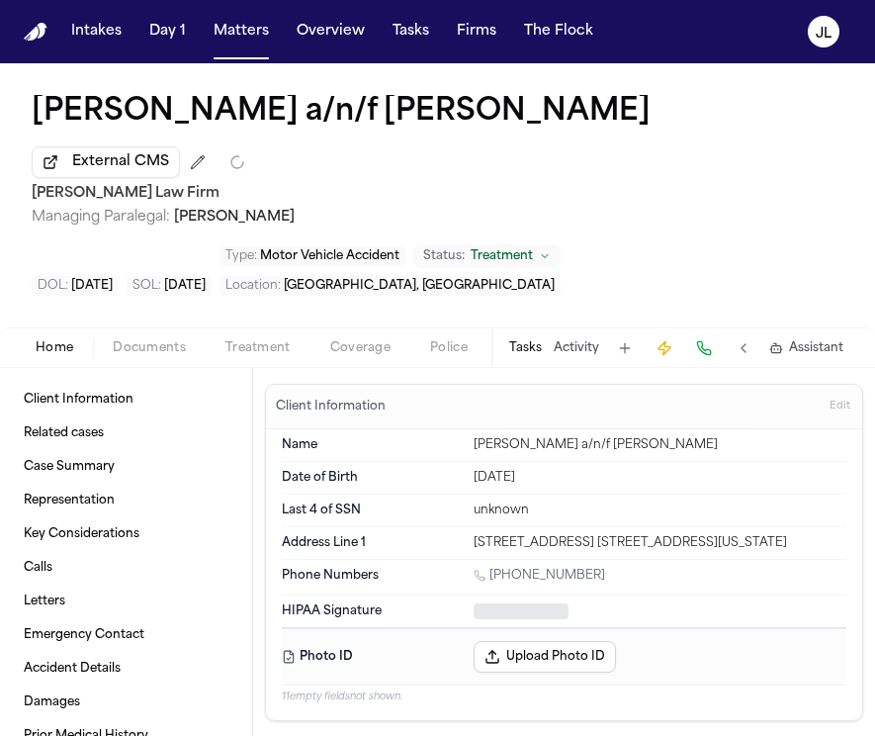
type textarea "*"
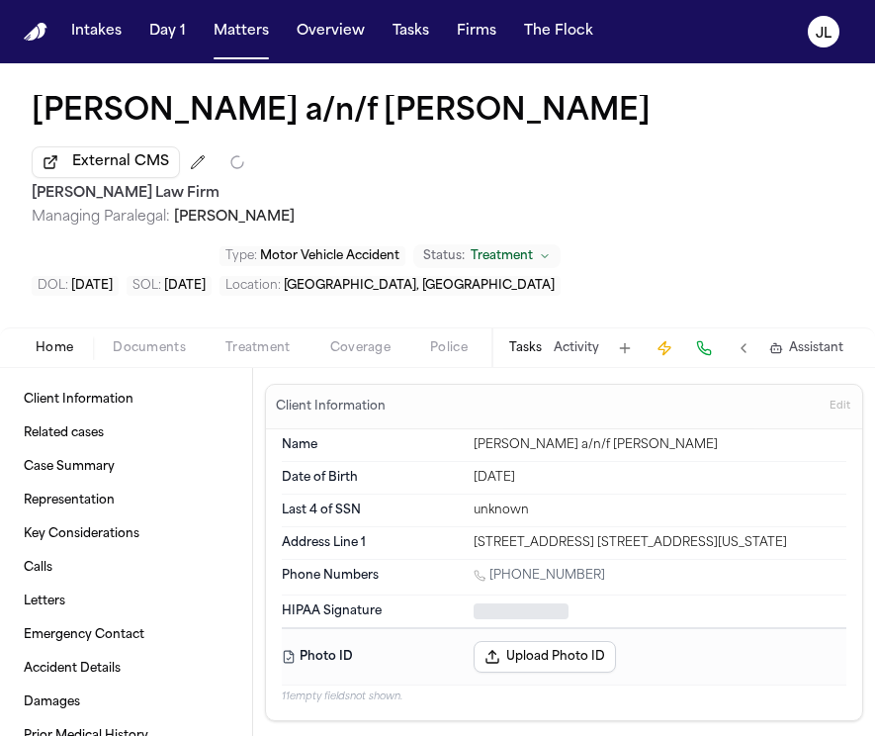
type textarea "*"
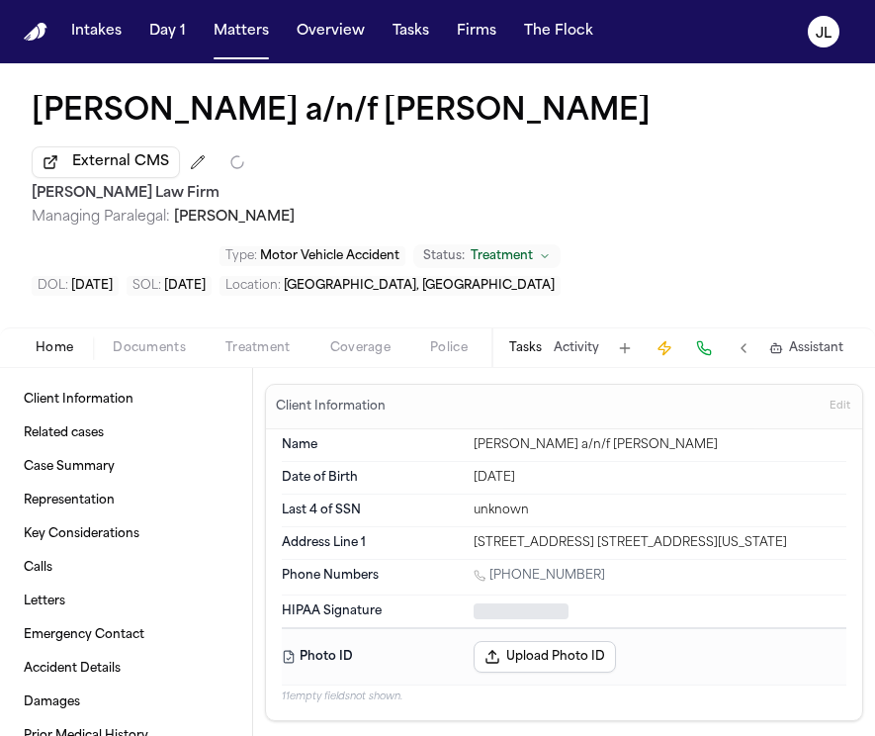
type textarea "*"
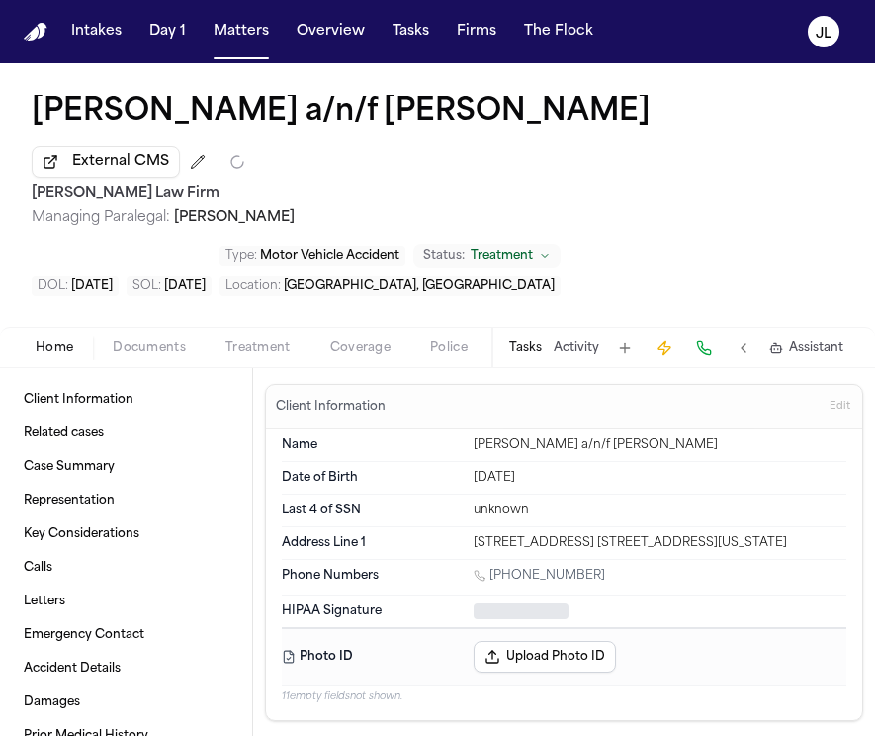
type textarea "*"
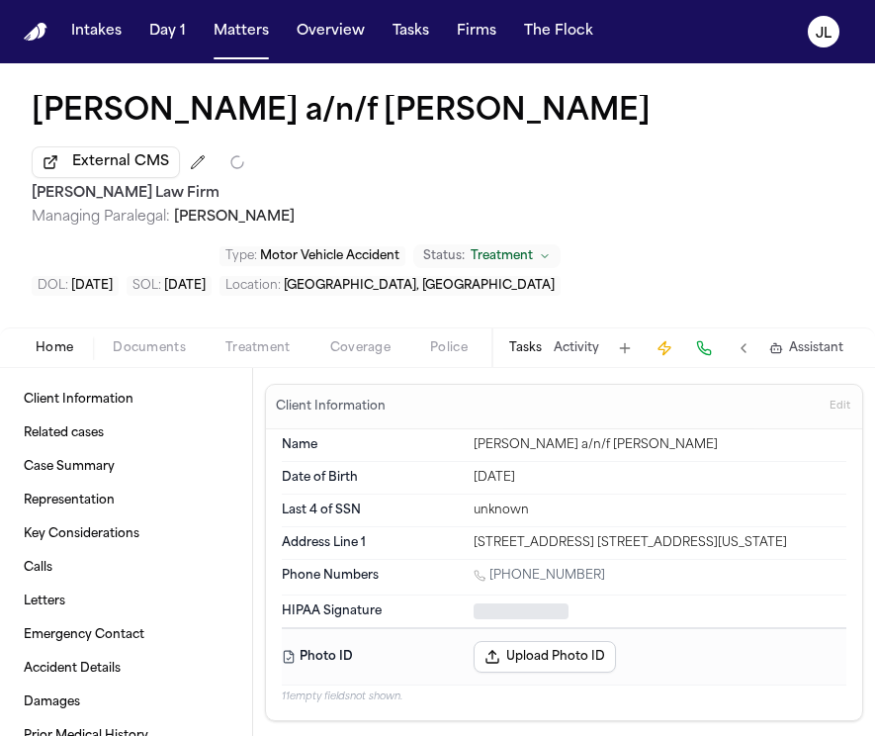
type textarea "*"
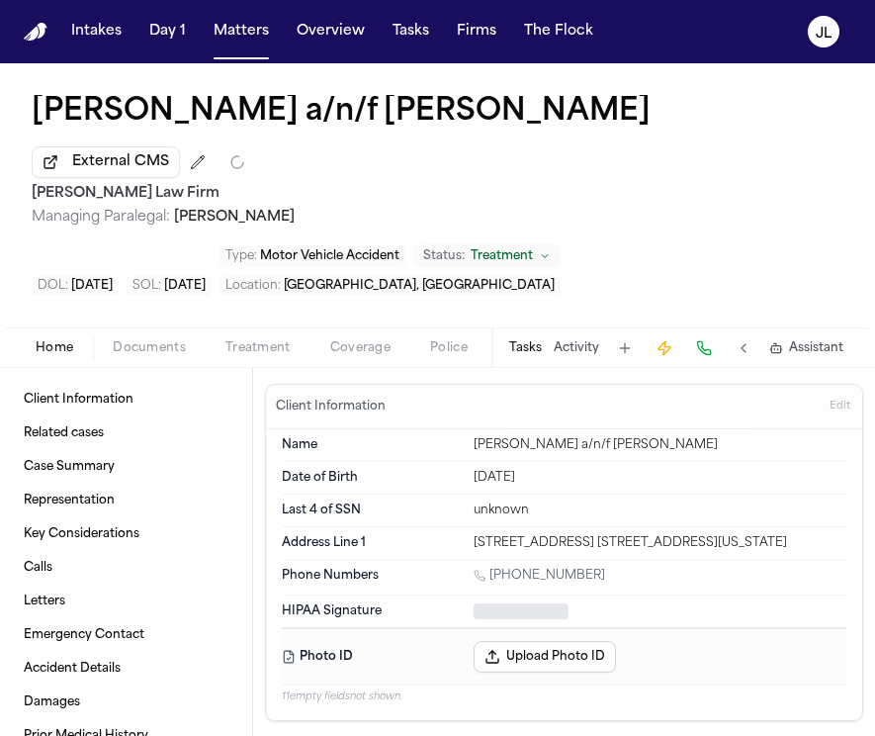
type textarea "*"
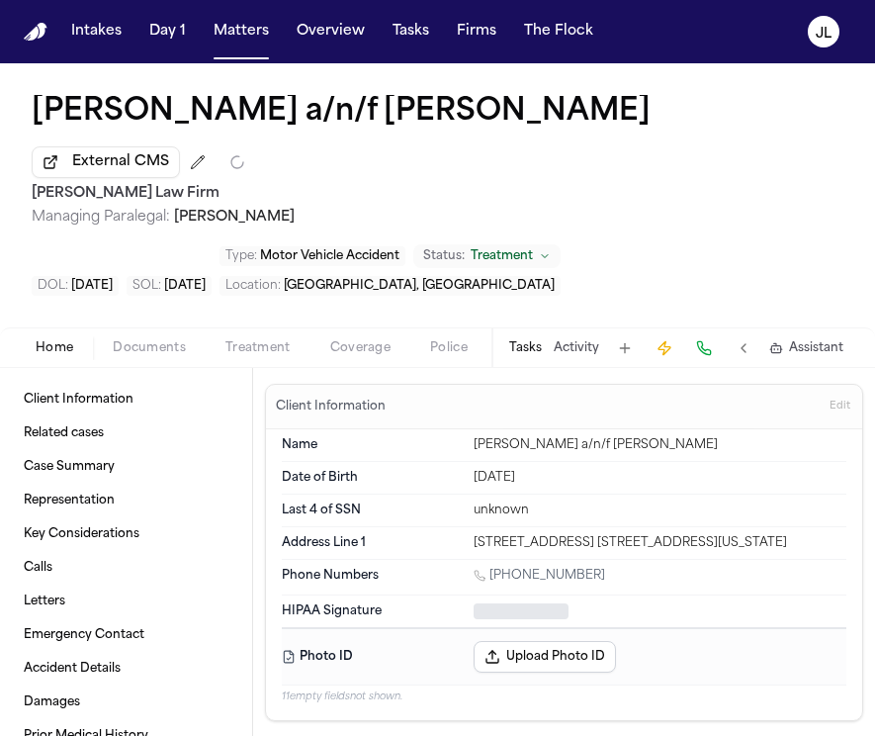
type textarea "*"
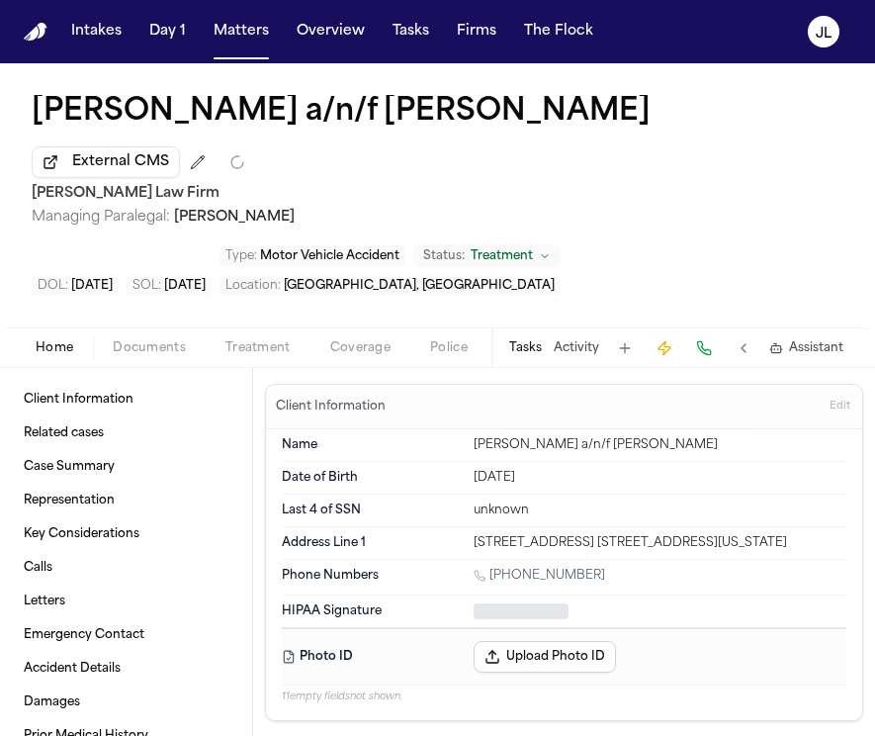
type textarea "*"
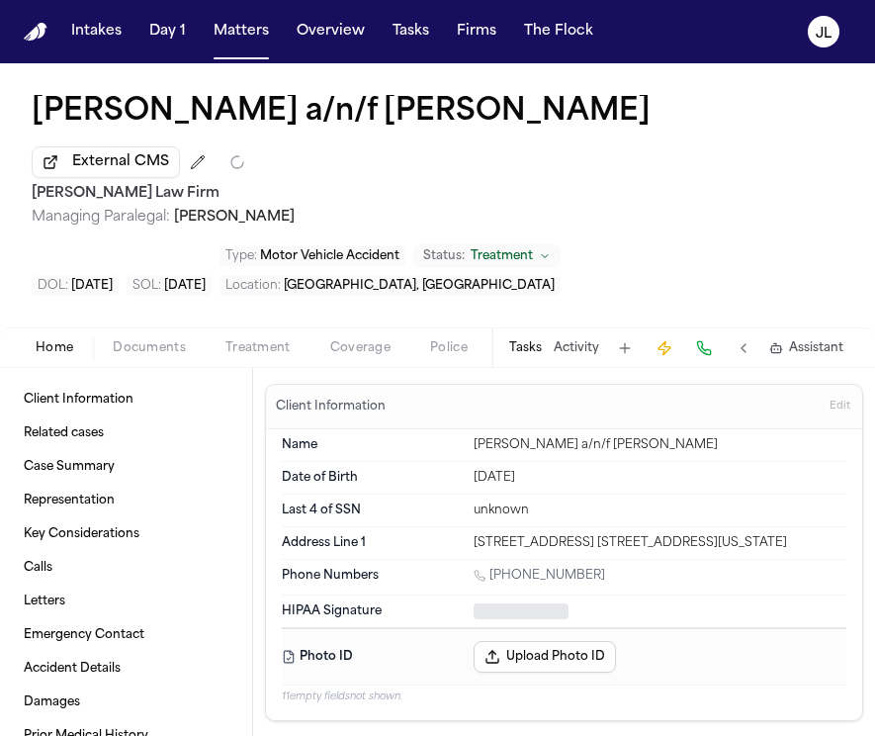
type textarea "*"
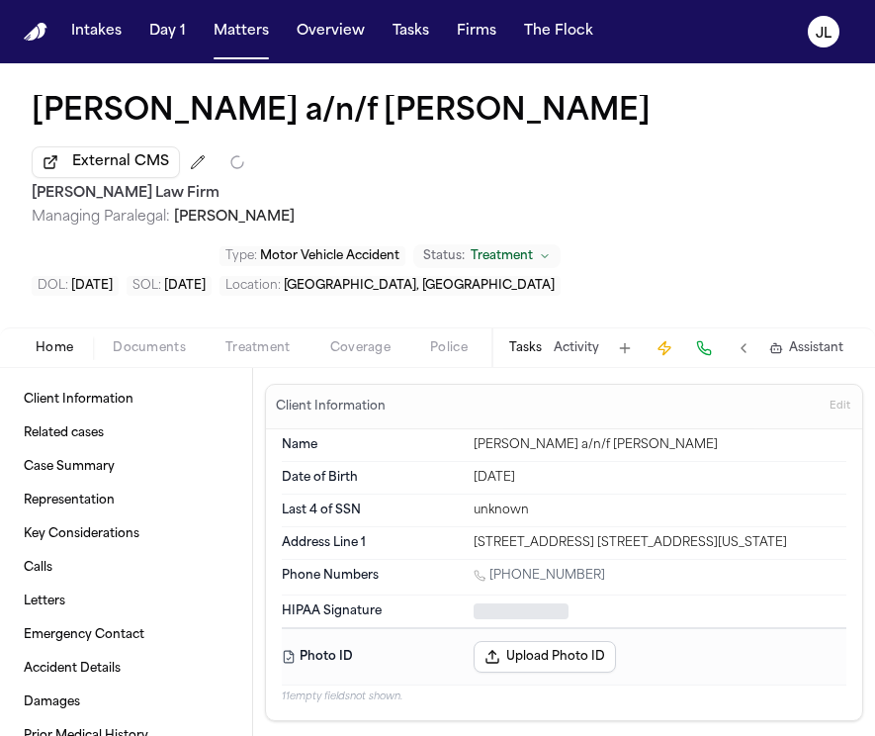
type textarea "*"
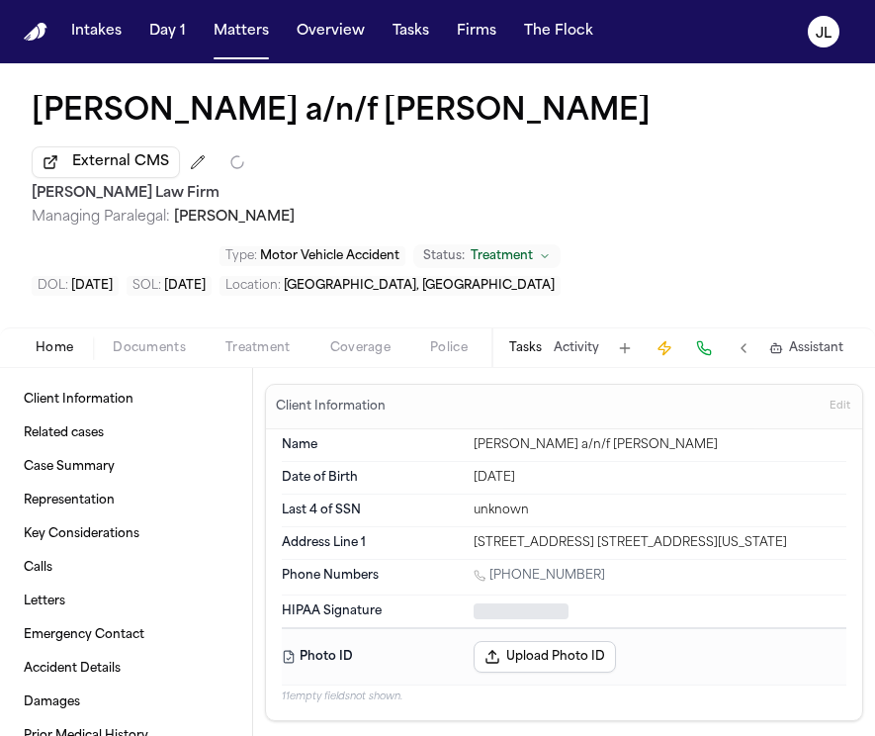
type textarea "*"
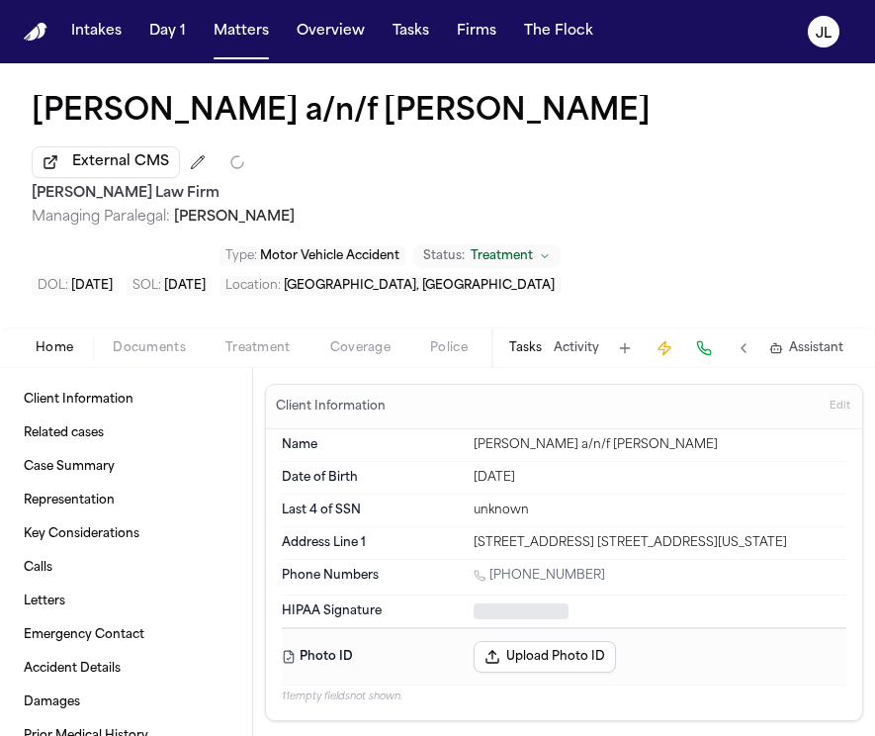
type textarea "*"
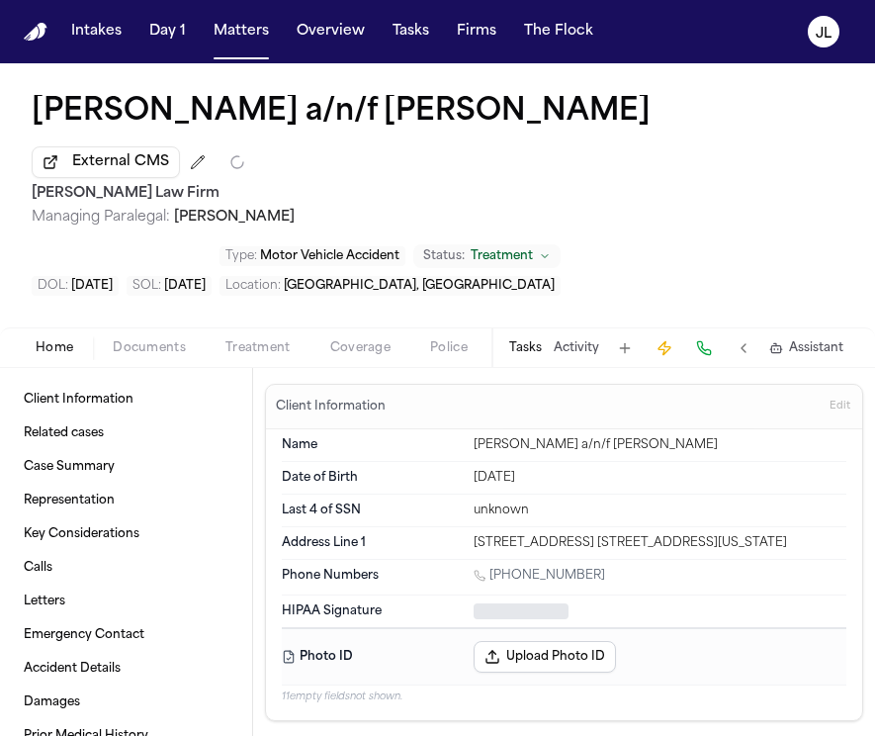
type textarea "*"
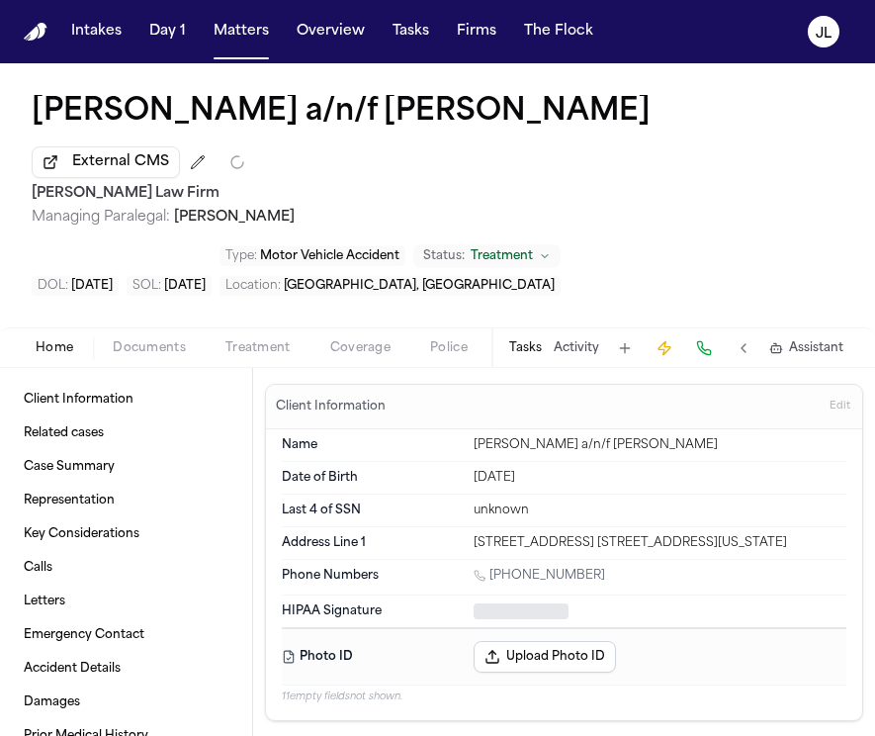
type textarea "*"
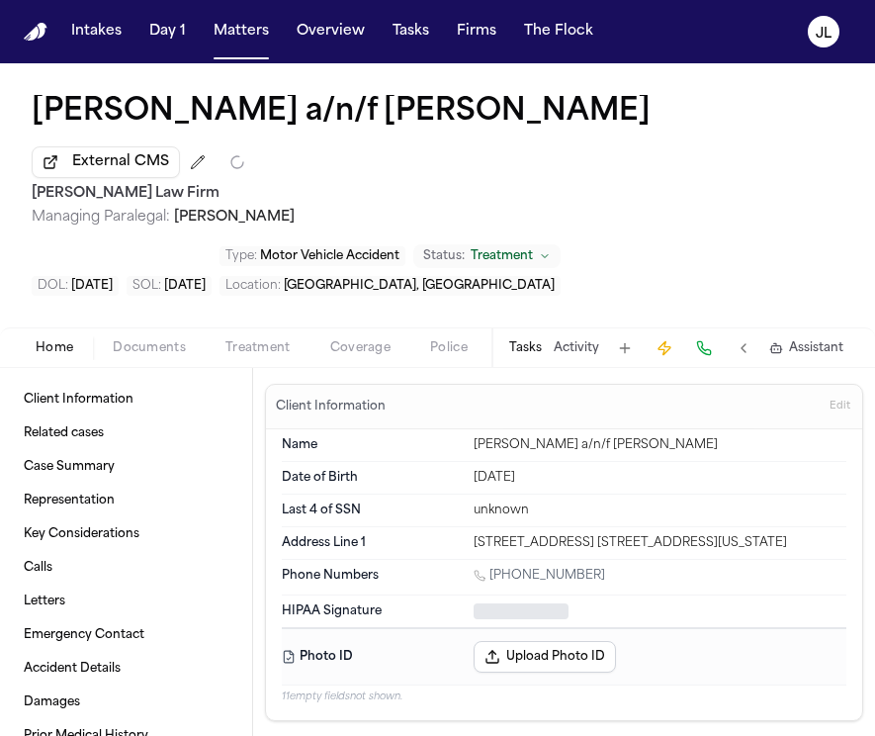
type textarea "*"
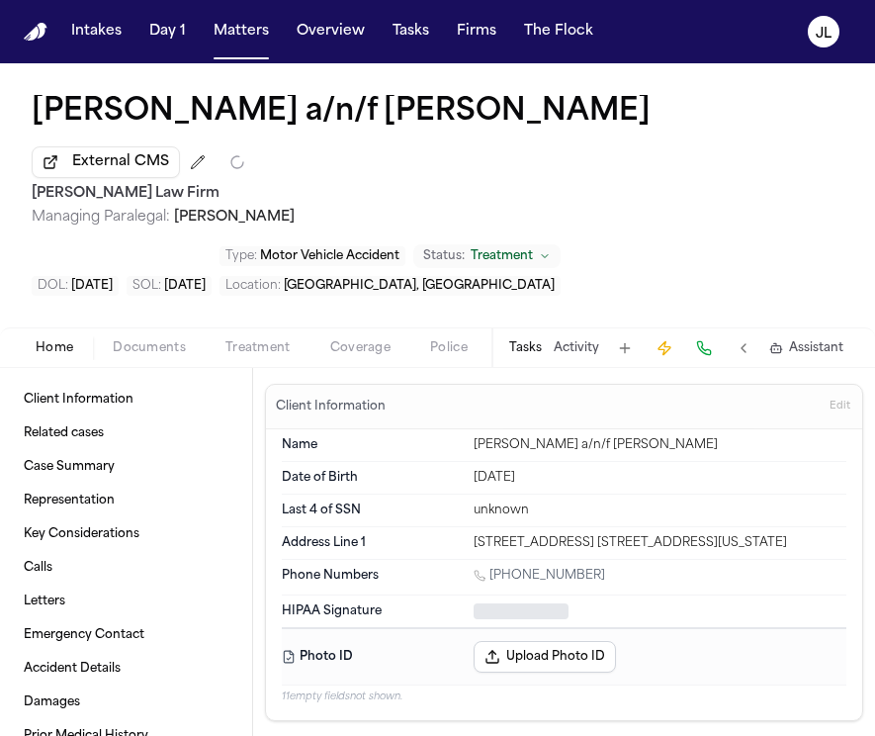
type textarea "*"
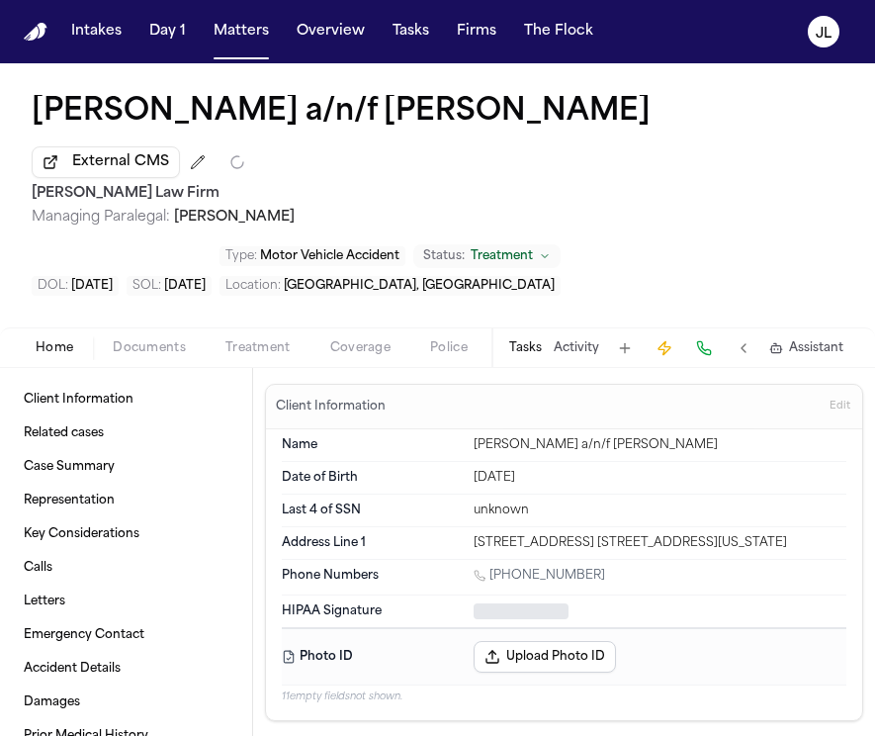
type textarea "*"
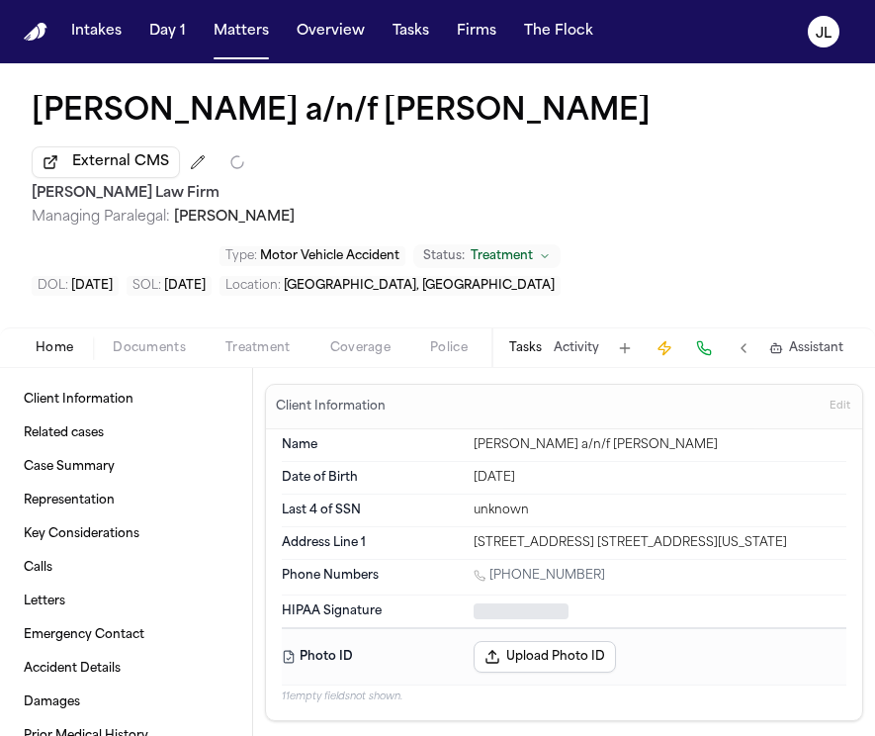
type textarea "*"
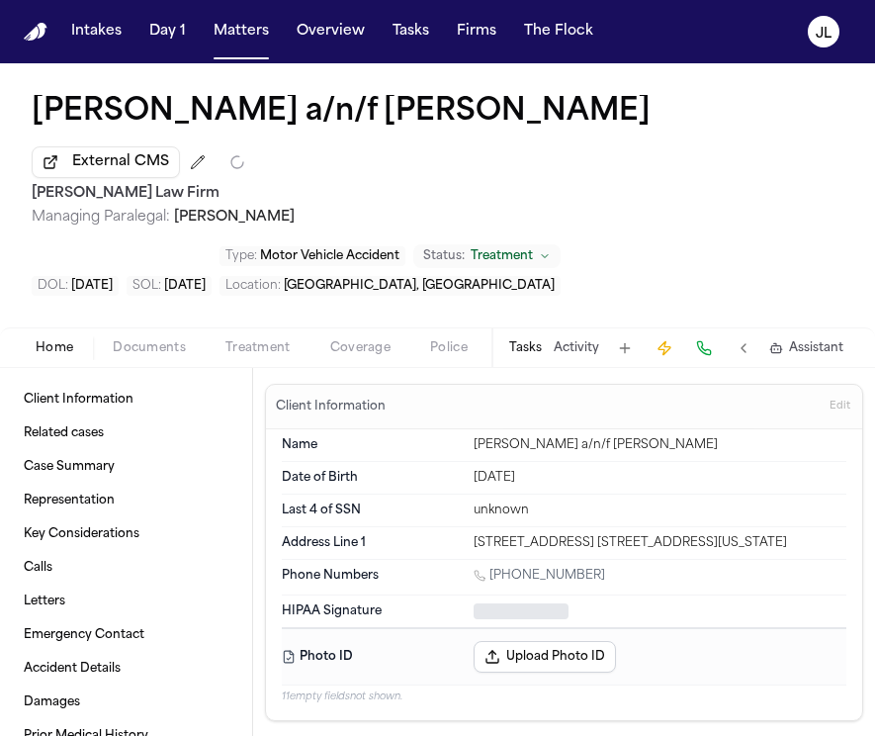
type textarea "*"
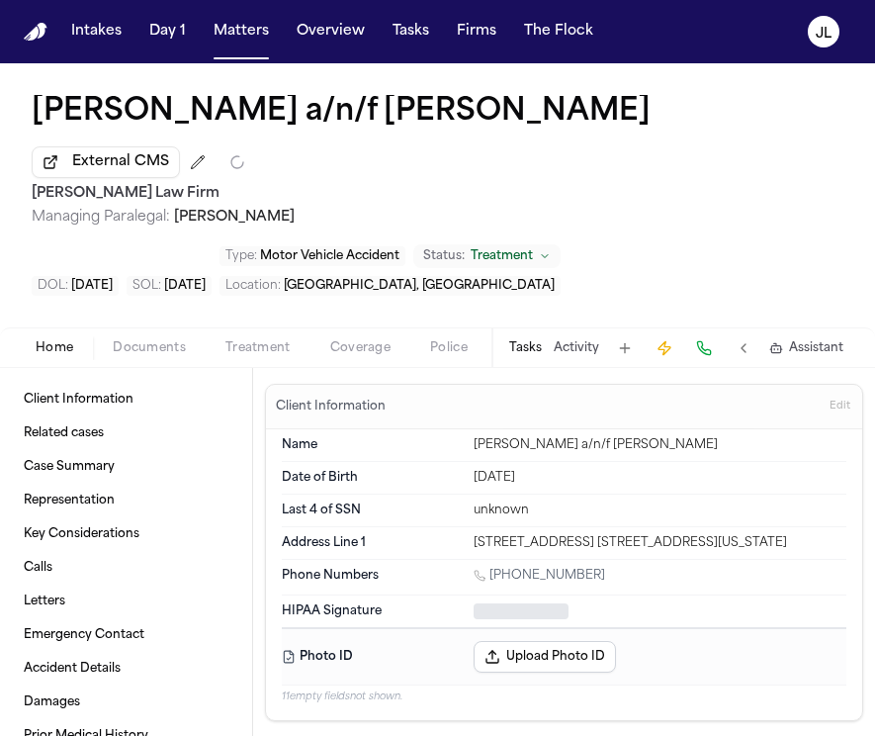
type textarea "*"
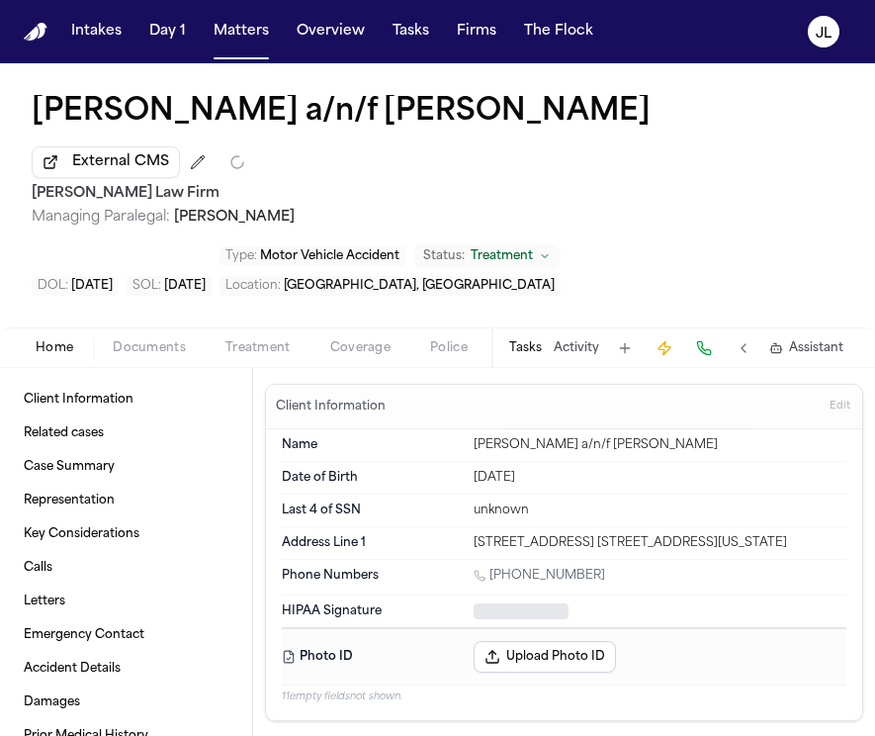
type textarea "*"
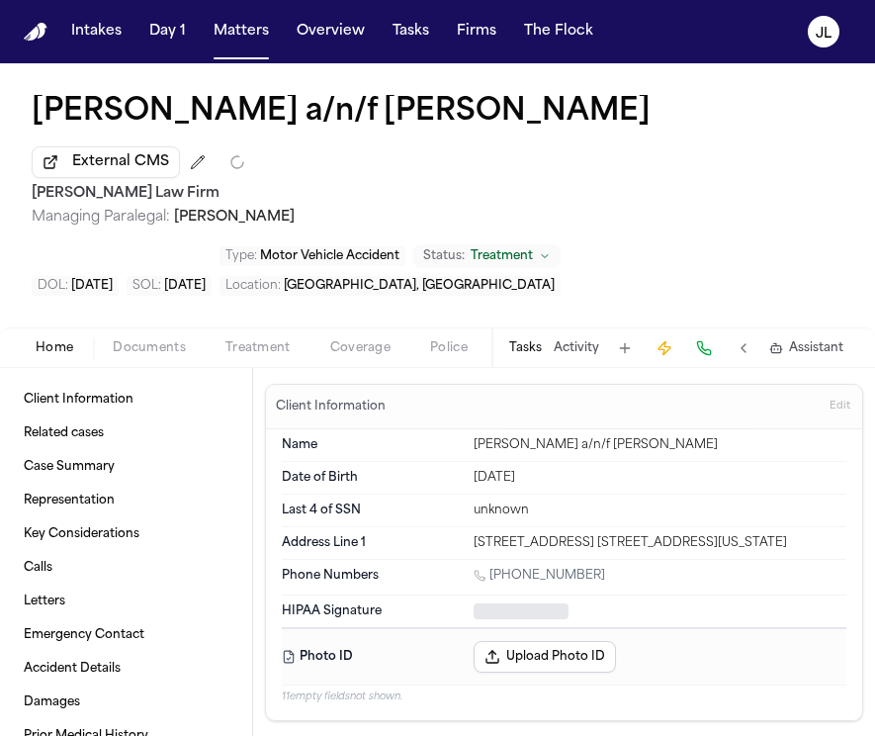
type textarea "*"
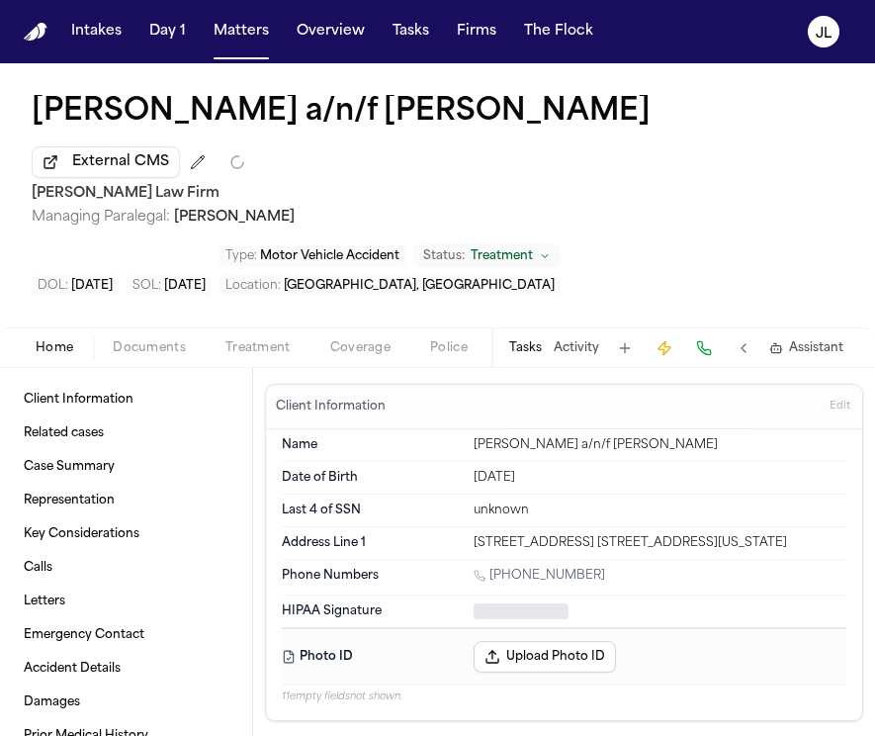
type textarea "*"
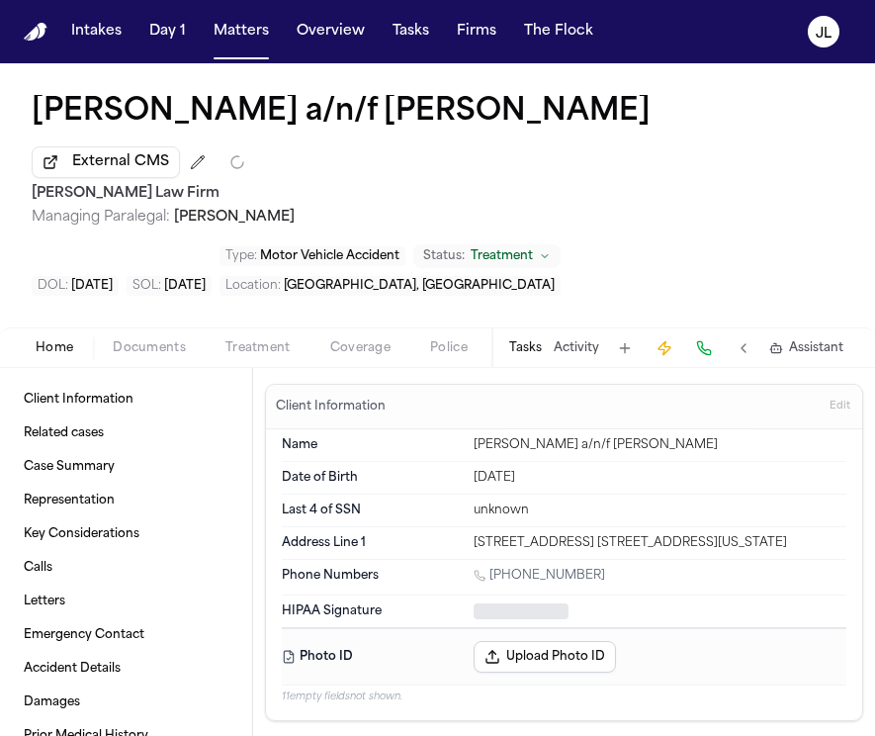
type textarea "*"
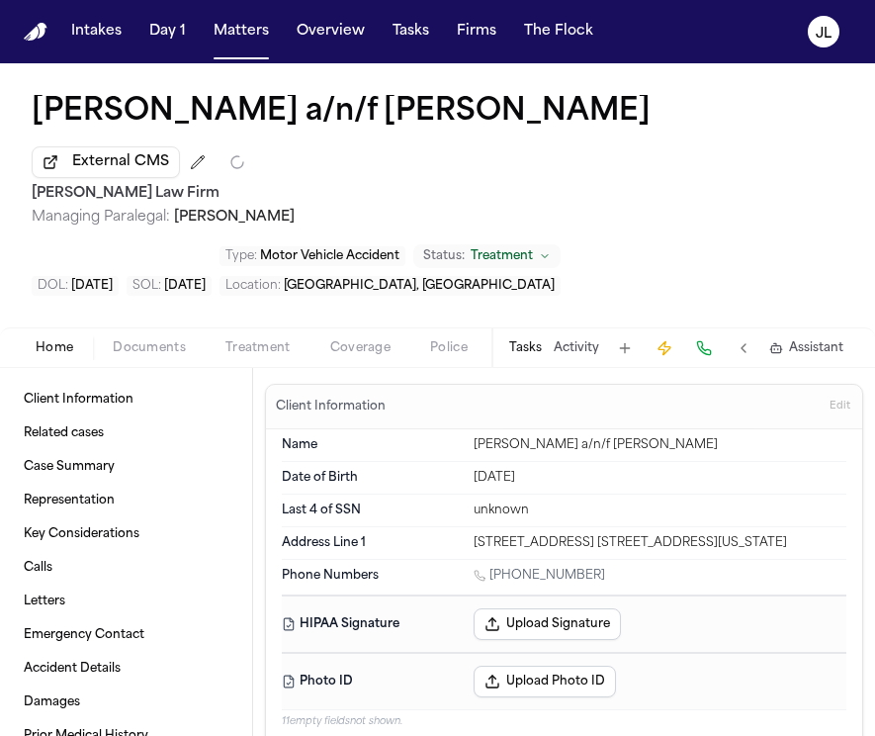
type textarea "*"
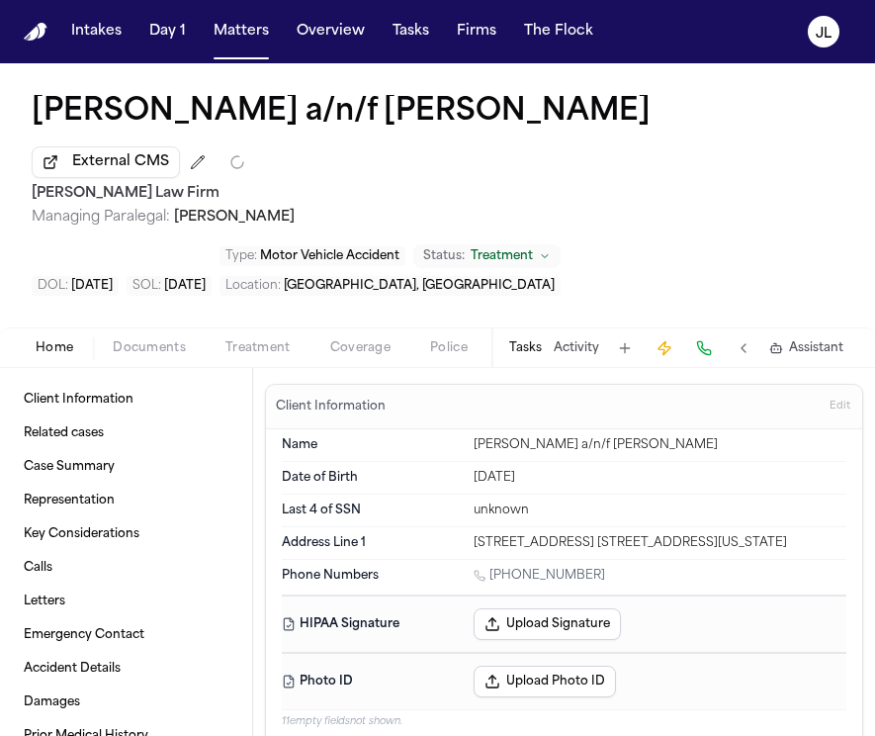
type textarea "*"
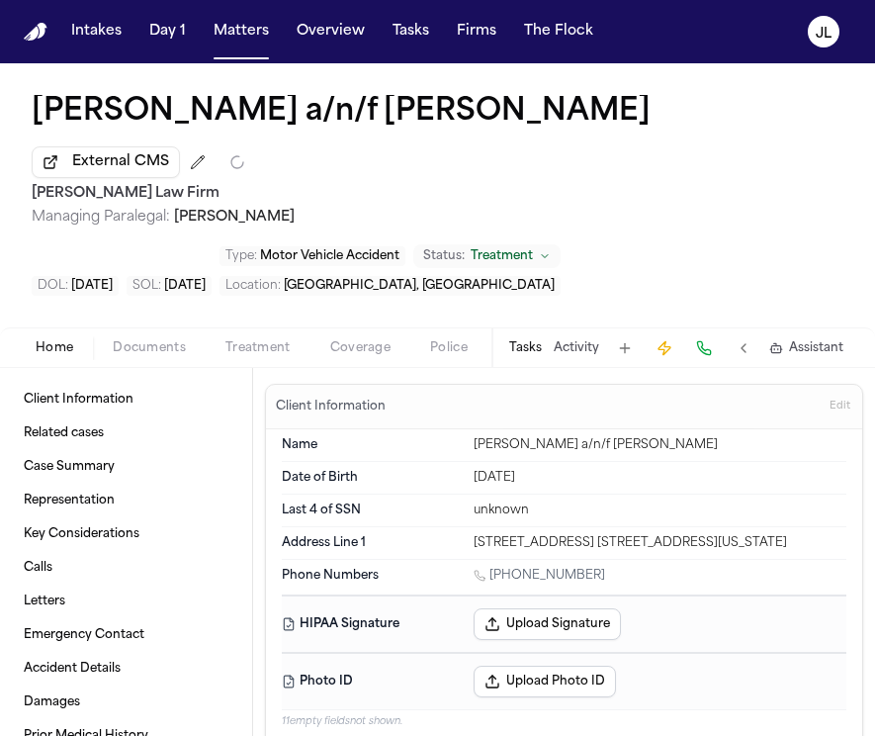
type textarea "*"
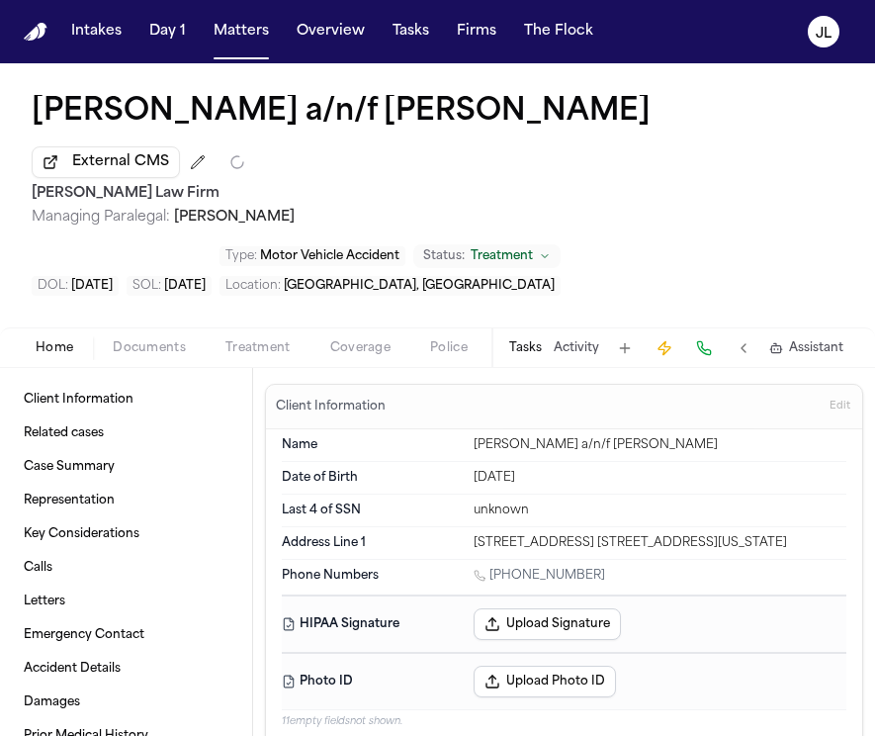
type textarea "*"
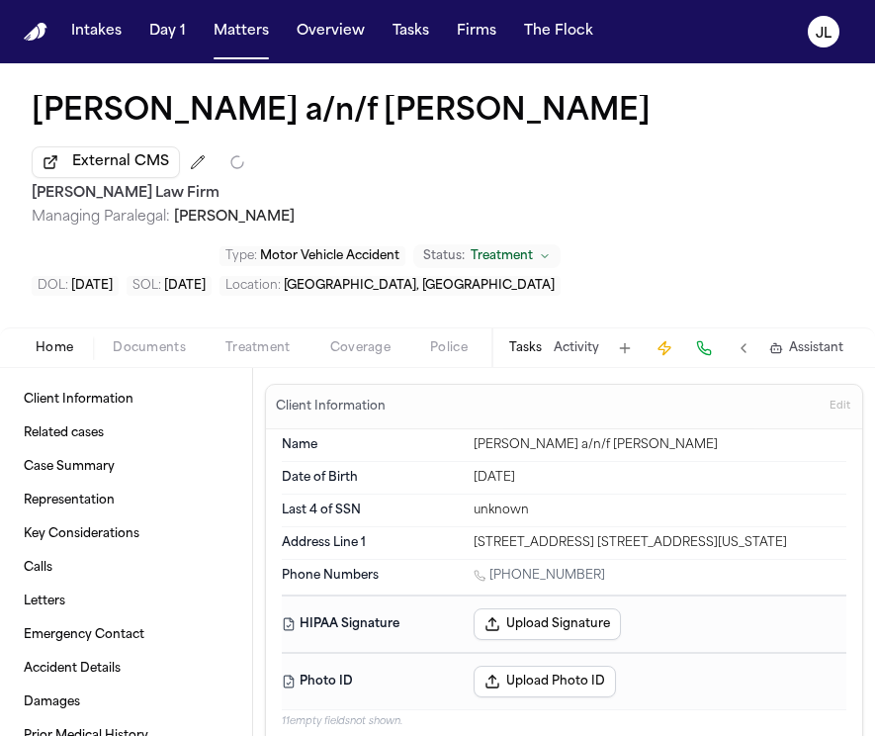
type textarea "*"
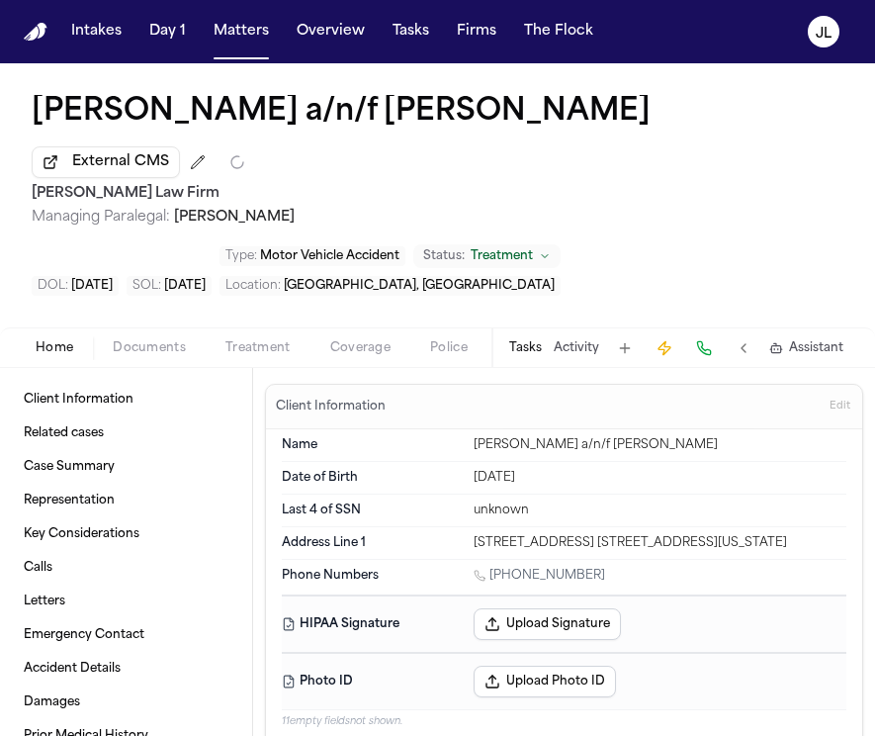
type textarea "*"
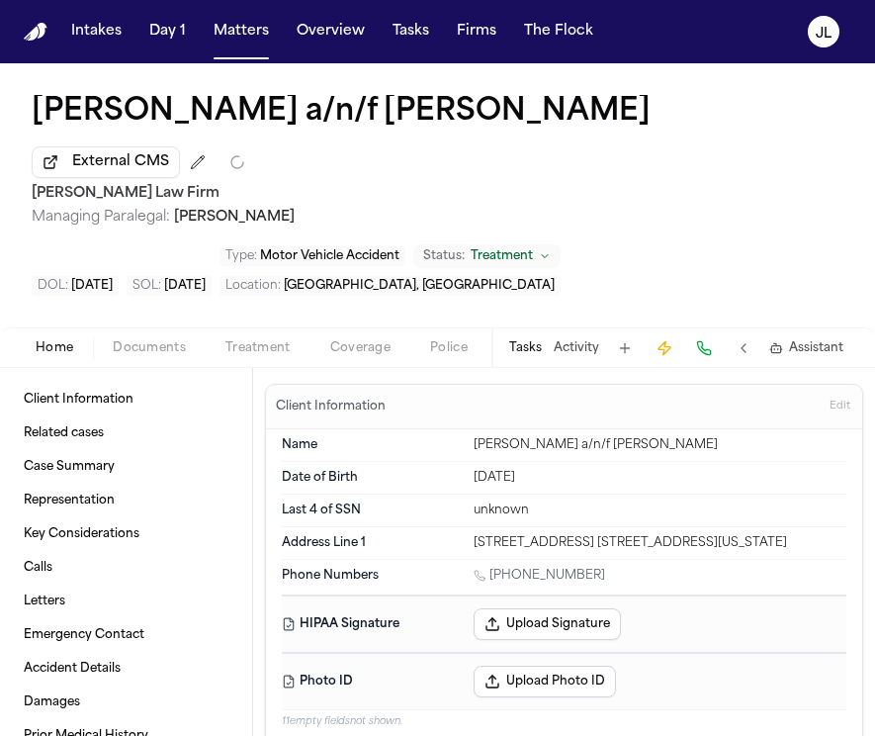
type textarea "*"
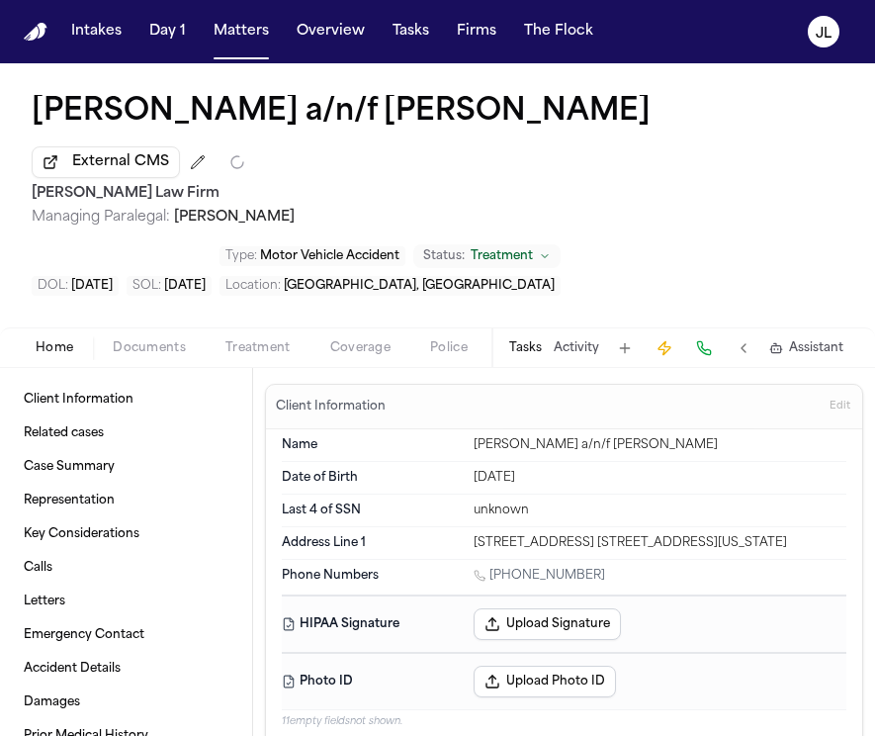
type textarea "*"
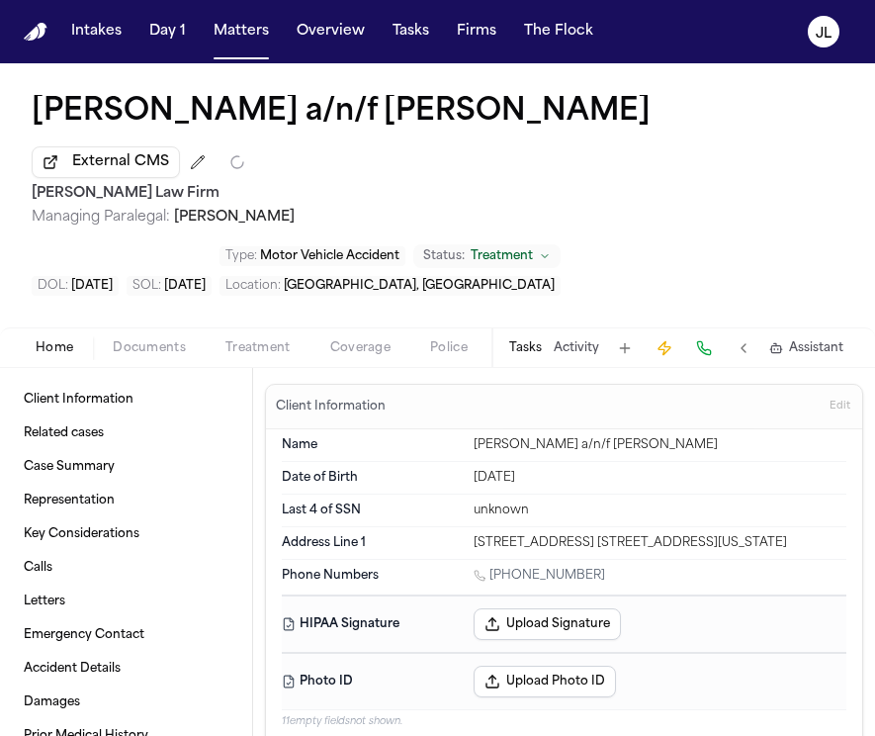
type textarea "*"
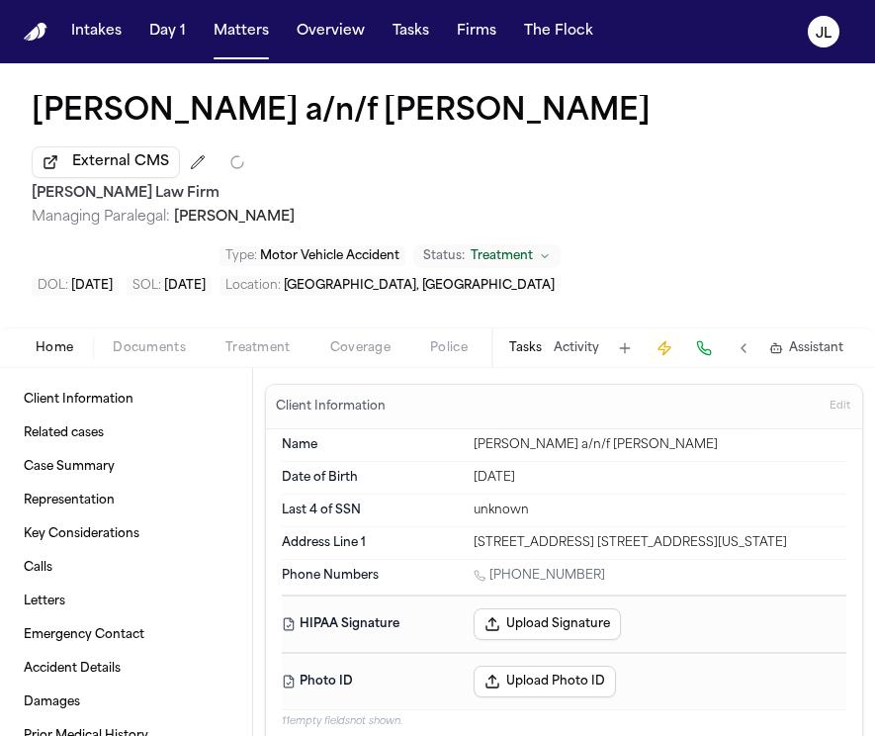
type textarea "*"
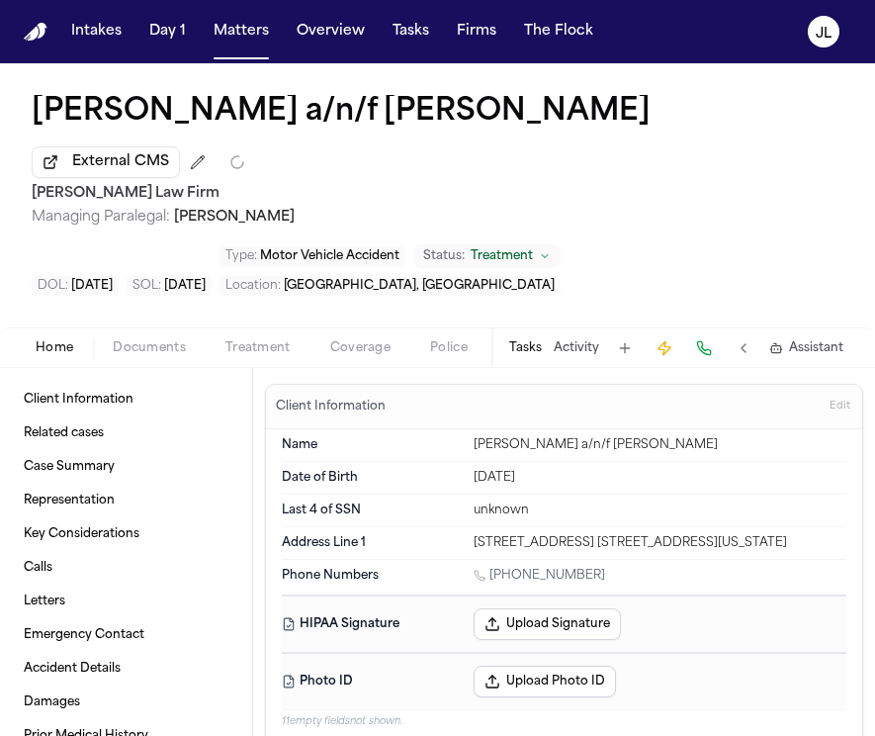
type textarea "*"
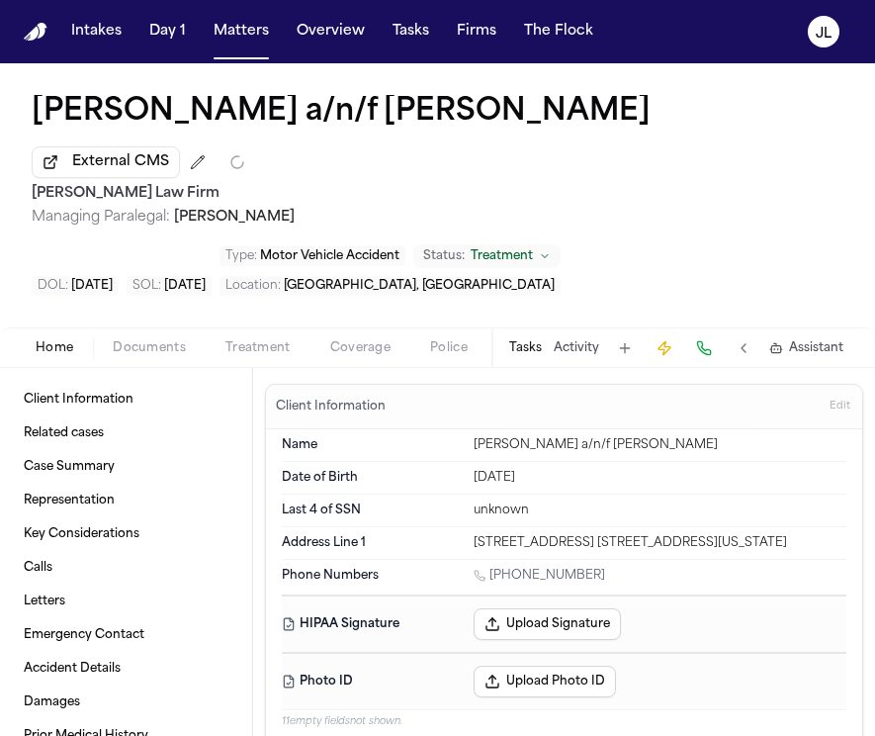
type textarea "*"
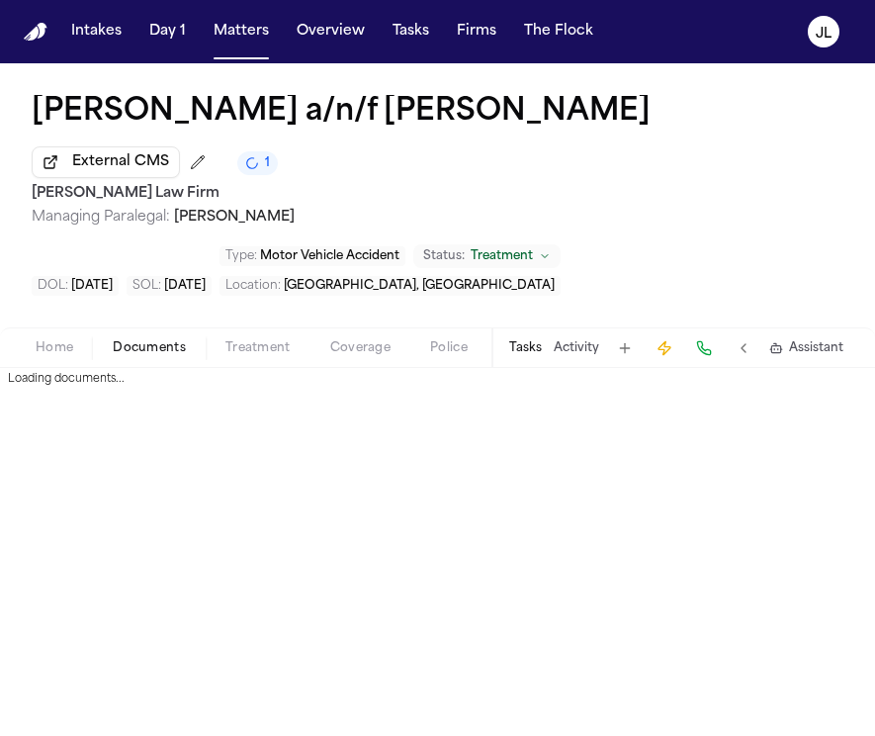
click at [135, 354] on span "Documents" at bounding box center [149, 348] width 73 height 16
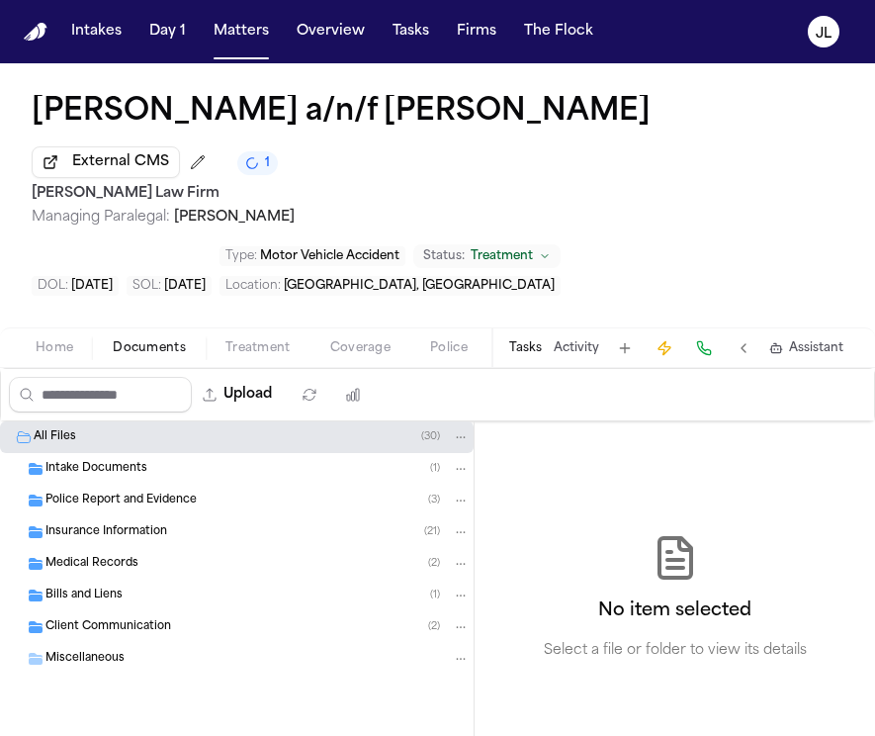
click at [120, 542] on div "Insurance Information ( 21 )" at bounding box center [237, 532] width 474 height 32
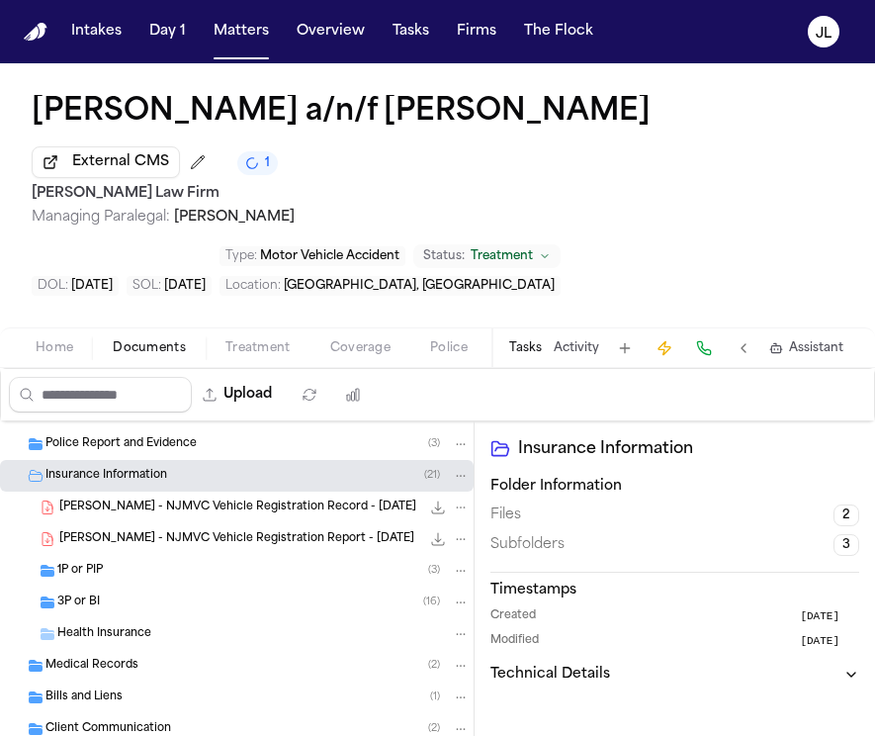
scroll to position [79, 0]
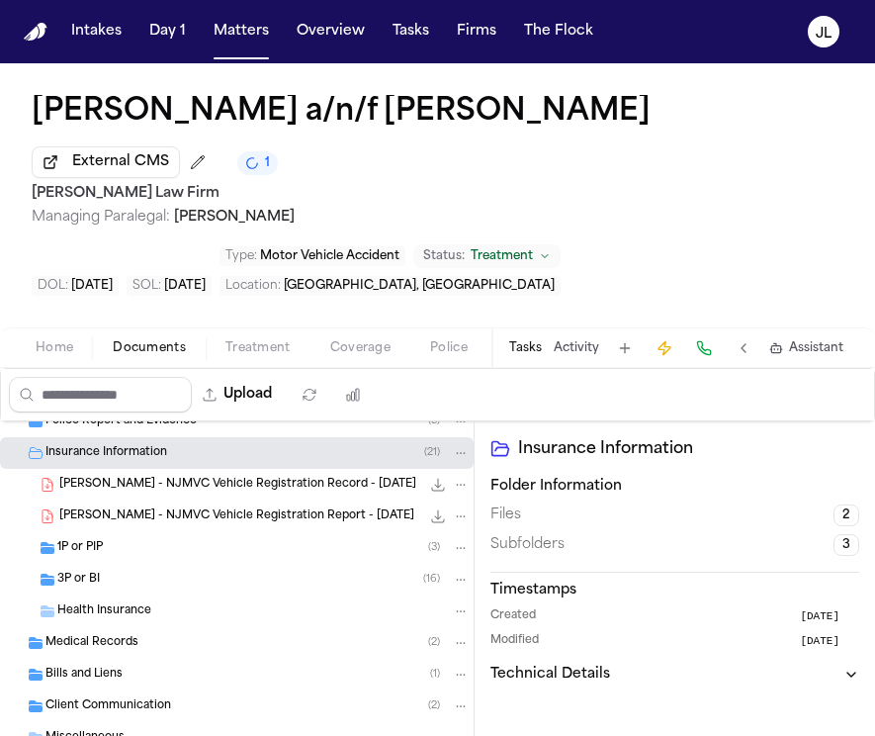
click at [120, 542] on div "1P or PIP ( 3 )" at bounding box center [263, 548] width 412 height 18
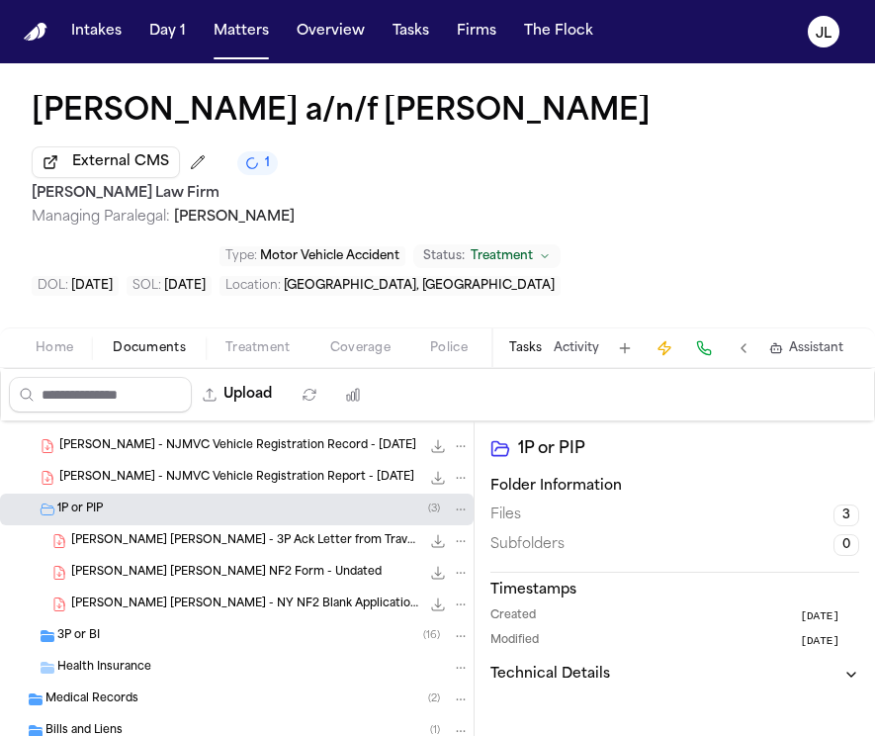
scroll to position [136, 0]
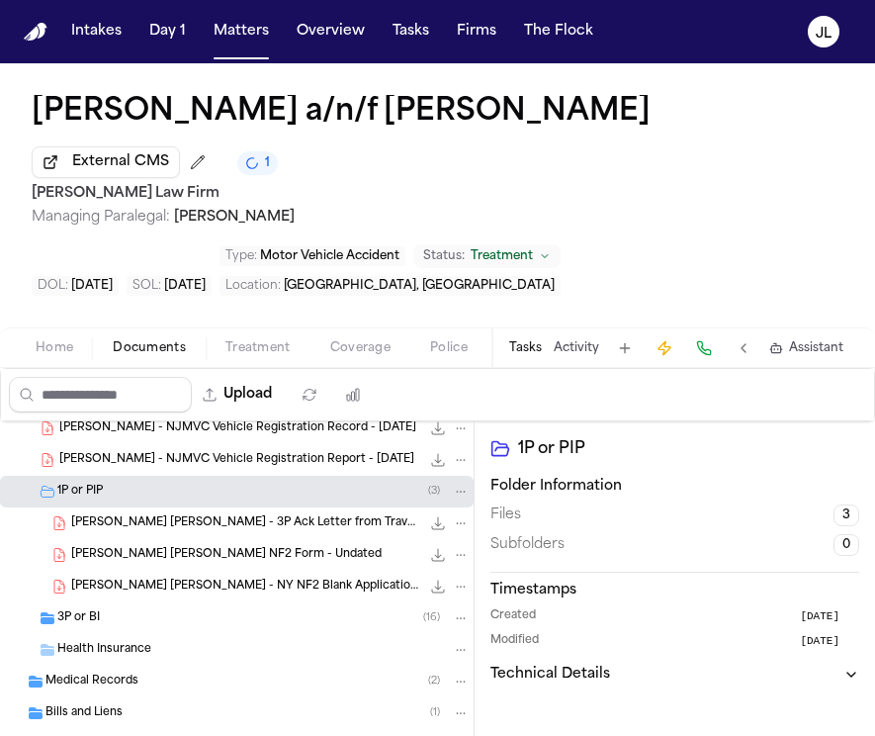
click at [108, 624] on div "3P or BI ( 16 )" at bounding box center [263, 618] width 412 height 18
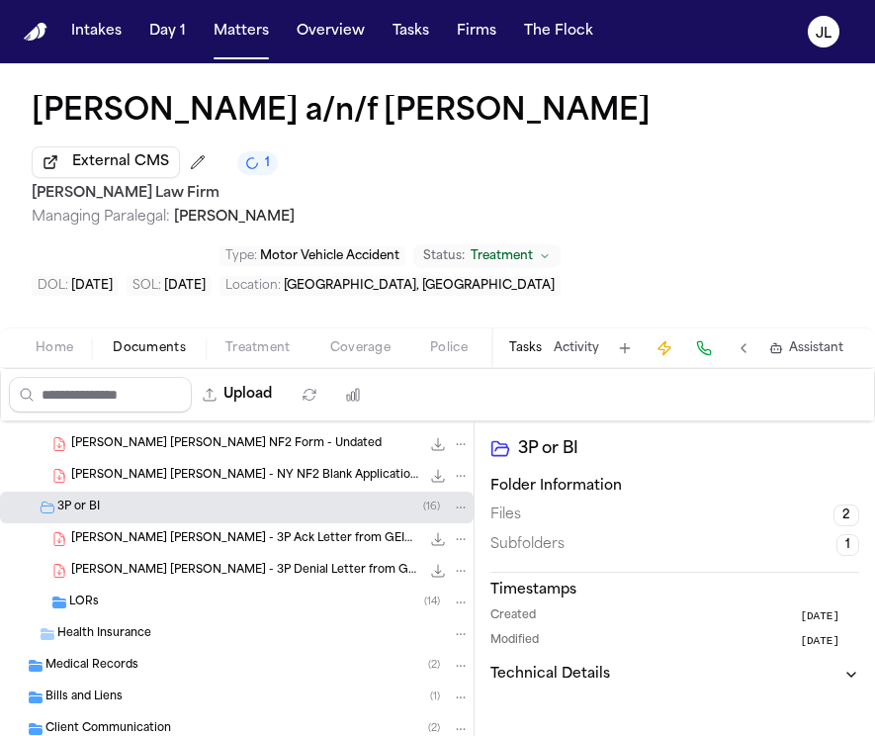
scroll to position [219, 0]
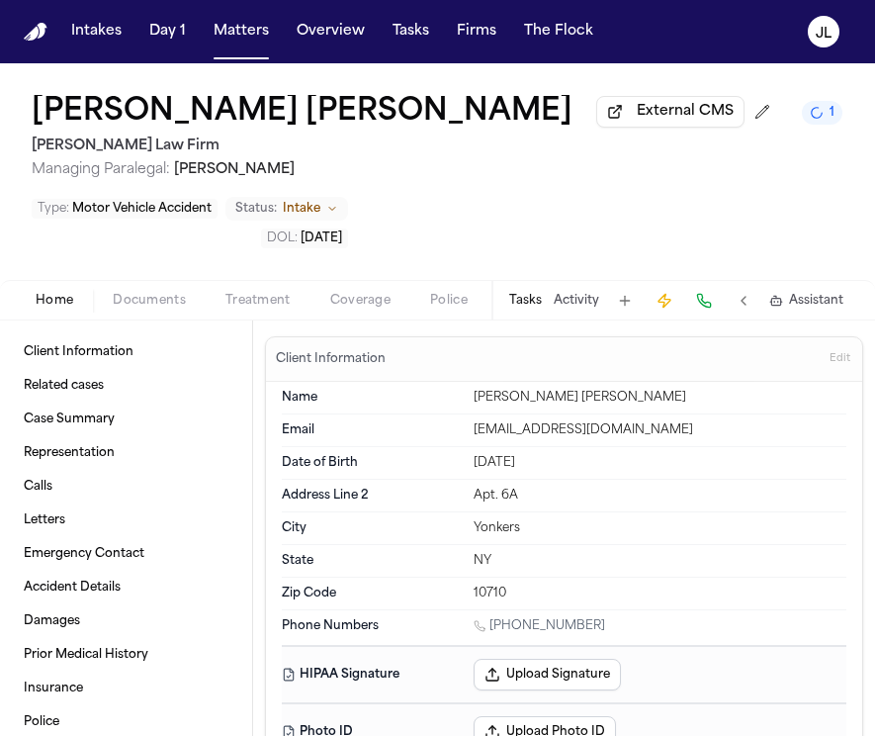
click at [363, 309] on span "Coverage" at bounding box center [360, 301] width 60 height 16
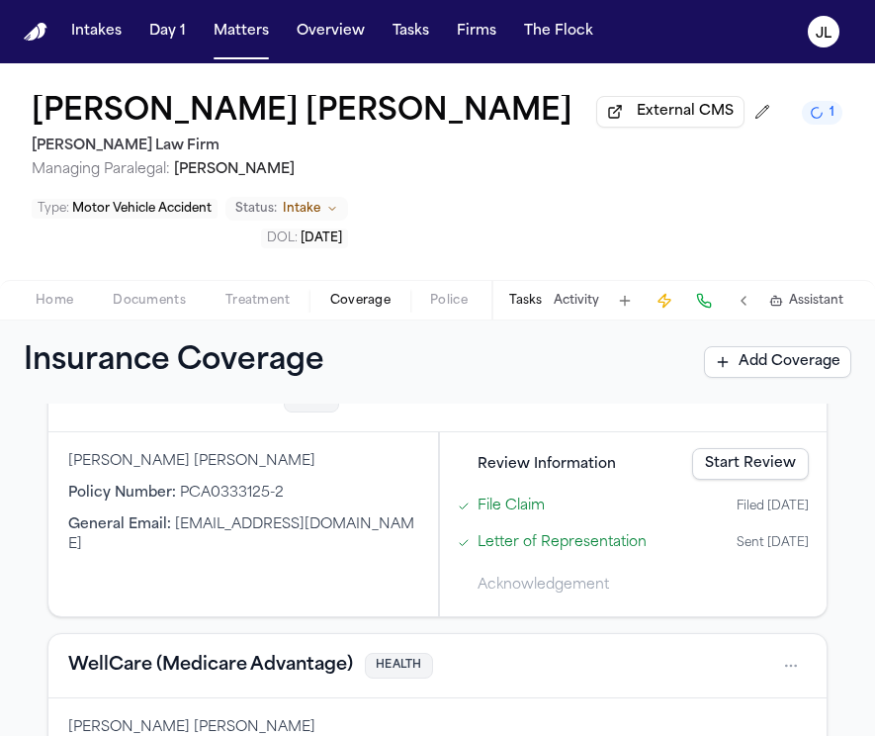
scroll to position [87, 0]
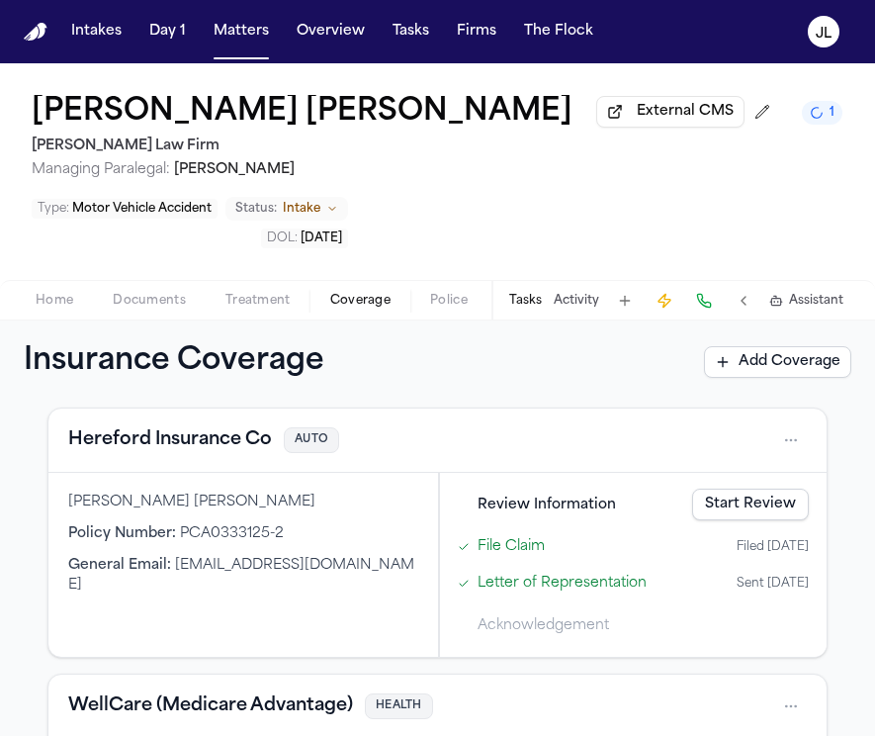
click at [198, 454] on button "Hereford Insurance Co" at bounding box center [170, 440] width 204 height 28
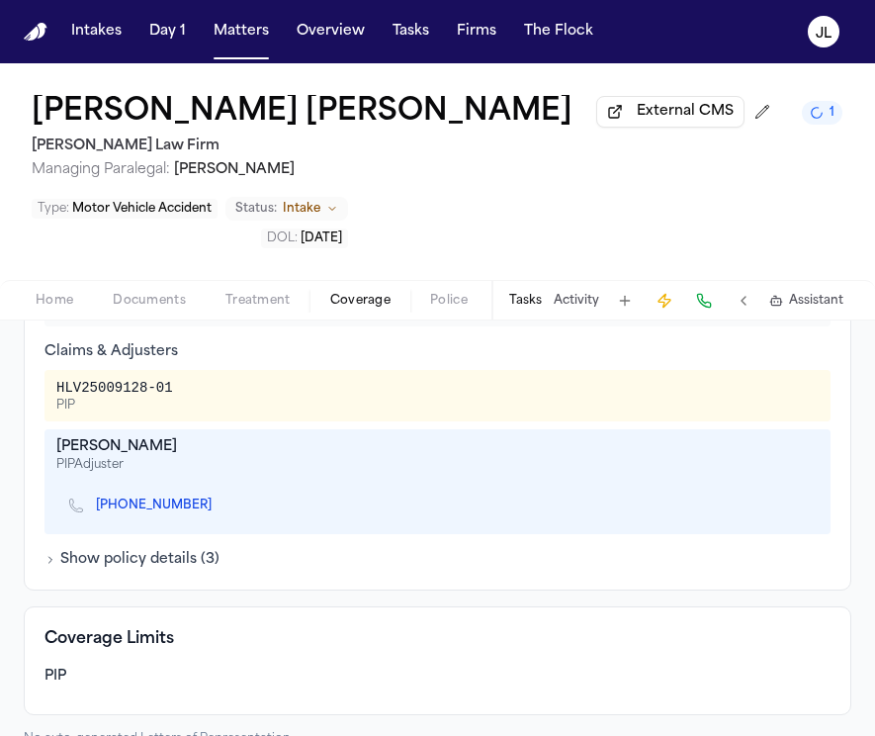
scroll to position [498, 0]
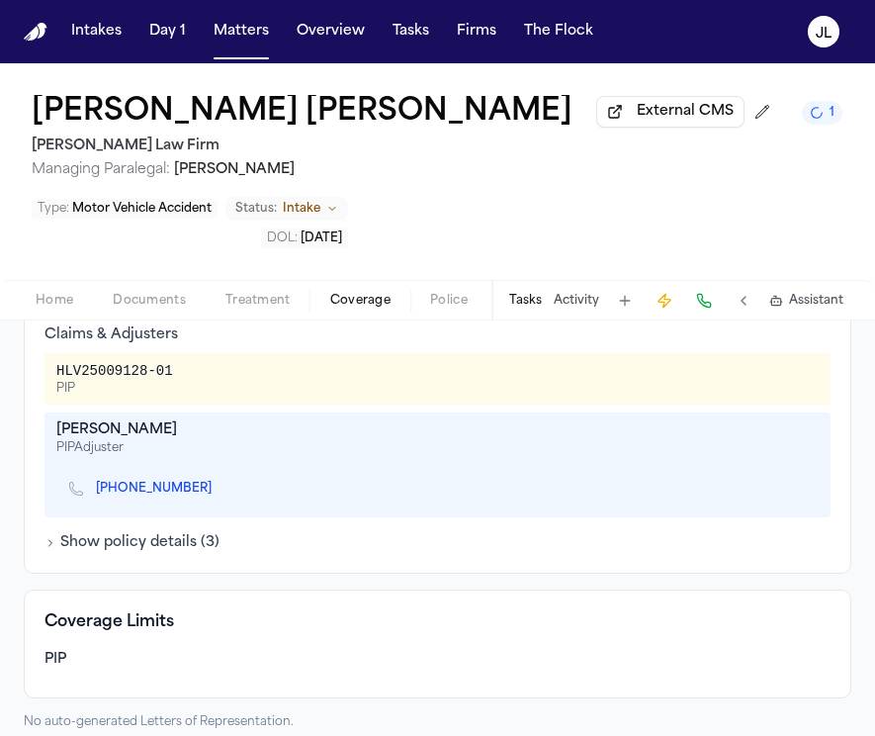
click at [224, 495] on icon "Copy to clipboard" at bounding box center [221, 491] width 7 height 7
click at [709, 311] on button at bounding box center [704, 301] width 28 height 28
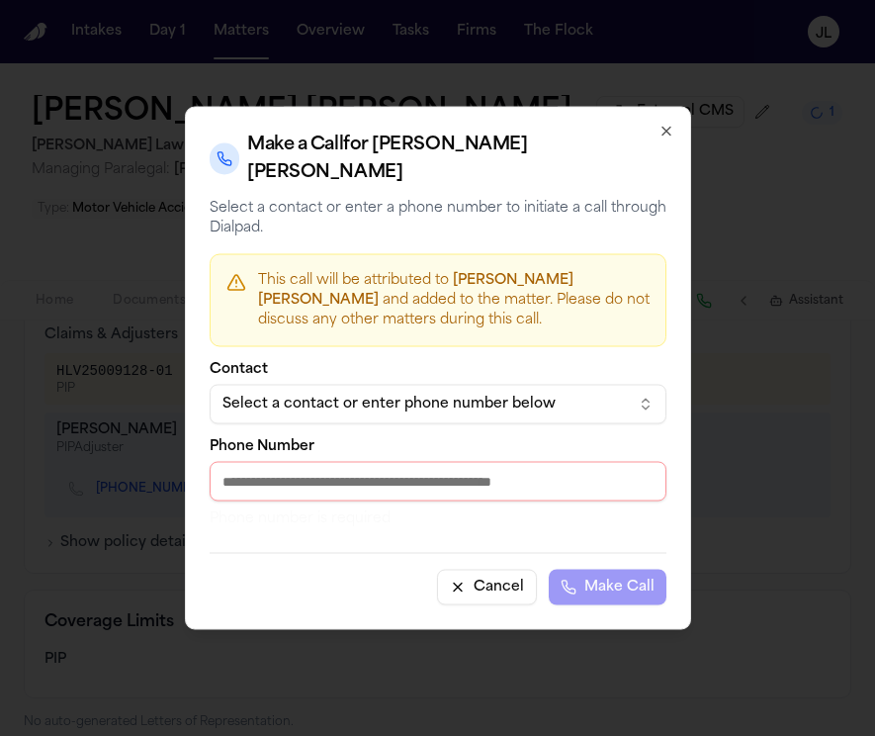
paste input "**********"
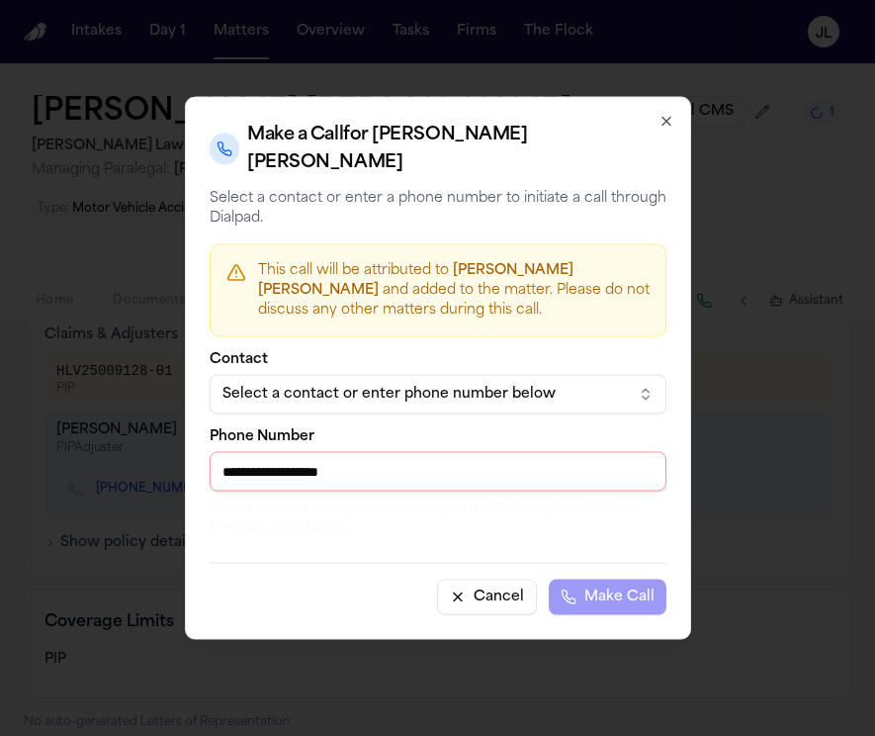
drag, startPoint x: 372, startPoint y: 454, endPoint x: 317, endPoint y: 455, distance: 55.4
click at [318, 455] on input "**********" at bounding box center [438, 472] width 457 height 40
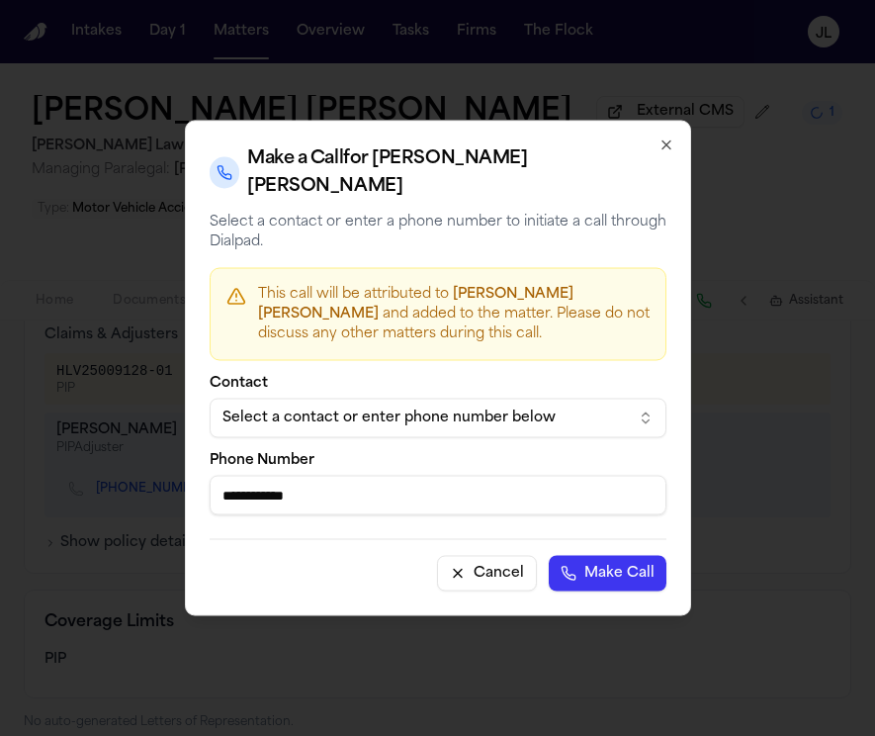
type input "**********"
click at [644, 568] on button "Make Call" at bounding box center [608, 574] width 118 height 36
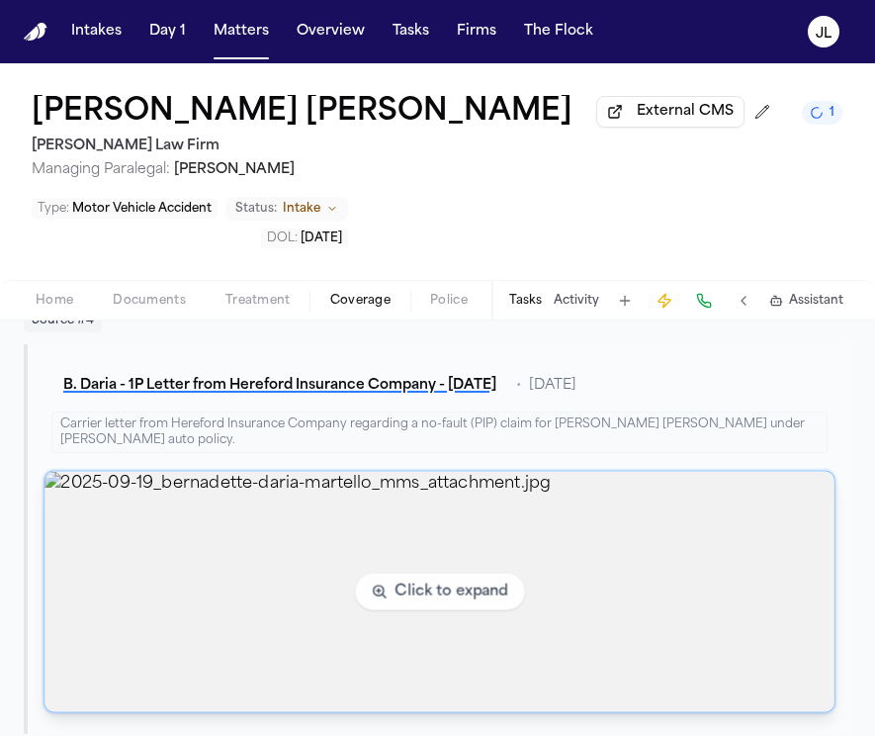
scroll to position [2124, 0]
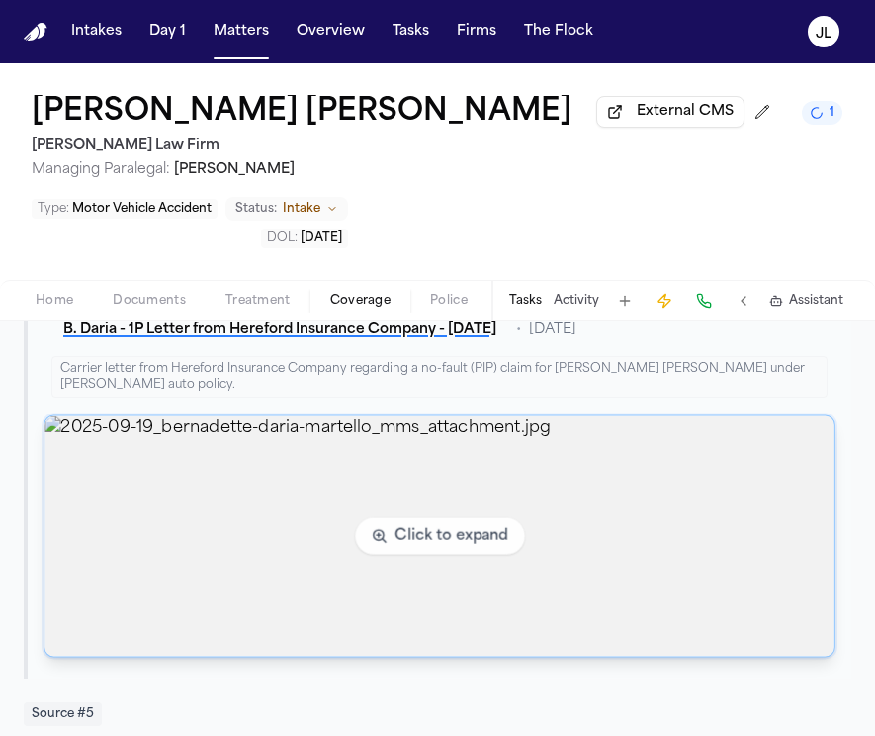
click at [229, 484] on img "View image 2025-09-19_bernadette-daria-martello_mms_attachment.jpg" at bounding box center [440, 535] width 790 height 240
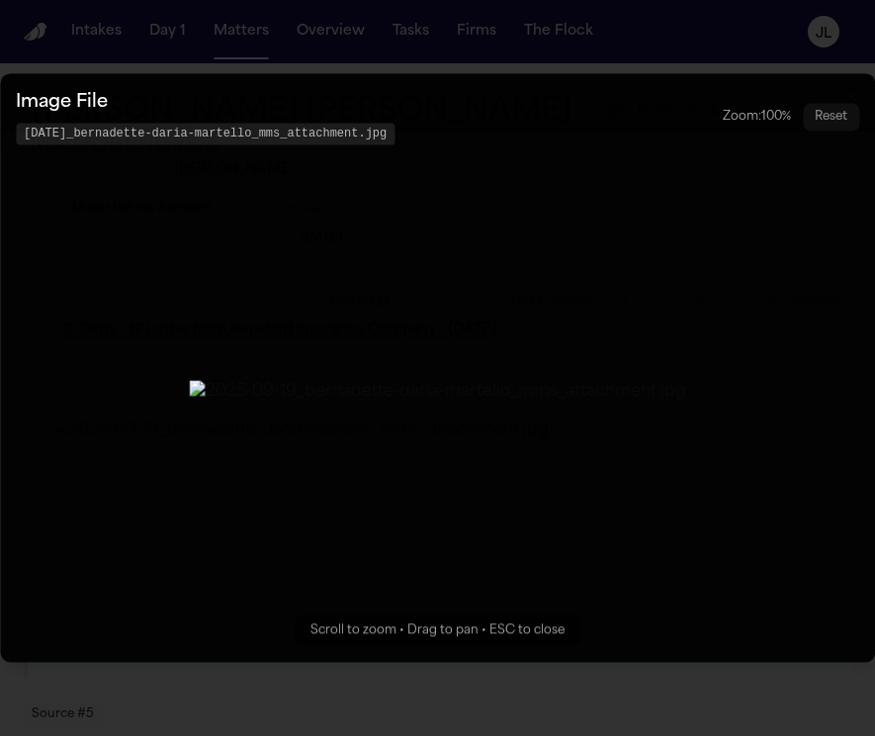
click at [714, 379] on button "Zoomable image viewer. Use mouse wheel to zoom, drag to pan, or press R to rese…" at bounding box center [437, 367] width 875 height 589
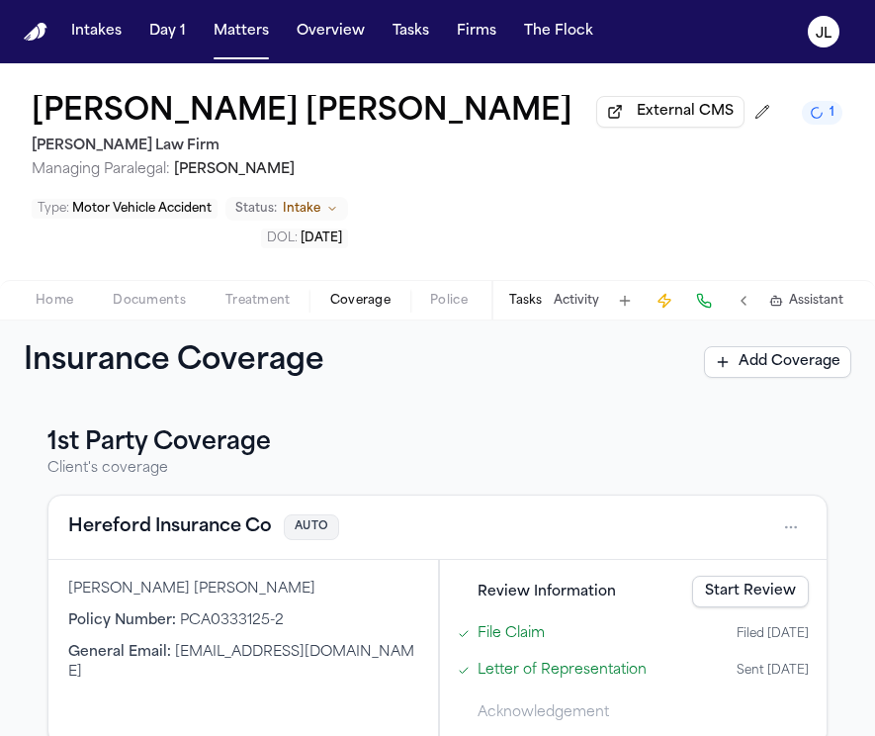
click at [164, 538] on button "Hereford Insurance Co" at bounding box center [170, 527] width 204 height 28
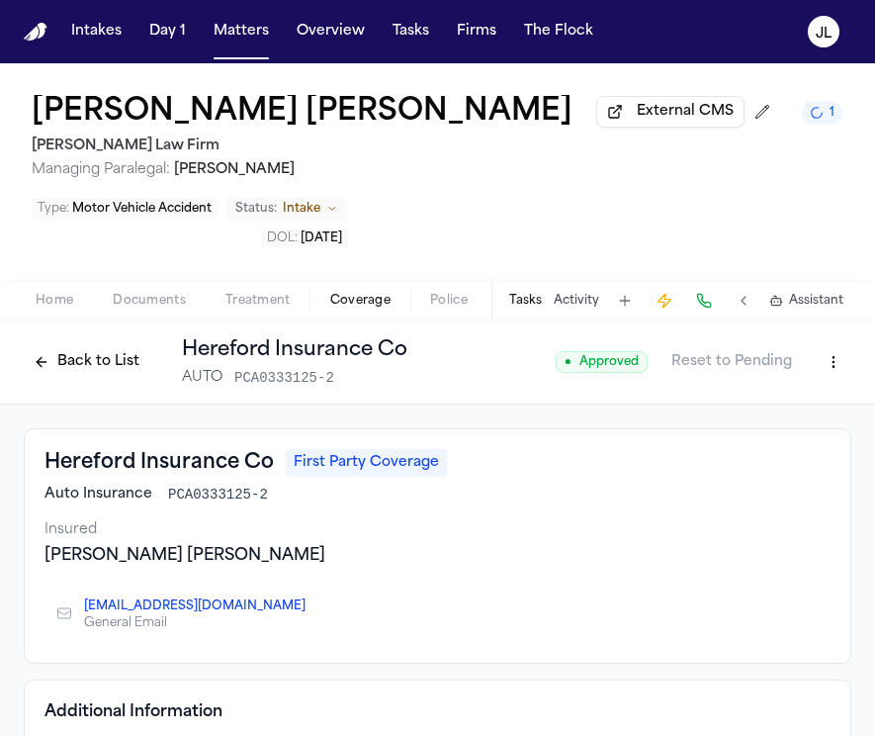
scroll to position [91, 0]
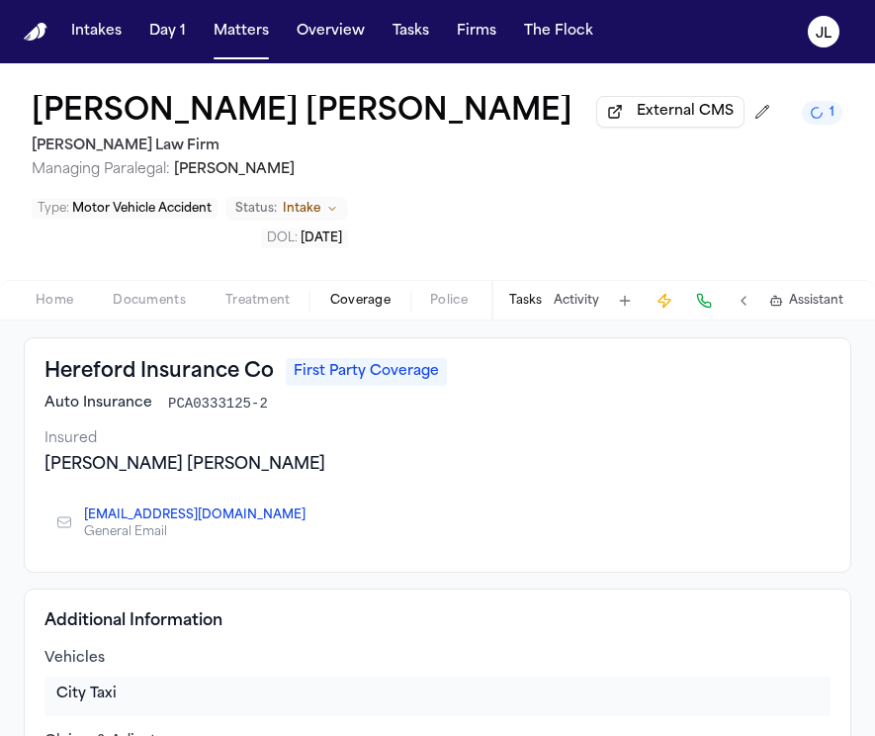
click at [312, 521] on icon "Copy to clipboard" at bounding box center [315, 517] width 7 height 7
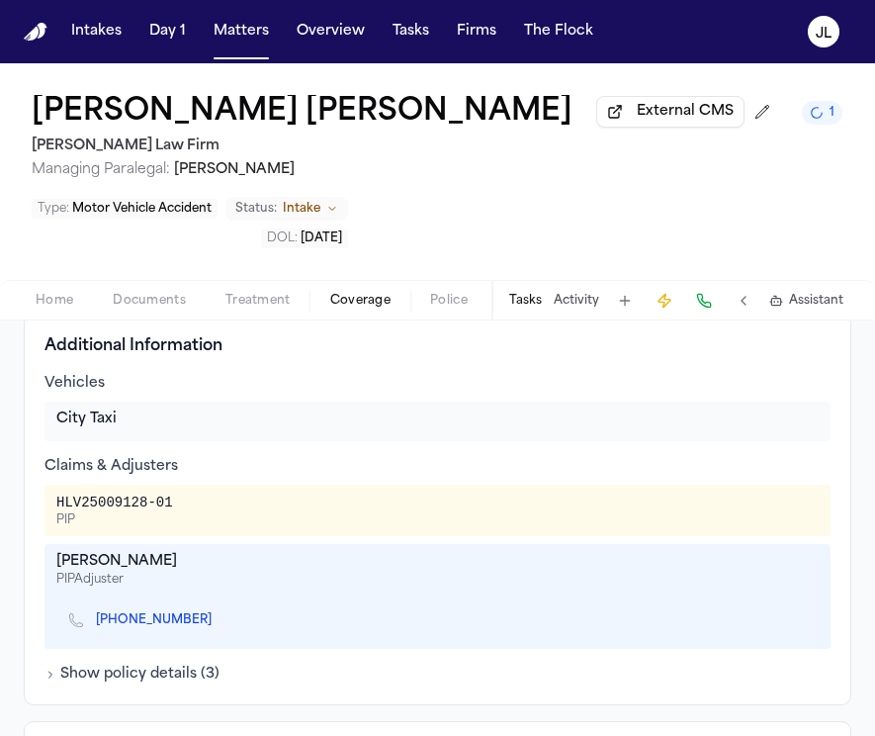
scroll to position [363, 0]
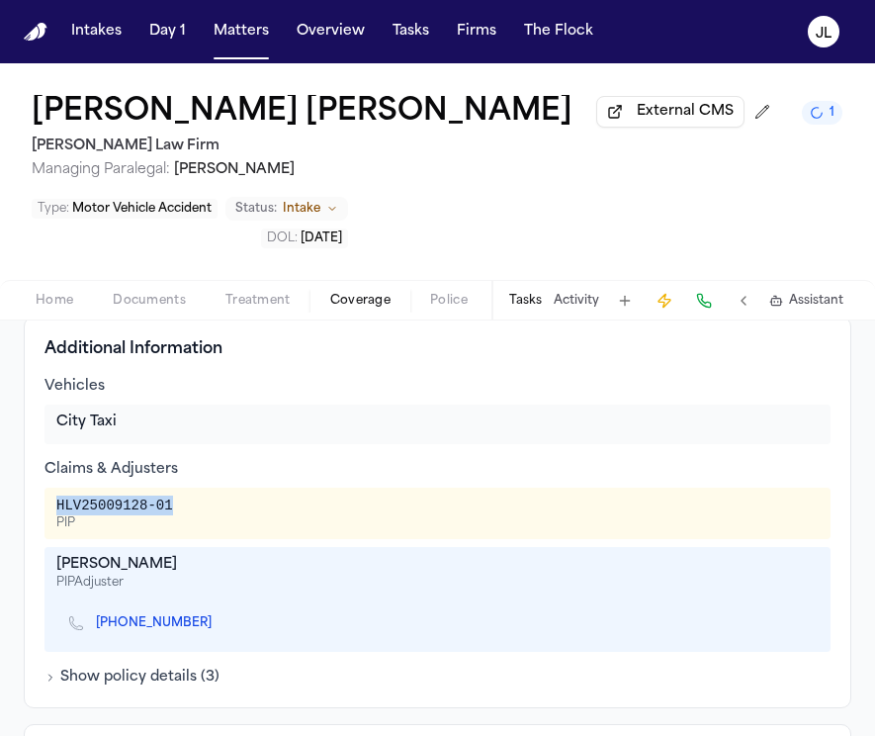
drag, startPoint x: 178, startPoint y: 514, endPoint x: 45, endPoint y: 514, distance: 133.5
click at [45, 514] on div "HLV25009128-01 PIP" at bounding box center [438, 513] width 786 height 51
copy div "HLV25009128-01"
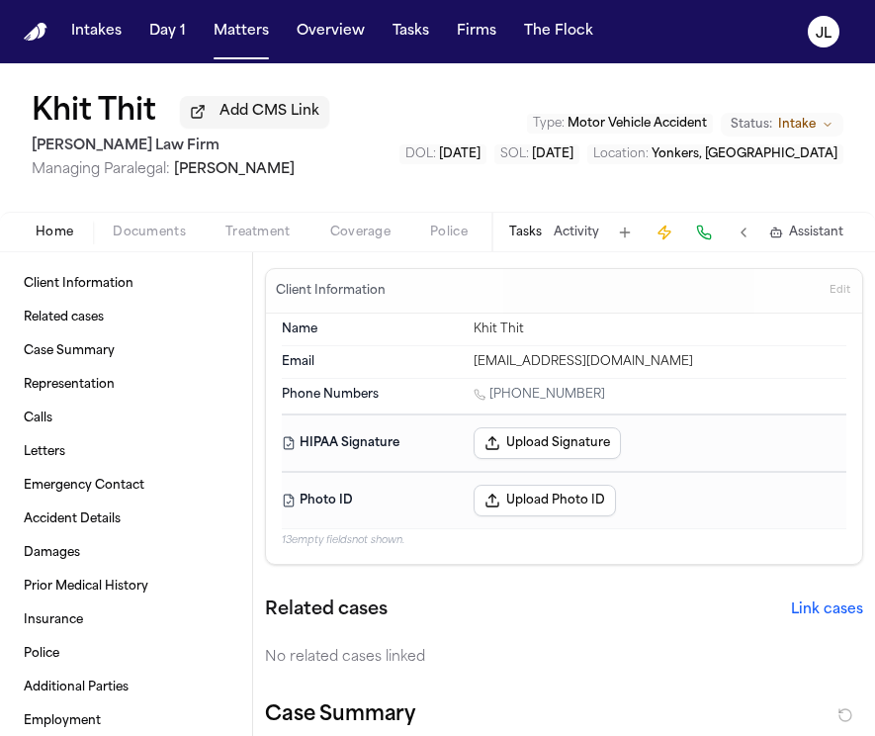
scroll to position [1714, 0]
